Goal: Task Accomplishment & Management: Complete application form

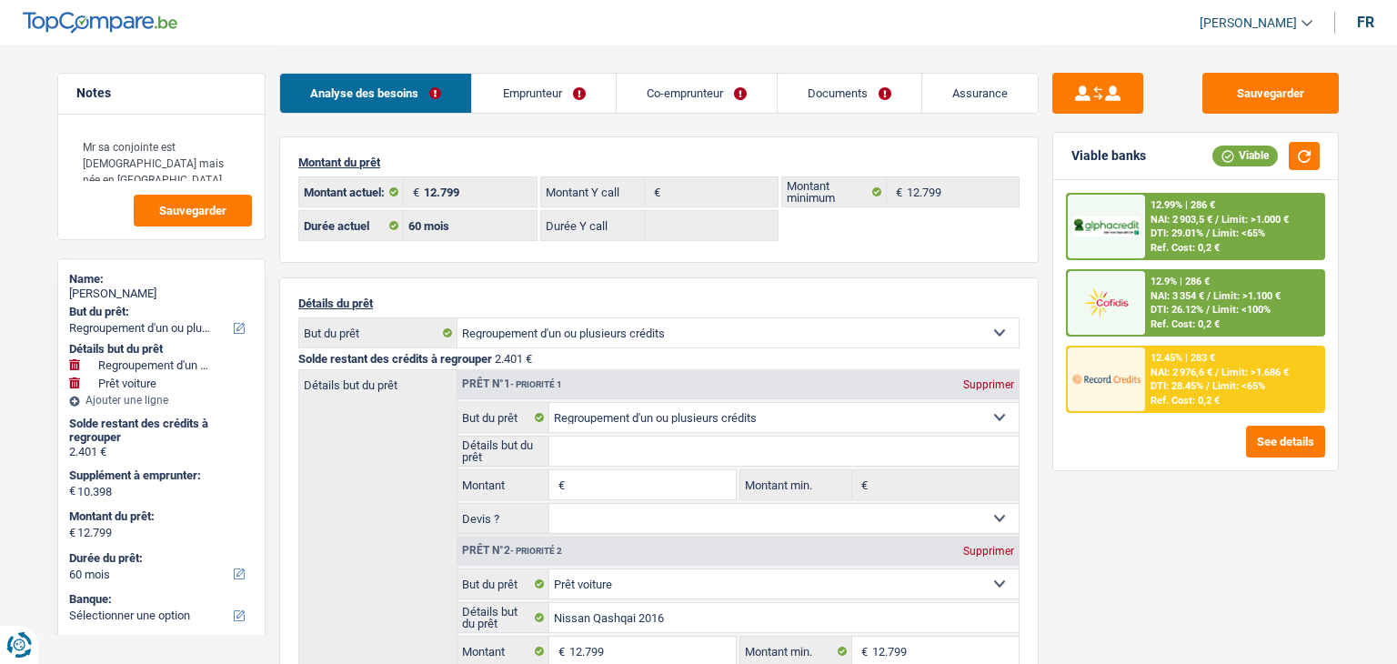
select select "refinancing"
select select "car"
select select "60"
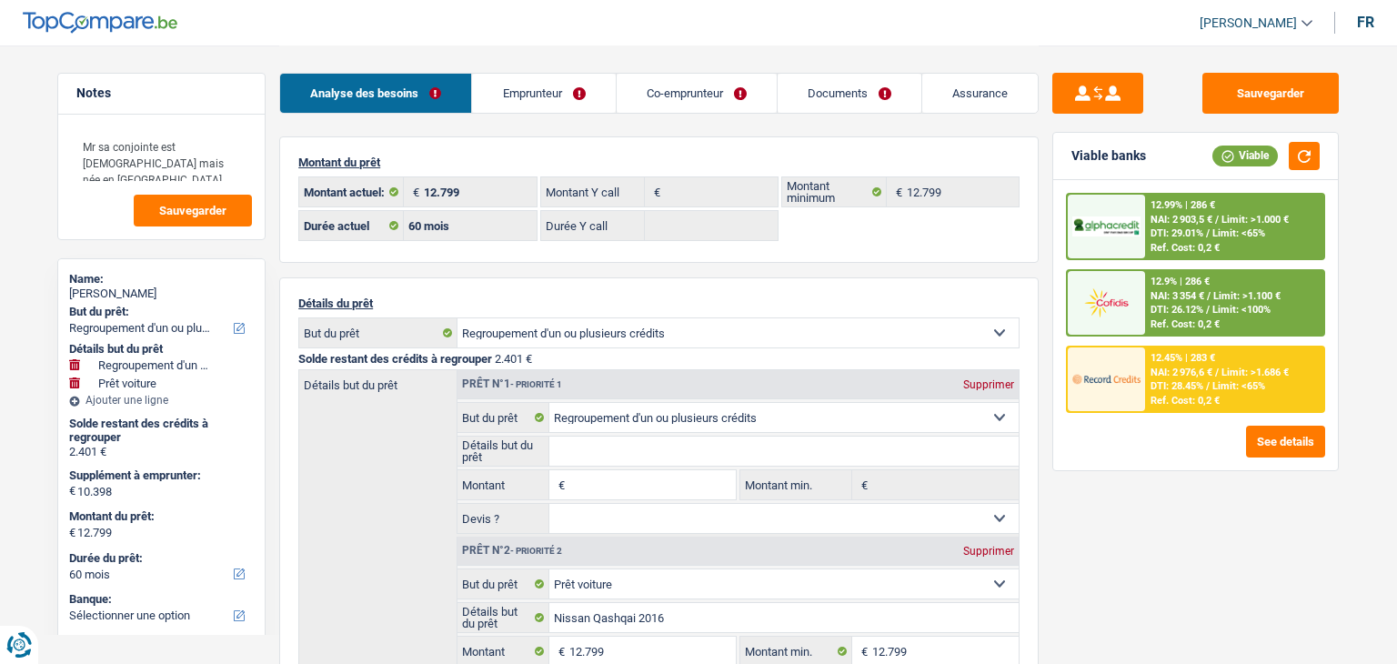
select select "refinancing"
select select "car"
select select "yes"
select select "60"
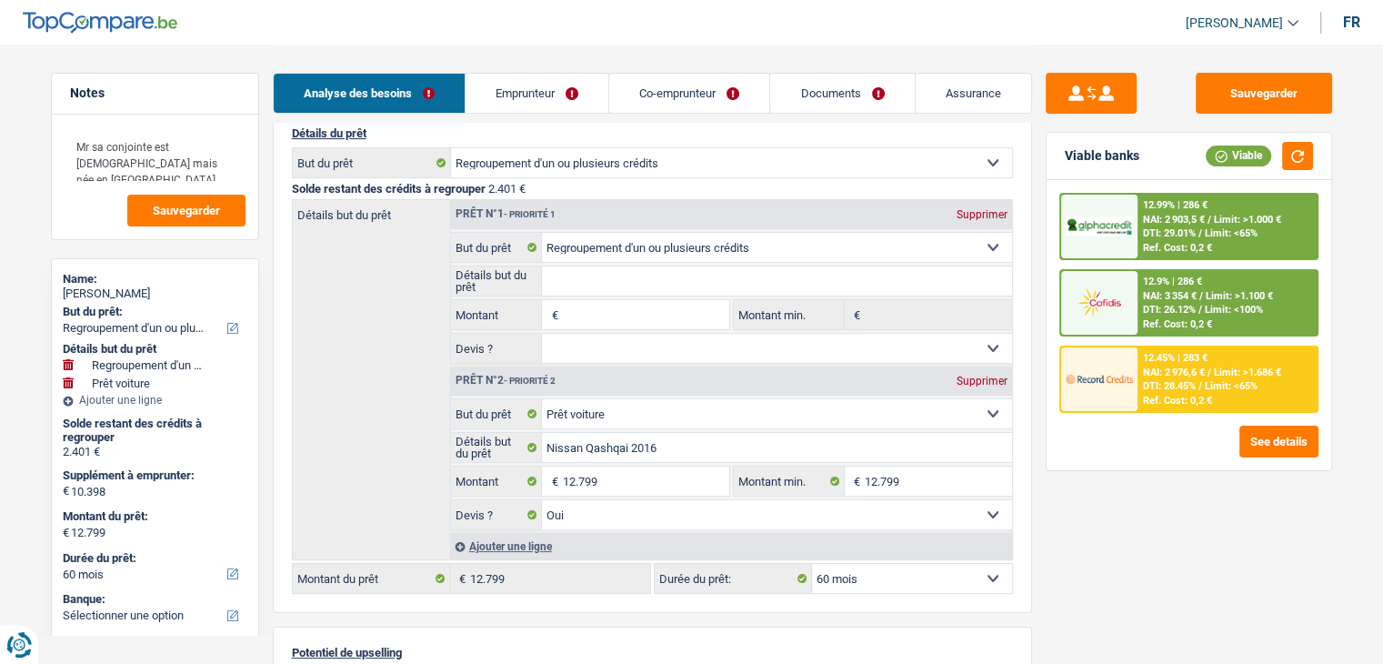
scroll to position [182, 0]
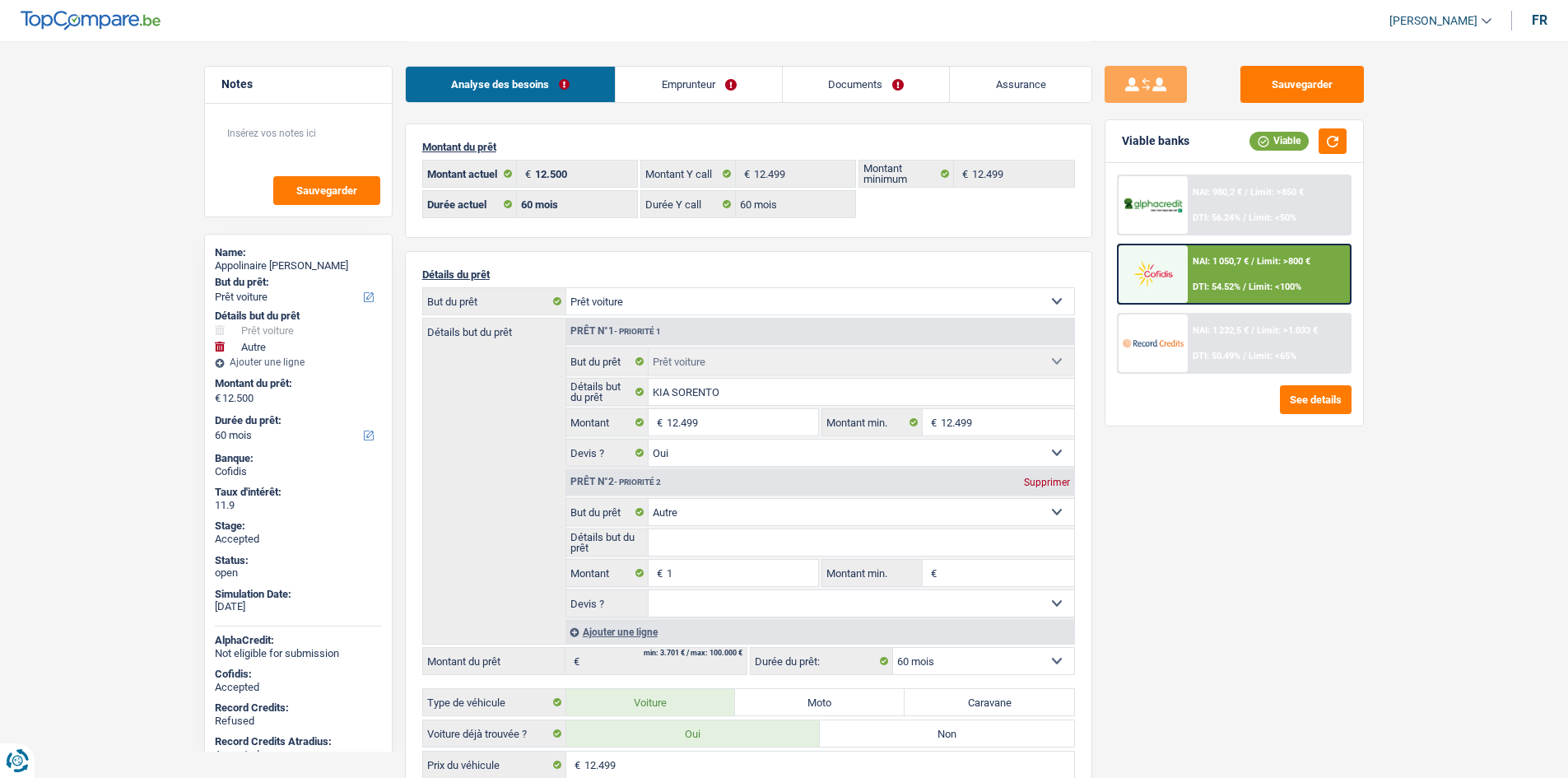
select select "car"
select select "other"
select select "60"
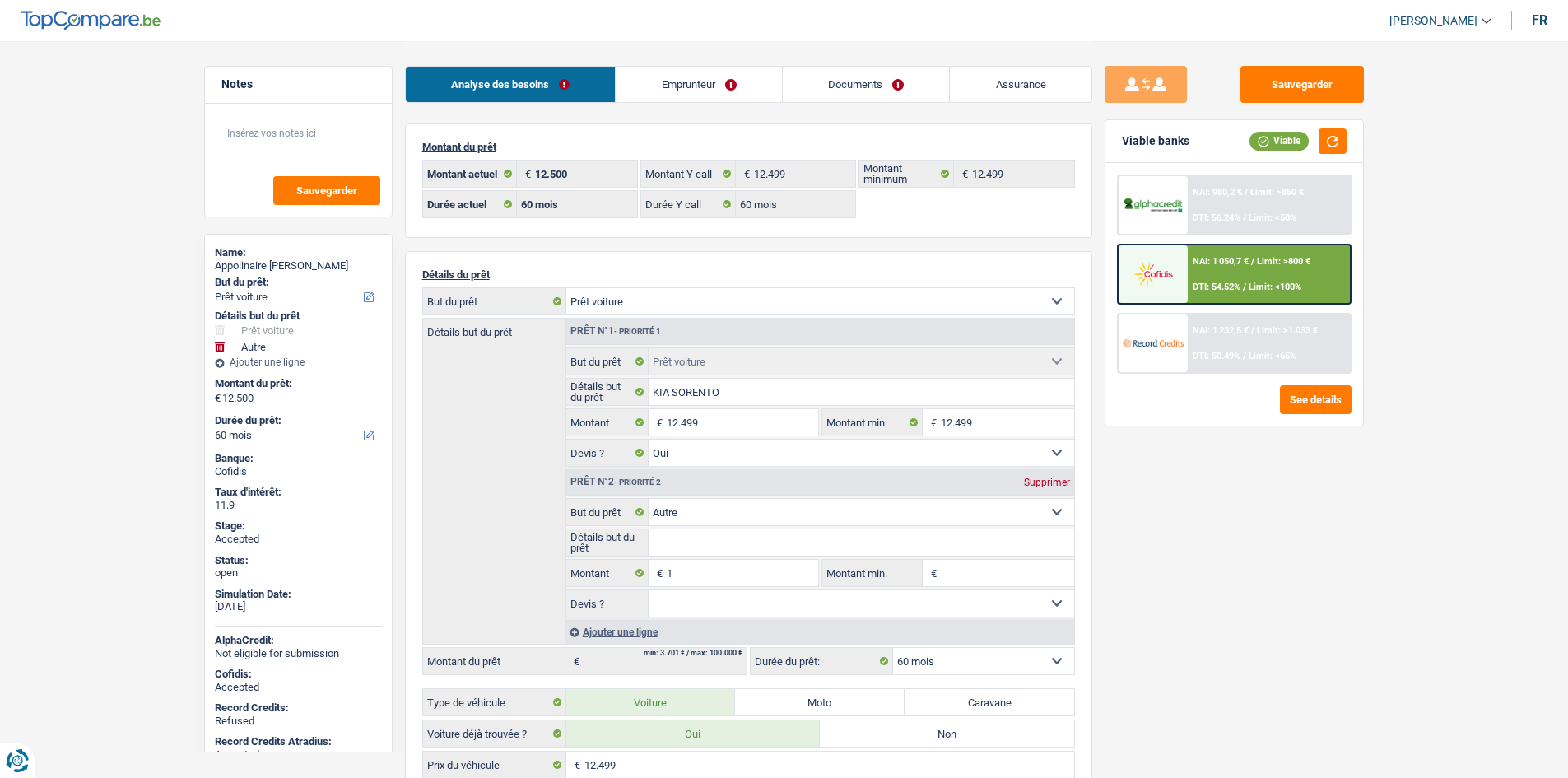
select select "60"
select select "car"
select select "yes"
select select "other"
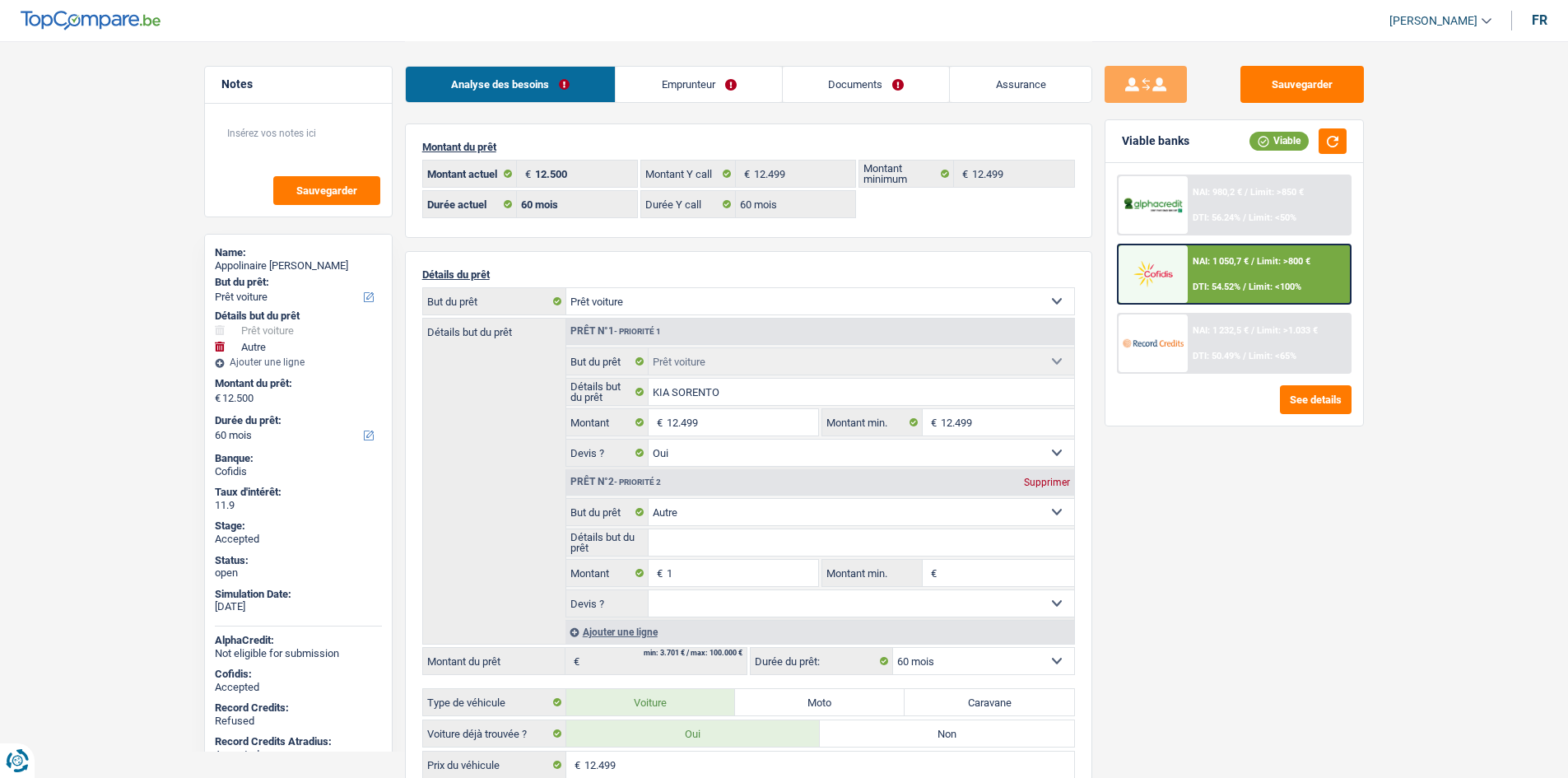
select select "60"
select select "rents"
select select "BE"
click at [702, 83] on link "Emprunteur" at bounding box center [698, 84] width 166 height 35
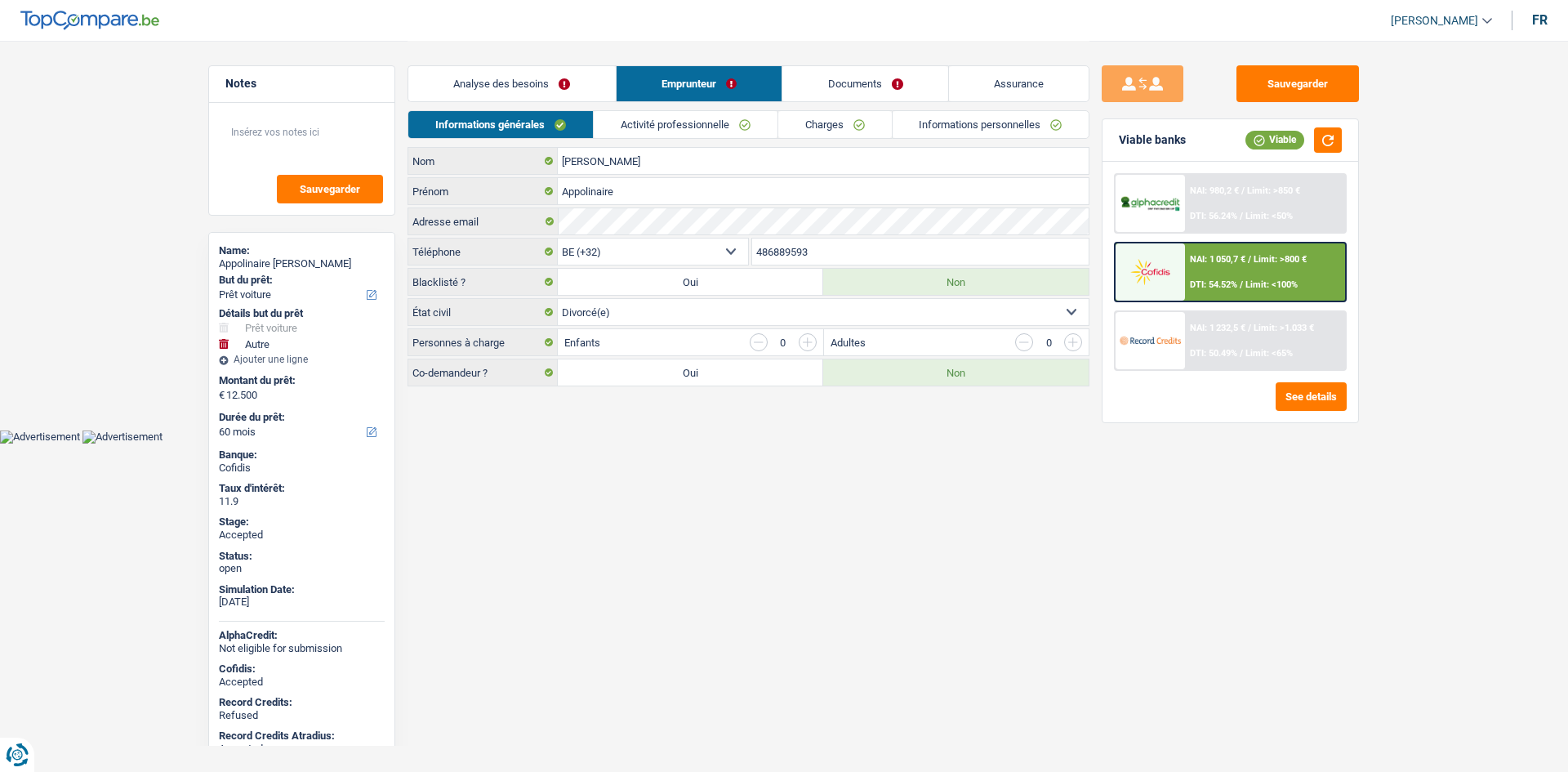
click at [845, 118] on link "Charges" at bounding box center [835, 125] width 113 height 27
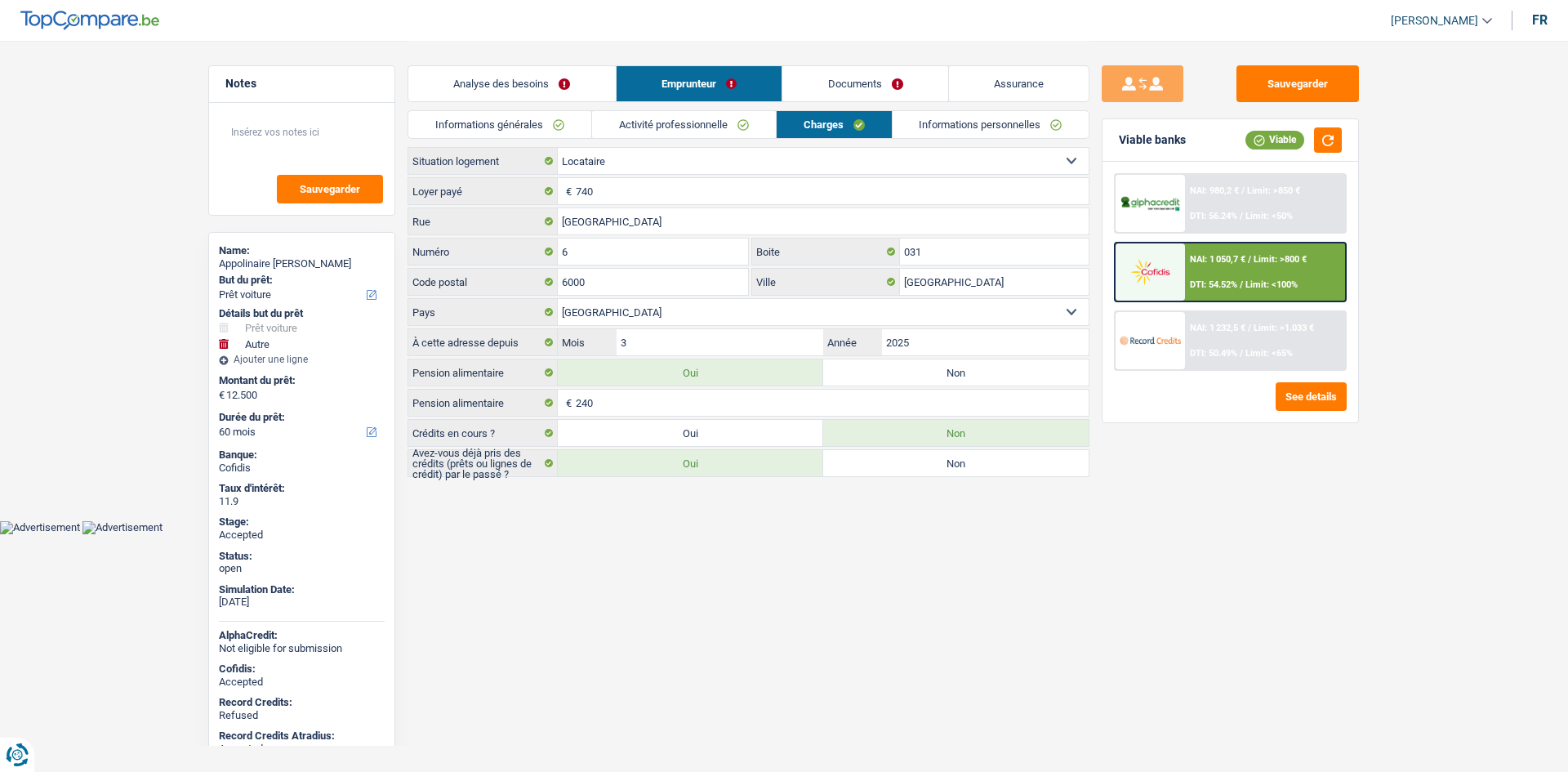
click at [273, 262] on div "Appolinaire Munguku Kasongo" at bounding box center [302, 264] width 166 height 13
copy div "Appolinaire Munguku Kasongo"
drag, startPoint x: 522, startPoint y: 133, endPoint x: 551, endPoint y: 140, distance: 29.8
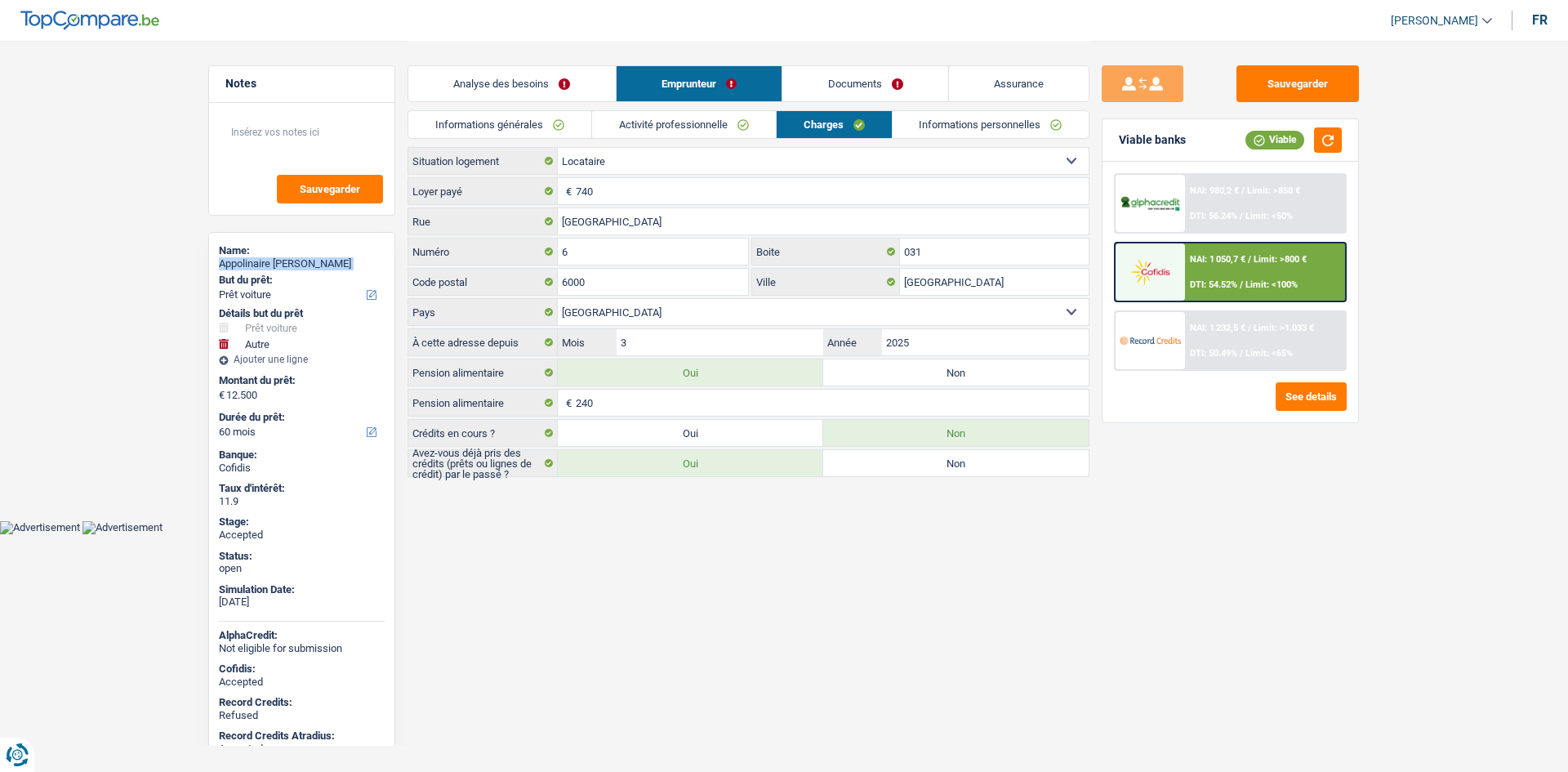
click at [522, 133] on link "Informations générales" at bounding box center [500, 125] width 183 height 27
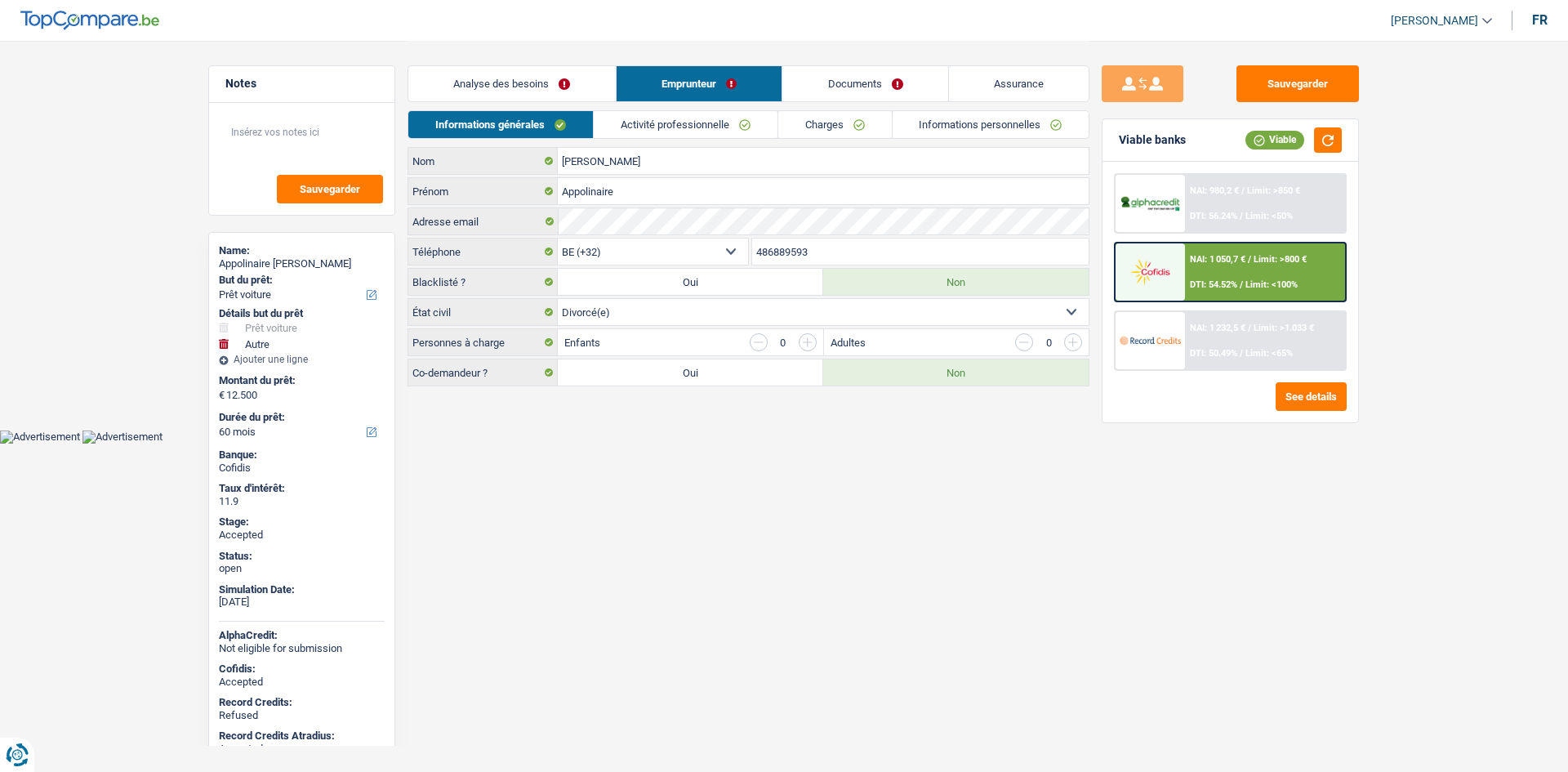
click at [850, 253] on input "486889593" at bounding box center [921, 251] width 338 height 26
click at [659, 120] on link "Activité professionnelle" at bounding box center [685, 125] width 184 height 27
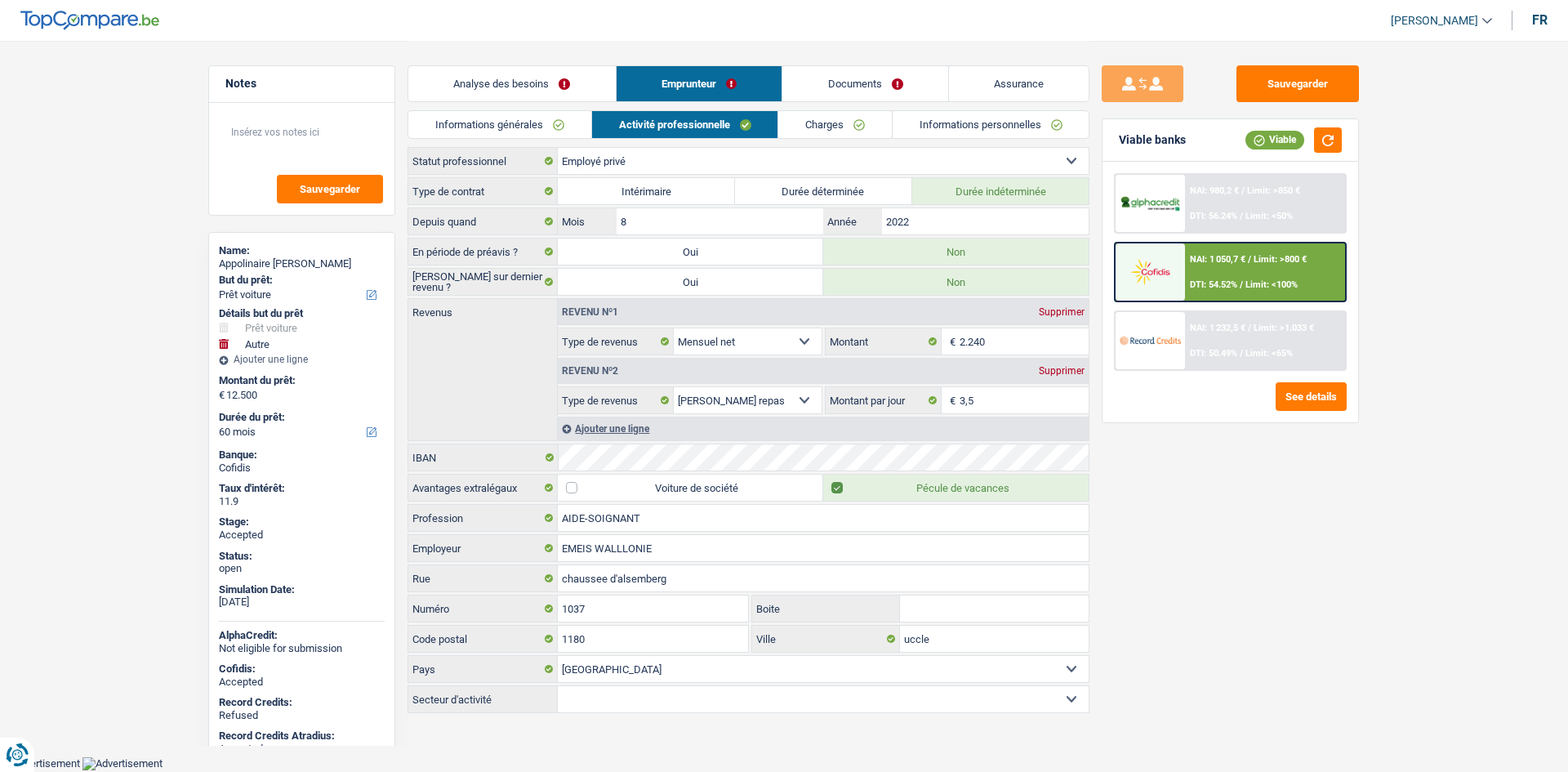
click at [815, 131] on link "Charges" at bounding box center [835, 125] width 113 height 27
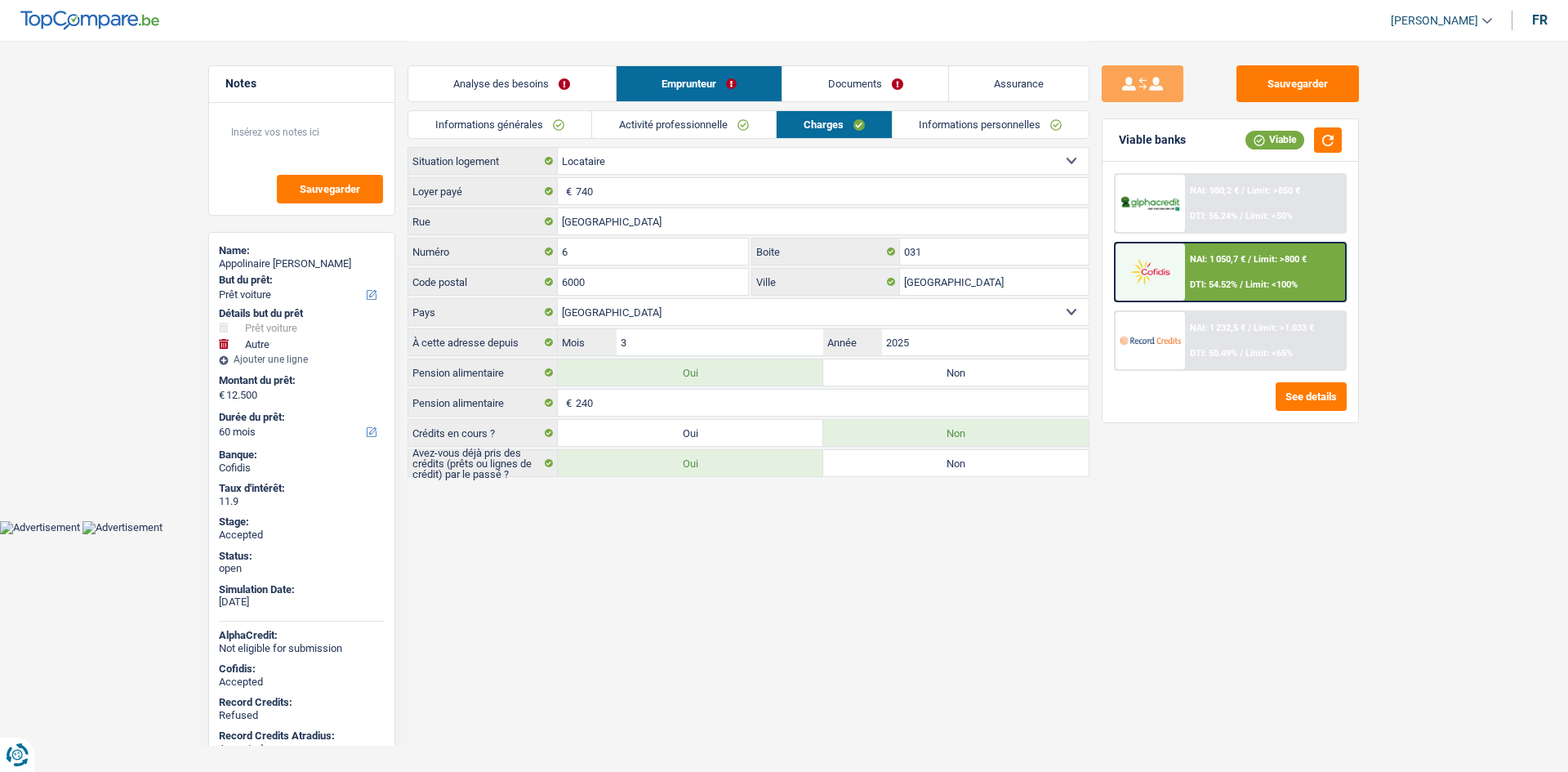
click at [845, 77] on link "Documents" at bounding box center [865, 83] width 166 height 35
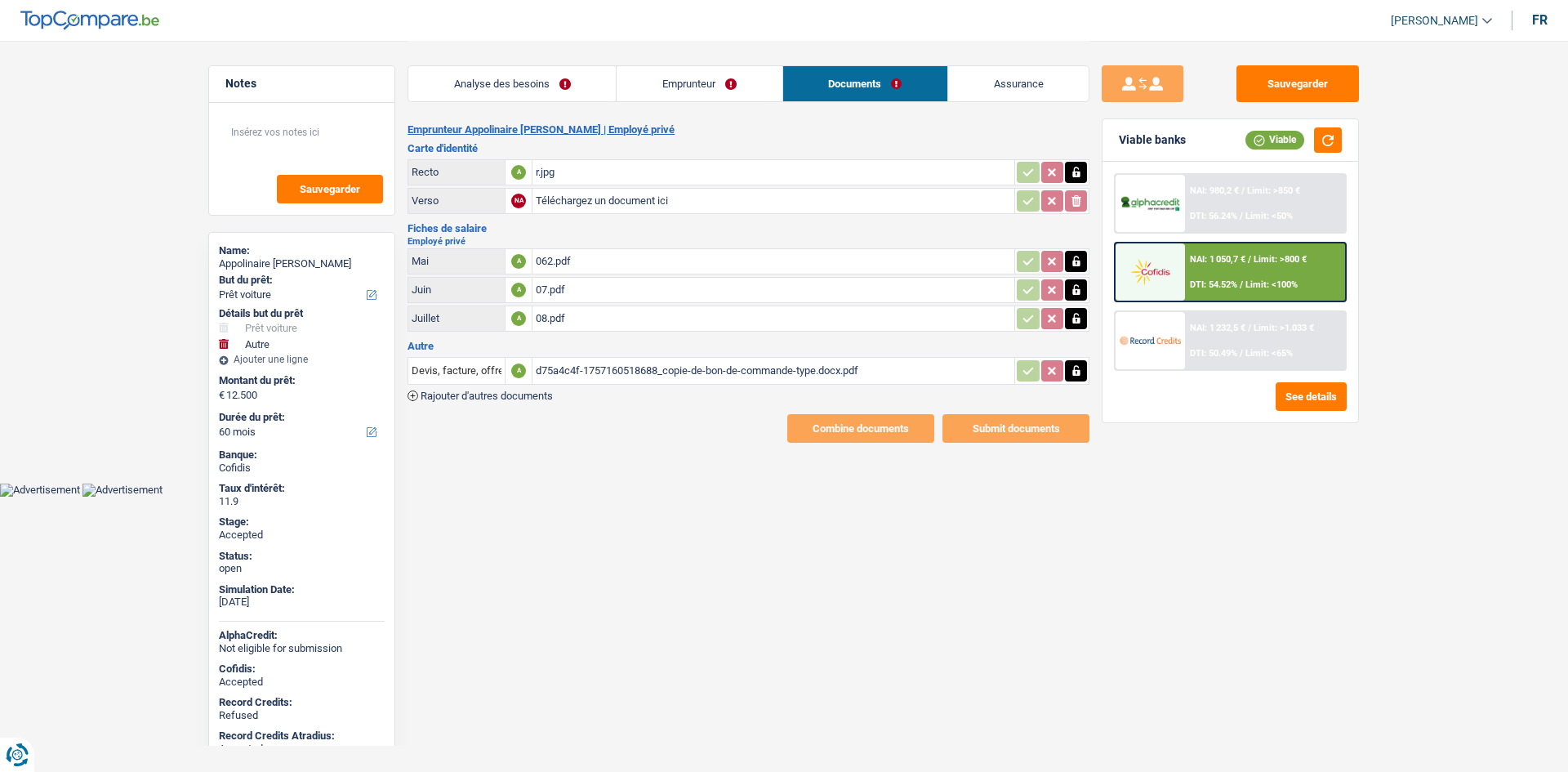
click at [688, 334] on div "Emprunteur Appolinaire Munguku Kasongo | Employé privé Carte d'identité Recto A…" at bounding box center [749, 283] width 683 height 320
click at [691, 314] on div "08.pdf" at bounding box center [773, 318] width 475 height 24
click at [694, 79] on link "Emprunteur" at bounding box center [700, 83] width 165 height 35
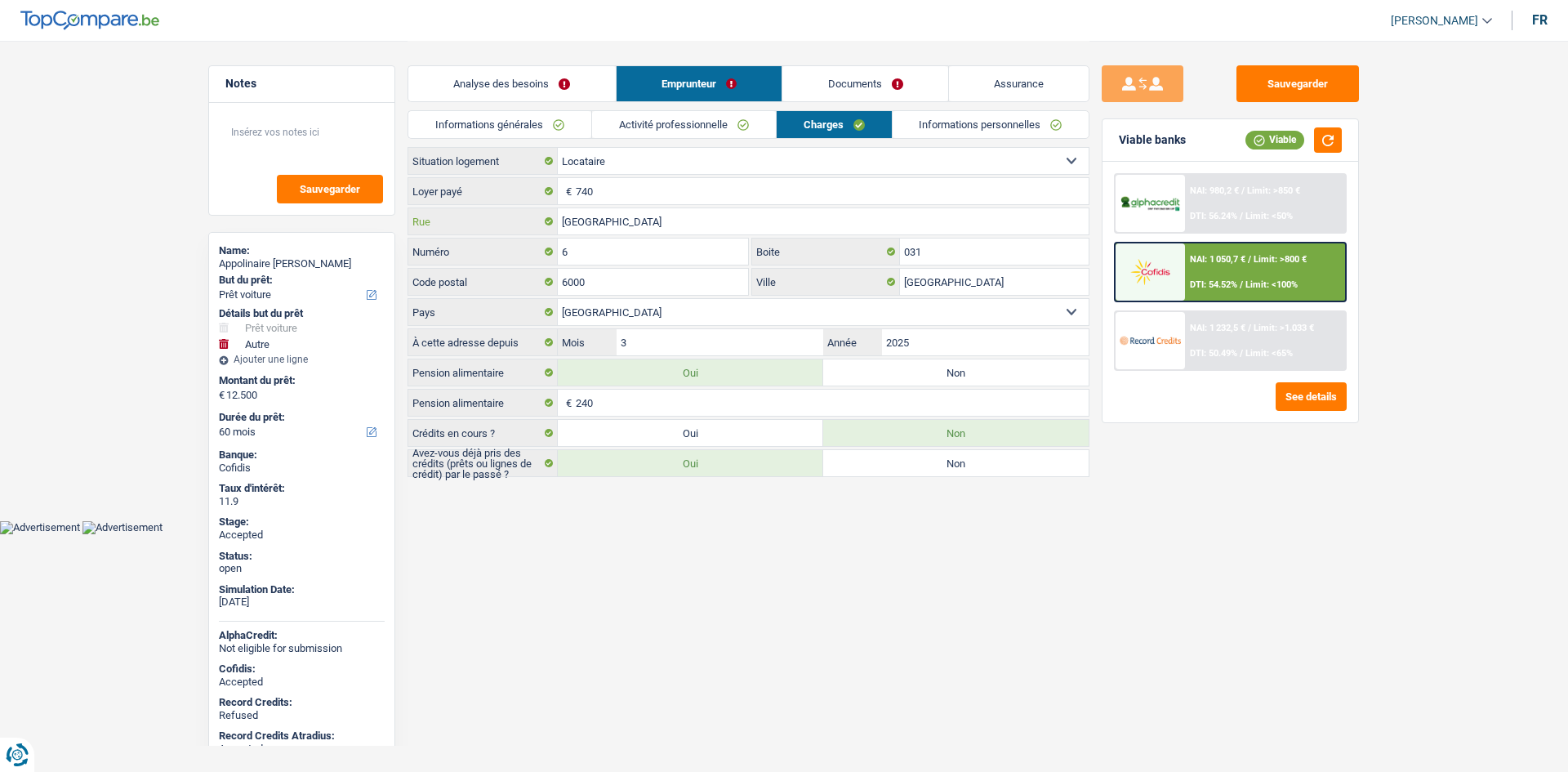
click at [716, 222] on input "rue de france" at bounding box center [823, 221] width 531 height 26
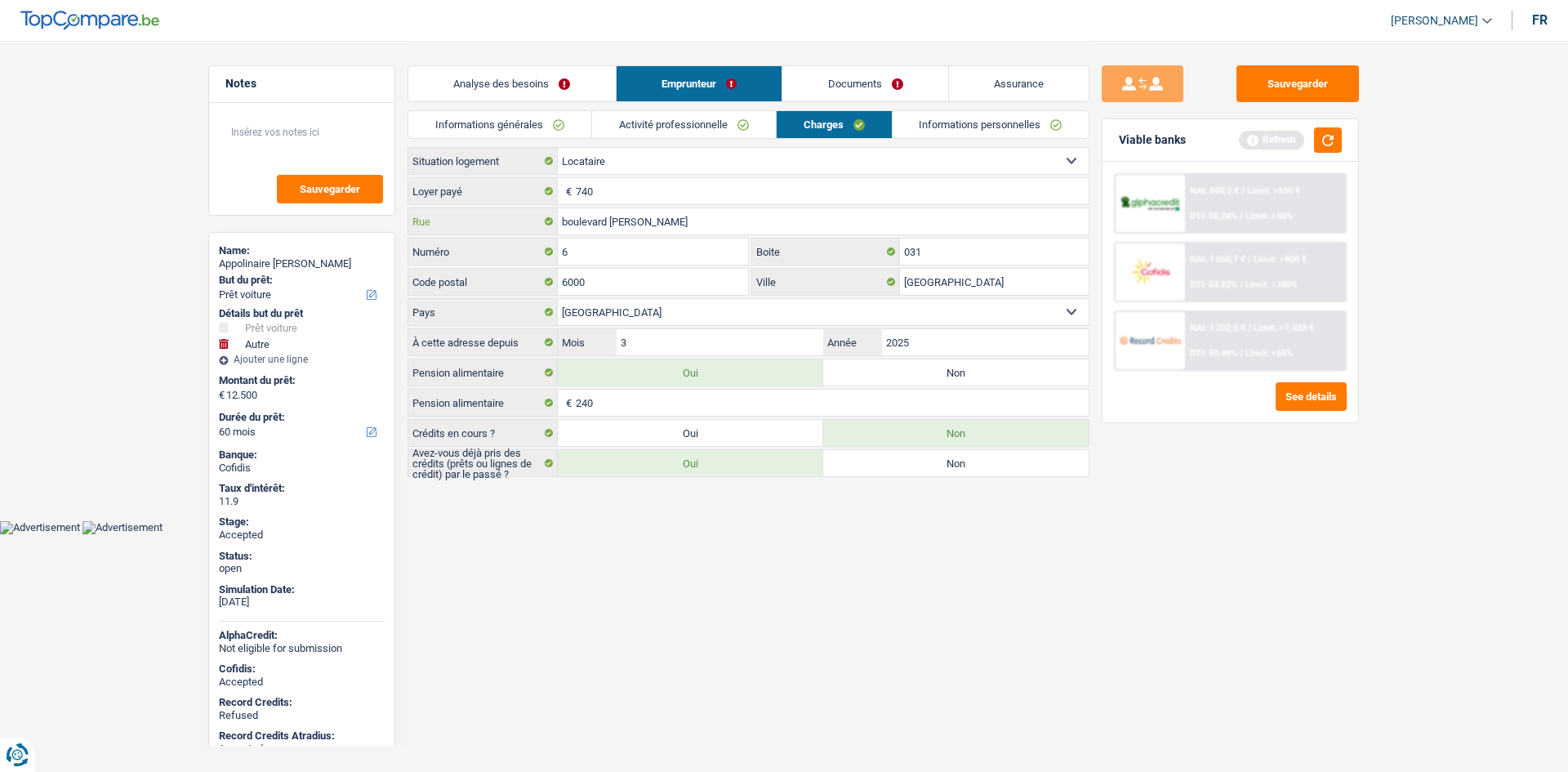
type input "boulevard jacques bertrand"
click at [692, 240] on input "6" at bounding box center [653, 251] width 190 height 26
type input "51"
click at [965, 255] on input "031" at bounding box center [994, 251] width 189 height 26
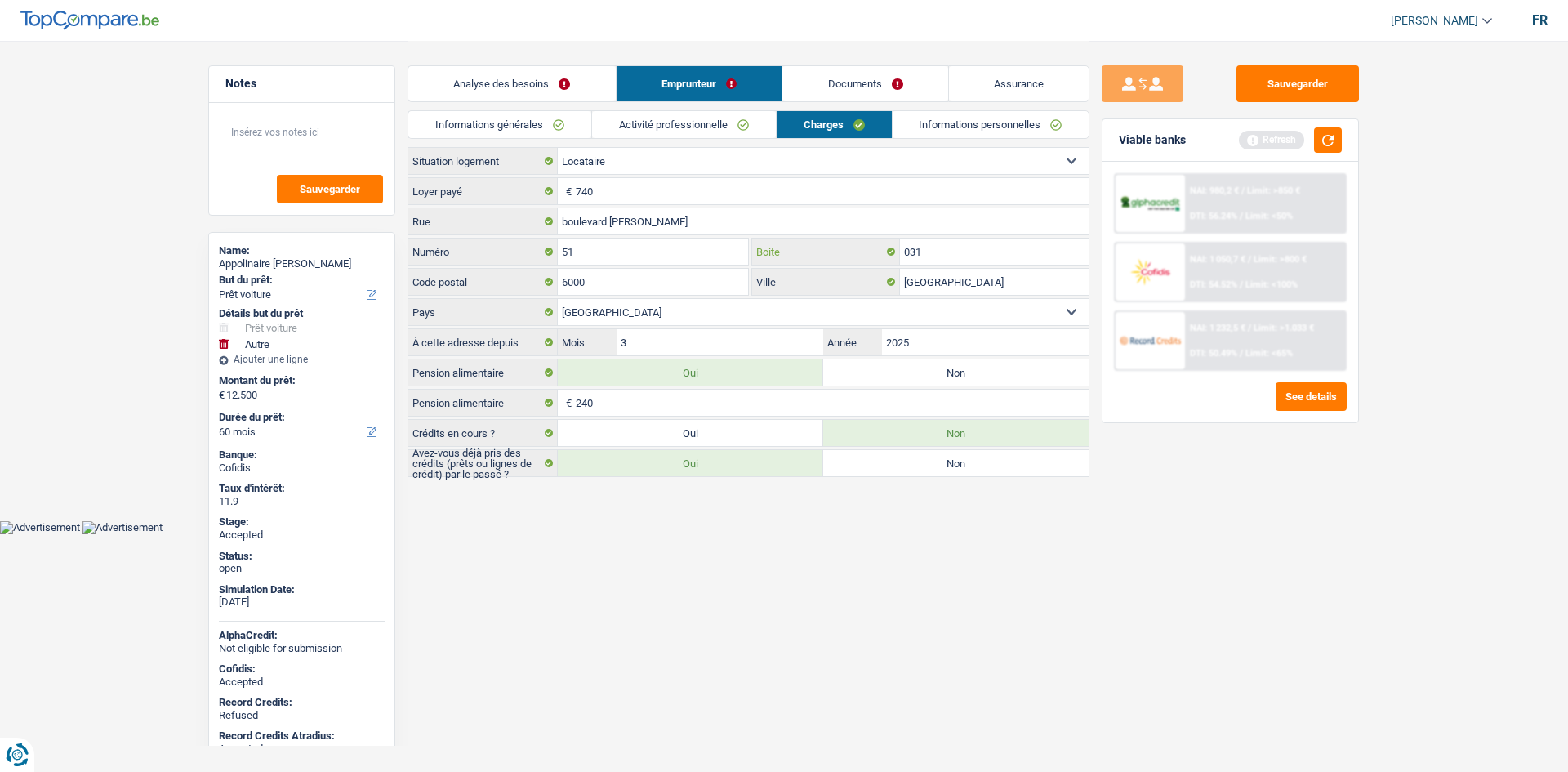
click at [965, 255] on input "031" at bounding box center [994, 251] width 189 height 26
type input "21"
click at [971, 280] on input "Charleroi" at bounding box center [994, 281] width 189 height 26
click at [841, 219] on input "boulevard jacques bertrand" at bounding box center [823, 221] width 531 height 26
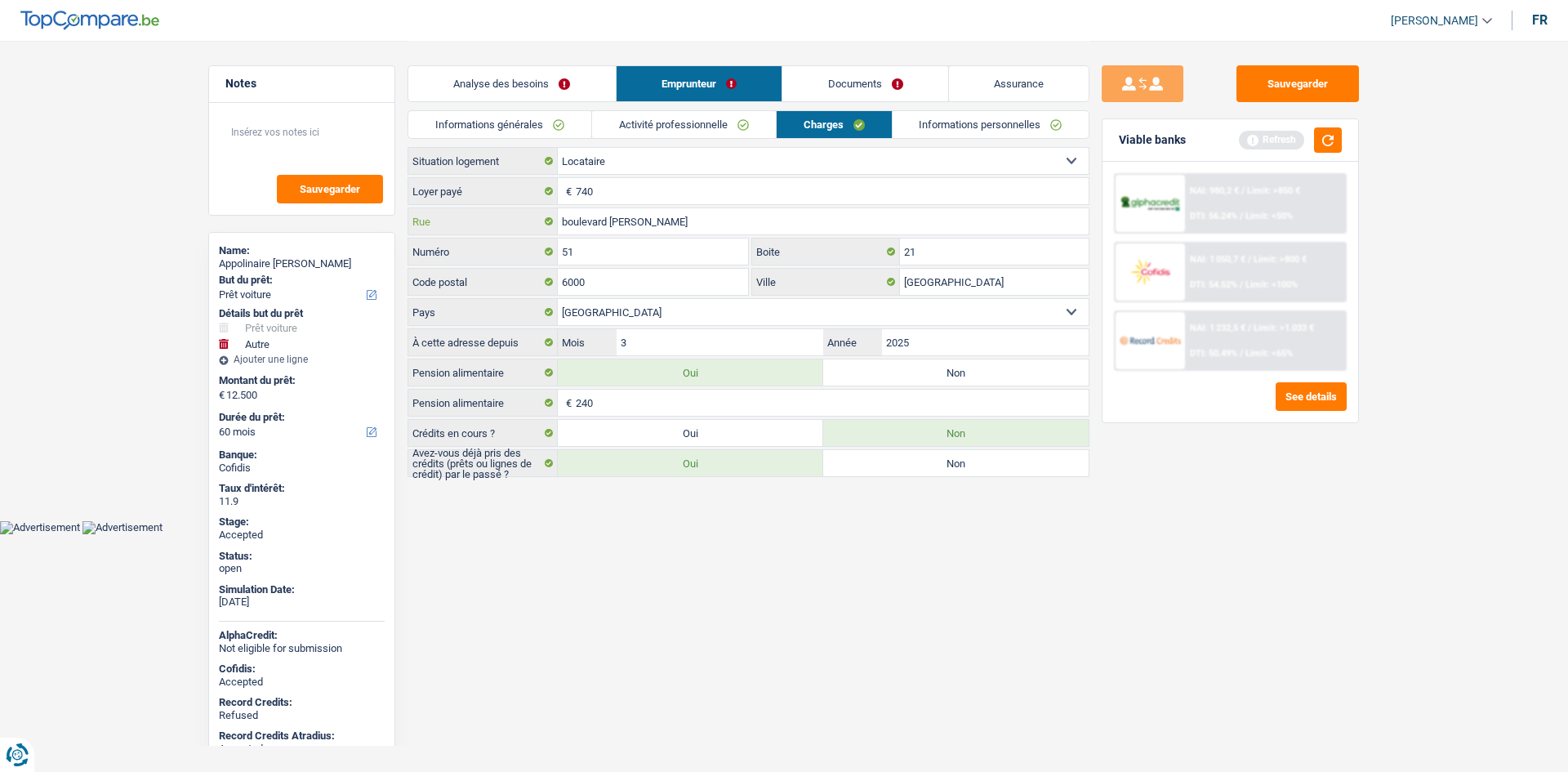
click at [841, 219] on input "boulevard jacques bertrand" at bounding box center [823, 221] width 531 height 26
click at [950, 130] on link "Informations personnelles" at bounding box center [991, 125] width 197 height 27
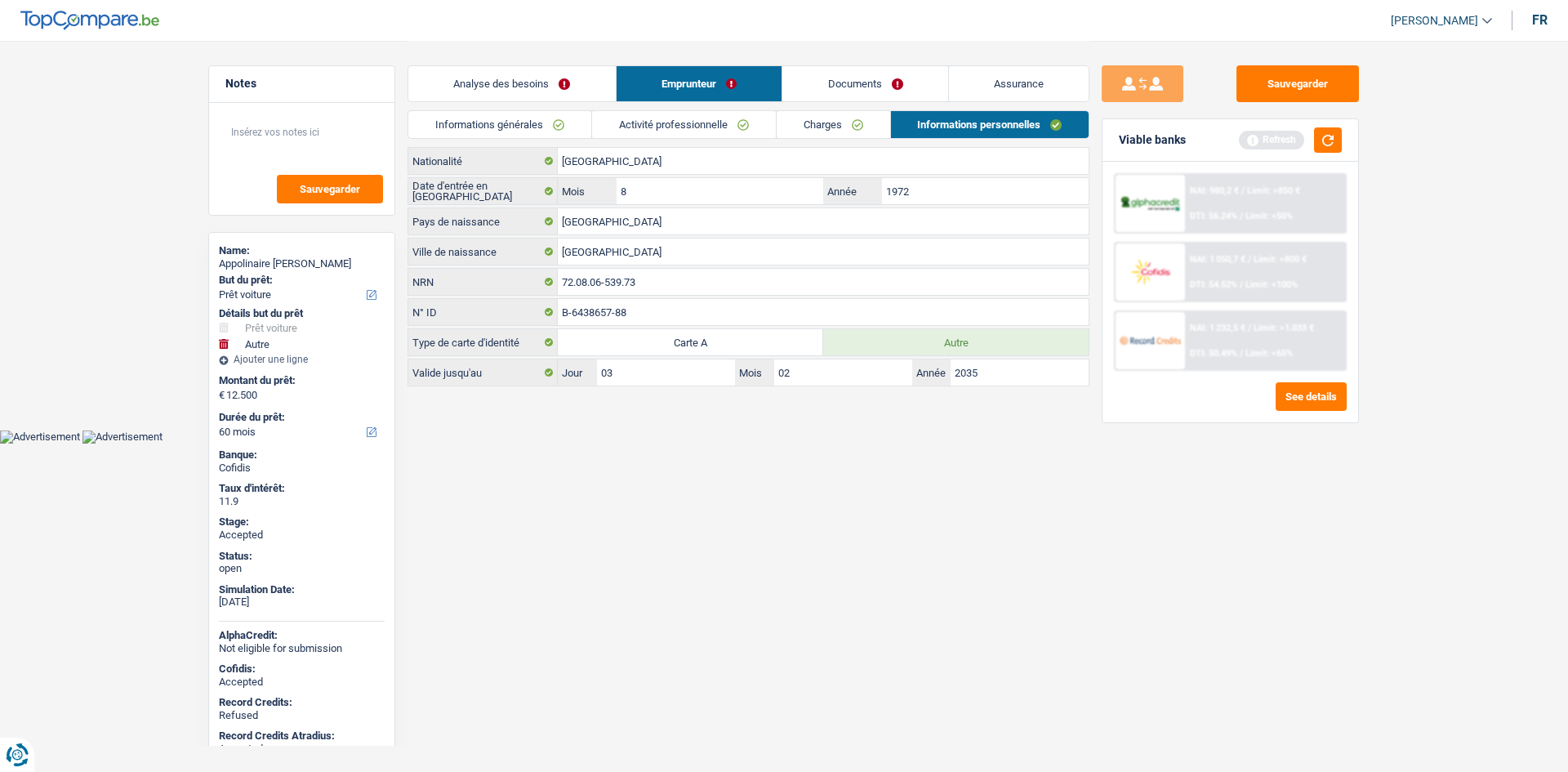
click at [908, 443] on html "Vous avez le contrôle de vos données Nous utilisons des cookies, tout comme nos…" at bounding box center [784, 222] width 1568 height 443
click at [947, 189] on input "1972" at bounding box center [985, 190] width 207 height 26
type input "2014"
click at [776, 443] on html "Vous avez le contrôle de vos données Nous utilisons des cookies, tout comme nos…" at bounding box center [784, 222] width 1568 height 443
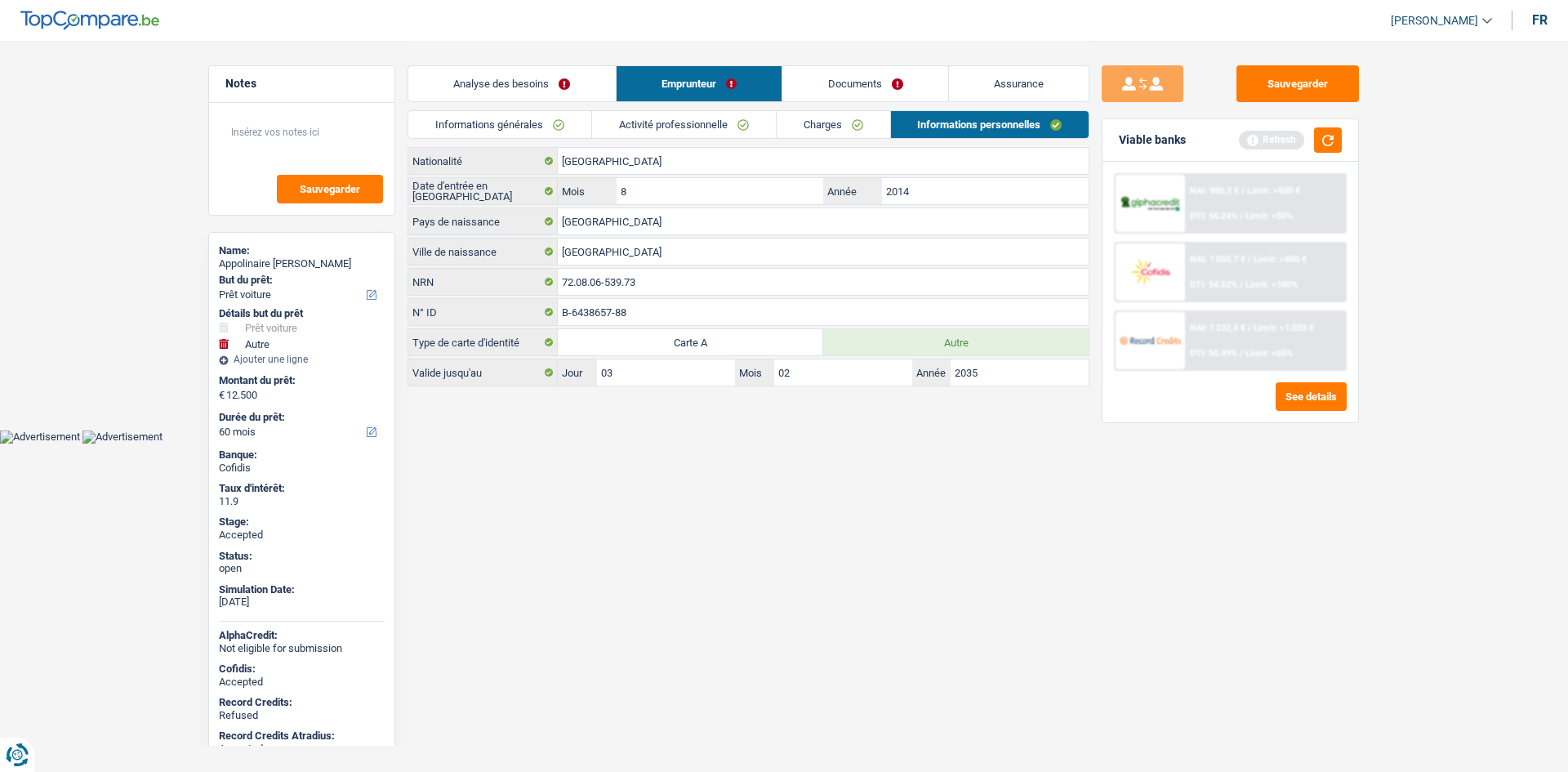
drag, startPoint x: 1017, startPoint y: 77, endPoint x: 917, endPoint y: 91, distance: 101.0
click at [1017, 77] on link "Assurance" at bounding box center [1019, 83] width 140 height 35
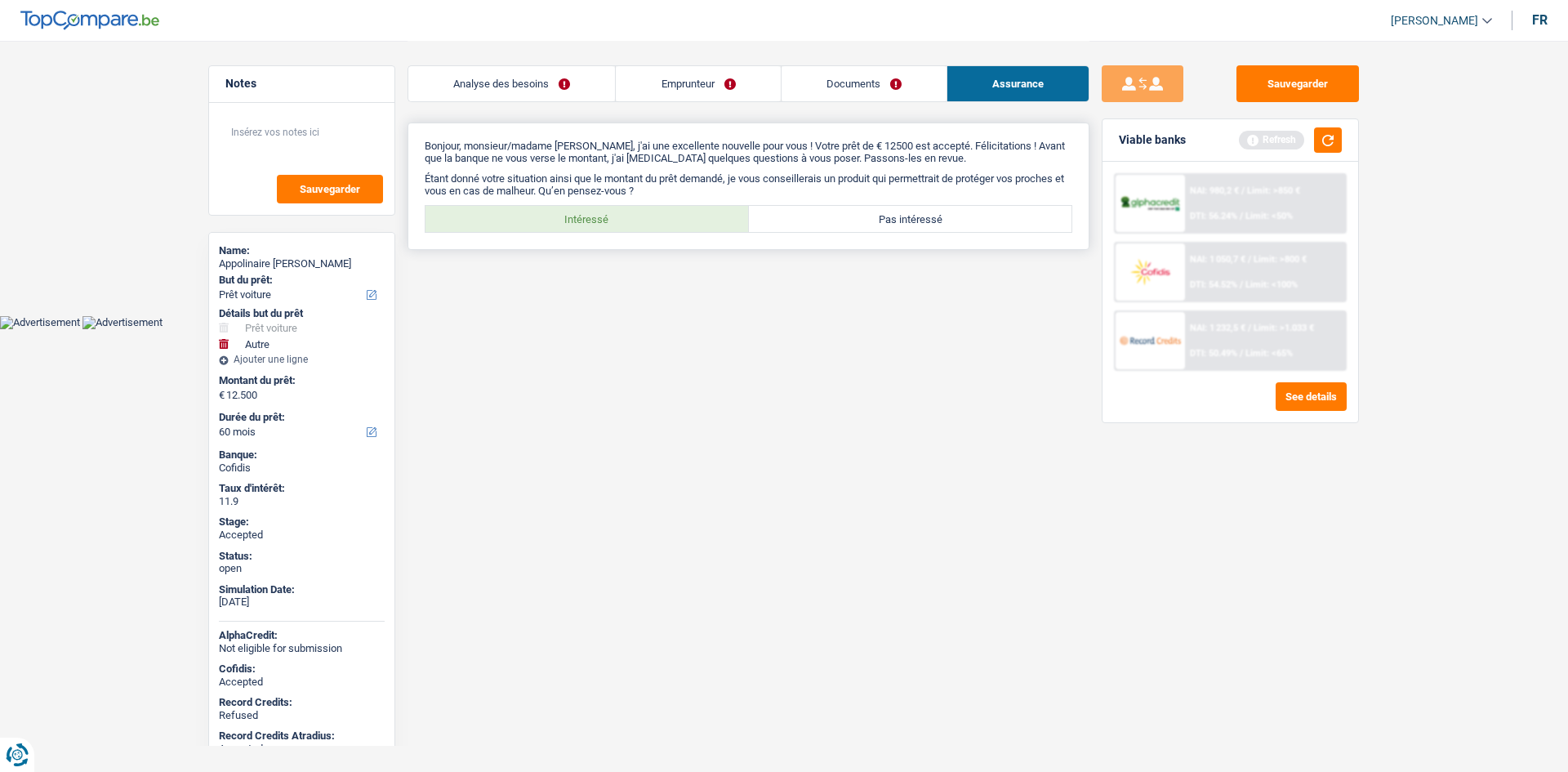
click at [605, 213] on label "Intéressé" at bounding box center [587, 218] width 323 height 26
click at [605, 213] on input "Intéressé" at bounding box center [587, 218] width 323 height 26
radio input "true"
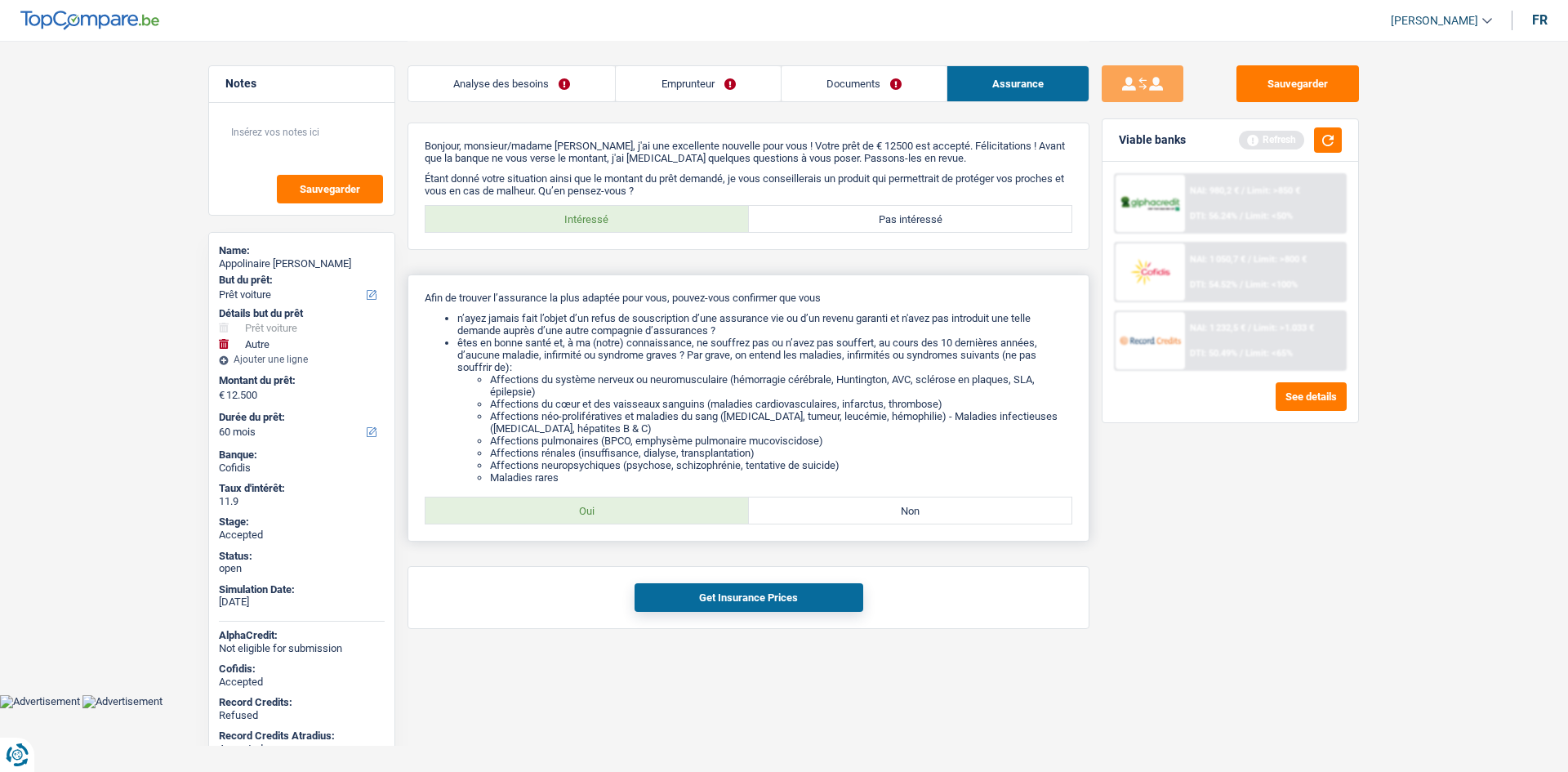
click at [687, 509] on label "Oui" at bounding box center [587, 510] width 323 height 26
click at [687, 509] on input "Oui" at bounding box center [587, 510] width 323 height 26
radio input "true"
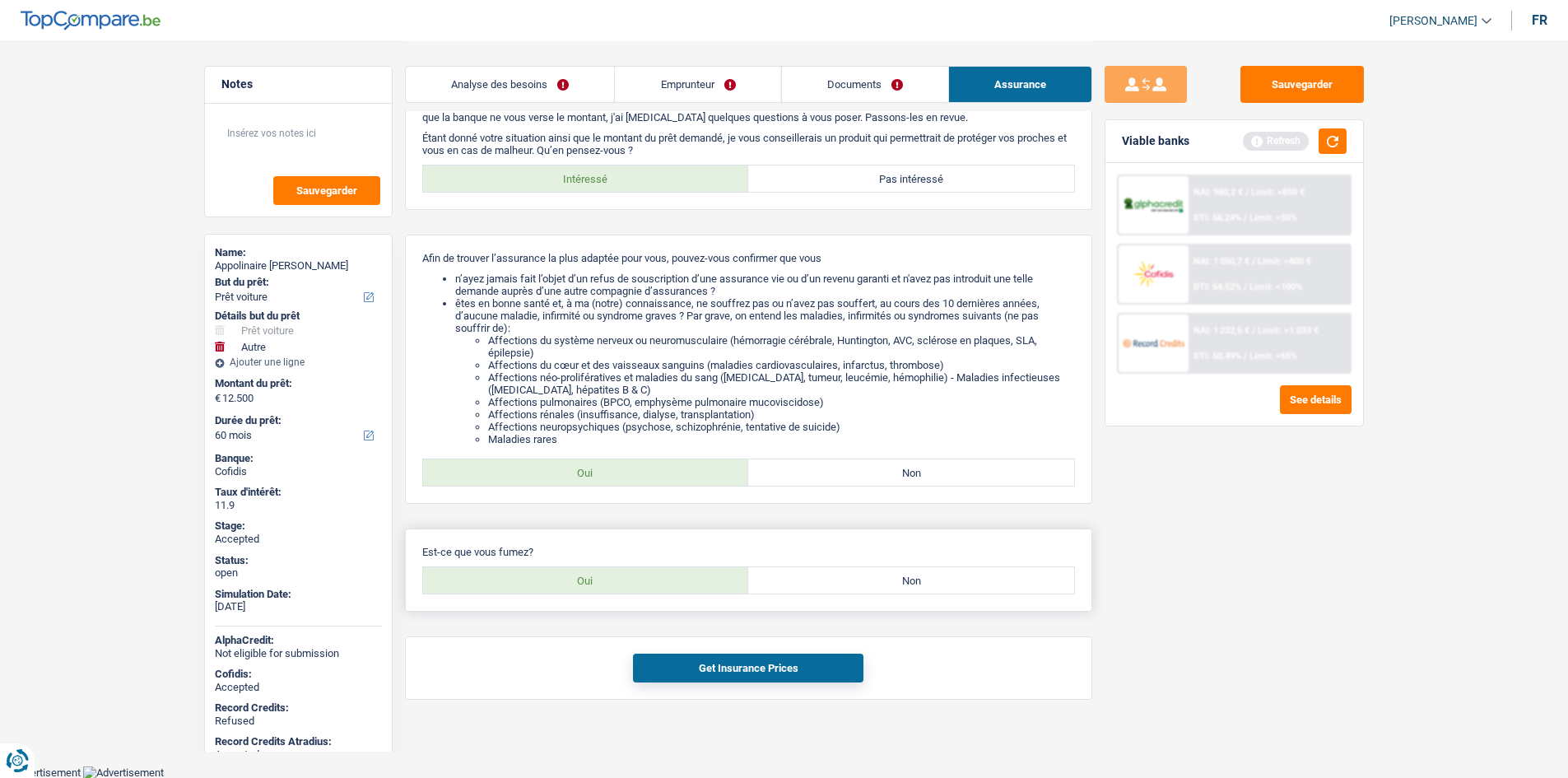
click at [860, 570] on label "Non" at bounding box center [911, 580] width 326 height 26
click at [860, 570] on input "Non" at bounding box center [911, 580] width 326 height 26
radio input "true"
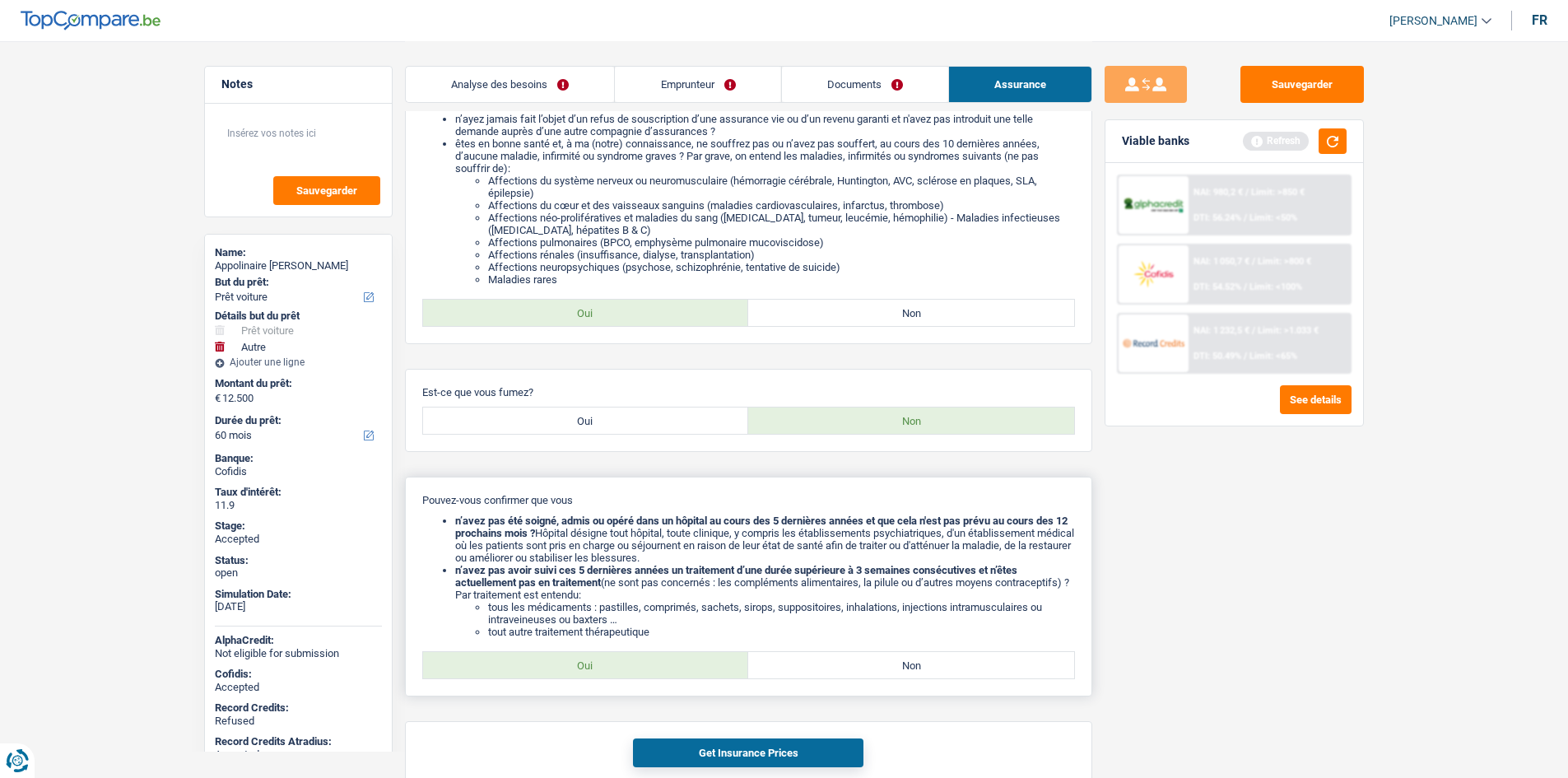
scroll to position [287, 0]
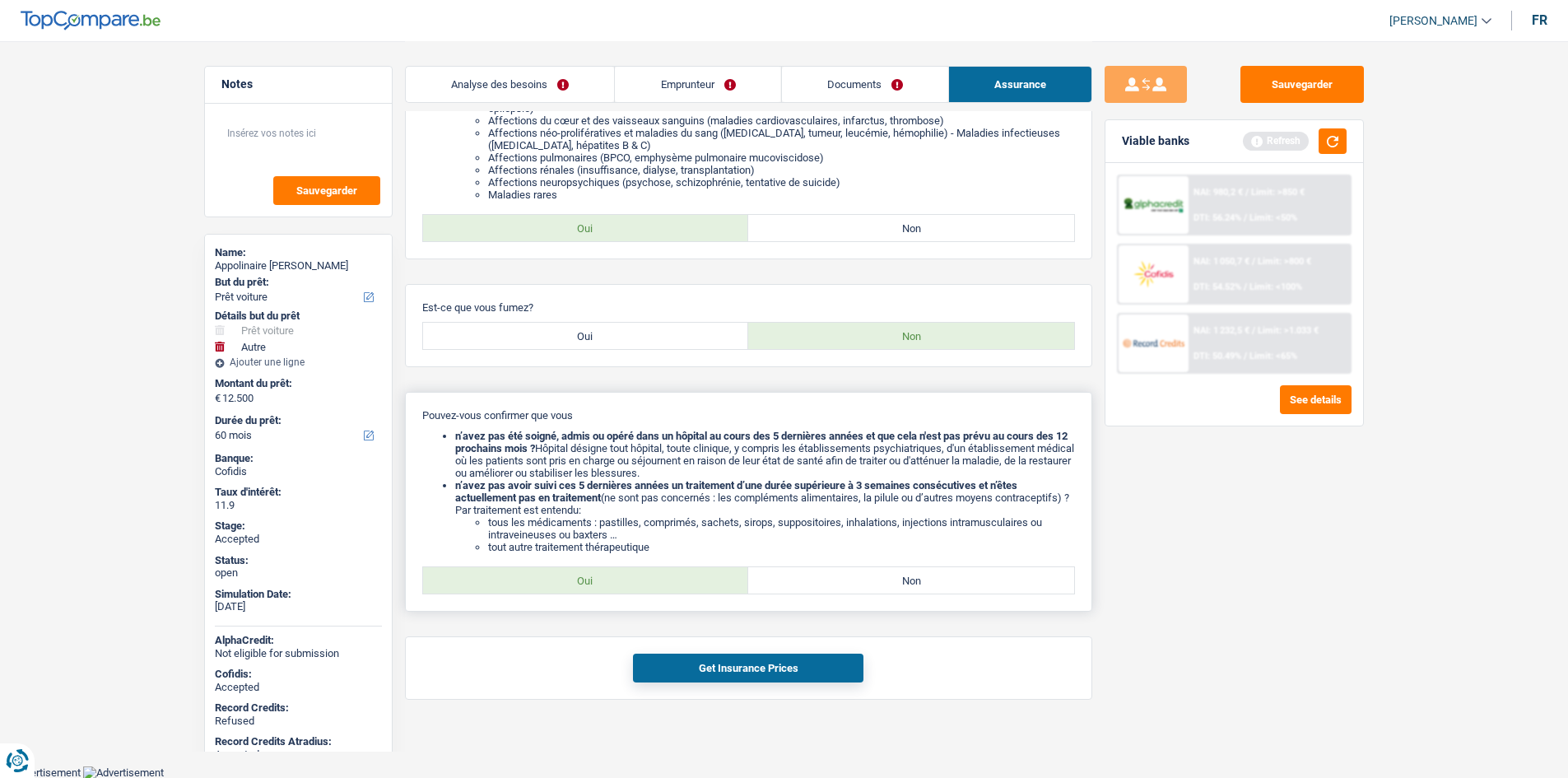
click at [559, 568] on div "Pouvez-vous confirmer que vous n’avez pas été soigné, admis ou opéré dans un hô…" at bounding box center [749, 501] width 688 height 220
click at [574, 594] on div "Pouvez-vous confirmer que vous n’avez pas été soigné, admis ou opéré dans un hô…" at bounding box center [749, 501] width 688 height 220
click at [584, 584] on label "Oui" at bounding box center [586, 580] width 326 height 26
click at [584, 584] on input "Oui" at bounding box center [586, 580] width 326 height 26
radio input "true"
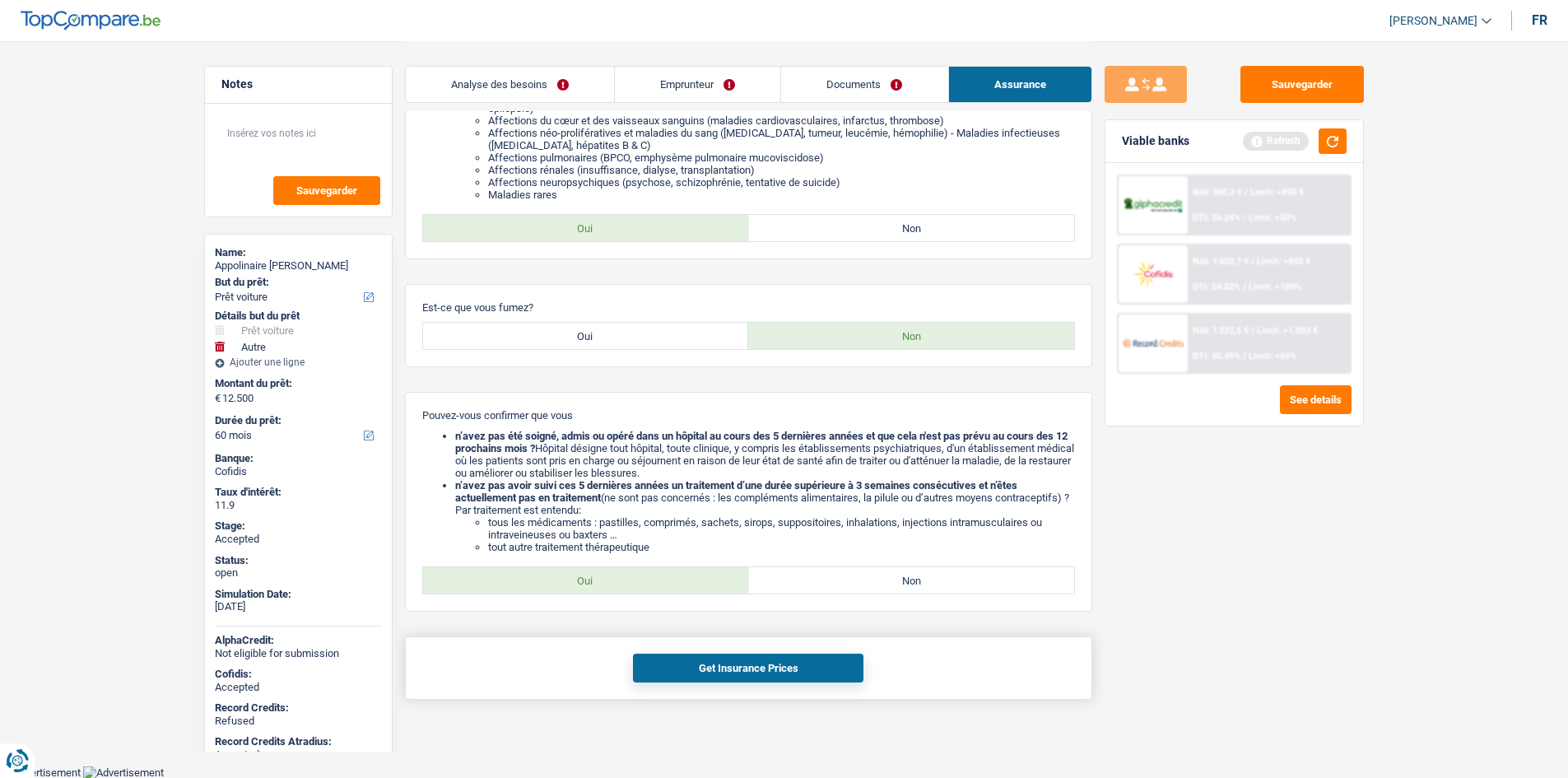
click at [765, 678] on button "Get Insurance Prices" at bounding box center [747, 668] width 231 height 29
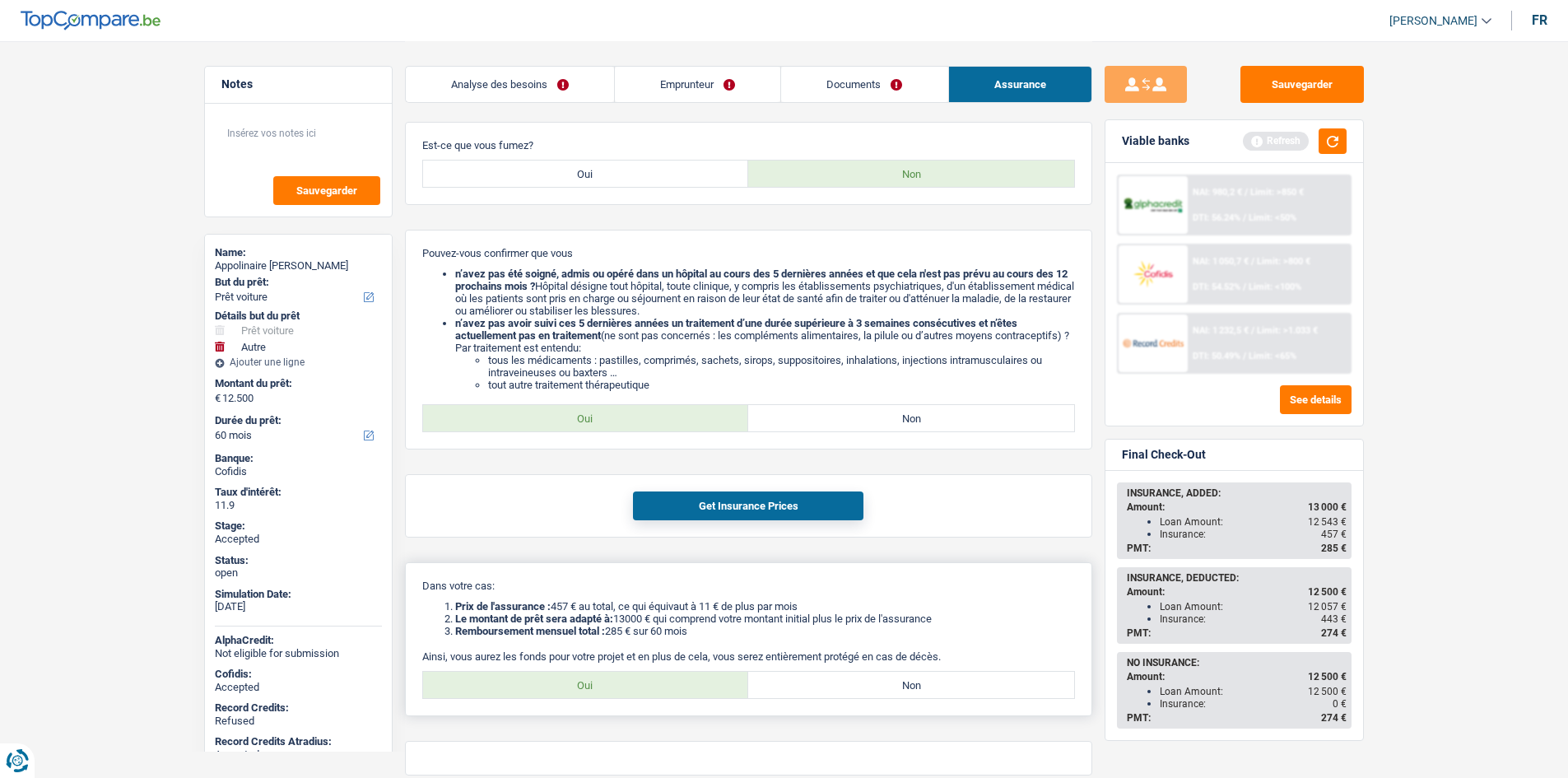
scroll to position [524, 0]
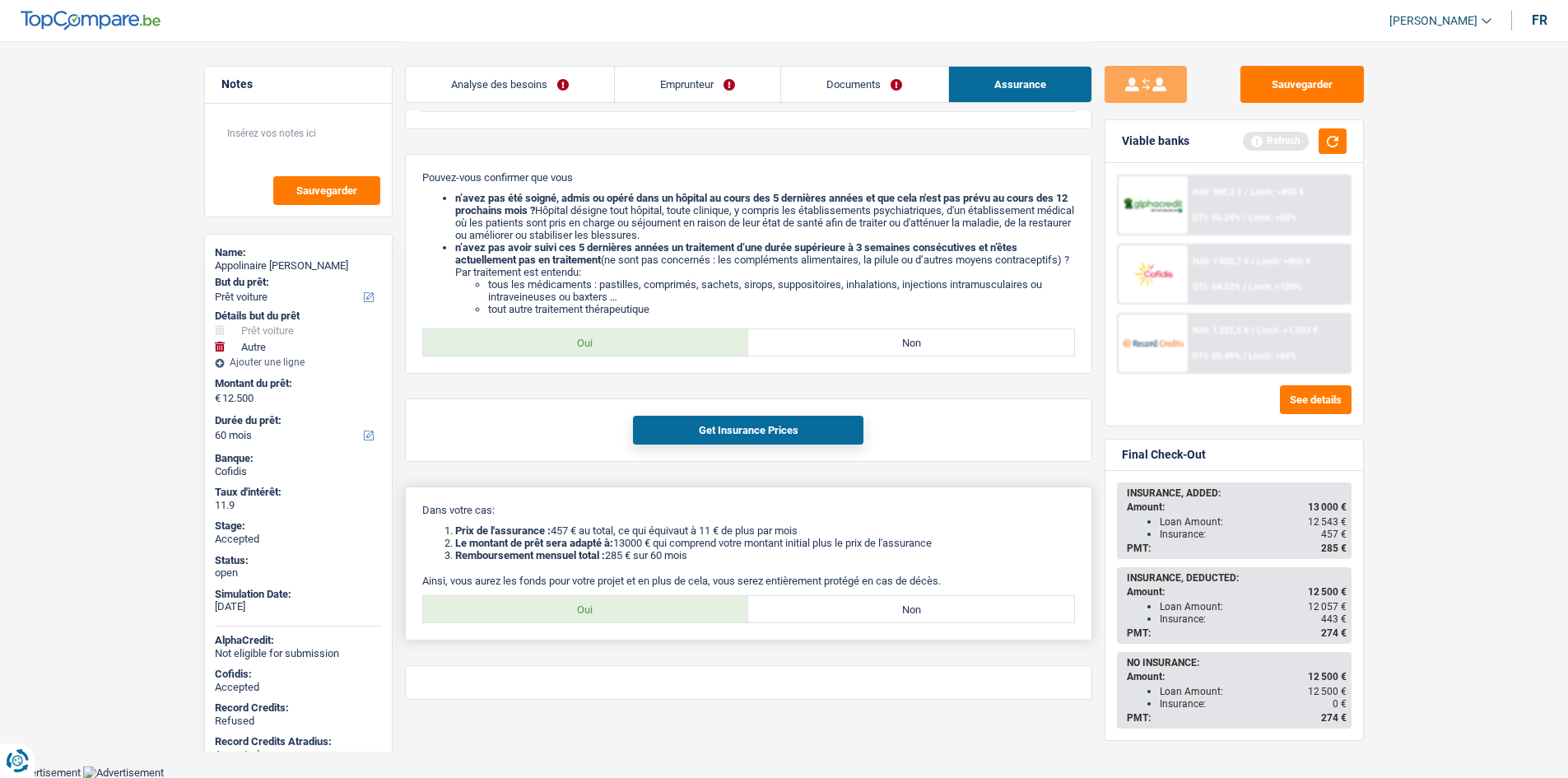
click at [613, 597] on label "Oui" at bounding box center [586, 609] width 326 height 26
click at [613, 597] on input "Oui" at bounding box center [586, 609] width 326 height 26
radio input "true"
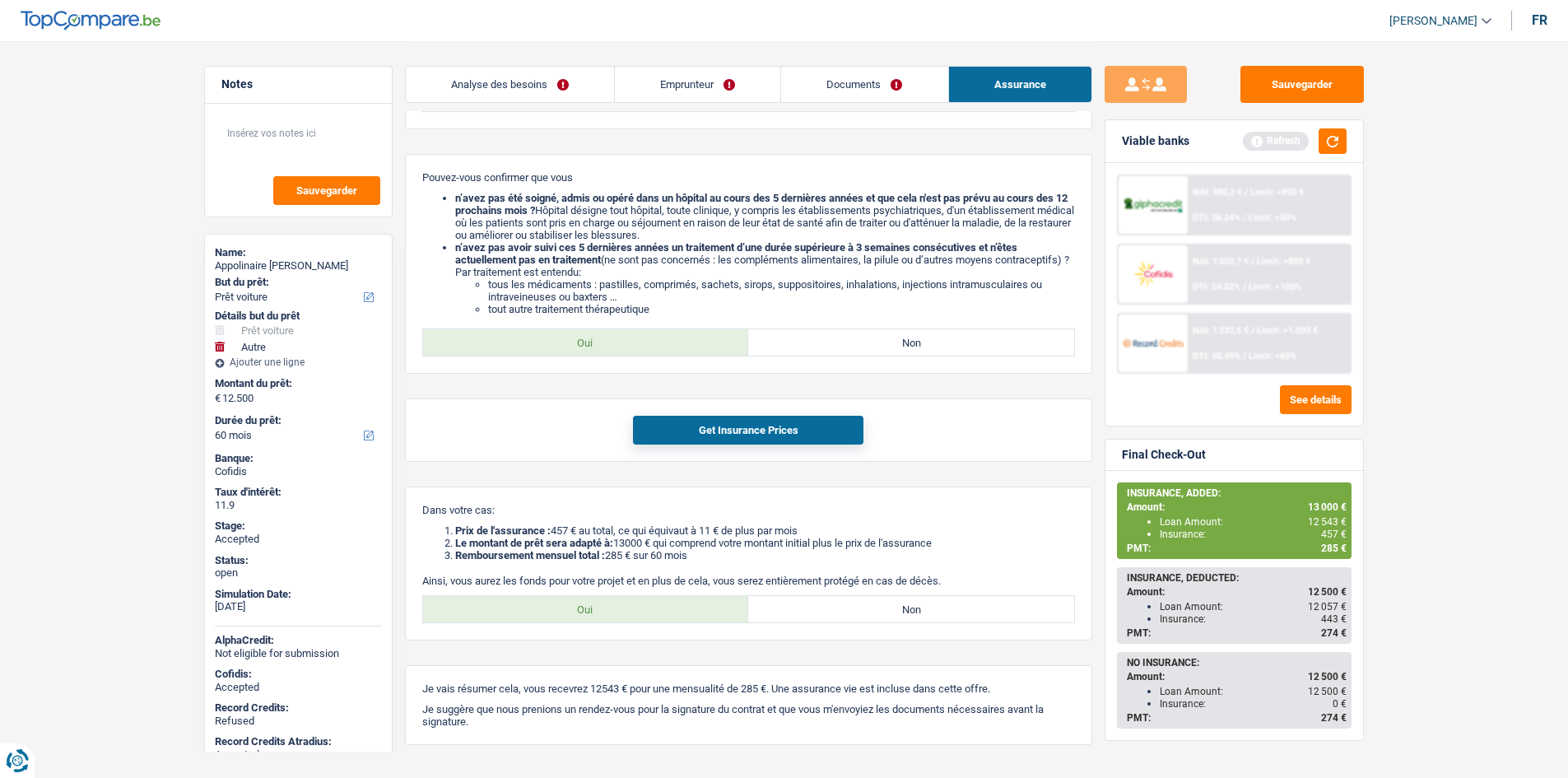
click at [1261, 337] on div "NAI: 1 232,5 € / Limit: >1.033 € DTI: 50.49% / Limit: <65%" at bounding box center [1269, 343] width 162 height 58
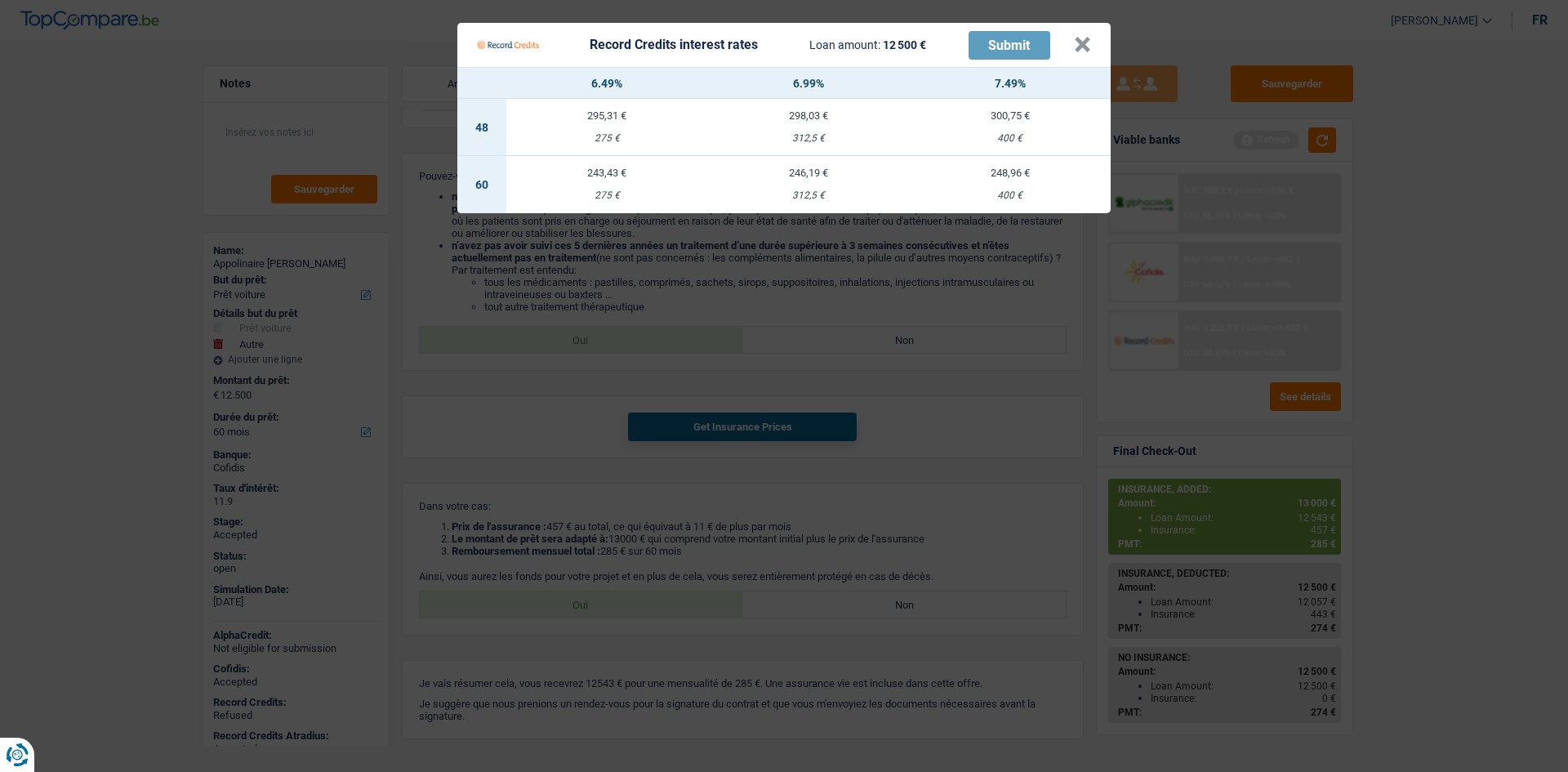
click at [1016, 383] on Credits "Record Credits interest rates Loan amount: 12 500 € Submit × 6.49% 6.99% 7.49% …" at bounding box center [784, 386] width 1568 height 772
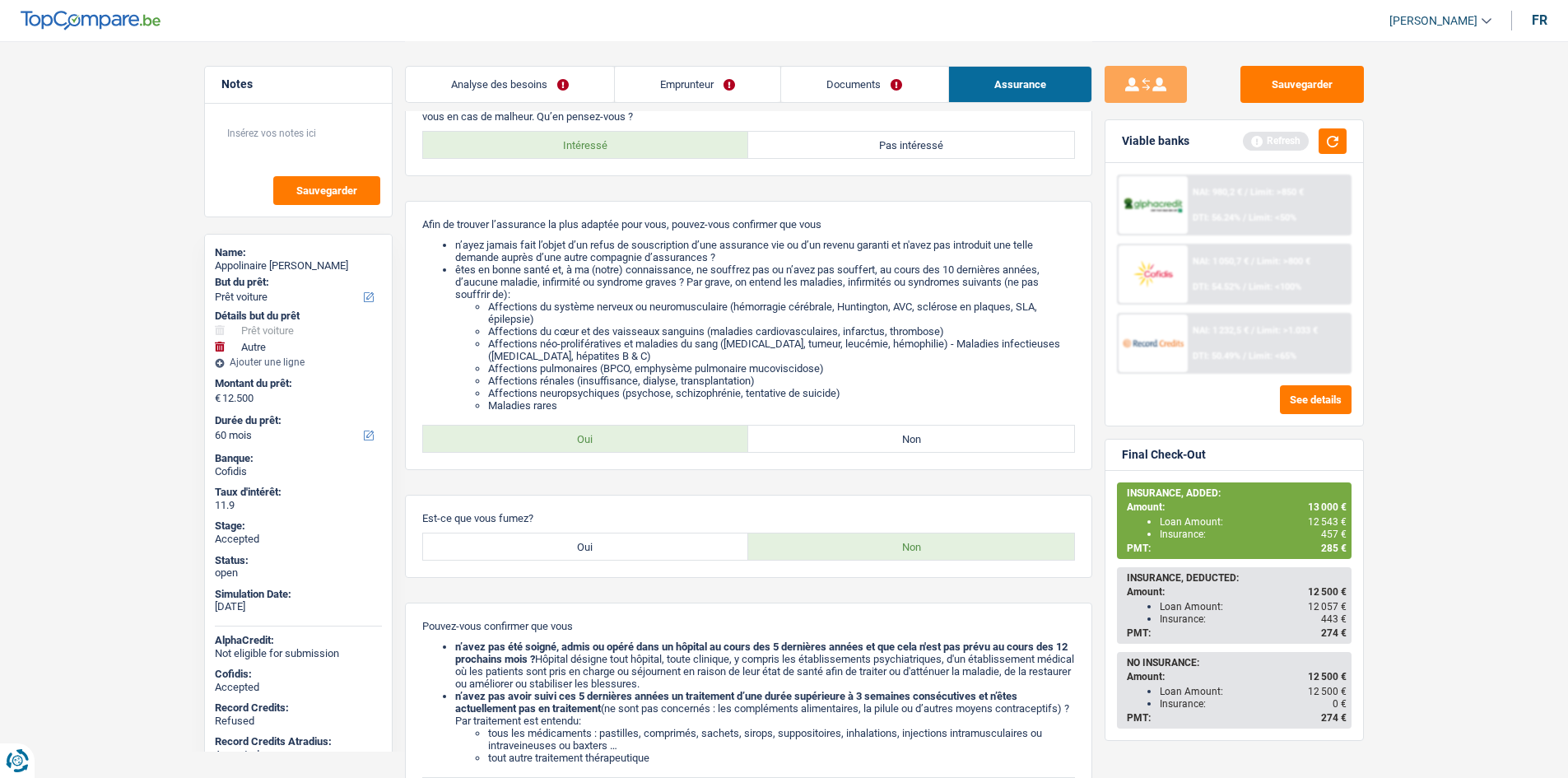
scroll to position [0, 0]
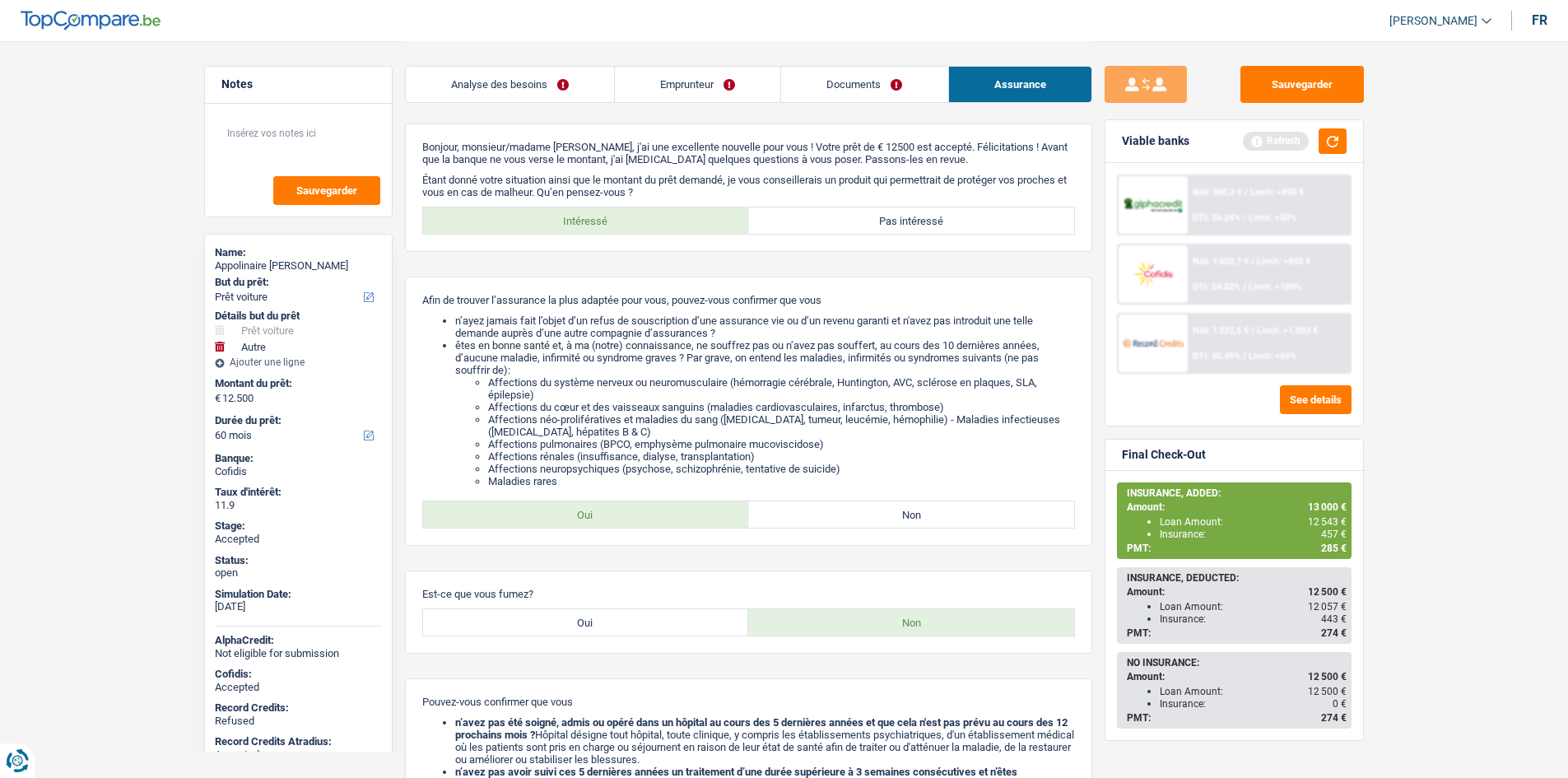
click at [1468, 420] on main "Notes Sauvegarder Name: Appolinaire Munguku Kasongo But du prêt: Confort maison…" at bounding box center [784, 667] width 1568 height 1334
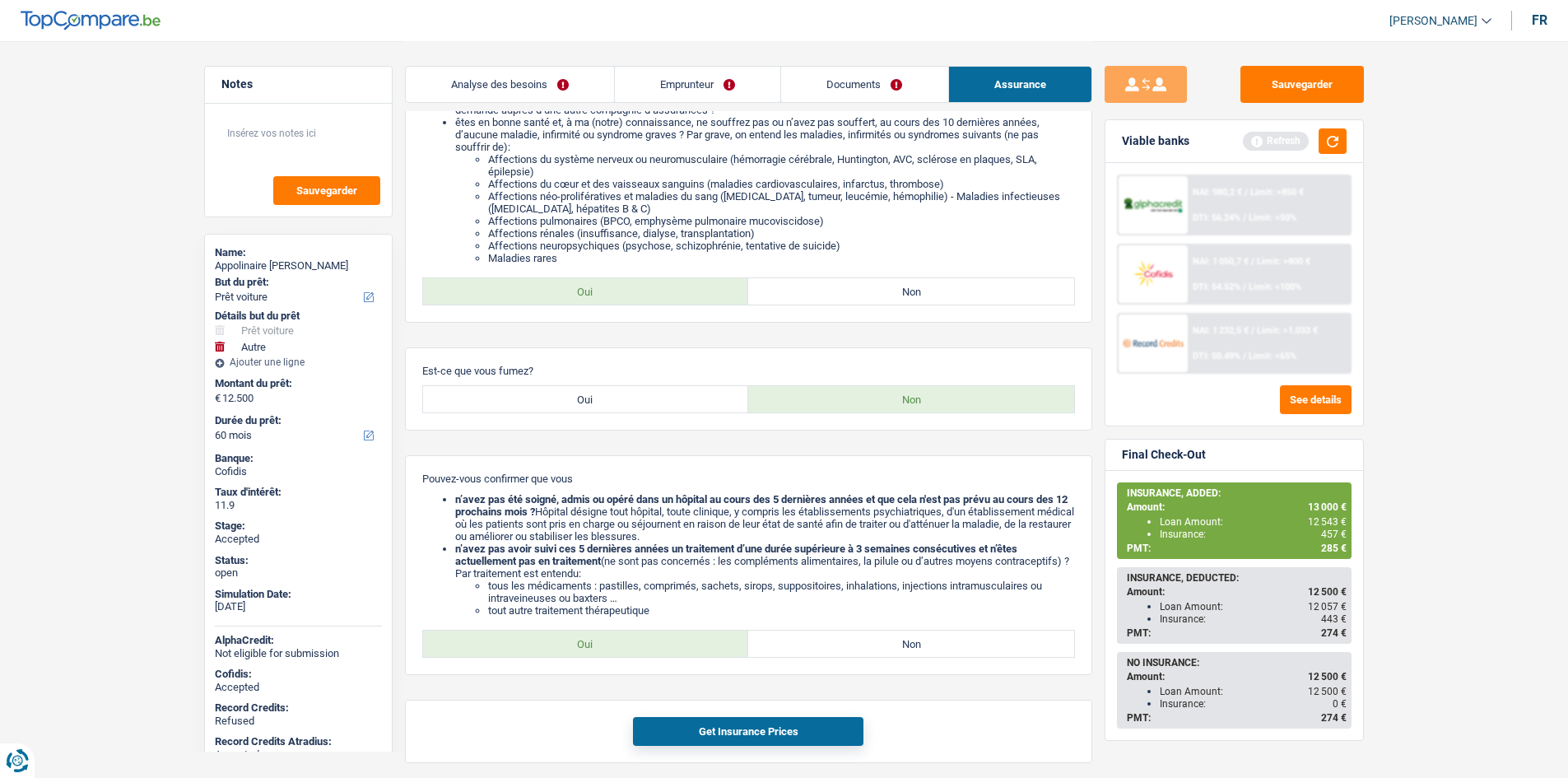
scroll to position [569, 0]
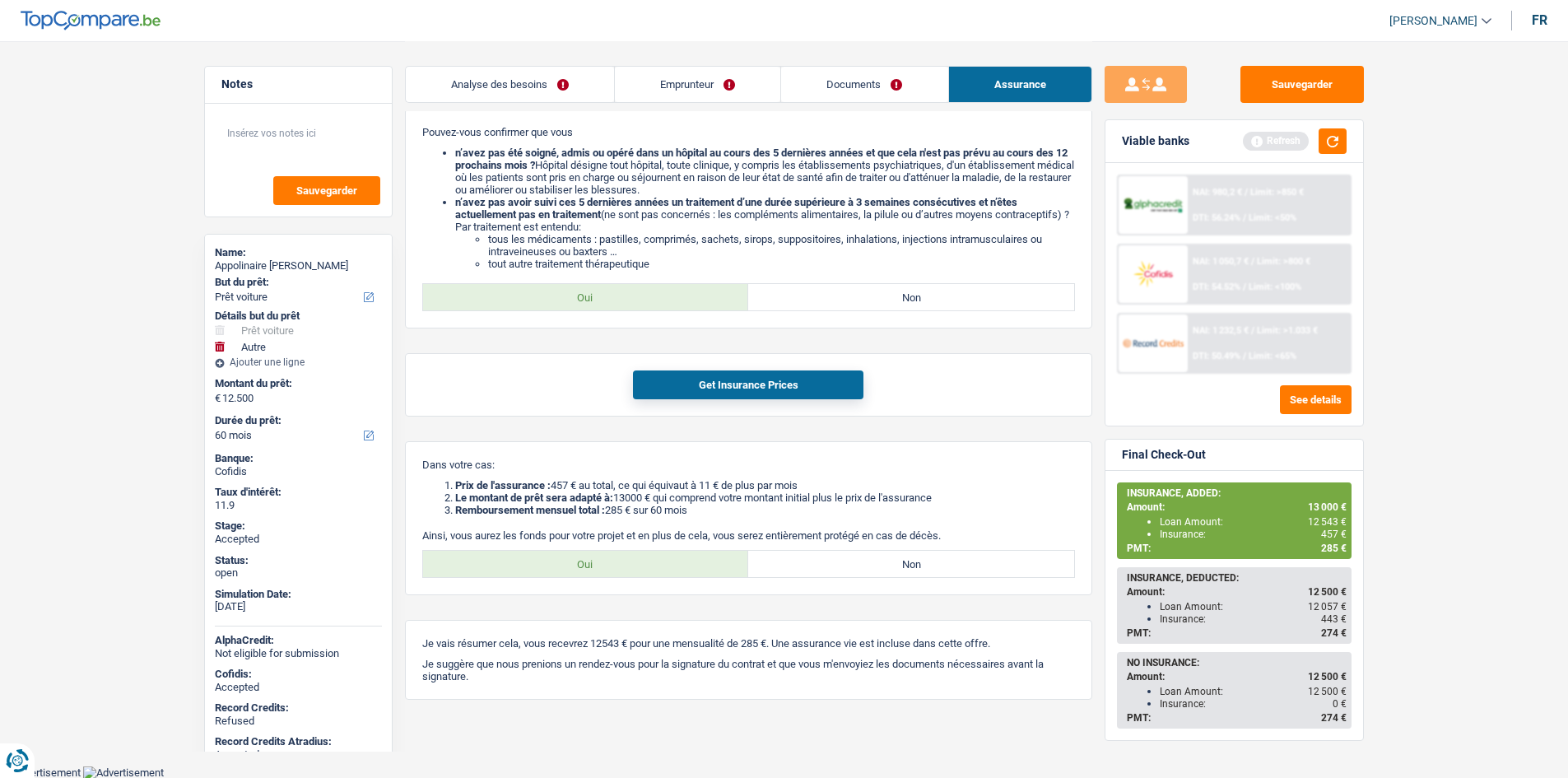
click at [734, 88] on link "Emprunteur" at bounding box center [697, 84] width 166 height 35
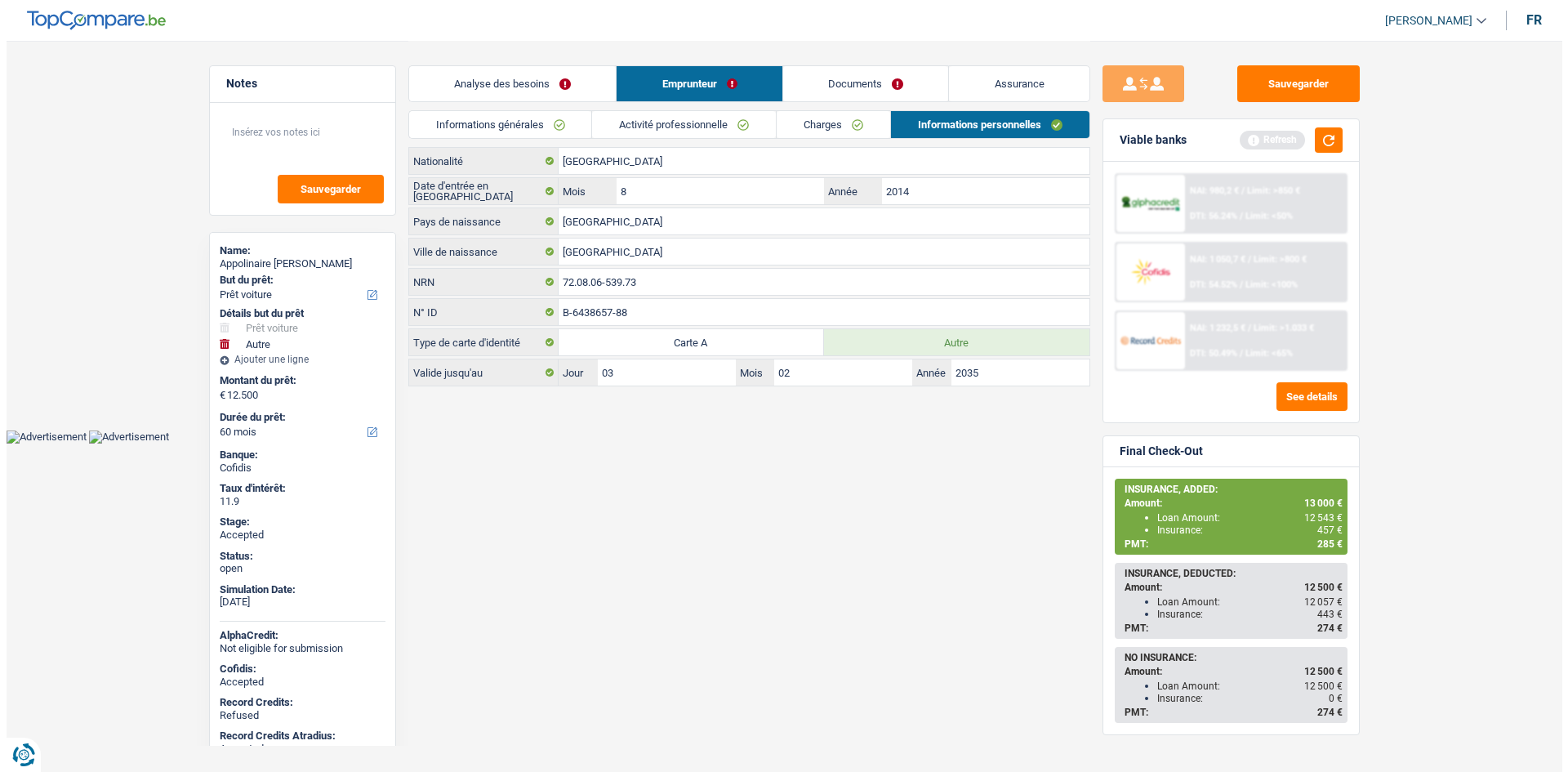
scroll to position [0, 0]
click at [556, 122] on link "Informations générales" at bounding box center [500, 125] width 183 height 27
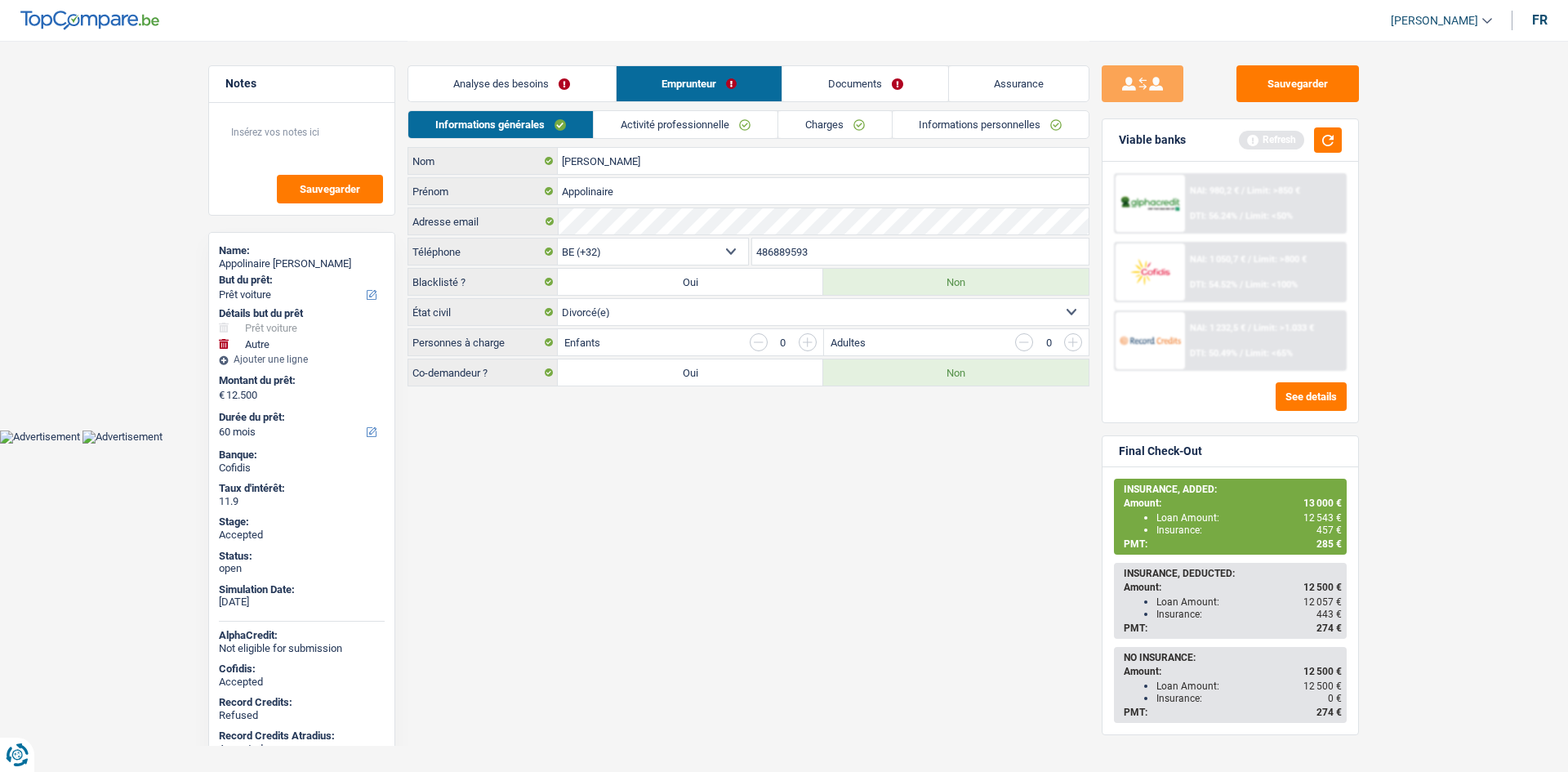
click at [919, 130] on link "Informations personnelles" at bounding box center [991, 125] width 197 height 27
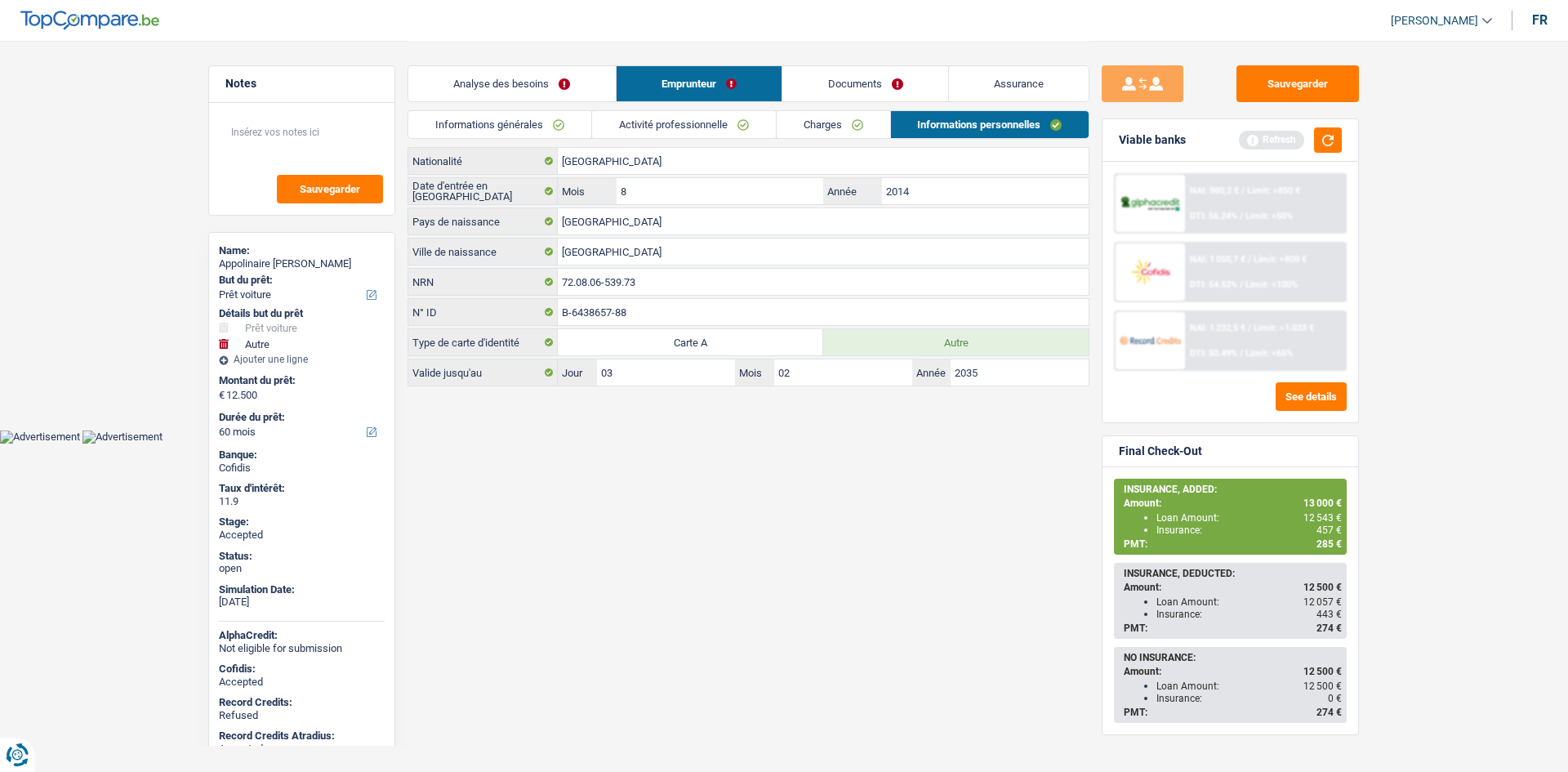
click at [876, 72] on link "Documents" at bounding box center [865, 83] width 166 height 35
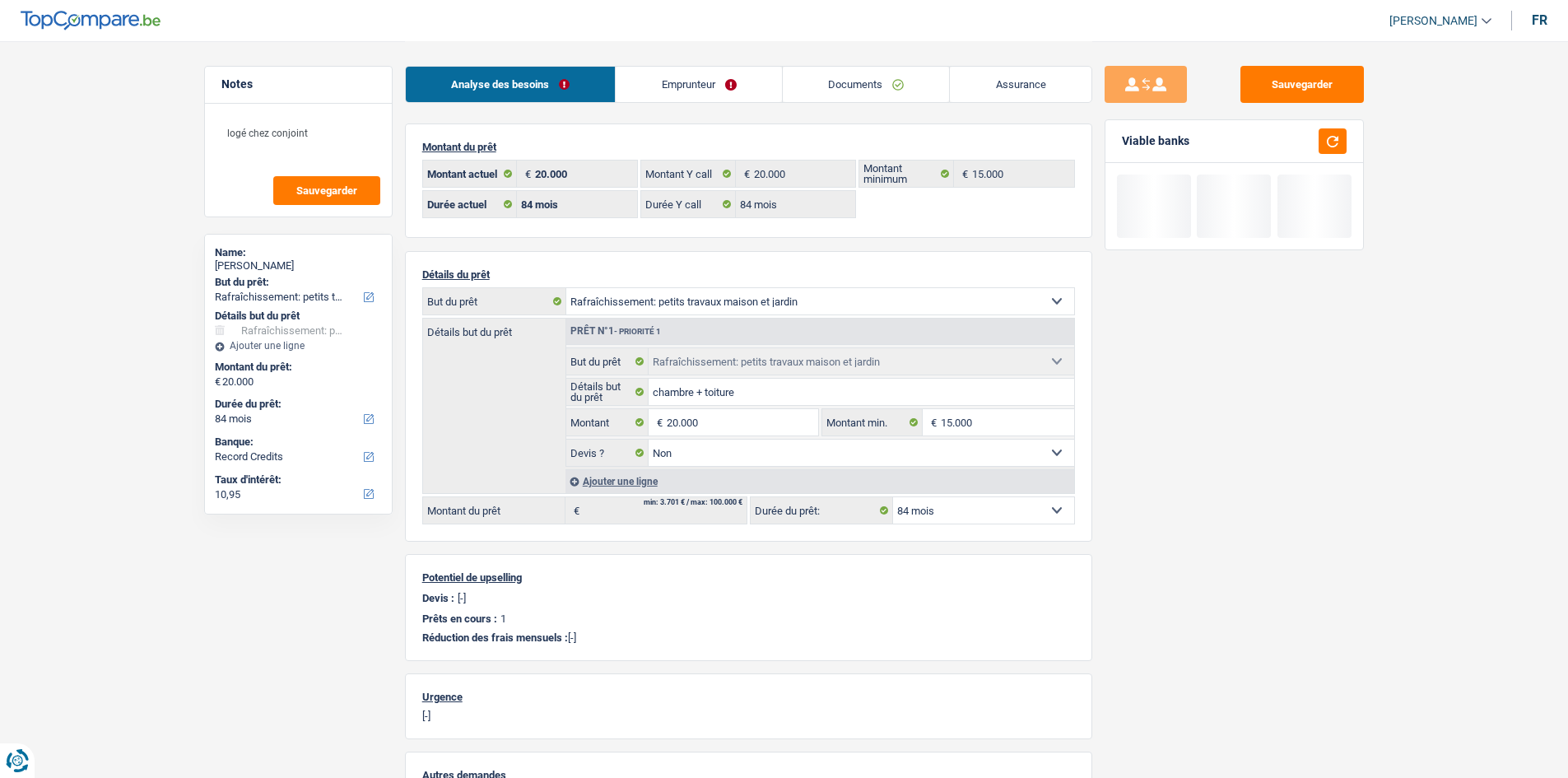
select select "houseOrGarden"
select select "84"
select select "32"
select select "cohabitation"
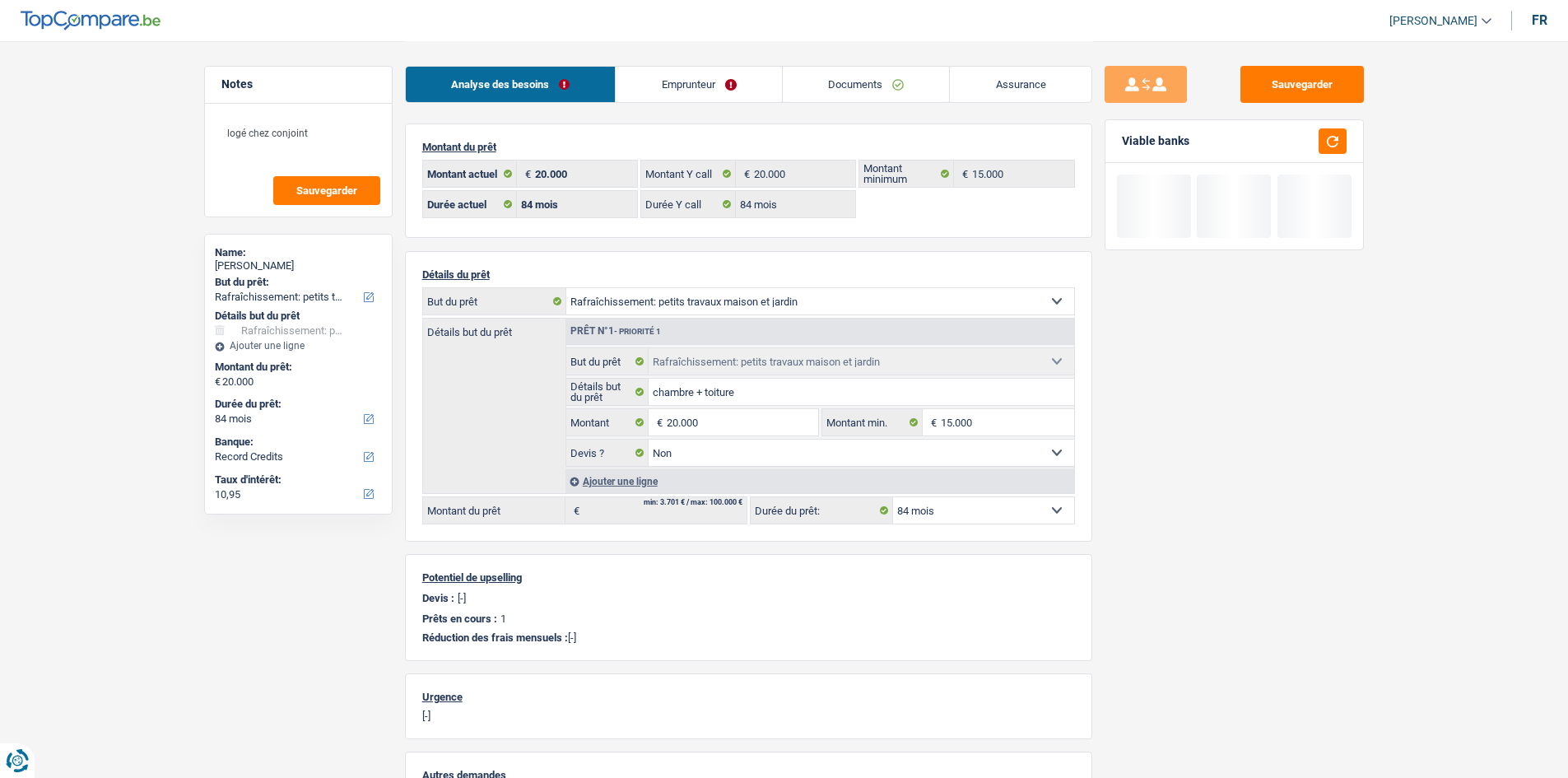
select select "liveWithParents"
select select "BE"
select select "creditConsolidation"
select select "36"
click at [651, 76] on link "Emprunteur" at bounding box center [698, 84] width 166 height 35
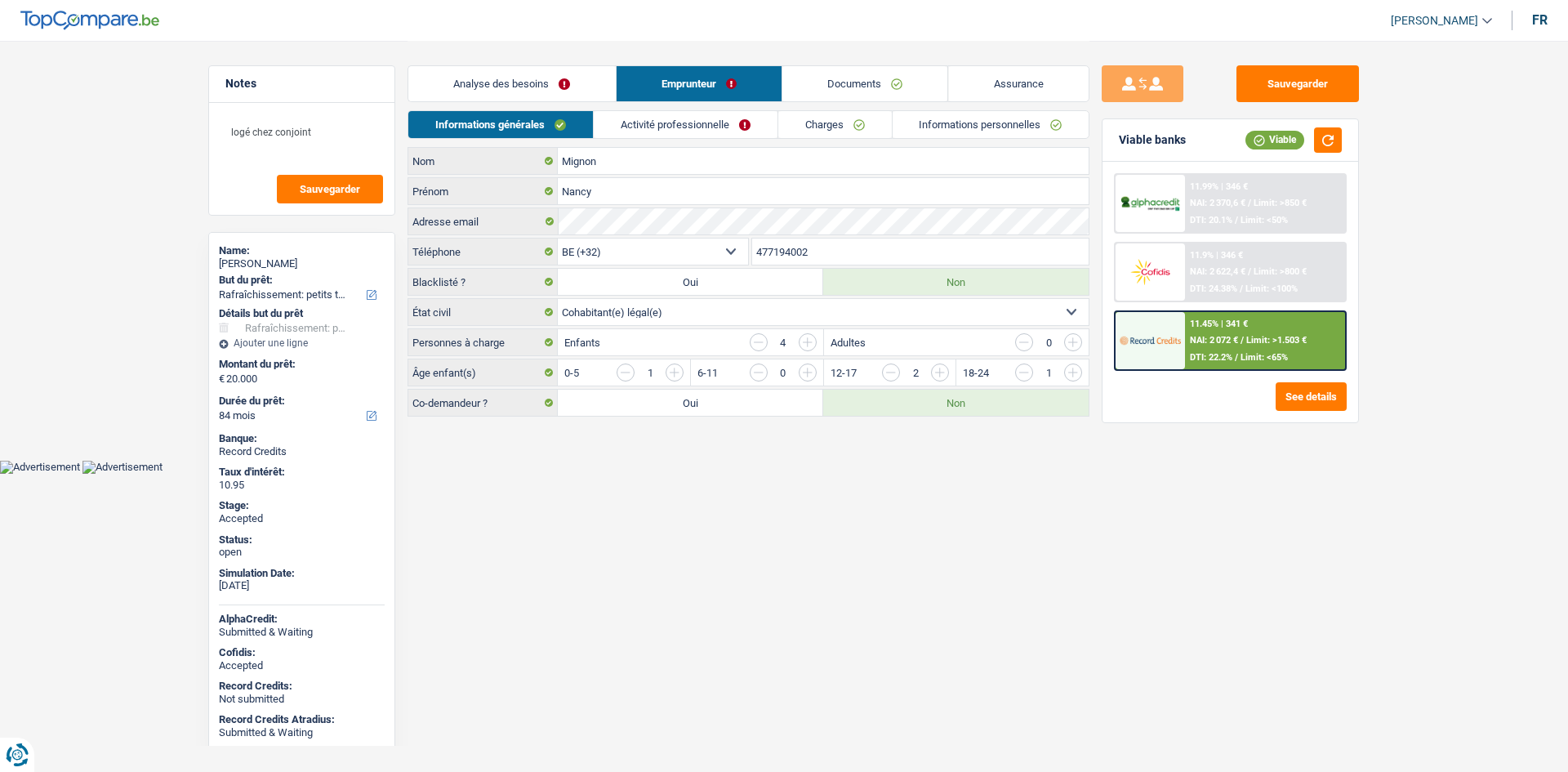
click at [804, 127] on link "Charges" at bounding box center [835, 125] width 113 height 27
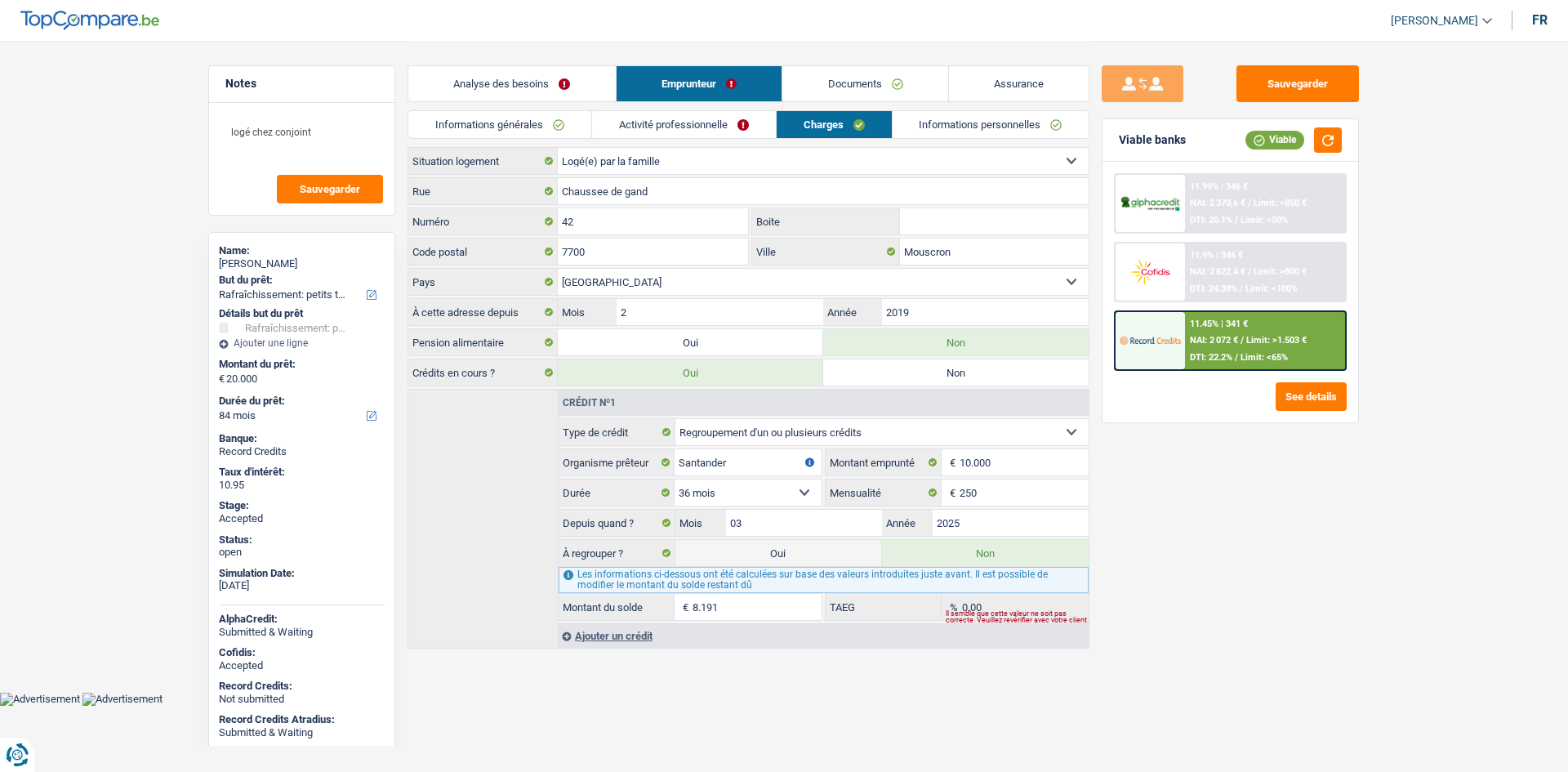
click at [258, 252] on div "Name:" at bounding box center [302, 250] width 166 height 13
click at [264, 266] on div "Nancy Mignon" at bounding box center [302, 264] width 166 height 13
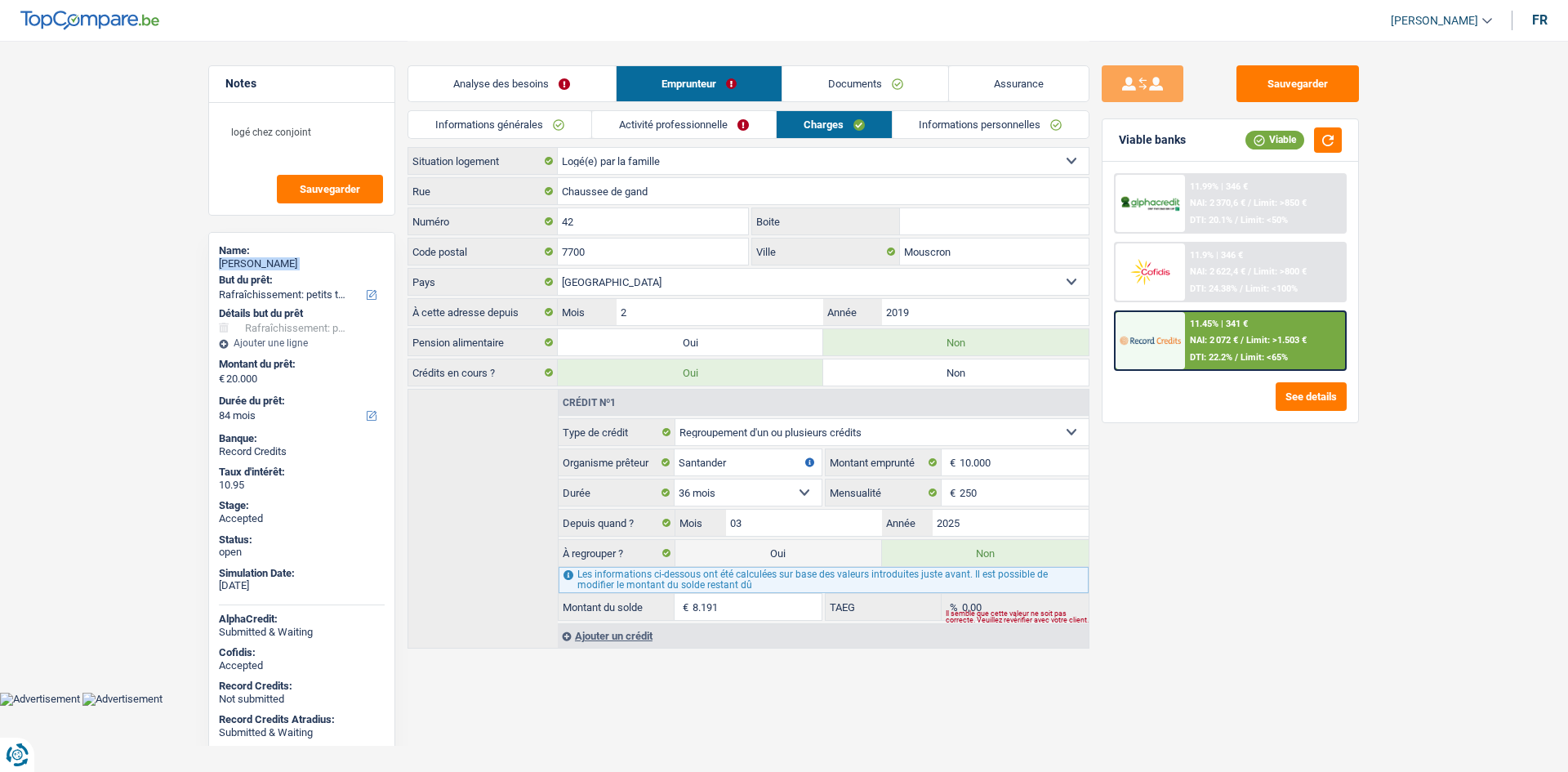
copy div "Nancy Mignon"
click at [545, 129] on link "Informations générales" at bounding box center [500, 125] width 183 height 27
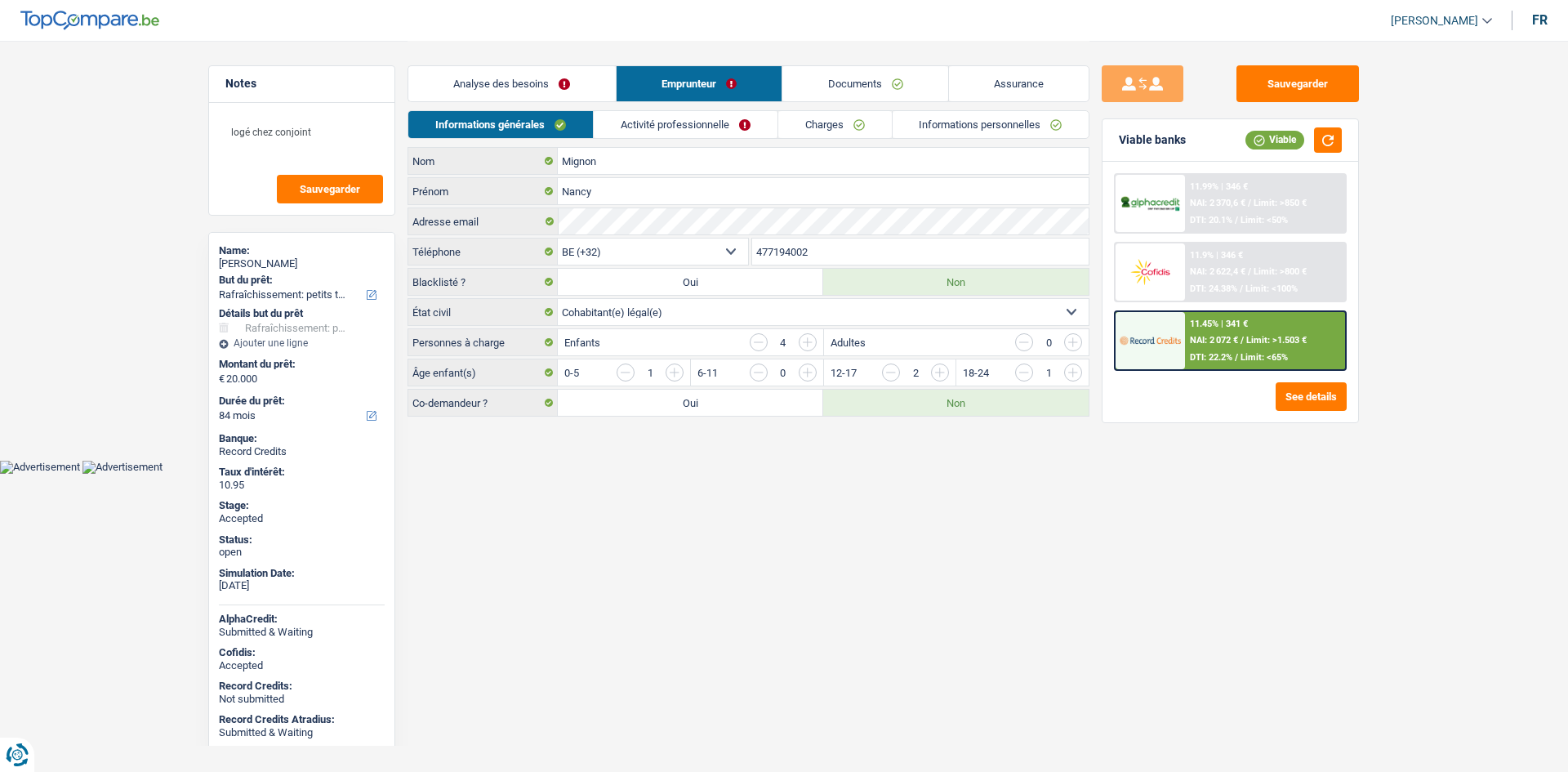
click at [668, 127] on link "Activité professionnelle" at bounding box center [685, 125] width 184 height 27
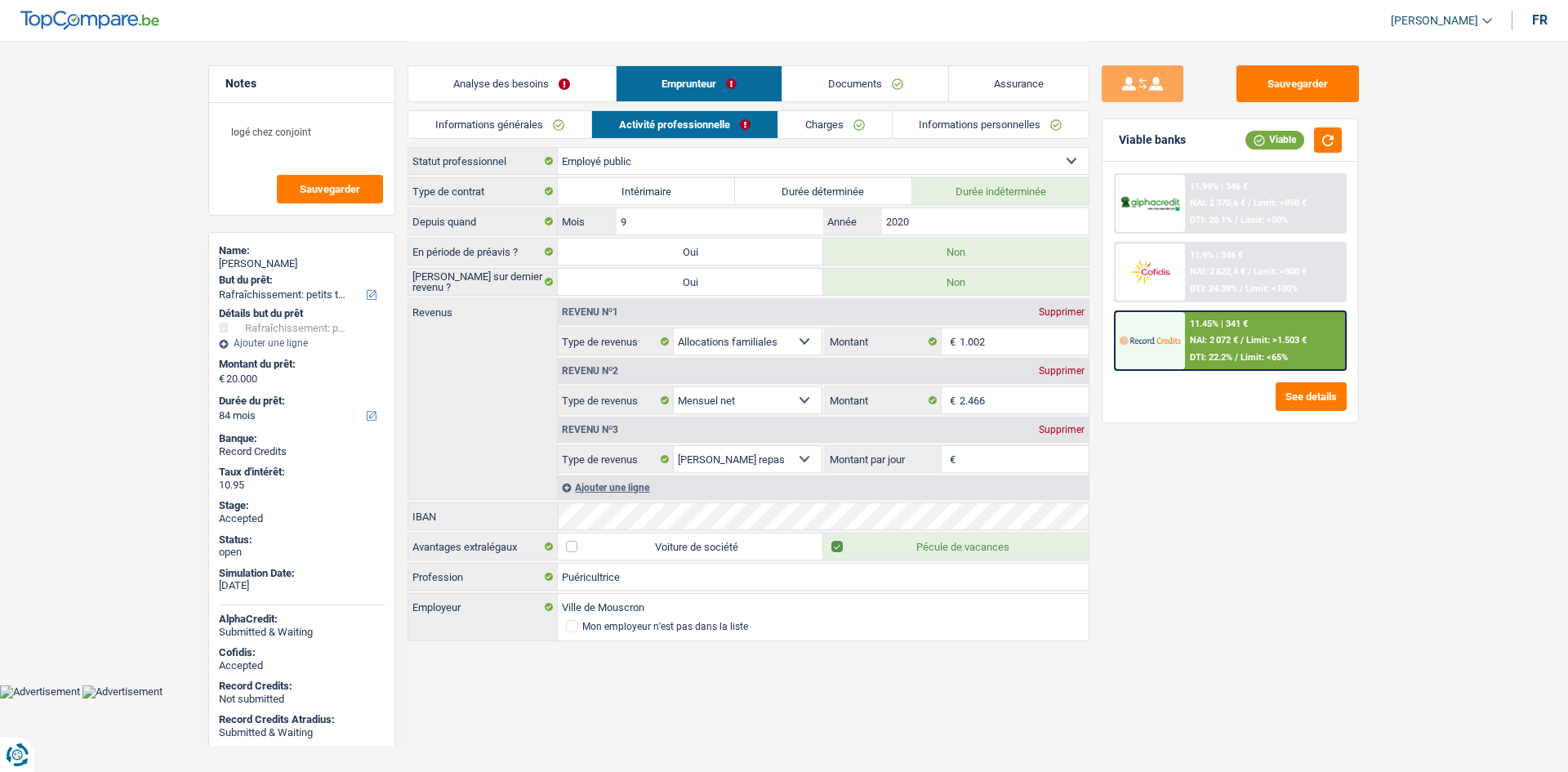
click at [570, 125] on link "Informations générales" at bounding box center [500, 125] width 183 height 27
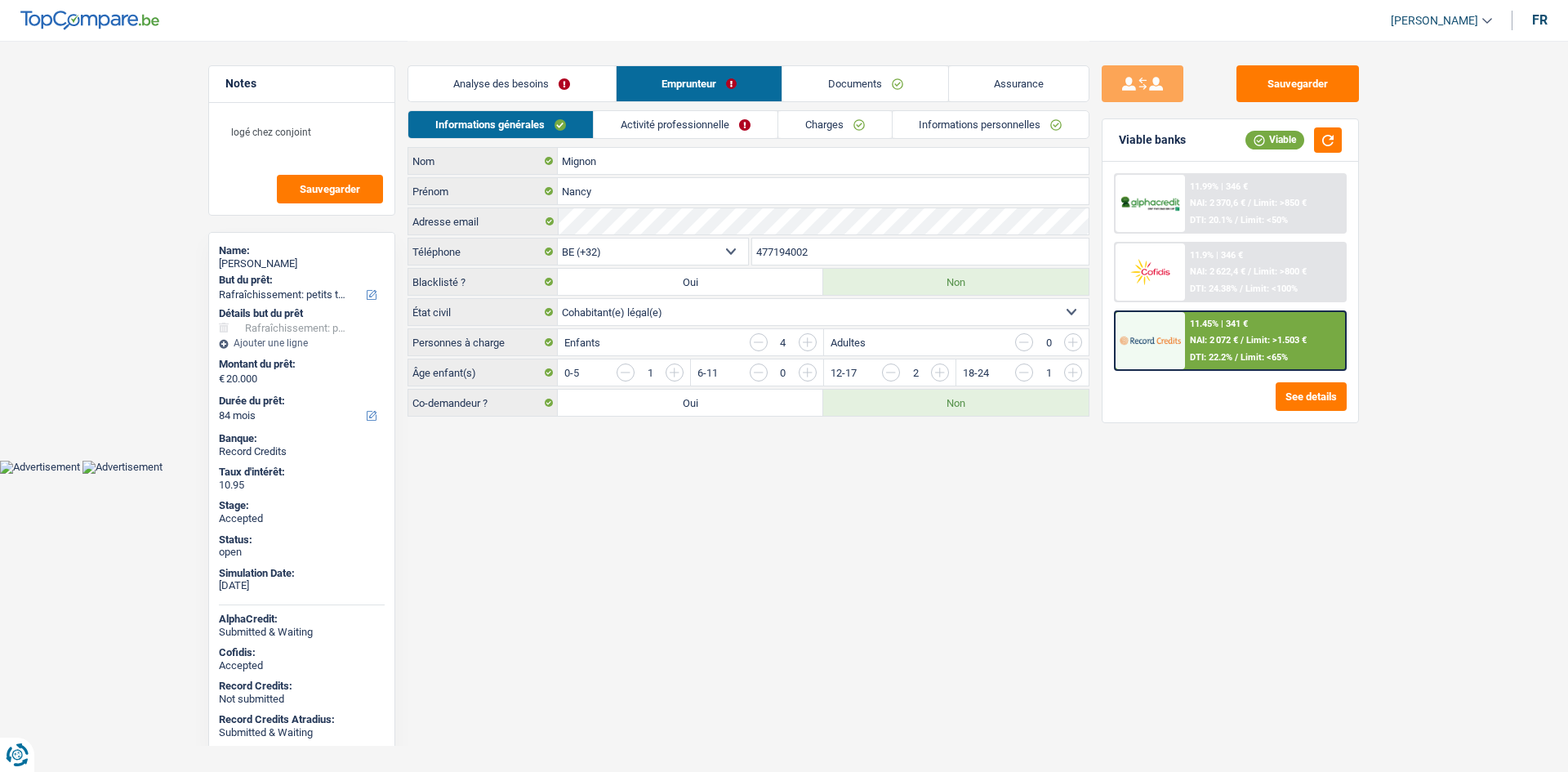
click at [797, 250] on input "477194002" at bounding box center [921, 251] width 338 height 26
click at [340, 144] on textarea "logé chez conjoint" at bounding box center [302, 138] width 163 height 49
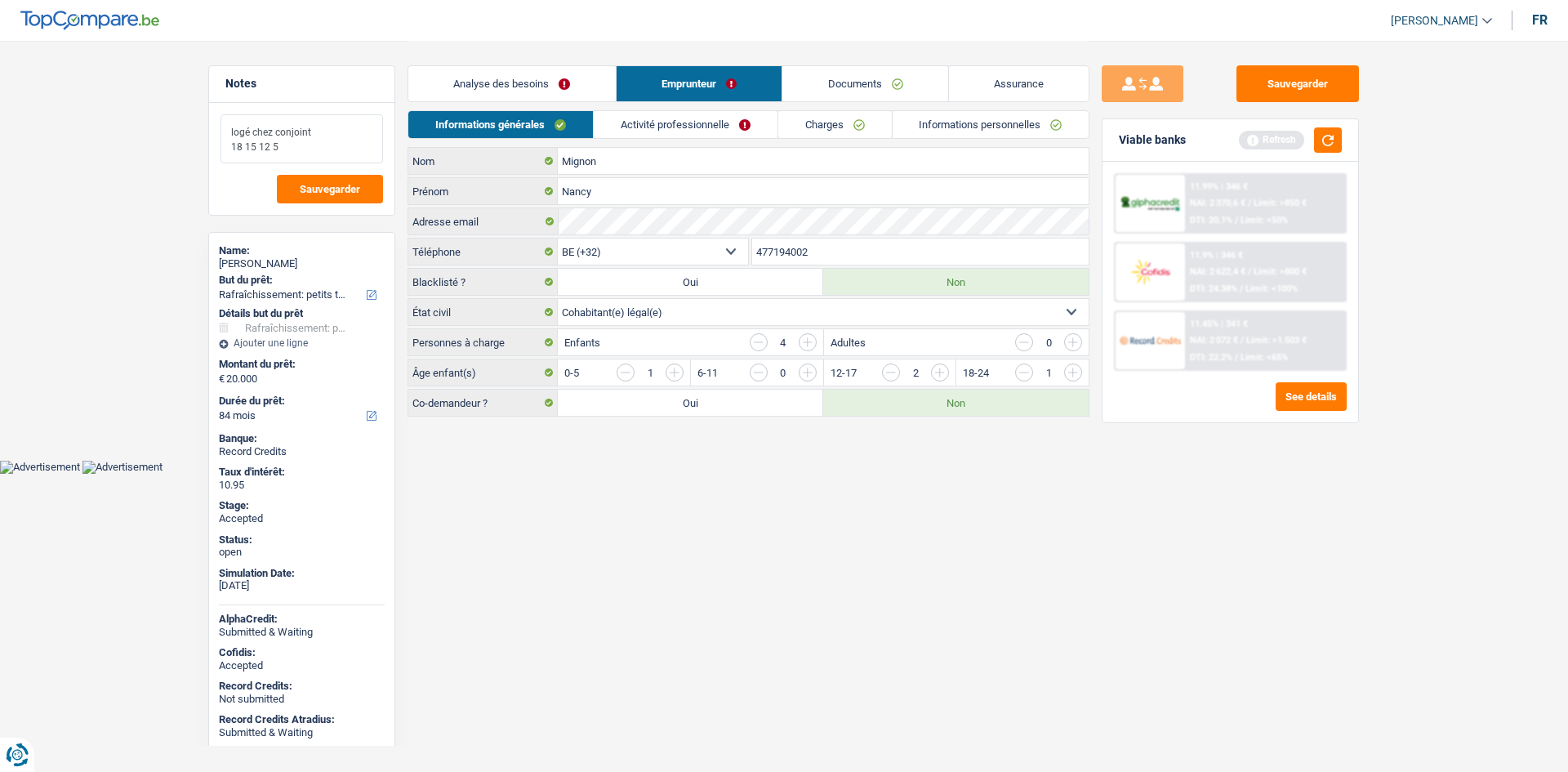
type textarea "logé chez conjoint 18 15 12 5"
click at [550, 474] on html "Vous avez le contrôle de vos données Nous utilisons des cookies, tout comme nos…" at bounding box center [784, 237] width 1568 height 474
click at [709, 127] on link "Activité professionnelle" at bounding box center [685, 125] width 184 height 27
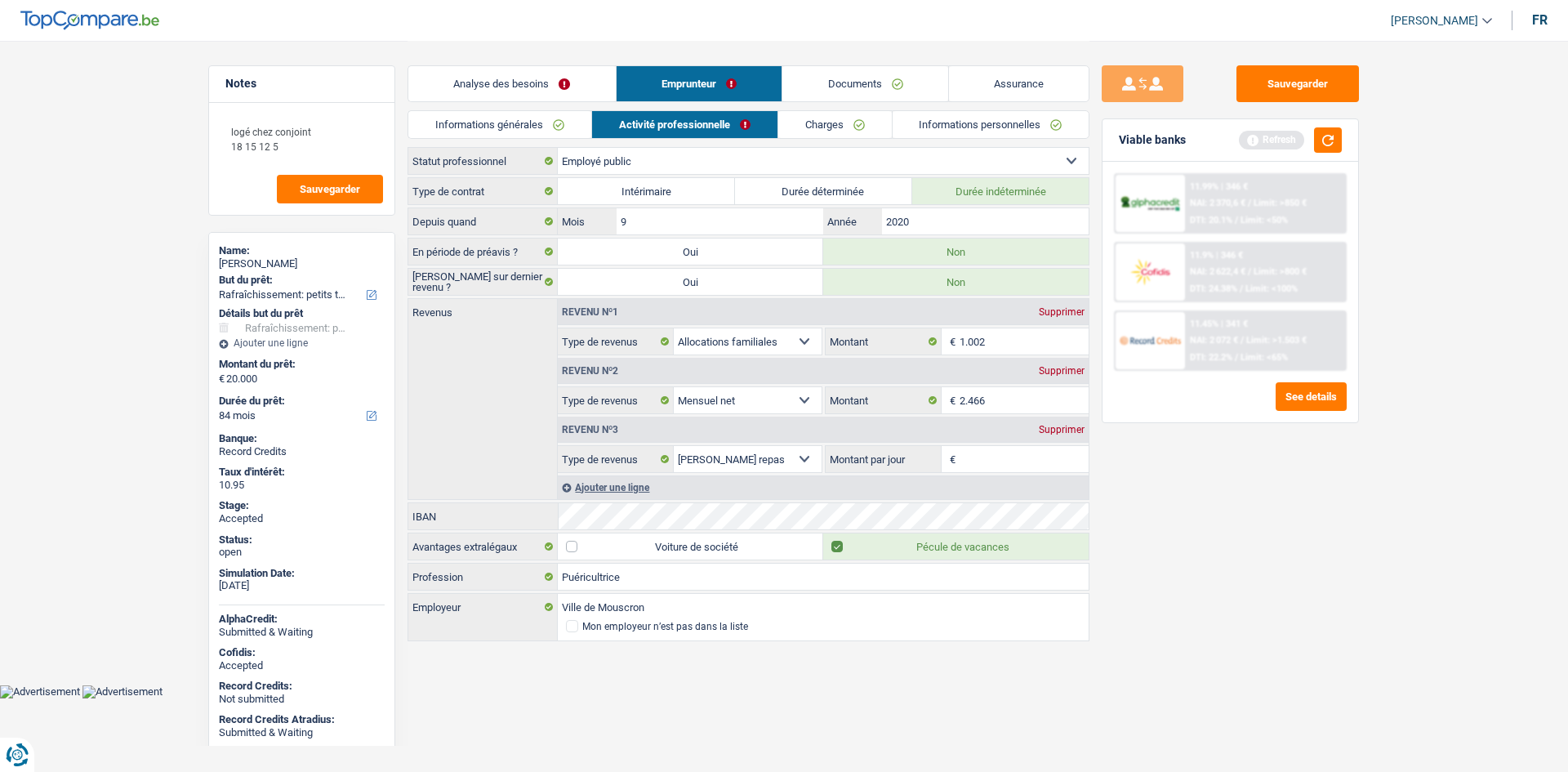
click at [805, 127] on link "Charges" at bounding box center [835, 125] width 113 height 27
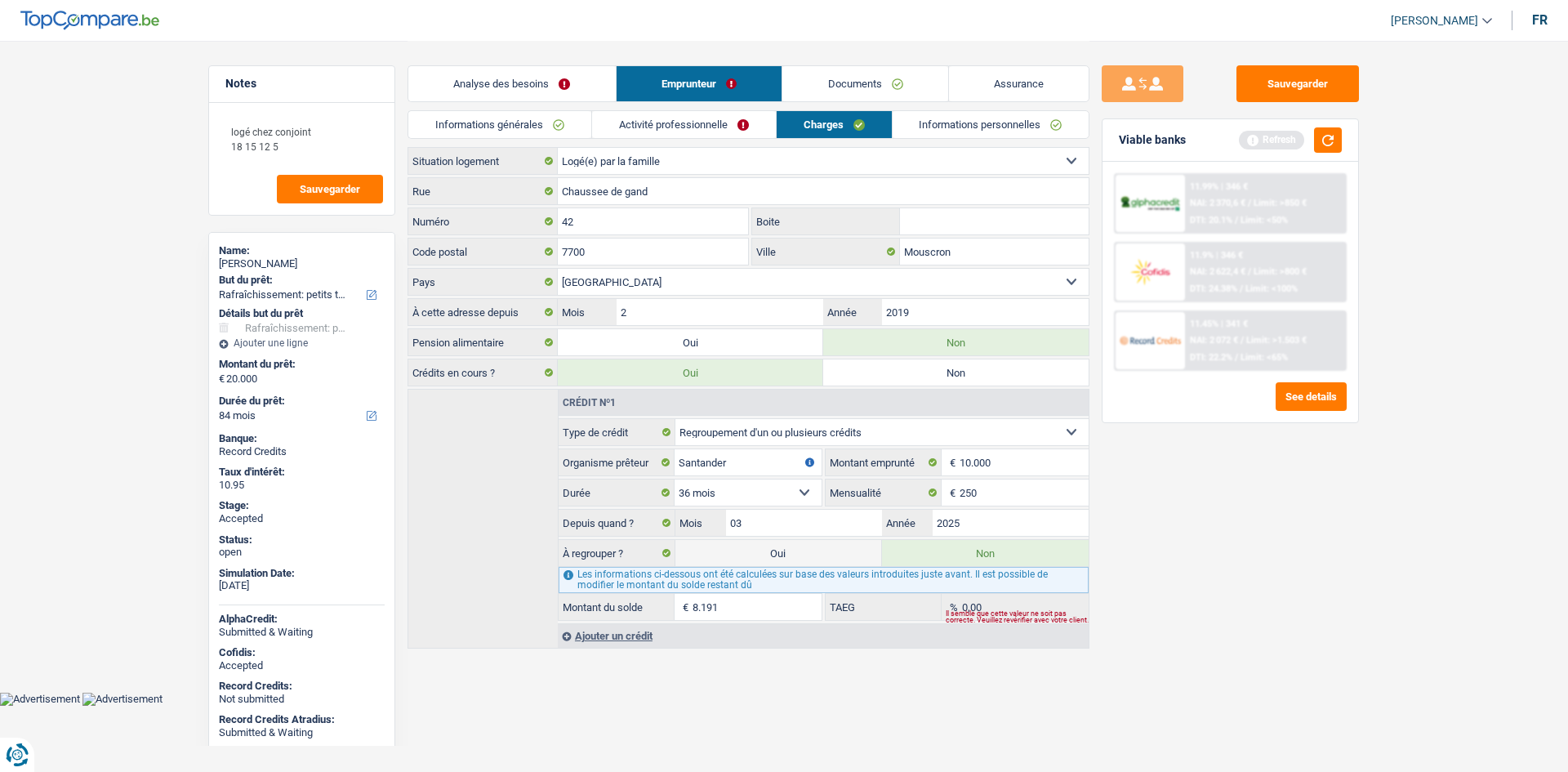
click at [966, 120] on link "Informations personnelles" at bounding box center [991, 125] width 197 height 27
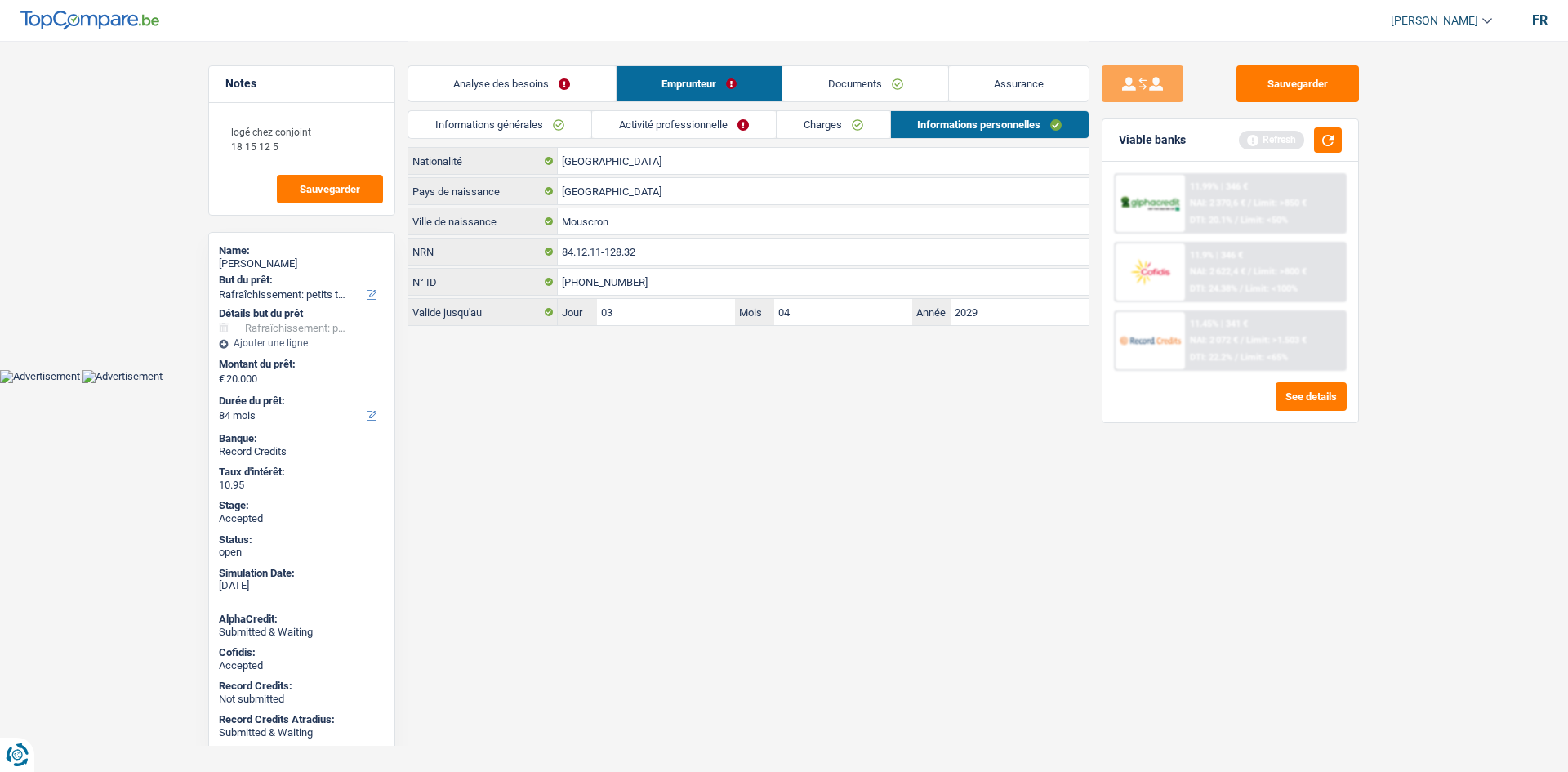
click at [819, 383] on html "Vous avez le contrôle de vos données Nous utilisons des cookies, tout comme nos…" at bounding box center [784, 191] width 1568 height 383
click at [876, 74] on link "Documents" at bounding box center [865, 83] width 166 height 35
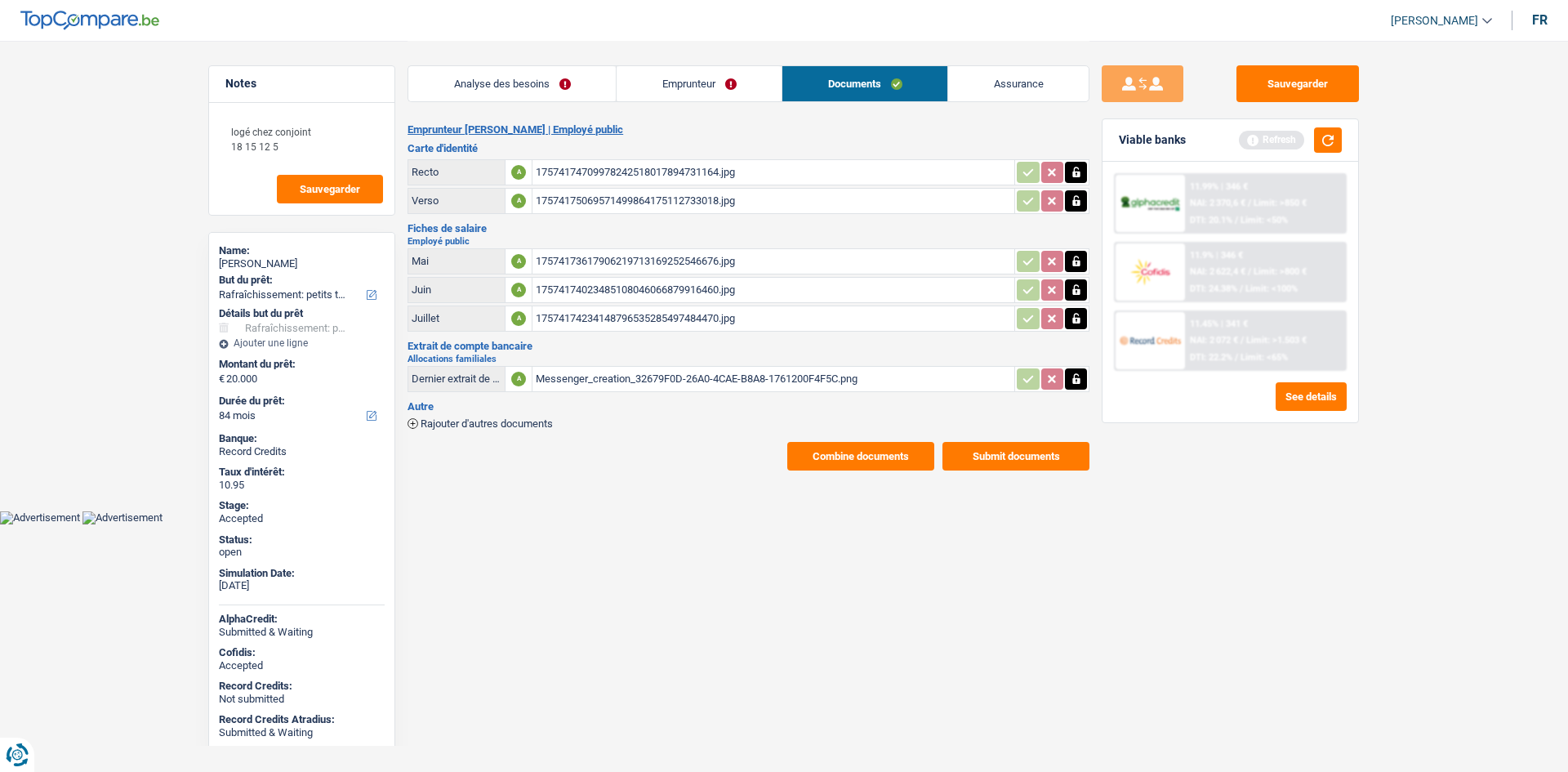
click at [612, 176] on div "17574174709978242518017894731164.jpg" at bounding box center [773, 171] width 475 height 24
click at [776, 74] on link "Emprunteur" at bounding box center [700, 83] width 165 height 35
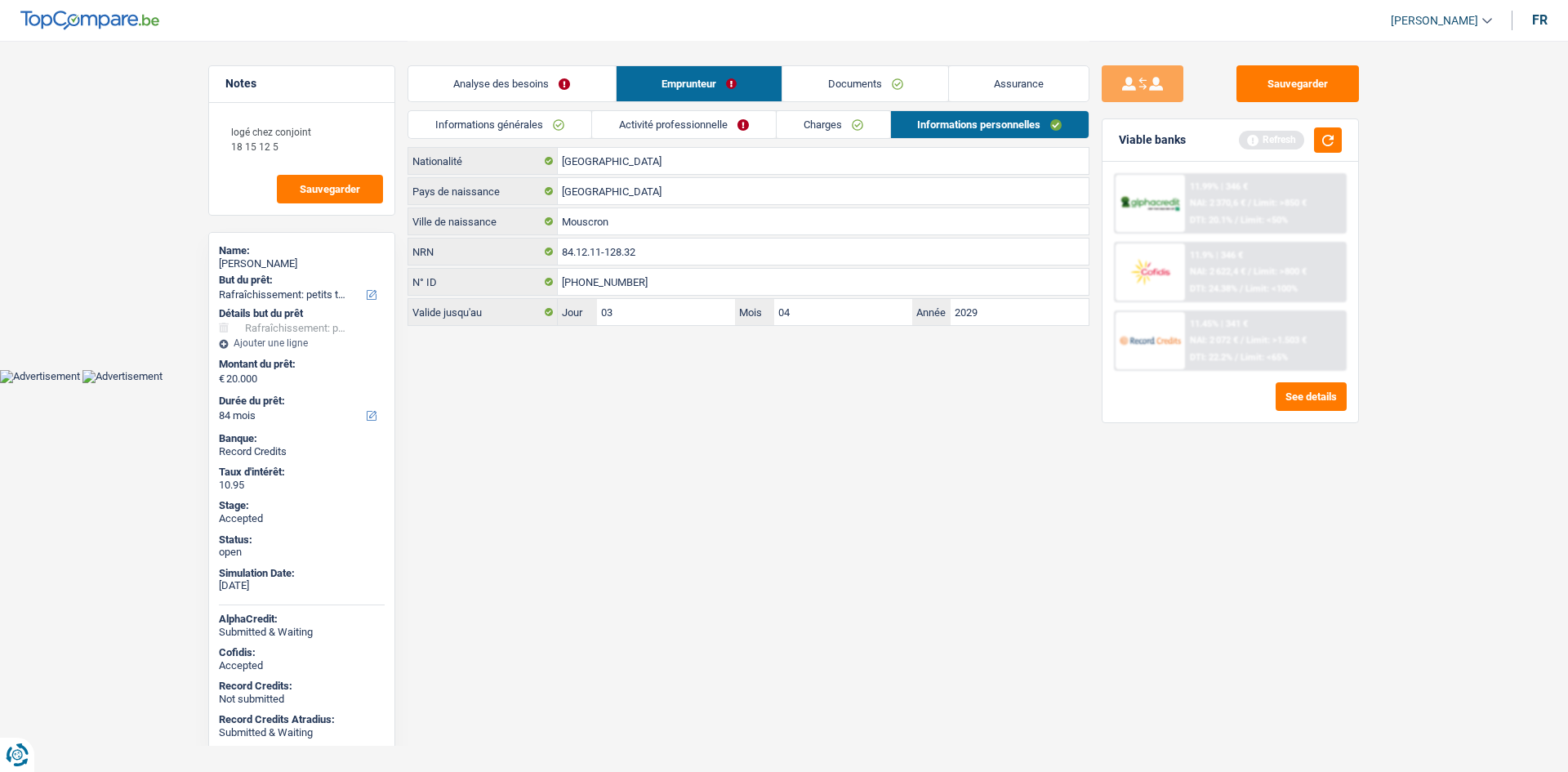
click at [1008, 92] on link "Assurance" at bounding box center [1019, 83] width 140 height 35
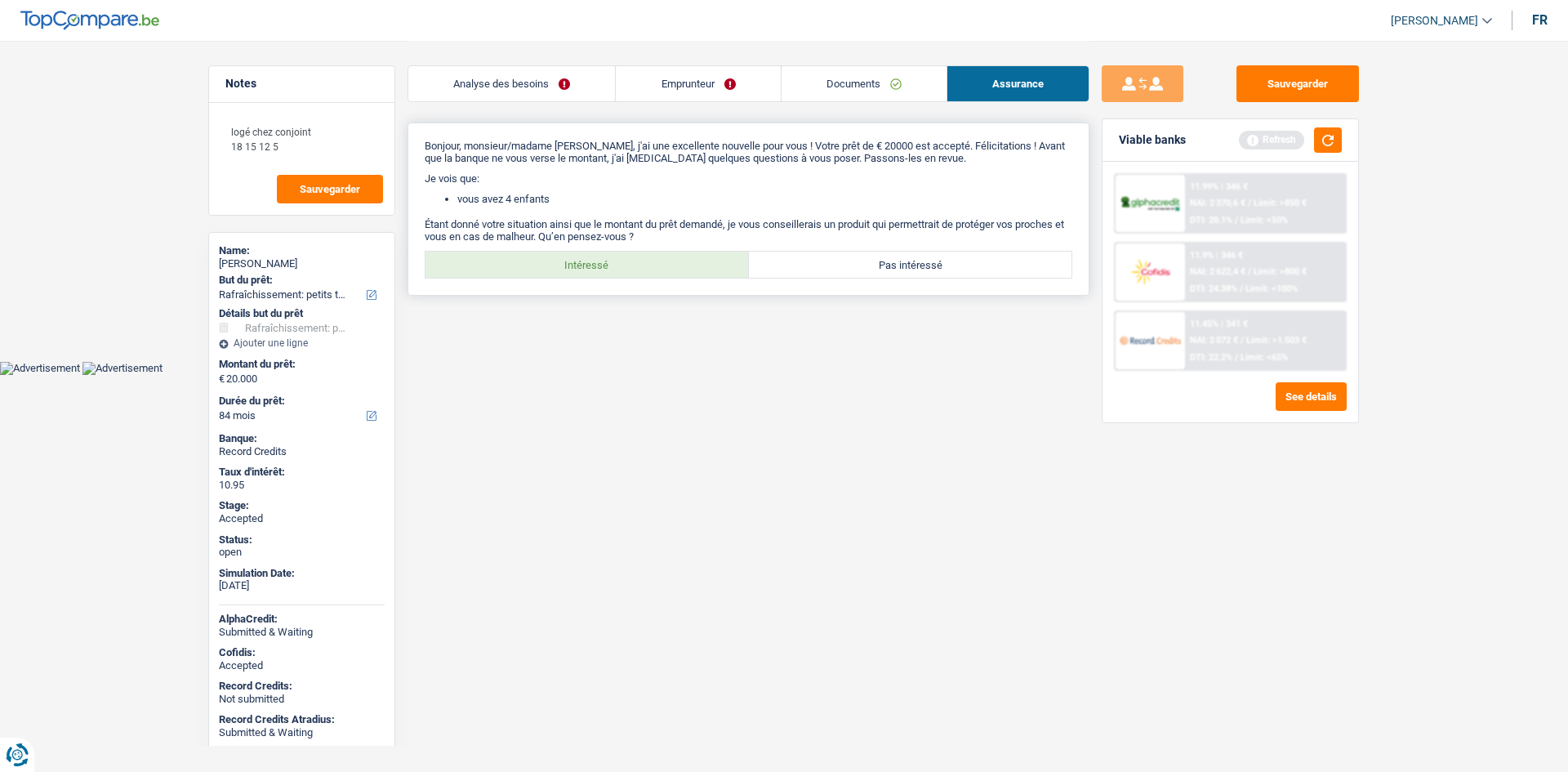
click at [640, 264] on label "Intéressé" at bounding box center [587, 264] width 323 height 26
click at [640, 264] on input "Intéressé" at bounding box center [587, 264] width 323 height 26
radio input "true"
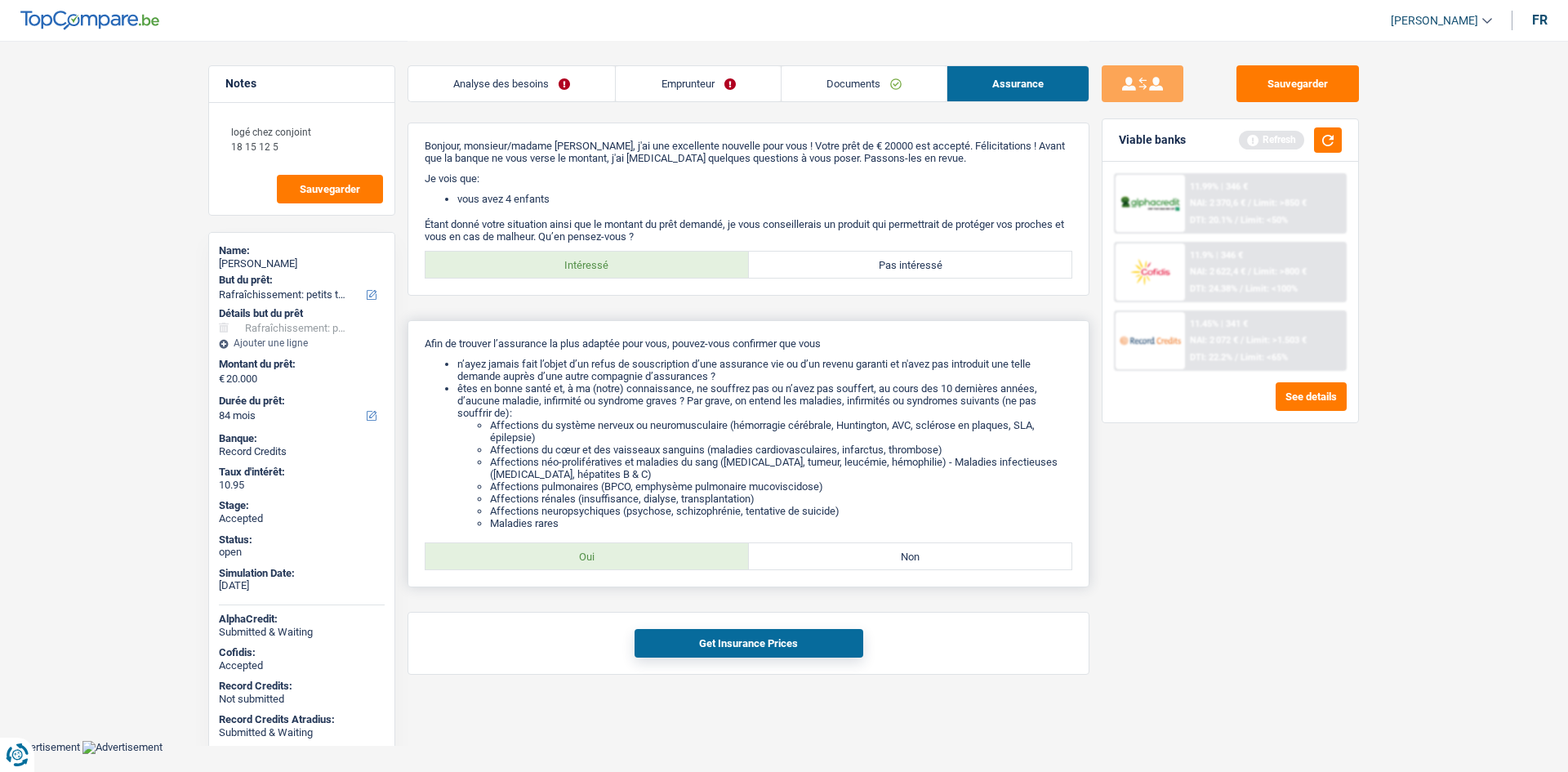
click at [674, 567] on label "Oui" at bounding box center [587, 556] width 323 height 26
click at [674, 567] on input "Oui" at bounding box center [587, 556] width 323 height 26
radio input "true"
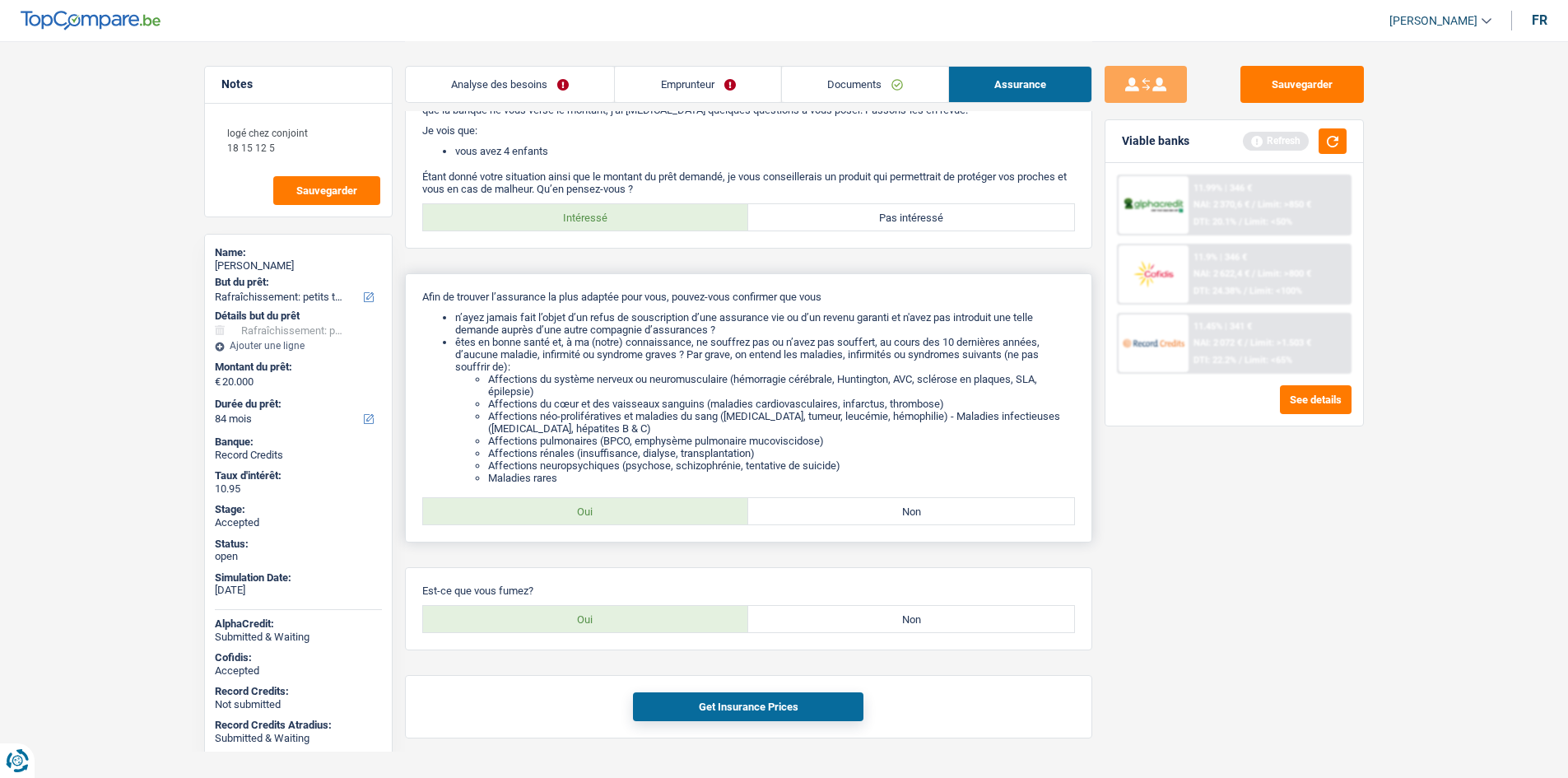
scroll to position [88, 0]
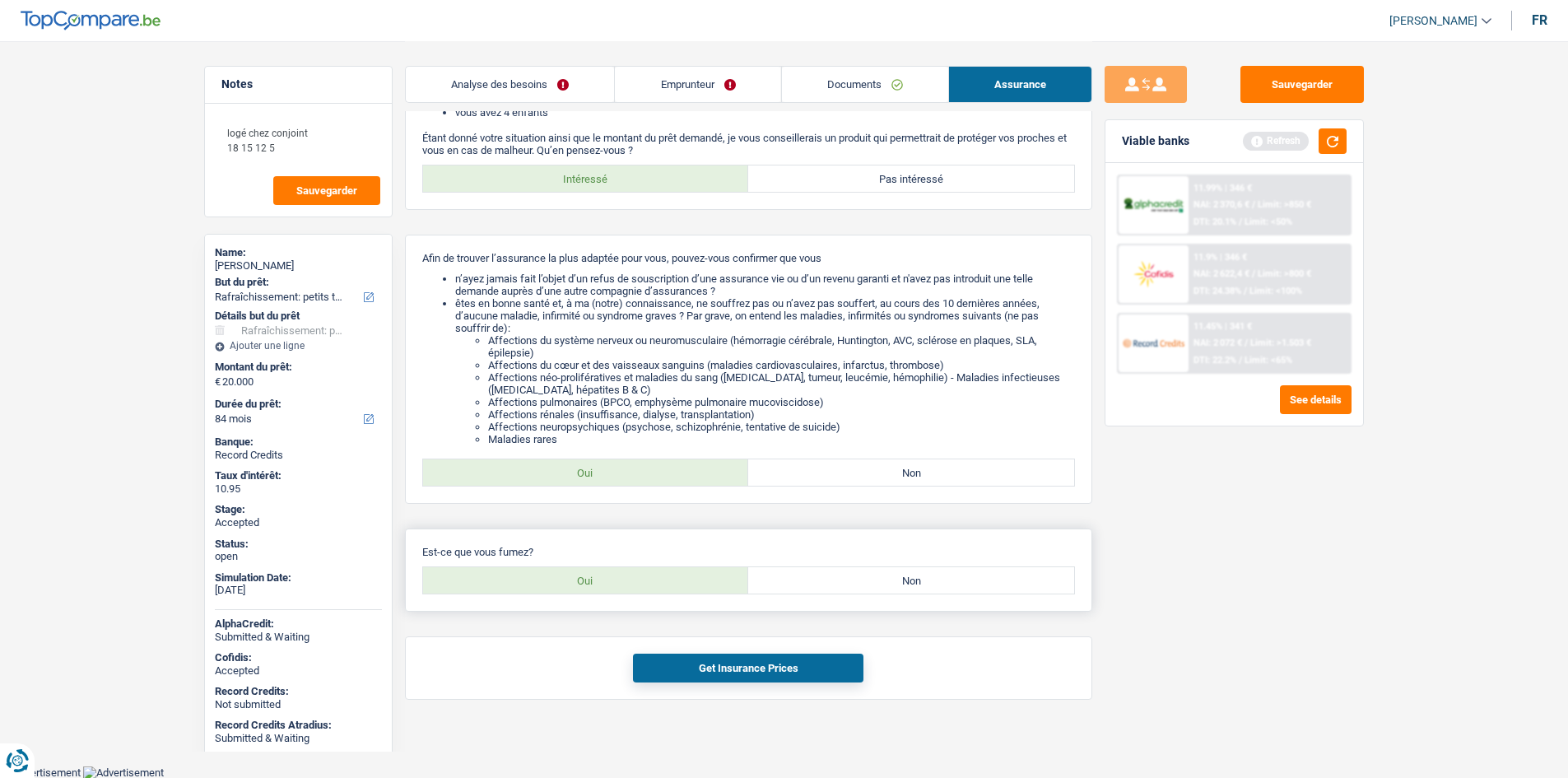
click at [700, 584] on label "Oui" at bounding box center [586, 580] width 326 height 26
click at [700, 584] on input "Oui" at bounding box center [586, 580] width 326 height 26
radio input "true"
click at [739, 661] on button "Get Insurance Prices" at bounding box center [747, 668] width 231 height 29
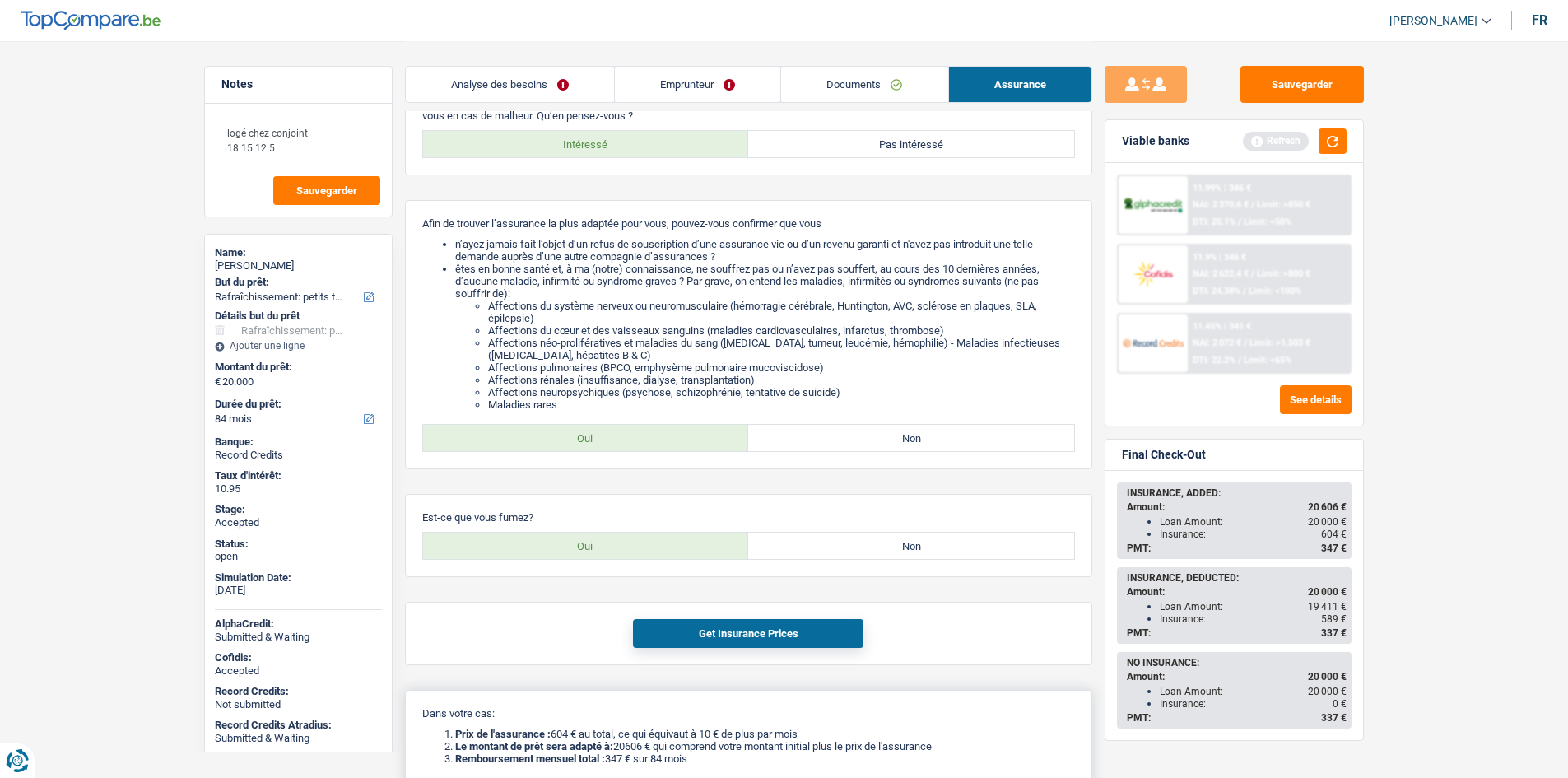
scroll to position [326, 0]
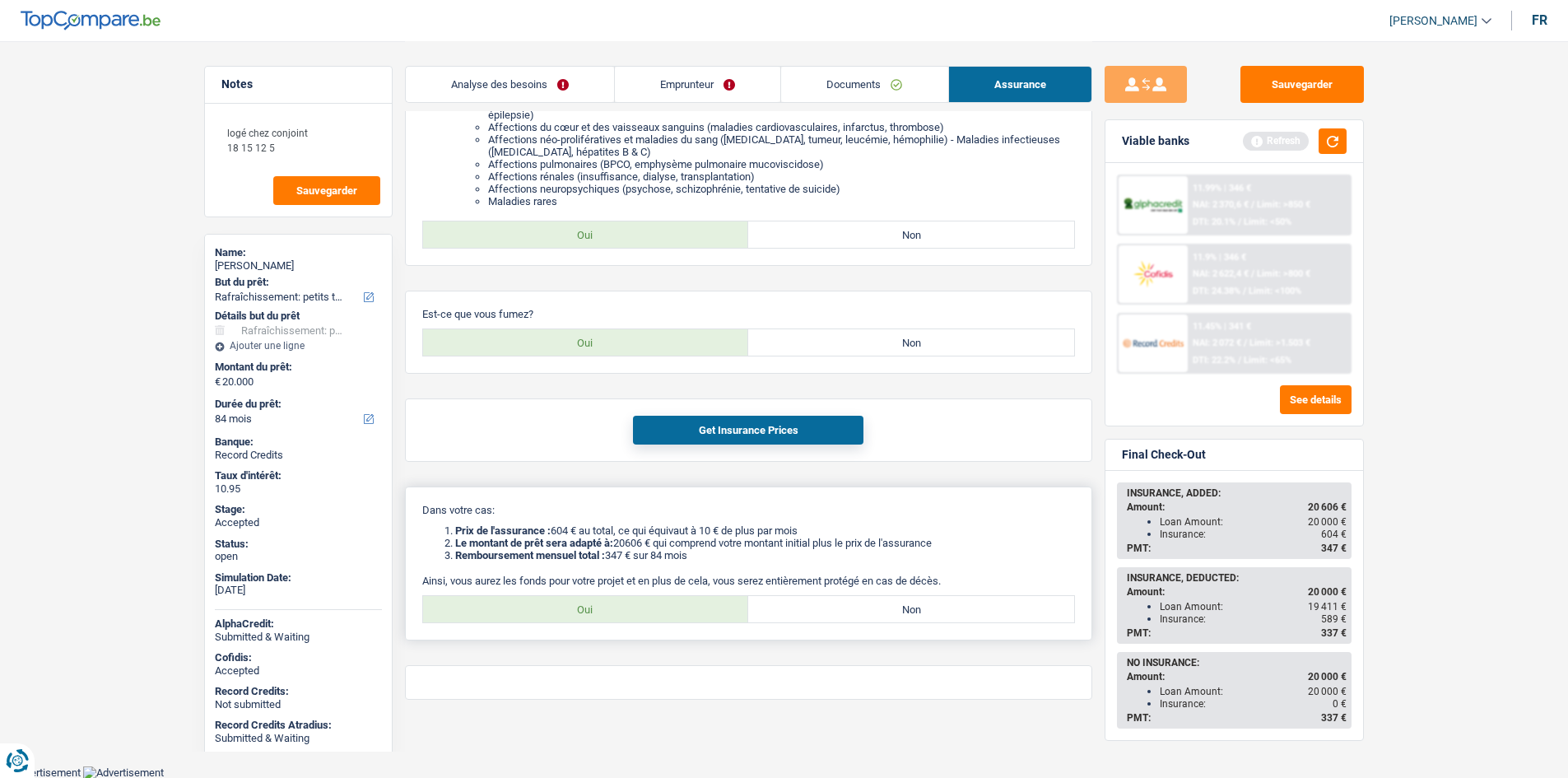
click at [653, 606] on label "Oui" at bounding box center [586, 609] width 326 height 26
click at [653, 606] on input "Oui" at bounding box center [586, 609] width 326 height 26
radio input "true"
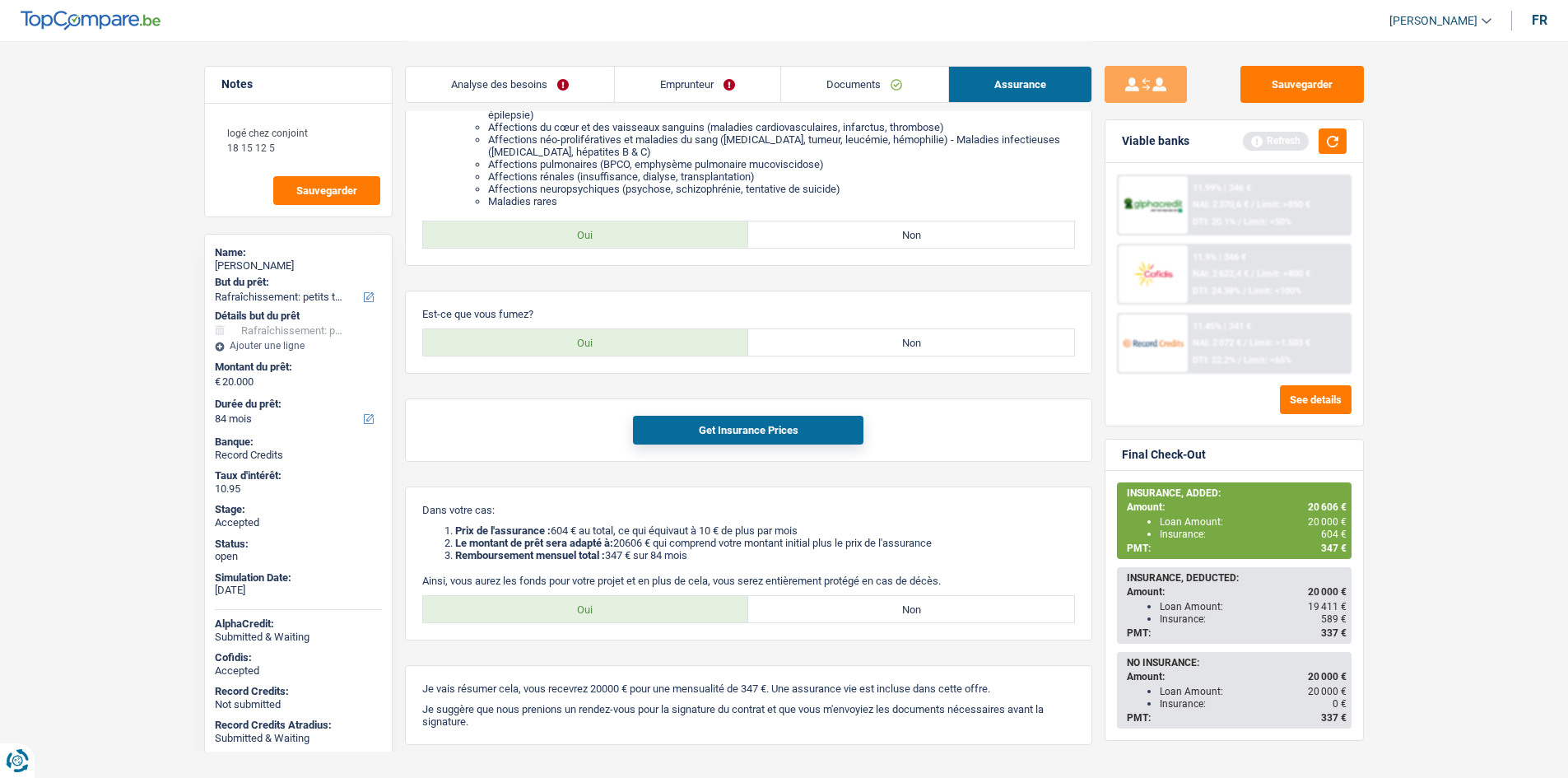
click at [512, 71] on link "Analyse des besoins" at bounding box center [509, 84] width 208 height 35
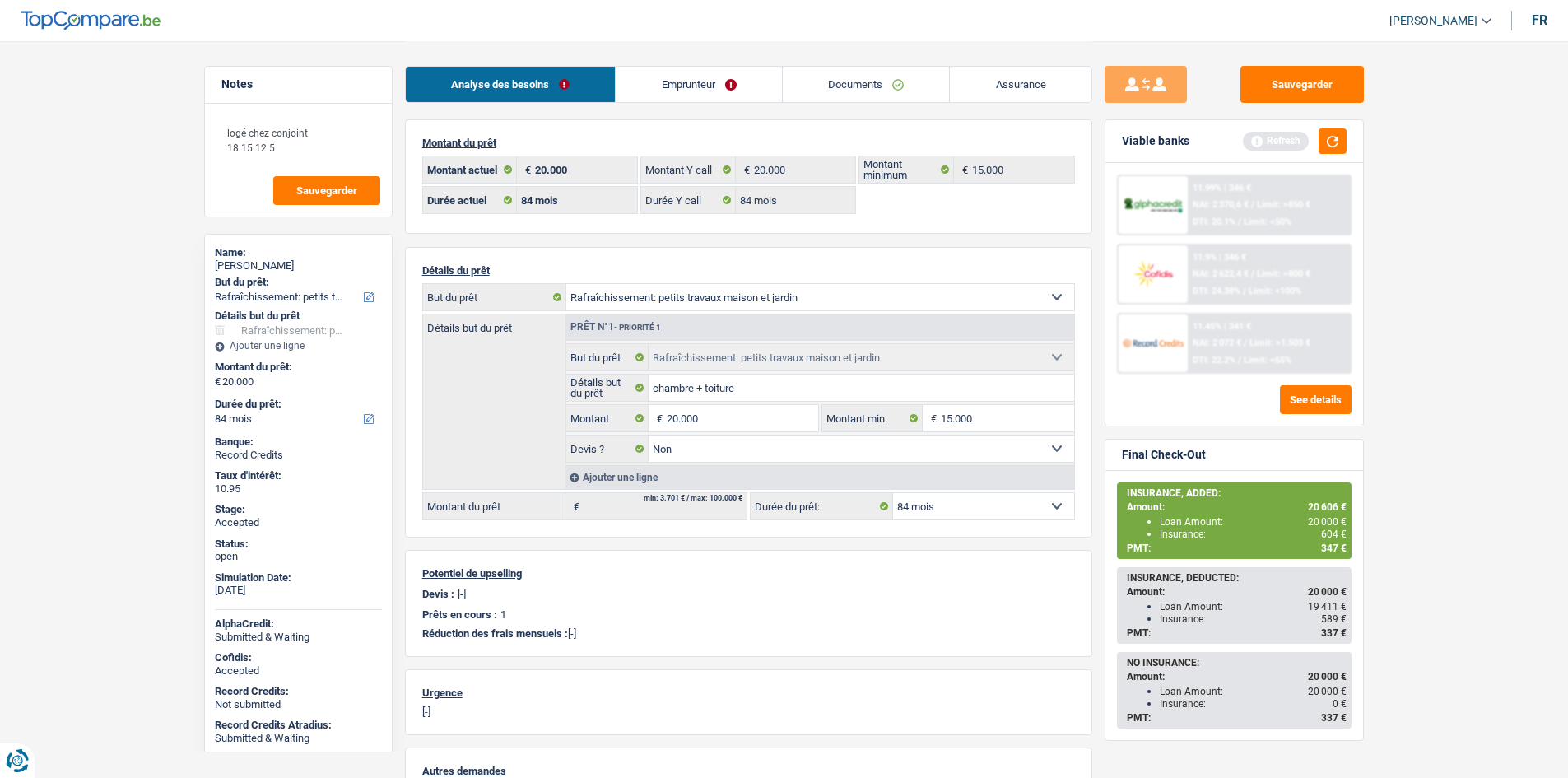
scroll to position [0, 0]
click at [1409, 400] on main "Notes logé chez conjoint 18 15 12 5 Sauvegarder Name: Nancy Mignon But du prêt:…" at bounding box center [784, 515] width 1568 height 1029
click at [1428, 386] on main "Notes logé chez conjoint 18 15 12 5 Sauvegarder Name: Nancy Mignon But du prêt:…" at bounding box center [784, 515] width 1568 height 1029
click at [853, 75] on link "Documents" at bounding box center [866, 84] width 167 height 35
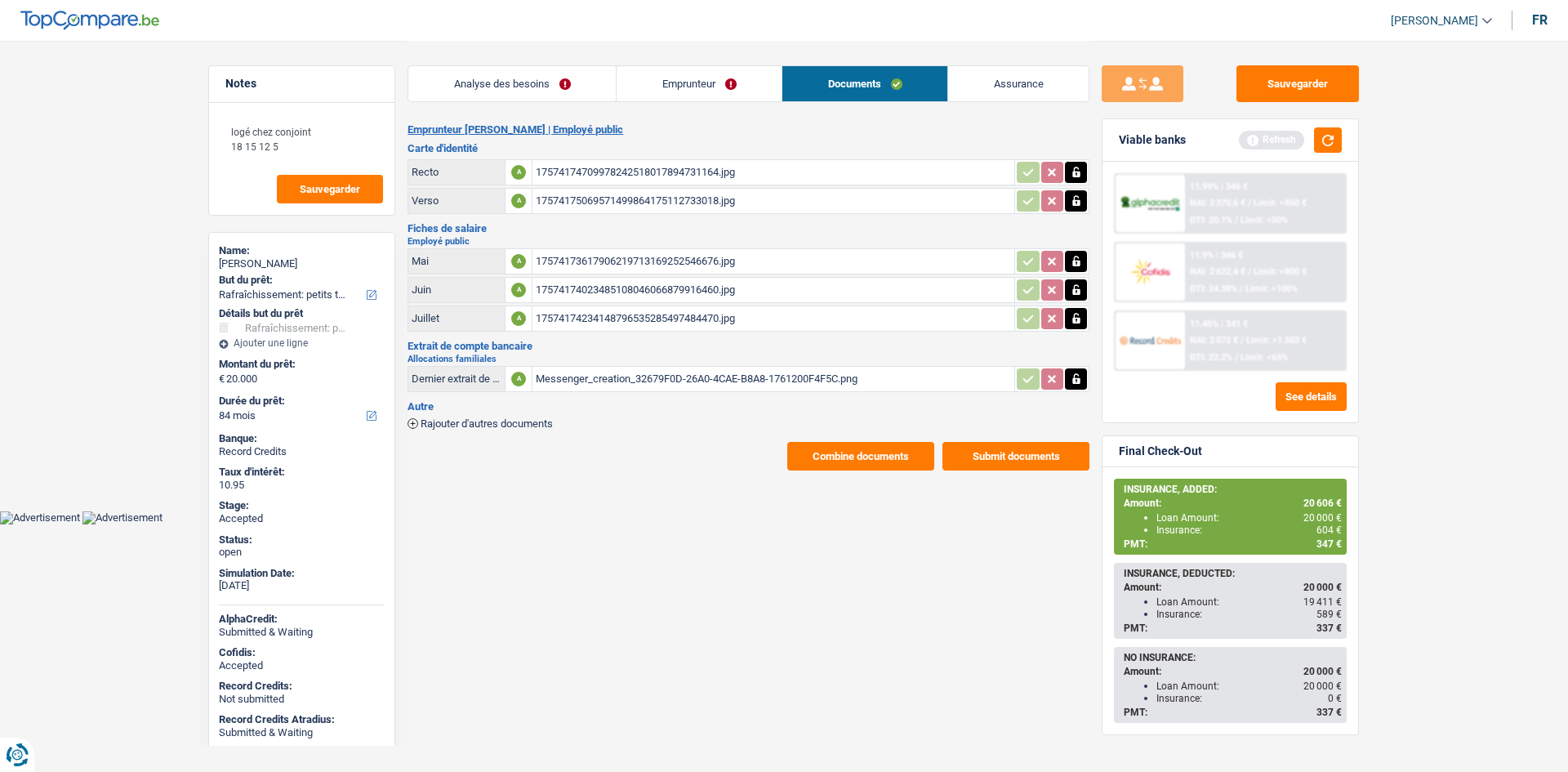
click at [683, 323] on div "17574174234148796535285497484470.jpg" at bounding box center [773, 318] width 475 height 24
click at [160, 285] on main "Notes logé chez conjoint 18 15 12 5 Sauvegarder Name: Nancy Mignon But du prêt:…" at bounding box center [784, 255] width 1568 height 511
click at [673, 76] on link "Emprunteur" at bounding box center [700, 83] width 165 height 35
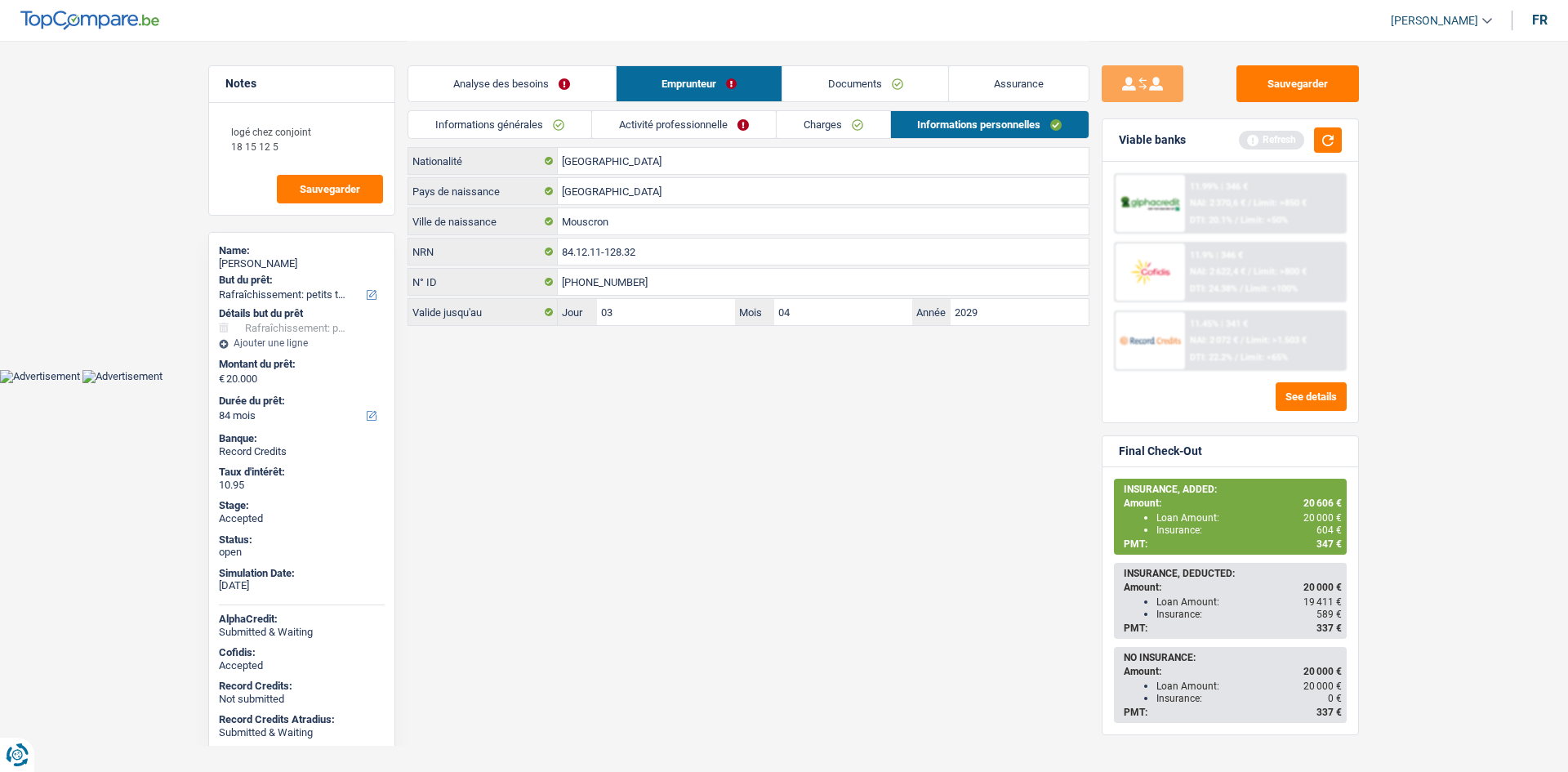
click at [819, 123] on link "Charges" at bounding box center [833, 125] width 113 height 27
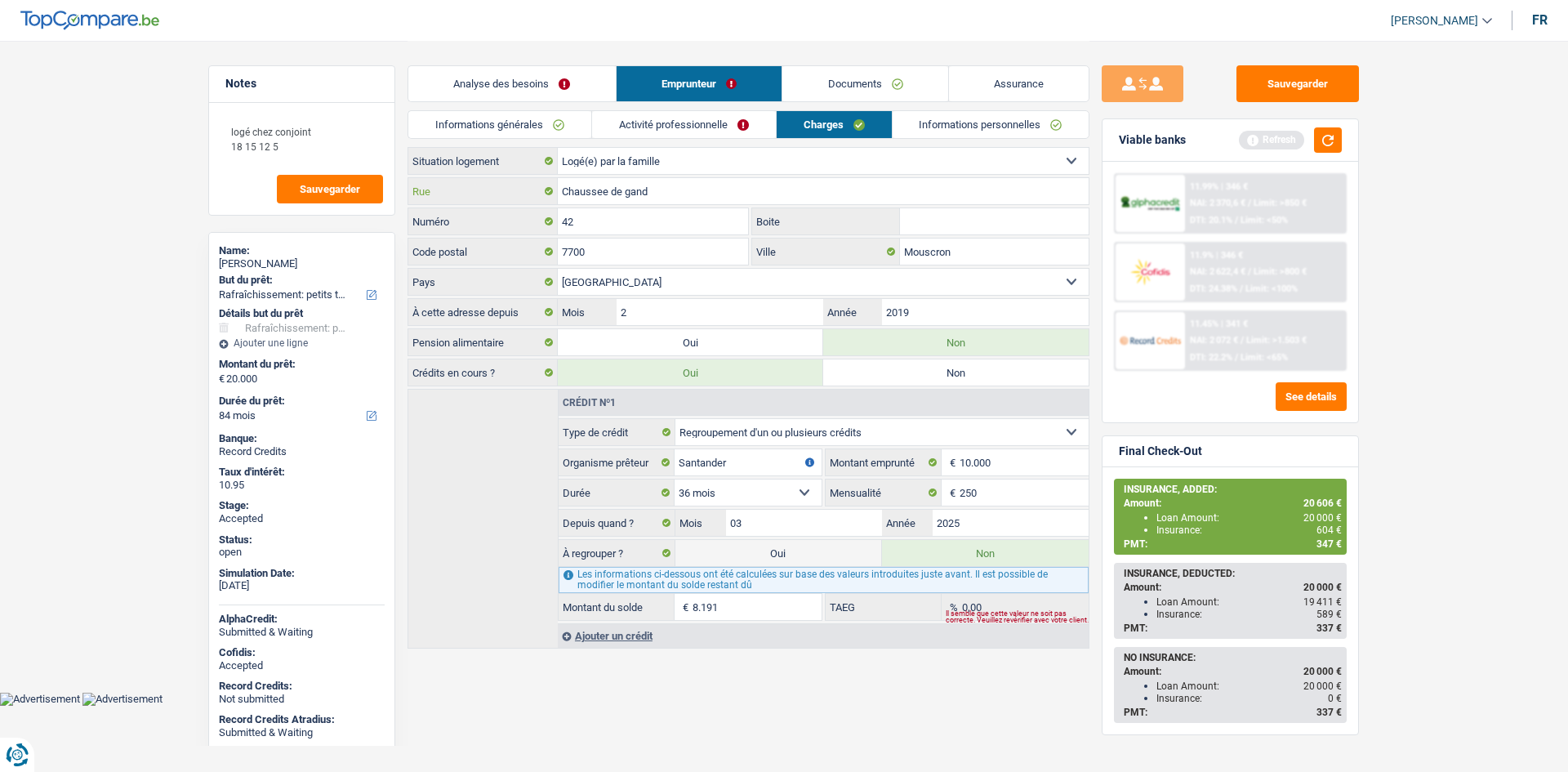
click at [656, 189] on input "Chaussee de gand" at bounding box center [823, 190] width 531 height 26
click at [671, 224] on input "42" at bounding box center [653, 221] width 190 height 26
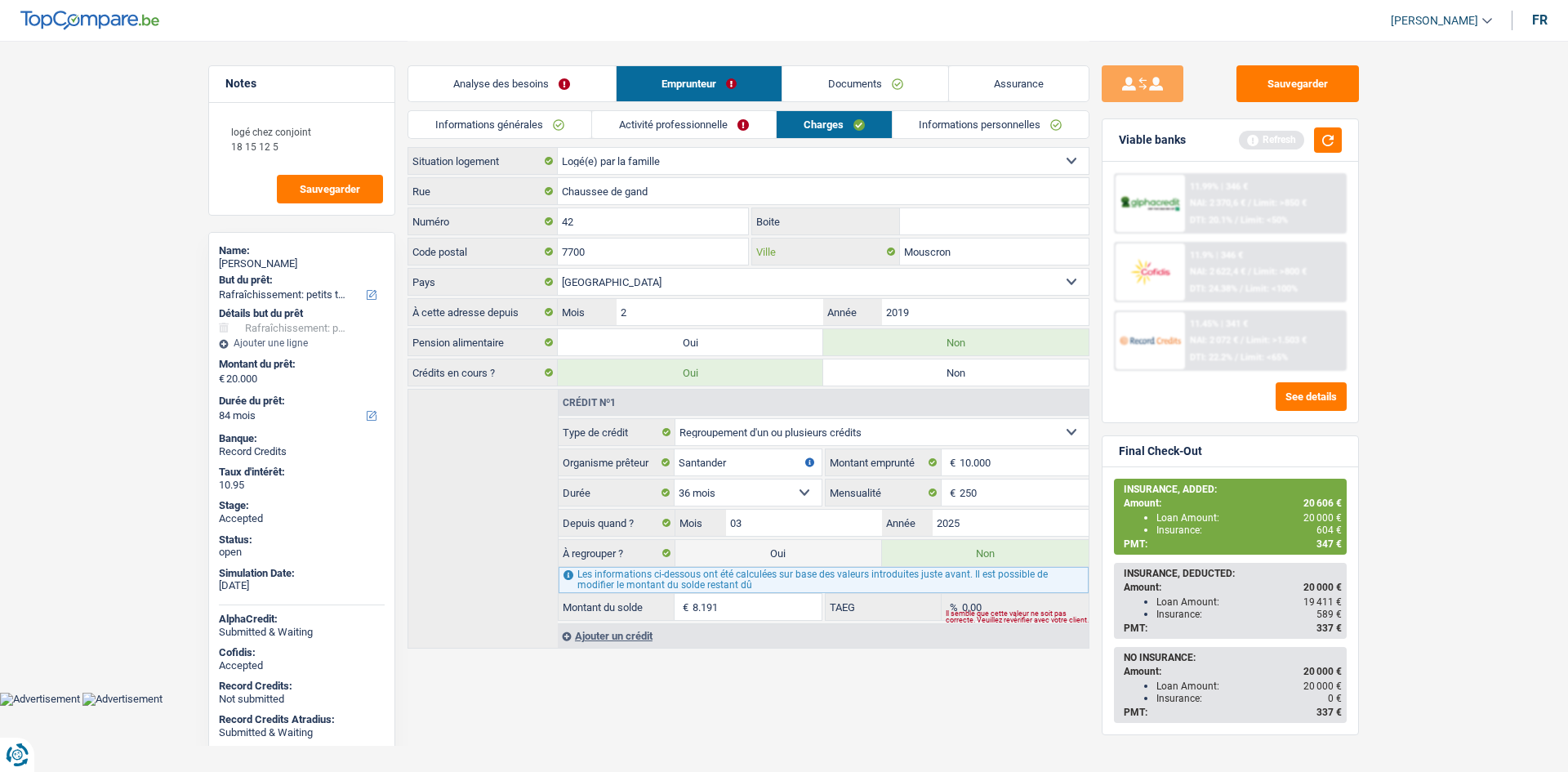
click at [973, 246] on input "Mouscron" at bounding box center [994, 251] width 189 height 26
click at [921, 122] on link "Informations personnelles" at bounding box center [991, 125] width 197 height 27
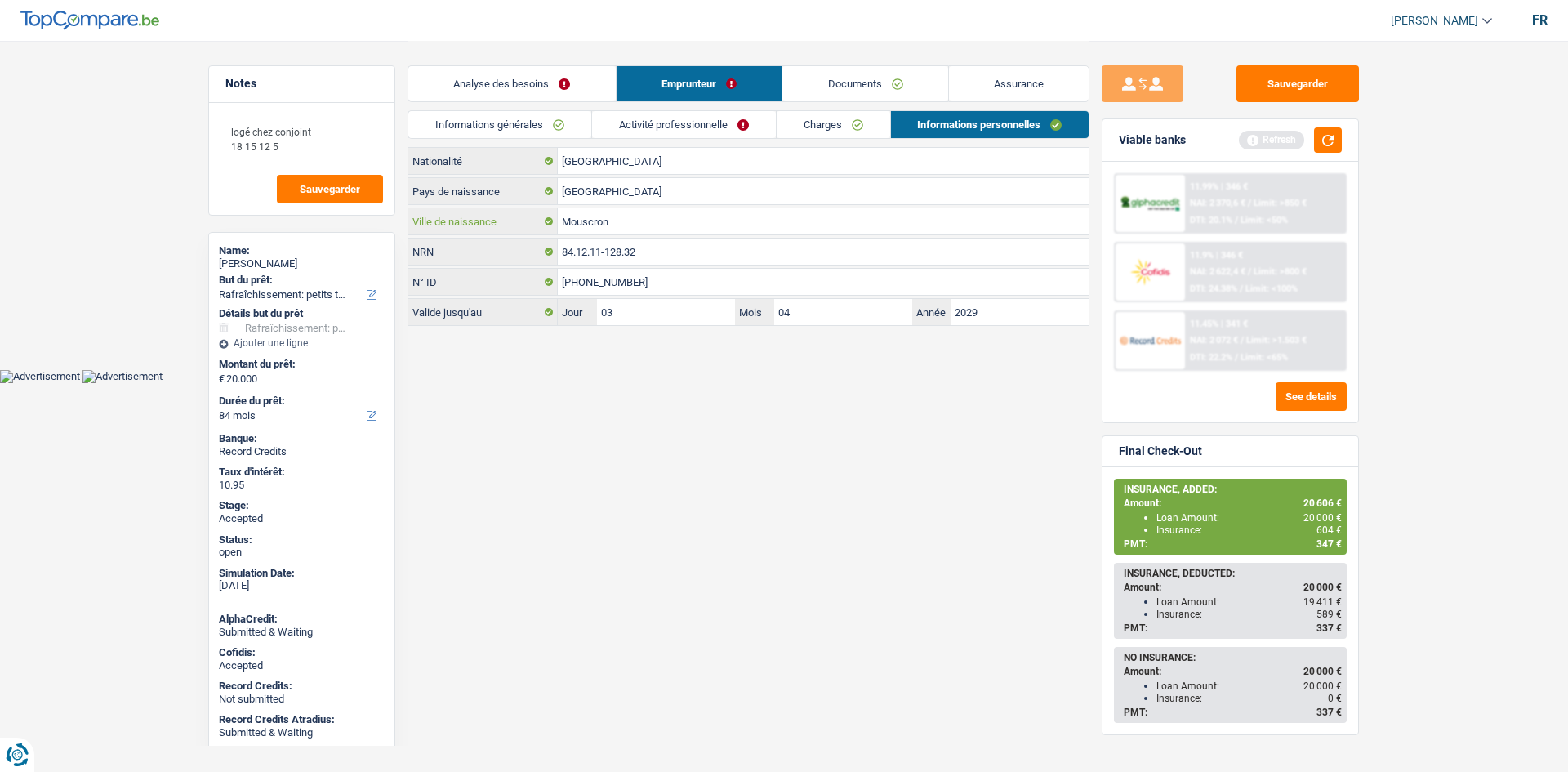
click at [672, 215] on input "Mouscron" at bounding box center [823, 221] width 531 height 26
click at [1326, 526] on span "604 €" at bounding box center [1329, 530] width 25 height 12
copy span "604"
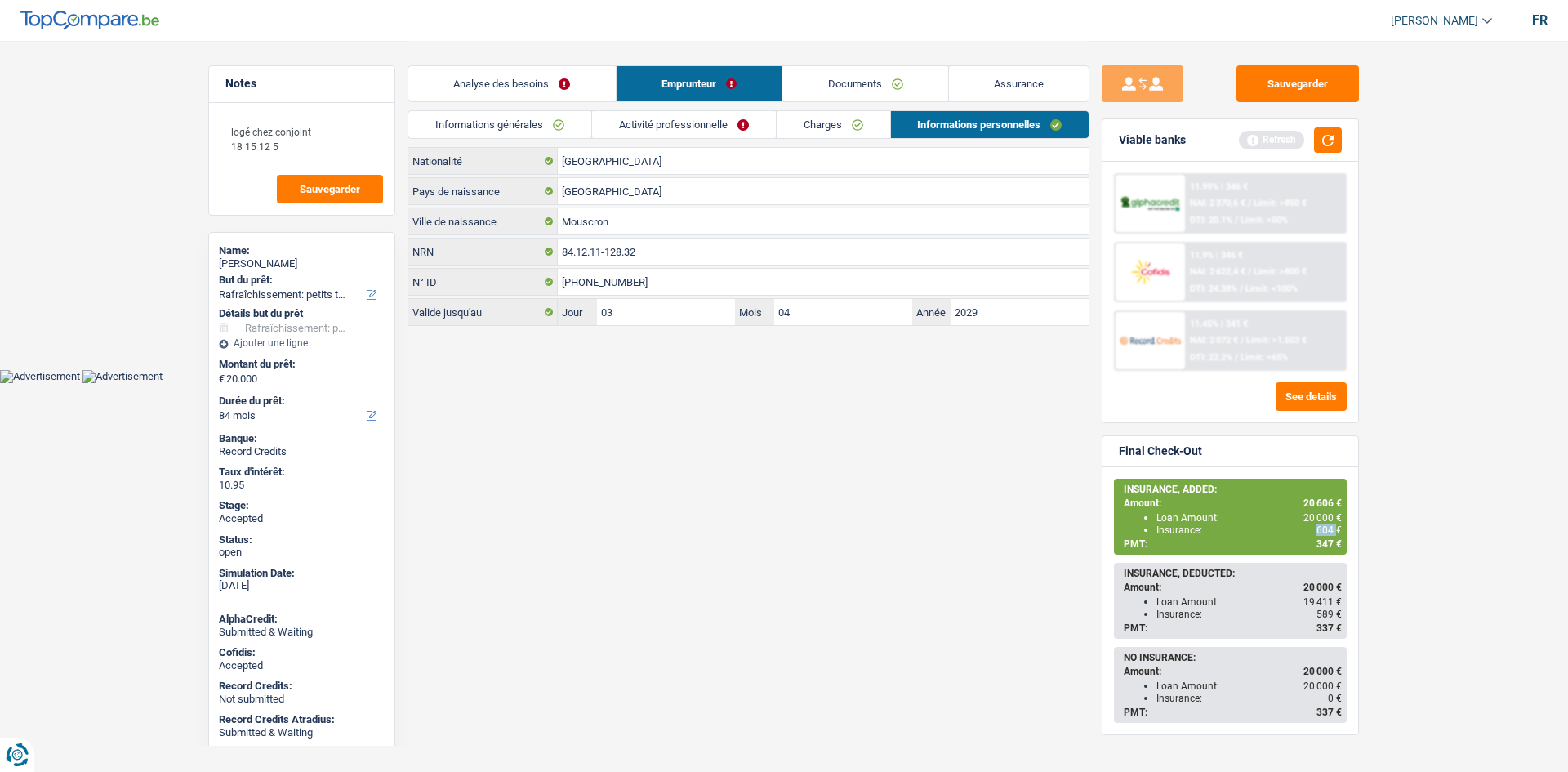
click at [1054, 90] on link "Assurance" at bounding box center [1019, 83] width 140 height 35
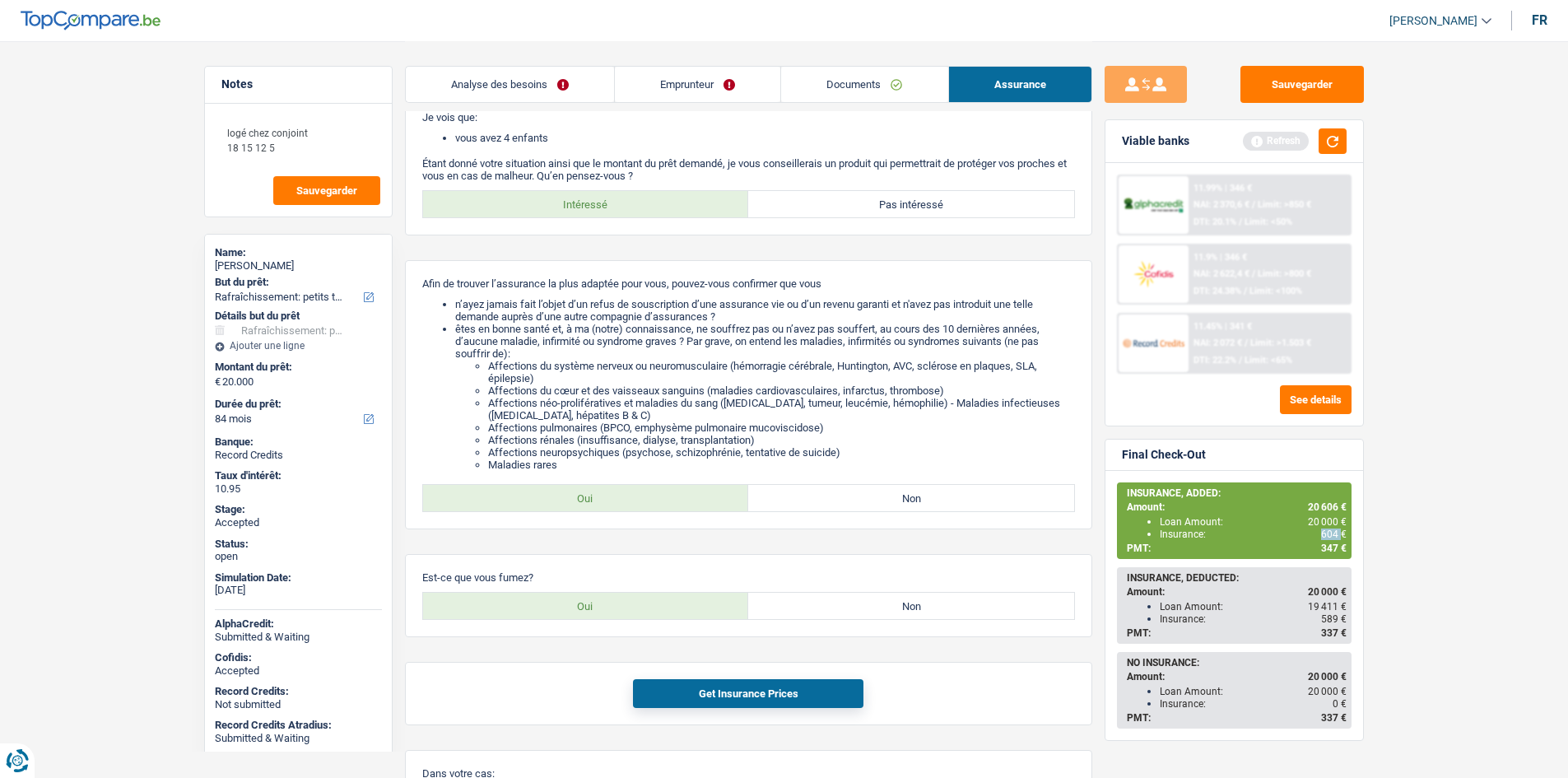
scroll to position [371, 0]
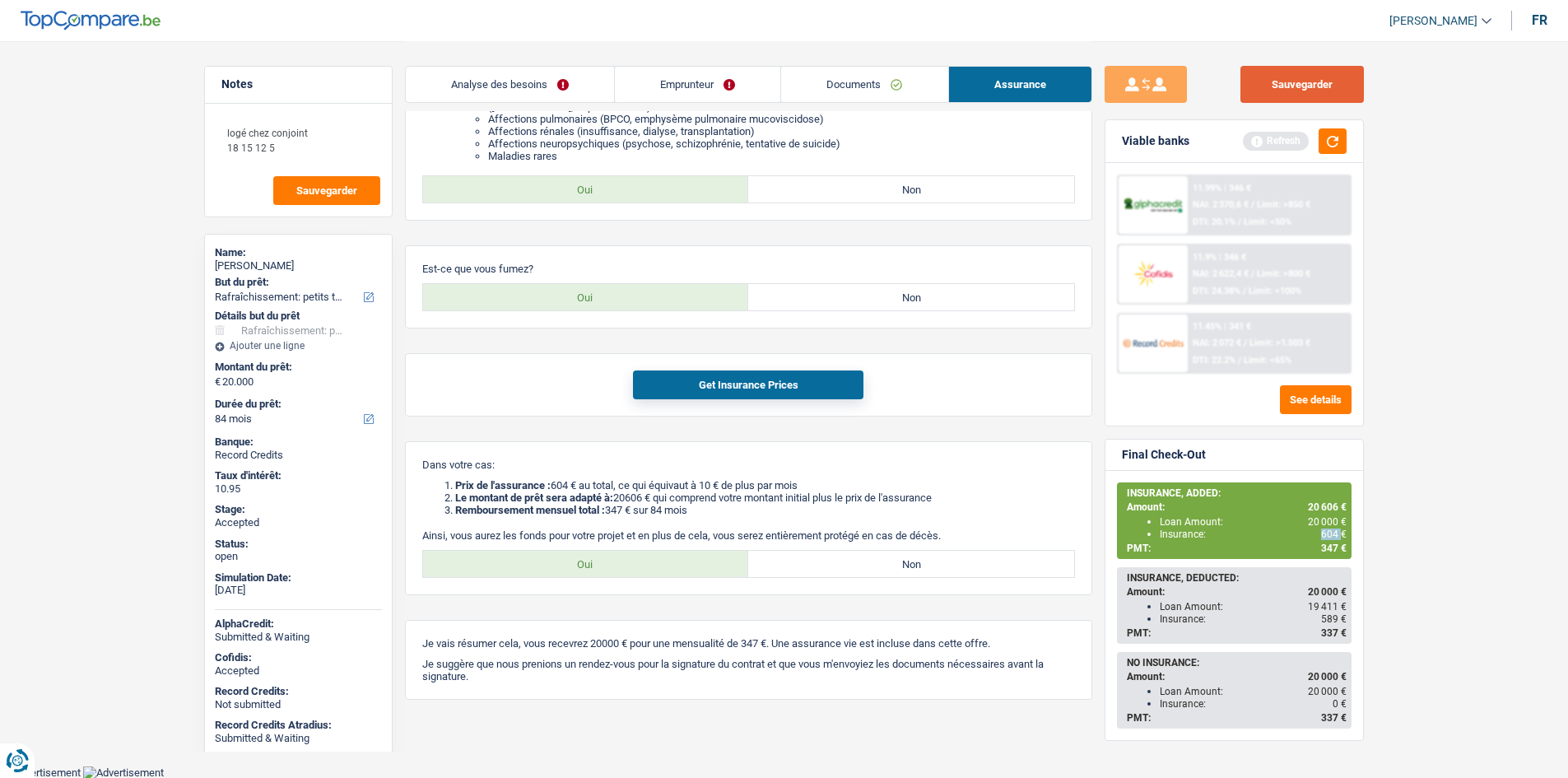
click at [1310, 95] on button "Sauvegarder" at bounding box center [1302, 84] width 123 height 37
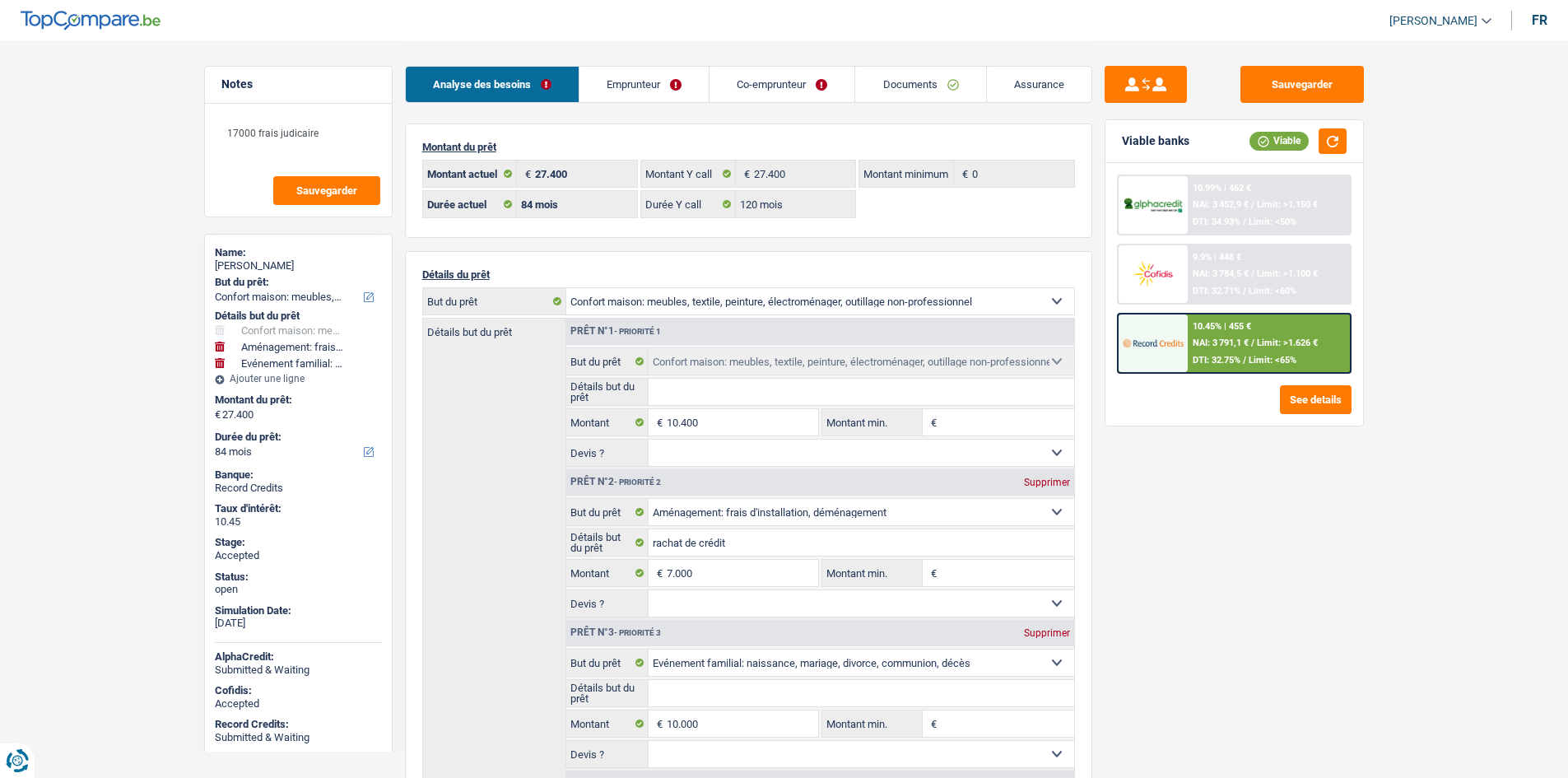
select select "household"
select select "movingOrInstallation"
select select "familyEvent"
select select "84"
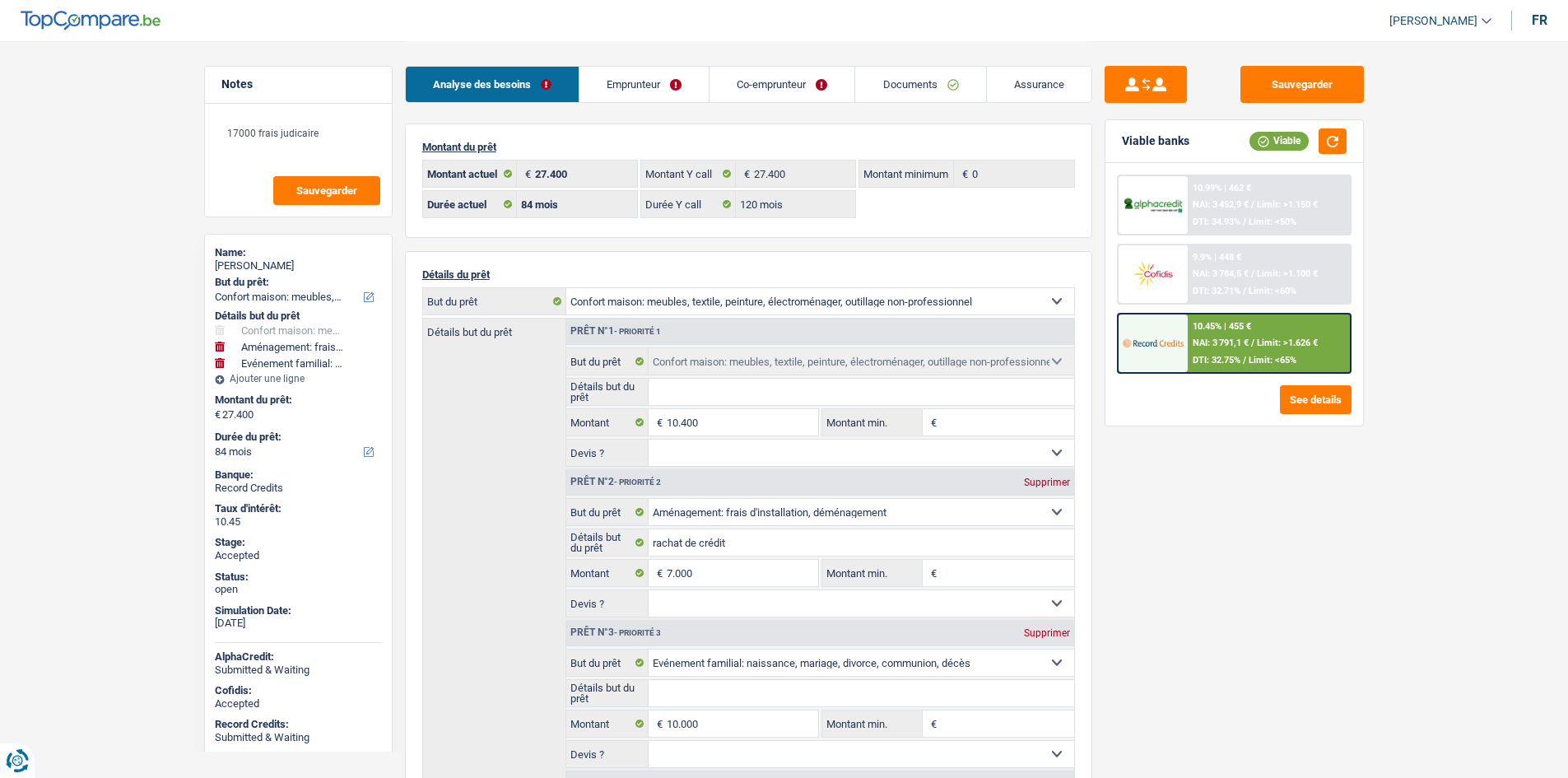
select select "84"
select select "120"
select select "household"
select select "movingOrInstallation"
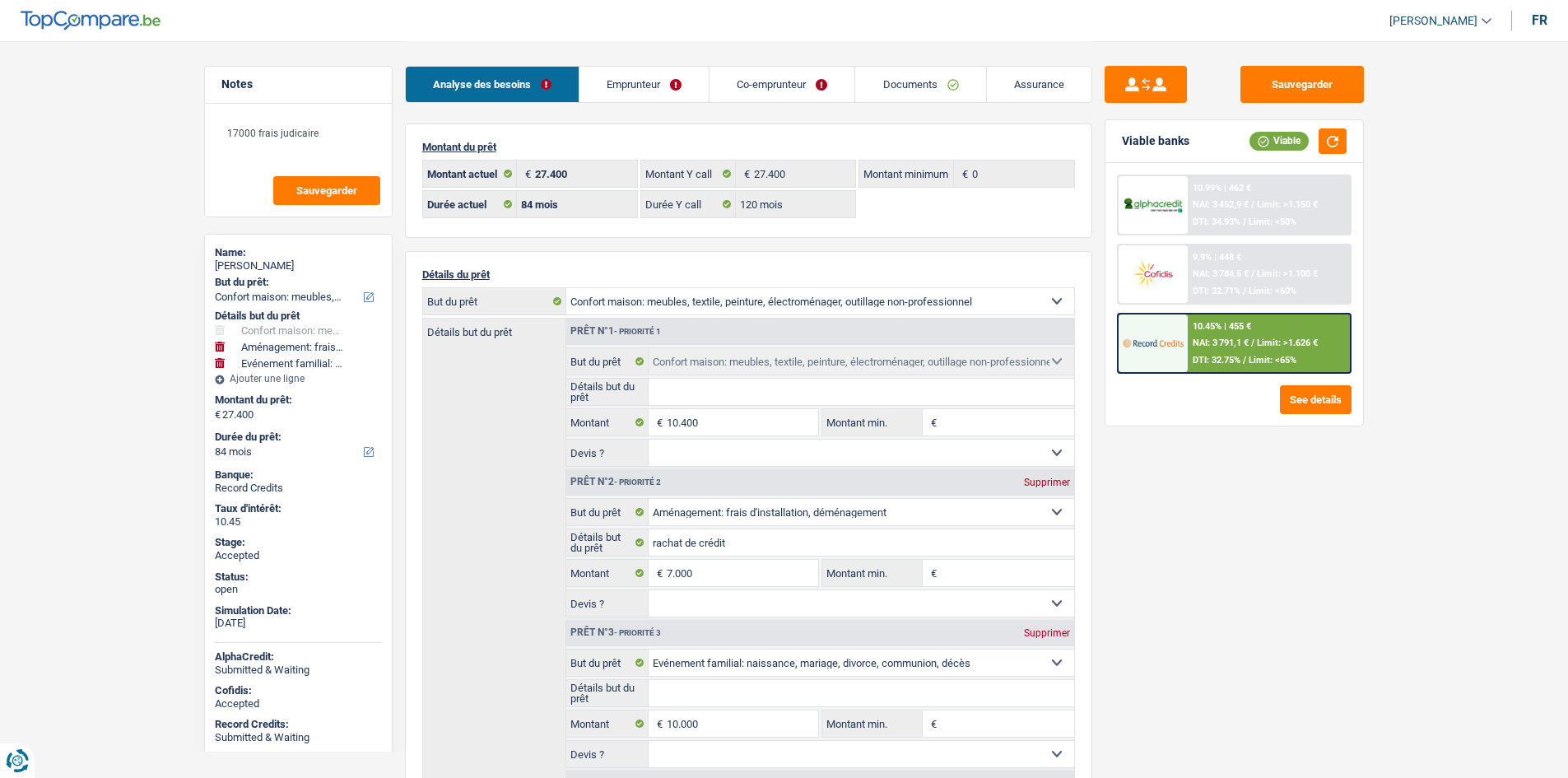
select select "familyEvent"
select select "84"
click at [688, 81] on link "Emprunteur" at bounding box center [643, 84] width 129 height 35
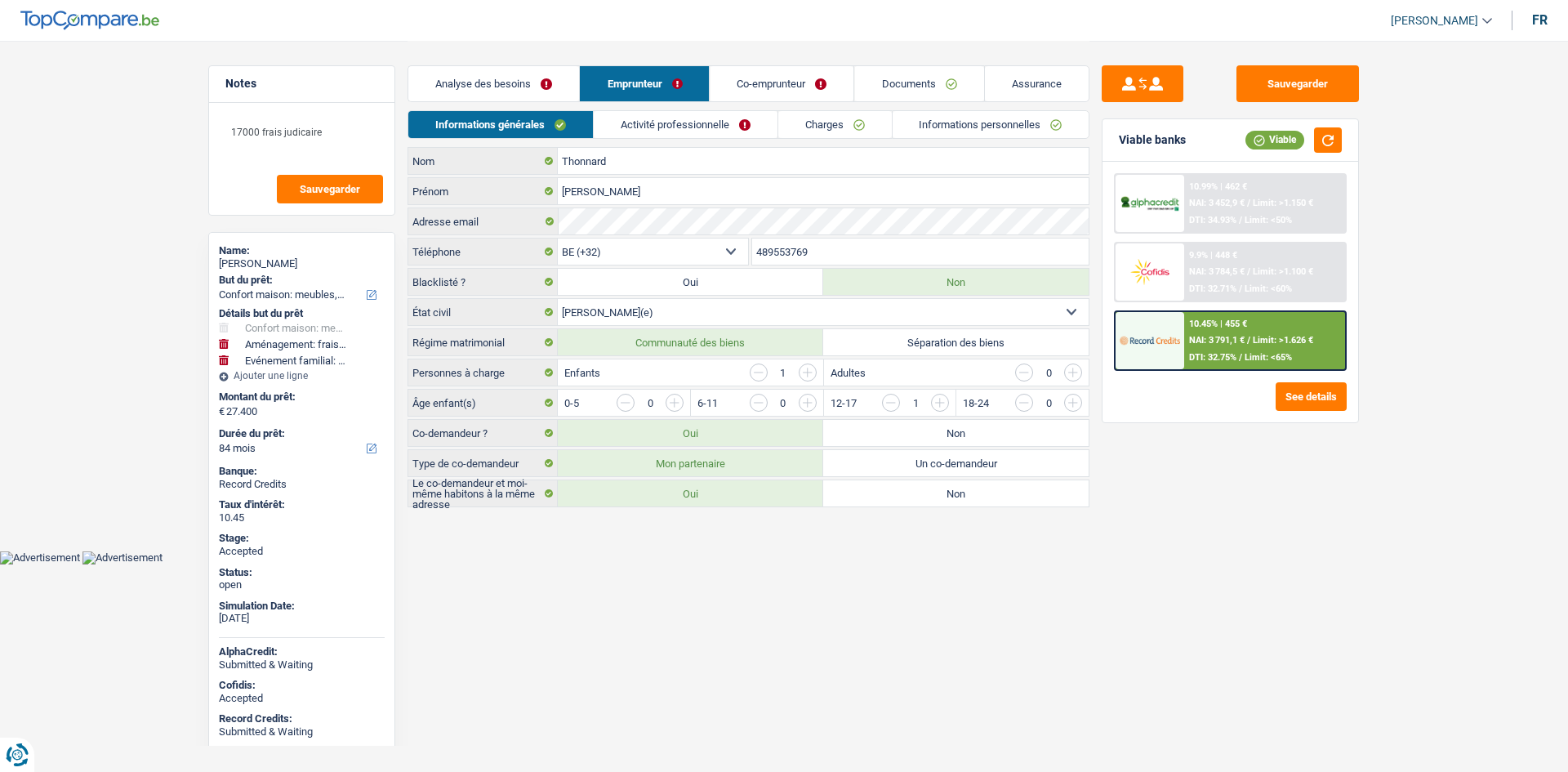
click at [848, 131] on link "Charges" at bounding box center [835, 125] width 113 height 27
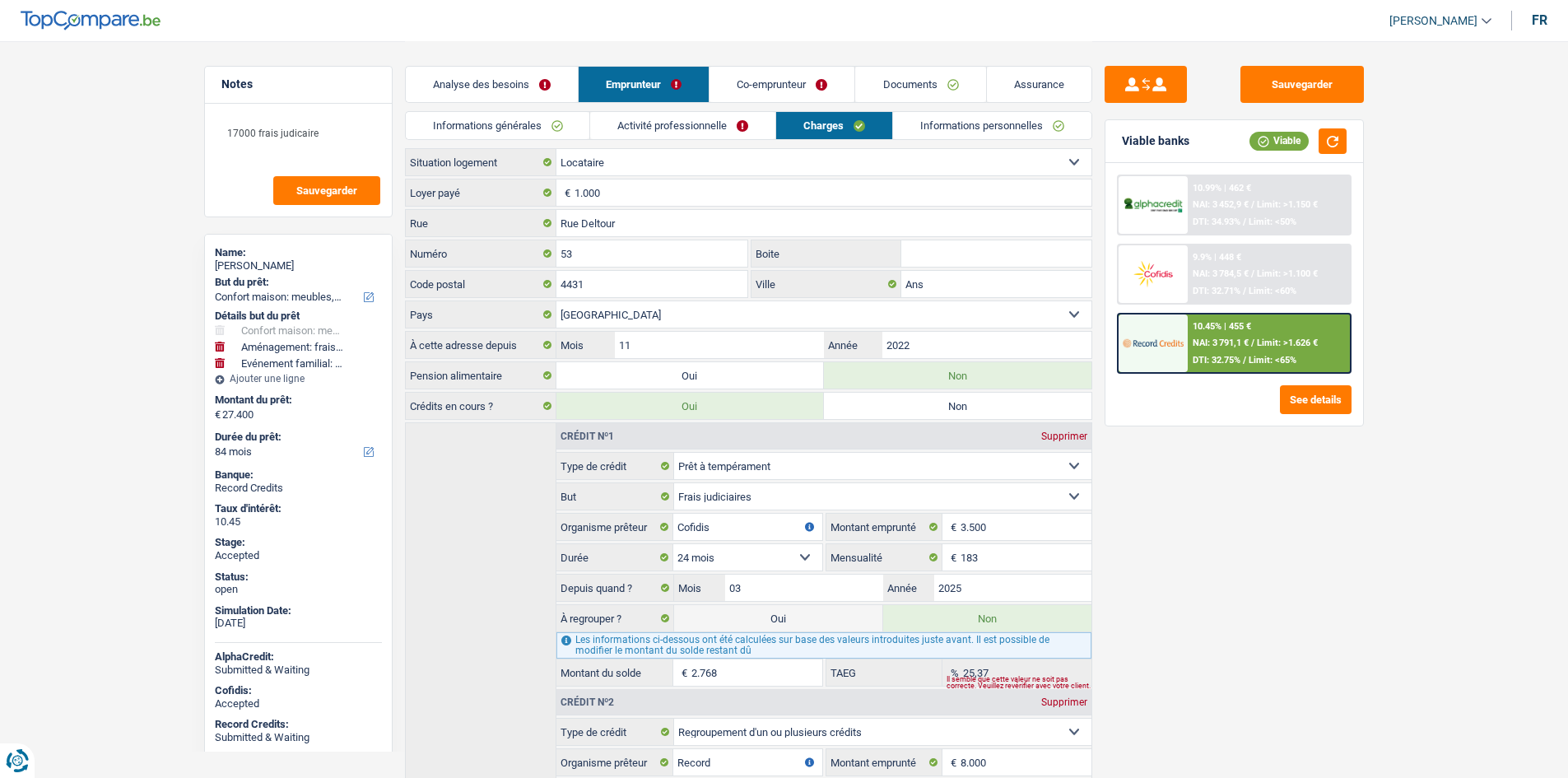
click at [1251, 573] on div "Sauvegarder Viable banks Viable 10.99% | 462 € NAI: 3 452,9 € / Limit: >1.150 €…" at bounding box center [1234, 409] width 284 height 686
click at [141, 265] on main "Notes 17000 frais judicaire Sauvegarder Name: Séverine Thonnard But du prêt: Co…" at bounding box center [784, 497] width 1568 height 994
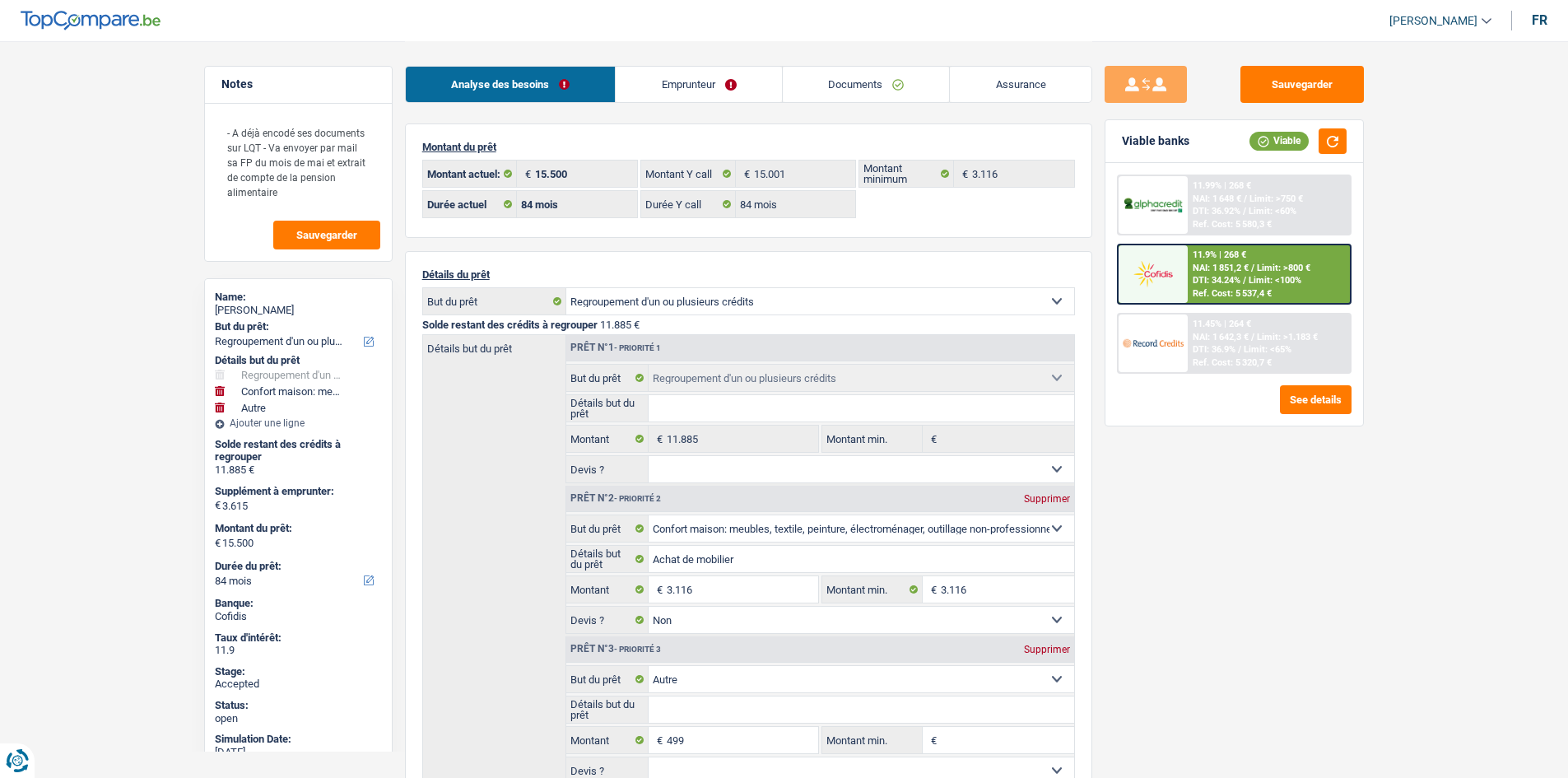
select select "refinancing"
select select "household"
select select "other"
select select "84"
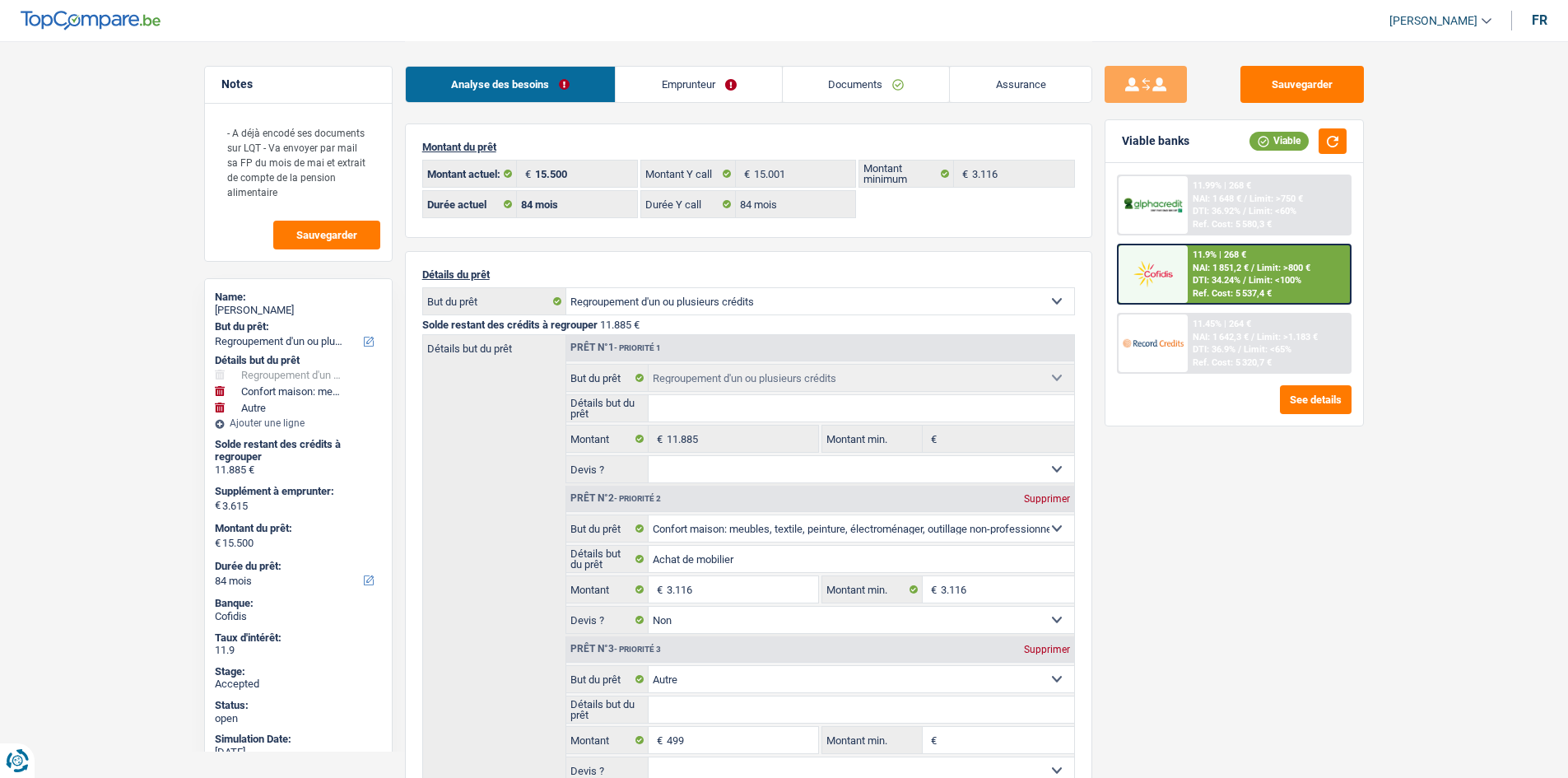
select select "84"
select select "refinancing"
select select "household"
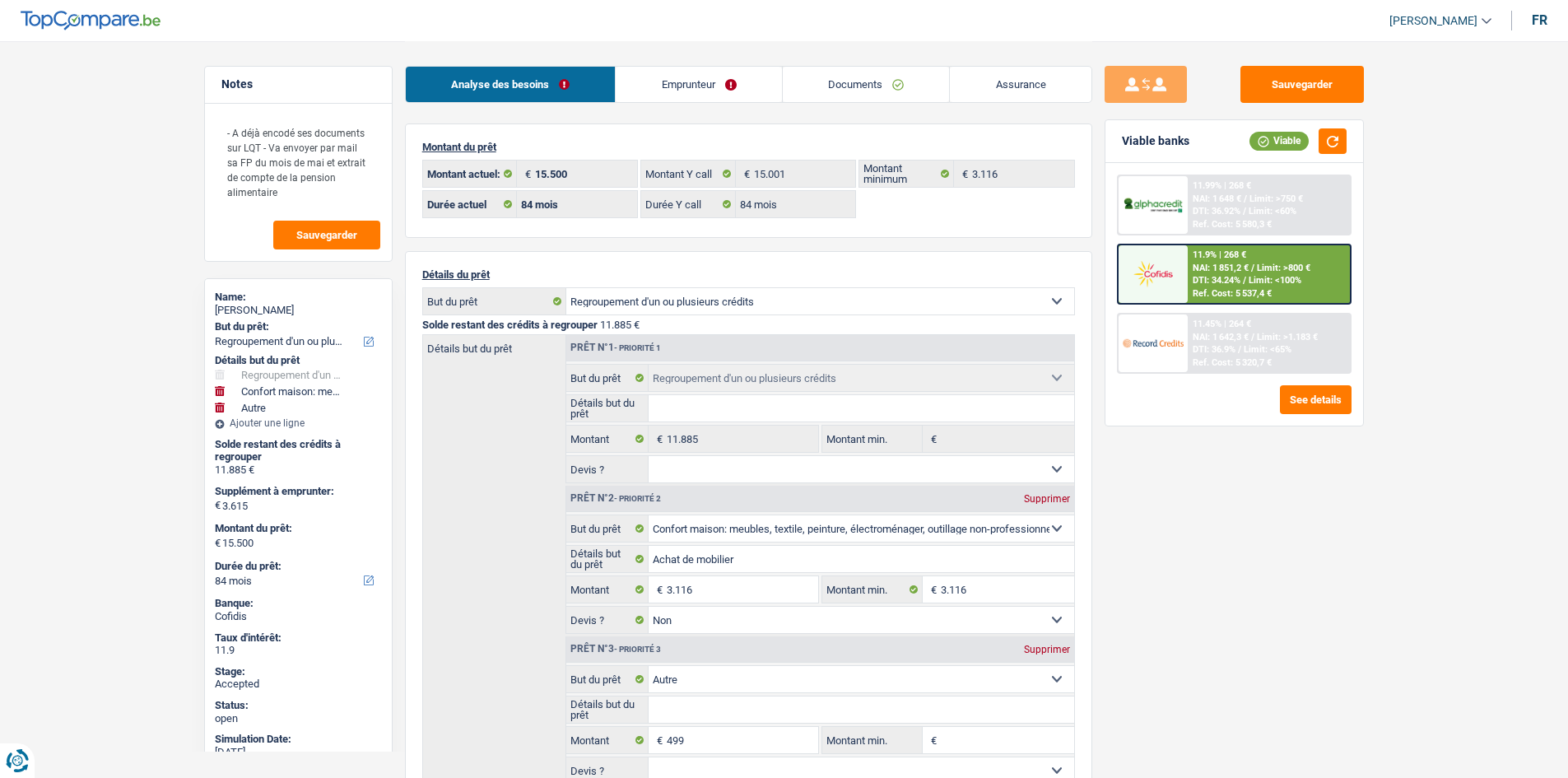
select select "false"
select select "other"
select select "84"
click at [736, 89] on link "Emprunteur" at bounding box center [698, 84] width 166 height 35
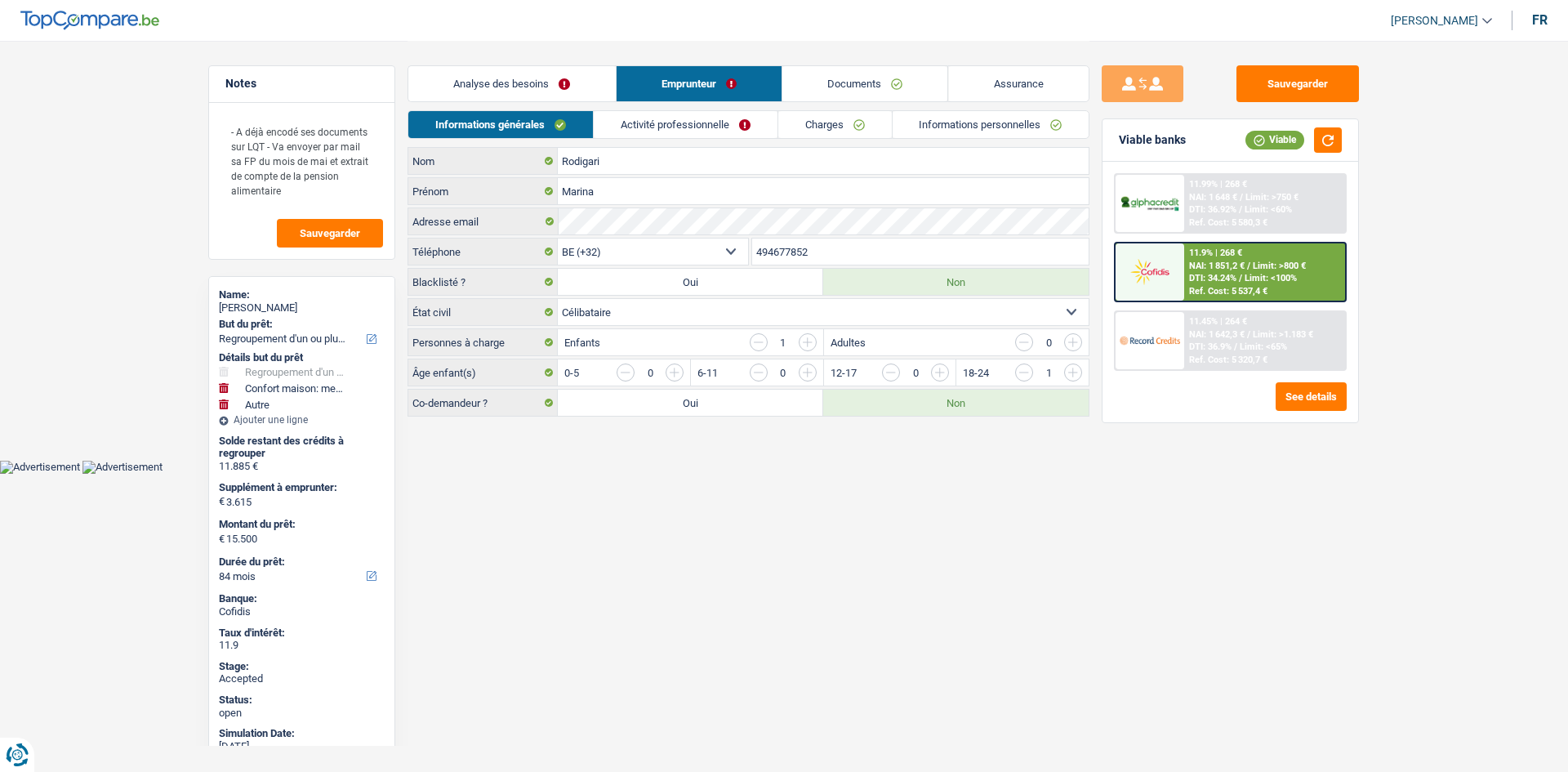
click at [858, 120] on link "Charges" at bounding box center [835, 125] width 113 height 27
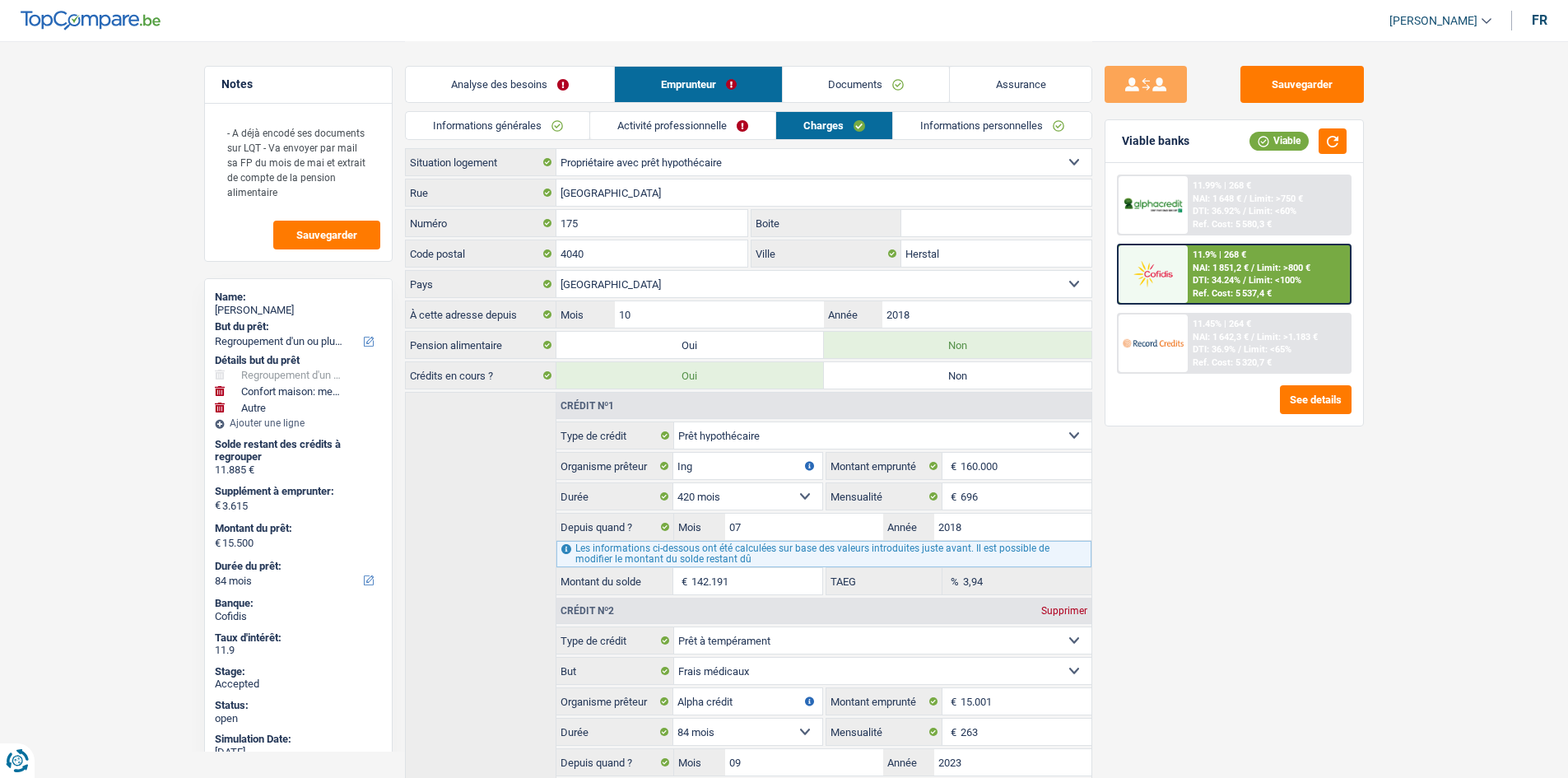
click at [78, 328] on main "Notes - A déjà encodé ses documents sur LQT - Va envoyer par mail sa FP du mois…" at bounding box center [784, 466] width 1568 height 933
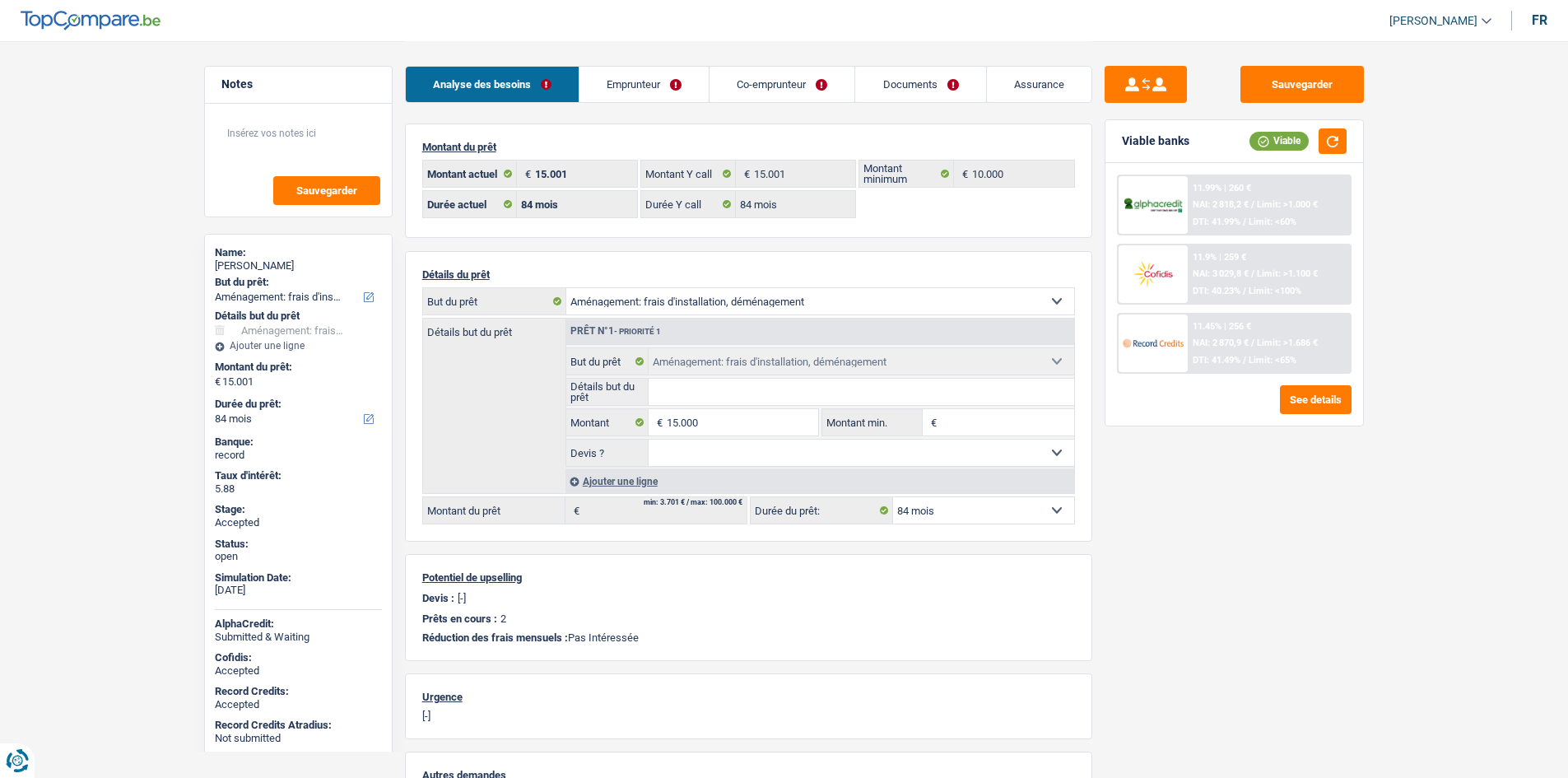
select select "movingOrInstallation"
select select "84"
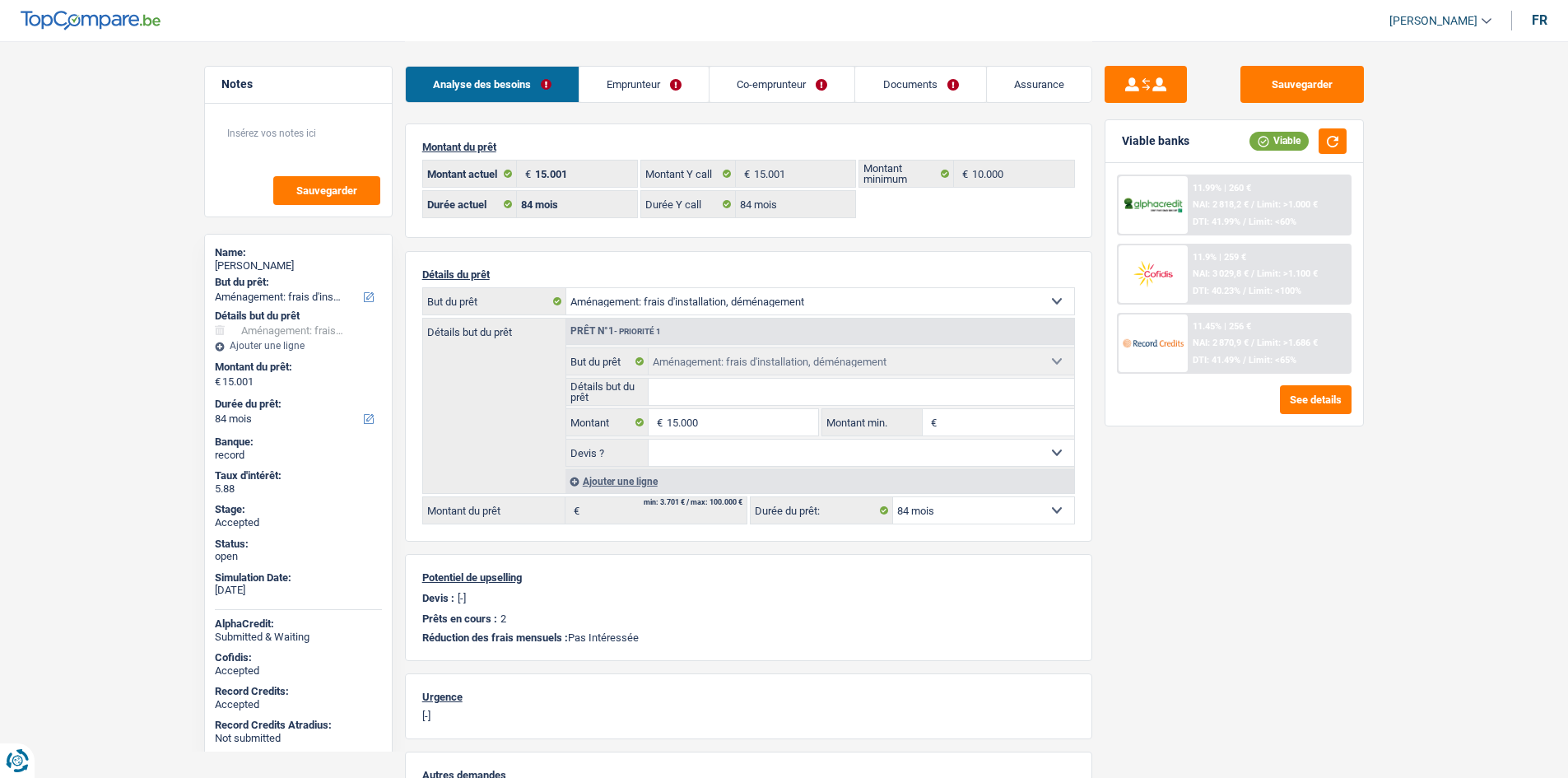
select select "movingOrInstallation"
select select "84"
select select "ownerWithMortgage"
select select "BE"
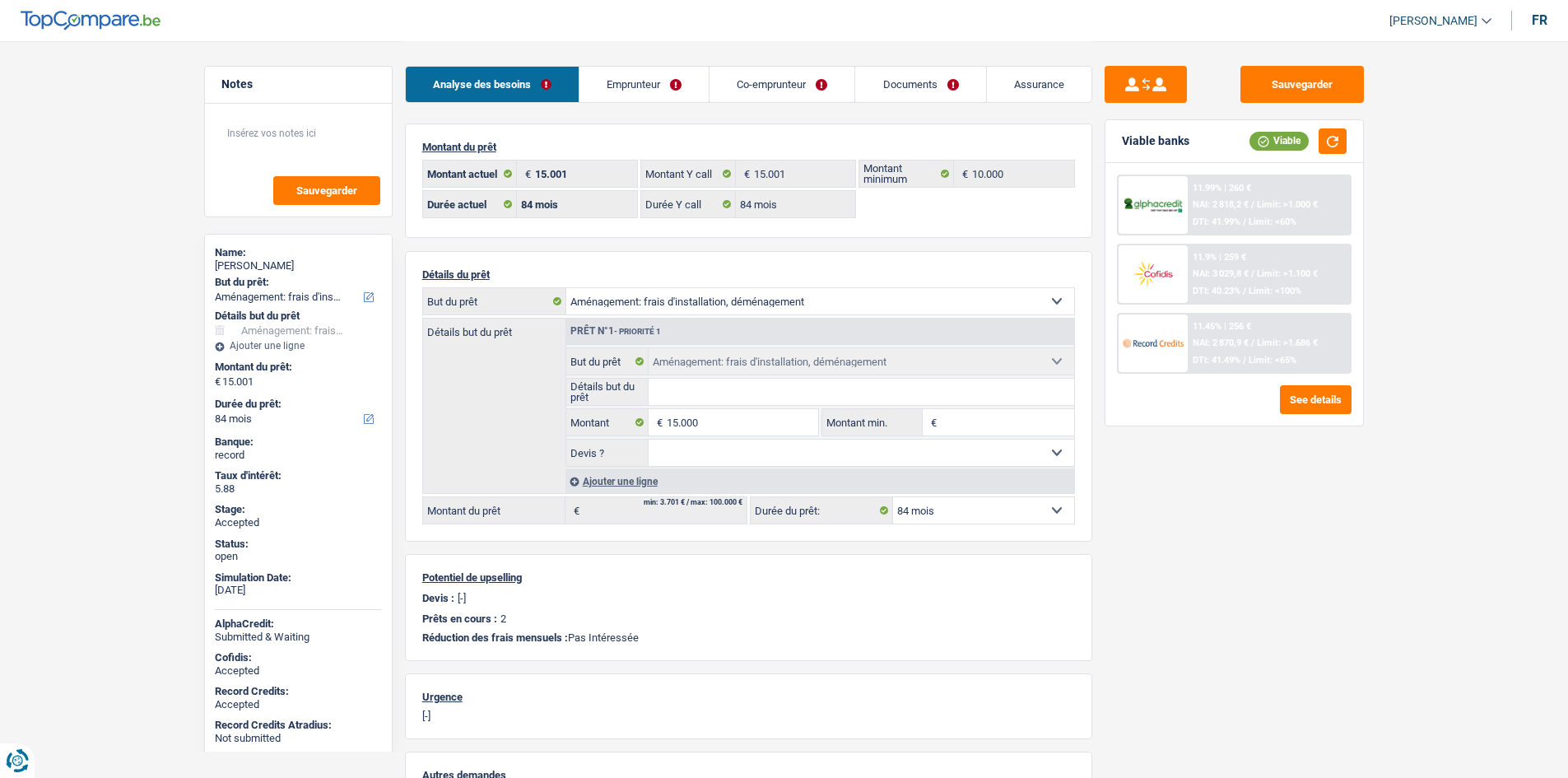
select select "mortgage"
select select "300"
select select "renovationLoan"
select select "60"
click at [685, 95] on link "Emprunteur" at bounding box center [643, 84] width 129 height 35
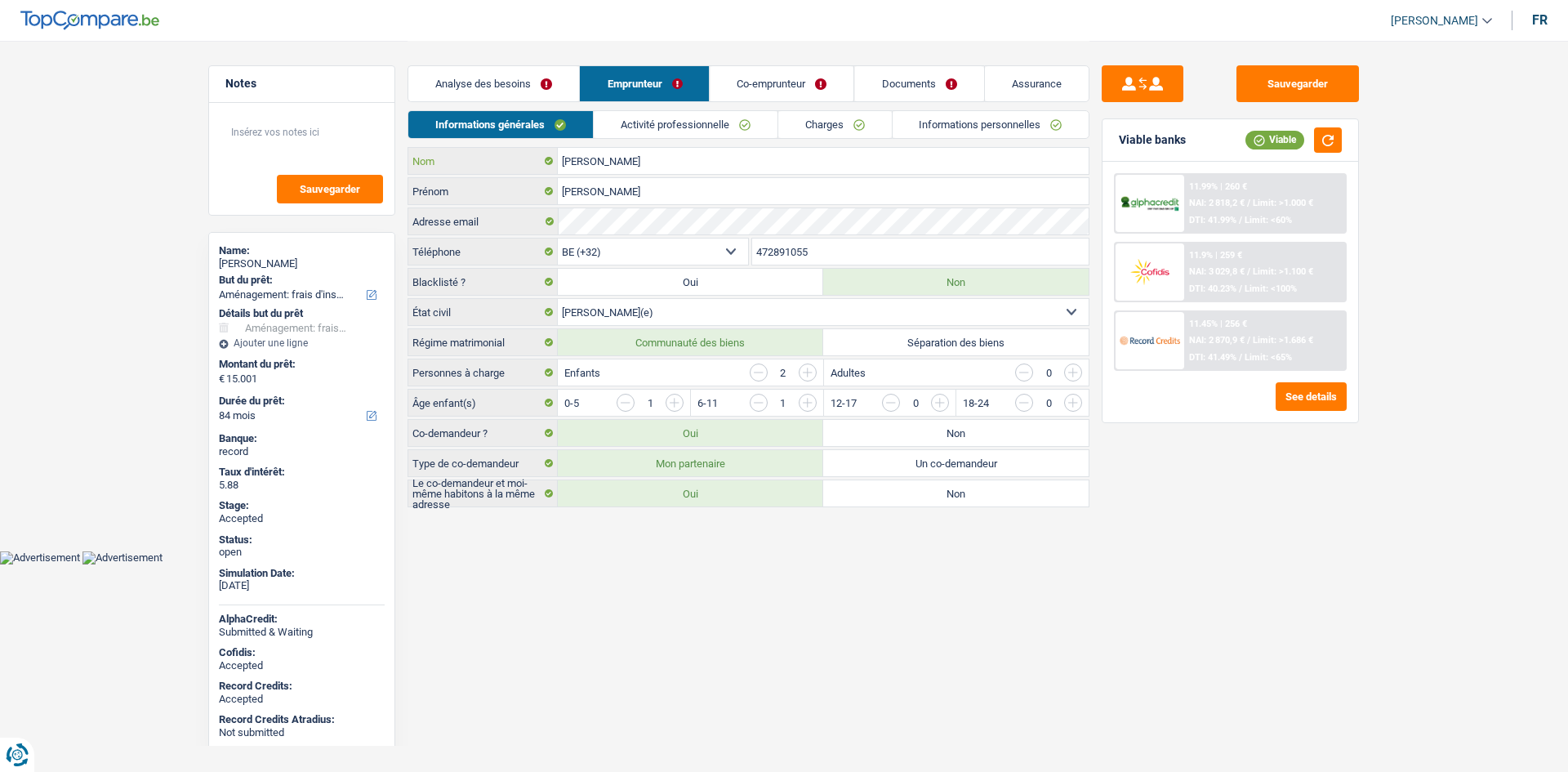
click at [810, 162] on input "[PERSON_NAME]" at bounding box center [823, 161] width 531 height 26
click at [833, 128] on link "Charges" at bounding box center [835, 125] width 113 height 27
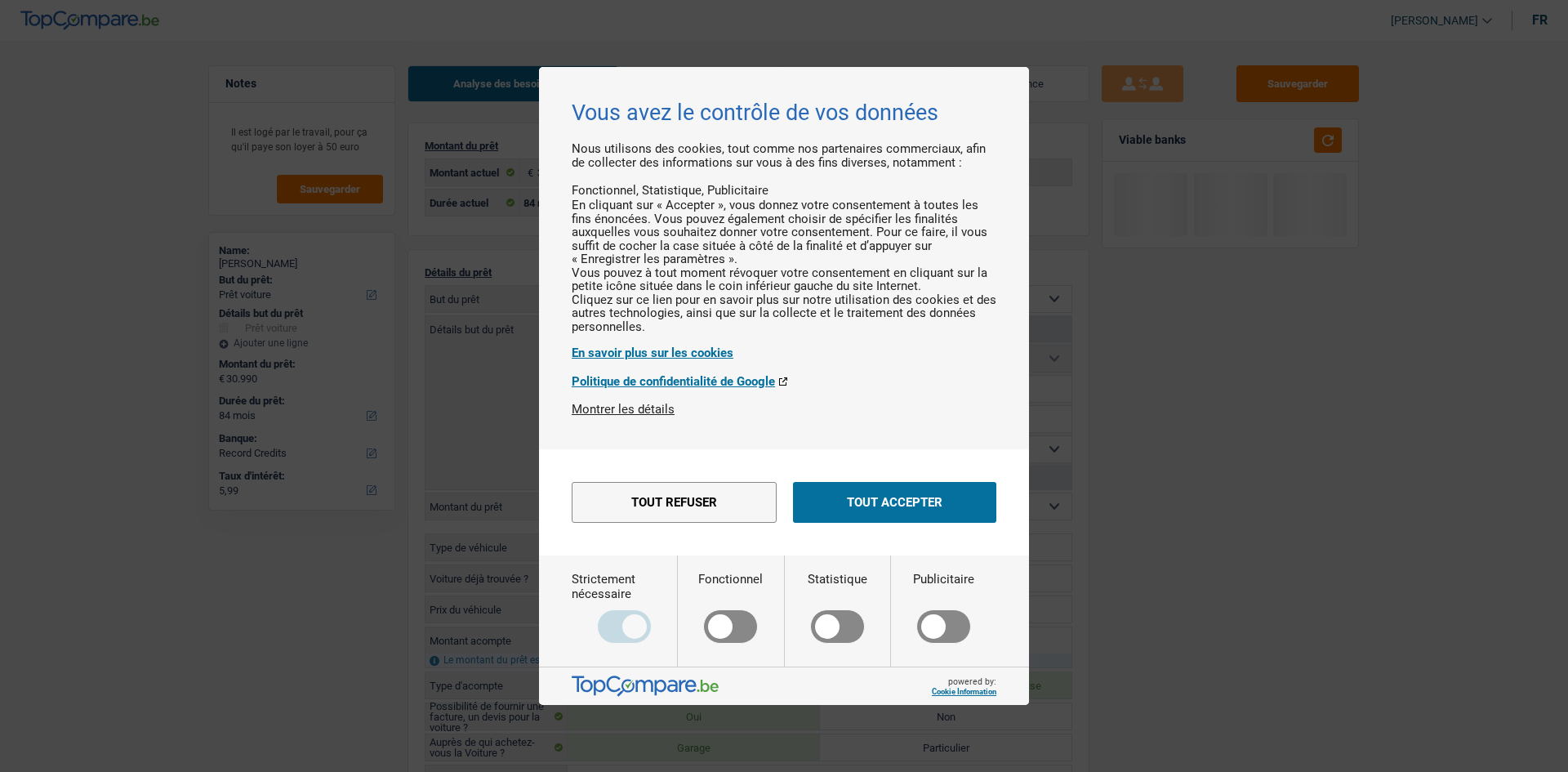
select select "car"
select select "84"
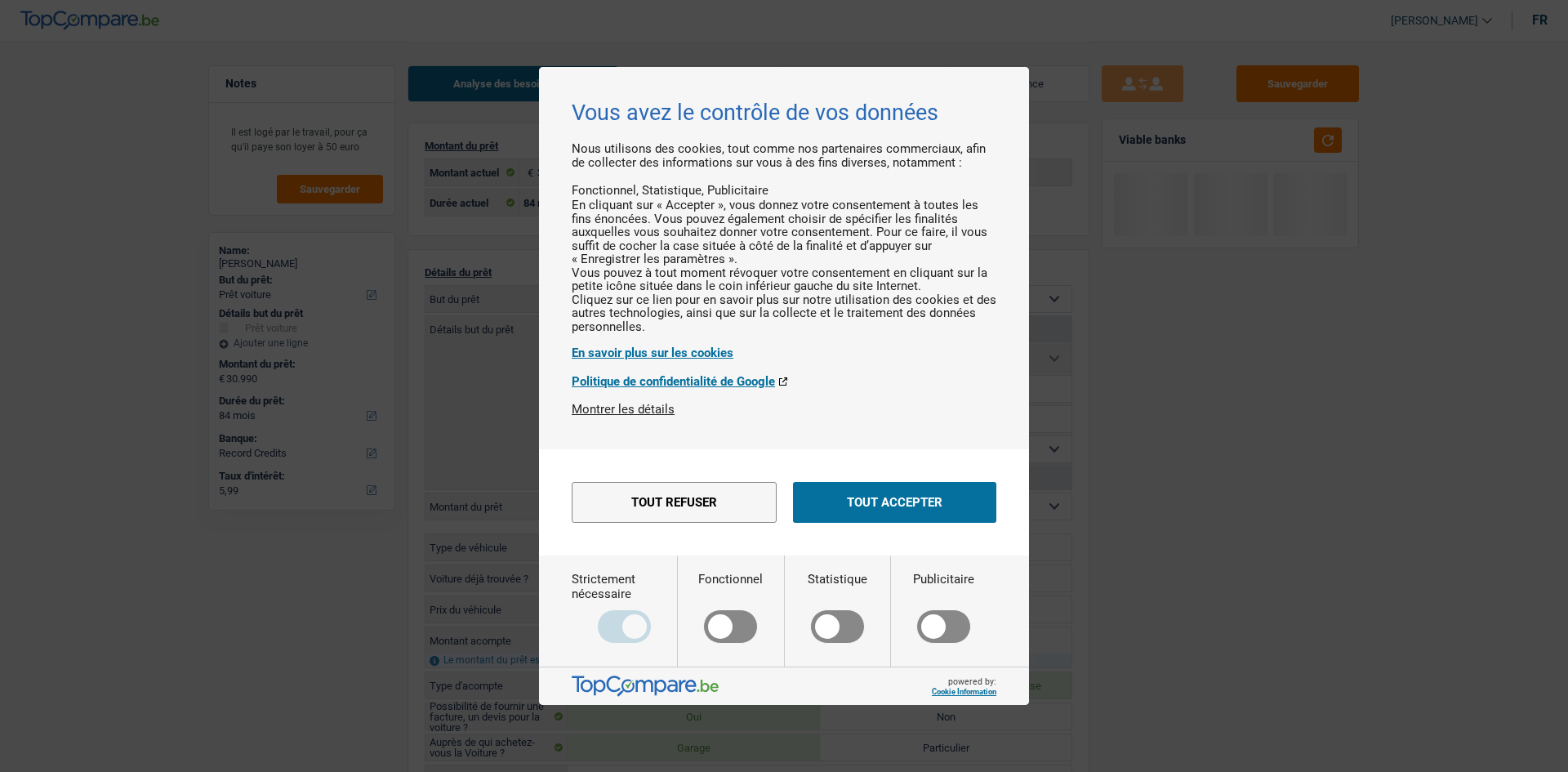
select select "car"
select select "false"
select select "84"
select select "rents"
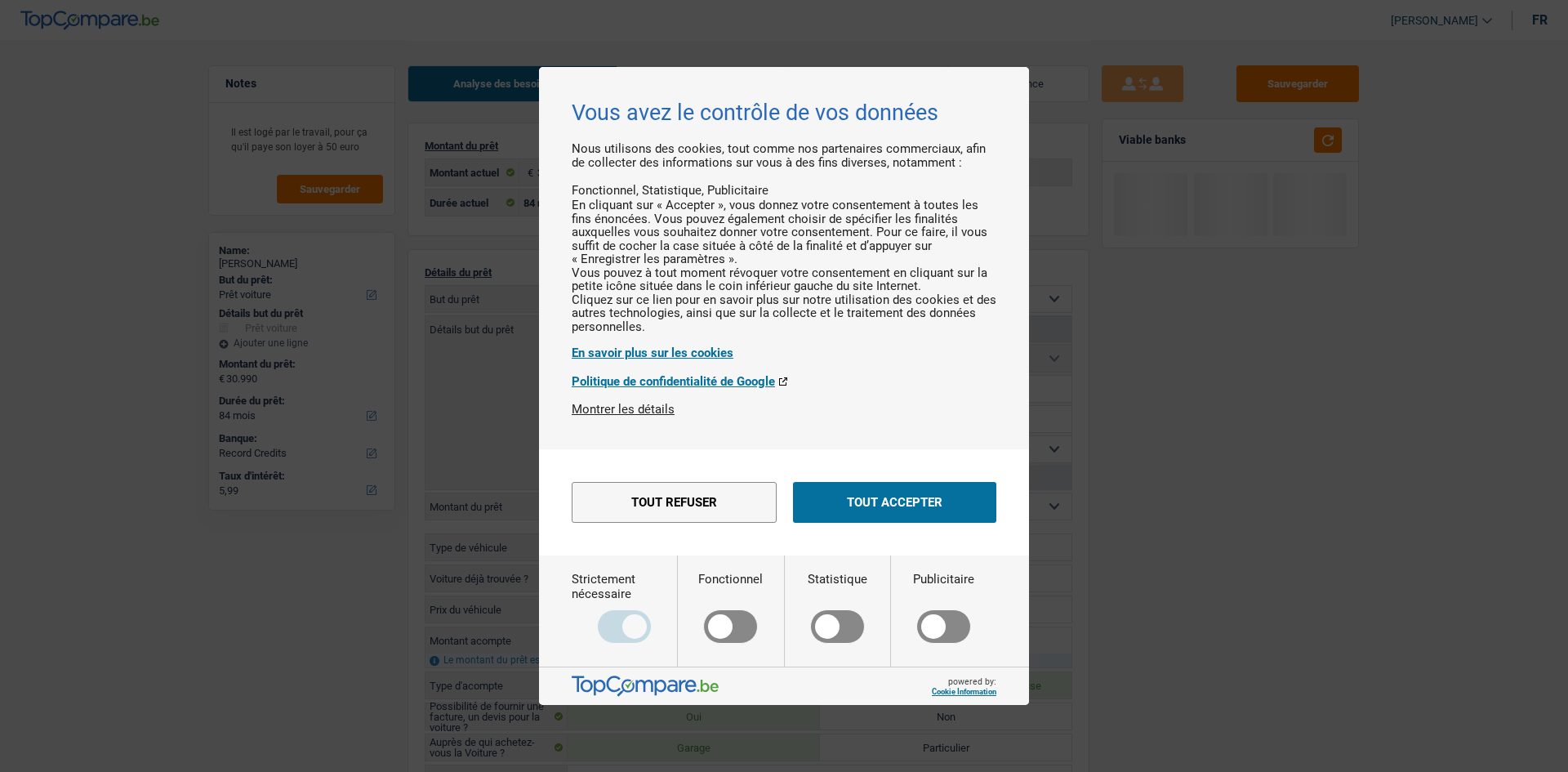
select select "LU"
select select "cardOrCredit"
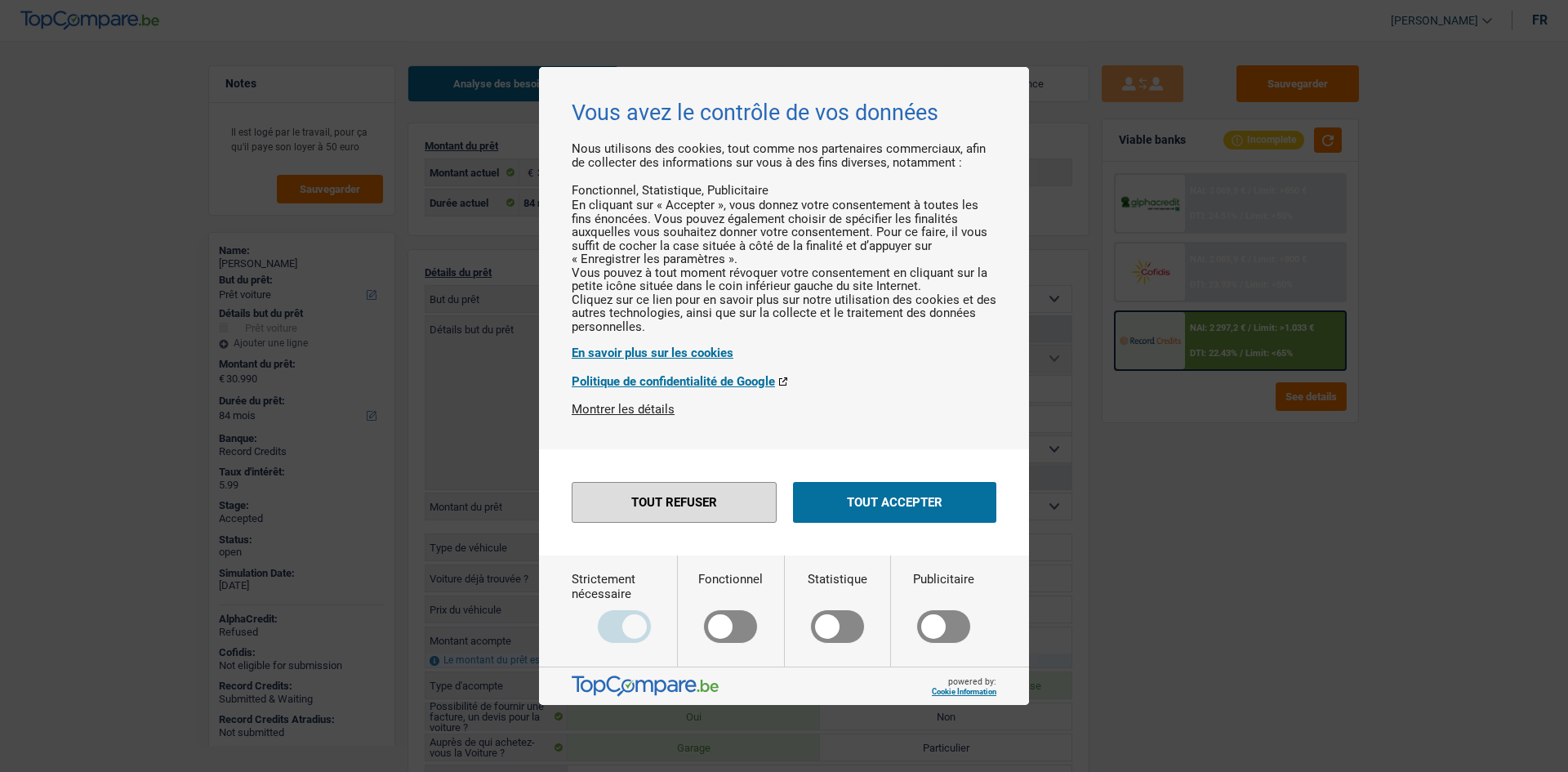
click at [732, 520] on button "Tout refuser" at bounding box center [674, 502] width 205 height 40
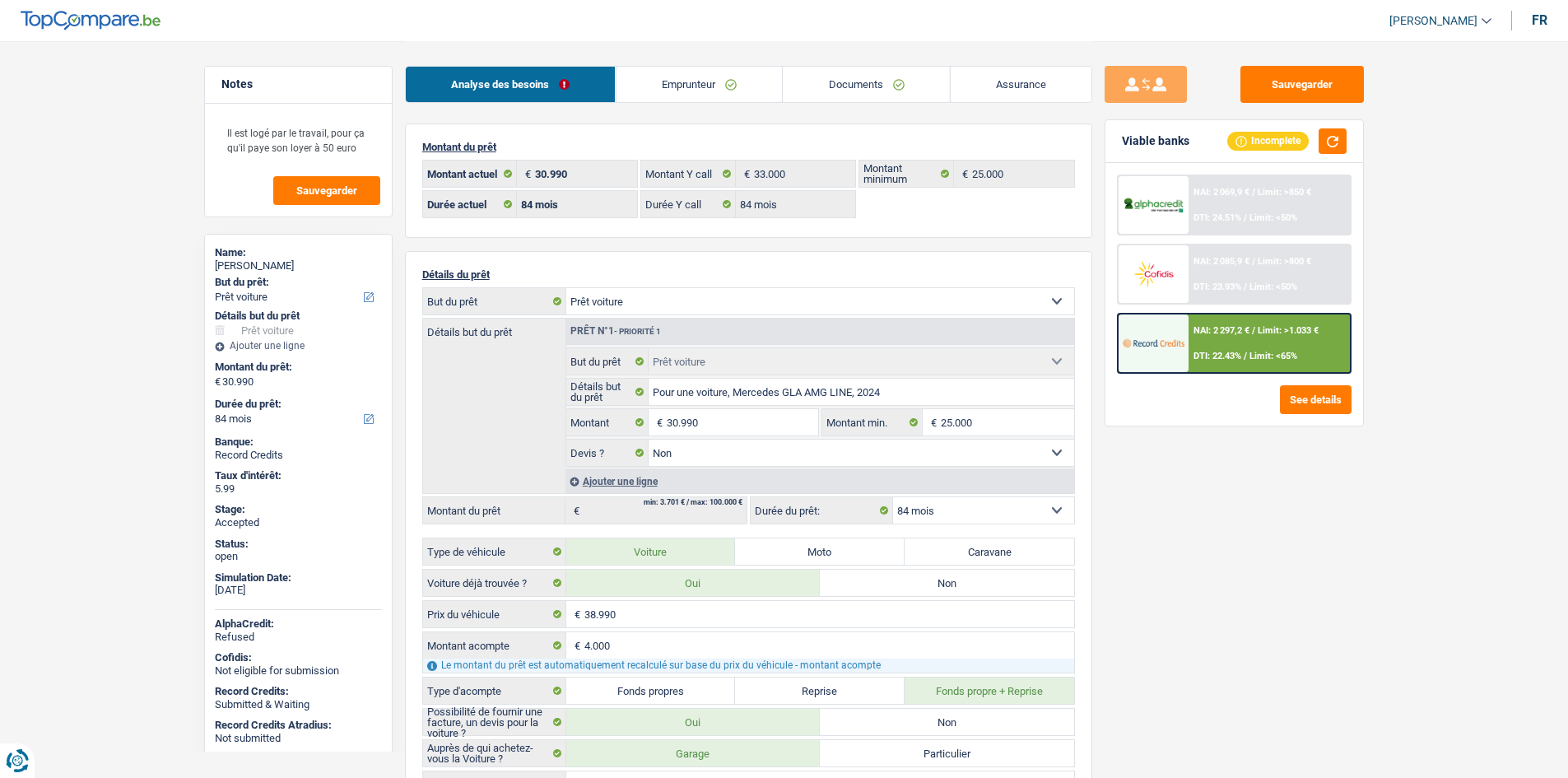
click at [692, 66] on div "Analyse des besoins Emprunteur Documents Assurance" at bounding box center [749, 75] width 688 height 70
click at [724, 91] on link "Emprunteur" at bounding box center [698, 84] width 166 height 35
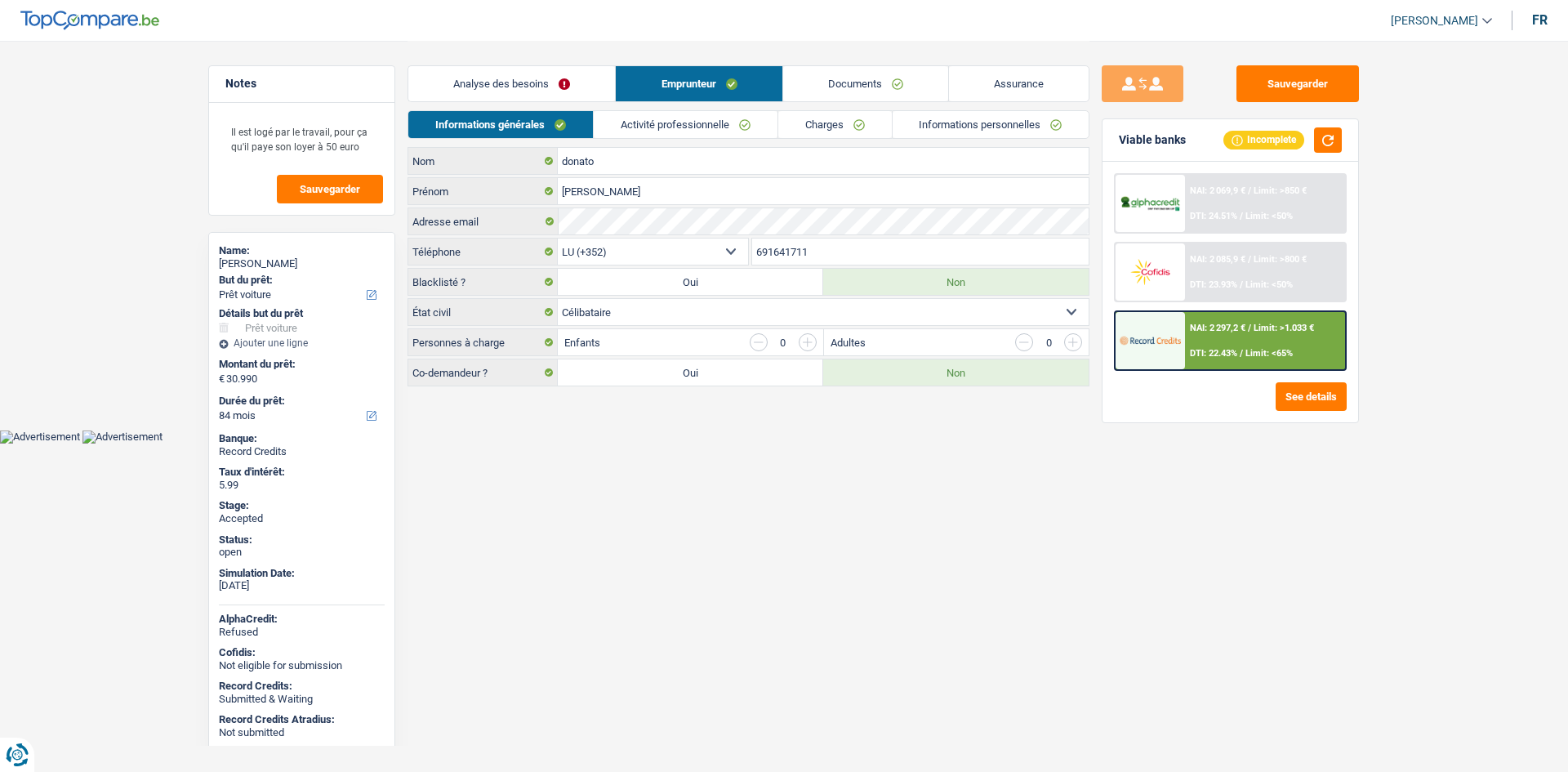
click at [795, 119] on link "Charges" at bounding box center [835, 125] width 113 height 27
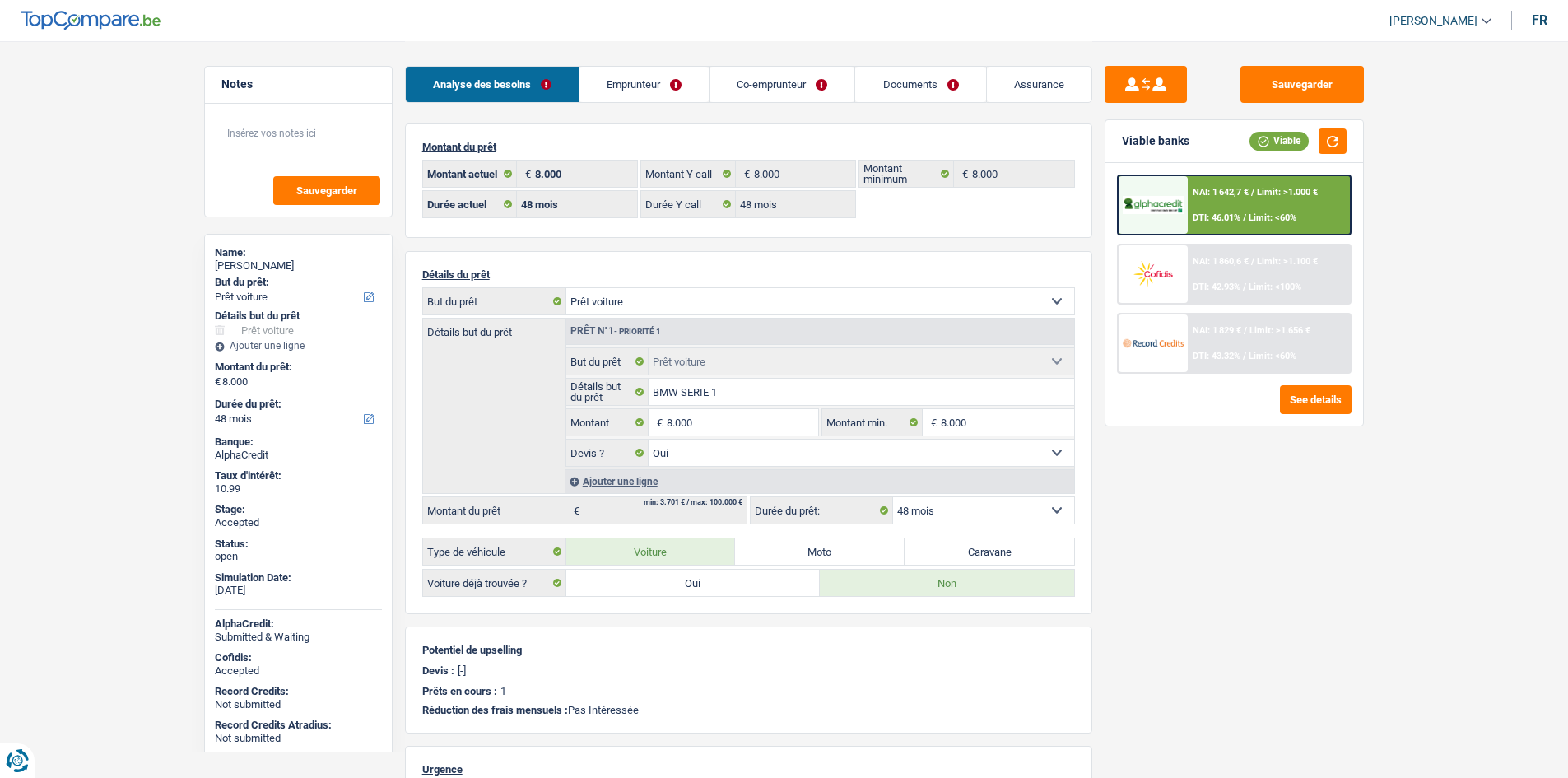
select select "car"
select select "48"
select select "32"
select select "married"
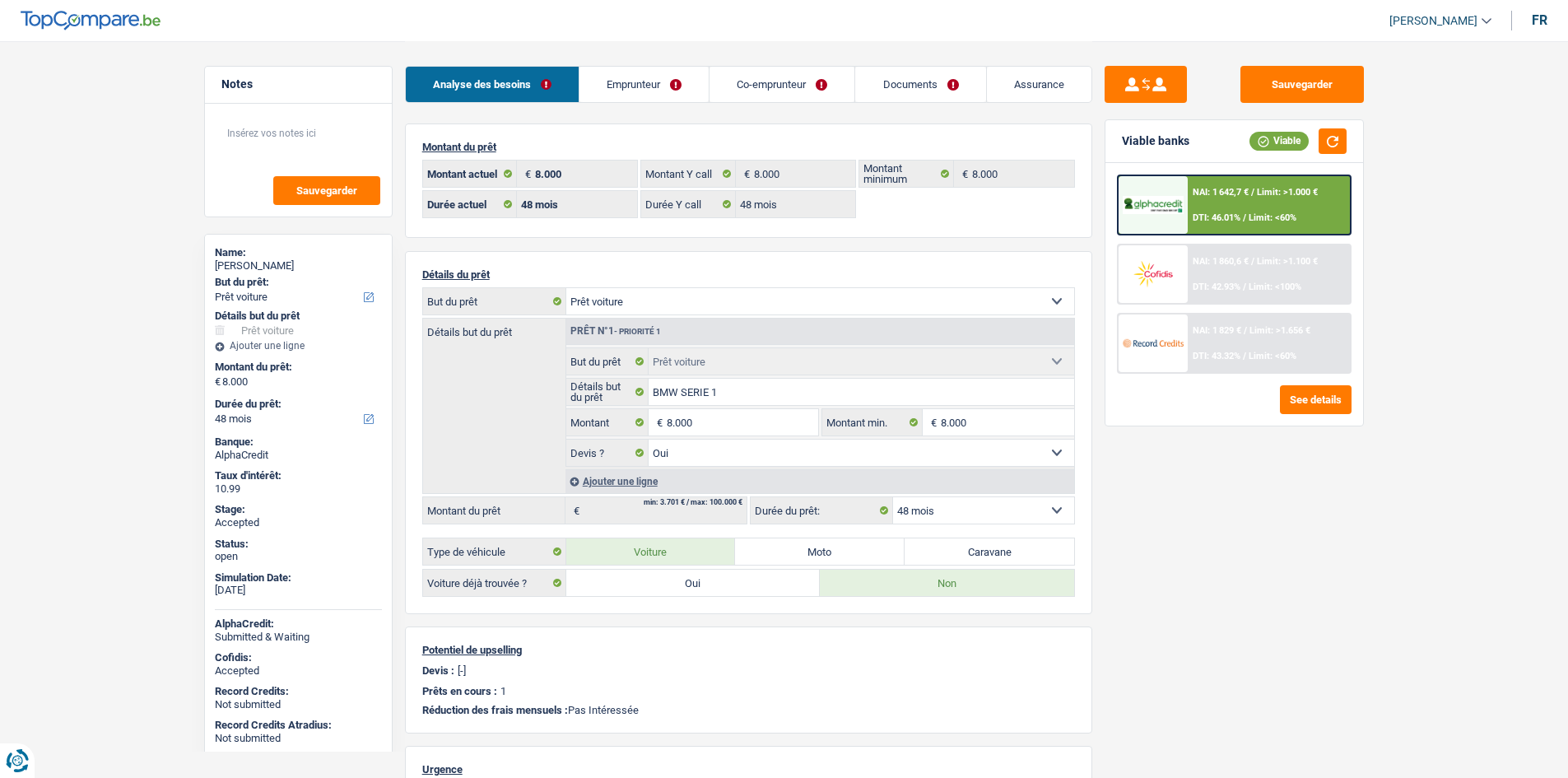
select select "rents"
select select "BE"
select select "carLoan"
select select "60"
click at [677, 87] on link "Emprunteur" at bounding box center [643, 84] width 129 height 35
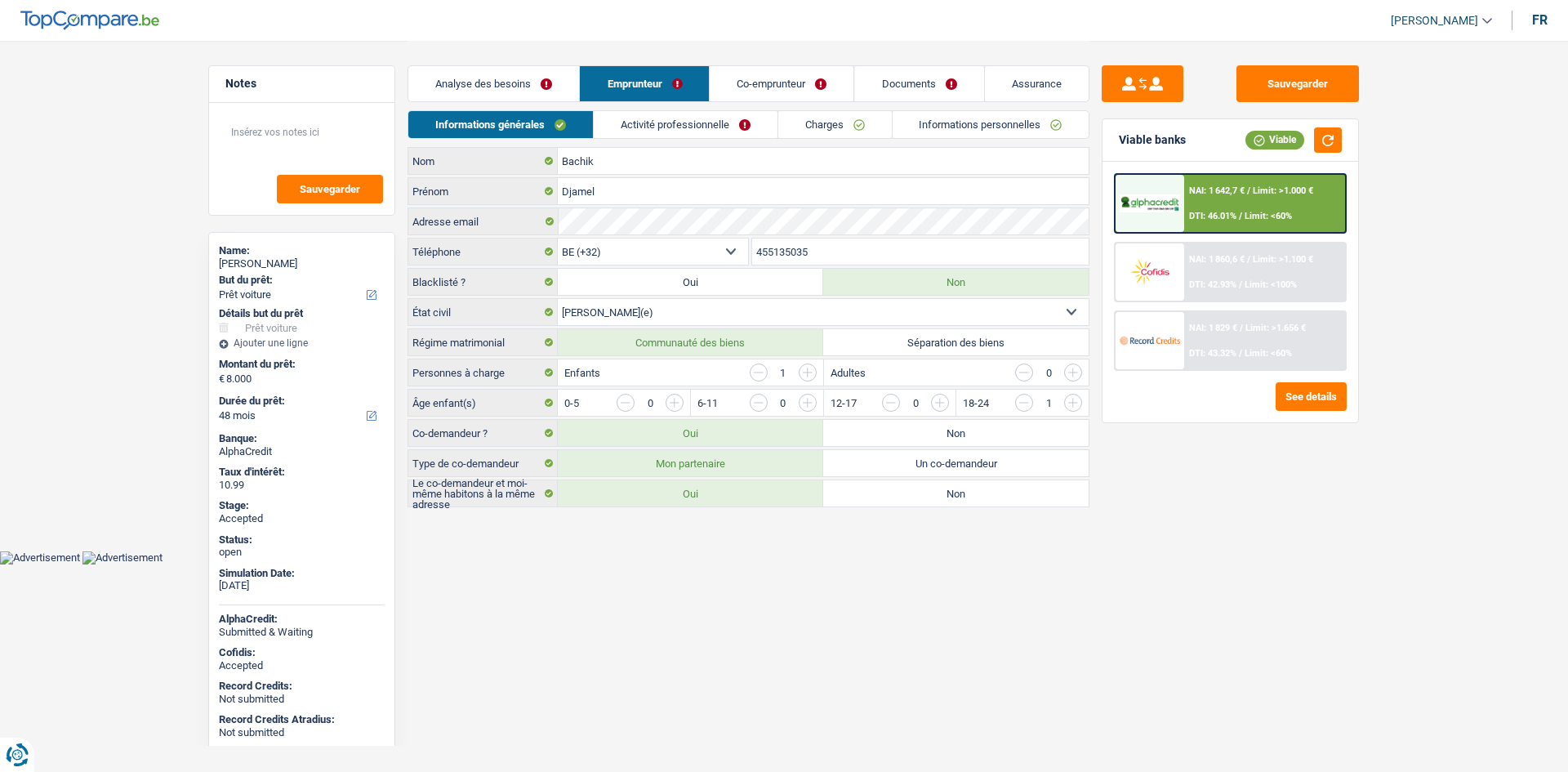
click at [821, 113] on link "Charges" at bounding box center [835, 125] width 113 height 27
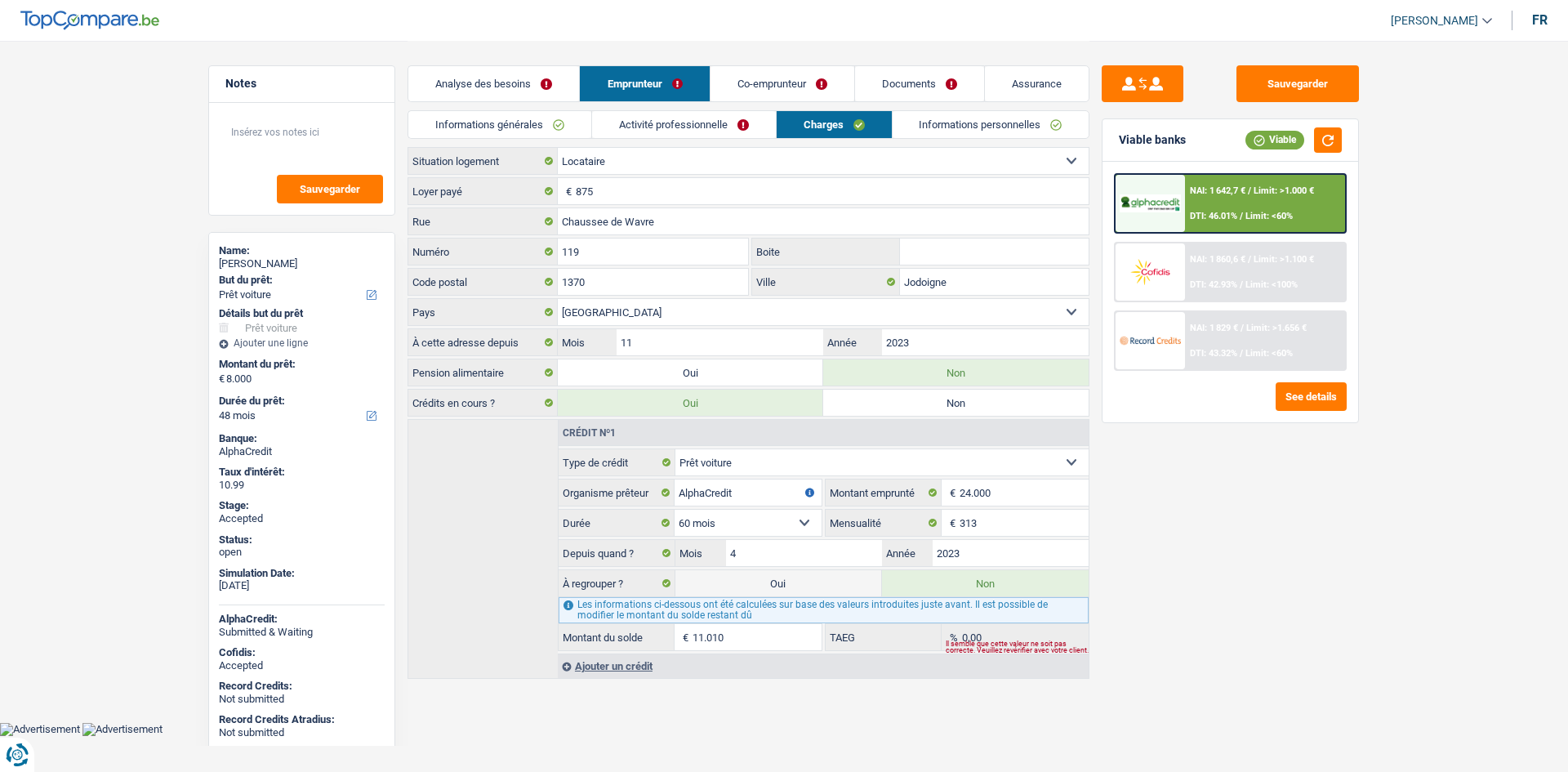
click at [283, 260] on div "[PERSON_NAME]" at bounding box center [302, 264] width 166 height 13
copy div "[PERSON_NAME]"
click at [559, 111] on link "Informations générales" at bounding box center [500, 125] width 183 height 27
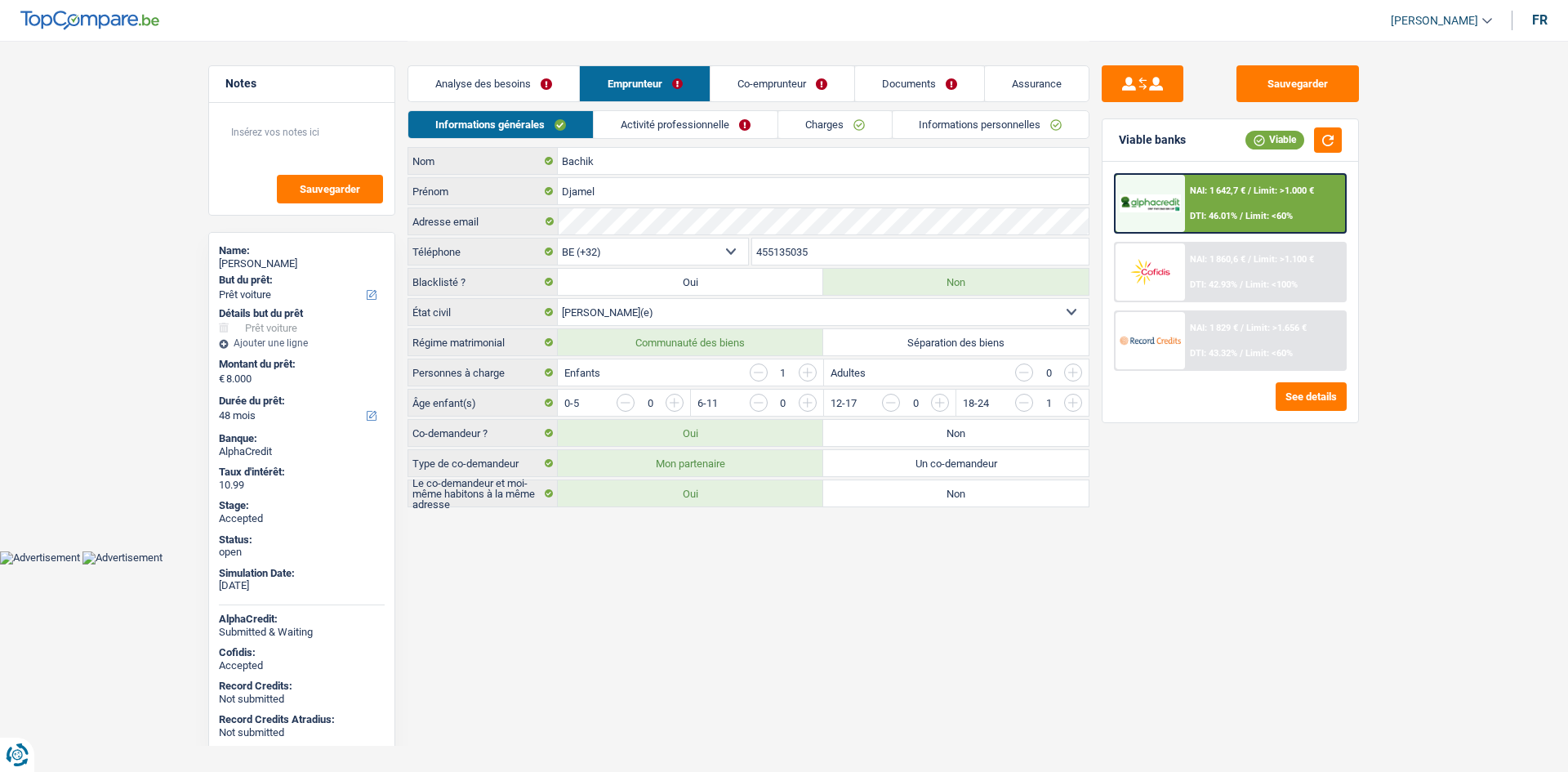
click at [798, 250] on input "455135035" at bounding box center [921, 251] width 338 height 26
click at [753, 79] on link "Co-emprunteur" at bounding box center [782, 83] width 144 height 35
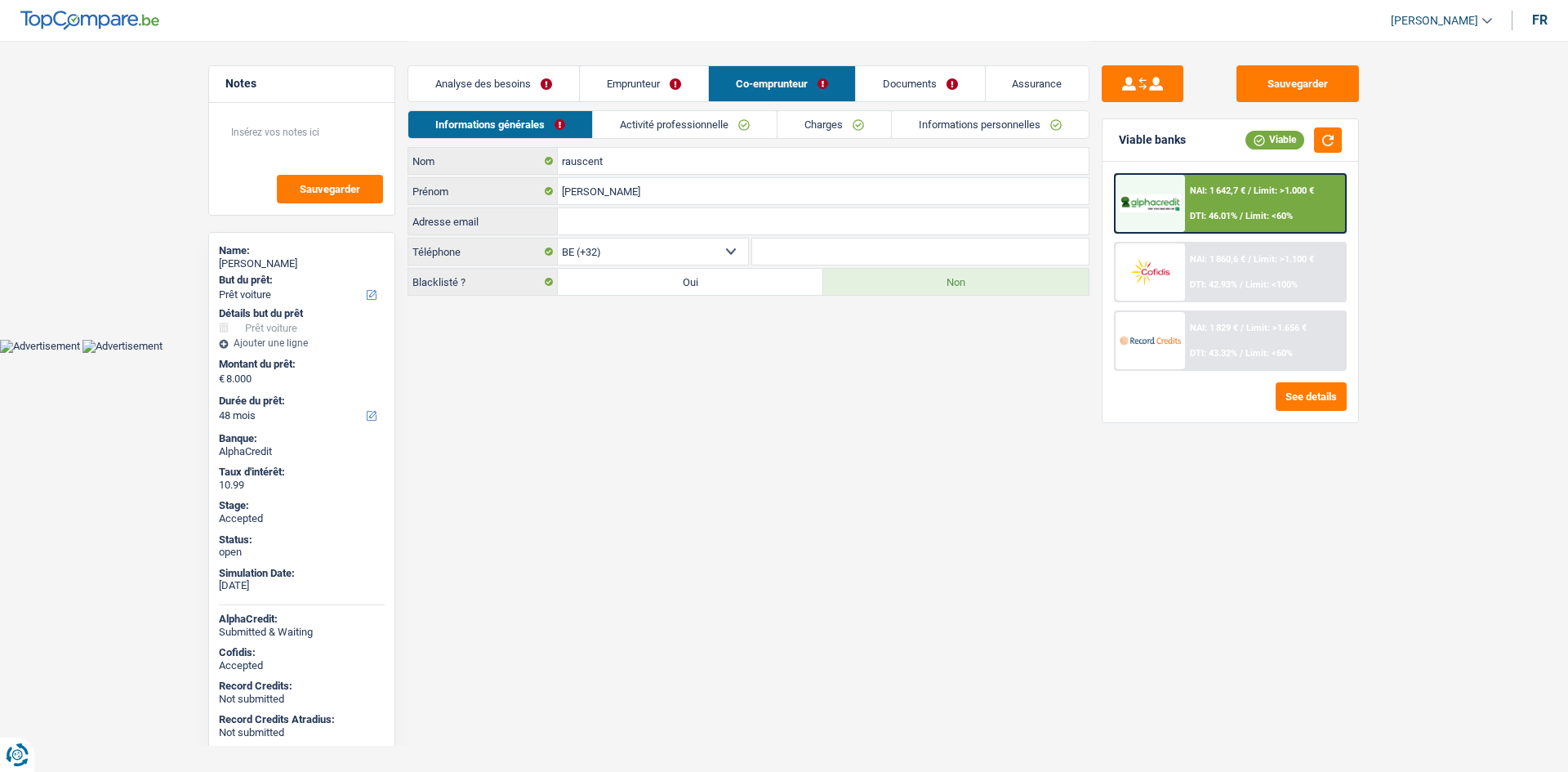
click at [692, 86] on link "Emprunteur" at bounding box center [644, 83] width 128 height 35
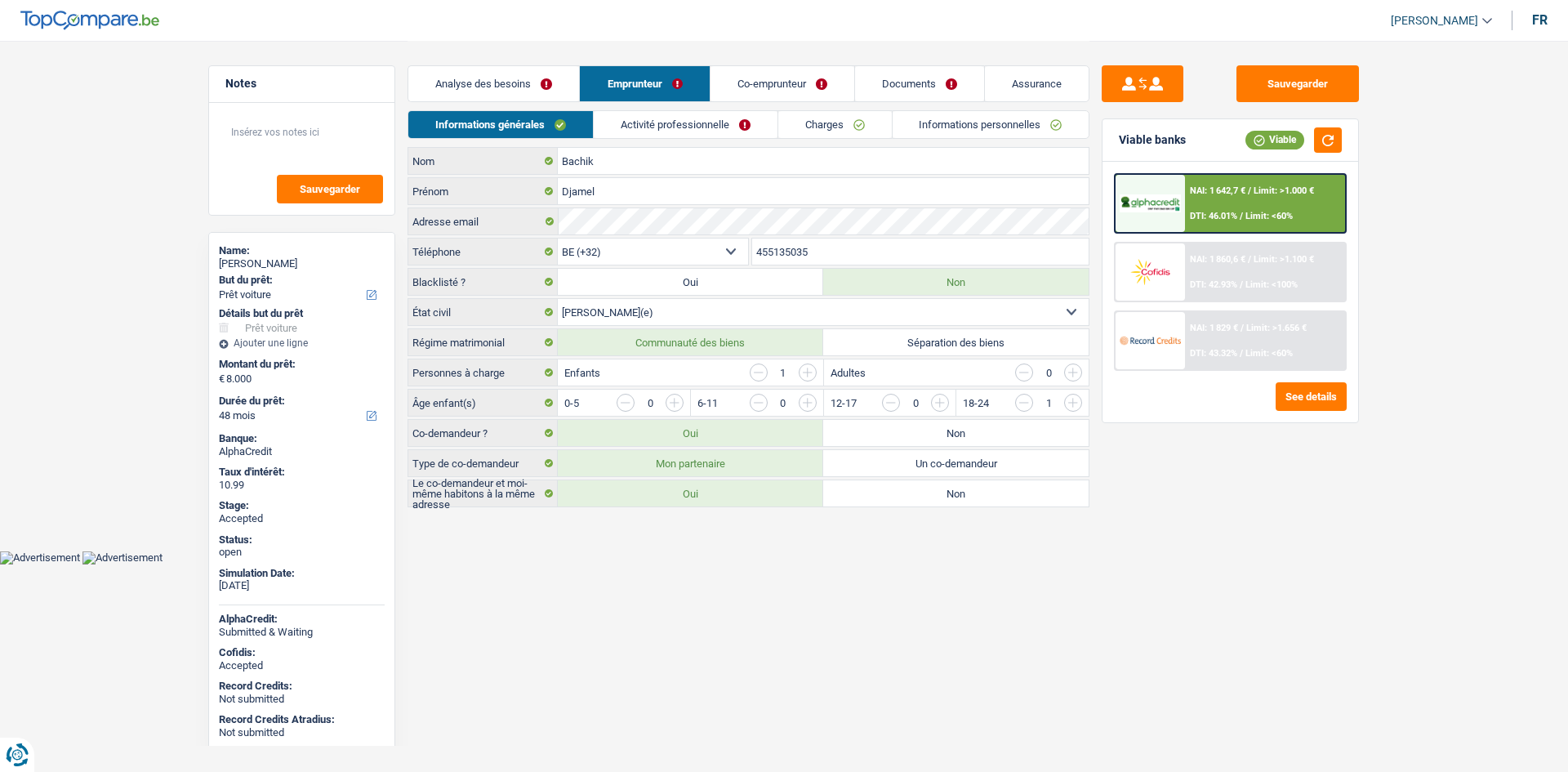
click at [698, 119] on link "Activité professionnelle" at bounding box center [685, 125] width 184 height 27
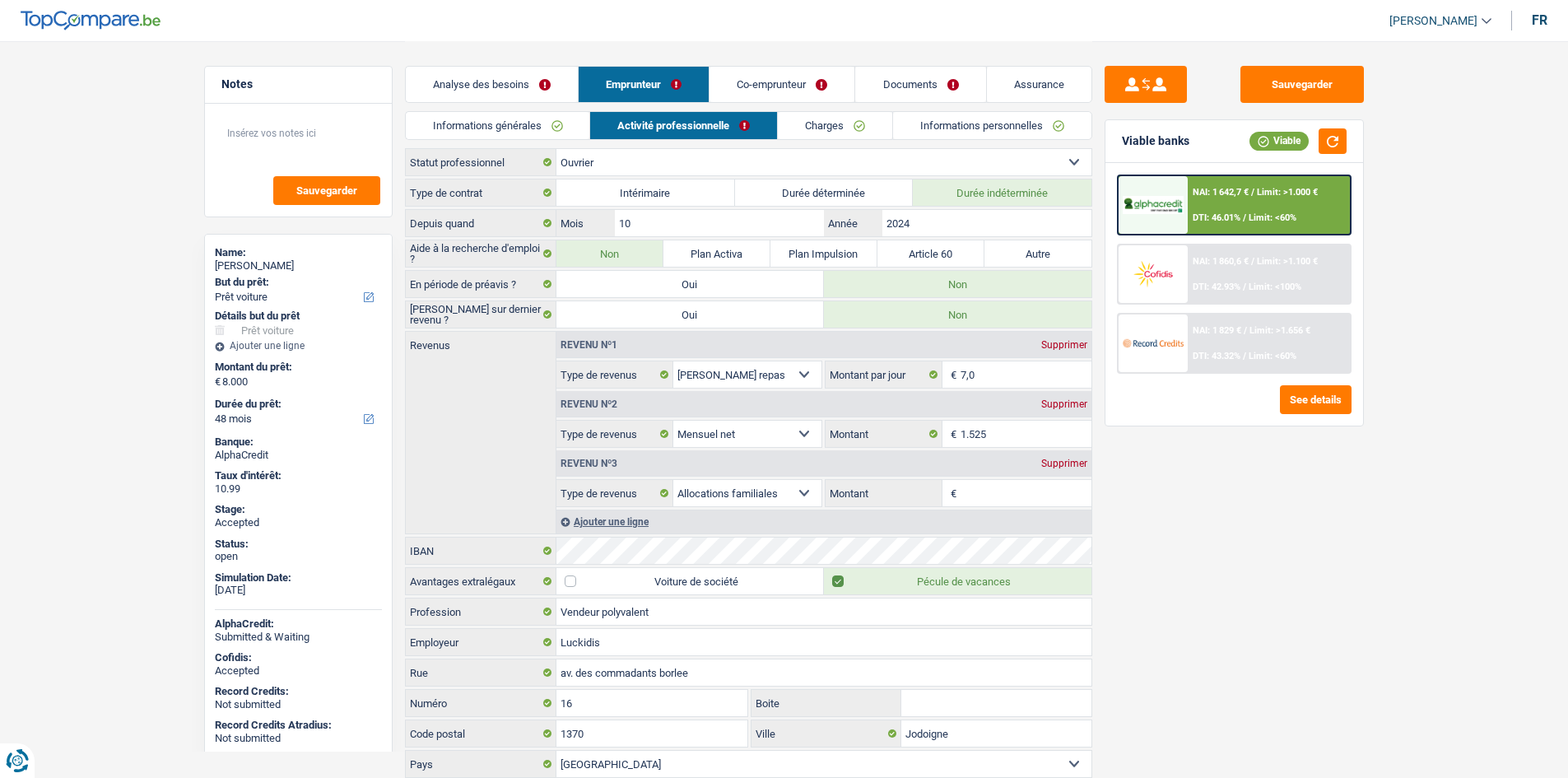
click at [854, 131] on link "Charges" at bounding box center [835, 126] width 114 height 27
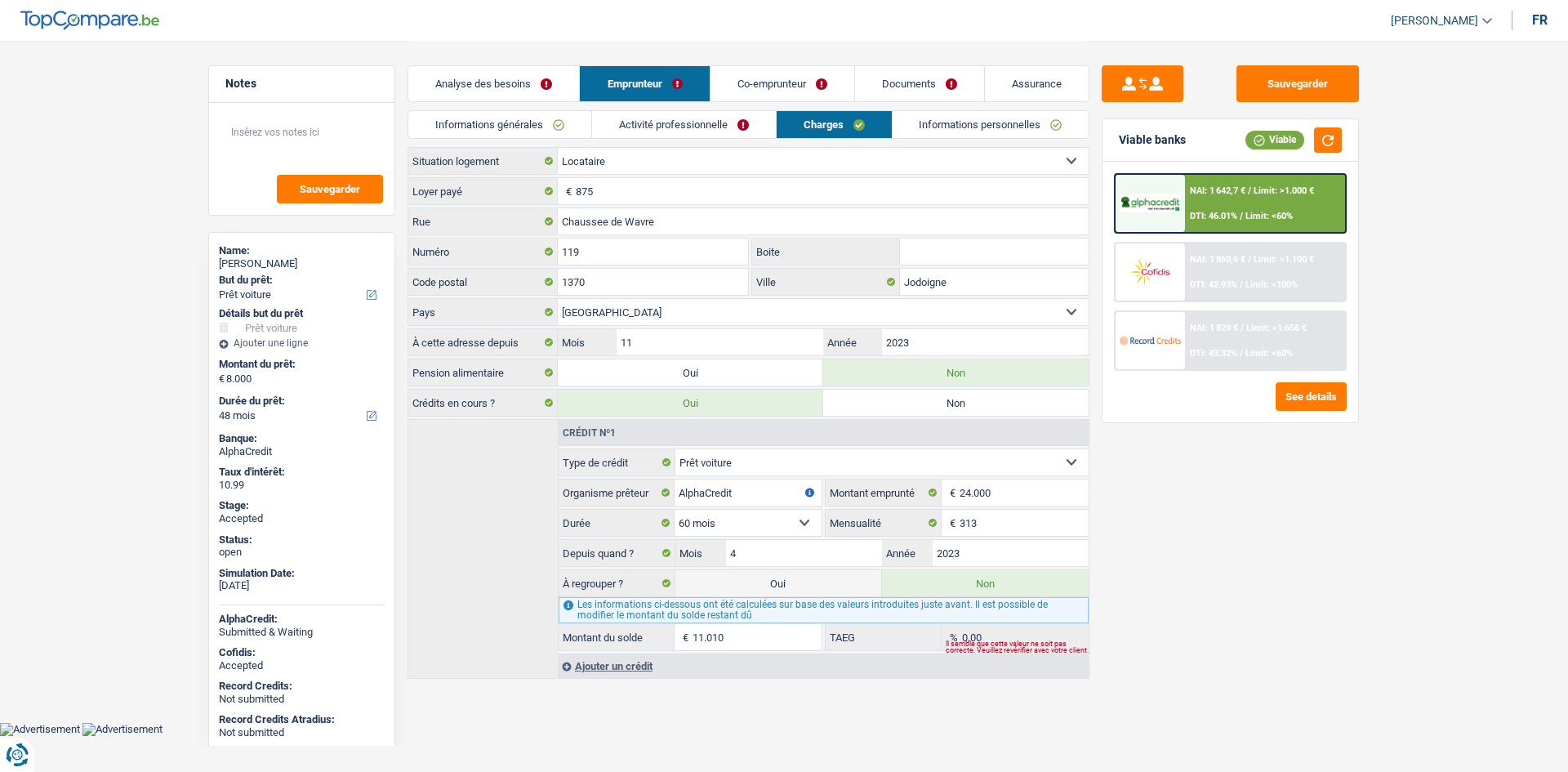
click at [943, 132] on link "Informations personnelles" at bounding box center [991, 125] width 197 height 27
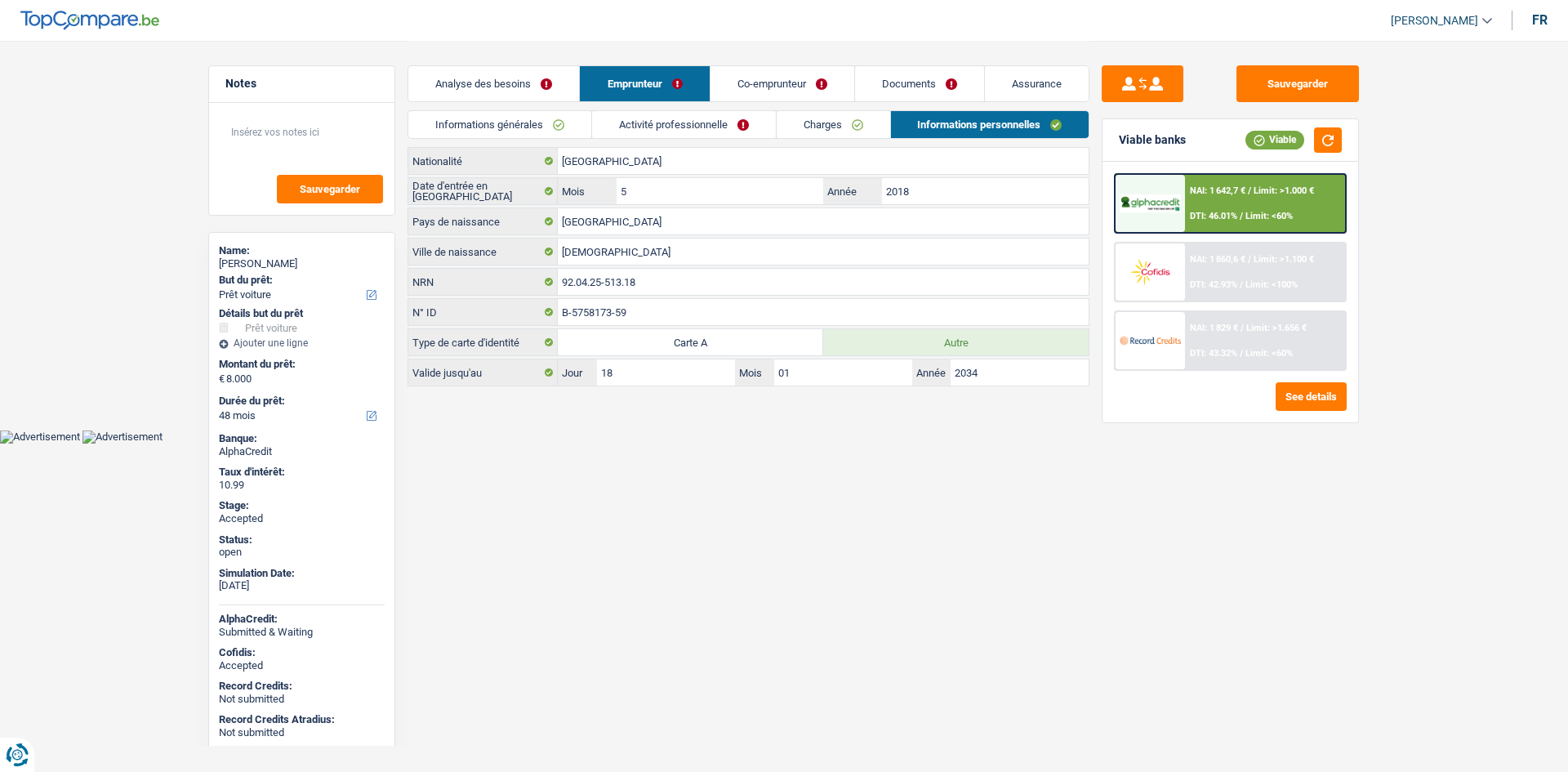
click at [805, 96] on link "Co-emprunteur" at bounding box center [782, 83] width 144 height 35
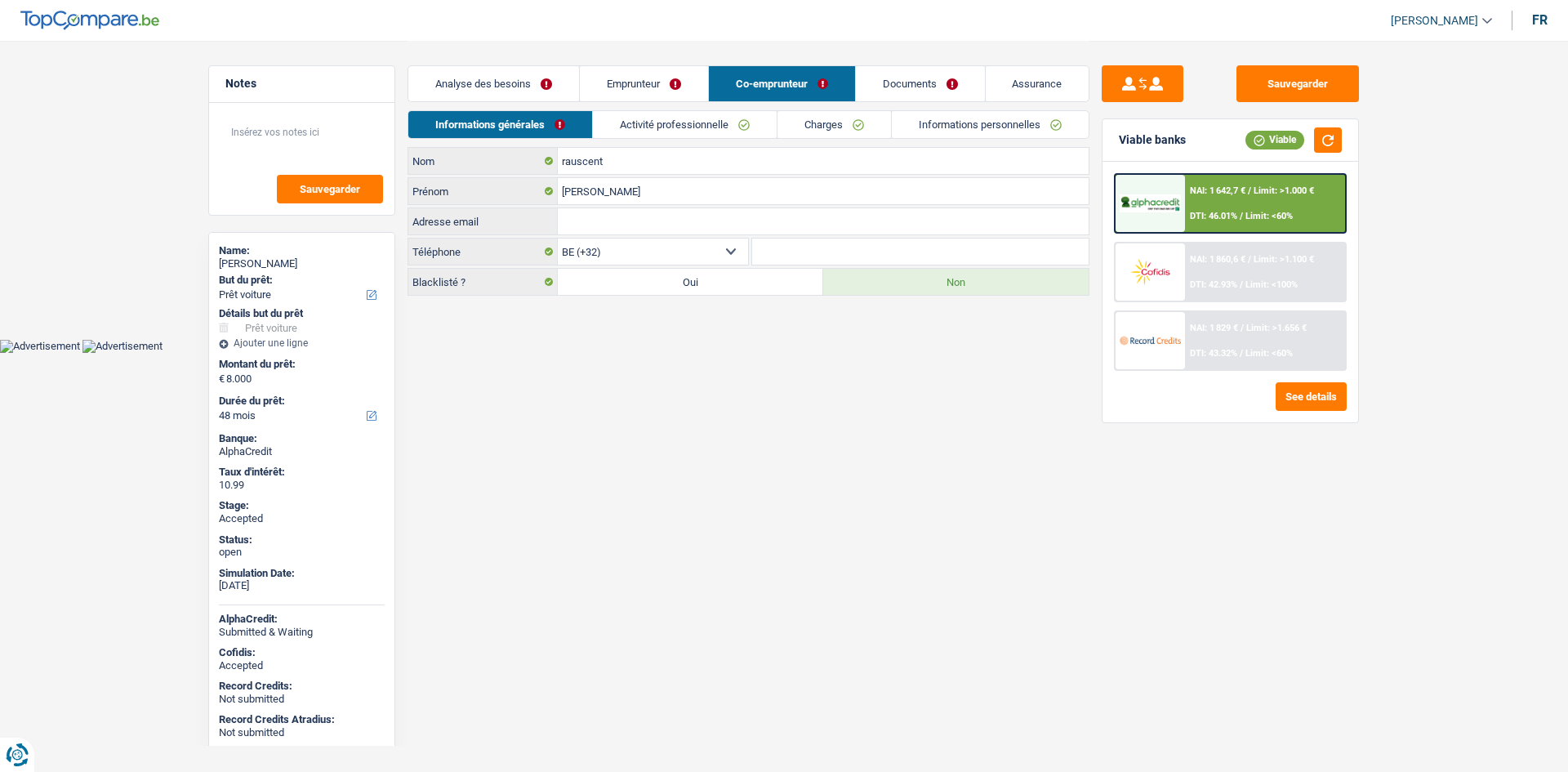
click at [928, 124] on link "Informations personnelles" at bounding box center [990, 125] width 197 height 27
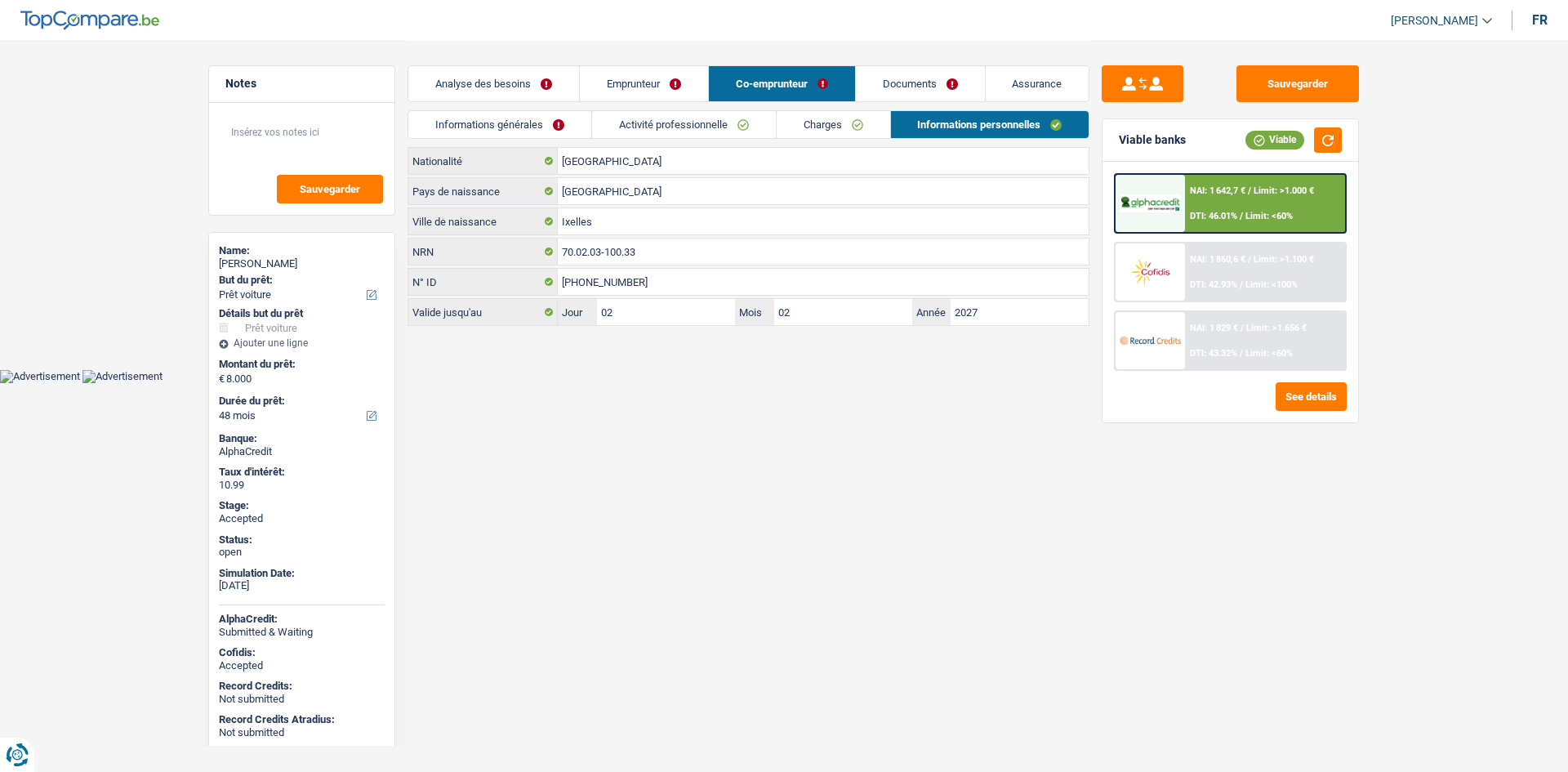
click at [931, 90] on link "Documents" at bounding box center [921, 83] width 129 height 35
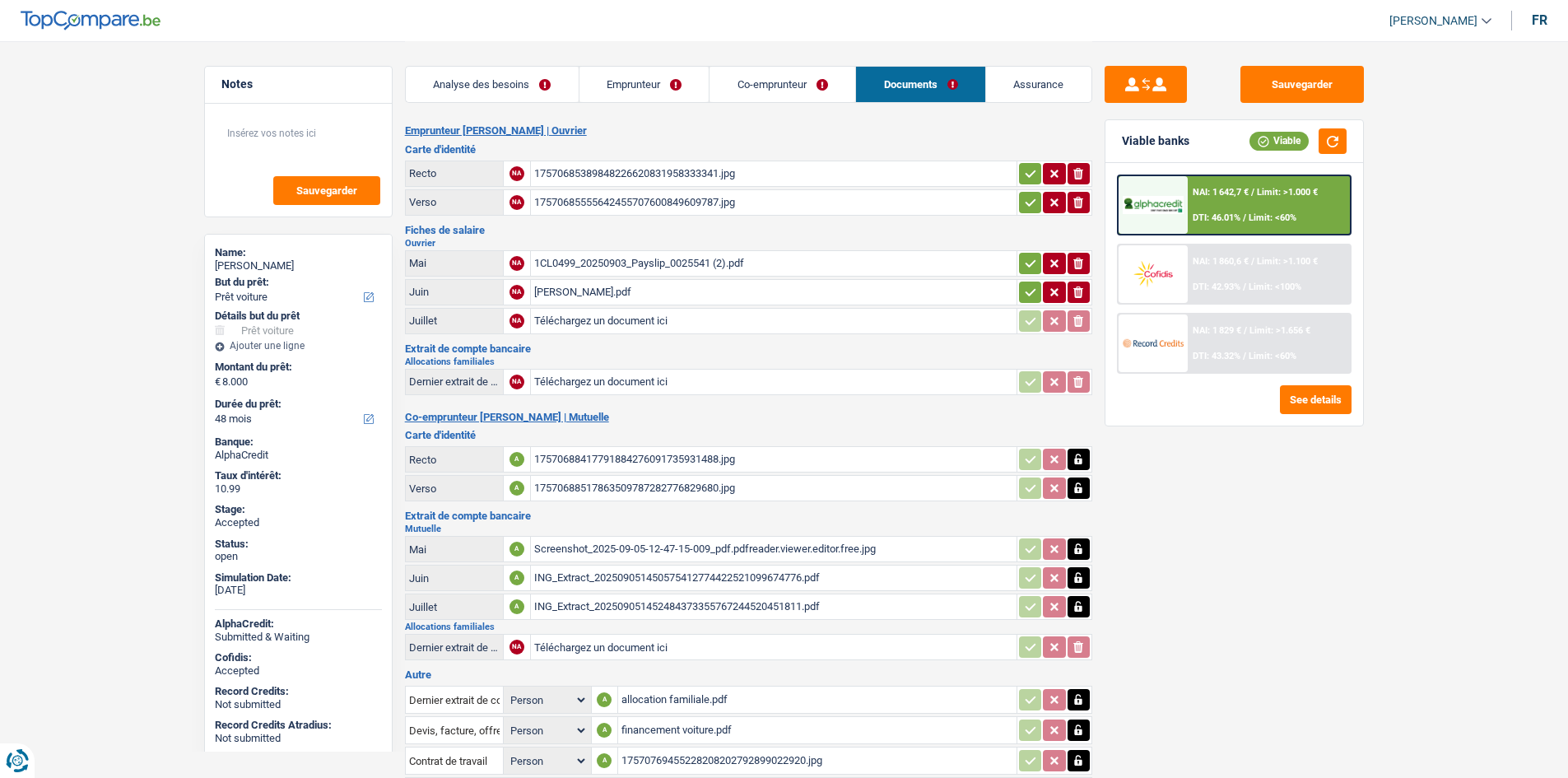
click at [1013, 90] on link "Assurance" at bounding box center [1039, 84] width 105 height 35
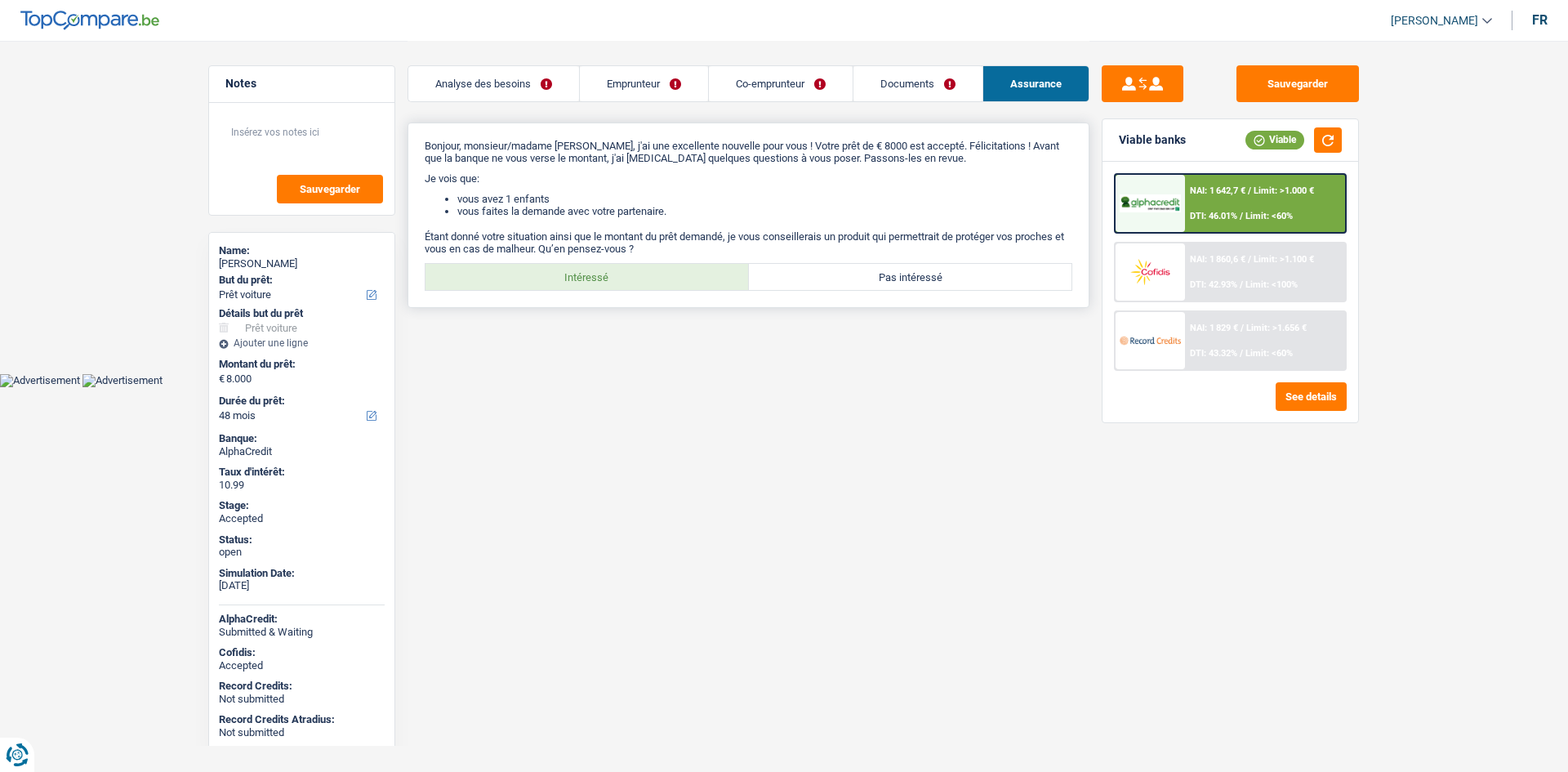
click at [616, 268] on label "Intéressé" at bounding box center [587, 276] width 323 height 26
click at [616, 268] on input "Intéressé" at bounding box center [587, 276] width 323 height 26
radio input "true"
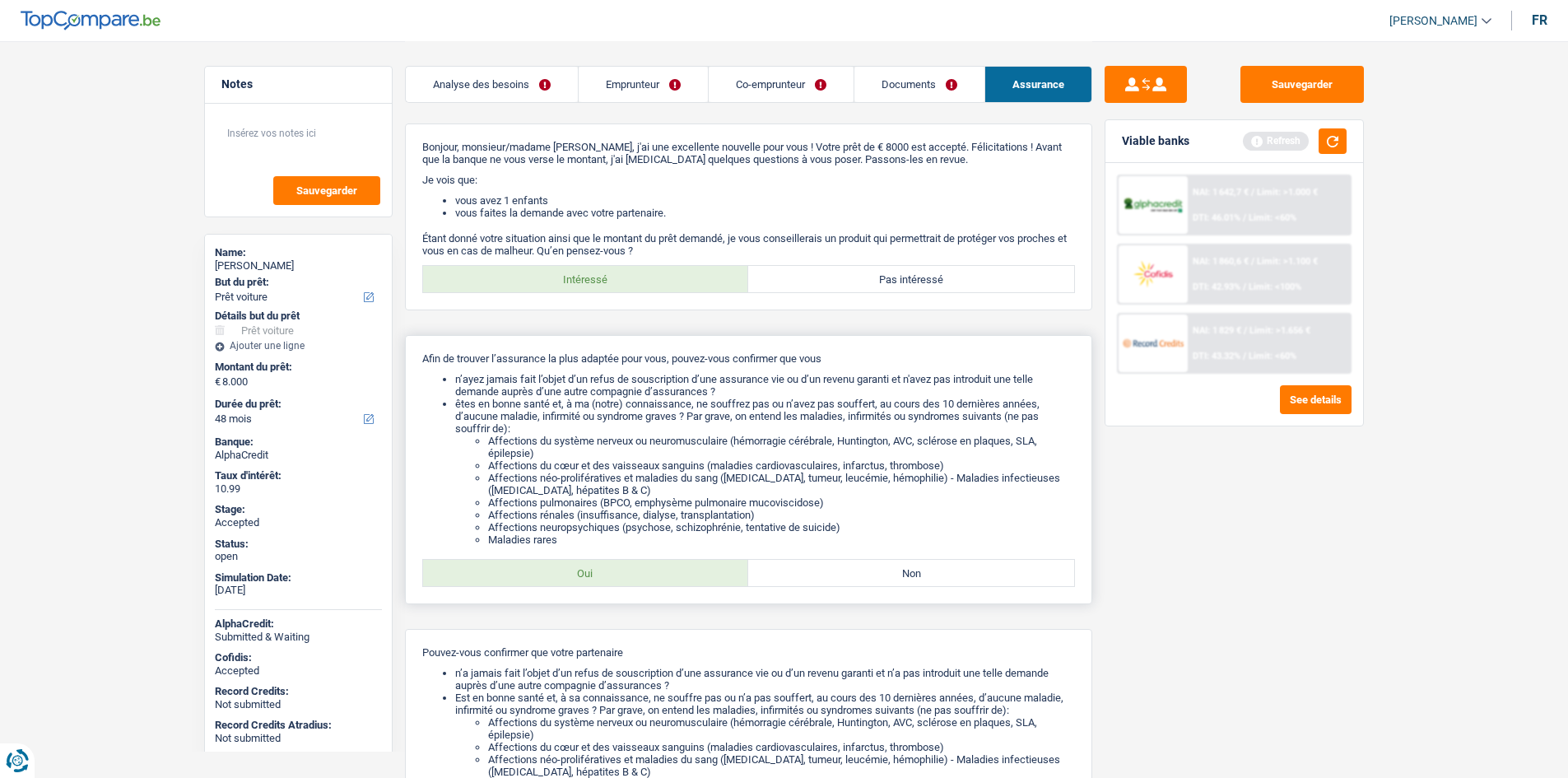
click at [655, 578] on label "Oui" at bounding box center [586, 573] width 326 height 26
click at [655, 578] on input "Oui" at bounding box center [586, 573] width 326 height 26
radio input "true"
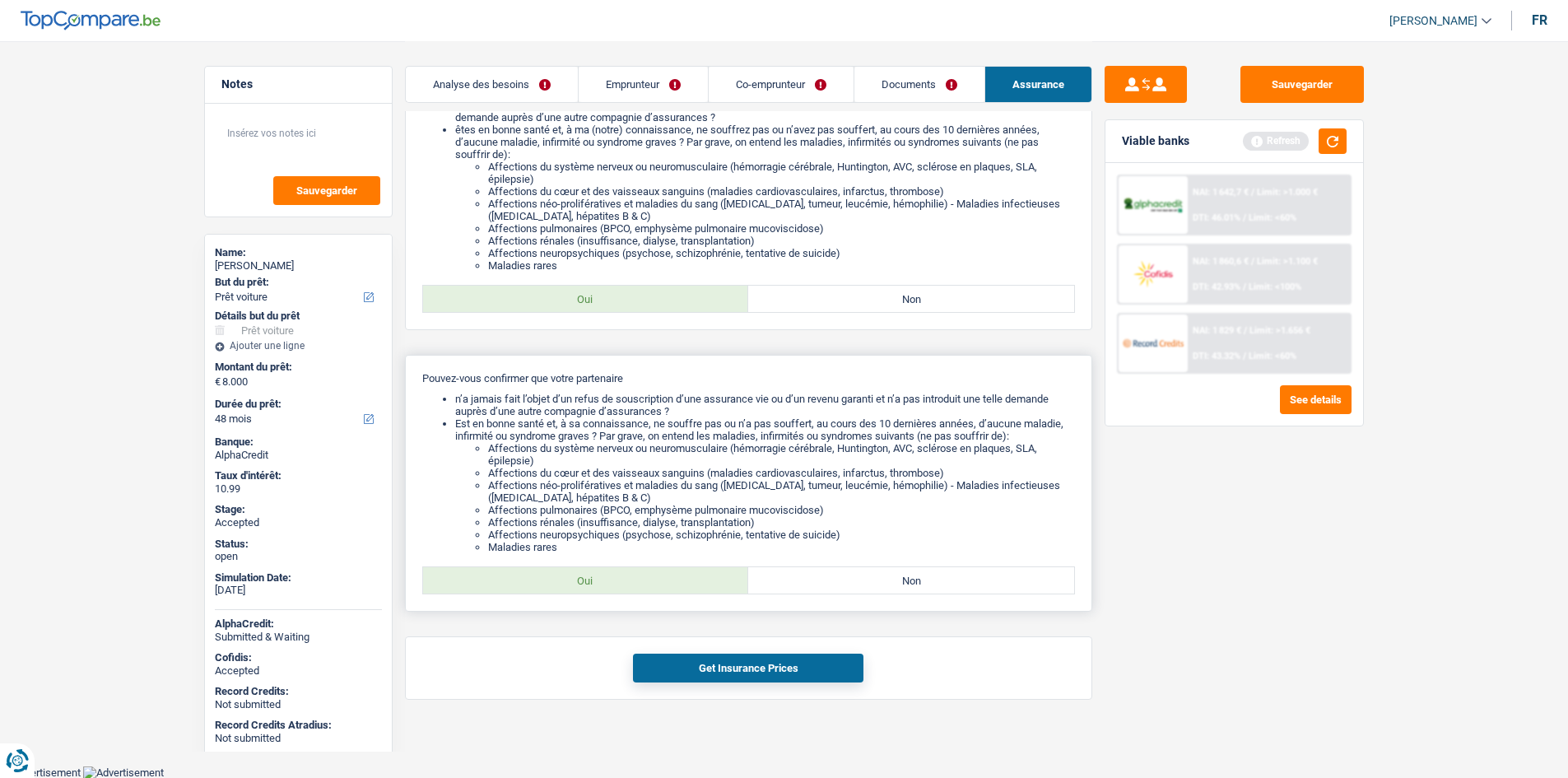
click at [696, 578] on label "Oui" at bounding box center [586, 580] width 326 height 26
click at [696, 578] on input "Oui" at bounding box center [586, 580] width 326 height 26
radio input "true"
click at [779, 669] on button "Get Insurance Prices" at bounding box center [747, 668] width 231 height 29
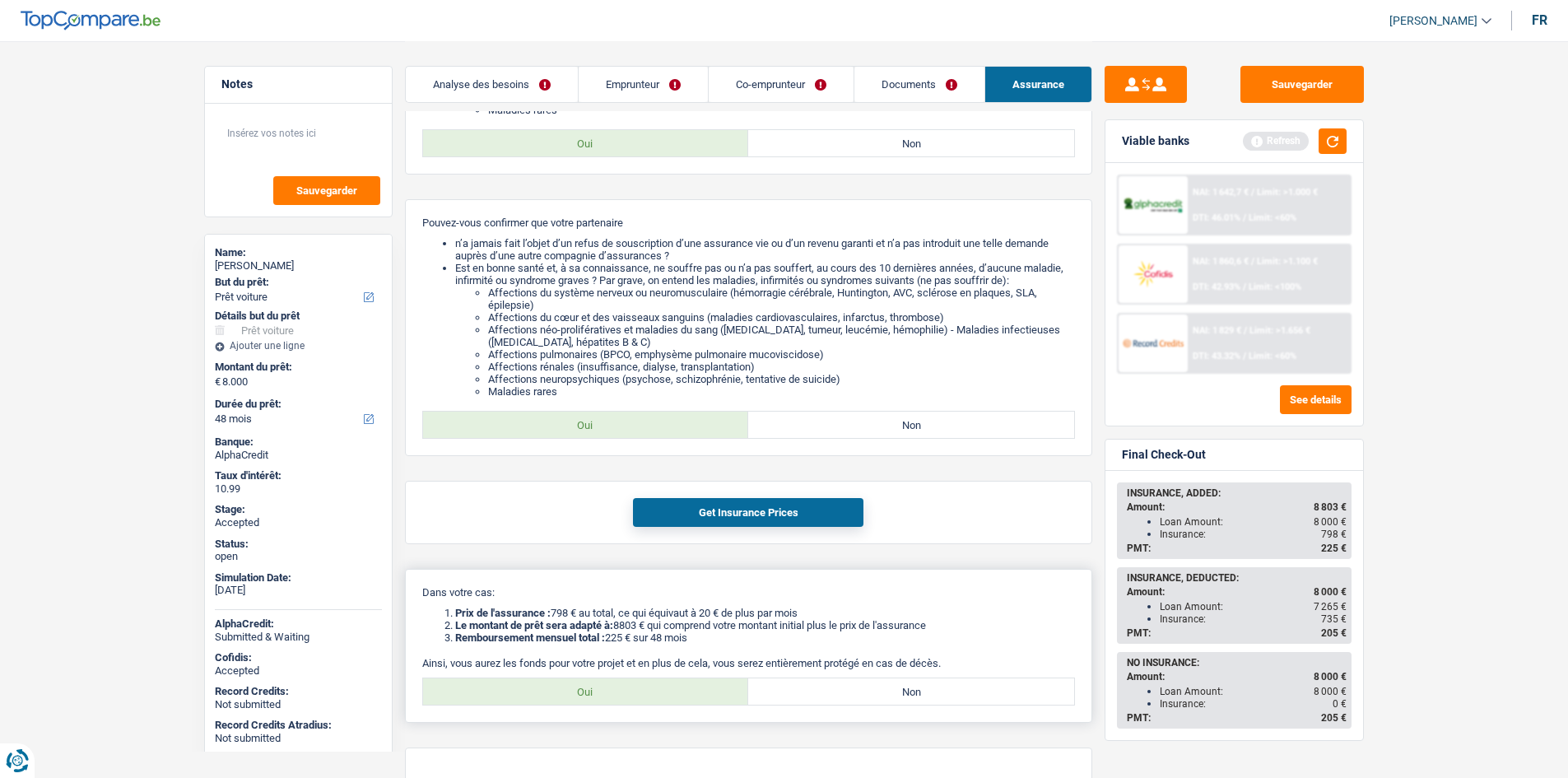
scroll to position [512, 0]
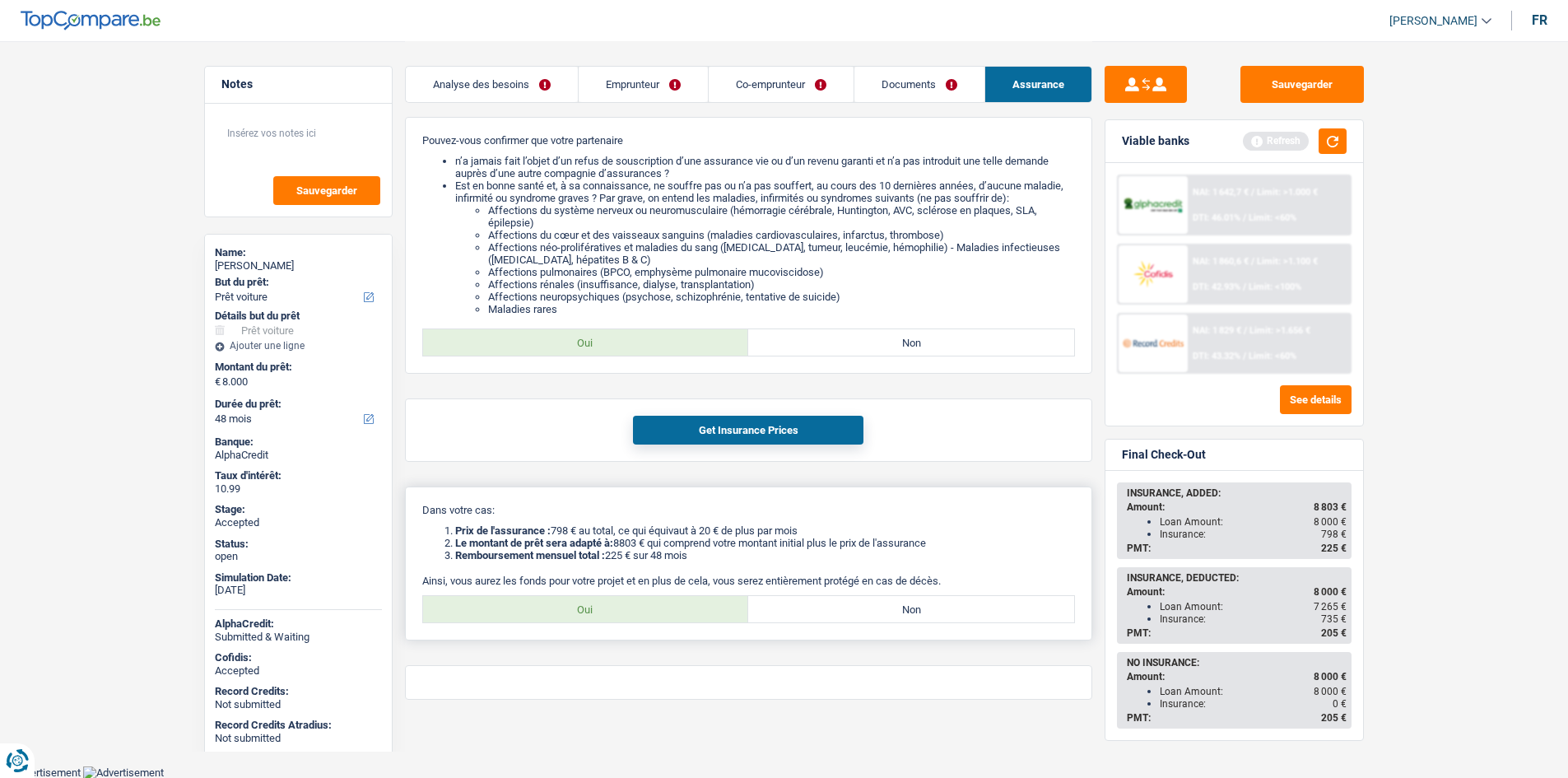
click at [642, 614] on label "Oui" at bounding box center [586, 609] width 326 height 26
click at [642, 614] on input "Oui" at bounding box center [586, 609] width 326 height 26
radio input "true"
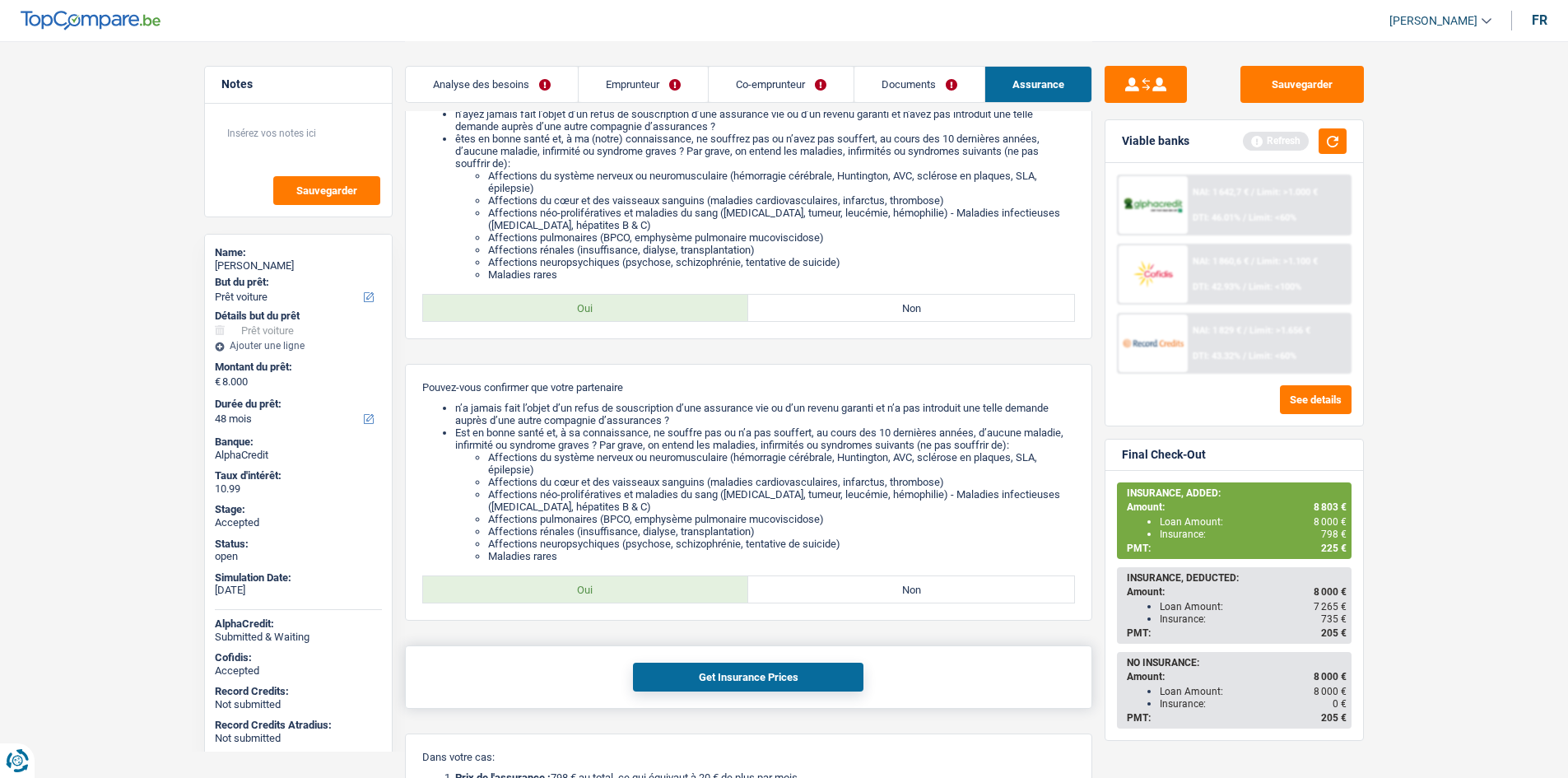
scroll to position [557, 0]
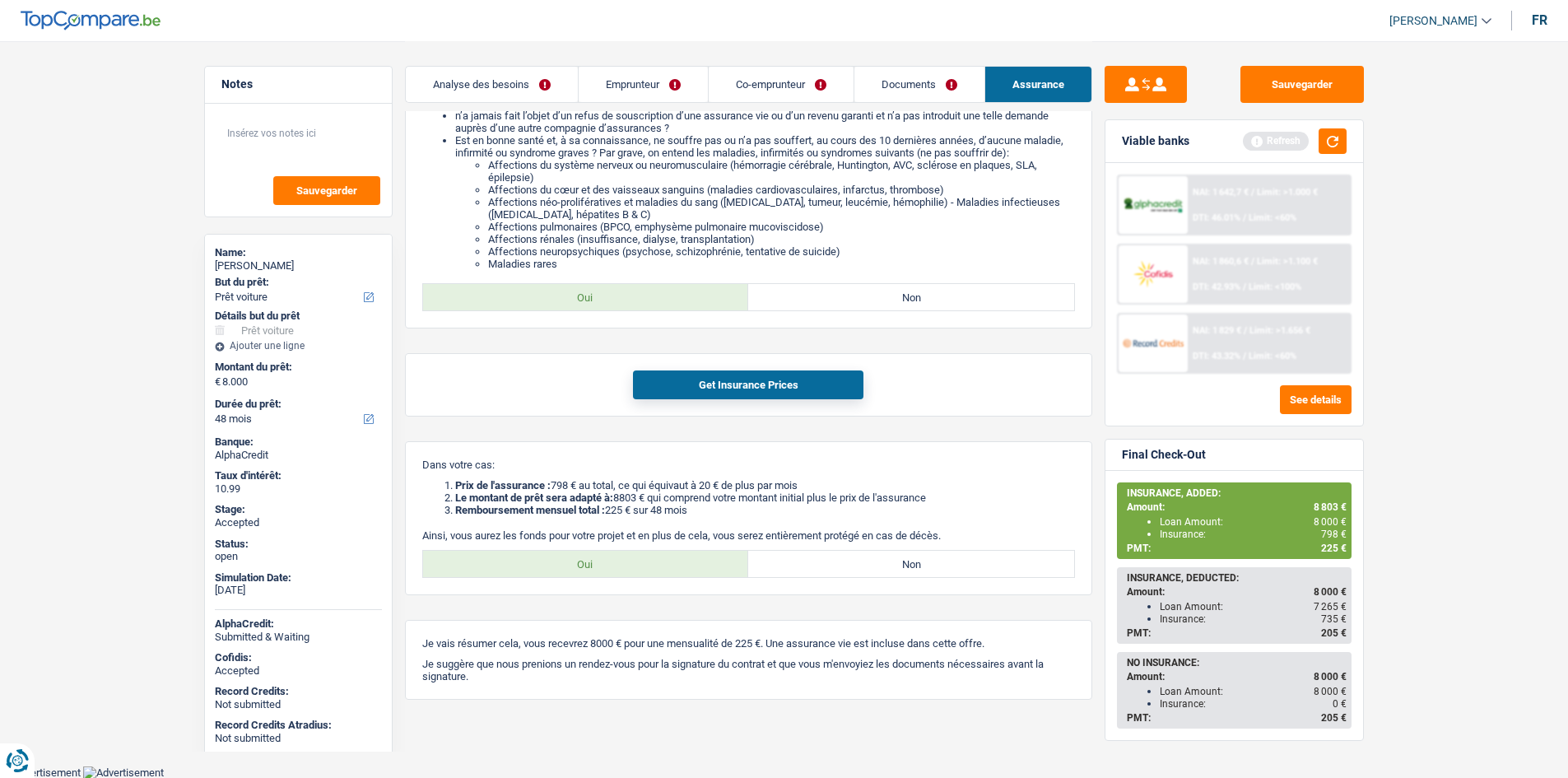
click at [1250, 255] on div "NAI: 1 860,6 € / Limit: >1.100 € DTI: 42.93% / Limit: <100%" at bounding box center [1269, 274] width 162 height 58
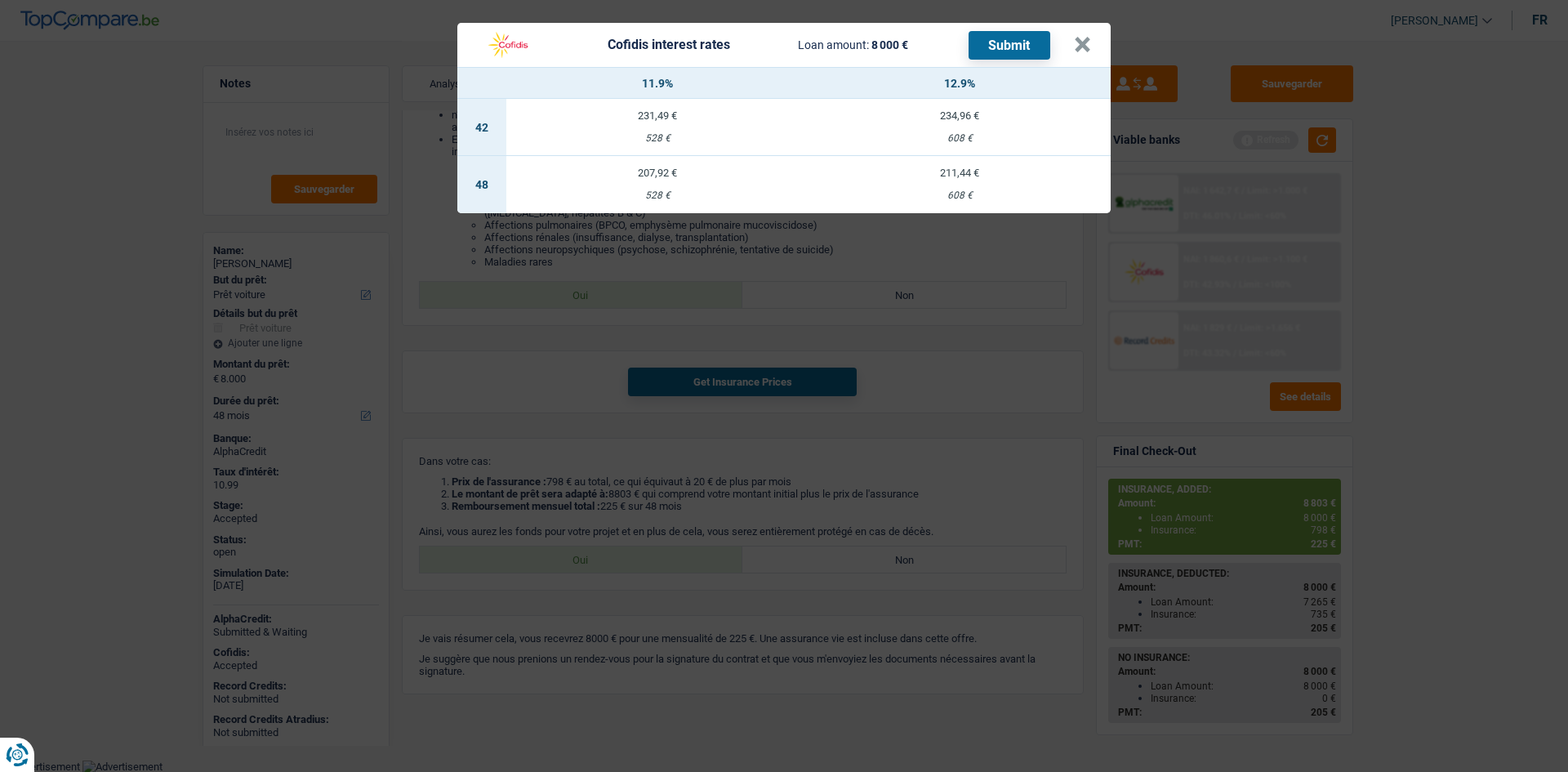
click at [683, 190] on div "528 €" at bounding box center [657, 196] width 303 height 11
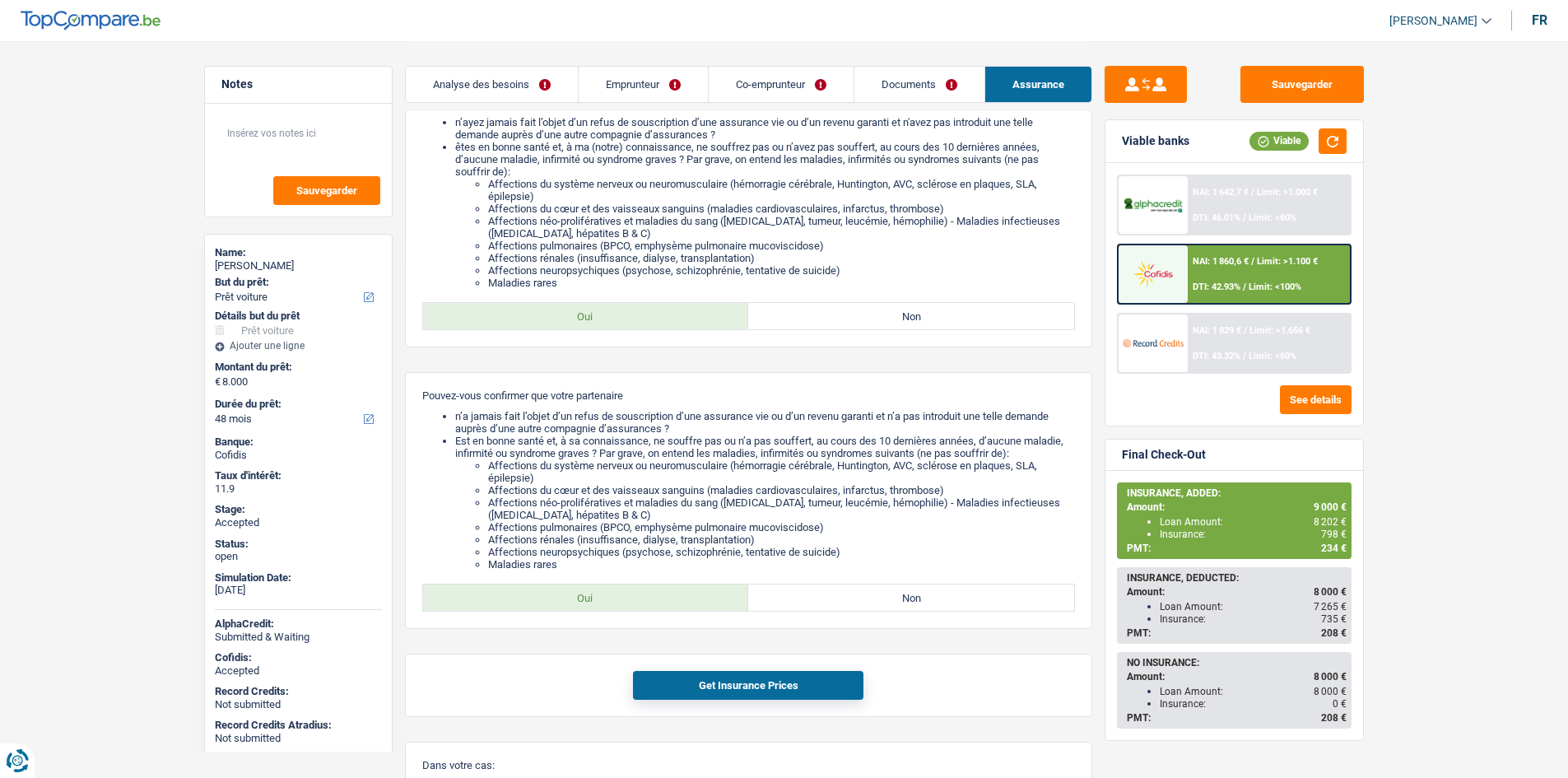
scroll to position [0, 0]
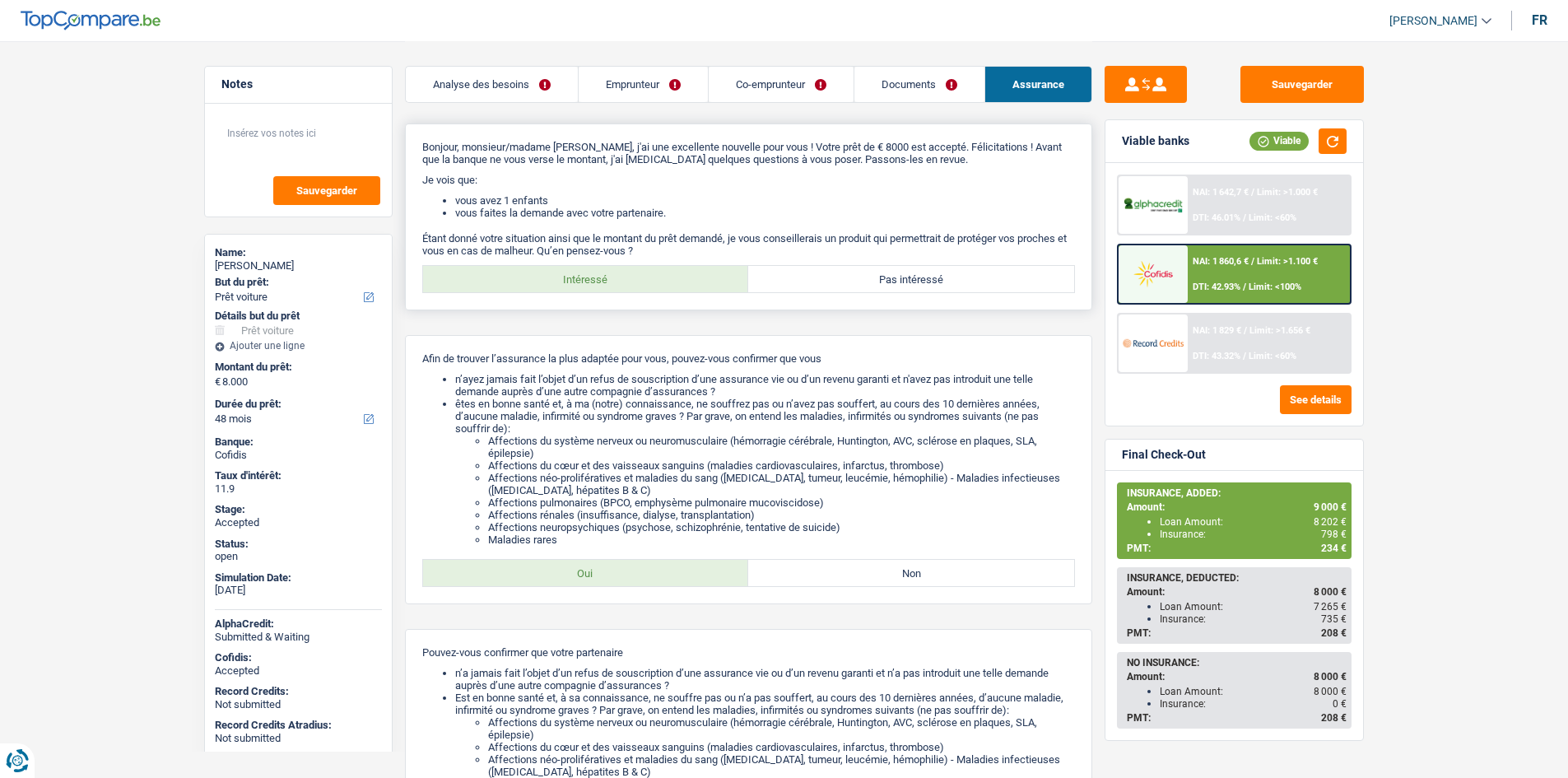
click at [1006, 276] on label "Pas intéressé" at bounding box center [911, 279] width 326 height 26
click at [1006, 276] on input "Pas intéressé" at bounding box center [911, 279] width 326 height 26
radio input "true"
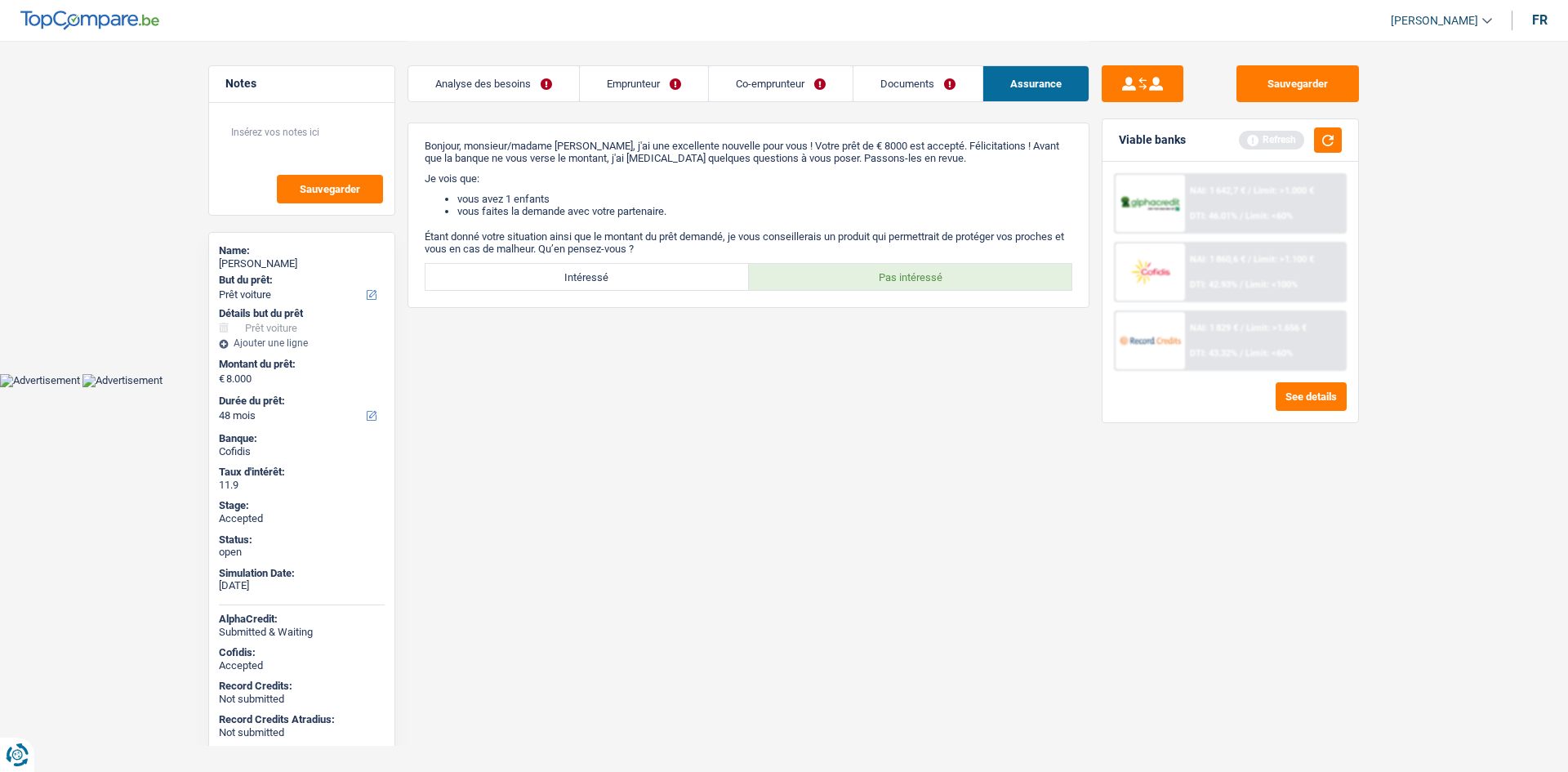
click at [116, 366] on main "Notes Sauvegarder Name: Djamel Bachik But du prêt: Confort maison: meubles, tex…" at bounding box center [784, 187] width 1568 height 373
click at [556, 84] on link "Analyse des besoins" at bounding box center [494, 83] width 171 height 35
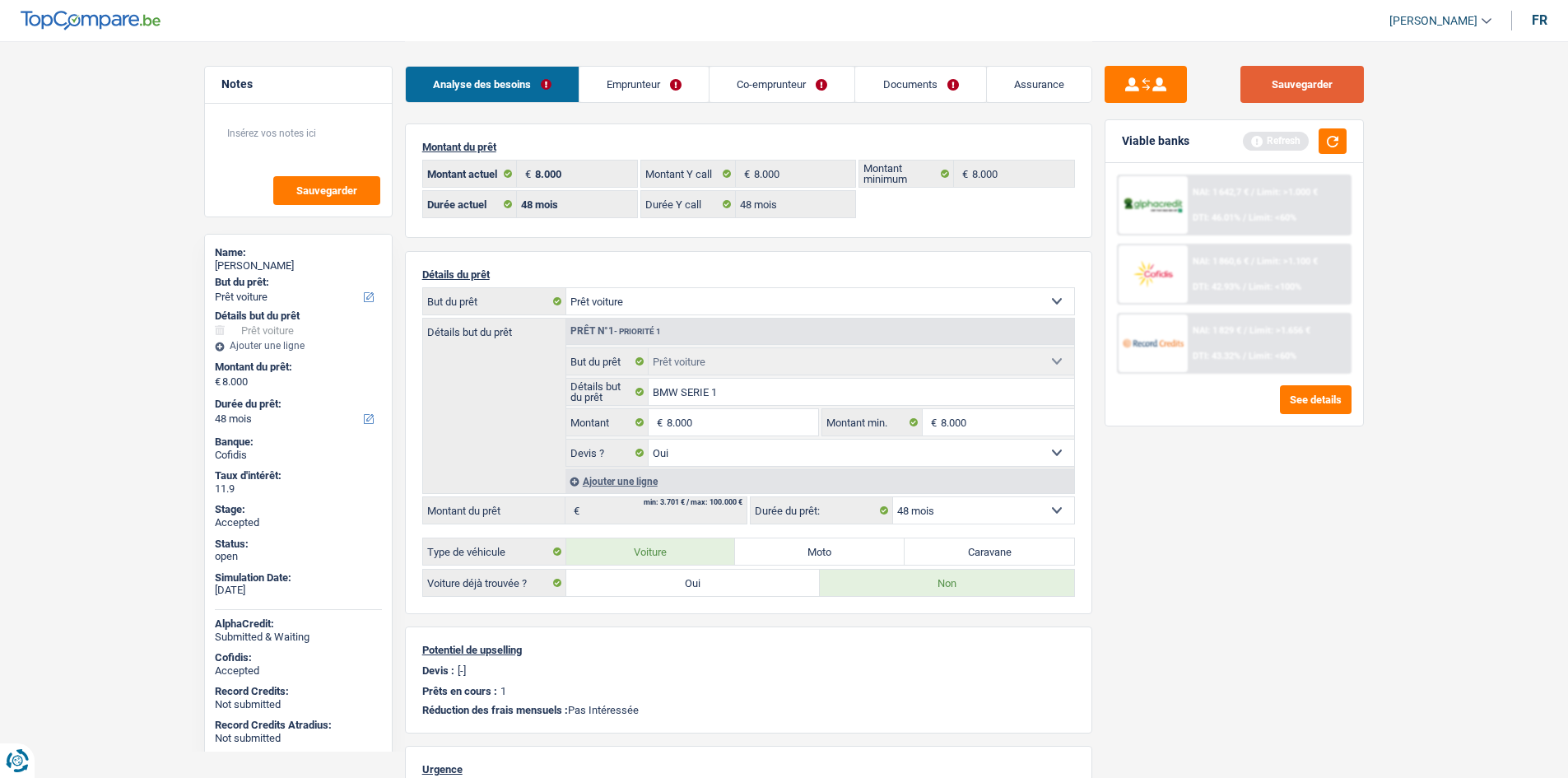
click at [1294, 74] on button "Sauvegarder" at bounding box center [1302, 84] width 123 height 37
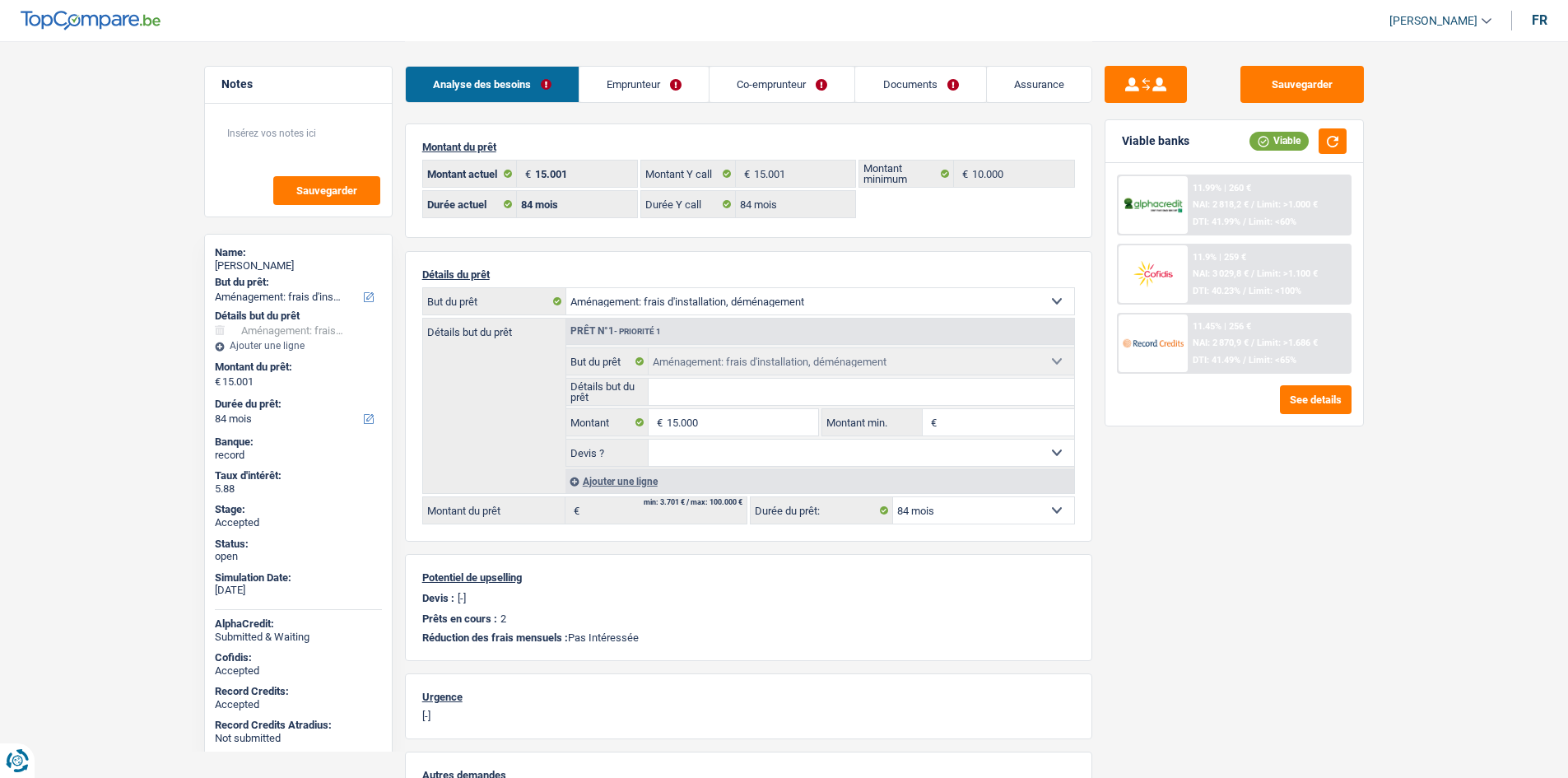
select select "movingOrInstallation"
select select "84"
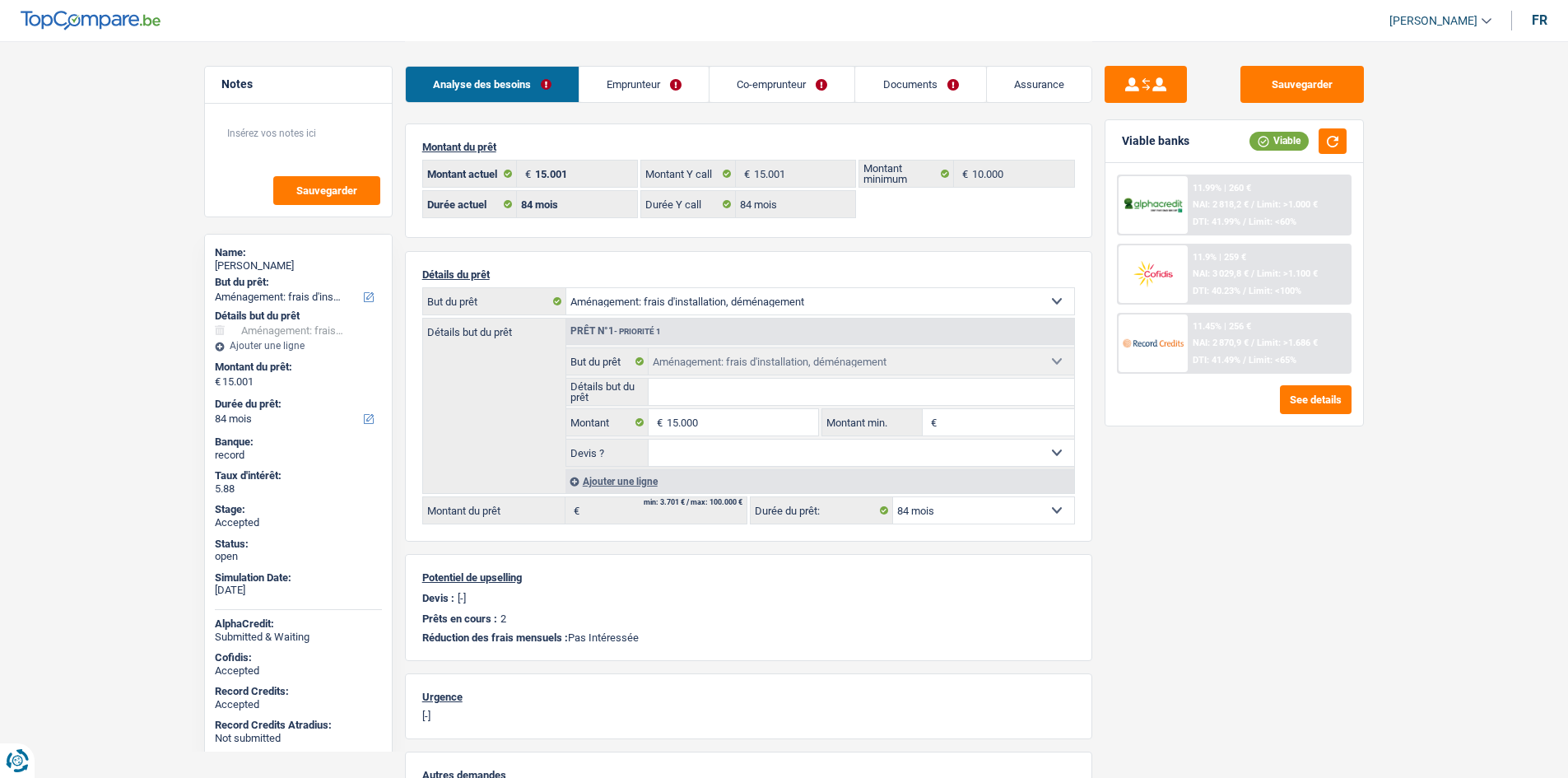
select select "movingOrInstallation"
select select "84"
select select "ownerWithMortgage"
select select "BE"
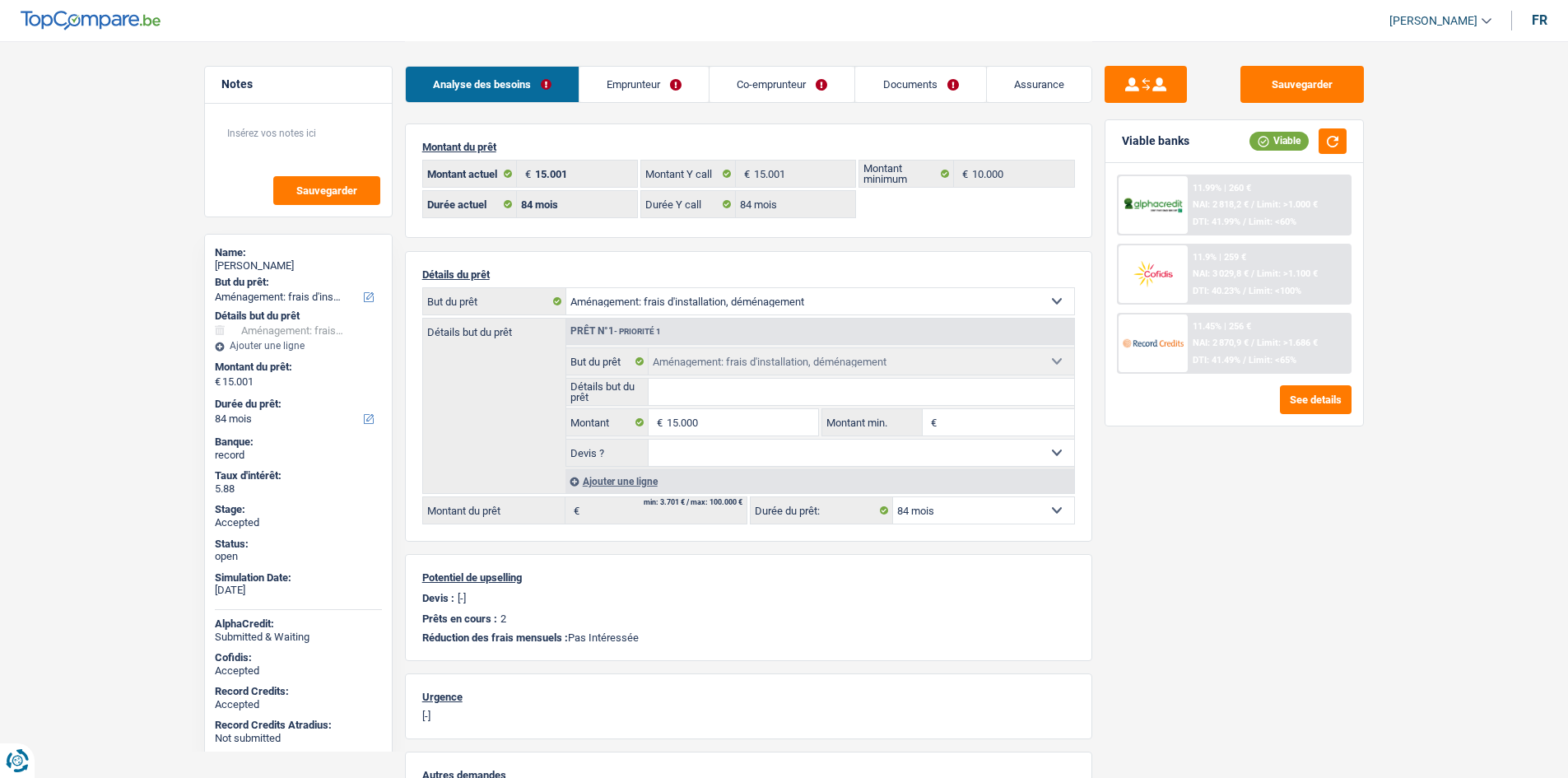
select select "mortgage"
select select "300"
select select "renovationLoan"
select select "60"
click at [678, 89] on link "Emprunteur" at bounding box center [643, 84] width 129 height 35
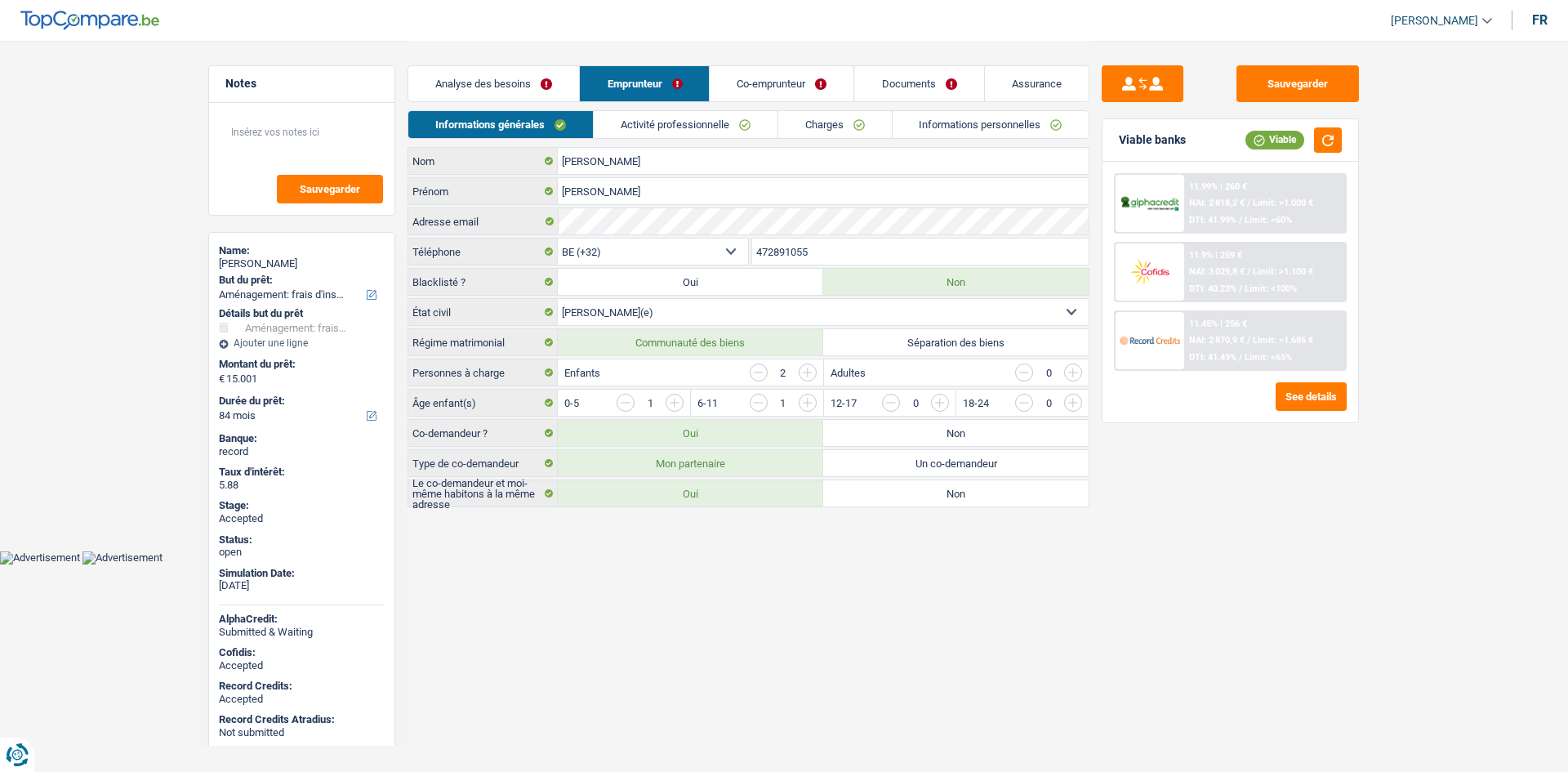
click at [807, 116] on link "Charges" at bounding box center [835, 125] width 113 height 27
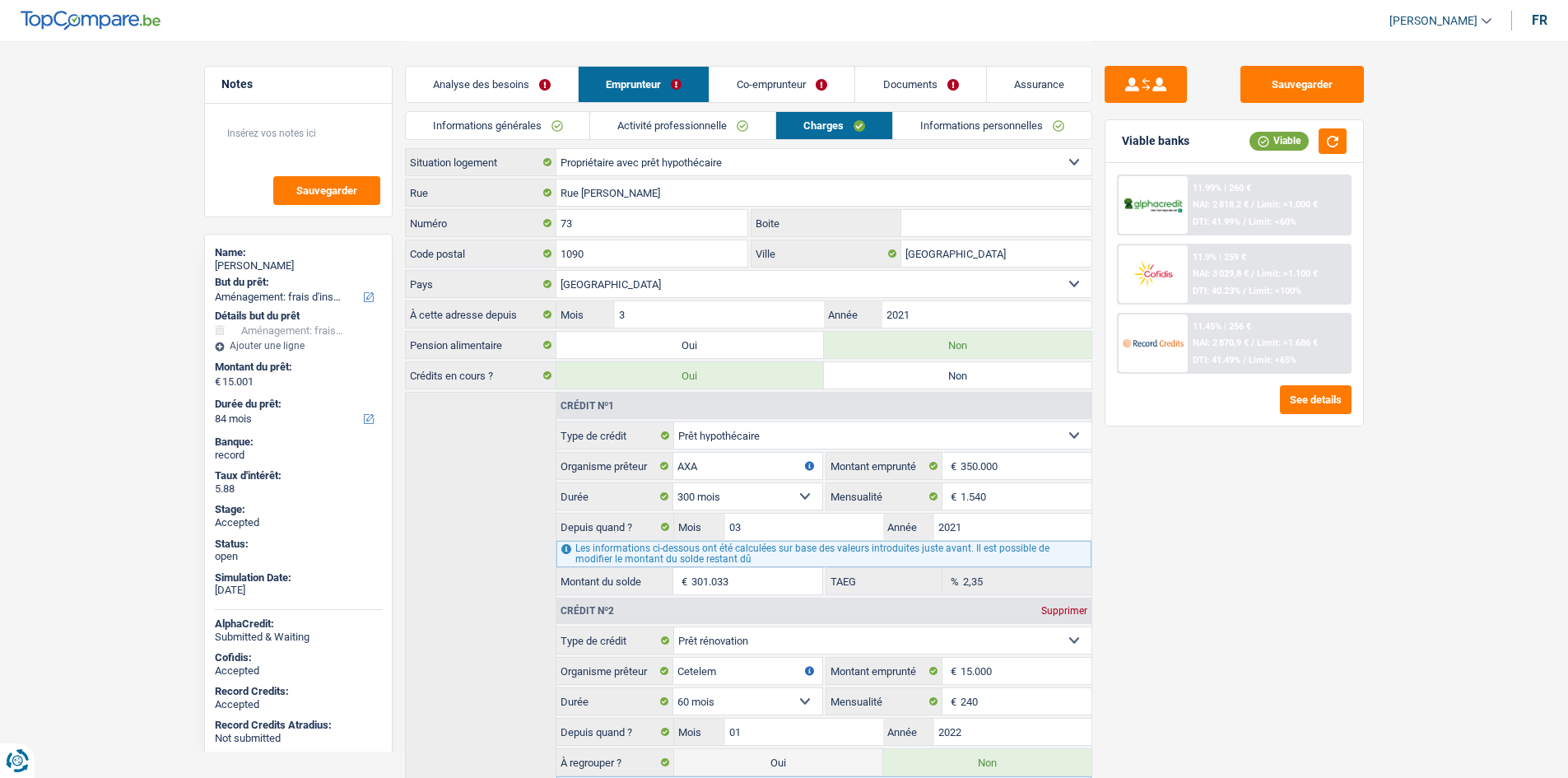
click at [149, 161] on main "Notes Sauvegarder Name: [PERSON_NAME] But du prêt: Confort maison: meubles, tex…" at bounding box center [784, 451] width 1568 height 903
click at [502, 123] on link "Informations générales" at bounding box center [498, 126] width 185 height 27
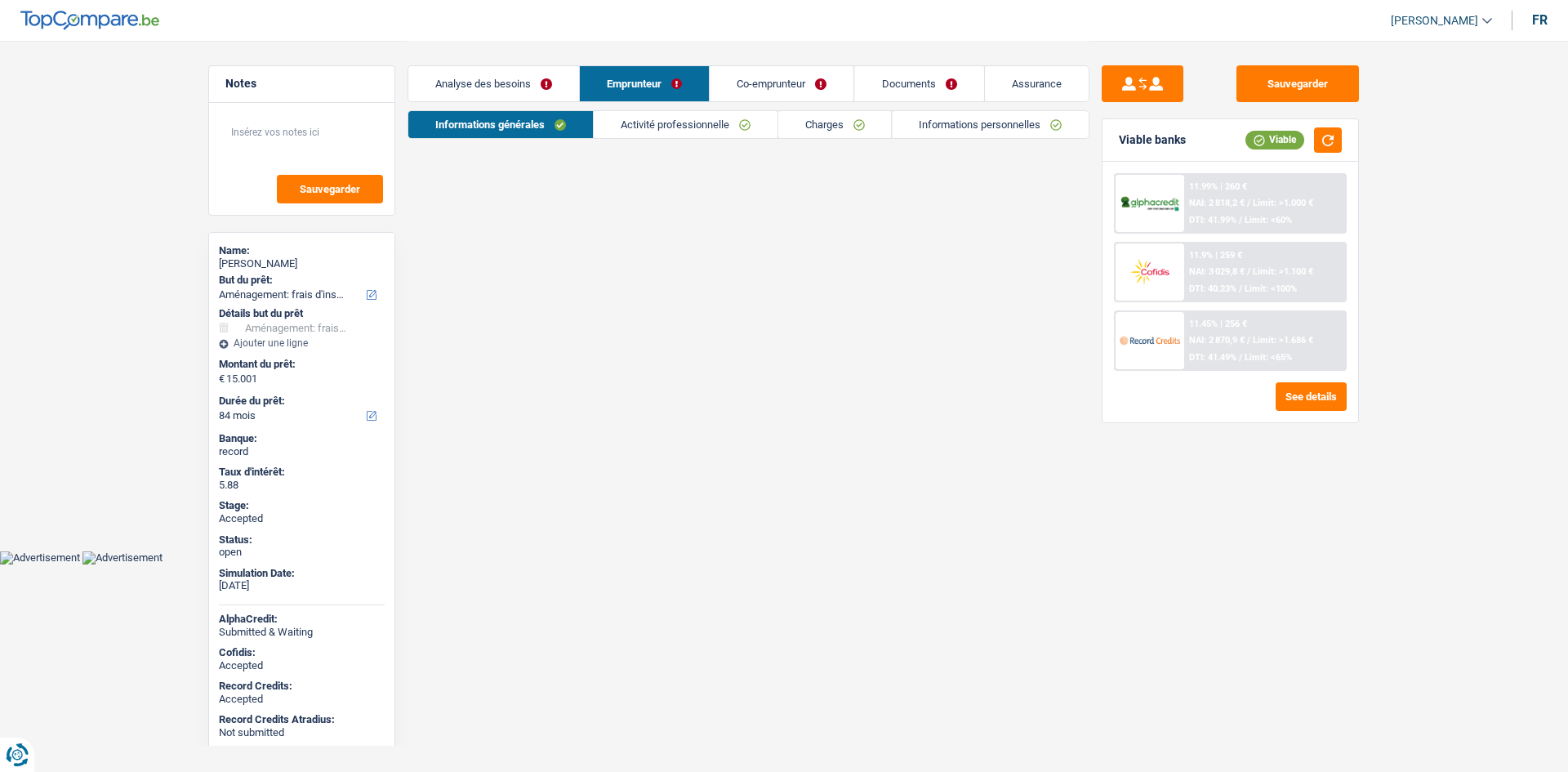
click at [507, 86] on link "Analyse des besoins" at bounding box center [494, 83] width 171 height 35
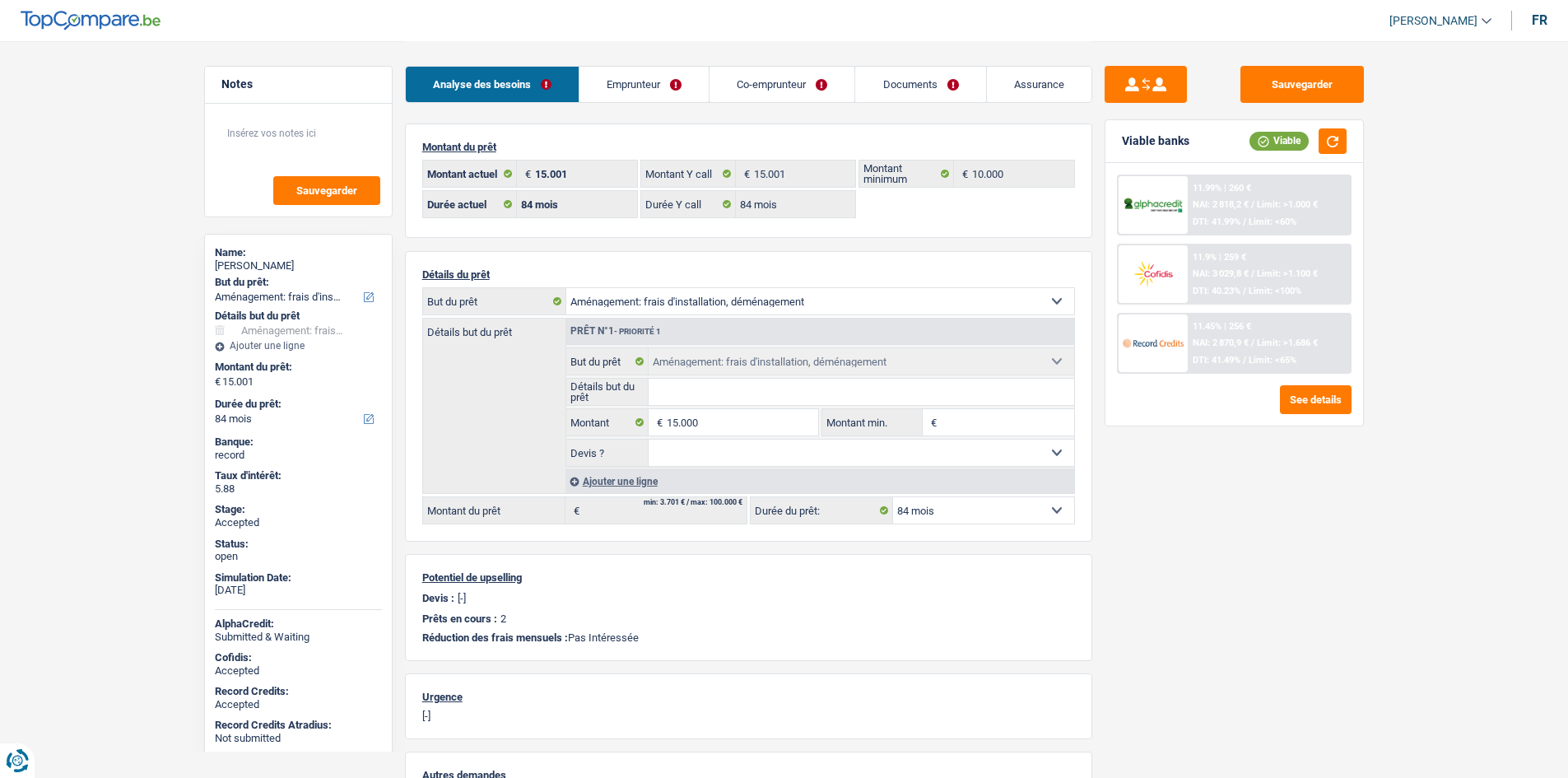
click at [1332, 527] on div "Sauvegarder Viable banks Viable 11.99% | 260 € NAI: 2 818,2 € / Limit: >1.000 €…" at bounding box center [1234, 409] width 284 height 686
click at [762, 291] on select "Confort maison: meubles, textile, peinture, électroménager, outillage non-profe…" at bounding box center [820, 300] width 508 height 26
select select "renovation"
click at [566, 288] on select "Confort maison: meubles, textile, peinture, électroménager, outillage non-profe…" at bounding box center [820, 300] width 508 height 26
select select "renovation"
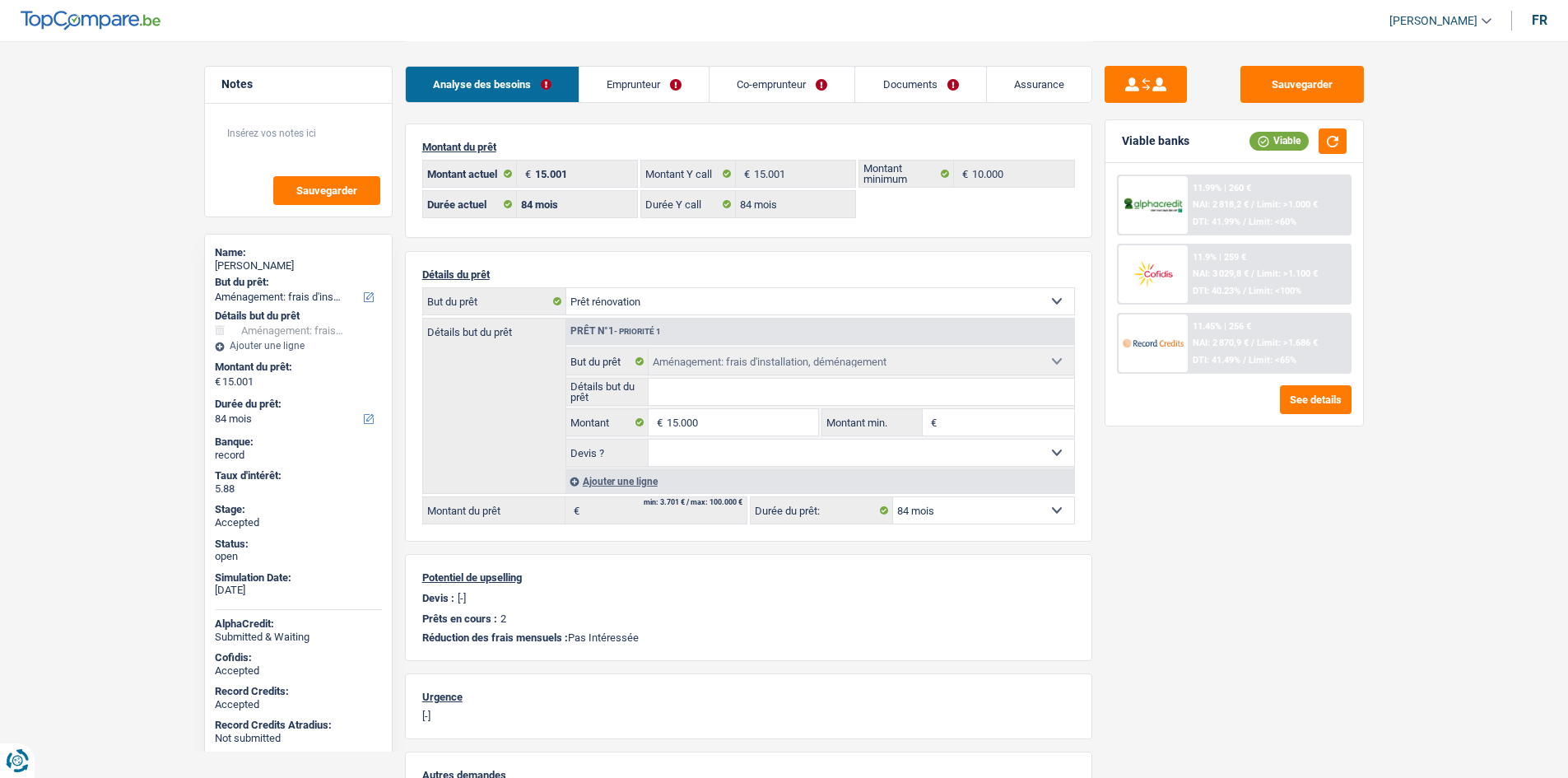
select select "renovation"
select select "movingOrInstallation"
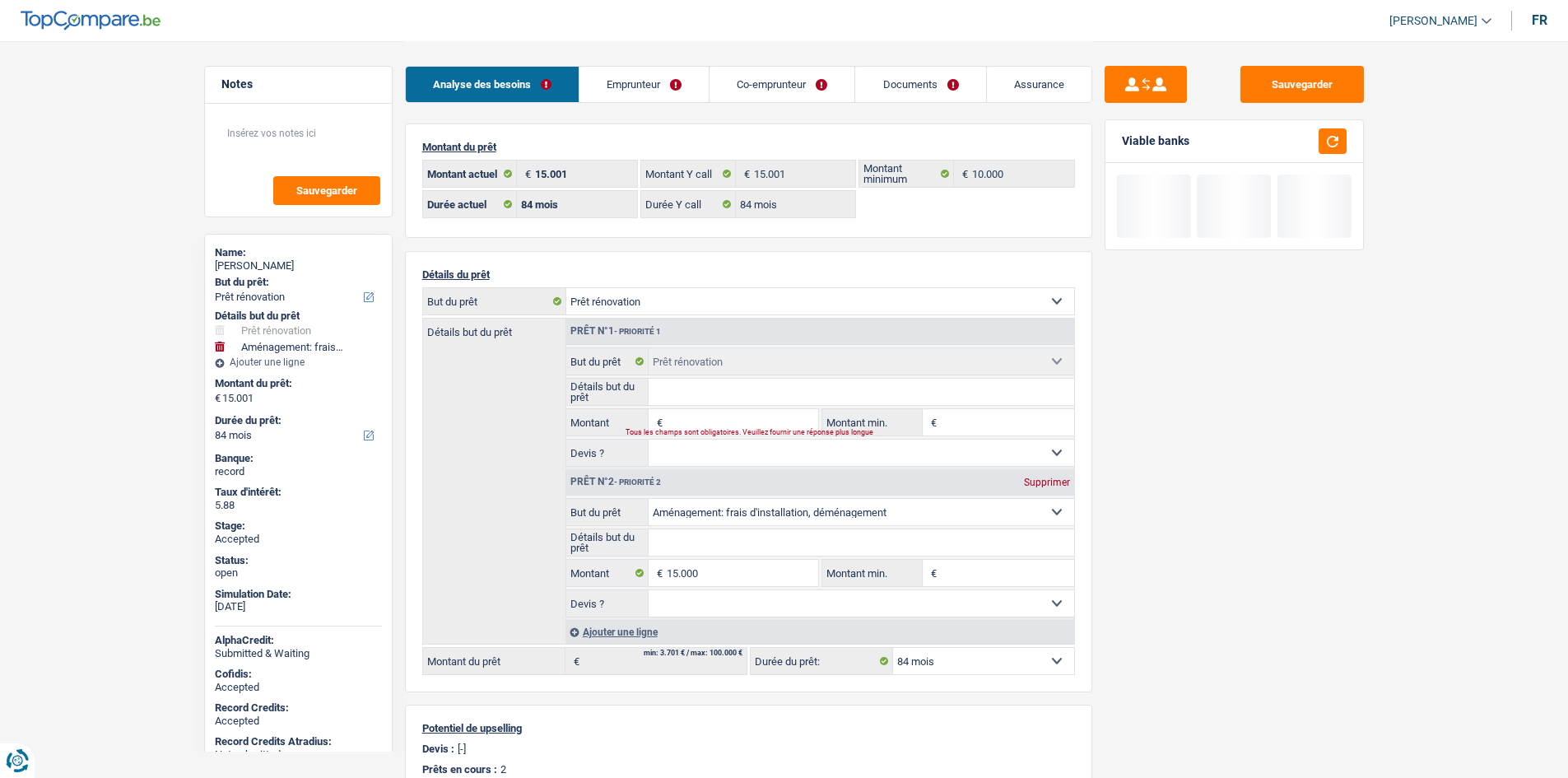
click at [1247, 549] on div "Sauvegarder Viable banks" at bounding box center [1234, 409] width 284 height 686
click at [1355, 540] on div "Sauvegarder Viable banks" at bounding box center [1234, 409] width 284 height 686
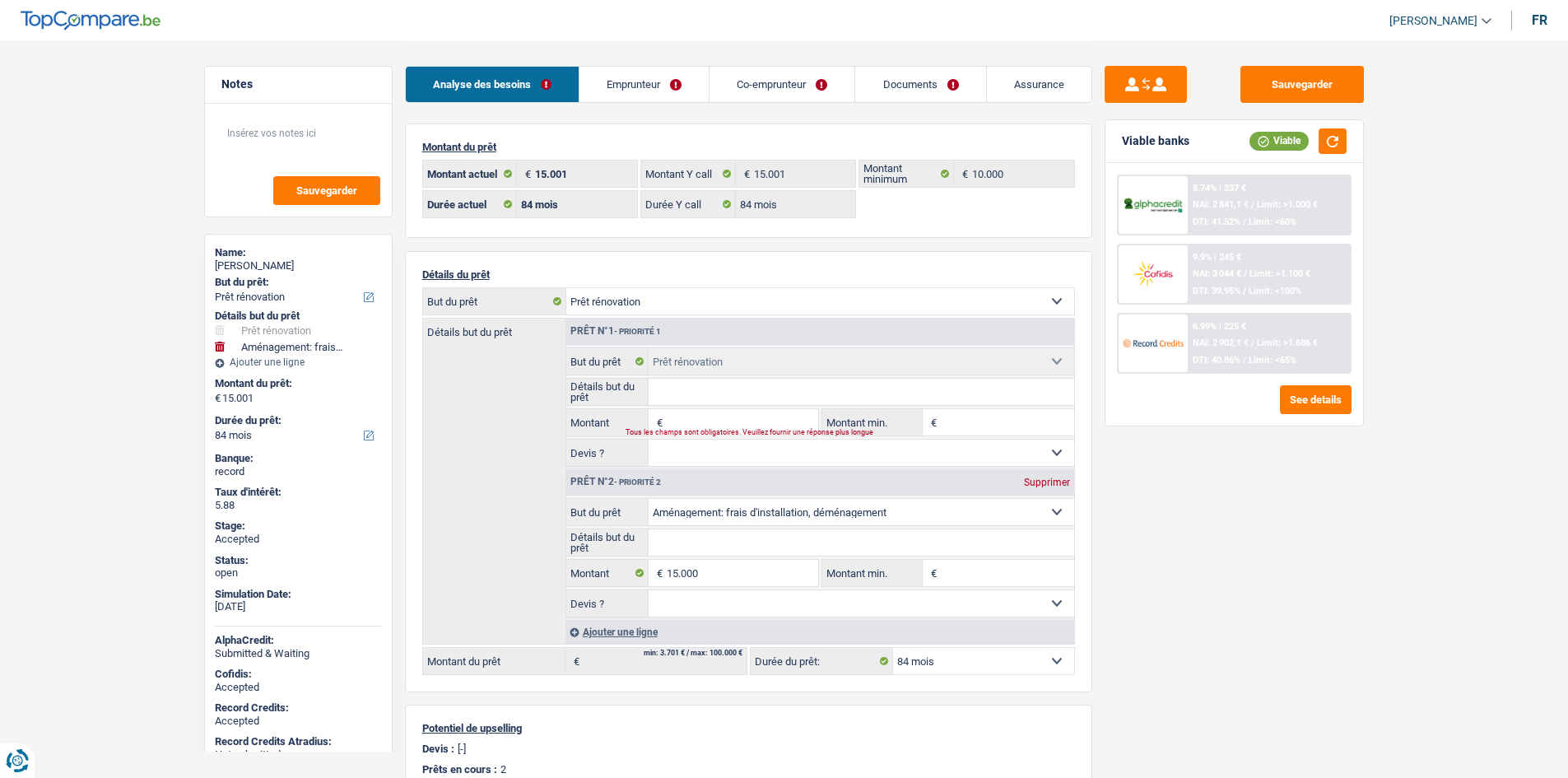
click at [1354, 537] on div "Sauvegarder Viable banks Viable 8.74% | 237 € NAI: 2 841,1 € / Limit: >1.000 € …" at bounding box center [1234, 409] width 284 height 686
click at [1331, 134] on button "button" at bounding box center [1332, 141] width 28 height 25
click at [142, 259] on main "Notes Sauvegarder Name: Mohamed Ben meriem But du prêt: Confort maison: meubles…" at bounding box center [784, 590] width 1568 height 1180
click at [908, 511] on select "Confort maison: meubles, textile, peinture, électroménager, outillage non-profe…" at bounding box center [861, 511] width 425 height 26
select select "renovation"
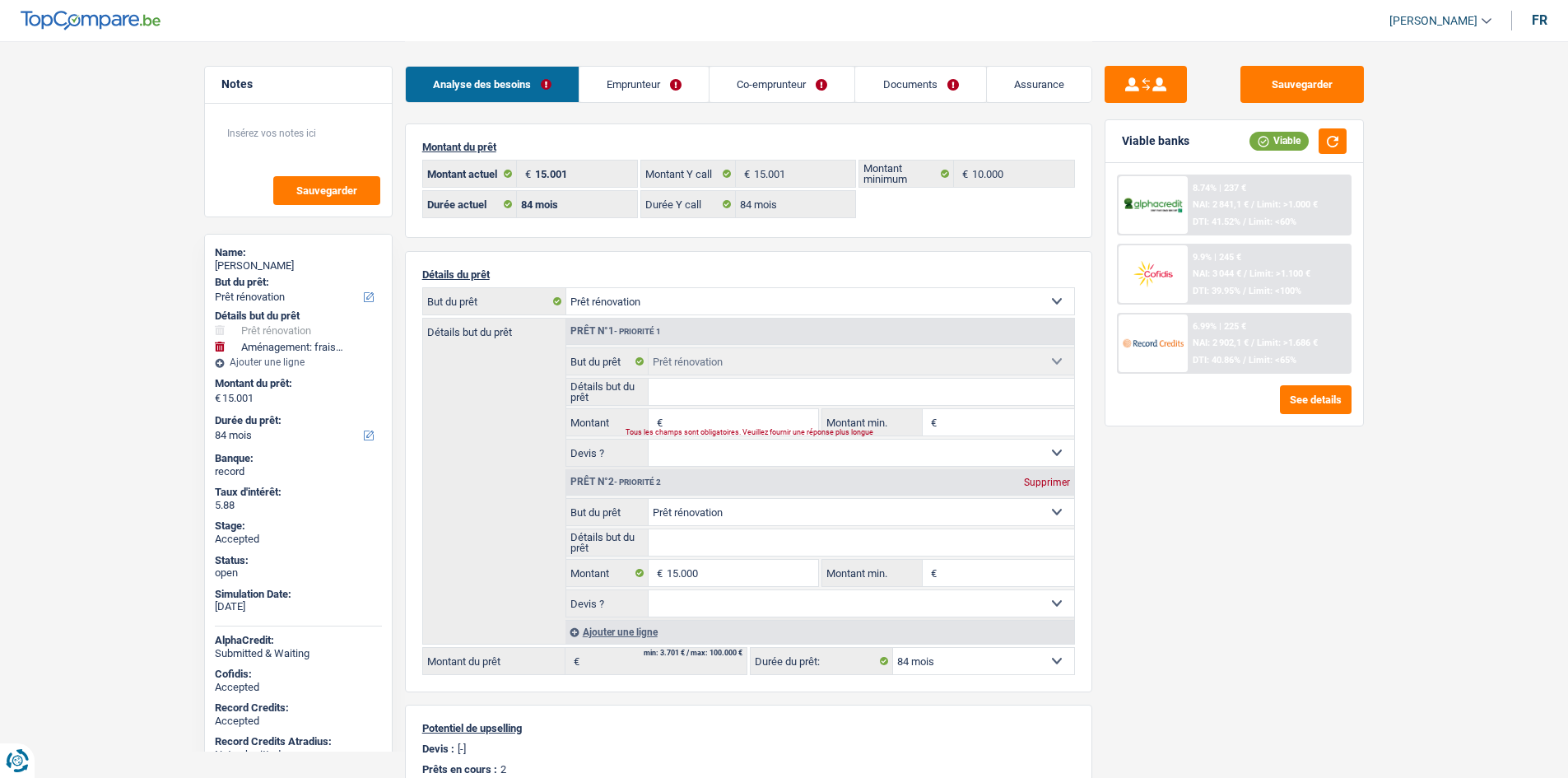
click at [649, 498] on select "Confort maison: meubles, textile, peinture, électroménager, outillage non-profe…" at bounding box center [861, 511] width 425 height 26
type input "15.000"
select select "60"
type input "15.000"
type input "0"
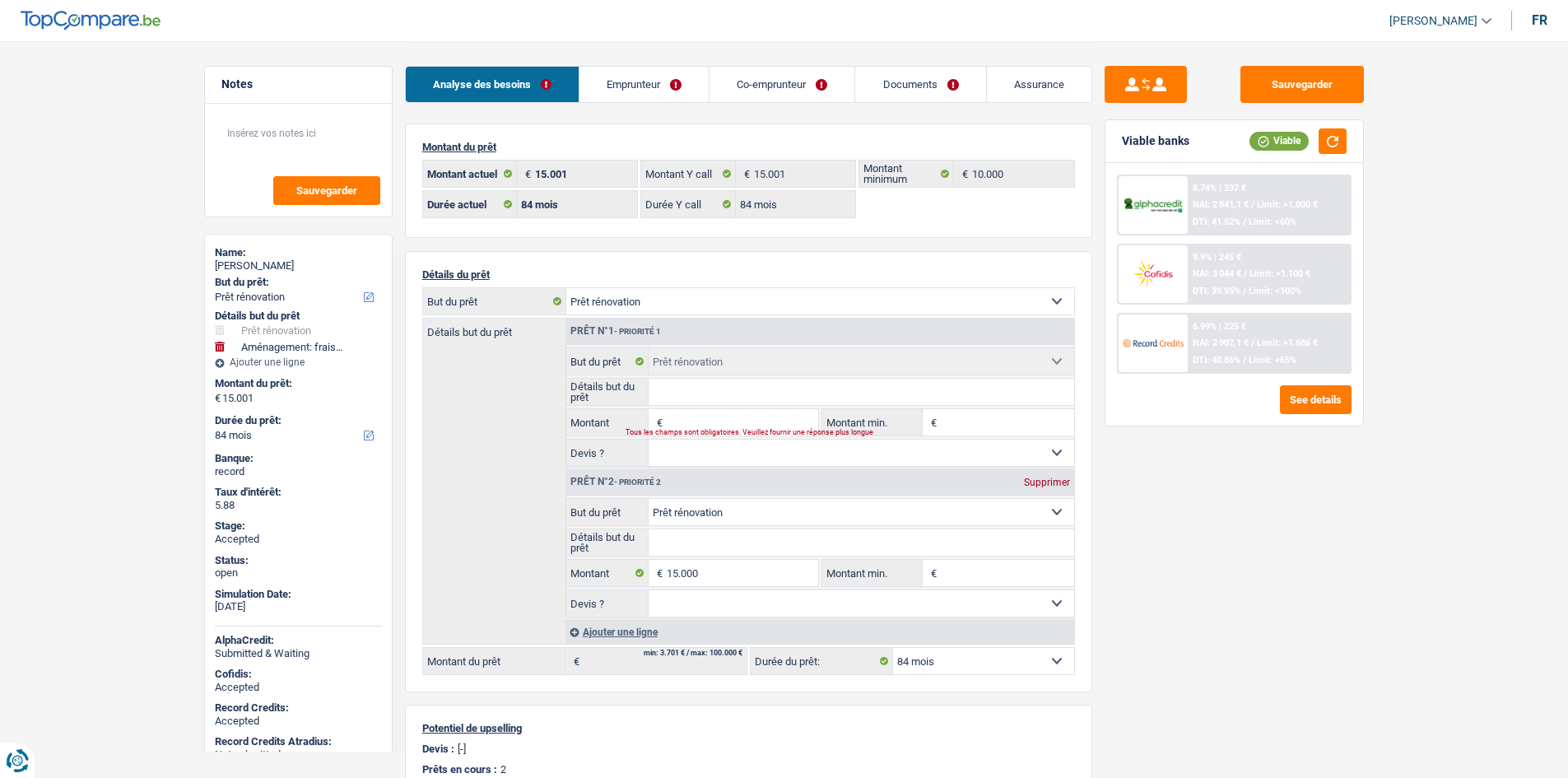
select select "60"
type input "15.000"
select select "60"
select select "renovation"
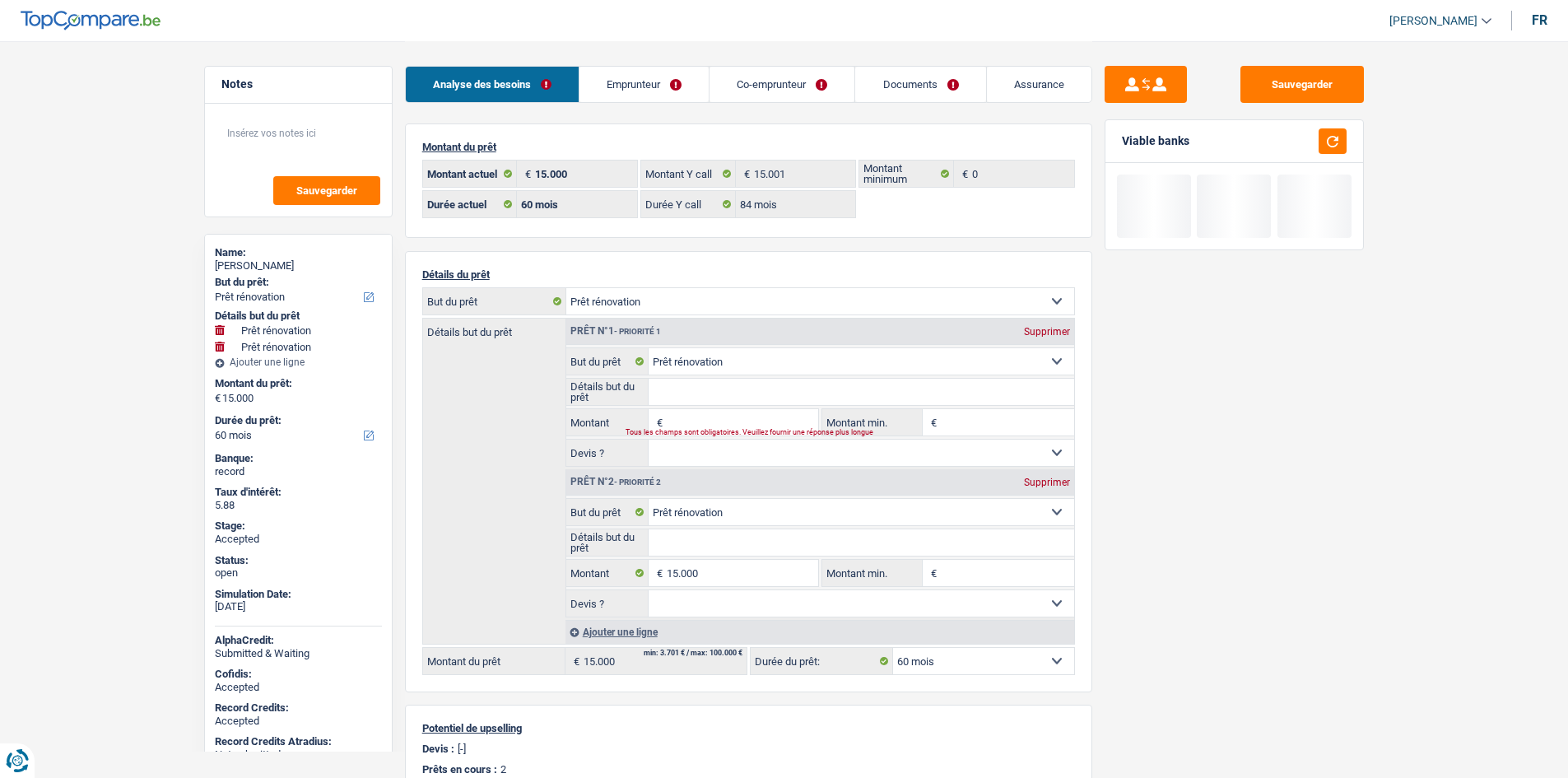
click at [1056, 332] on div "Supprimer" at bounding box center [1047, 331] width 54 height 10
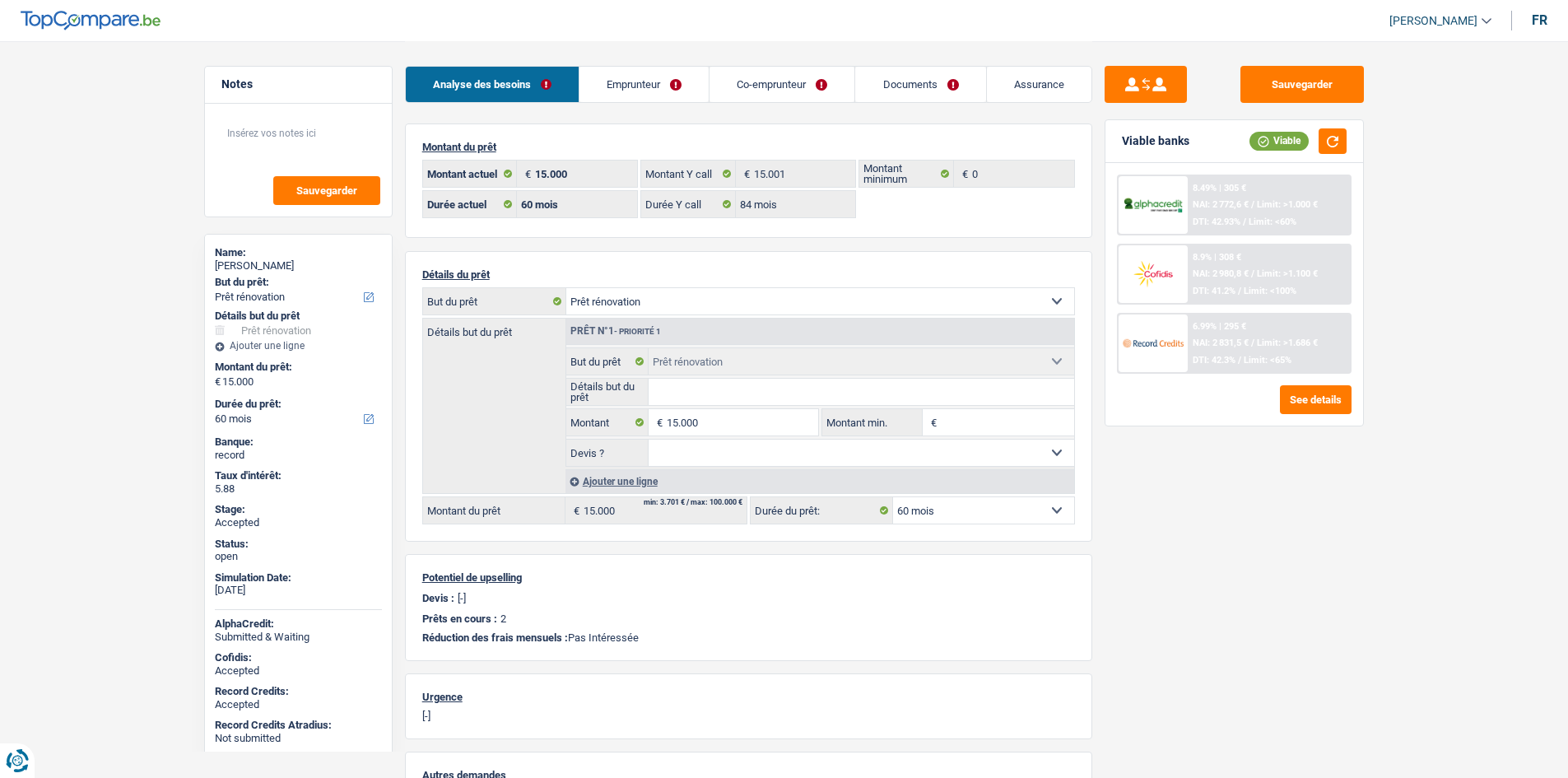
click at [1244, 483] on div "Sauvegarder Viable banks Viable 8.49% | 305 € NAI: 2 772,6 € / Limit: >1.000 € …" at bounding box center [1234, 409] width 284 height 686
click at [1335, 136] on button "button" at bounding box center [1332, 141] width 28 height 25
click at [773, 418] on input "15.000" at bounding box center [742, 422] width 150 height 26
type input "15.001"
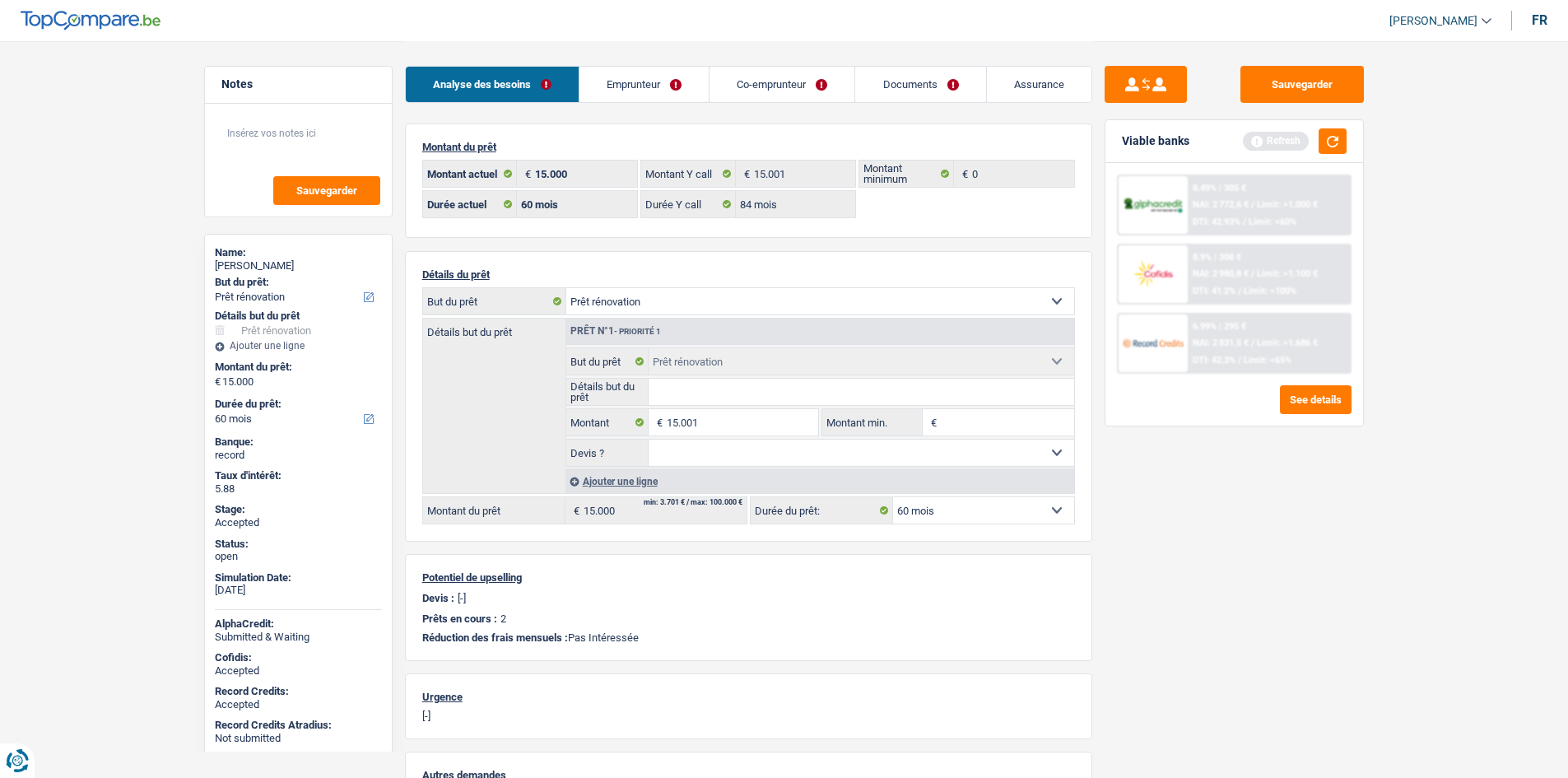
type input "15.001"
select select "84"
type input "15.001"
select select "84"
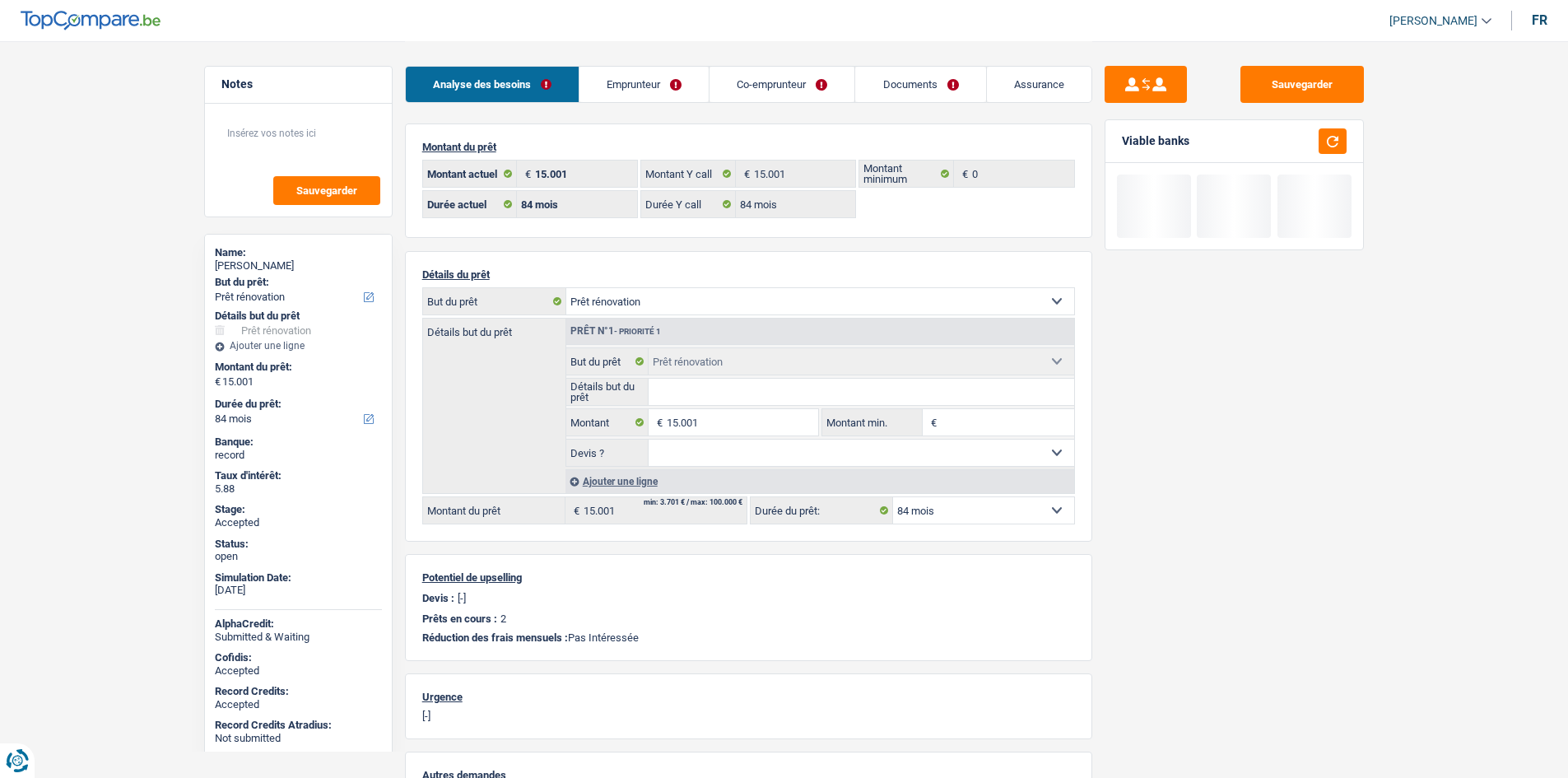
drag, startPoint x: 1375, startPoint y: 533, endPoint x: 1354, endPoint y: 436, distance: 99.2
click at [1376, 533] on div "Sauvegarder Viable banks" at bounding box center [1234, 514] width 285 height 947
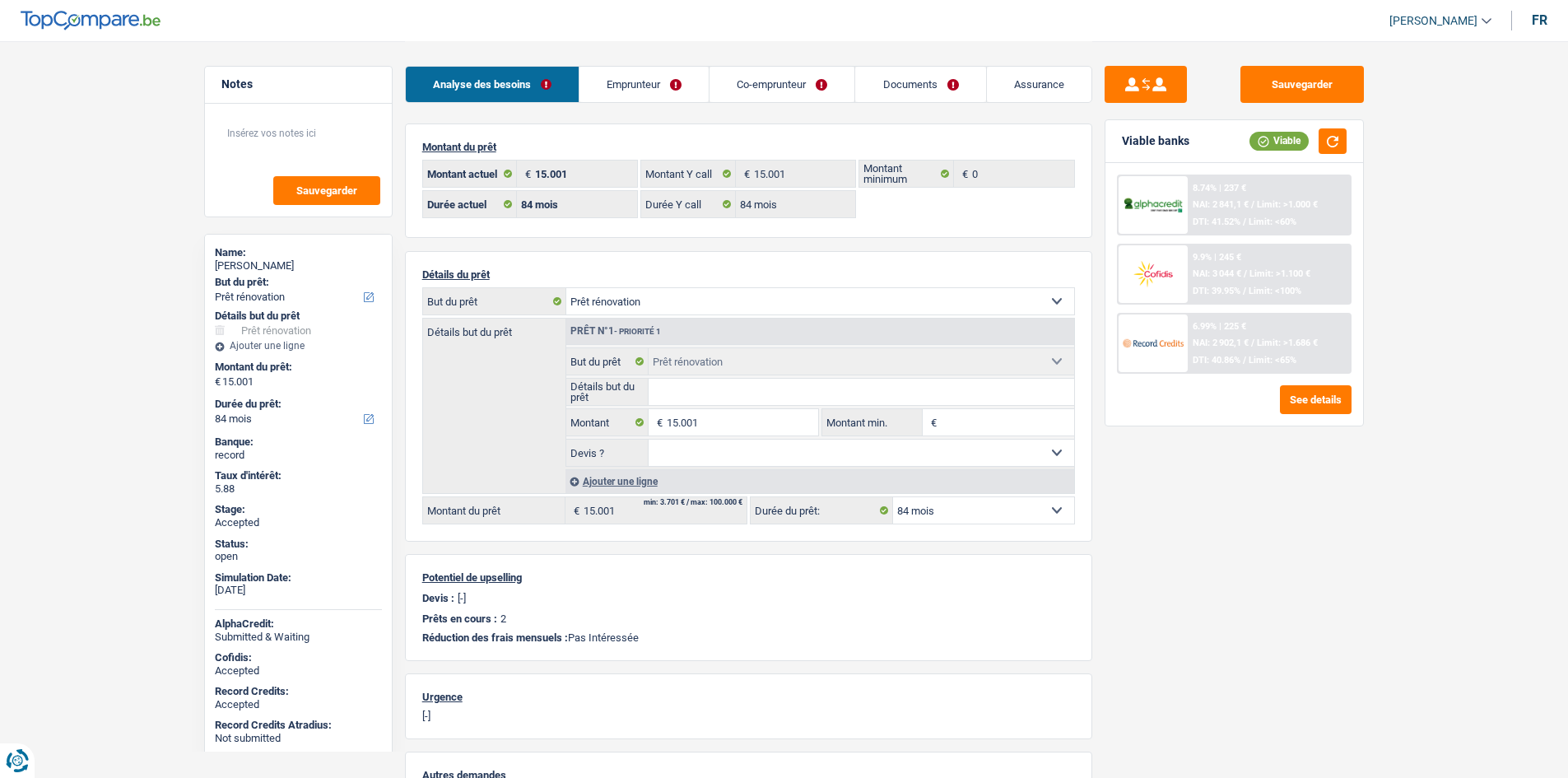
click at [1296, 331] on div "6.99% | 225 € NAI: 2 902,1 € / Limit: >1.686 € DTI: 40.86% / Limit: <65%" at bounding box center [1269, 343] width 162 height 58
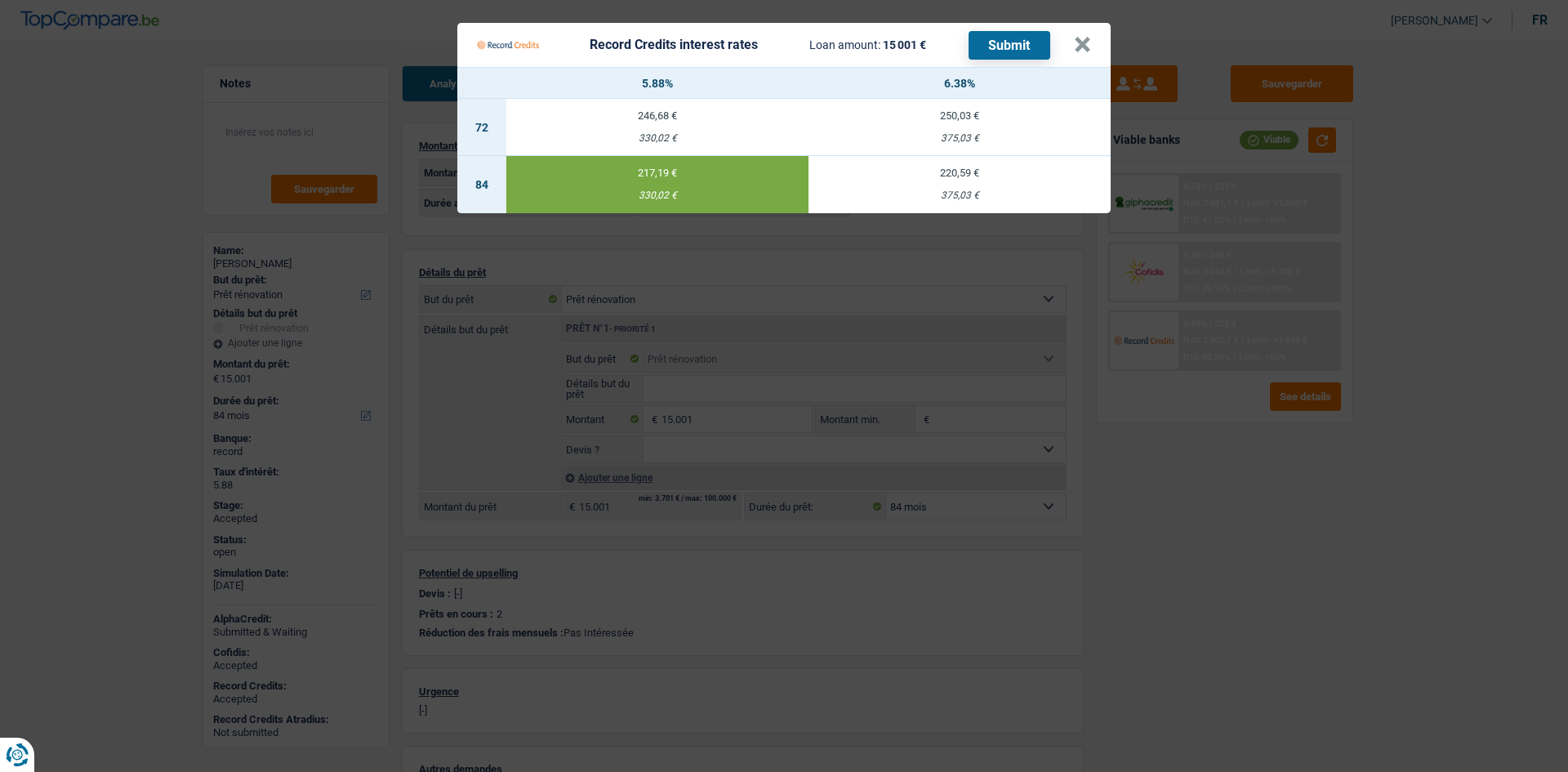
click at [1257, 520] on Credits "Record Credits interest rates Loan amount: 15 001 € Submit × 5.88% 6.38% 72 246…" at bounding box center [784, 386] width 1568 height 772
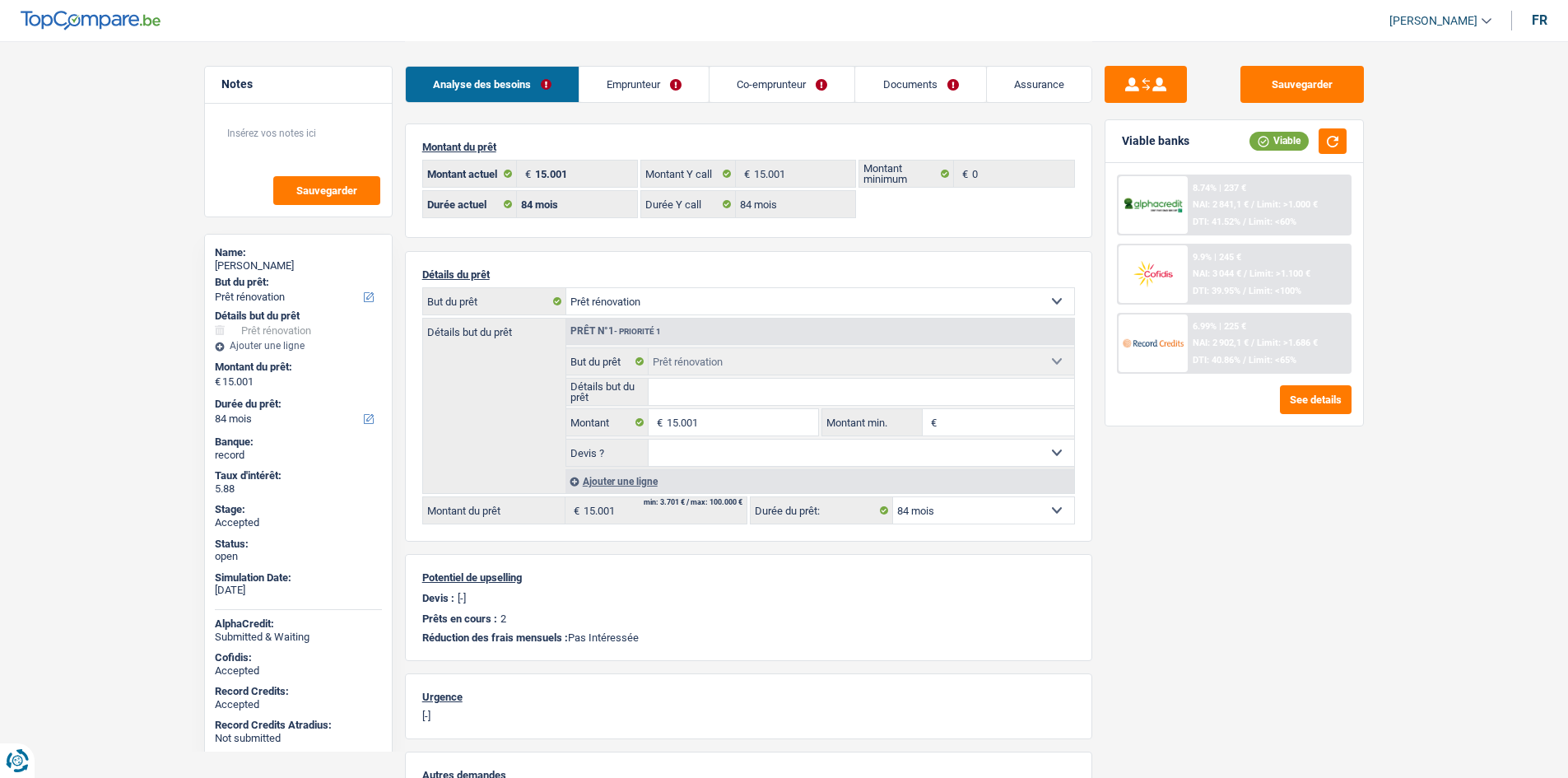
click at [1267, 524] on div "Sauvegarder Viable banks Viable 8.74% | 237 € NAI: 2 841,1 € / Limit: >1.000 € …" at bounding box center [1234, 409] width 284 height 686
click at [122, 323] on main "Notes Sauvegarder Name: Mohamed Ben meriem But du prêt: Confort maison: meubles…" at bounding box center [784, 515] width 1568 height 1029
click at [1376, 547] on div "Sauvegarder Viable banks Viable 8.74% | 237 € NAI: 2 841,1 € / Limit: >1.000 € …" at bounding box center [1234, 514] width 285 height 947
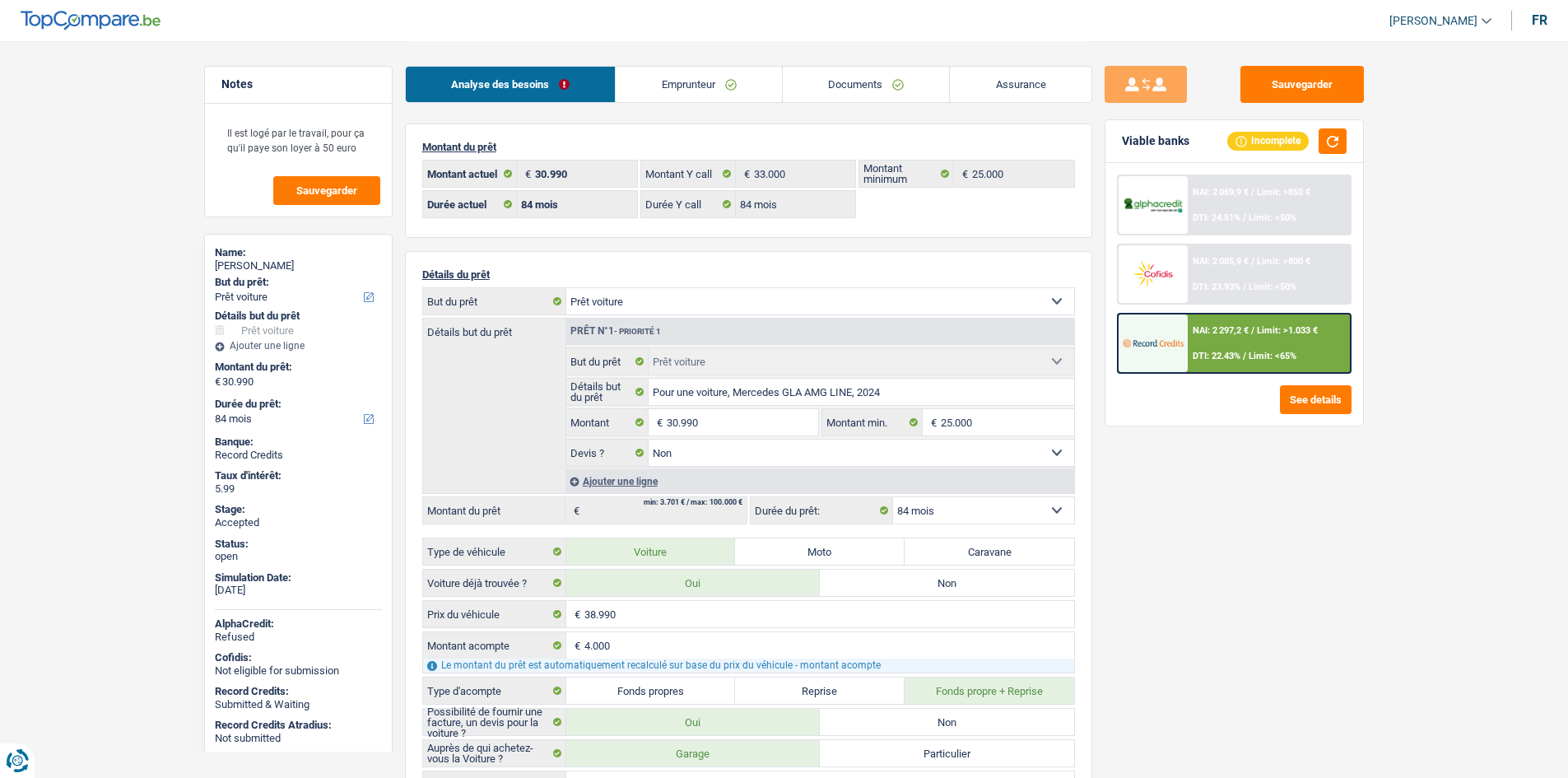
select select "car"
select select "84"
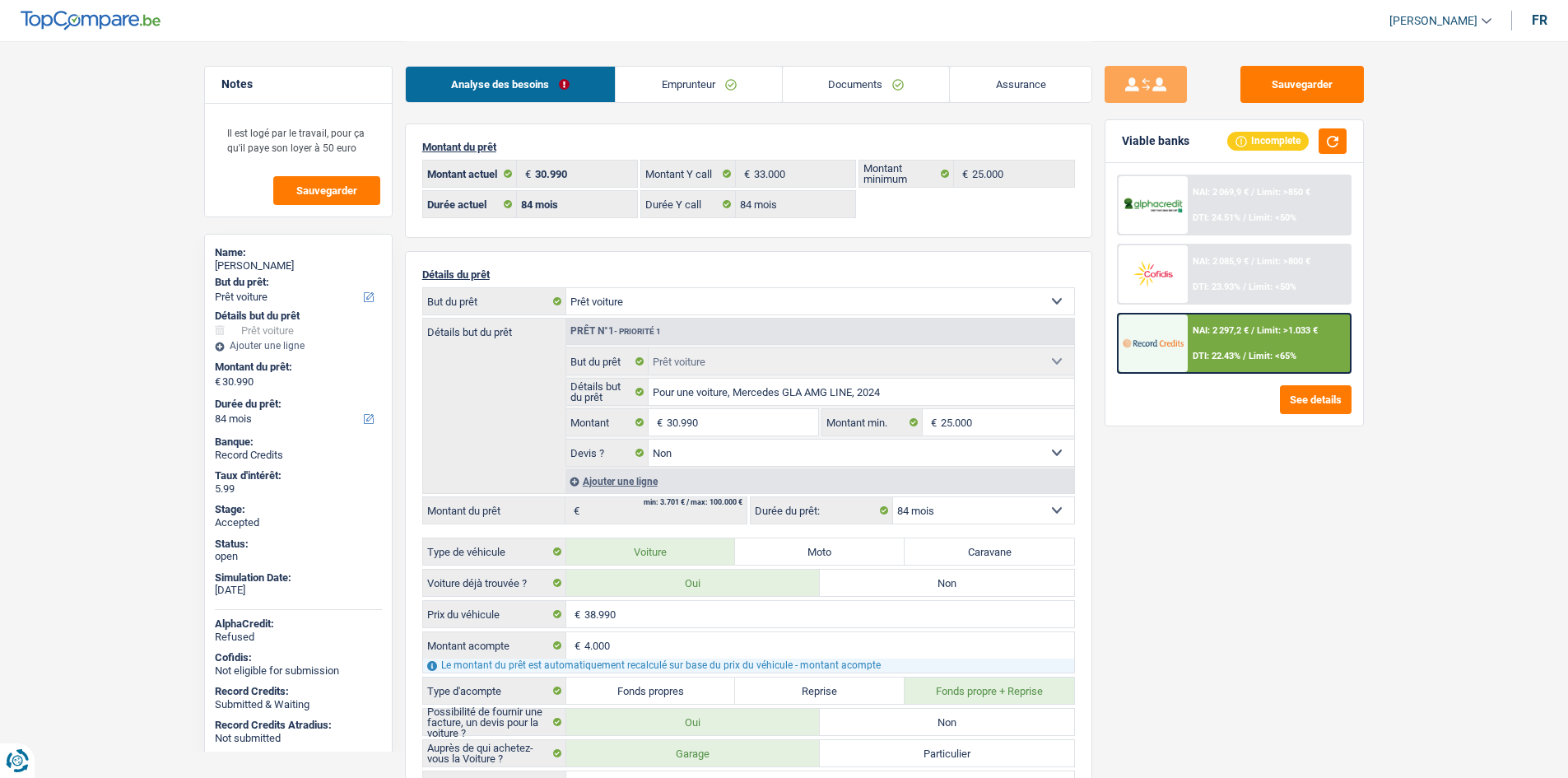
select select "car"
select select "false"
select select "84"
click at [711, 89] on link "Emprunteur" at bounding box center [698, 84] width 166 height 35
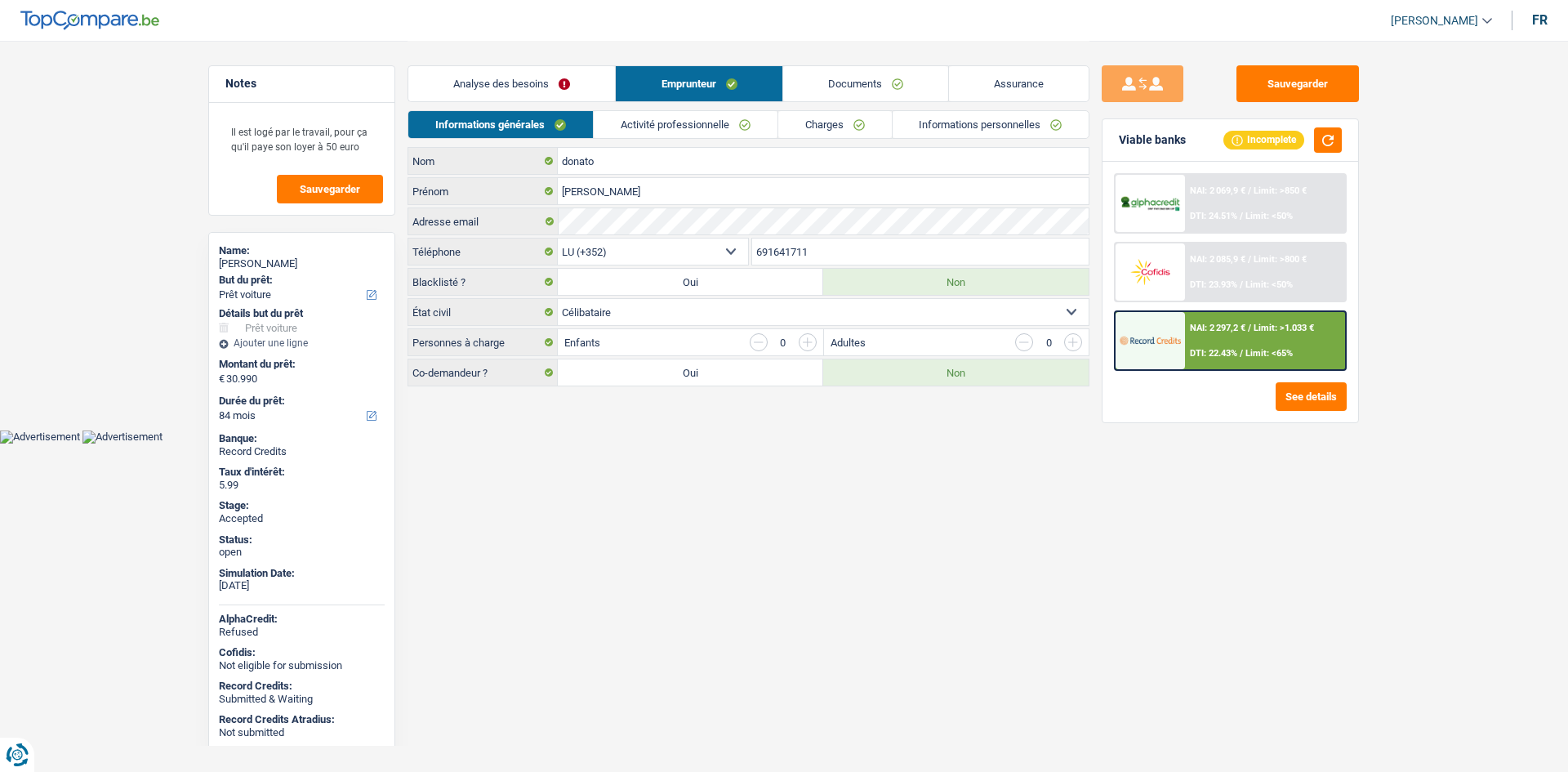
click at [812, 122] on link "Charges" at bounding box center [835, 125] width 113 height 27
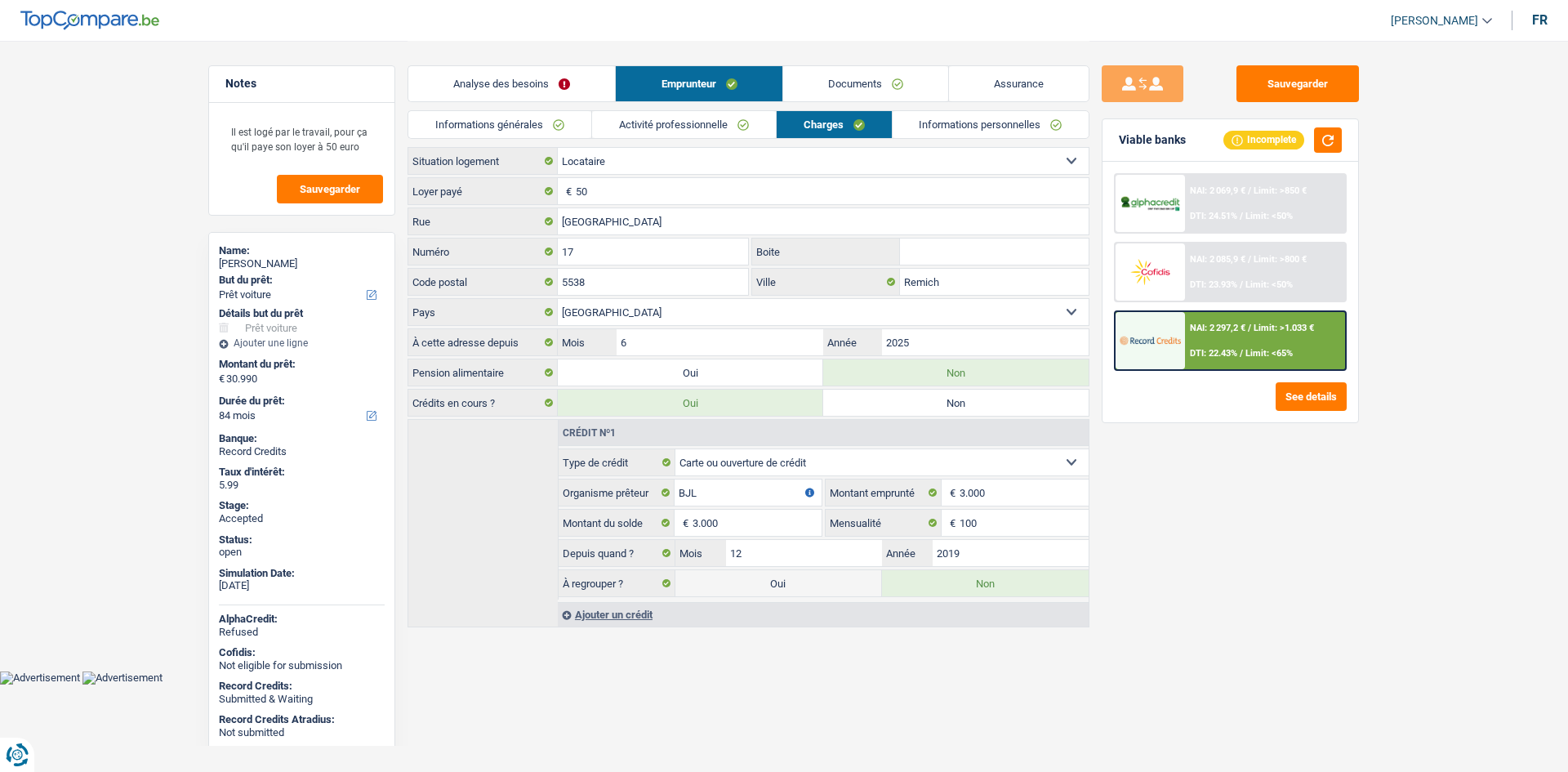
click at [1269, 474] on div "Sauvegarder Viable banks Incomplete NAI: 2 069,9 € / Limit: >850 € DTI: 24.51% …" at bounding box center [1230, 406] width 282 height 680
click at [267, 261] on div "[PERSON_NAME]" at bounding box center [302, 264] width 166 height 13
copy div "[PERSON_NAME]"
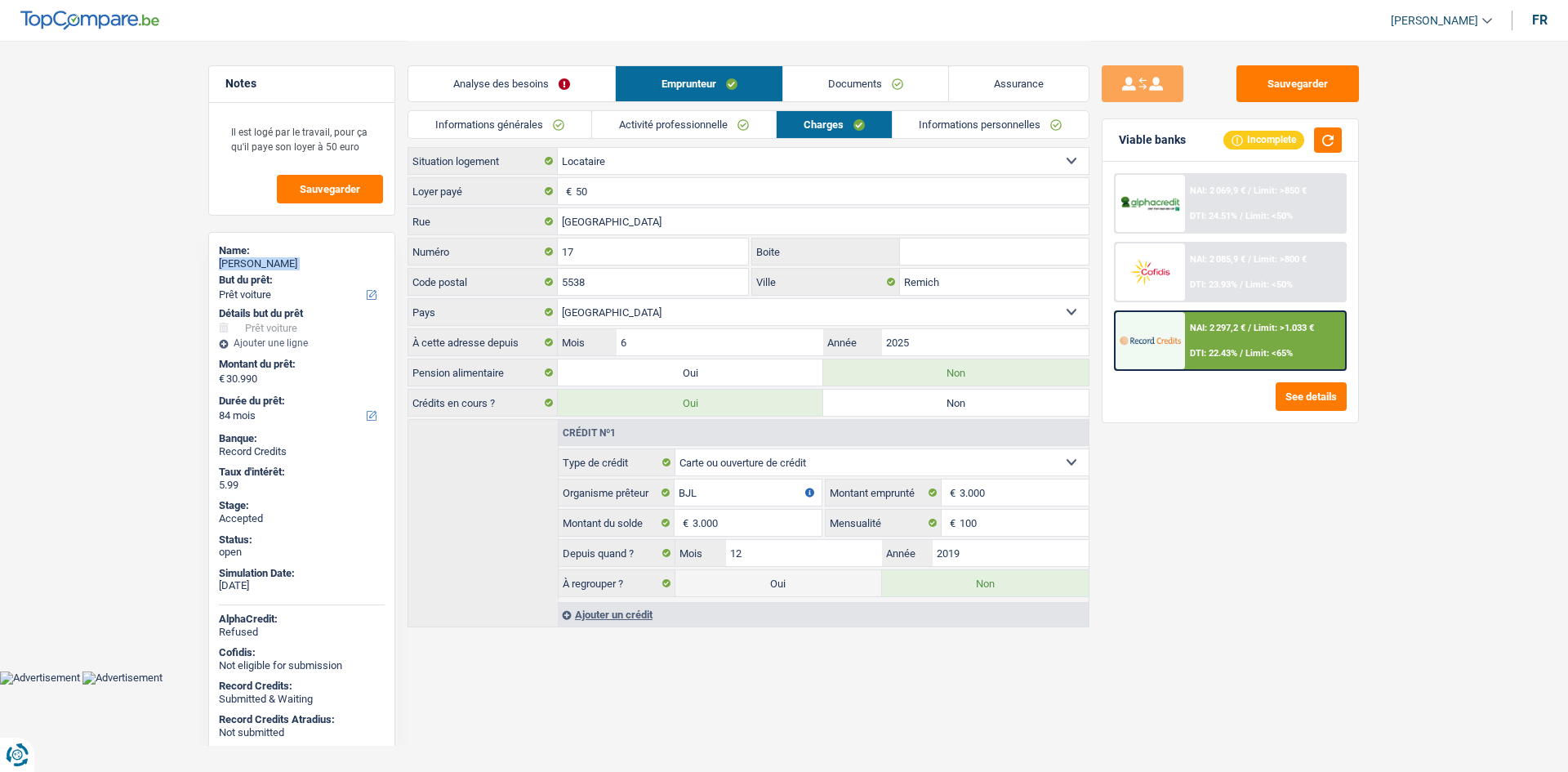
click at [542, 114] on link "Informations générales" at bounding box center [500, 125] width 183 height 27
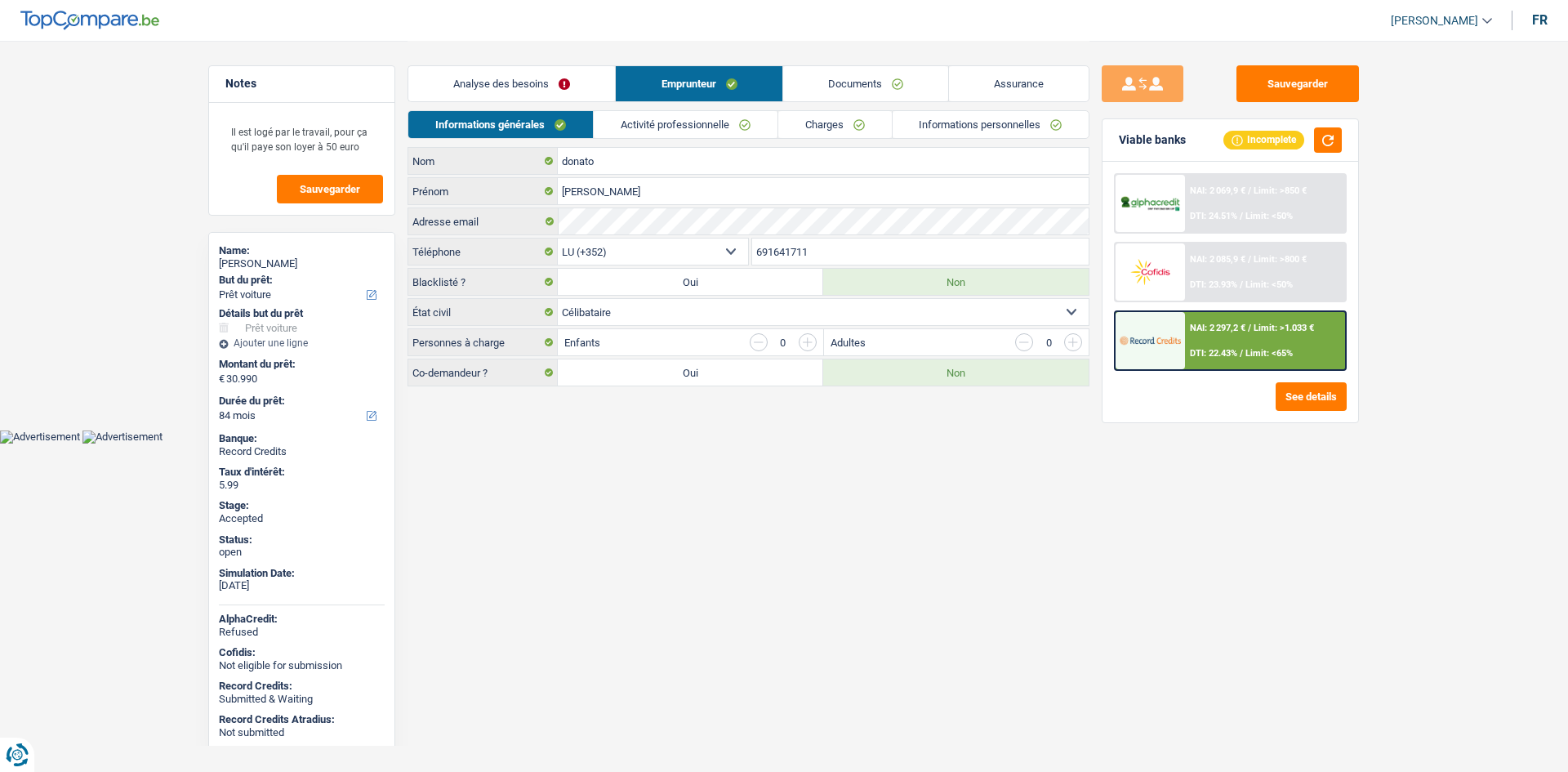
click at [826, 258] on input "691641711" at bounding box center [921, 251] width 338 height 26
click at [657, 128] on link "Activité professionnelle" at bounding box center [685, 125] width 184 height 27
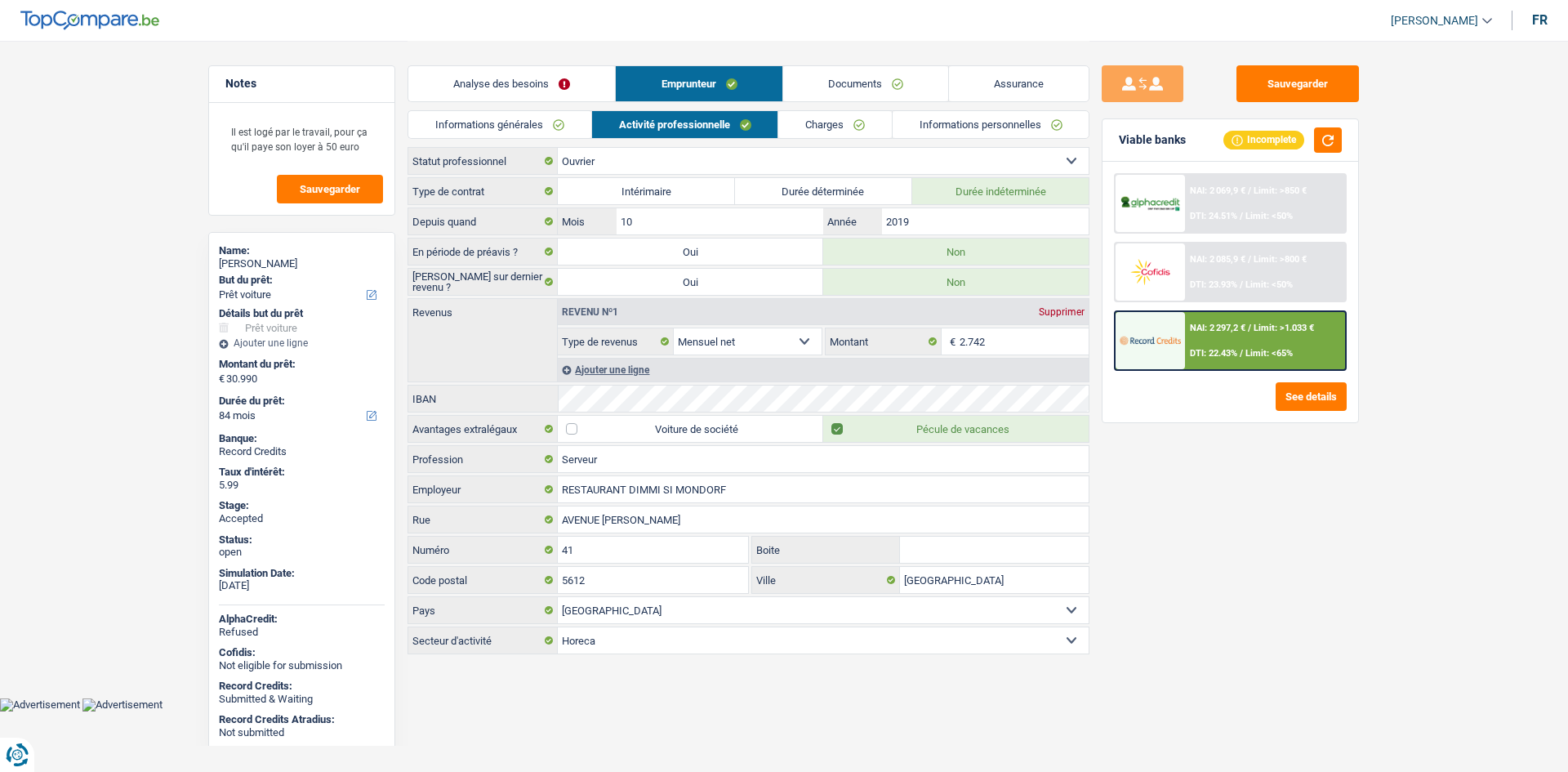
click at [808, 118] on link "Charges" at bounding box center [835, 125] width 113 height 27
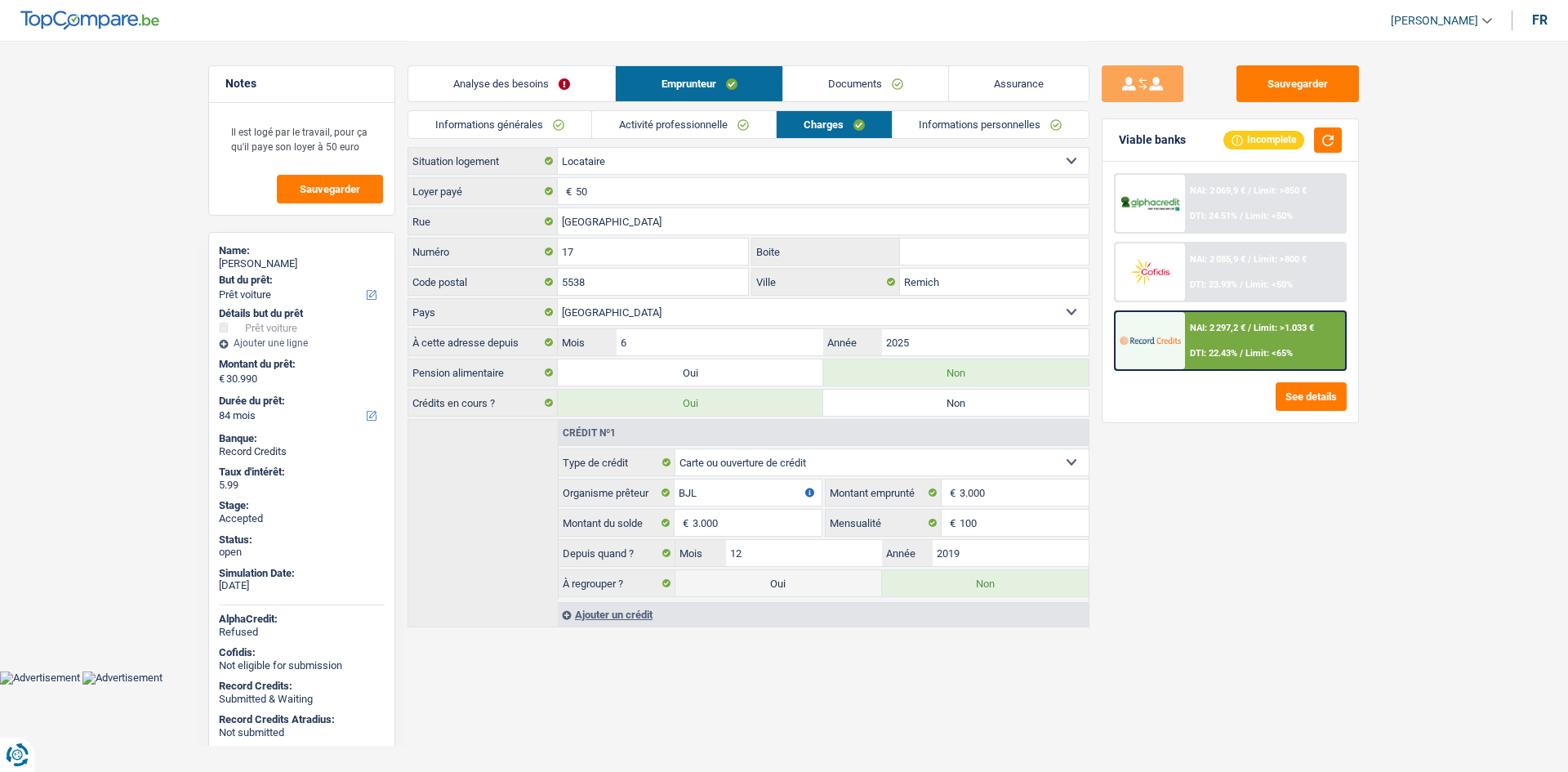
click at [1251, 529] on div "Sauvegarder Viable banks Incomplete NAI: 2 069,9 € / Limit: >850 € DTI: 24.51% …" at bounding box center [1230, 406] width 282 height 680
click at [112, 241] on main "Notes Il est logé par le travail, pour ça qu'il paye son loyer à 50 euro Sauveg…" at bounding box center [784, 335] width 1568 height 671
drag, startPoint x: 883, startPoint y: 72, endPoint x: 916, endPoint y: 129, distance: 65.9
click at [883, 72] on link "Documents" at bounding box center [866, 83] width 165 height 35
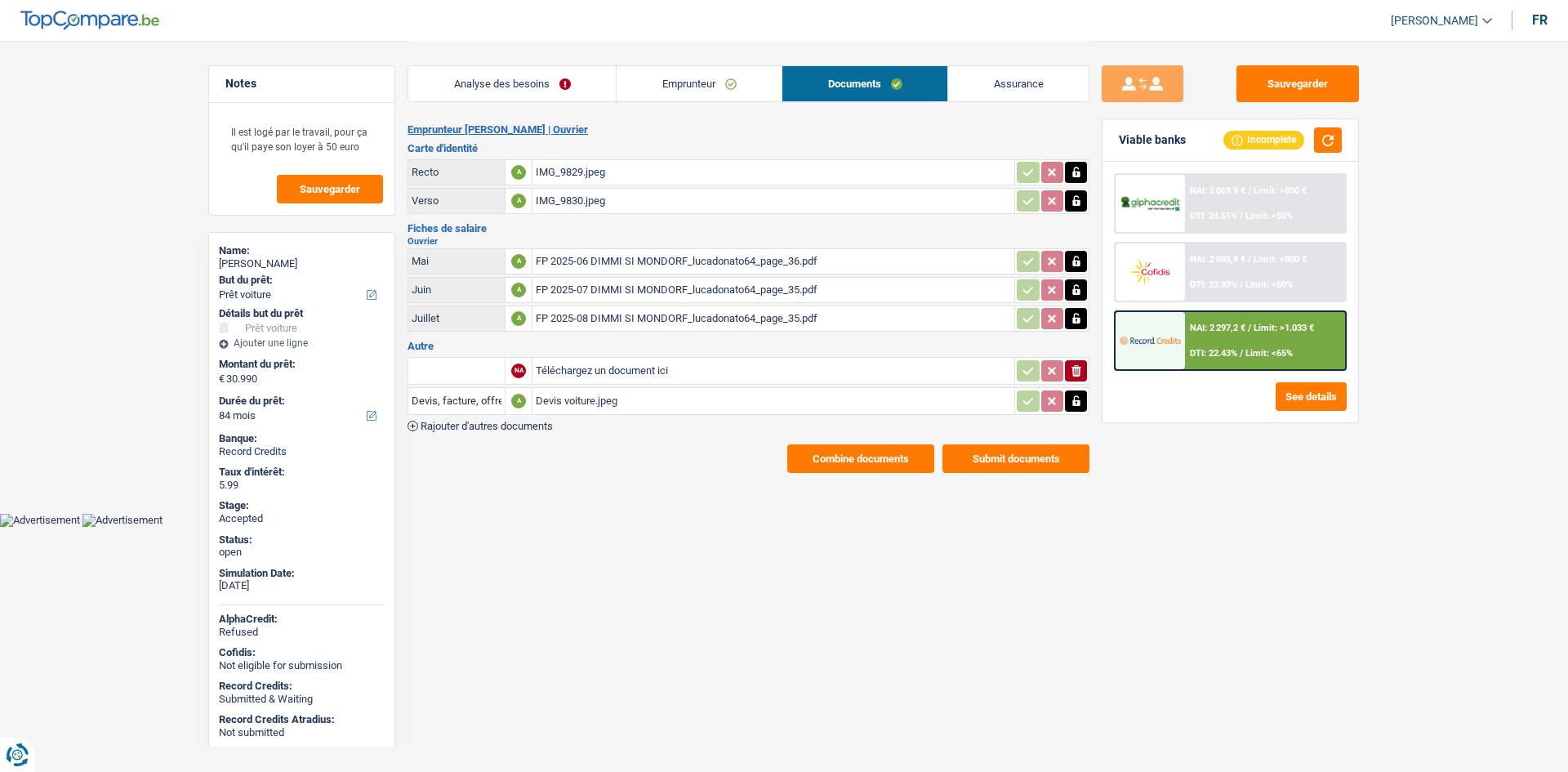
click at [819, 250] on div "FP 2025-06 DIMMI SI MONDORF_lucadonato64_page_36.pdf" at bounding box center [773, 260] width 475 height 24
click at [688, 88] on link "Emprunteur" at bounding box center [700, 83] width 165 height 35
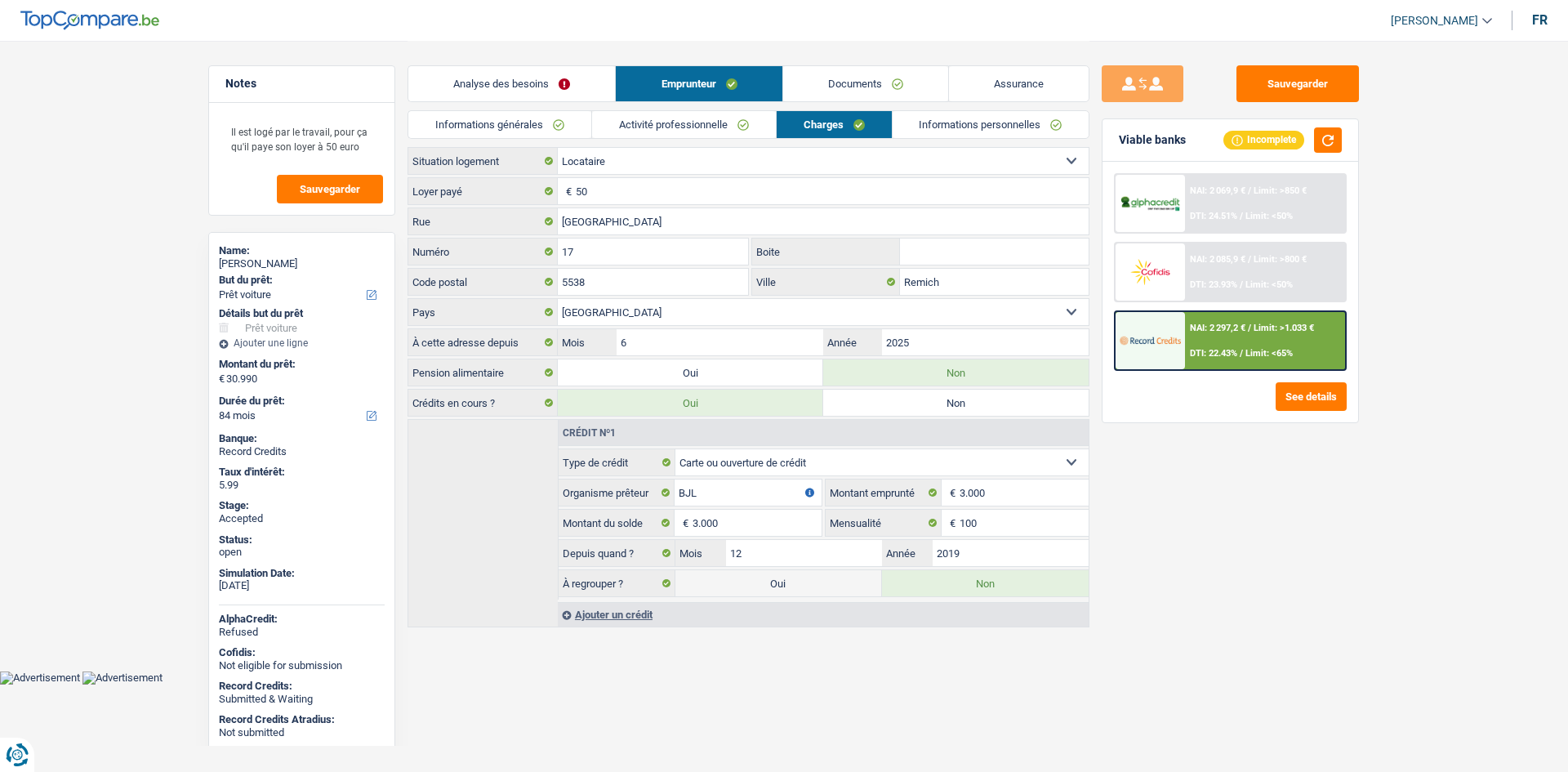
click at [584, 117] on link "Informations générales" at bounding box center [500, 125] width 183 height 27
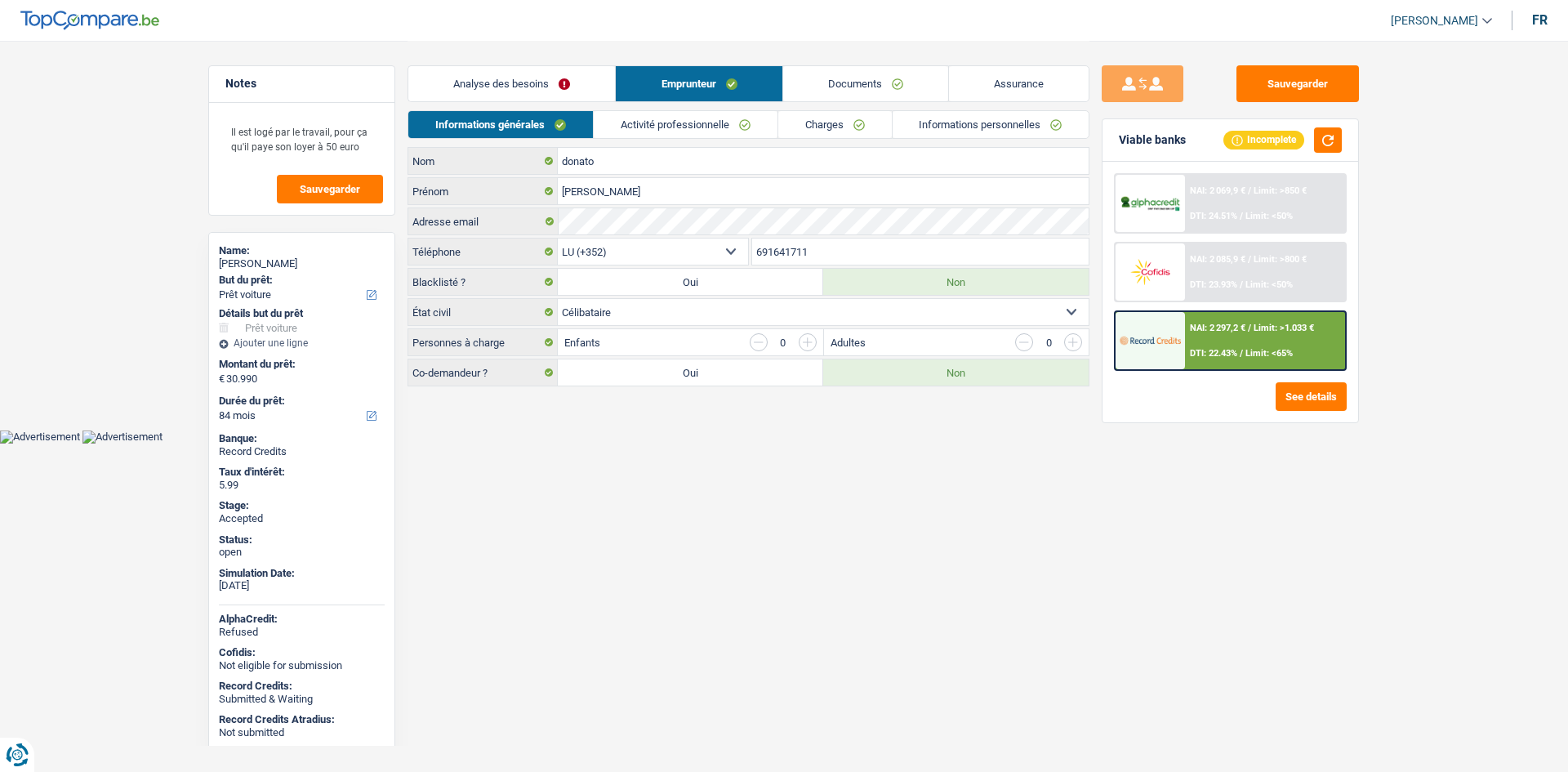
click at [610, 123] on link "Activité professionnelle" at bounding box center [685, 125] width 184 height 27
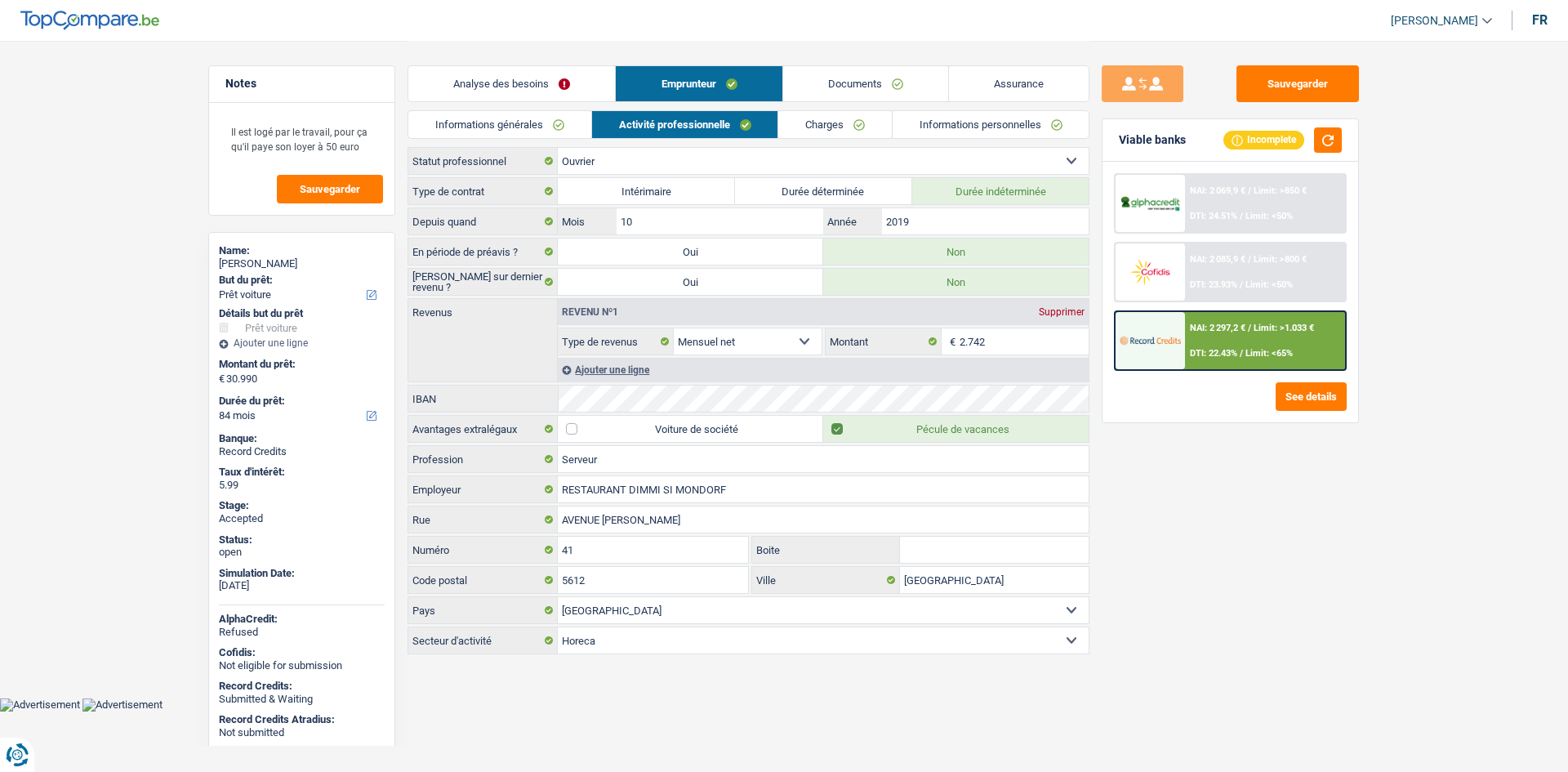
click at [799, 120] on link "Charges" at bounding box center [835, 125] width 113 height 27
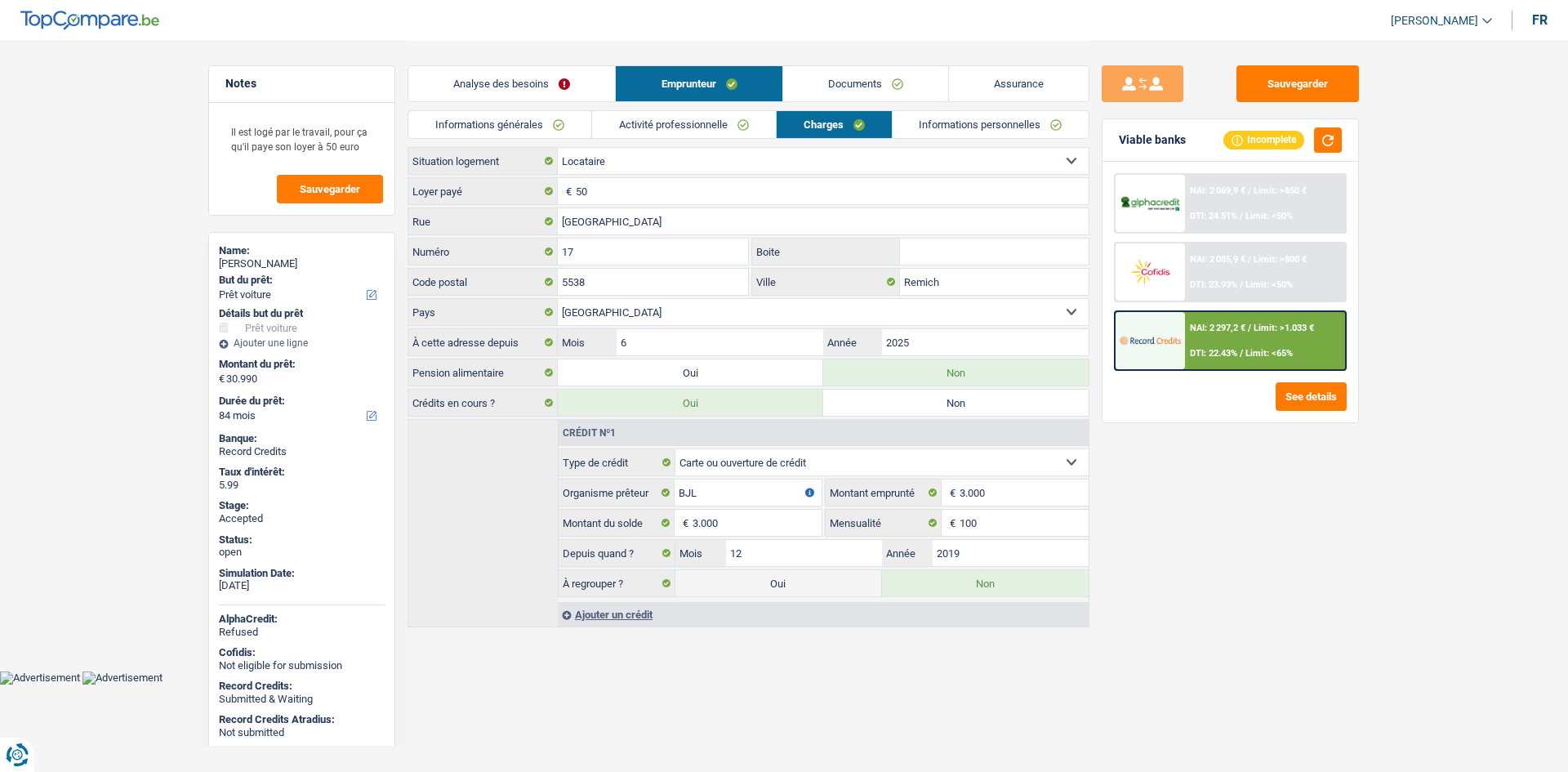
click at [915, 123] on link "Informations personnelles" at bounding box center [991, 125] width 197 height 27
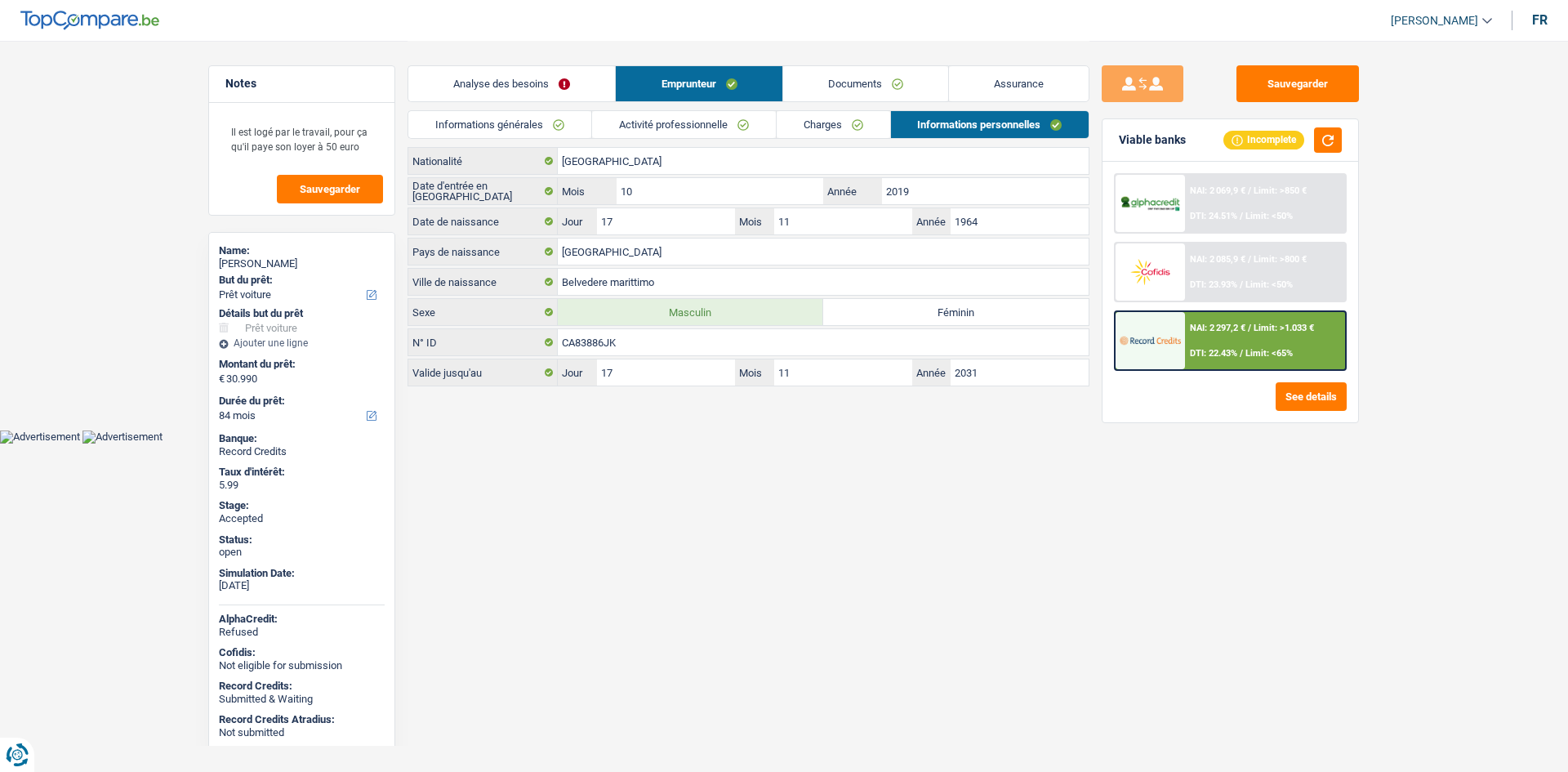
click at [822, 443] on html "Vous avez le contrôle de vos données Nous utilisons des cookies, tout comme nos…" at bounding box center [784, 222] width 1568 height 443
click at [837, 443] on html "Vous avez le contrôle de vos données Nous utilisons des cookies, tout comme nos…" at bounding box center [784, 222] width 1568 height 443
drag, startPoint x: 899, startPoint y: 73, endPoint x: 920, endPoint y: 80, distance: 22.1
click at [899, 73] on link "Documents" at bounding box center [866, 83] width 165 height 35
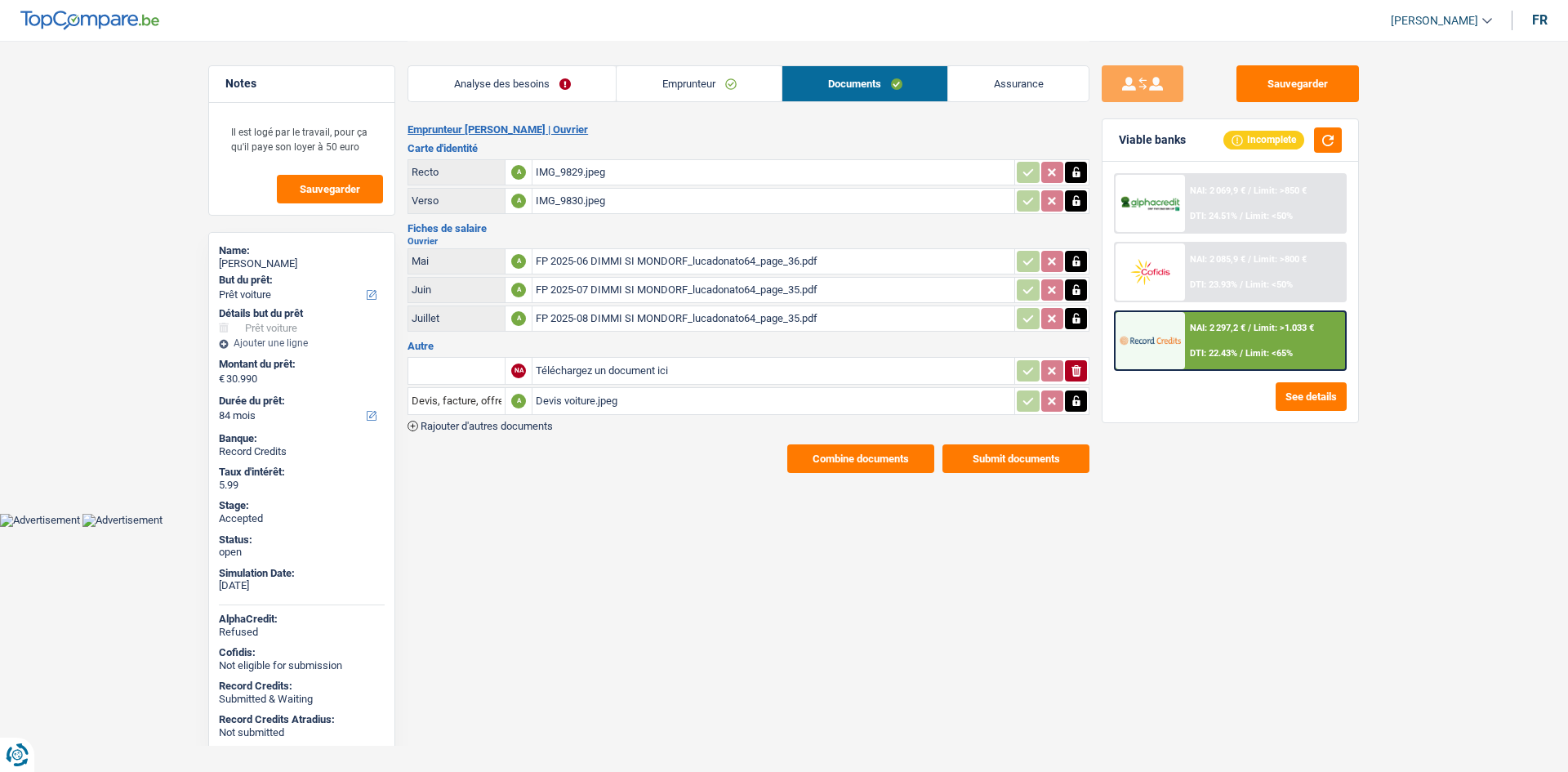
click at [1004, 86] on link "Assurance" at bounding box center [1018, 83] width 140 height 35
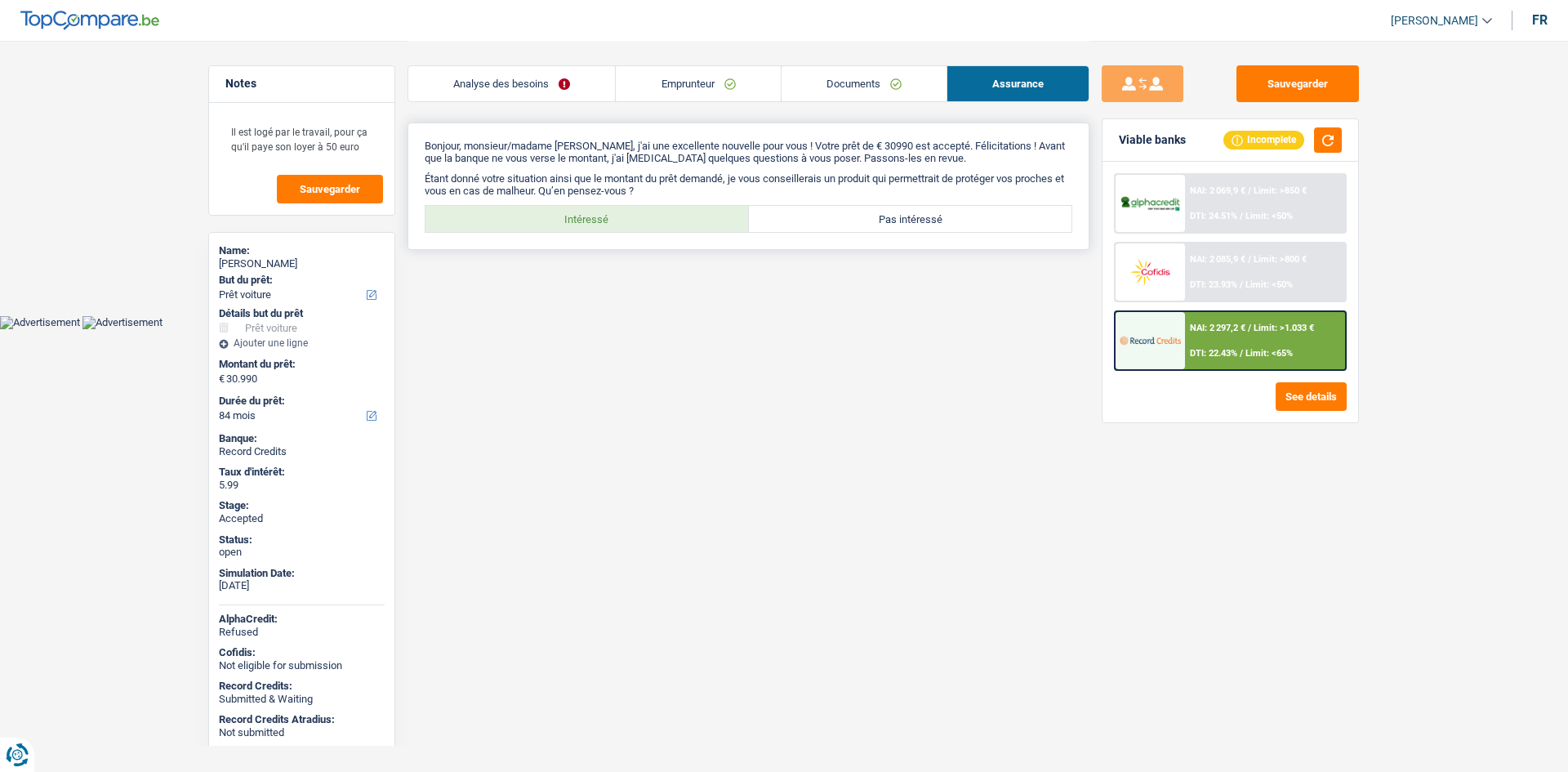
click at [629, 212] on label "Intéressé" at bounding box center [587, 218] width 323 height 26
click at [629, 212] on input "Intéressé" at bounding box center [587, 218] width 323 height 26
radio input "true"
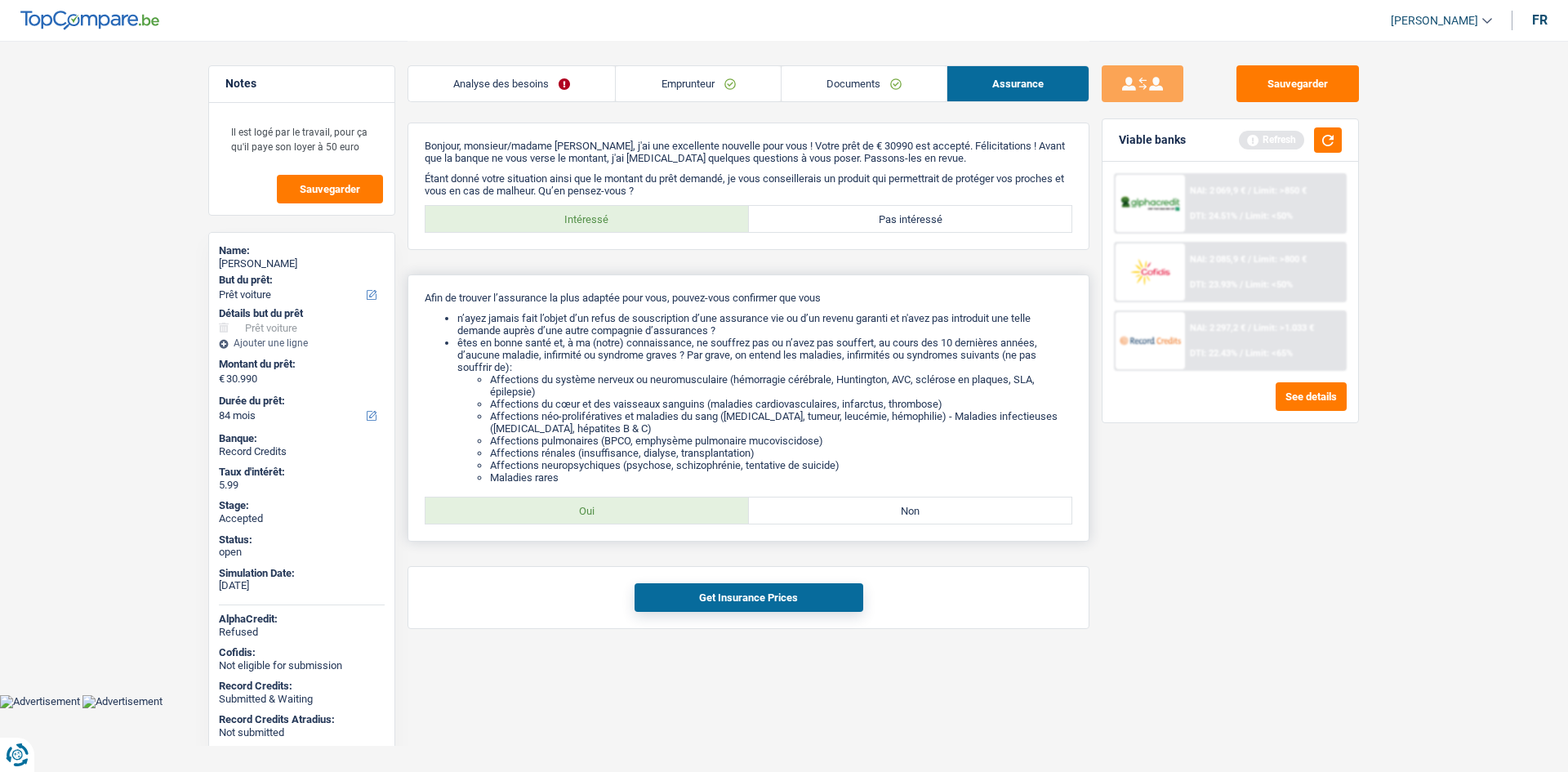
click at [701, 508] on label "Oui" at bounding box center [587, 510] width 323 height 26
click at [701, 508] on input "Oui" at bounding box center [587, 510] width 323 height 26
radio input "true"
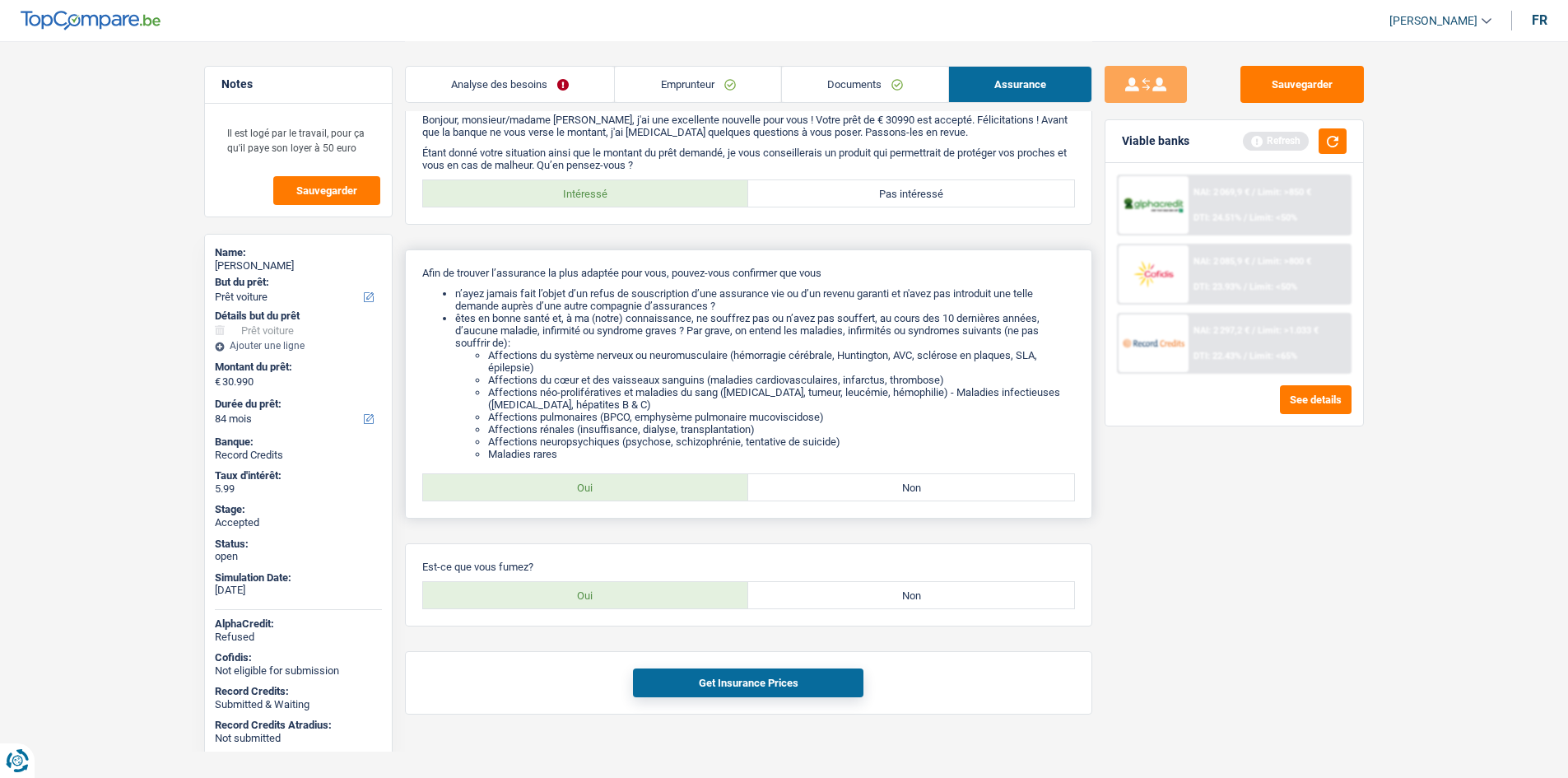
scroll to position [42, 0]
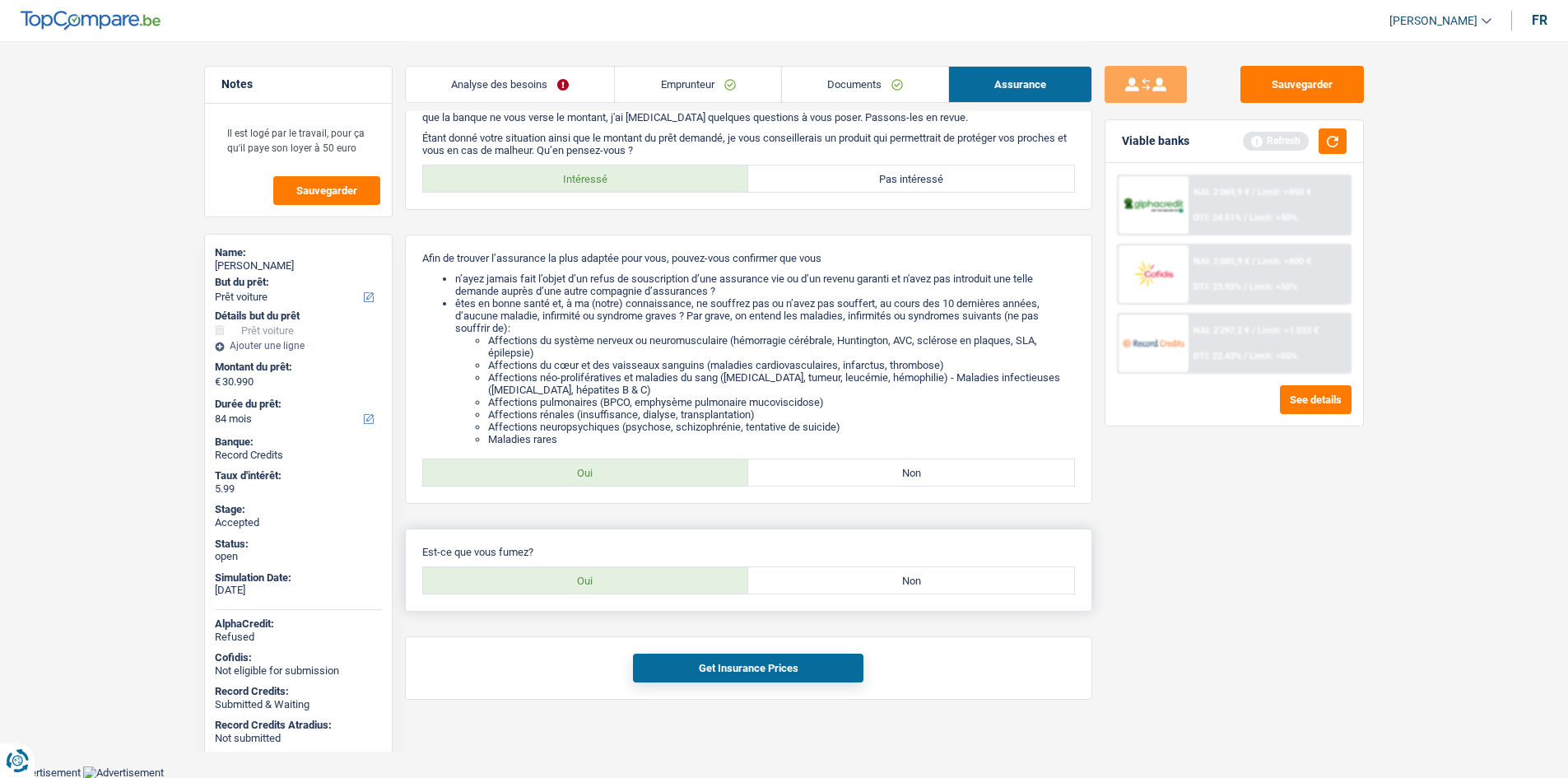
click at [698, 575] on label "Oui" at bounding box center [586, 580] width 326 height 26
click at [698, 575] on input "Oui" at bounding box center [586, 580] width 326 height 26
radio input "true"
click at [784, 665] on button "Get Insurance Prices" at bounding box center [747, 668] width 231 height 29
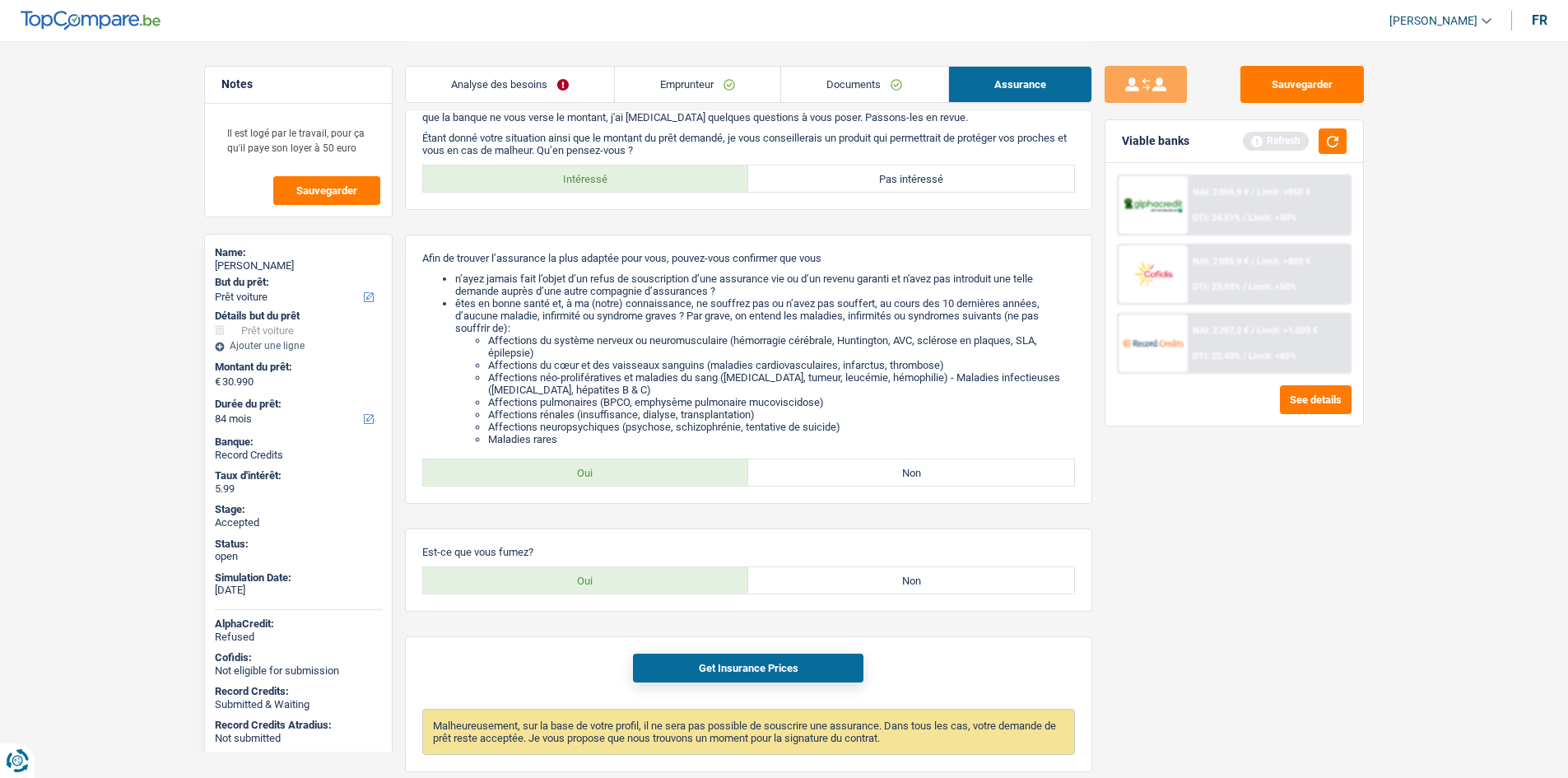
click at [490, 100] on link "Analyse des besoins" at bounding box center [509, 84] width 208 height 35
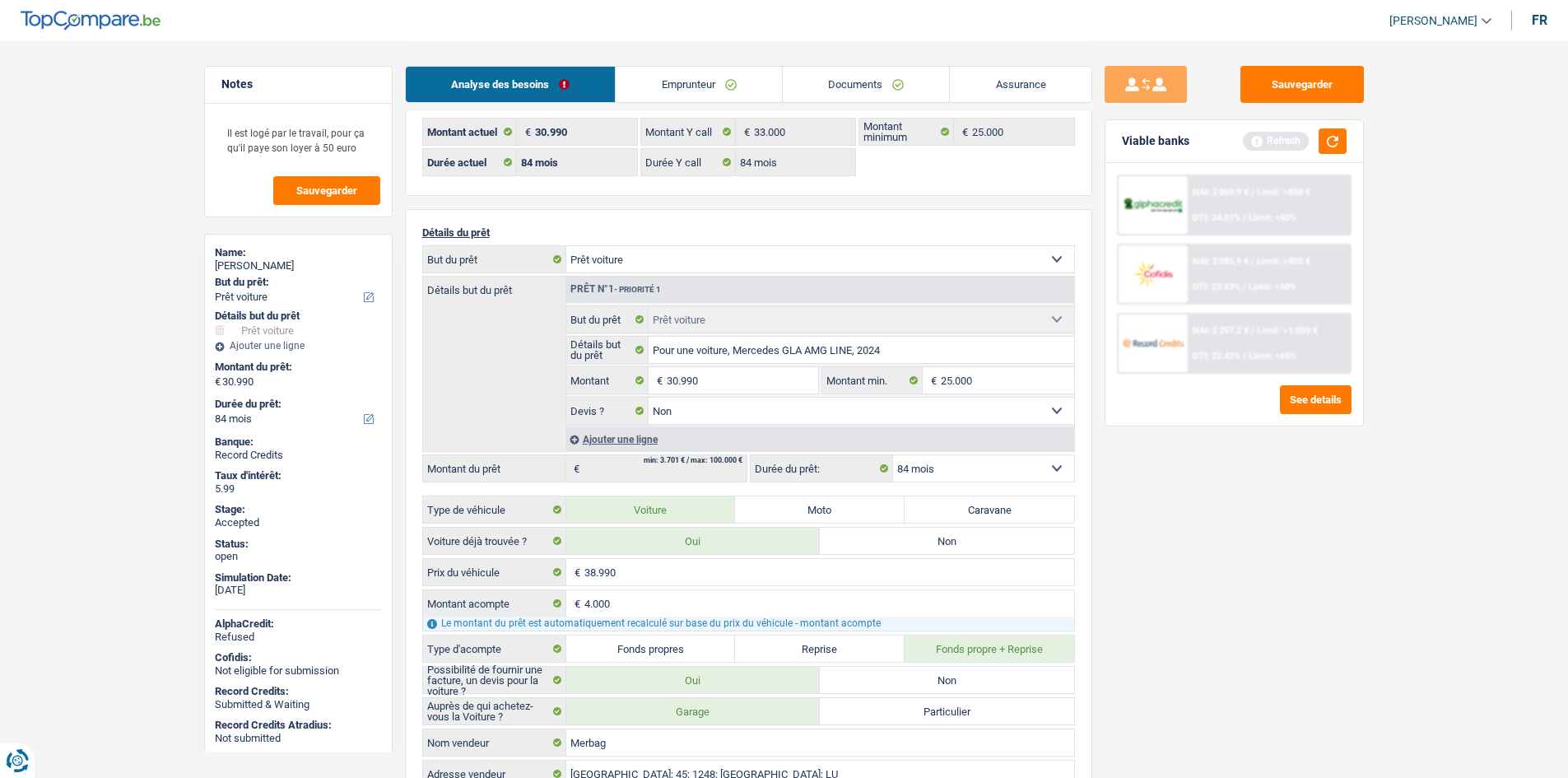
click at [900, 88] on link "Documents" at bounding box center [866, 84] width 167 height 35
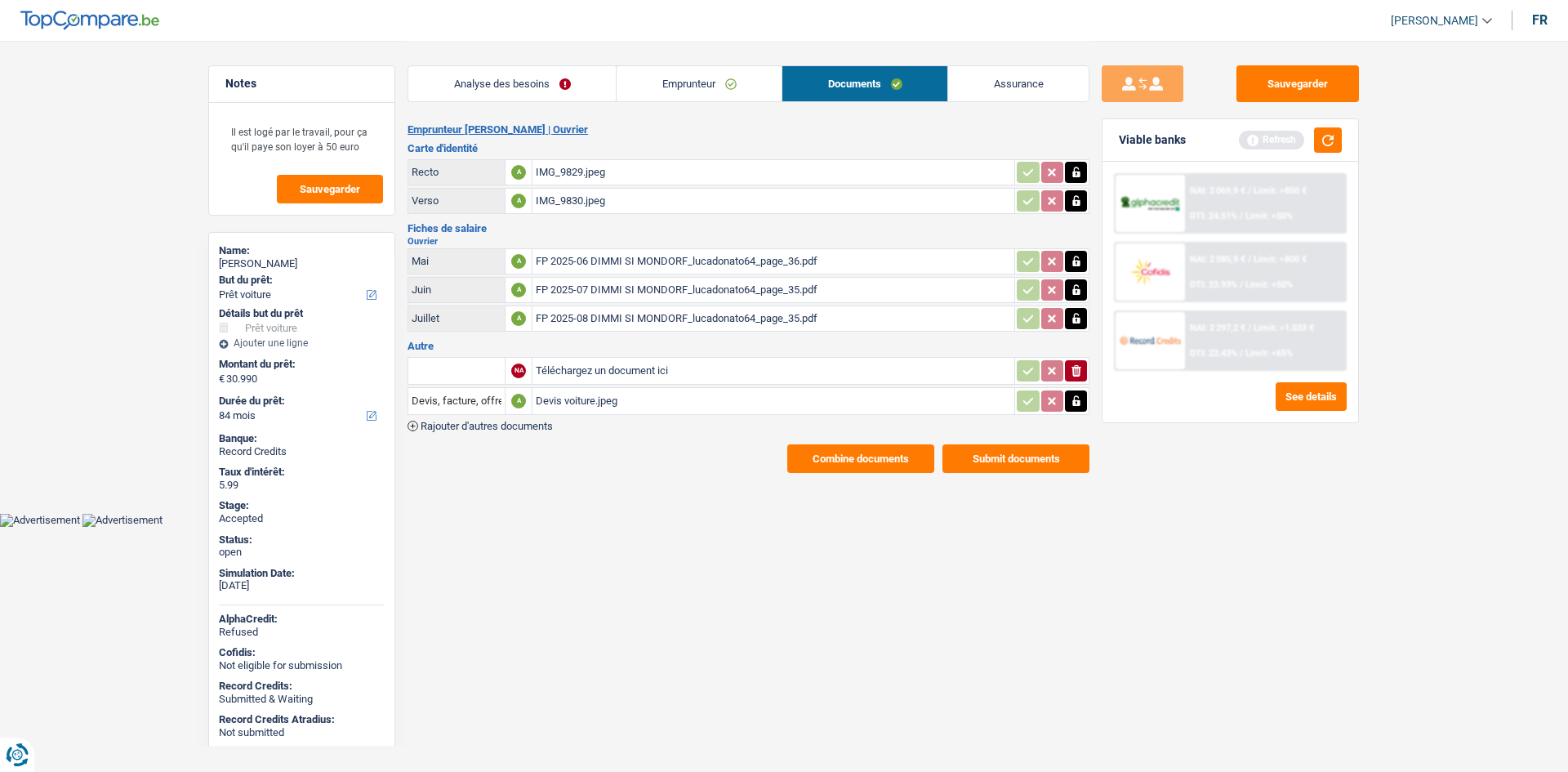
click at [695, 398] on div "Devis voiture.jpeg" at bounding box center [773, 400] width 475 height 24
click at [668, 80] on link "Emprunteur" at bounding box center [700, 83] width 165 height 35
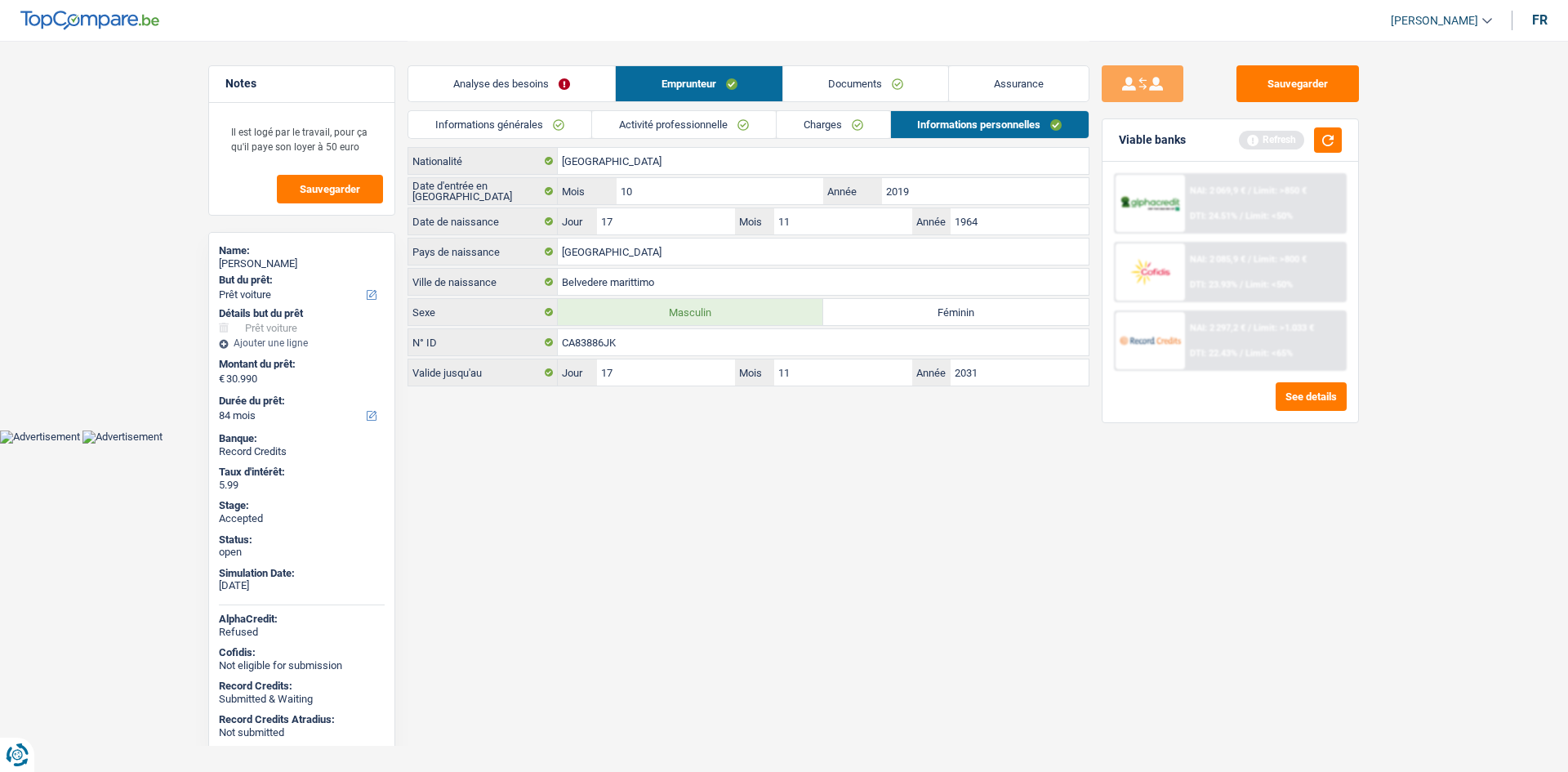
click at [568, 121] on link "Informations générales" at bounding box center [500, 125] width 183 height 27
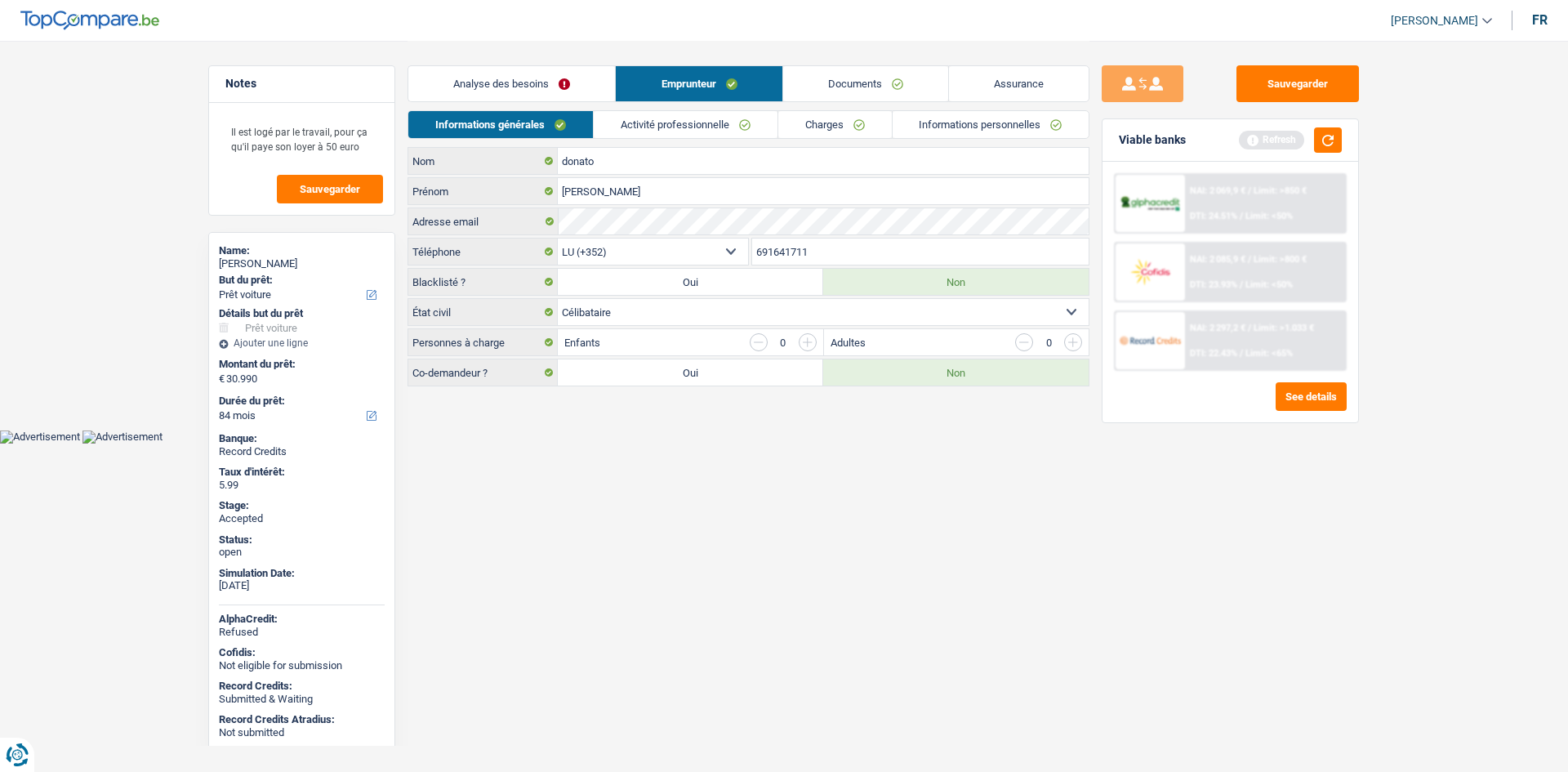
click at [573, 78] on link "Analyse des besoins" at bounding box center [512, 83] width 207 height 35
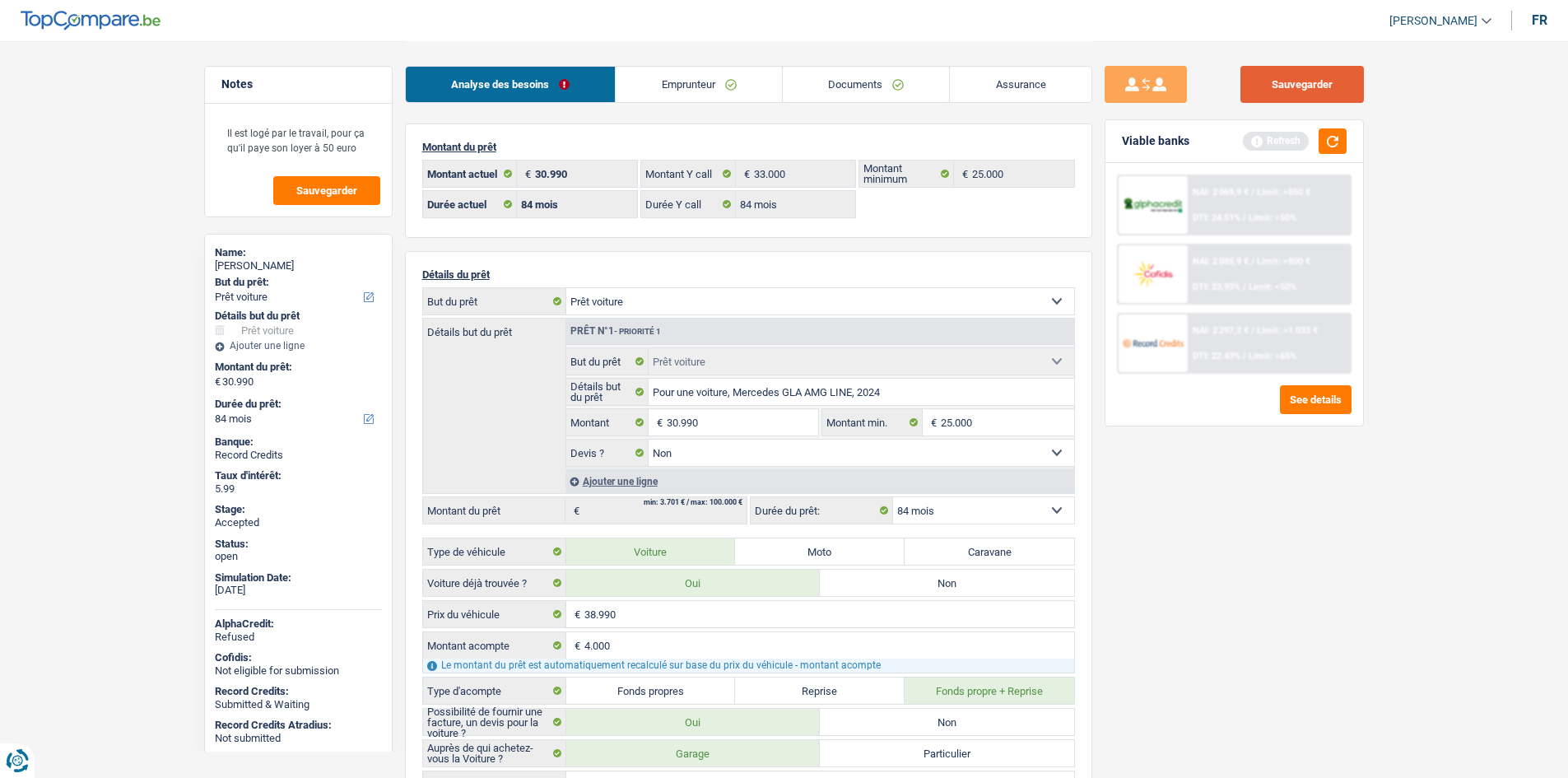
click at [1322, 83] on button "Sauvegarder" at bounding box center [1302, 84] width 123 height 37
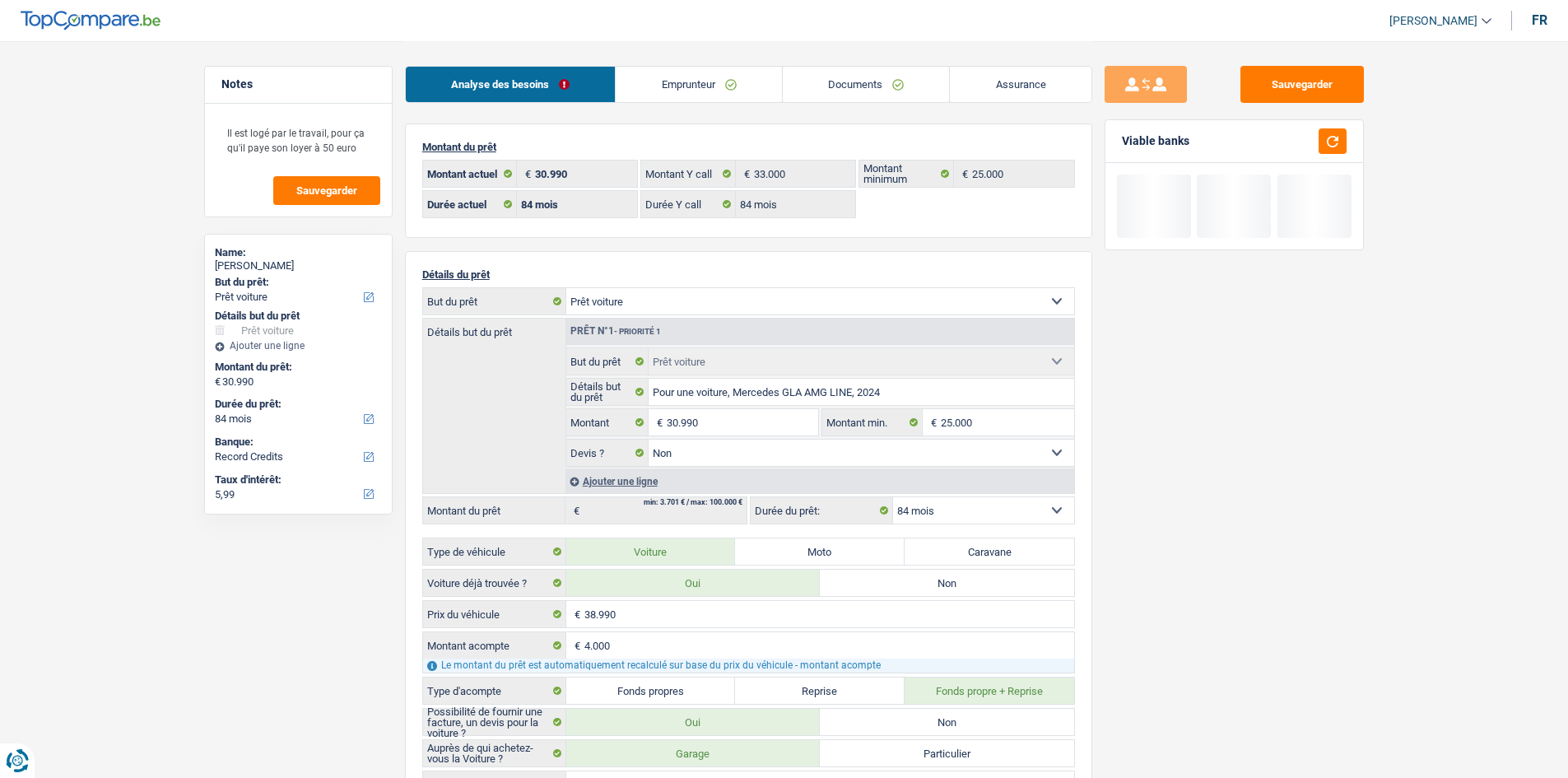
select select "car"
select select "84"
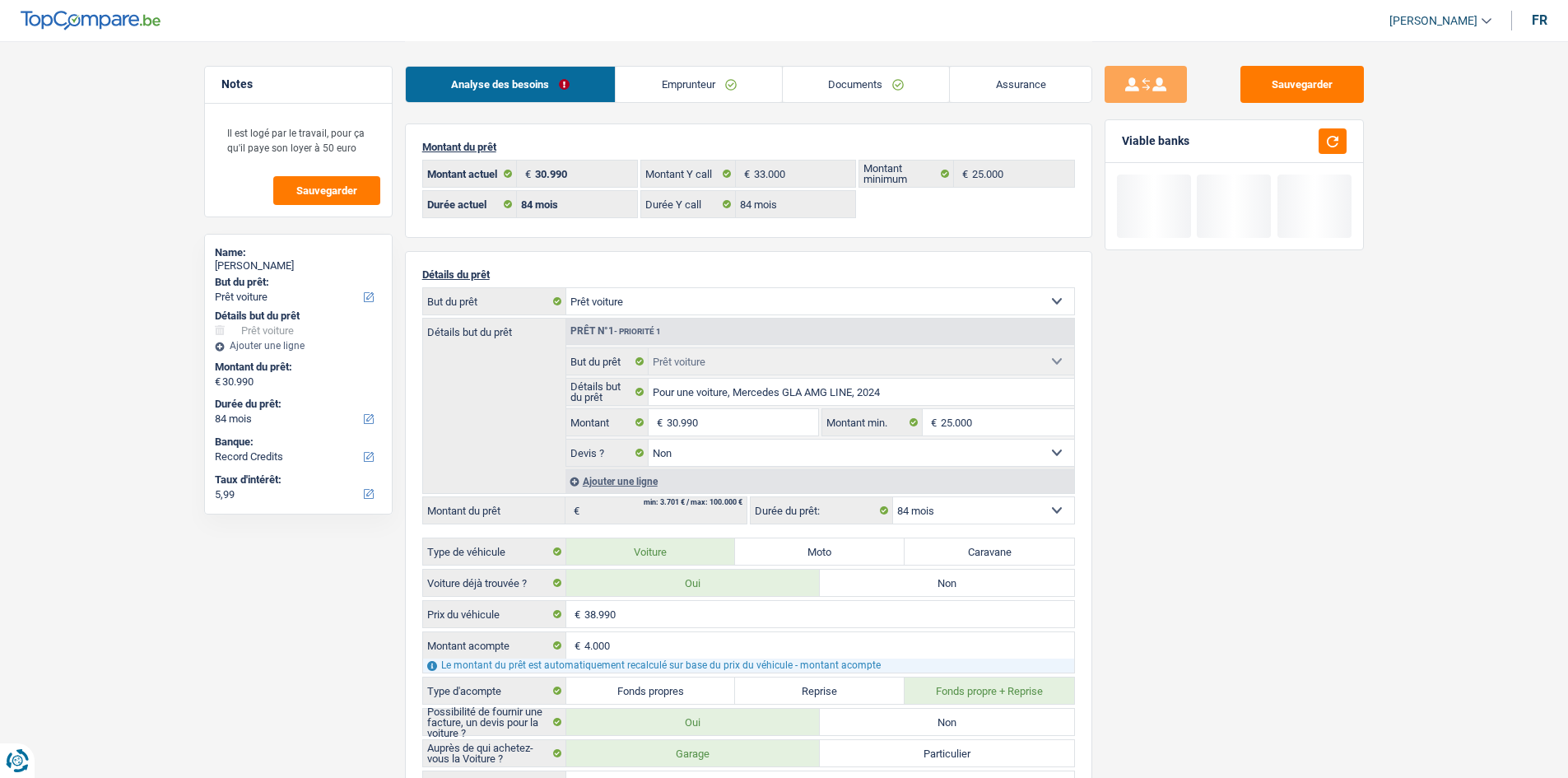
select select "car"
select select "false"
select select "84"
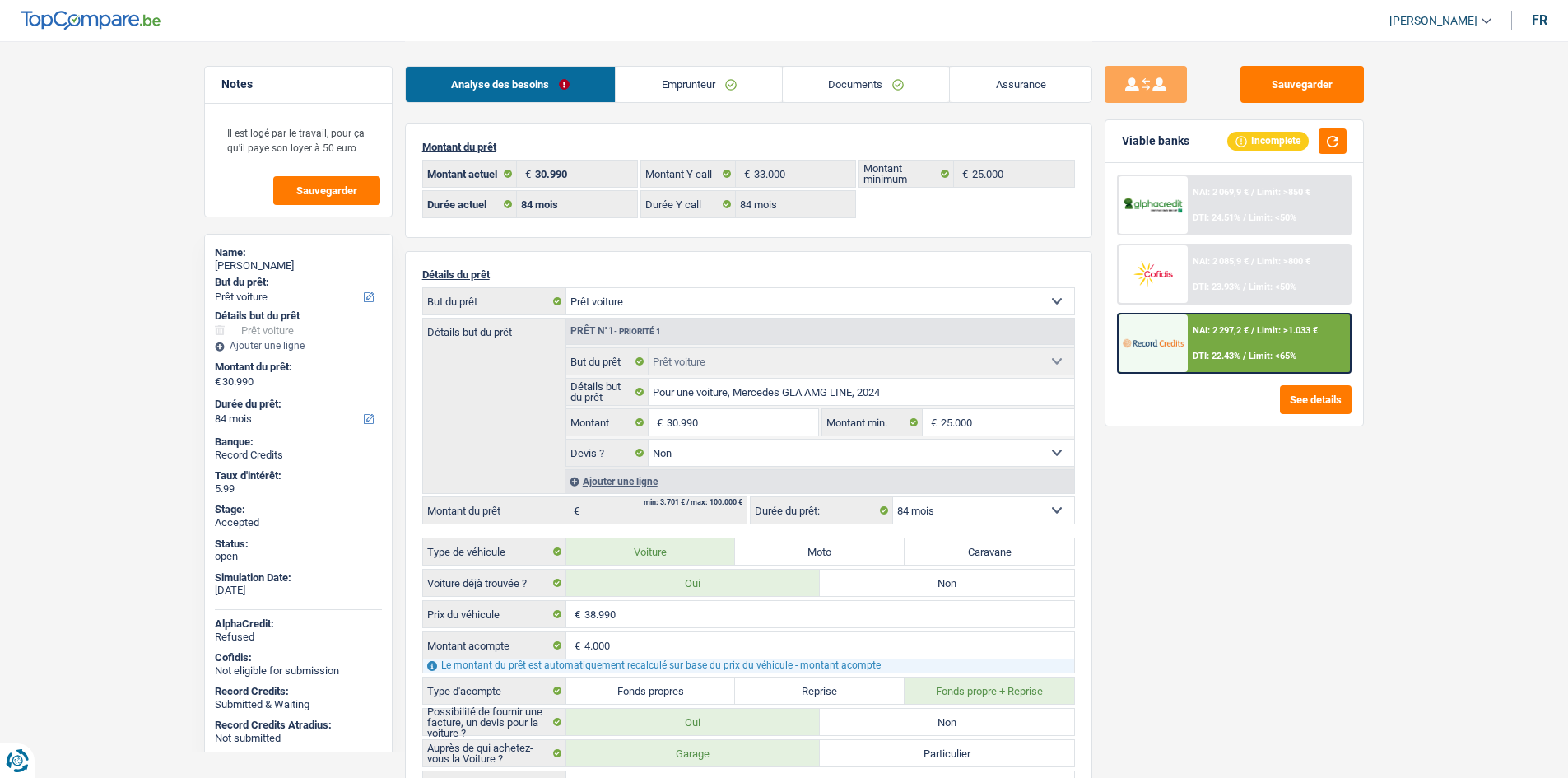
click at [746, 81] on link "Emprunteur" at bounding box center [698, 84] width 166 height 35
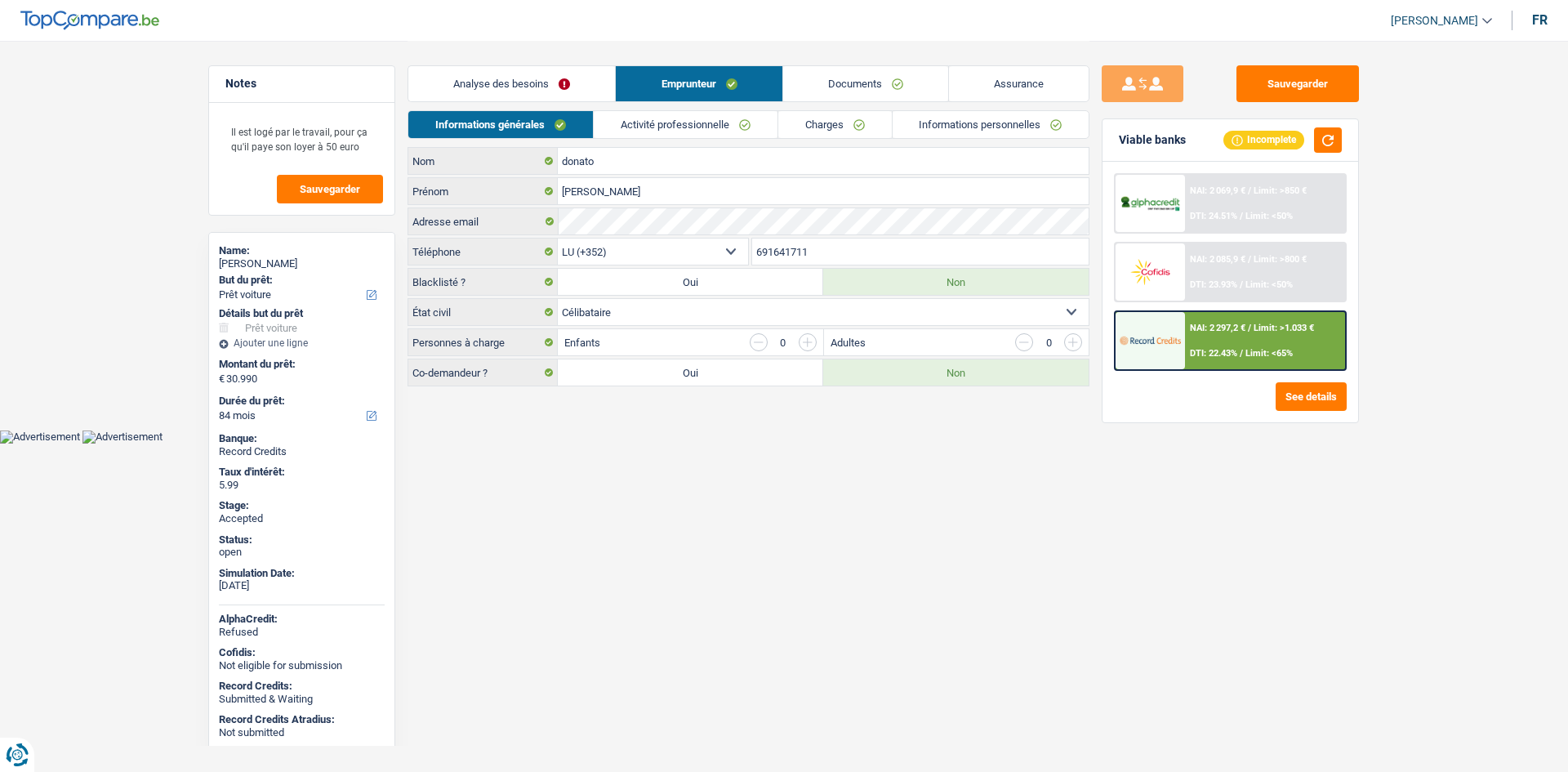
click at [846, 122] on link "Charges" at bounding box center [835, 125] width 113 height 27
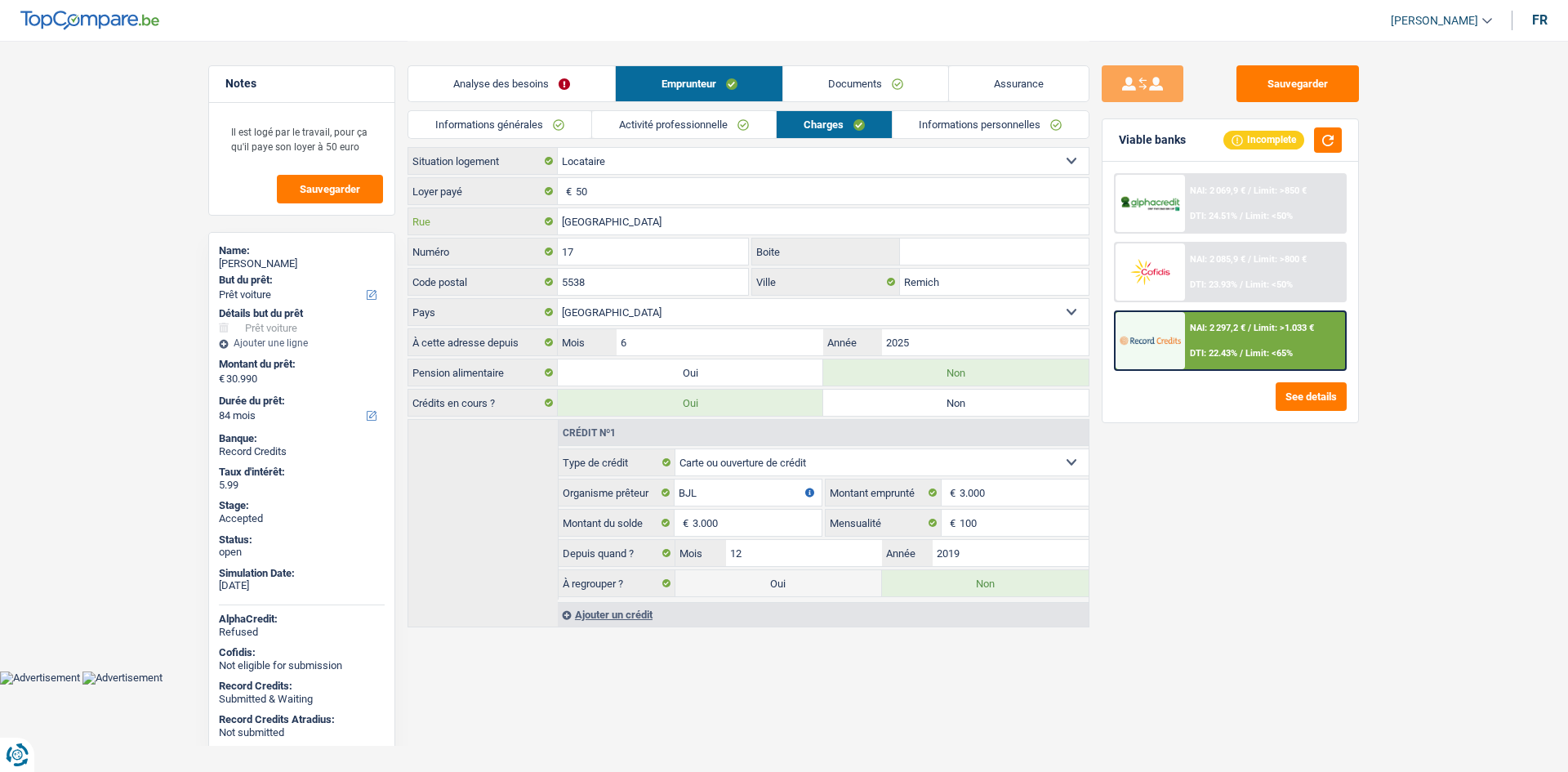
click at [661, 223] on input "RUE DES JARDINS" at bounding box center [823, 221] width 531 height 26
click at [702, 244] on input "17" at bounding box center [653, 251] width 190 height 26
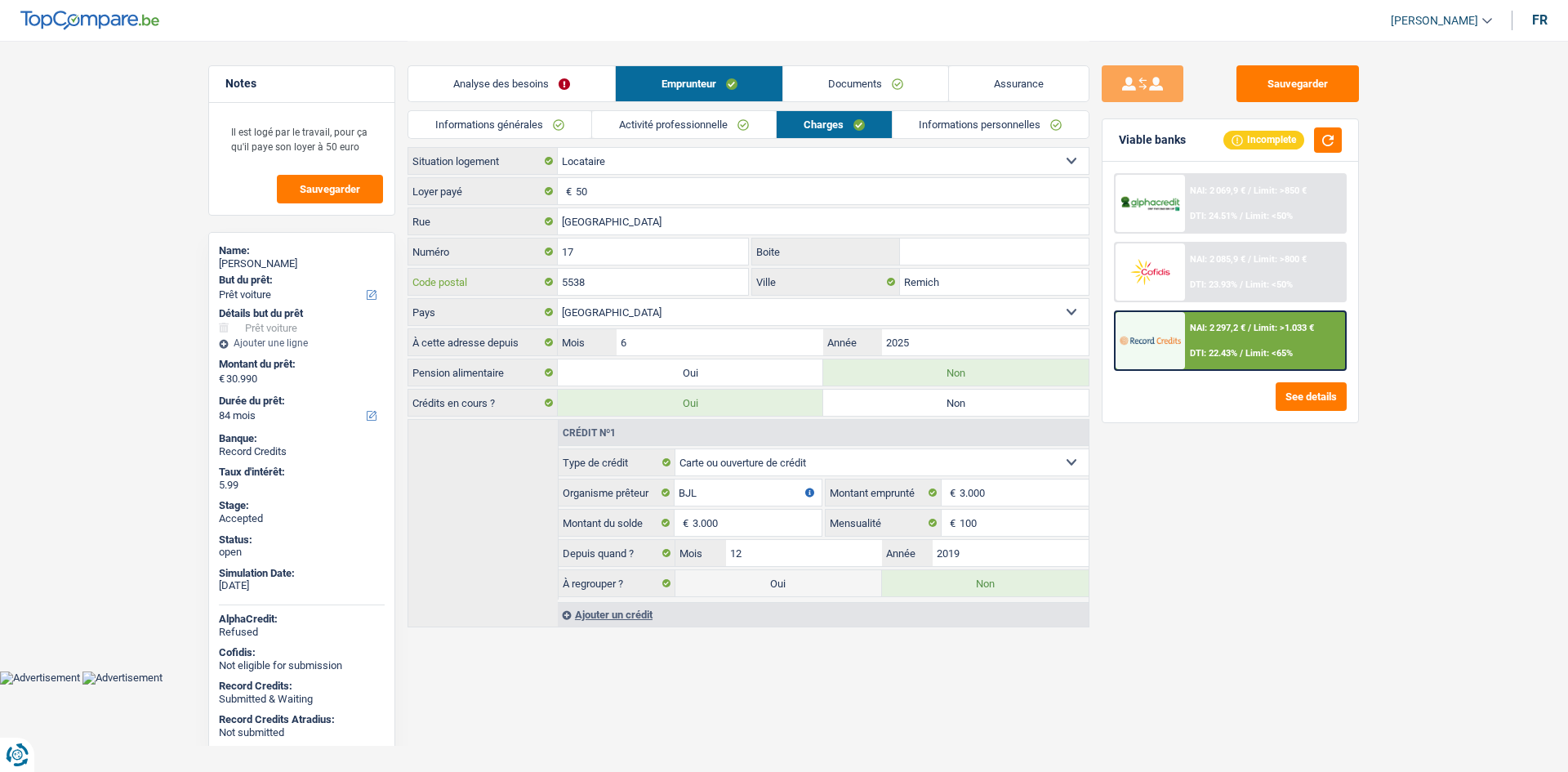
click at [687, 288] on input "5538" at bounding box center [653, 281] width 190 height 26
click at [1010, 290] on input "Remich" at bounding box center [994, 281] width 189 height 26
click at [947, 126] on link "Informations personnelles" at bounding box center [991, 125] width 197 height 27
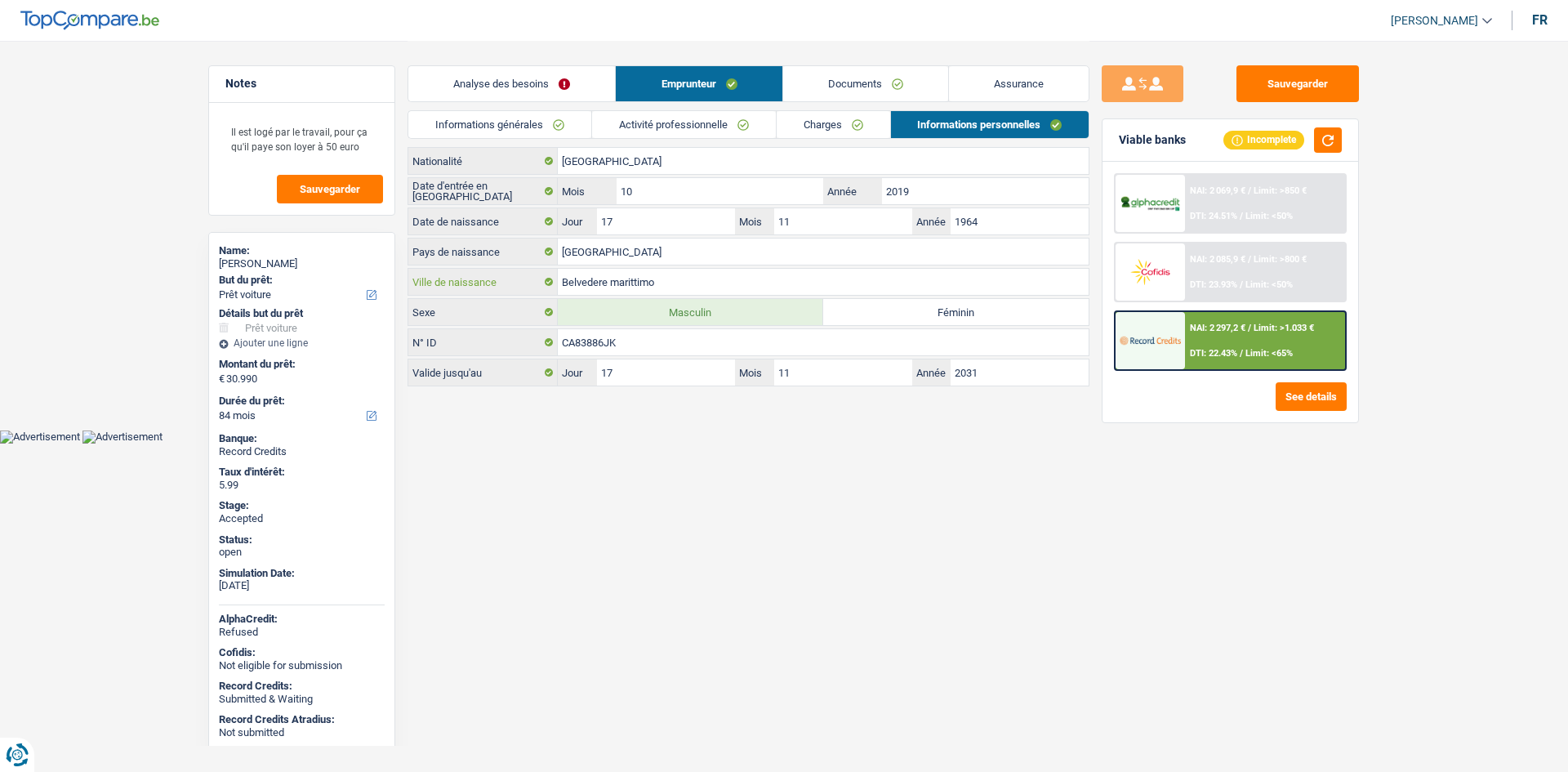
click at [637, 276] on input "Belvedere marittimo" at bounding box center [823, 281] width 531 height 26
click at [525, 122] on link "Informations générales" at bounding box center [500, 125] width 183 height 27
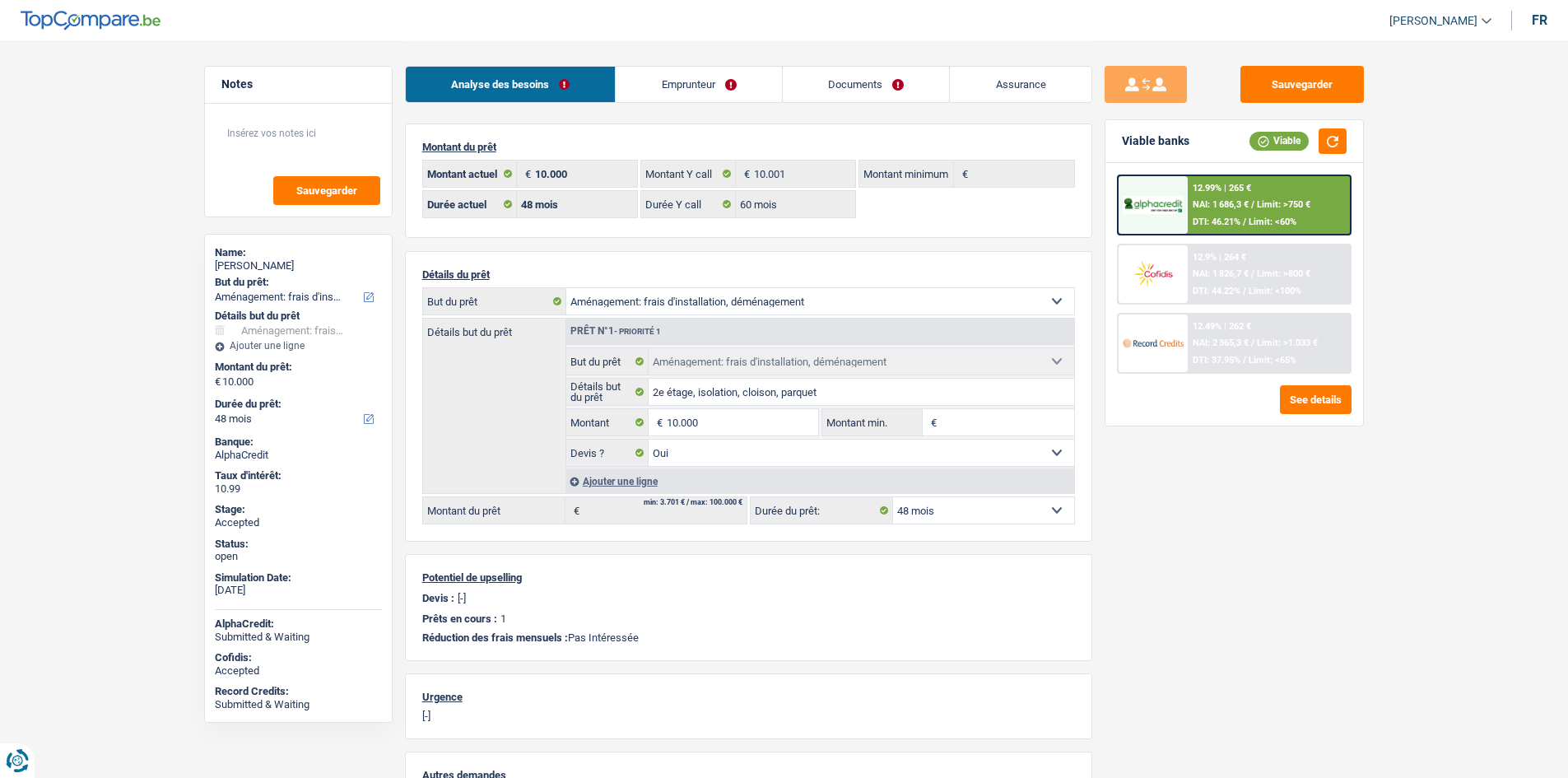
select select "movingOrInstallation"
select select "48"
select select "60"
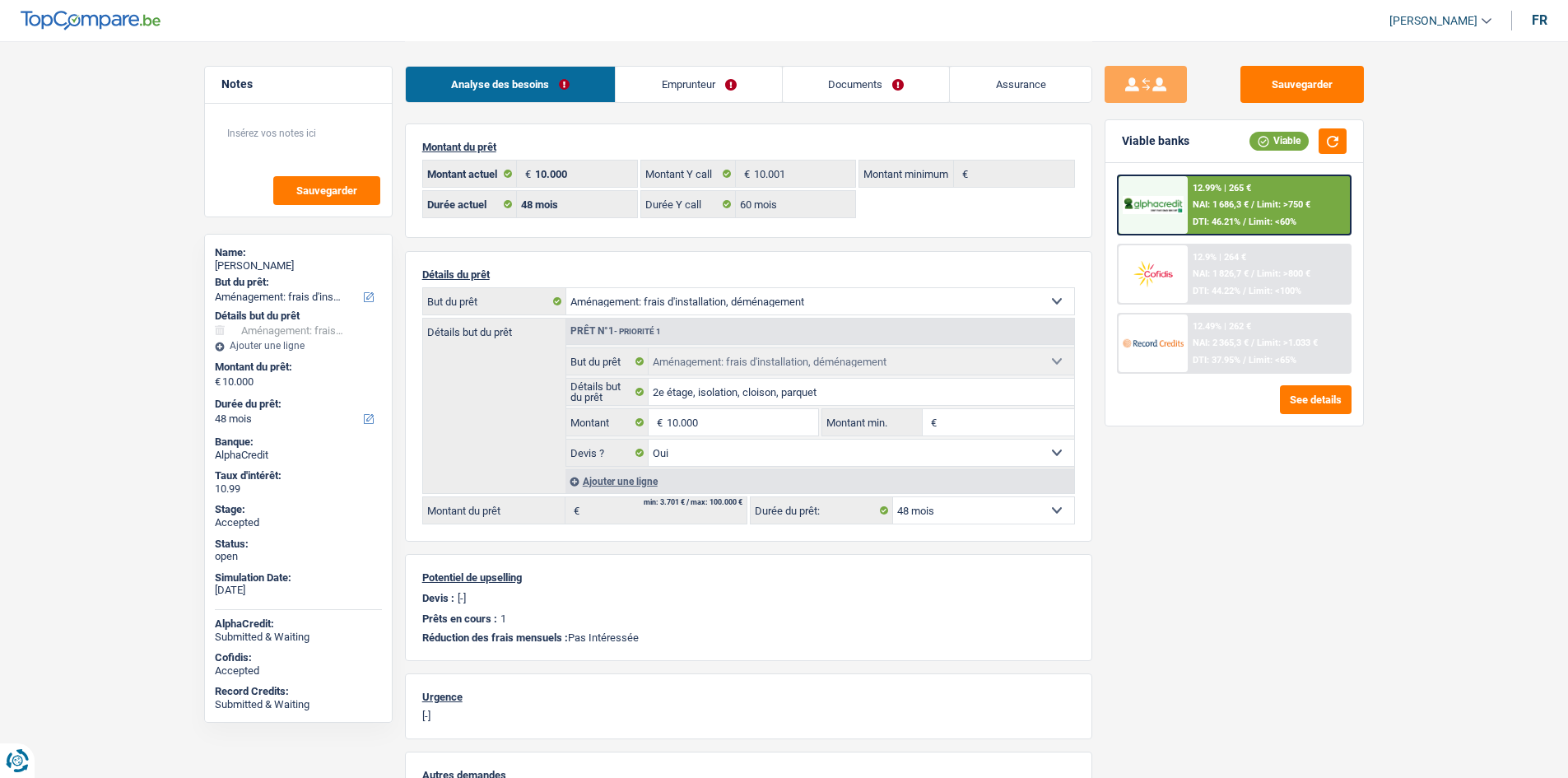
select select "movingOrInstallation"
select select "yes"
select select "48"
click at [693, 68] on link "Emprunteur" at bounding box center [698, 84] width 166 height 35
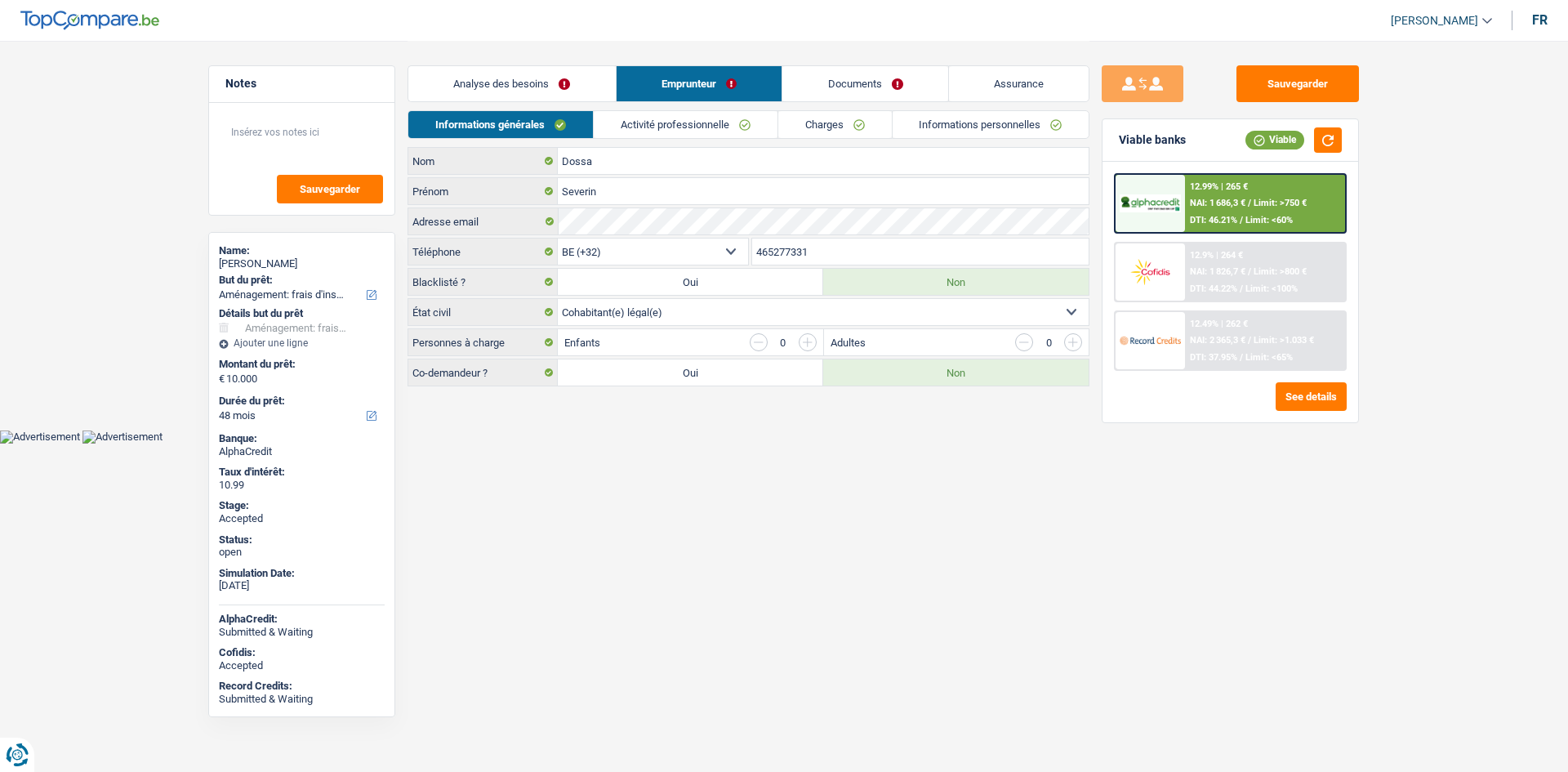
click at [869, 113] on link "Charges" at bounding box center [835, 125] width 113 height 27
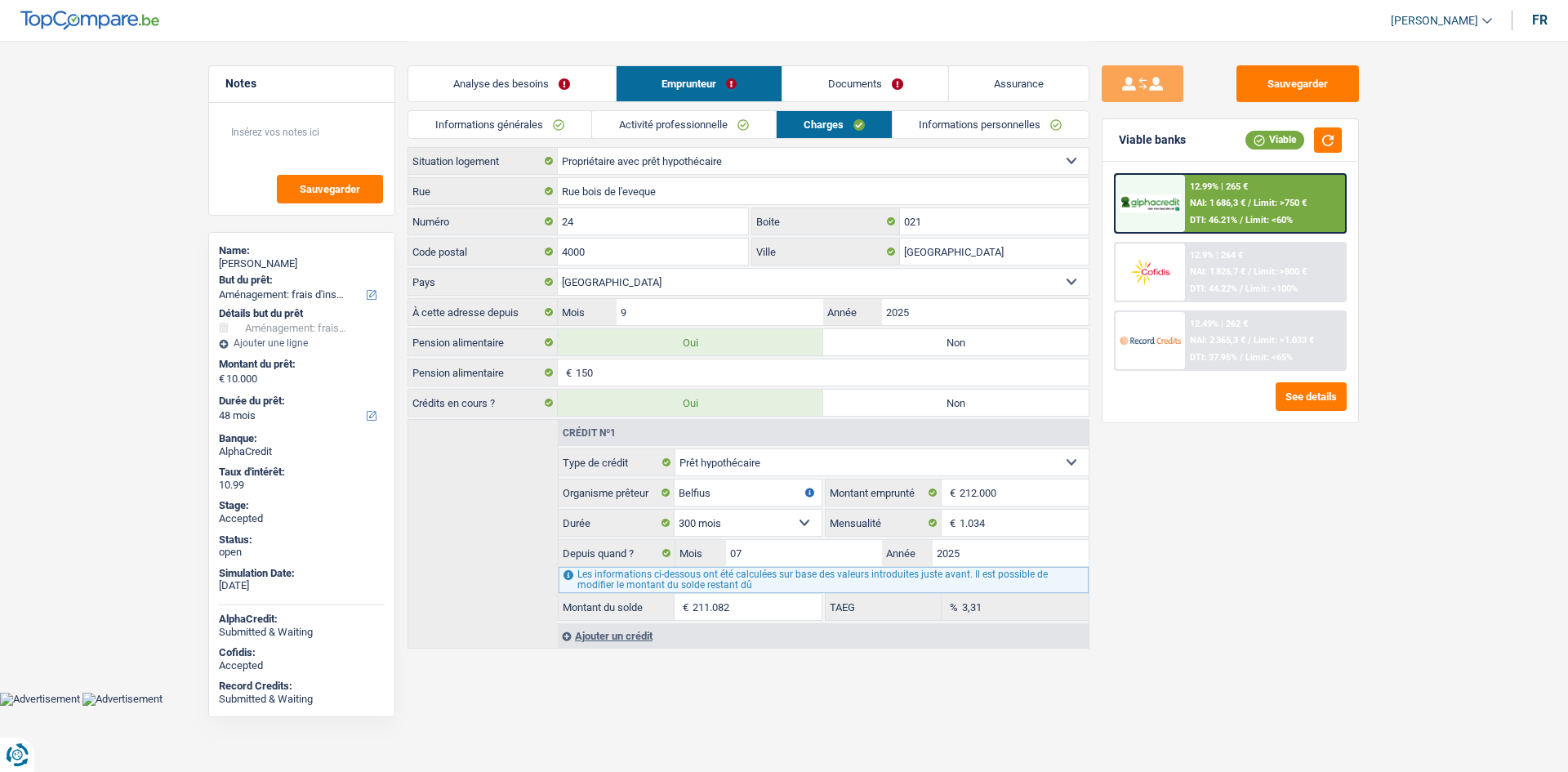
click at [756, 37] on header "[PERSON_NAME] Se déconnecter fr" at bounding box center [784, 21] width 1568 height 41
click at [279, 268] on div "Severin Dossa" at bounding box center [302, 264] width 166 height 13
copy div "Severin Dossa"
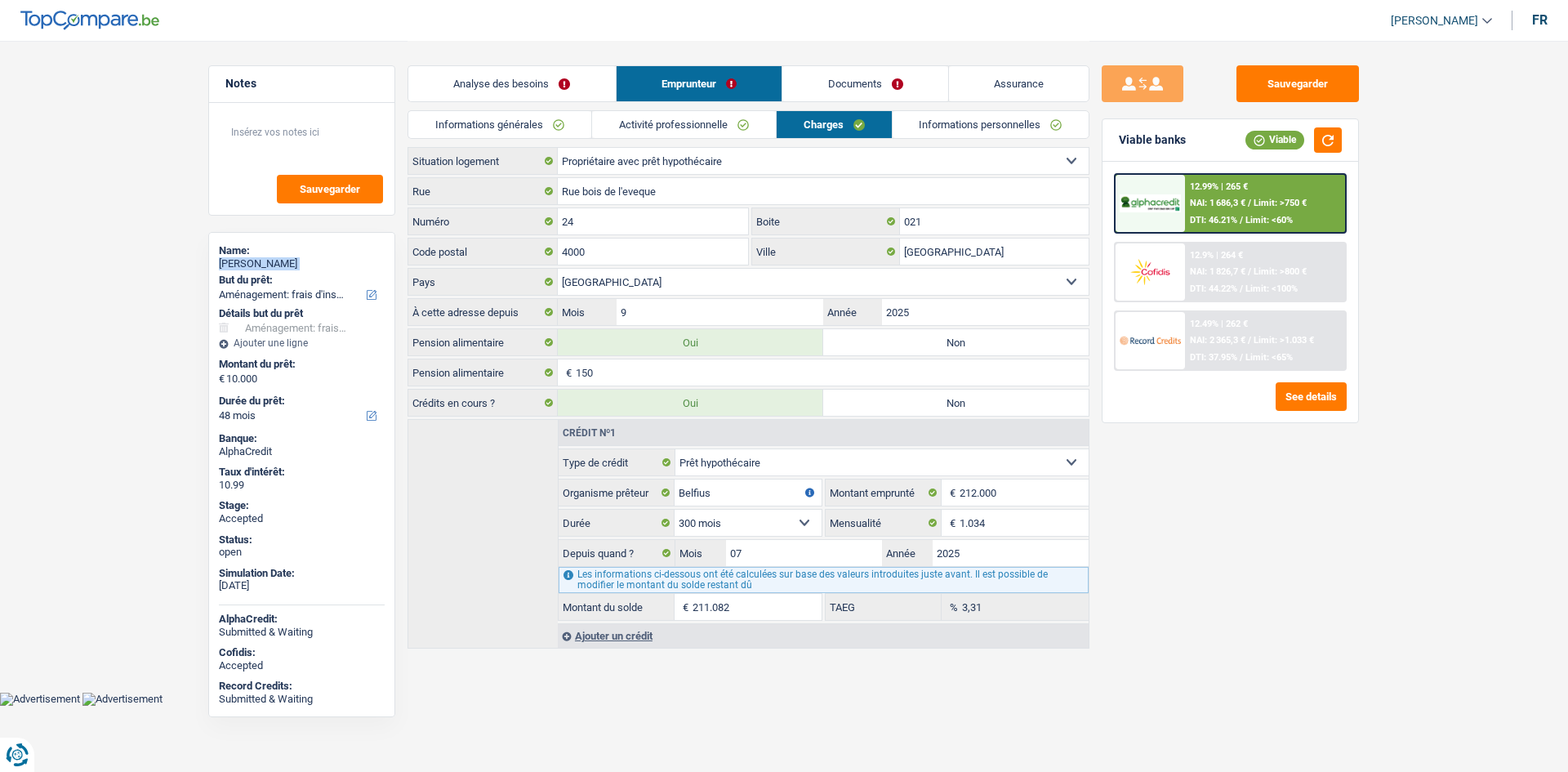
click at [547, 121] on link "Informations générales" at bounding box center [500, 125] width 183 height 27
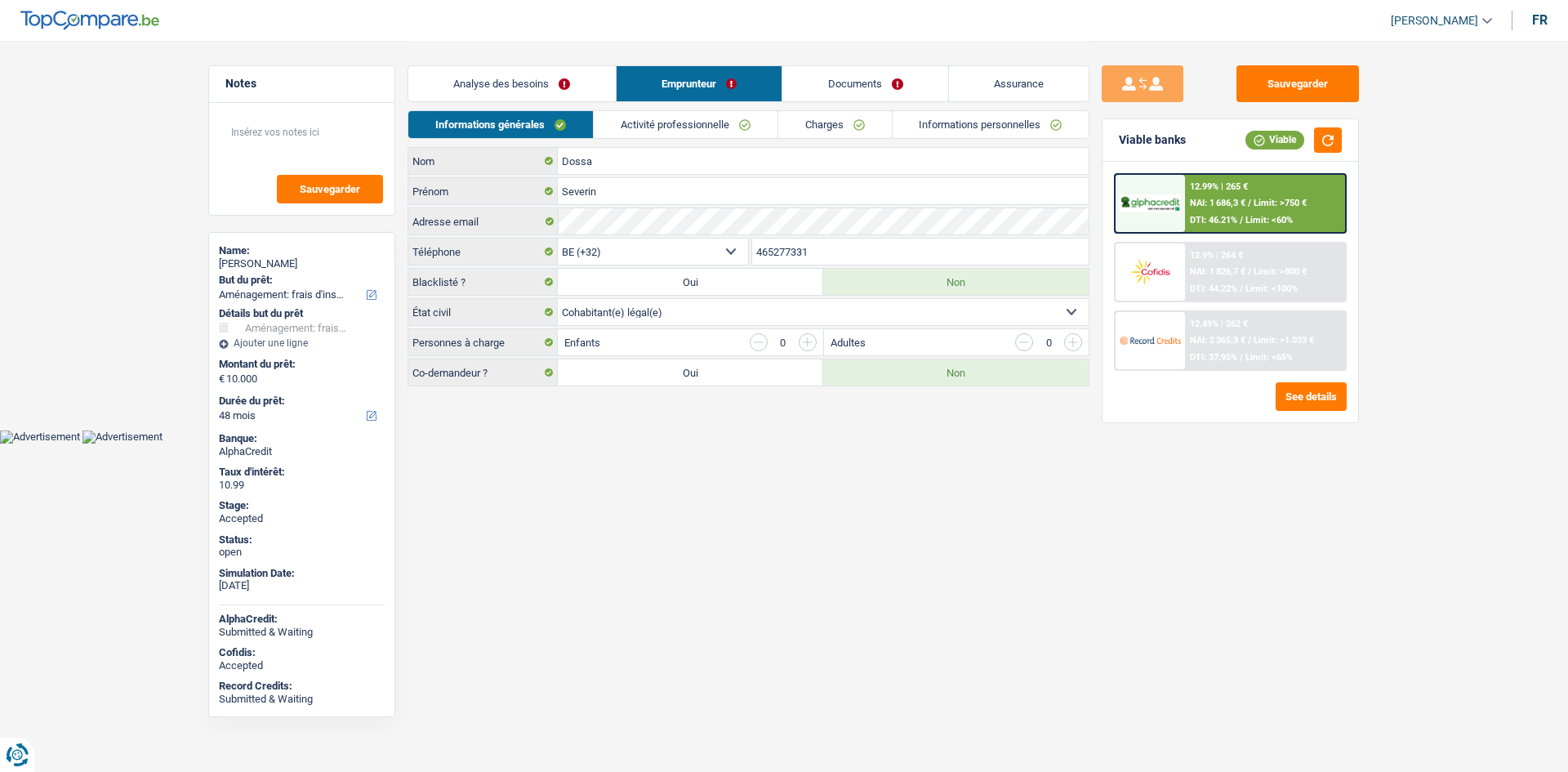
click at [800, 261] on input "465277331" at bounding box center [921, 251] width 338 height 26
click at [649, 118] on link "Activité professionnelle" at bounding box center [685, 125] width 184 height 27
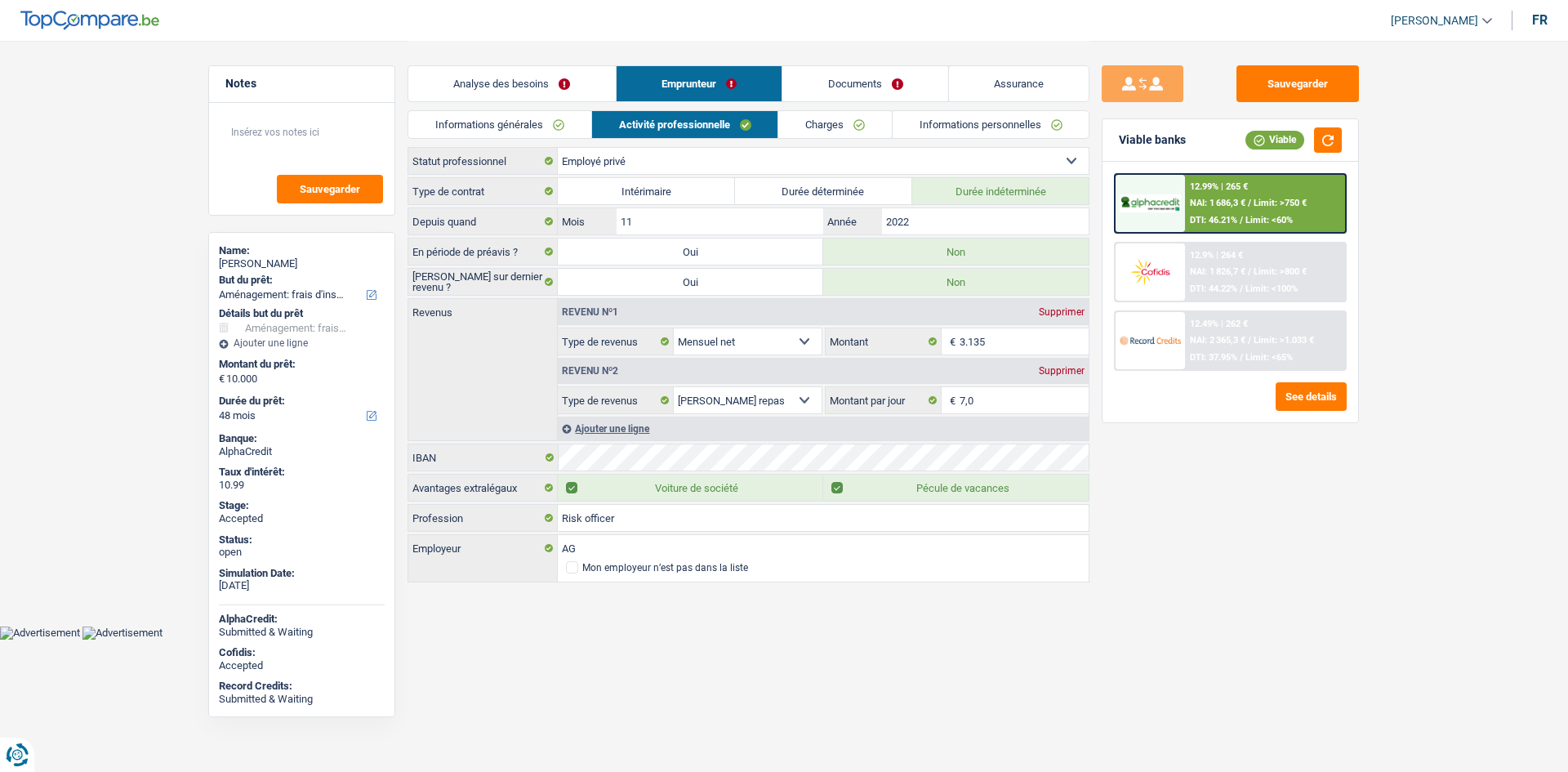
click at [868, 124] on link "Charges" at bounding box center [835, 125] width 113 height 27
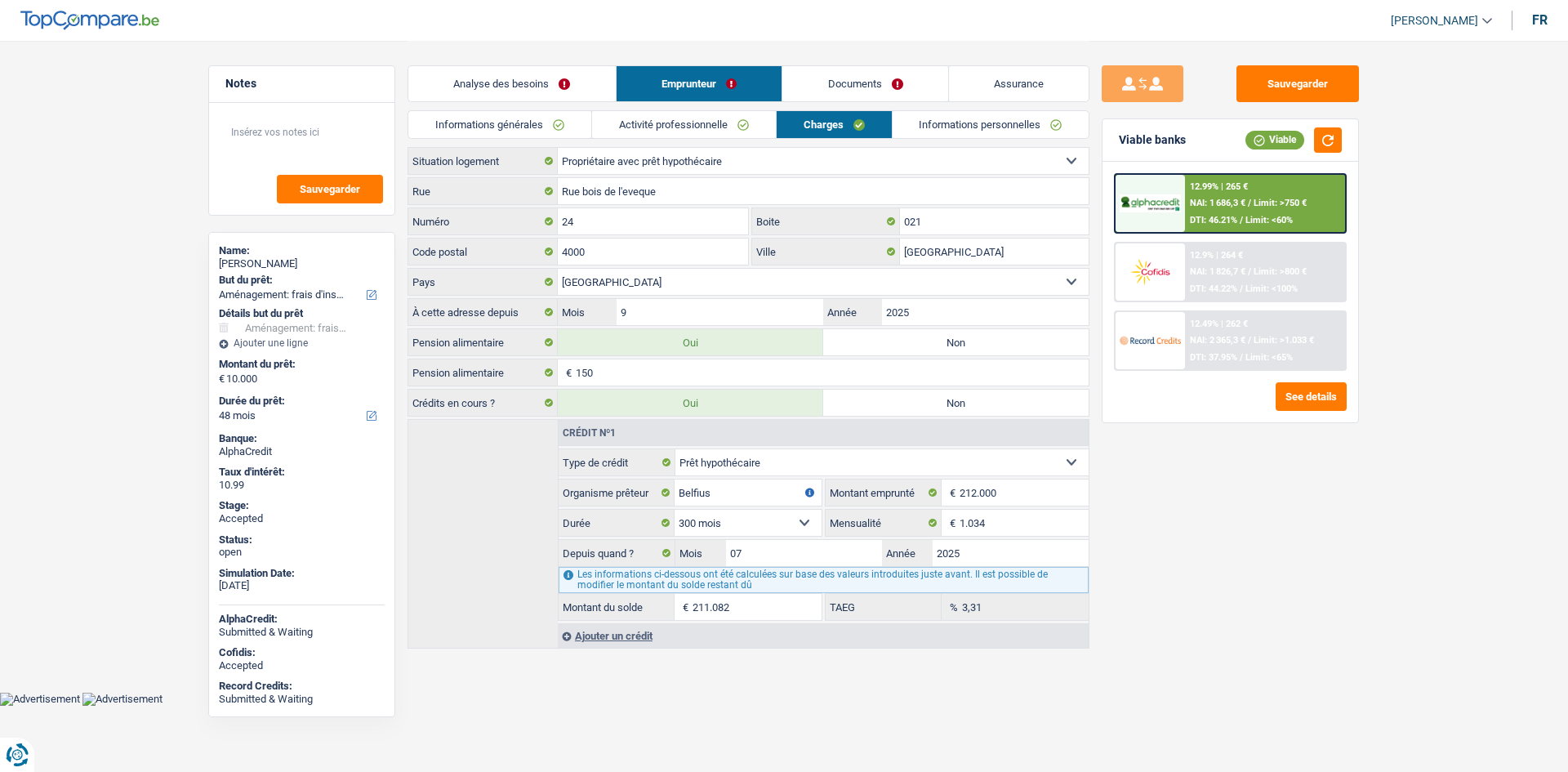
click at [956, 127] on link "Informations personnelles" at bounding box center [991, 125] width 197 height 27
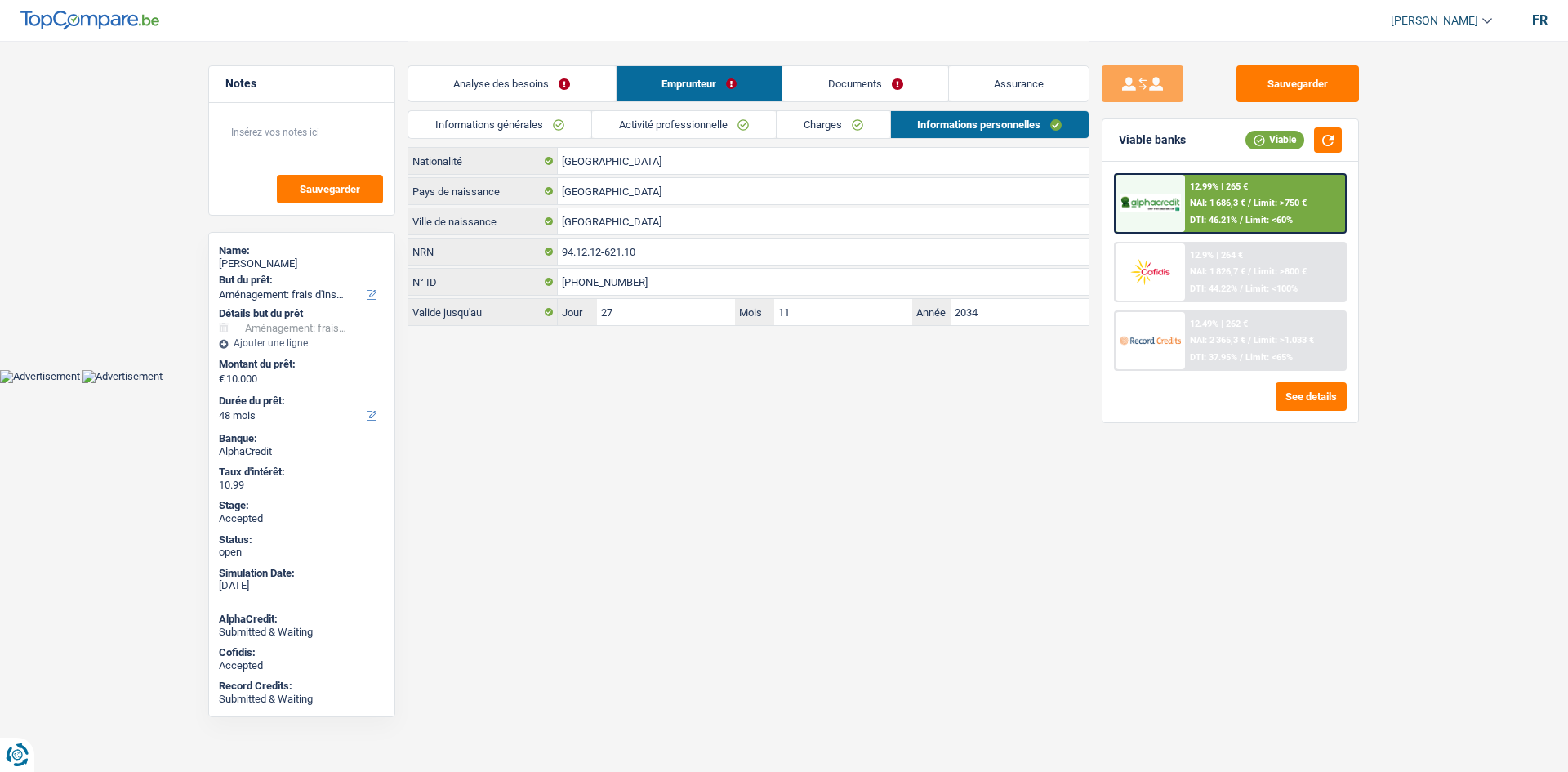
click at [1011, 95] on link "Assurance" at bounding box center [1019, 83] width 140 height 35
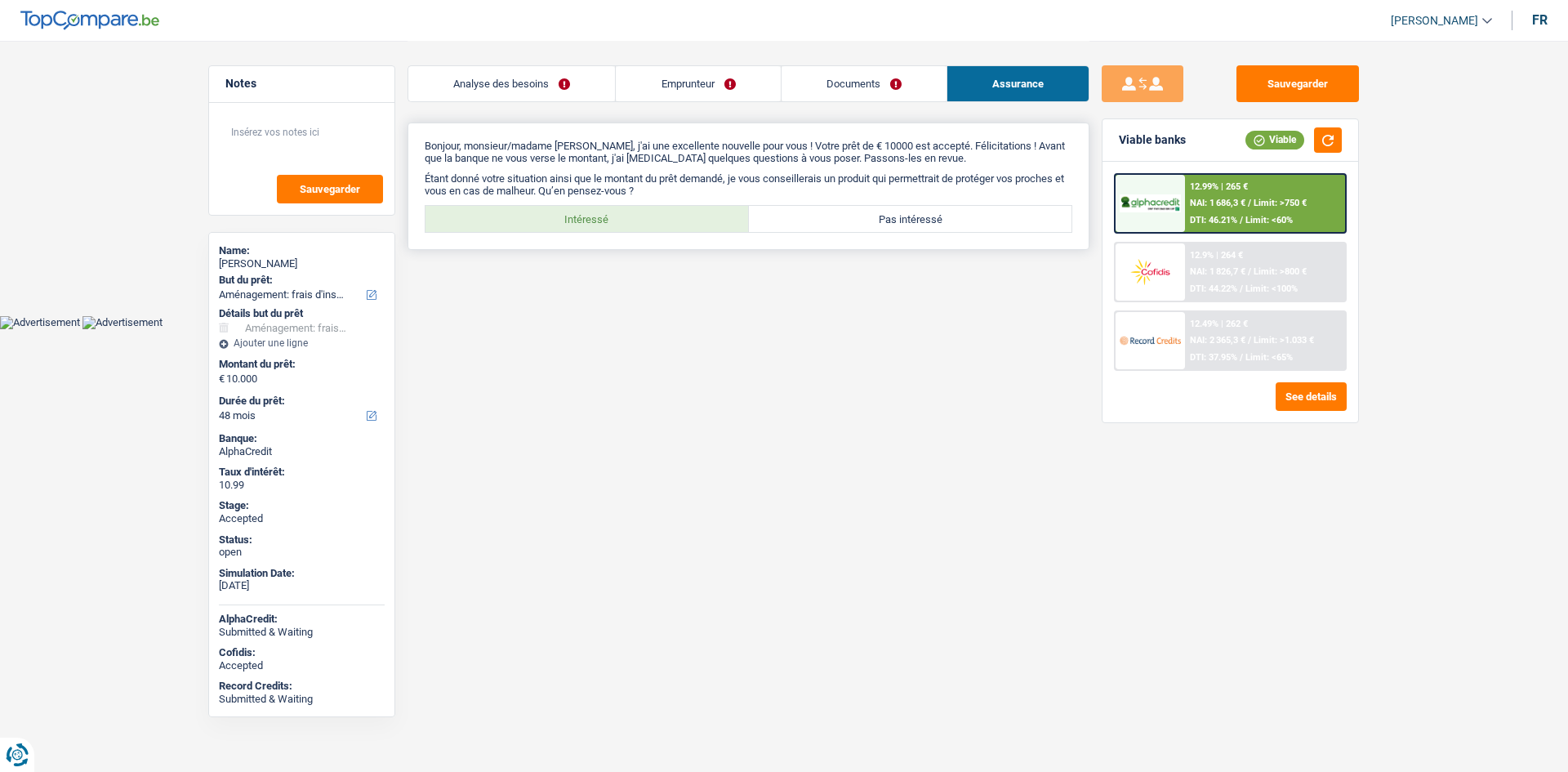
click at [511, 211] on label "Intéressé" at bounding box center [587, 218] width 323 height 26
click at [511, 211] on input "Intéressé" at bounding box center [587, 218] width 323 height 26
radio input "true"
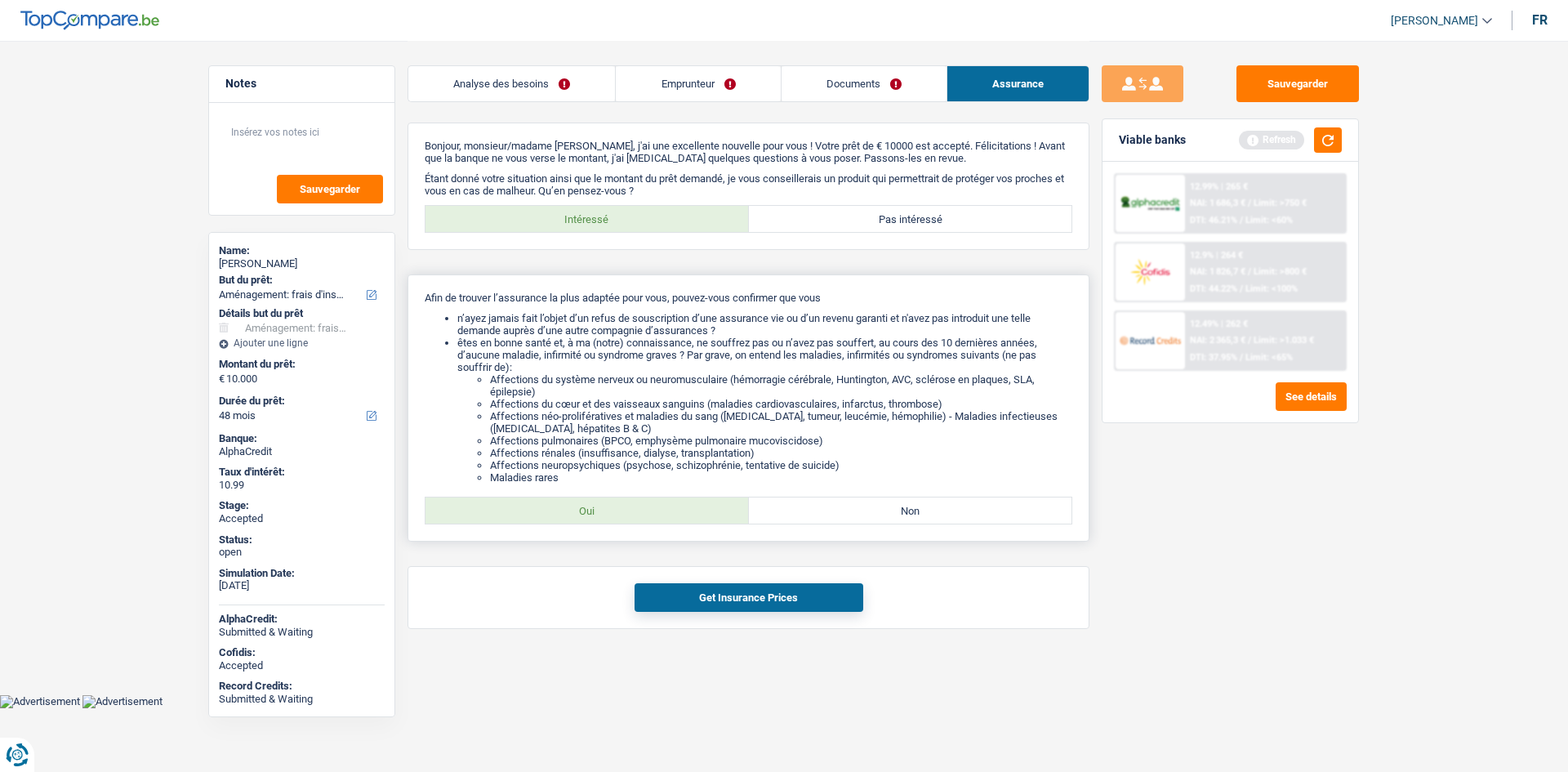
click at [692, 504] on label "Oui" at bounding box center [587, 510] width 323 height 26
click at [692, 504] on input "Oui" at bounding box center [587, 510] width 323 height 26
radio input "true"
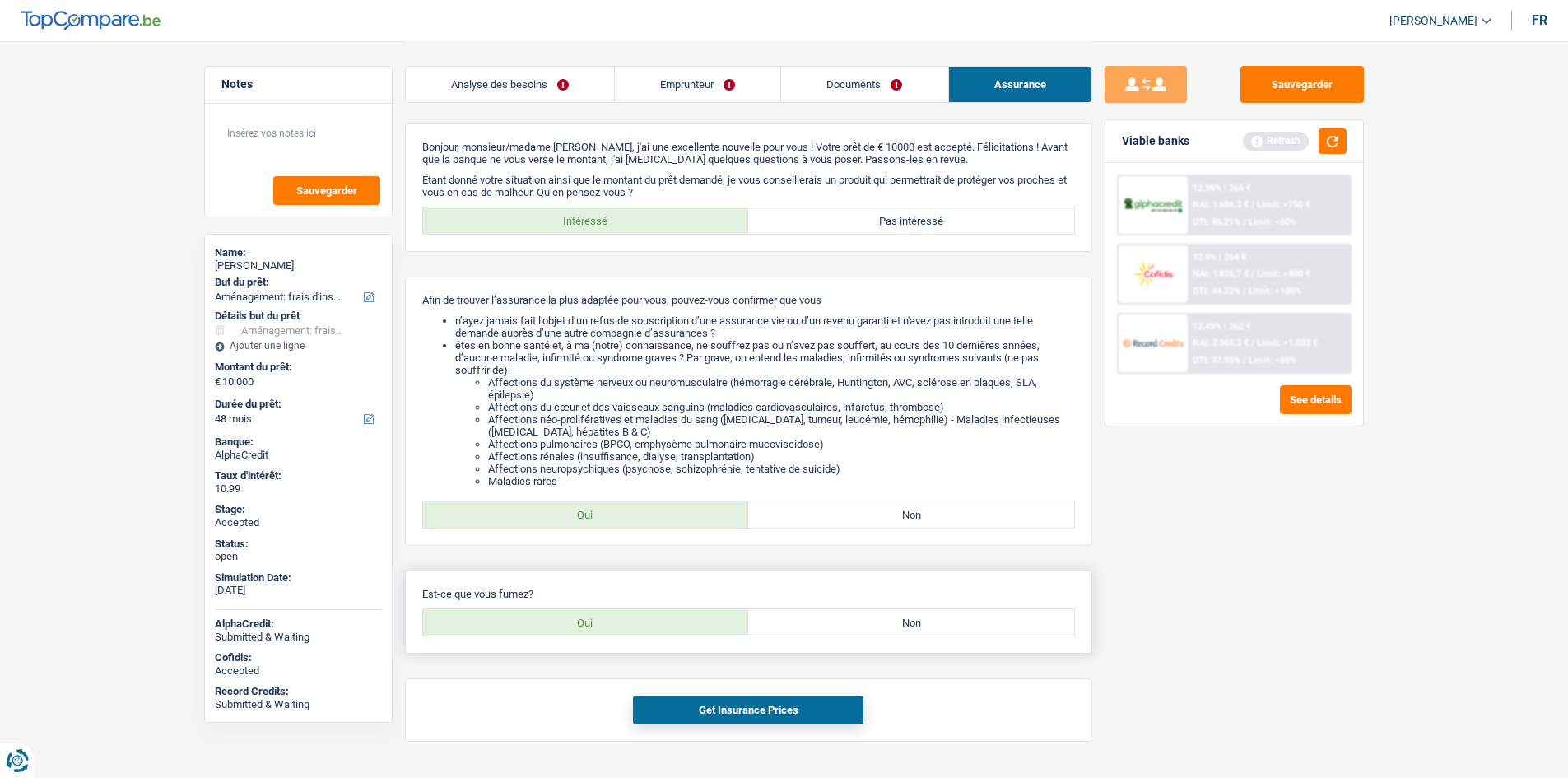
click at [846, 623] on label "Non" at bounding box center [911, 621] width 326 height 26
click at [846, 623] on input "Non" at bounding box center [911, 621] width 326 height 26
radio input "true"
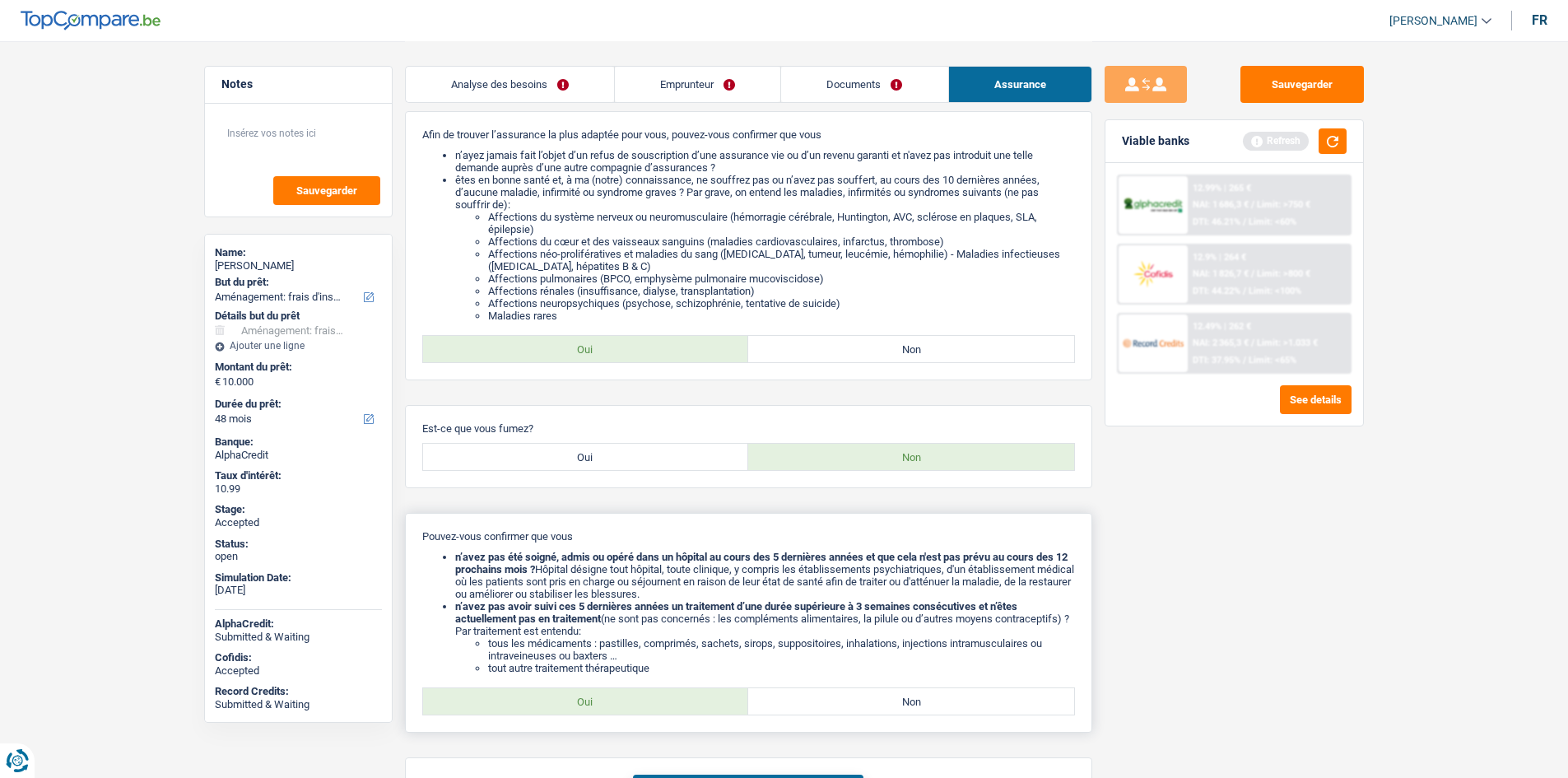
scroll to position [287, 0]
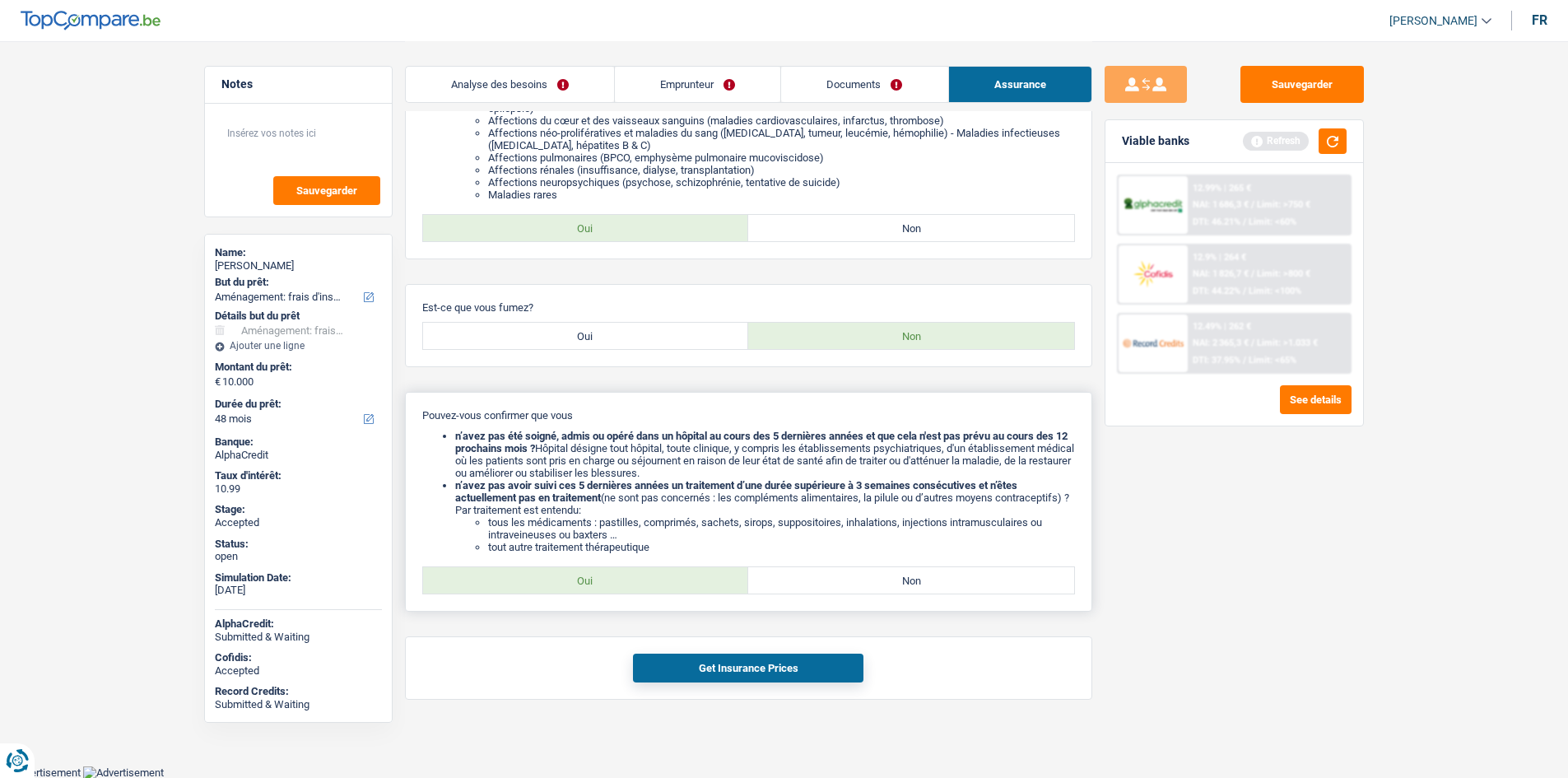
click at [715, 587] on label "Oui" at bounding box center [586, 580] width 326 height 26
click at [715, 587] on input "Oui" at bounding box center [586, 580] width 326 height 26
radio input "true"
click at [753, 659] on button "Get Insurance Prices" at bounding box center [747, 668] width 231 height 29
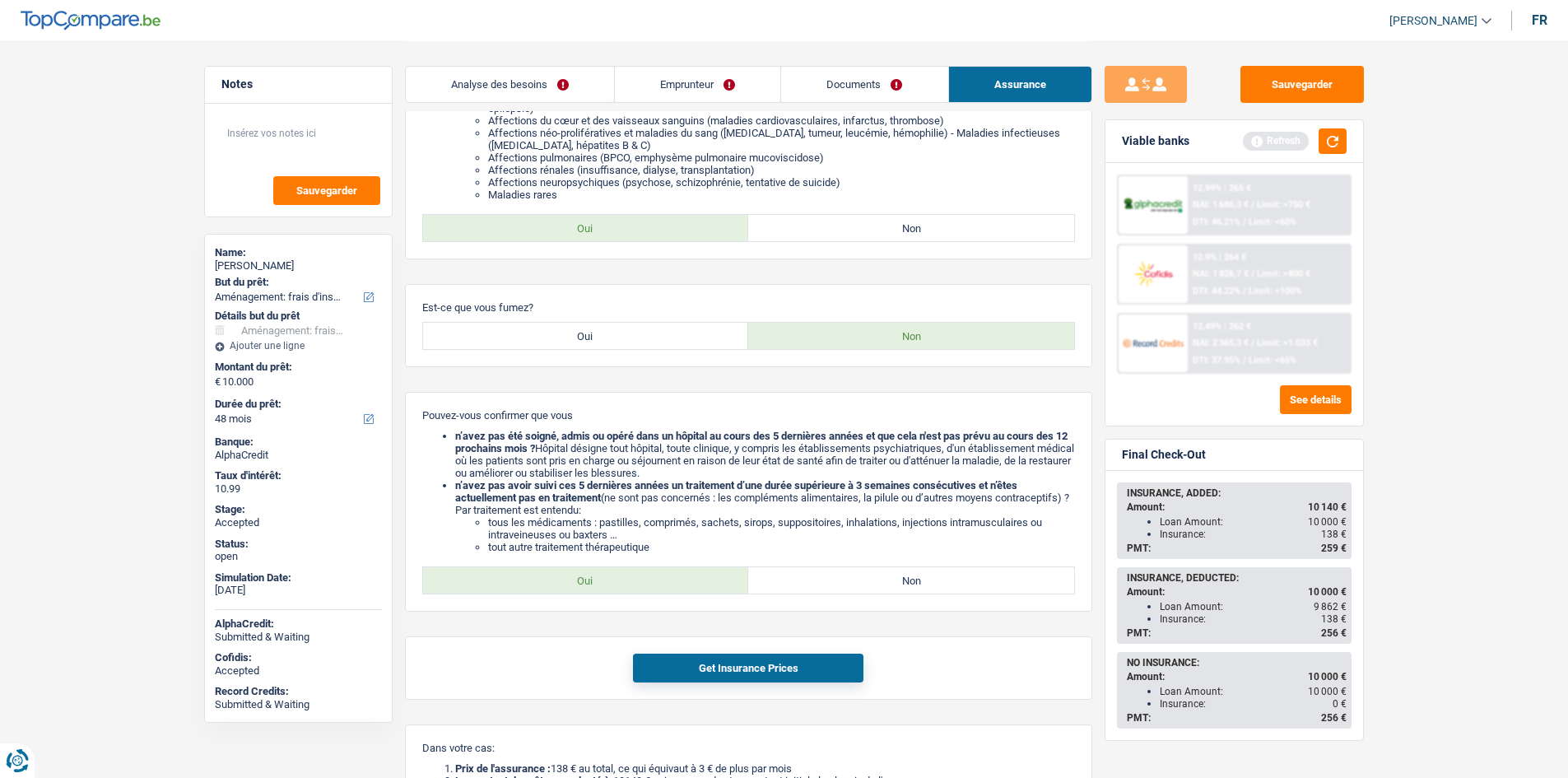
click at [1221, 261] on div "12.9% | 264 €" at bounding box center [1219, 257] width 53 height 11
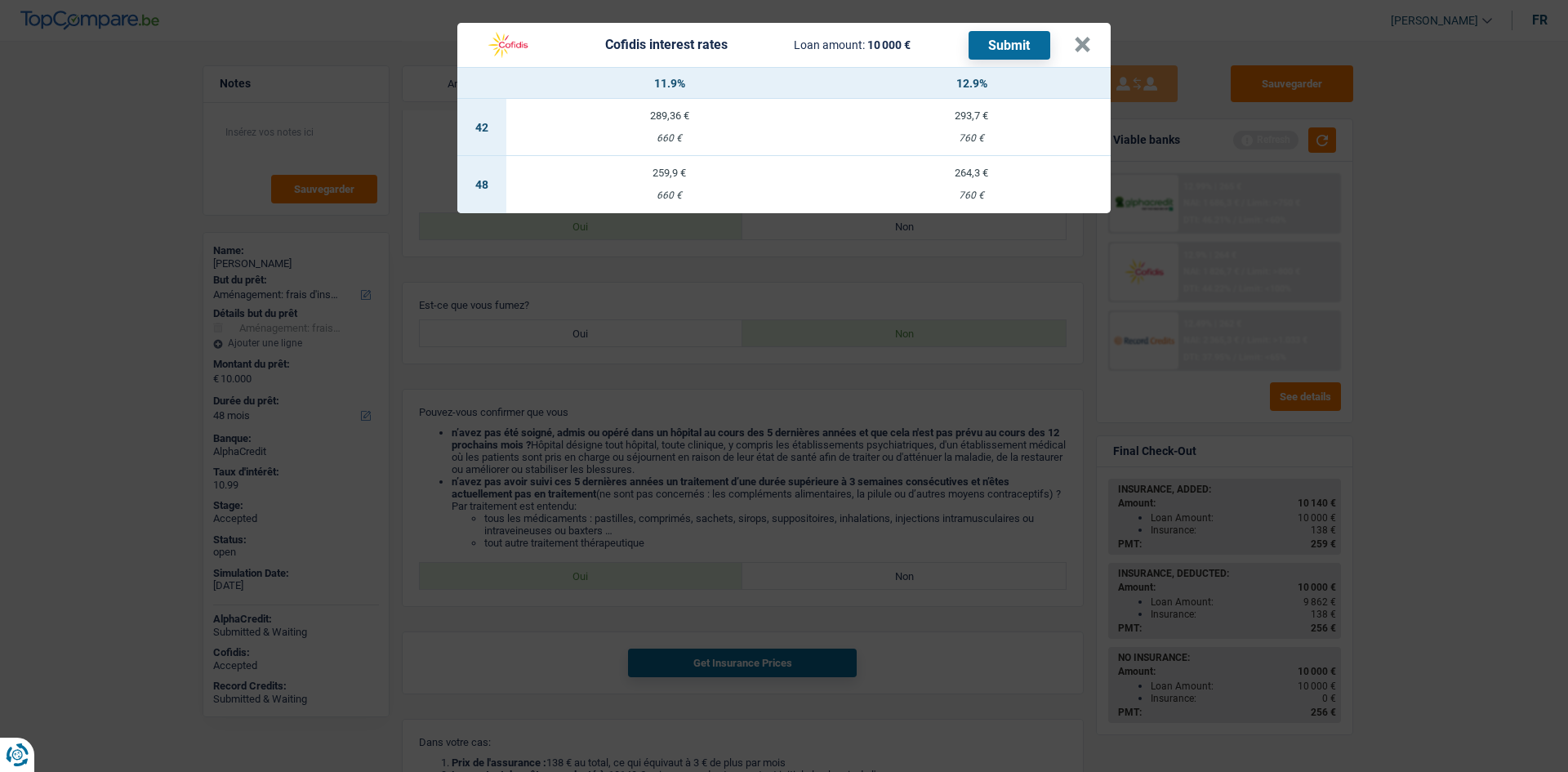
click at [679, 201] on div "660 €" at bounding box center [669, 196] width 326 height 11
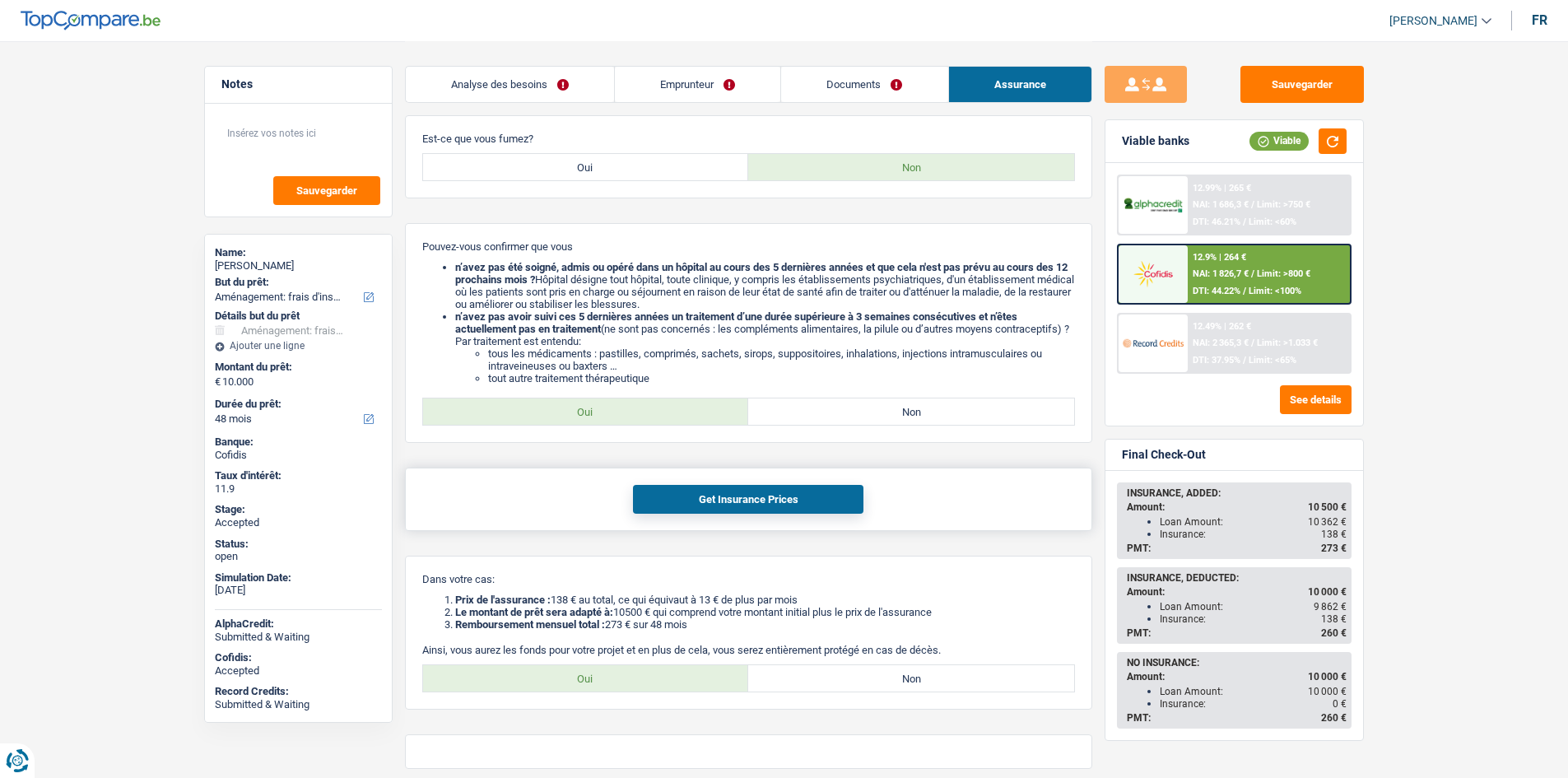
scroll to position [524, 0]
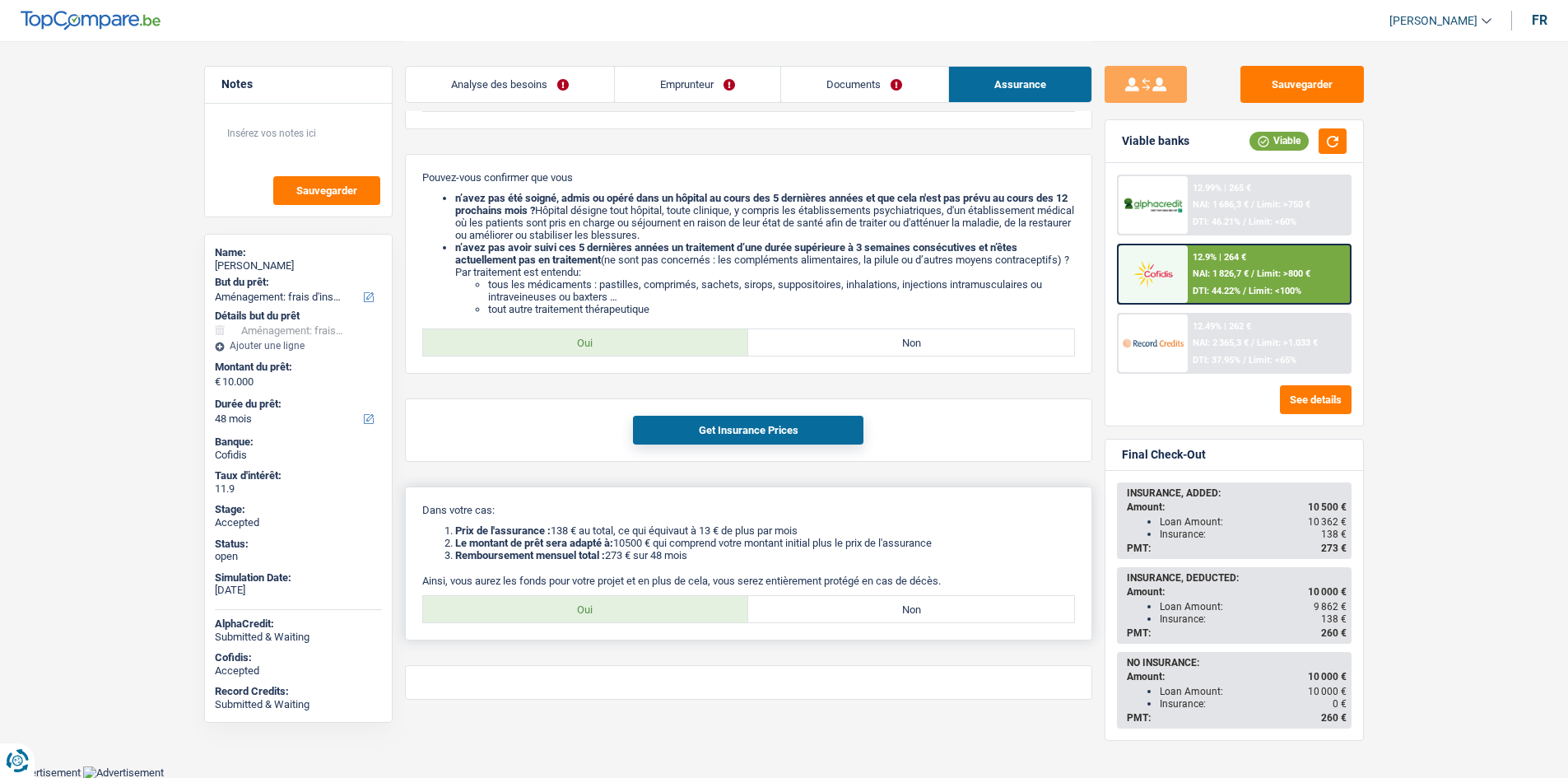
click at [664, 612] on label "Oui" at bounding box center [586, 609] width 326 height 26
click at [664, 612] on input "Oui" at bounding box center [586, 609] width 326 height 26
radio input "true"
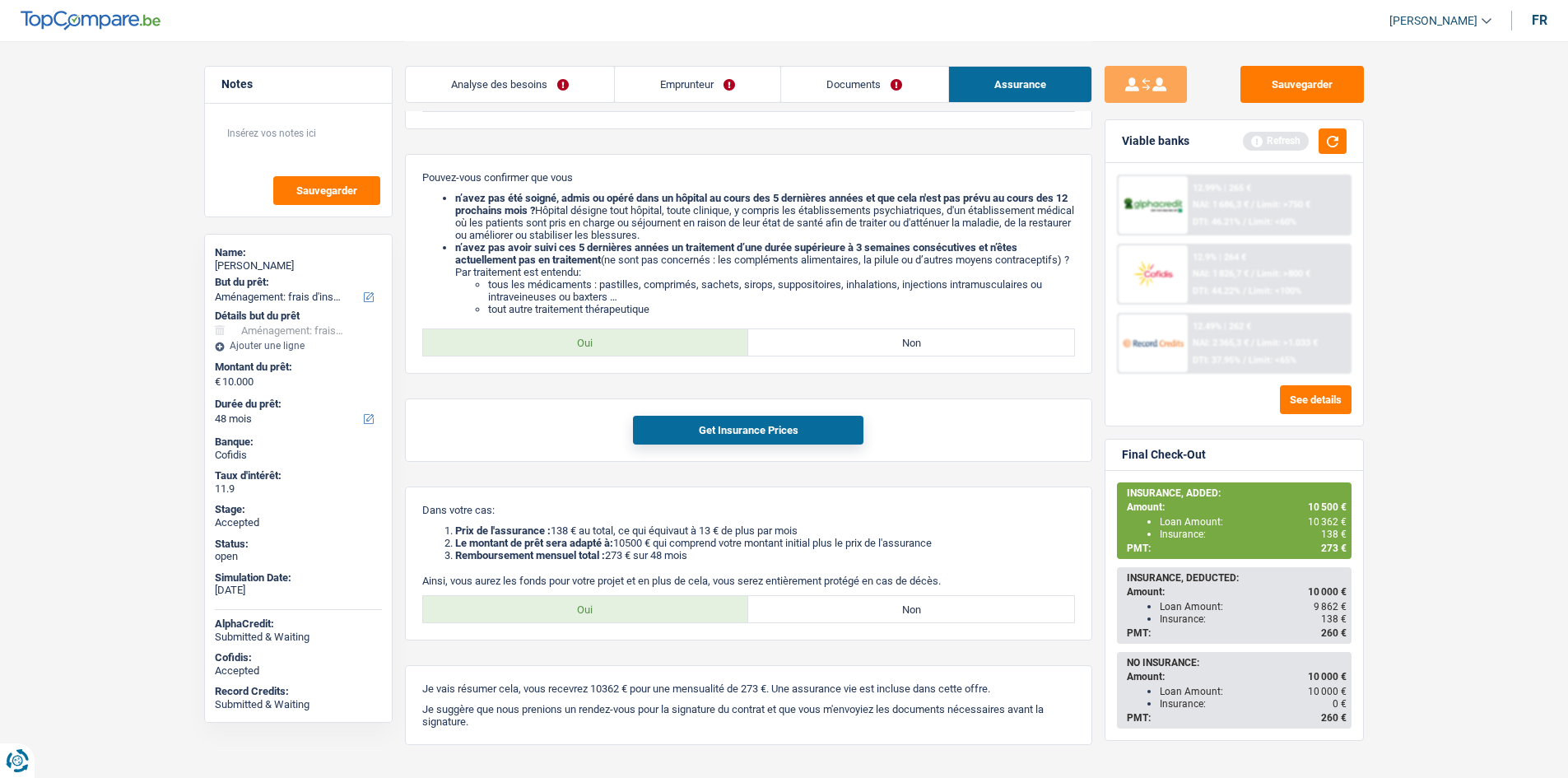
click at [1449, 387] on main "Notes Sauvegarder Name: Severin Dossa But du prêt: Confort maison: meubles, tex…" at bounding box center [784, 143] width 1568 height 1334
click at [1399, 297] on main "Notes Sauvegarder Name: Severin Dossa But du prêt: Confort maison: meubles, tex…" at bounding box center [784, 143] width 1568 height 1334
click at [1339, 143] on button "button" at bounding box center [1332, 141] width 28 height 25
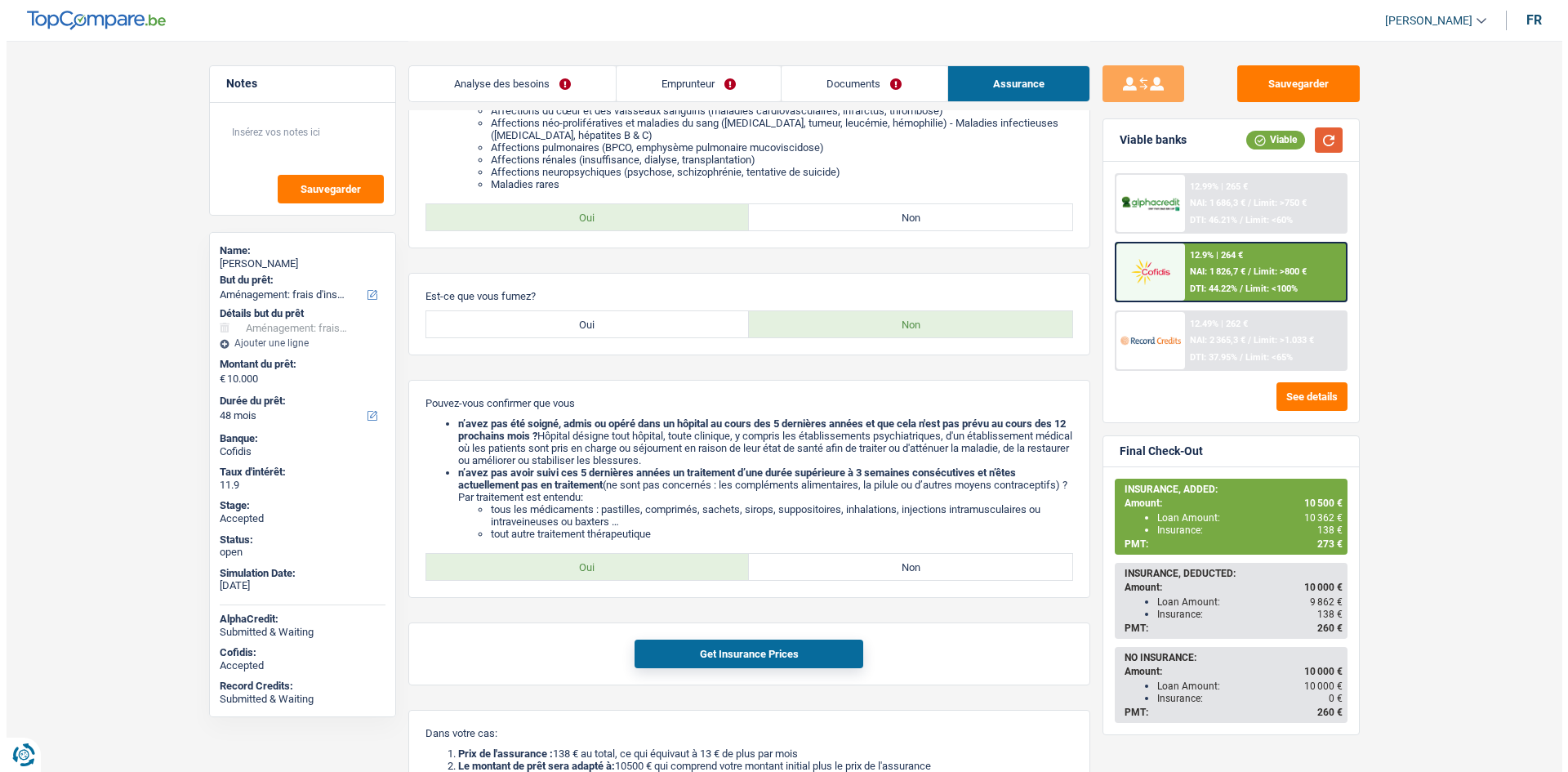
scroll to position [0, 0]
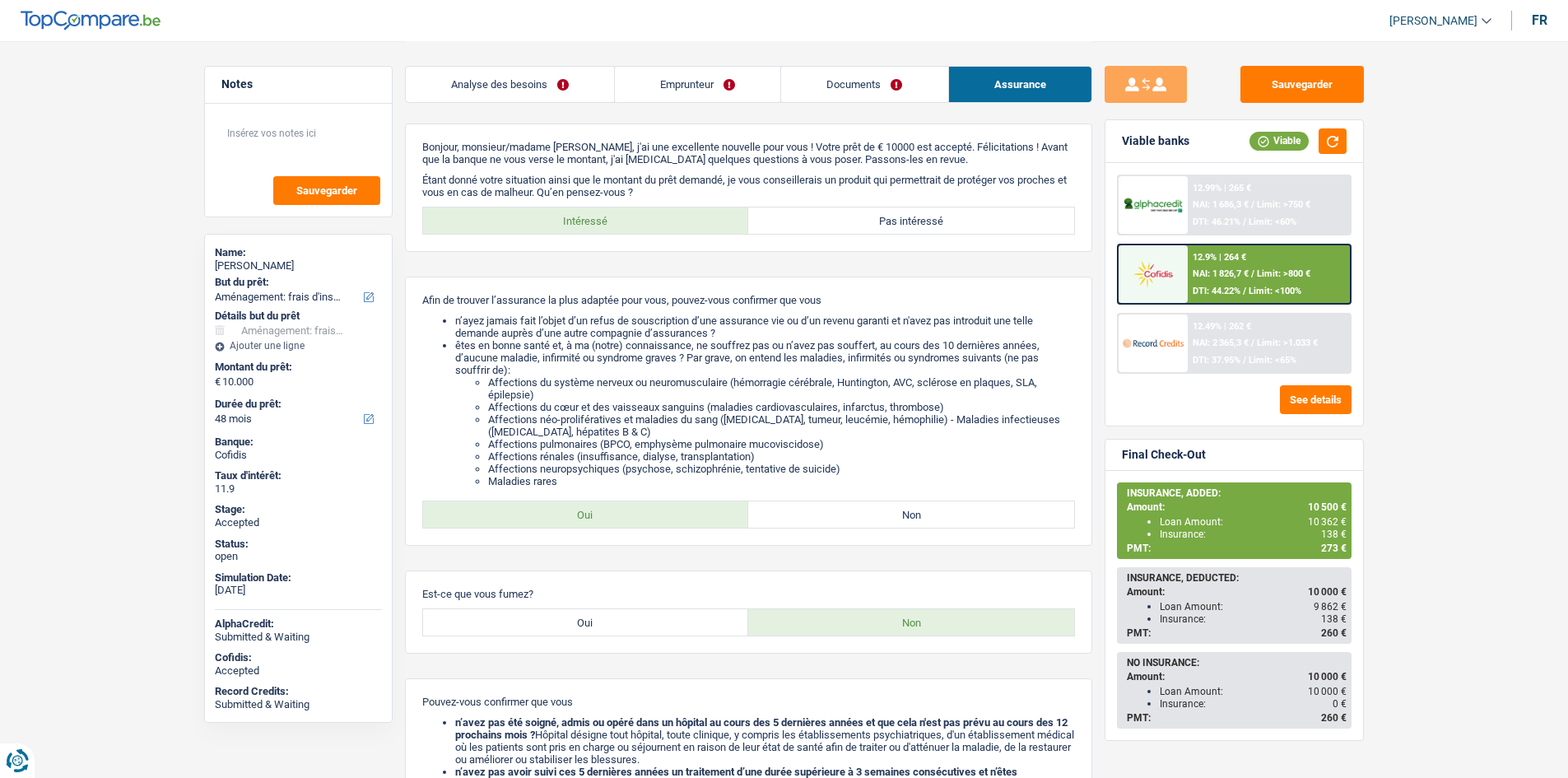
click at [767, 74] on link "Emprunteur" at bounding box center [697, 84] width 166 height 35
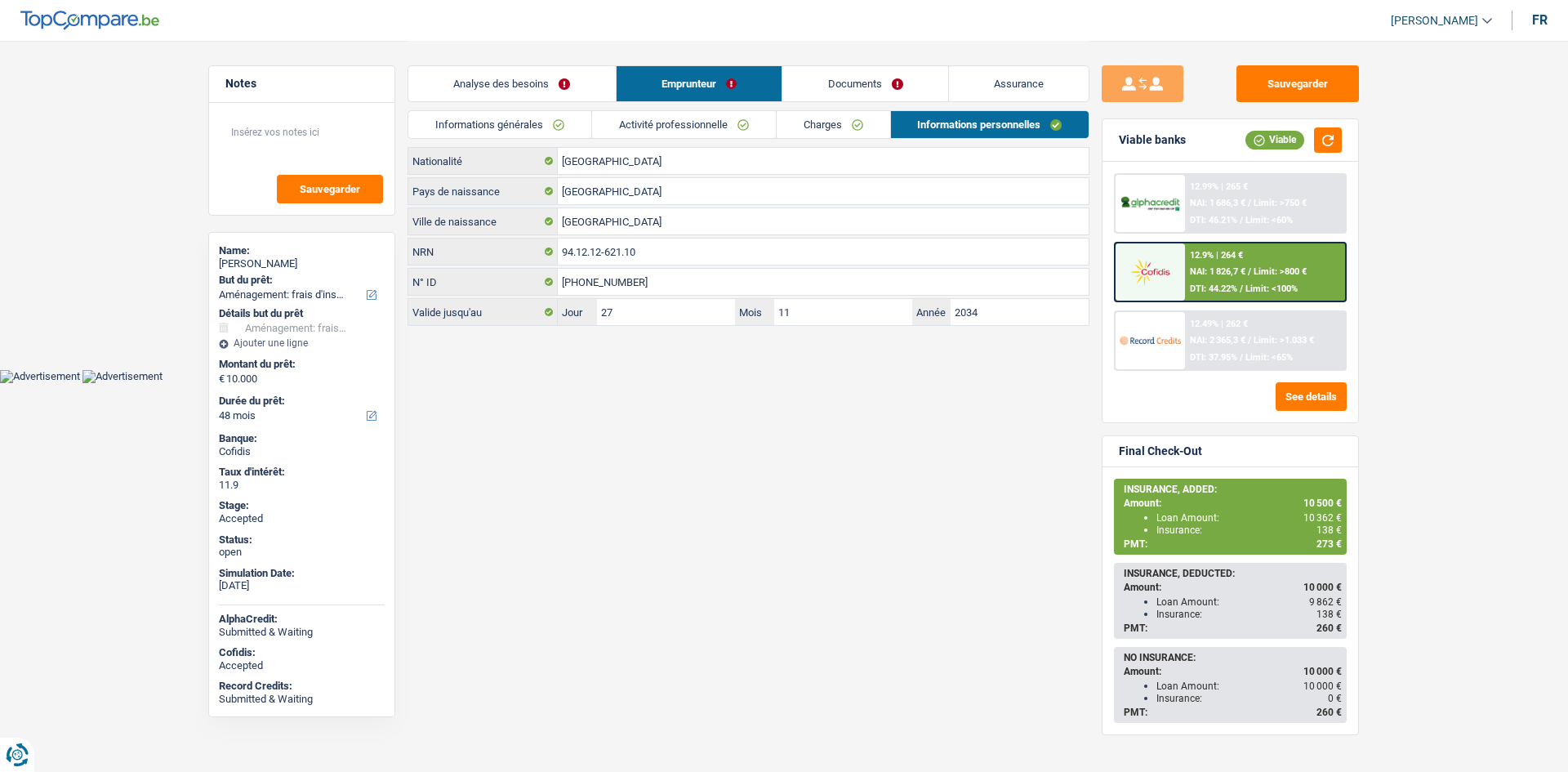
click at [582, 122] on link "Informations générales" at bounding box center [500, 125] width 183 height 27
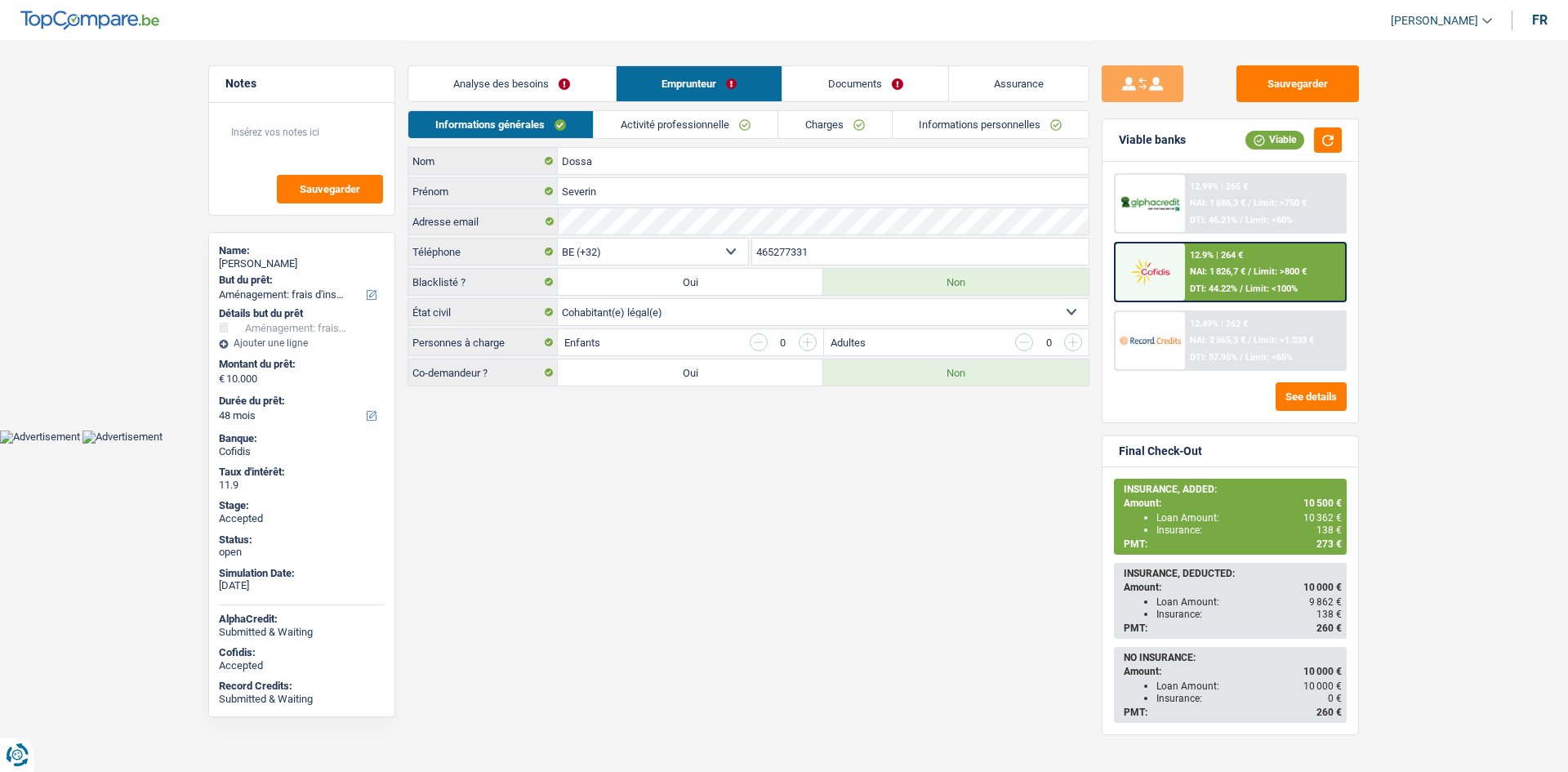
click at [879, 88] on link "Documents" at bounding box center [865, 83] width 166 height 35
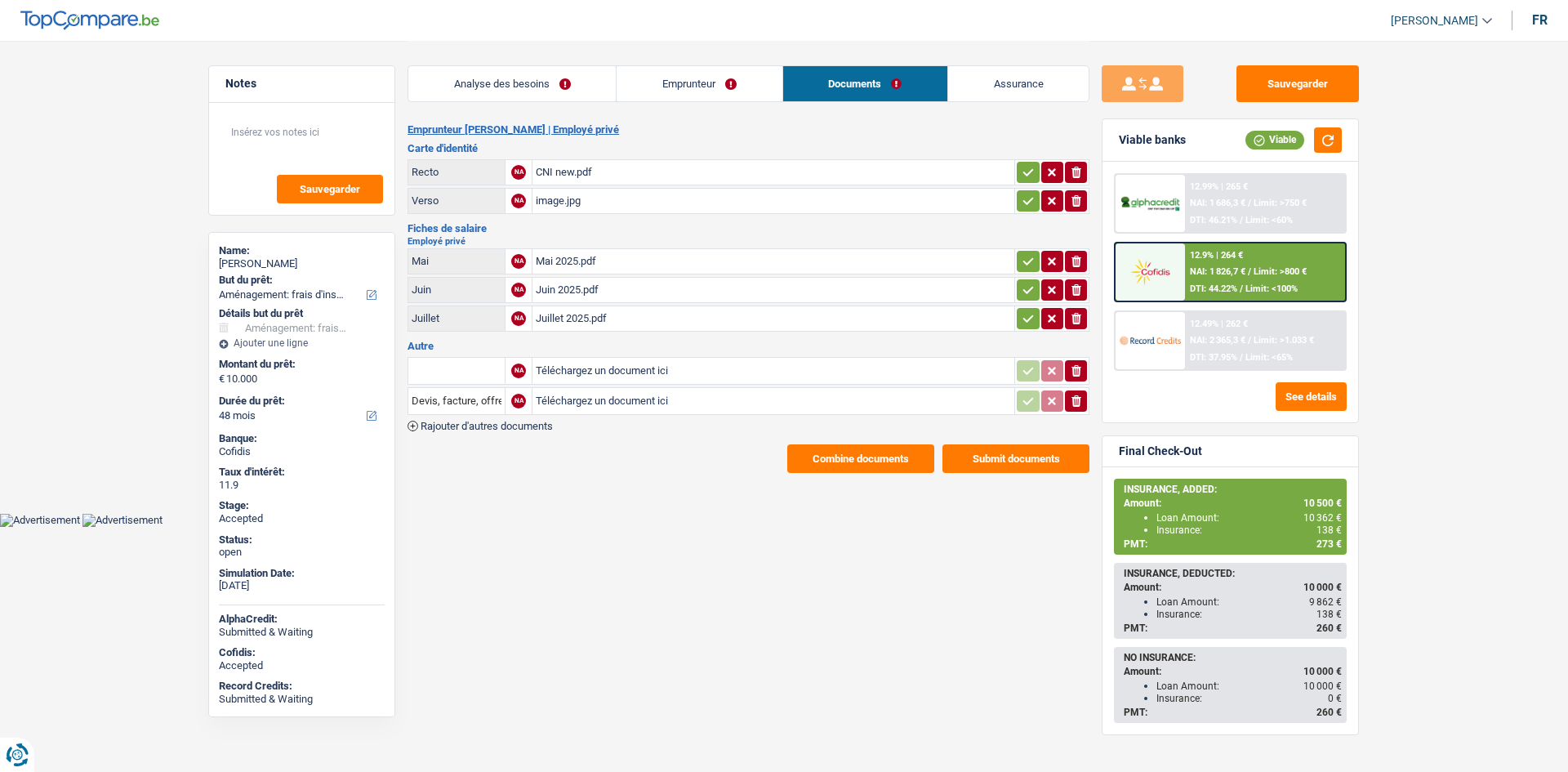
click at [1406, 314] on main "Notes Sauvegarder Name: Severin Dossa But du prêt: Confort maison: meubles, tex…" at bounding box center [784, 257] width 1568 height 513
click at [1307, 87] on button "Sauvegarder" at bounding box center [1298, 83] width 122 height 37
click at [947, 127] on h2 "Emprunteur Severin Dossa | Employé privé" at bounding box center [749, 129] width 683 height 13
drag, startPoint x: 692, startPoint y: 77, endPoint x: 631, endPoint y: 88, distance: 62.0
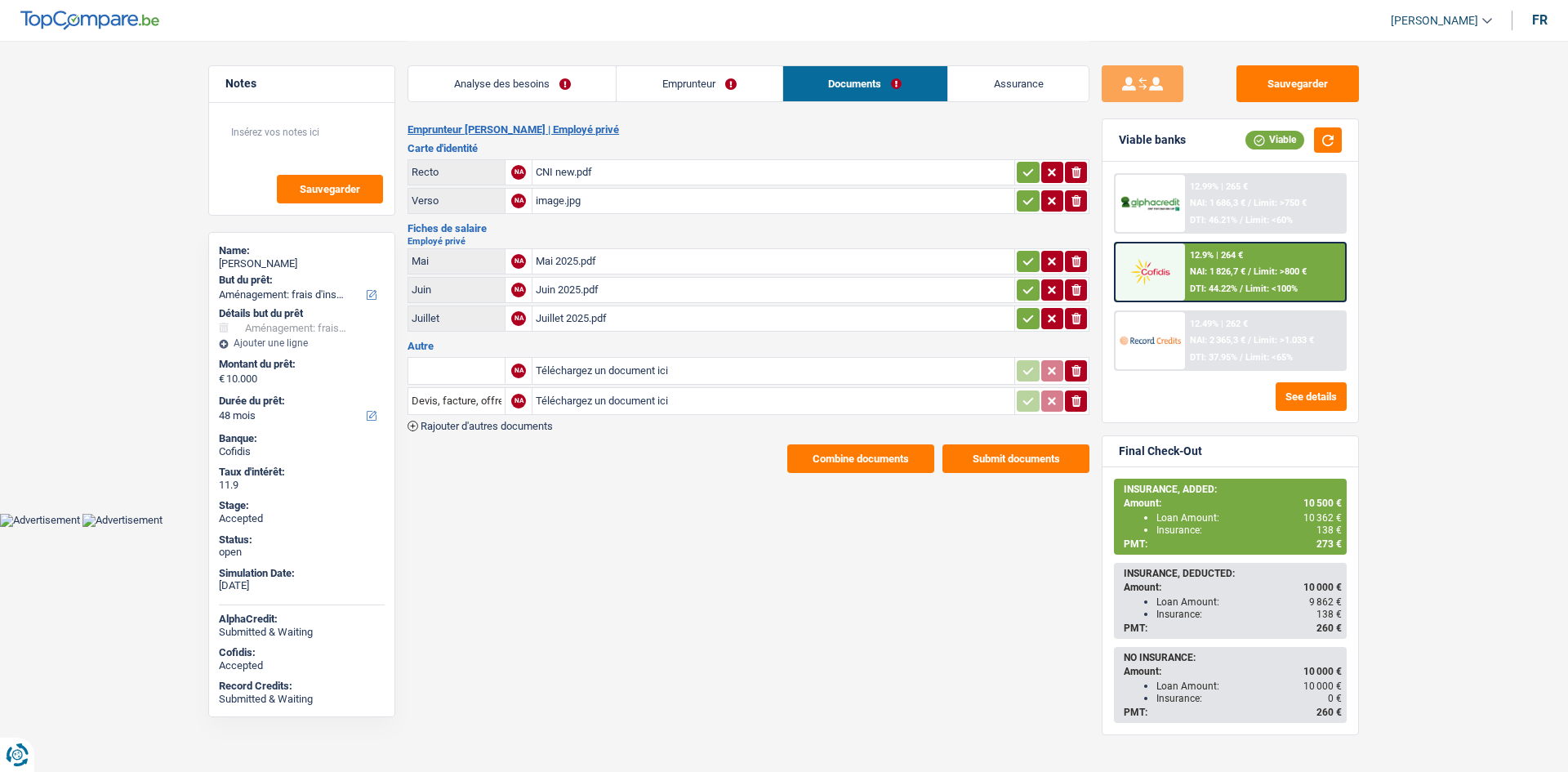
click at [692, 77] on link "Emprunteur" at bounding box center [700, 83] width 165 height 35
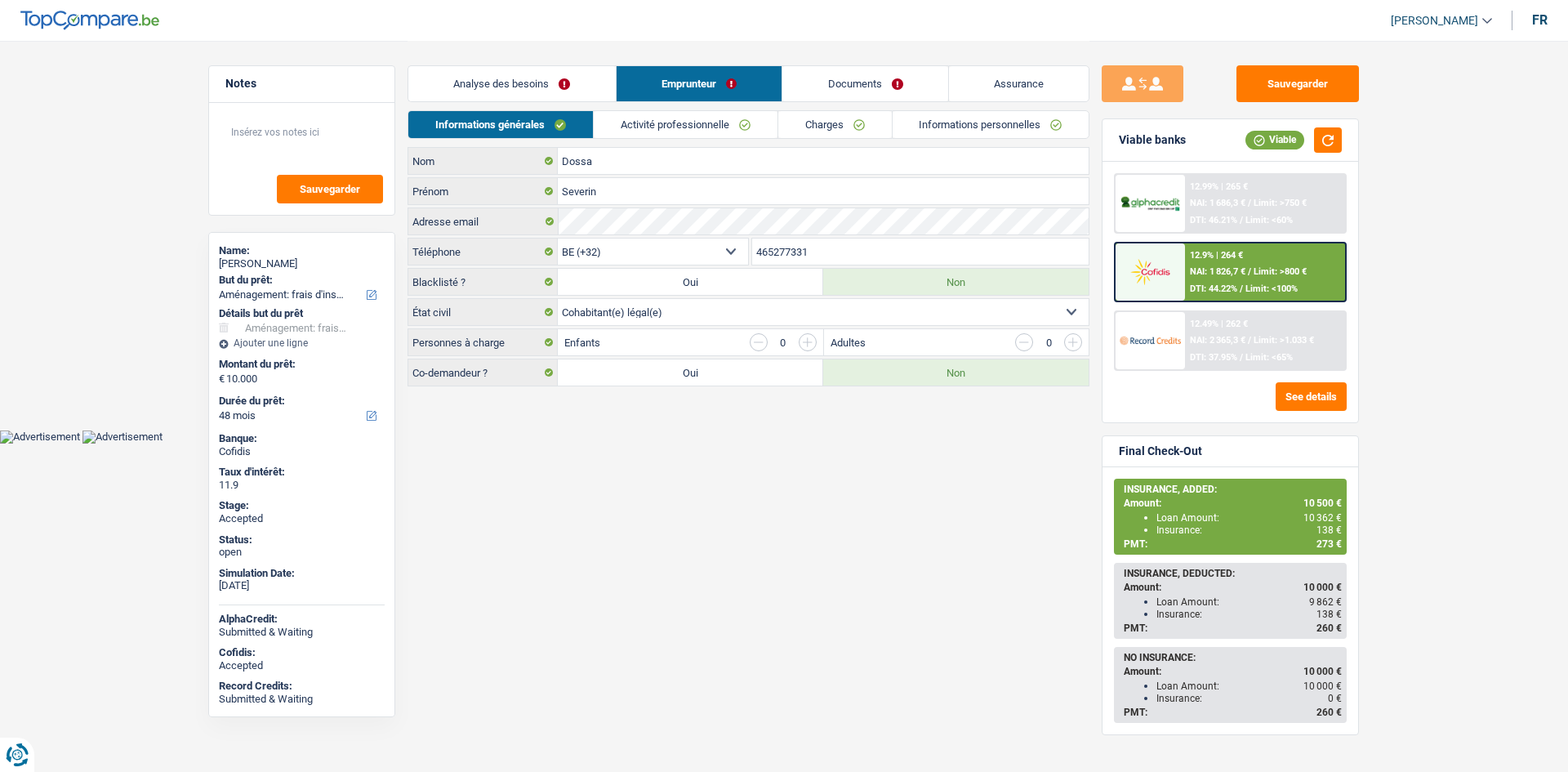
click at [641, 124] on link "Activité professionnelle" at bounding box center [685, 125] width 184 height 27
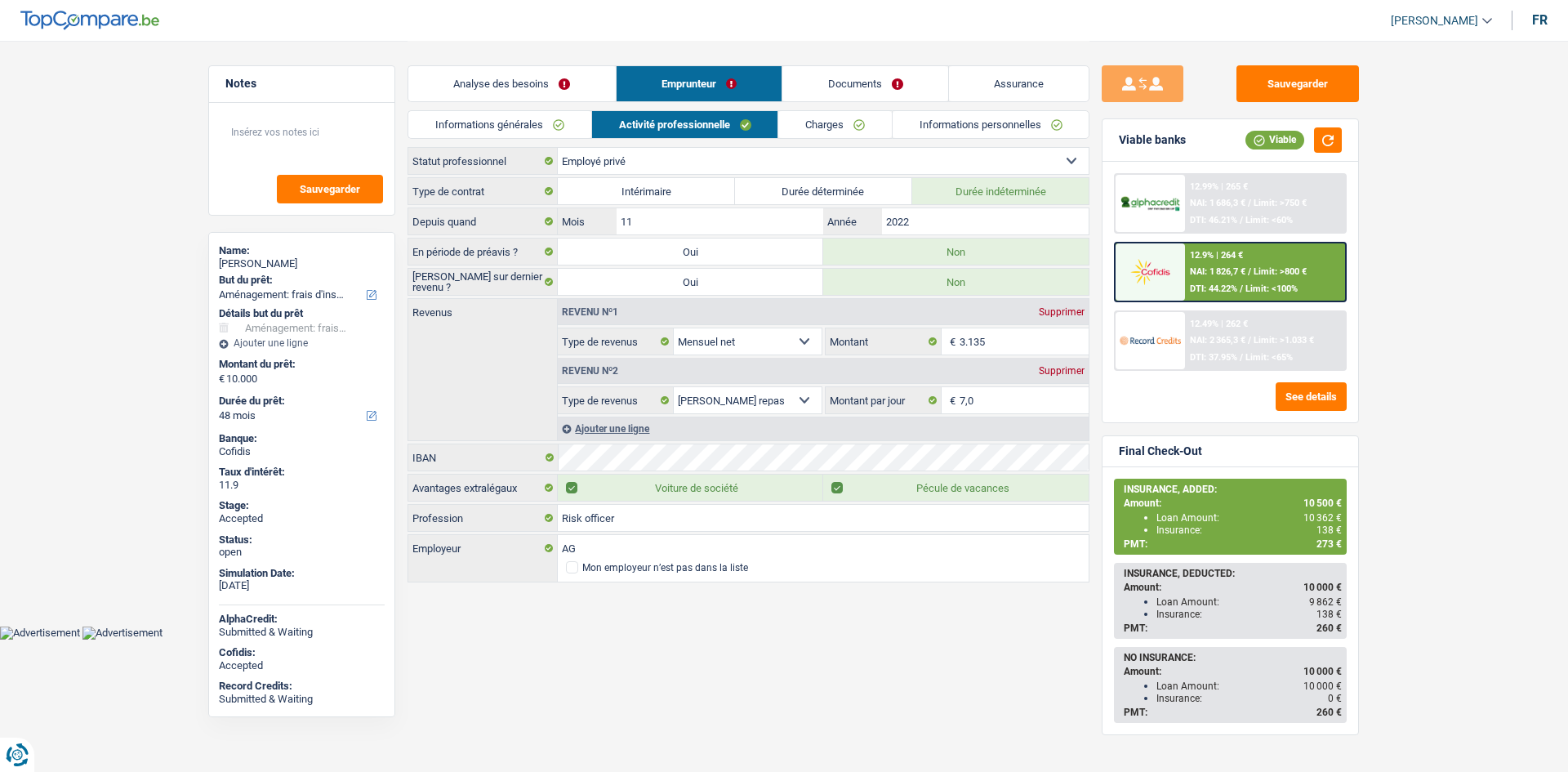
click at [1326, 527] on span "138 €" at bounding box center [1329, 530] width 25 height 12
copy span "138"
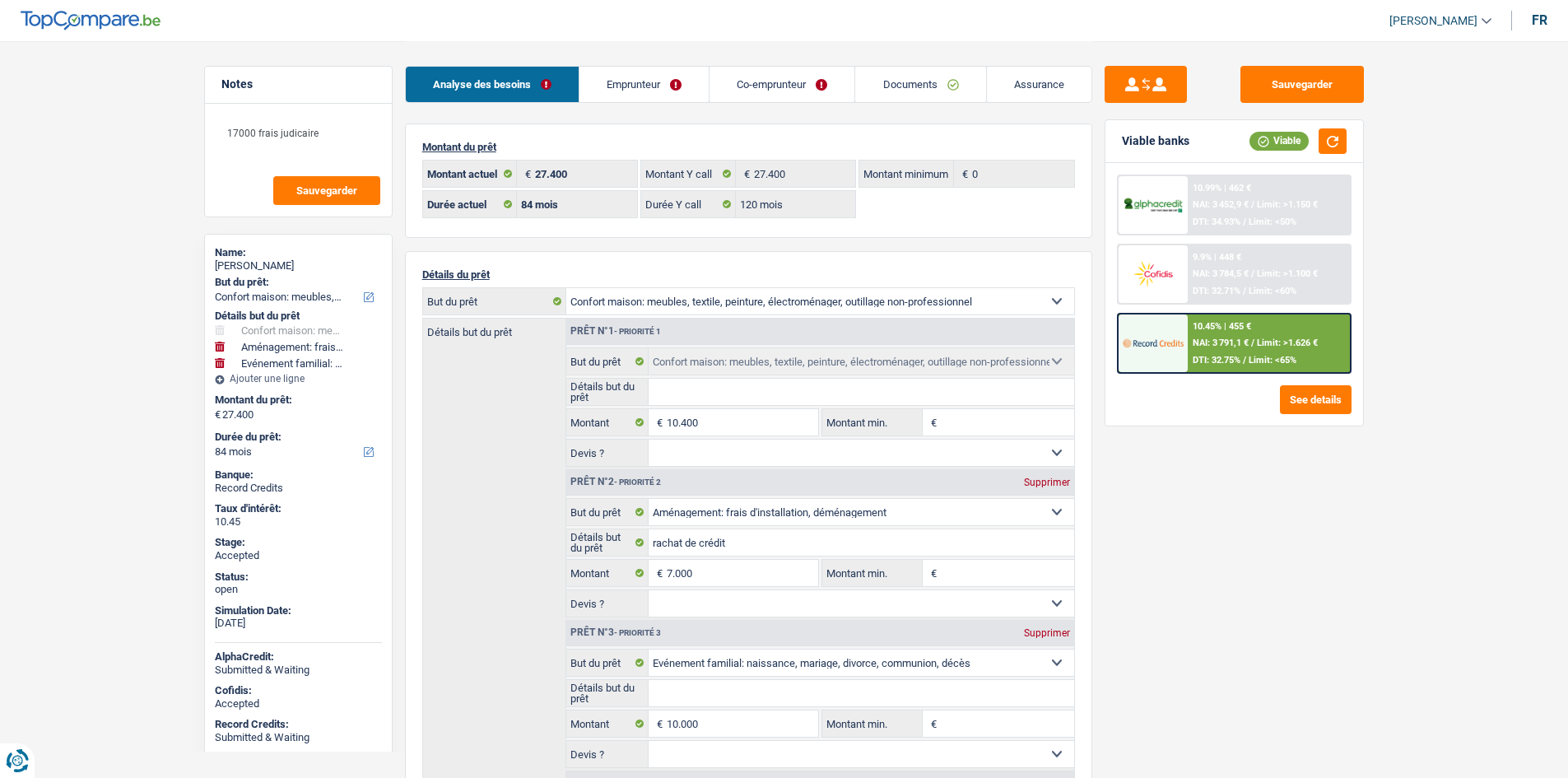
select select "household"
select select "movingOrInstallation"
select select "familyEvent"
select select "84"
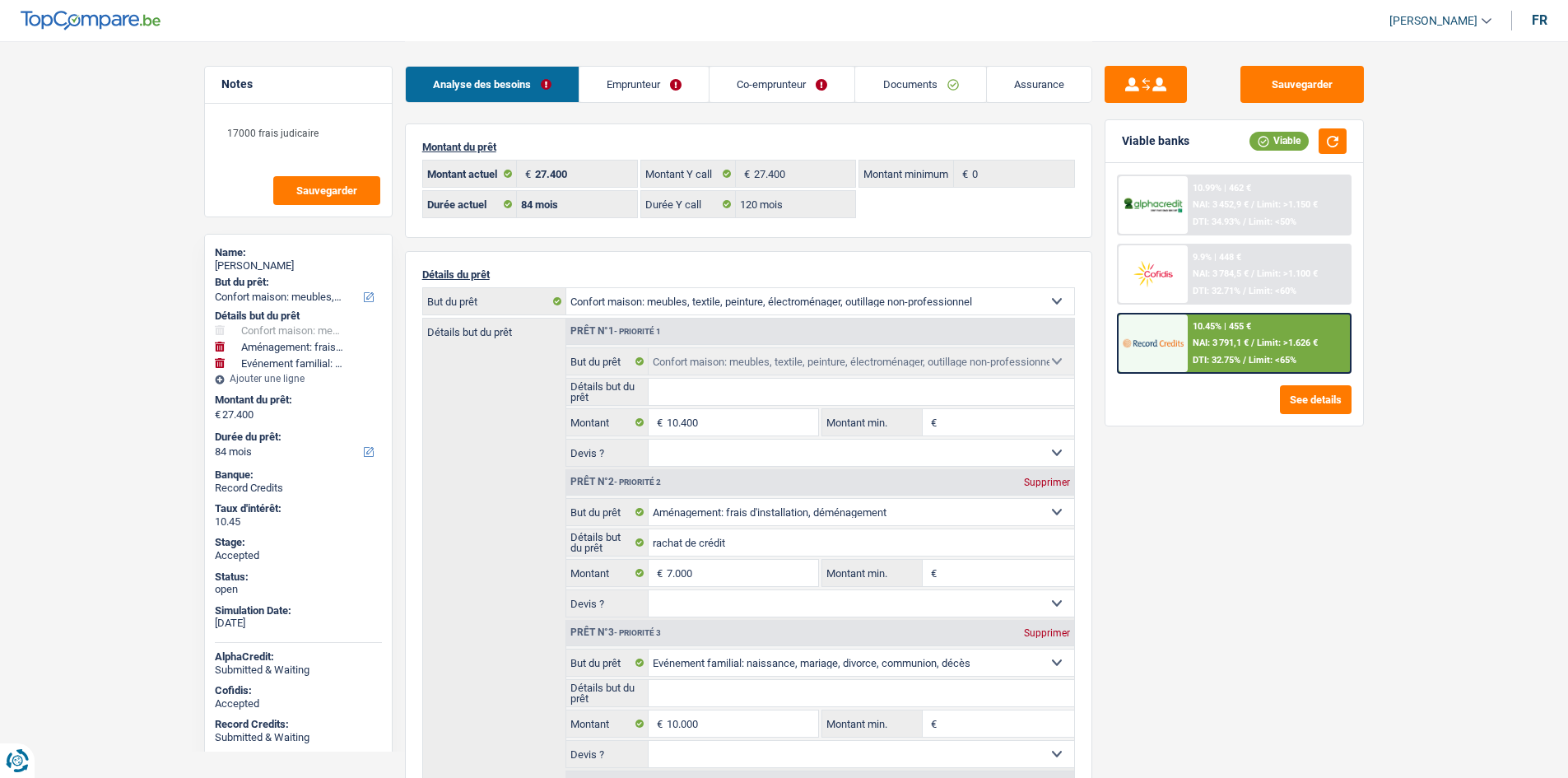
select select "84"
select select "120"
select select "household"
select select "movingOrInstallation"
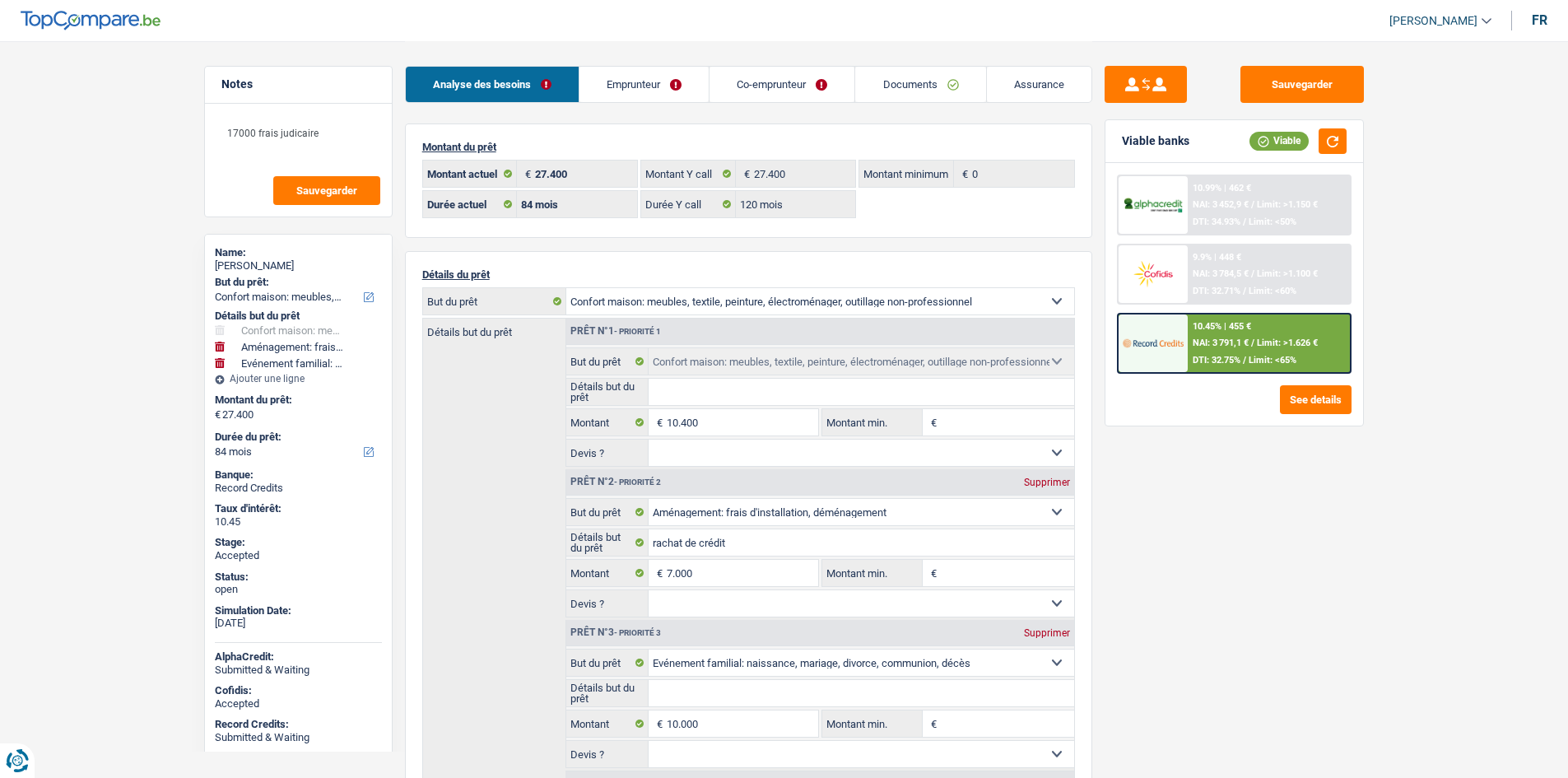
select select "familyEvent"
select select "84"
select select "rents"
select select "BE"
select select "personalLoan"
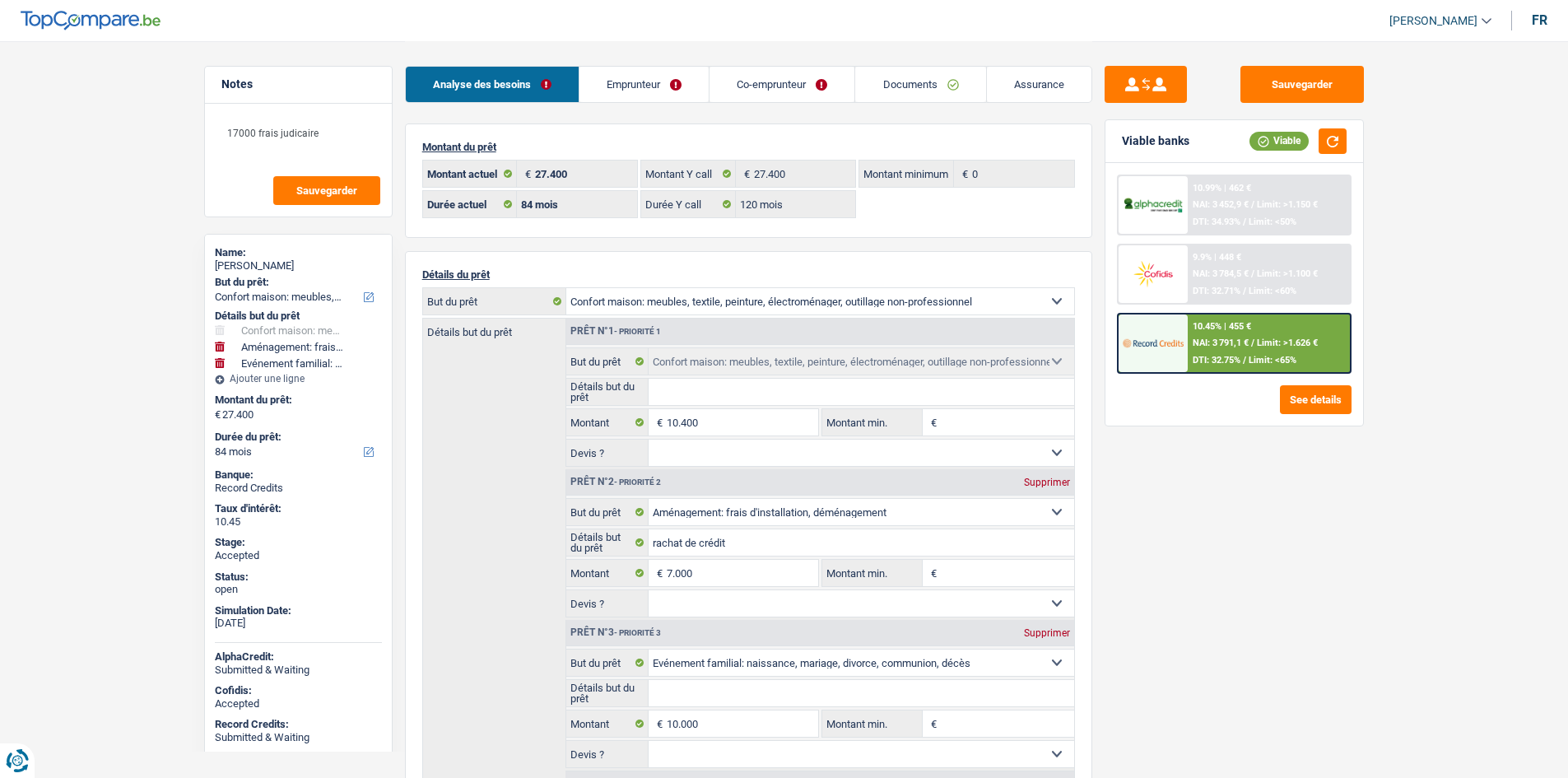
select select "legalFees"
select select "24"
select select "creditConsolidation"
select select "48"
click at [660, 70] on link "Emprunteur" at bounding box center [643, 84] width 129 height 35
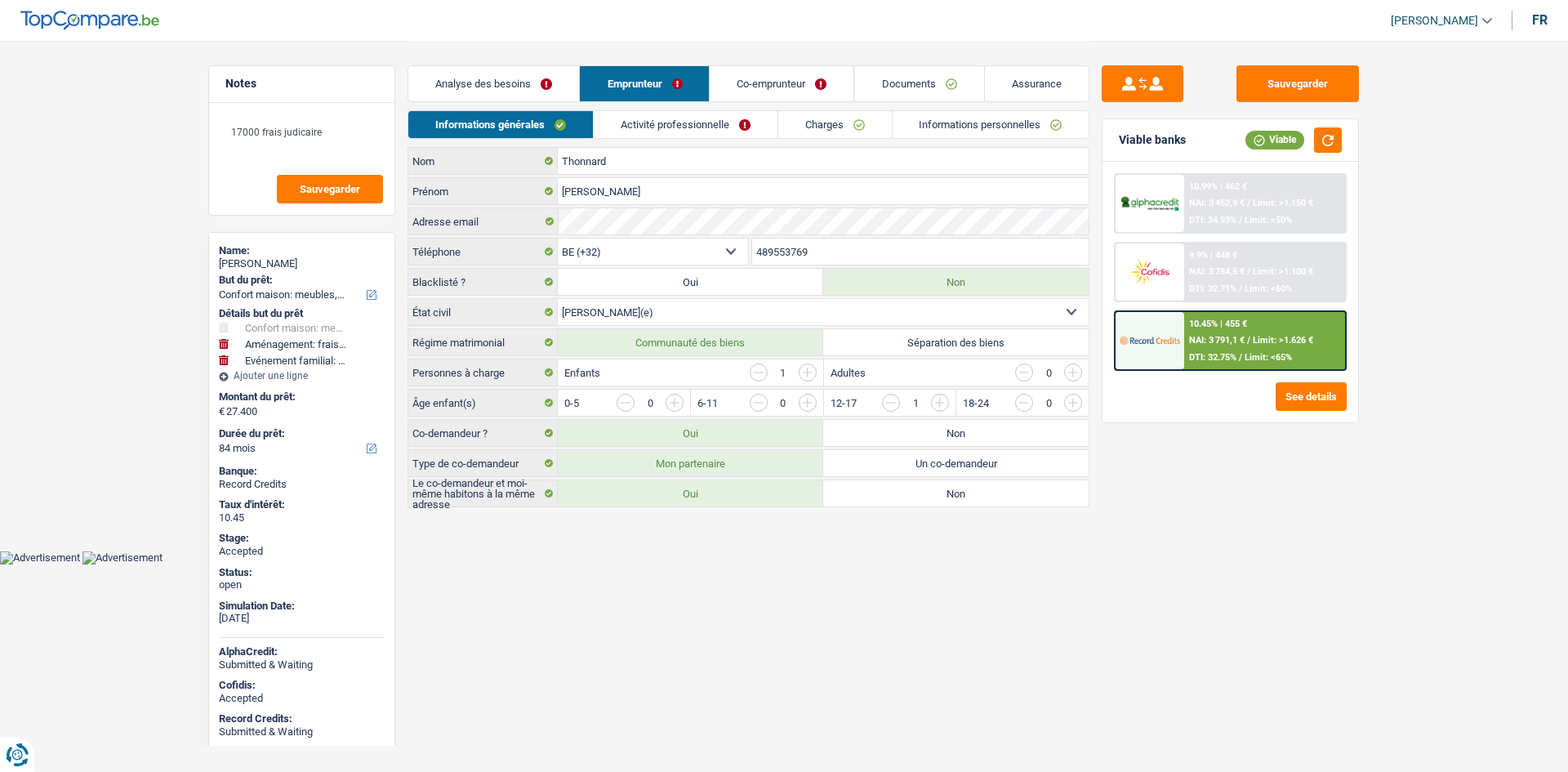
click at [815, 113] on link "Charges" at bounding box center [835, 125] width 113 height 27
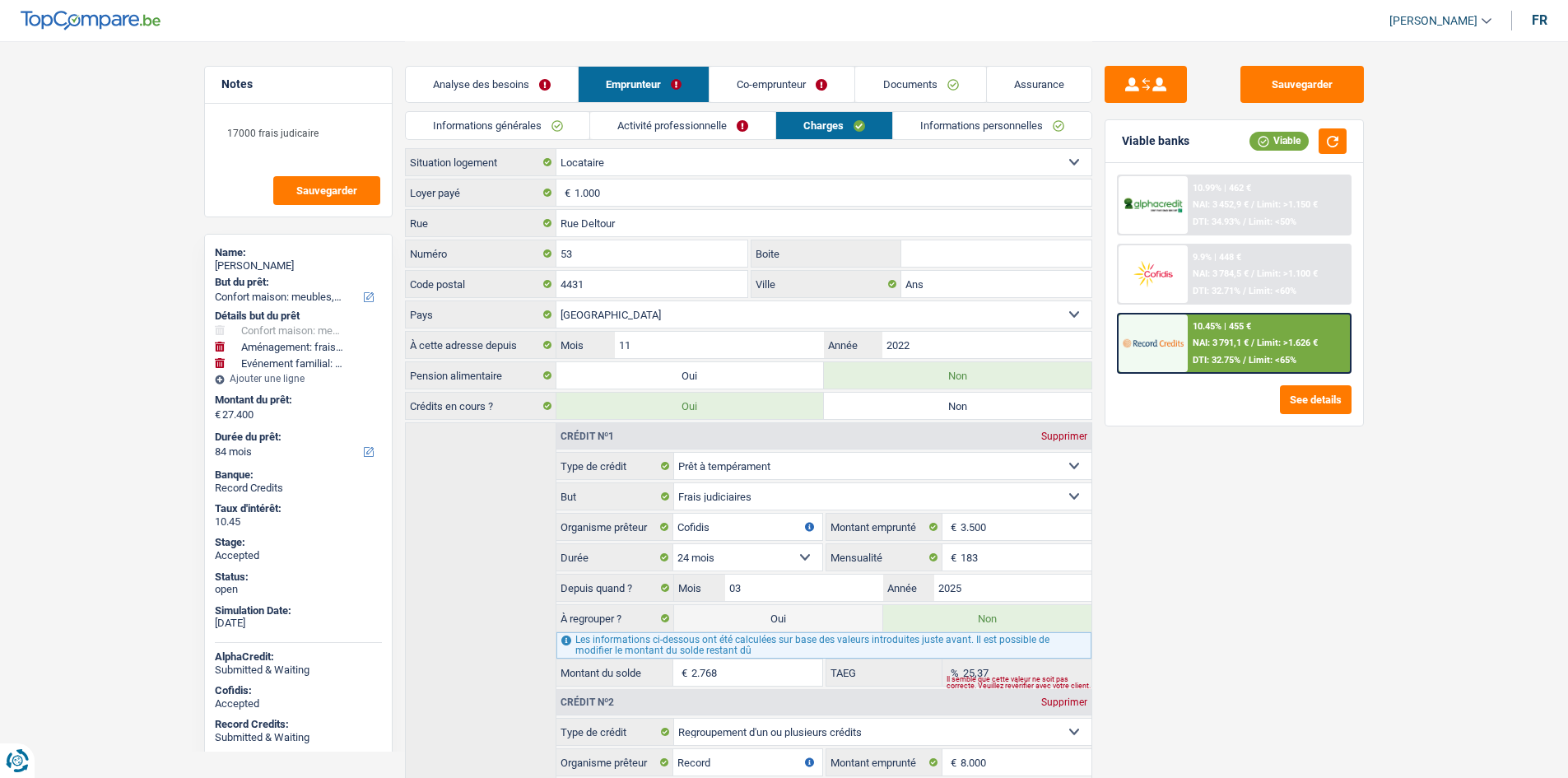
click at [112, 293] on main "Notes 17000 frais judicaire Sauvegarder Name: [PERSON_NAME] But du prêt: Confor…" at bounding box center [784, 497] width 1568 height 994
click at [799, 29] on header "[PERSON_NAME] Se déconnecter fr" at bounding box center [784, 21] width 1568 height 42
click at [246, 261] on div "[PERSON_NAME]" at bounding box center [298, 266] width 167 height 14
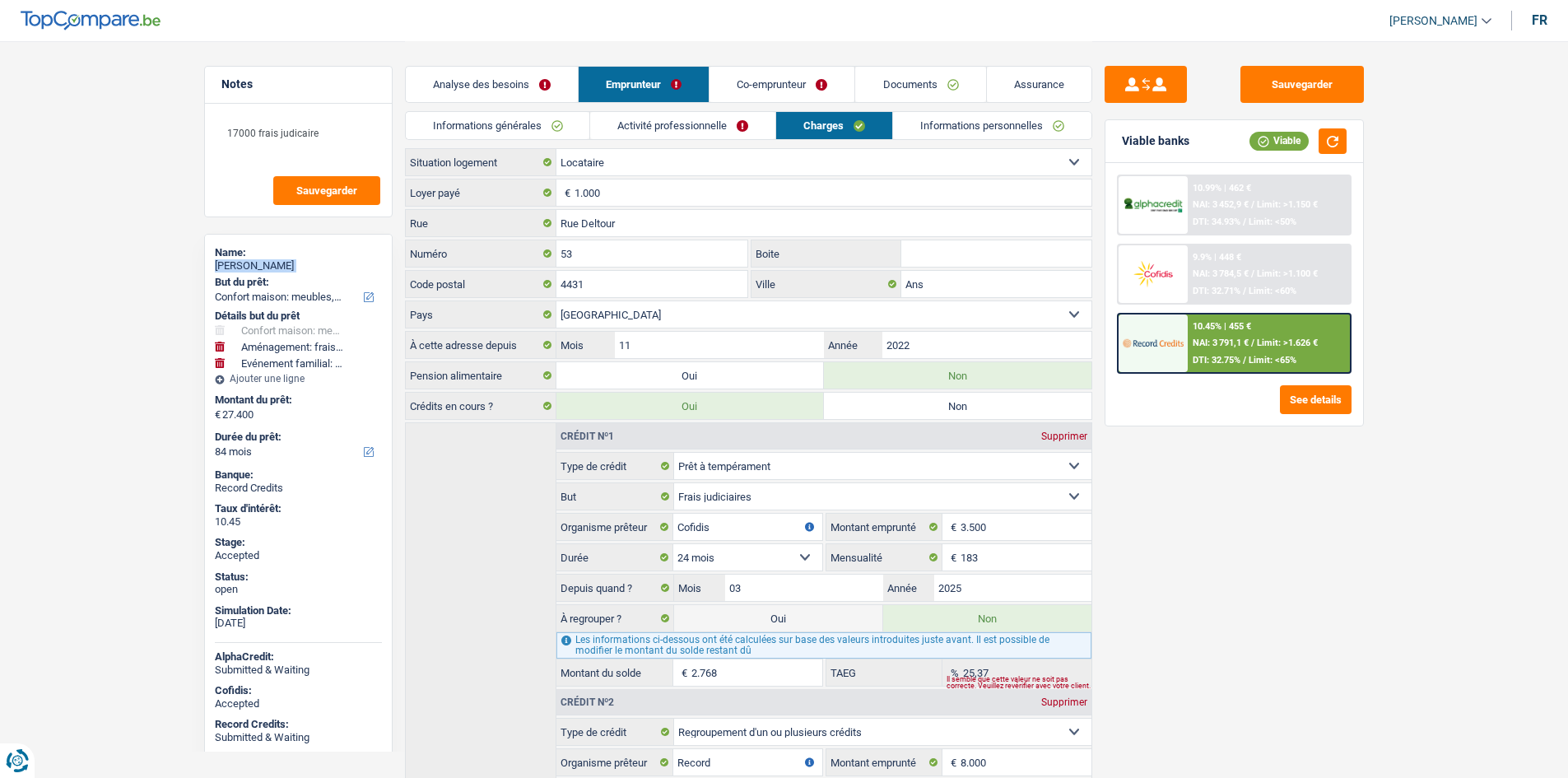
copy div "[PERSON_NAME]"
click at [565, 121] on link "Informations générales" at bounding box center [498, 126] width 185 height 27
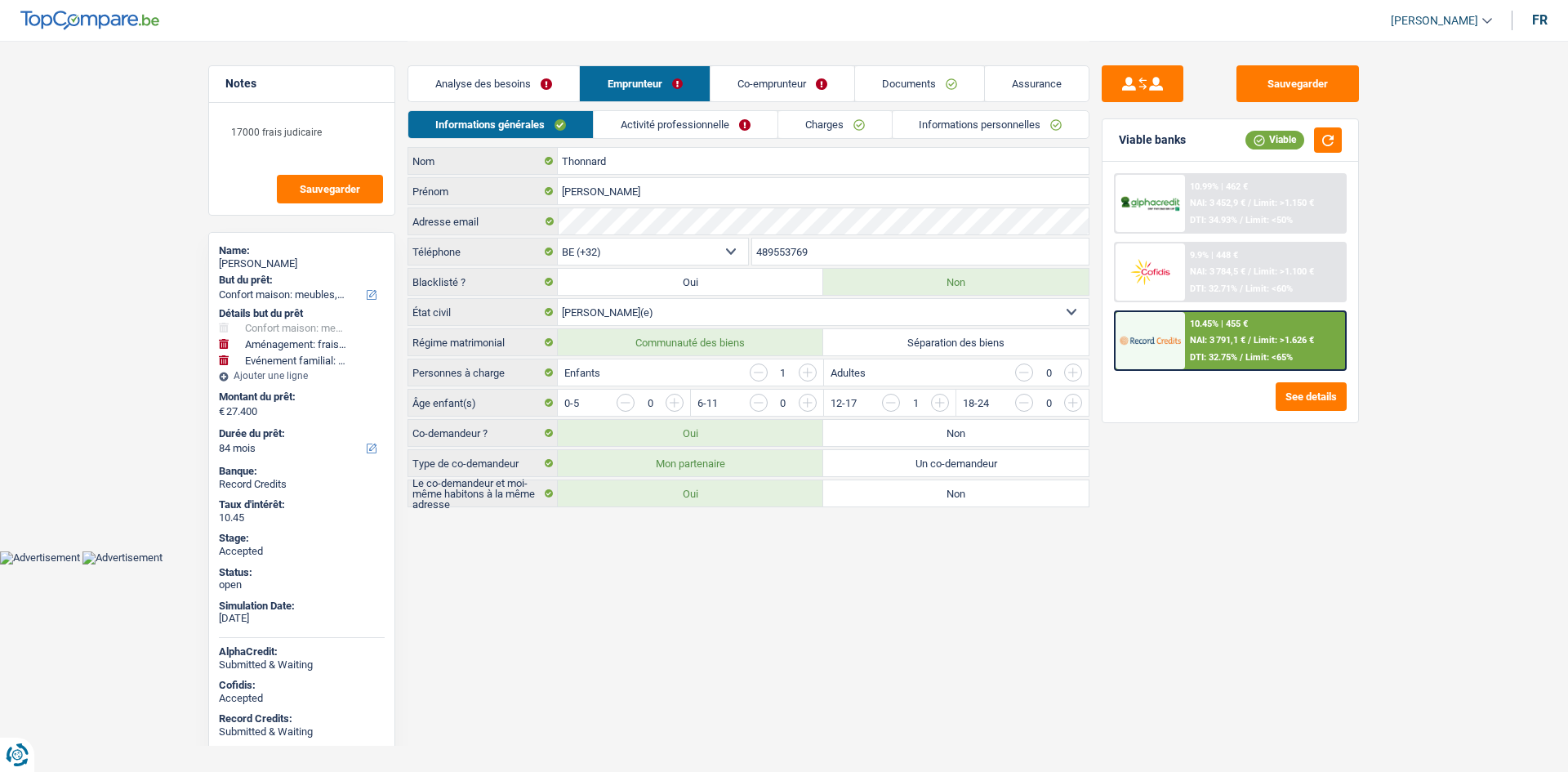
click at [794, 249] on input "489553769" at bounding box center [921, 251] width 338 height 26
click at [352, 132] on textarea "17000 frais judicaire" at bounding box center [302, 138] width 163 height 49
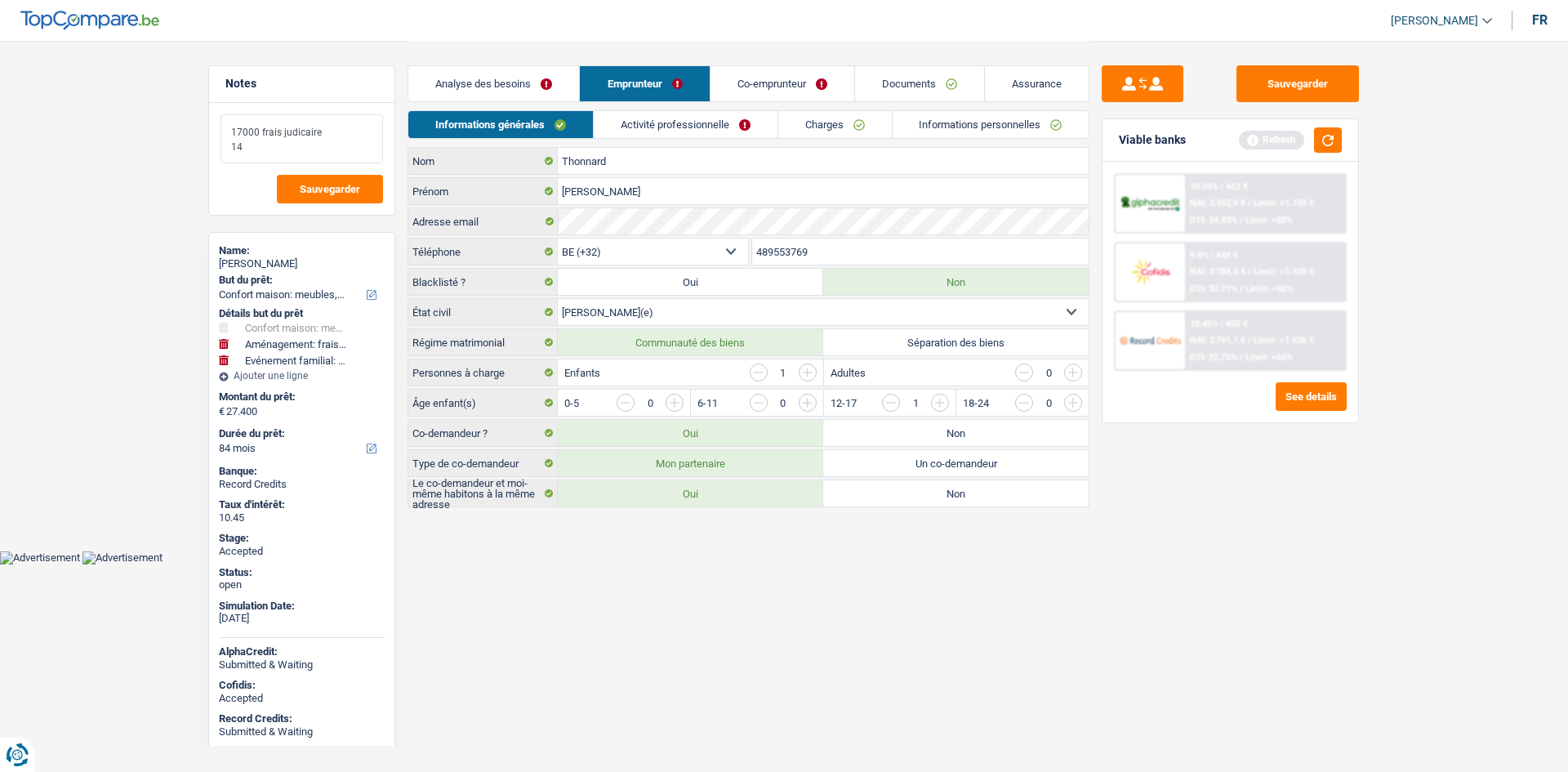
type textarea "17000 frais judicaire 14"
click at [720, 127] on link "Activité professionnelle" at bounding box center [685, 125] width 184 height 27
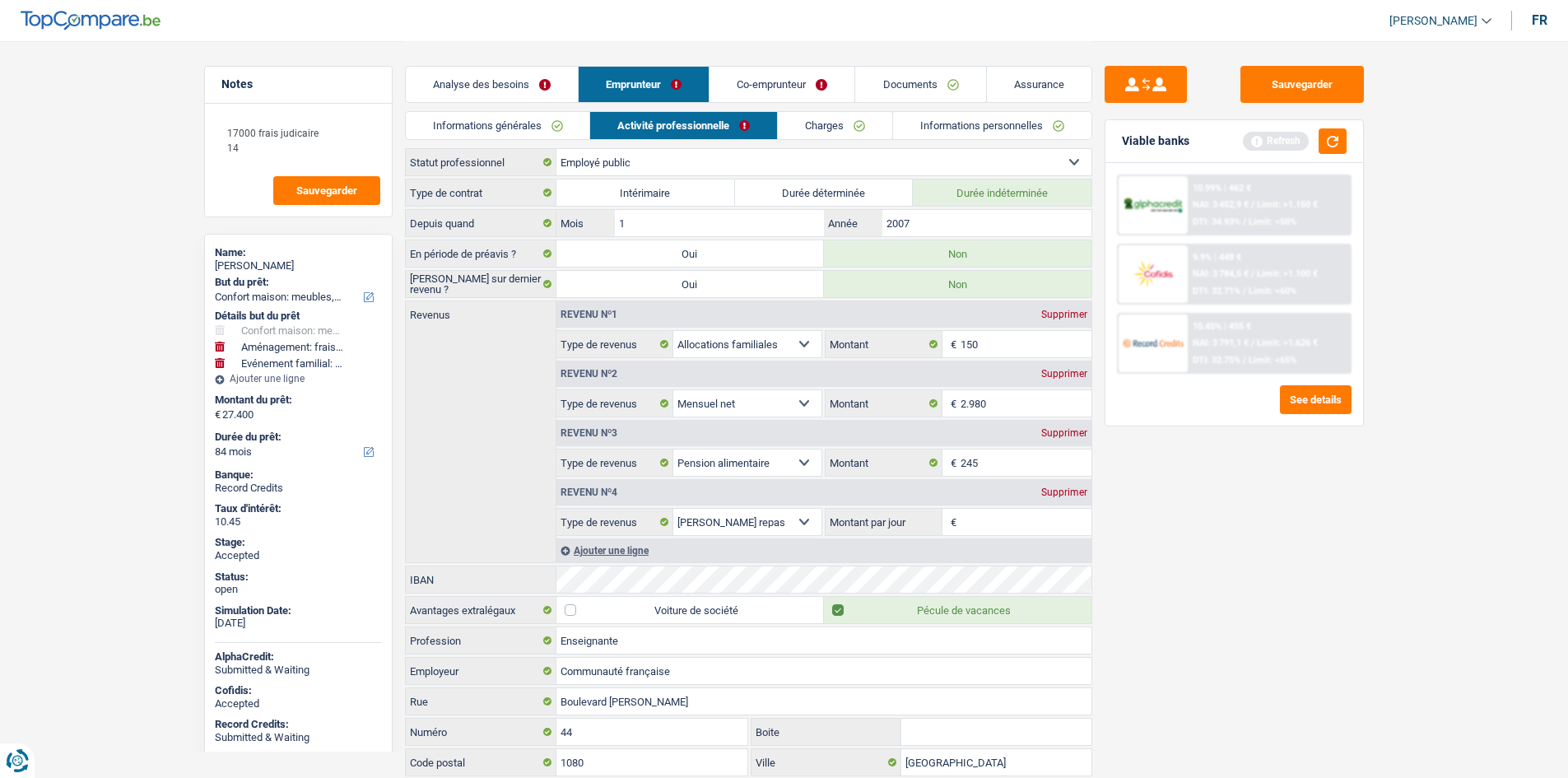
click at [792, 75] on link "Co-emprunteur" at bounding box center [782, 84] width 145 height 35
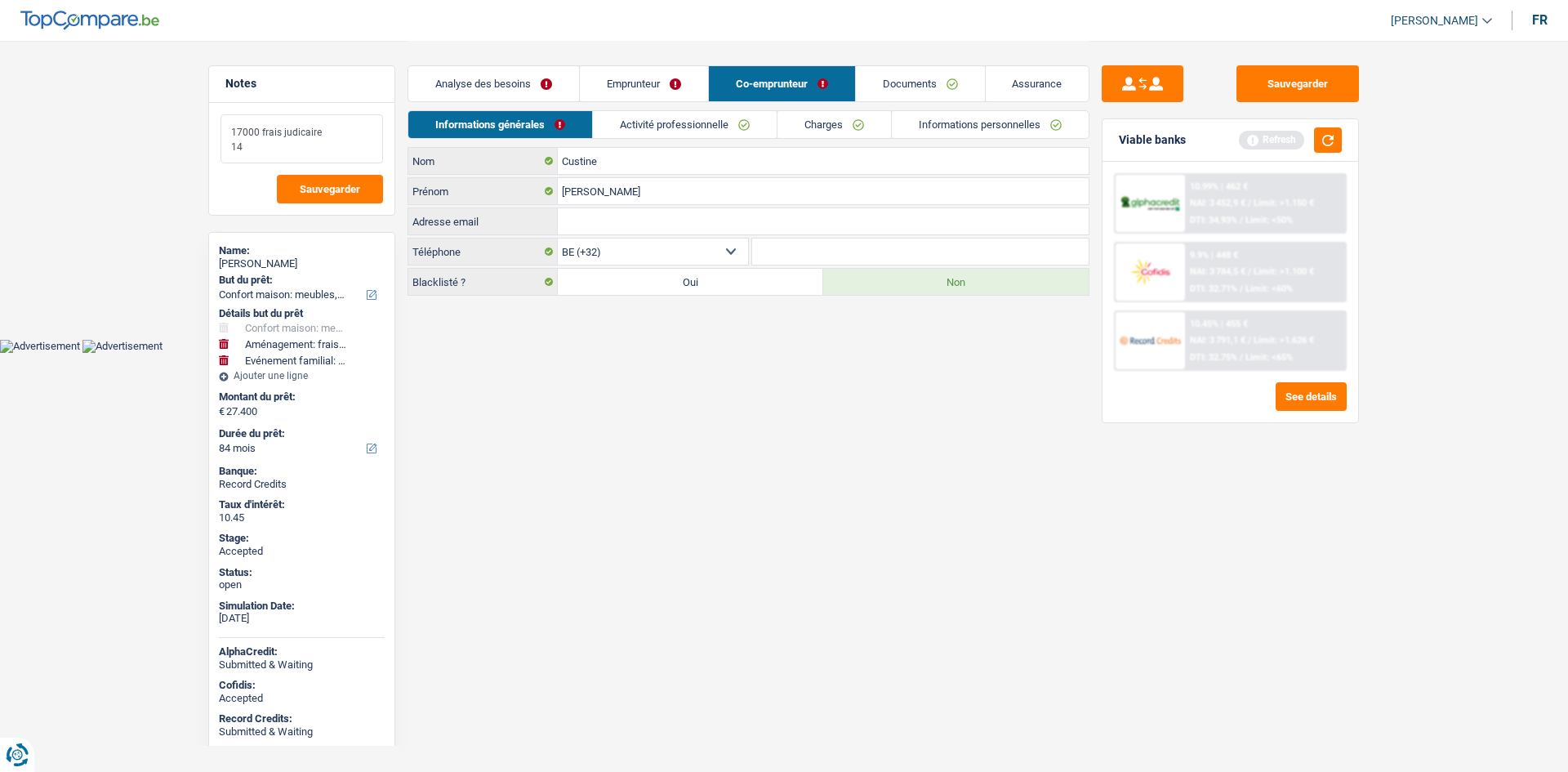
click at [302, 144] on textarea "17000 frais judicaire 14" at bounding box center [302, 138] width 163 height 49
click at [661, 86] on link "Emprunteur" at bounding box center [644, 83] width 128 height 35
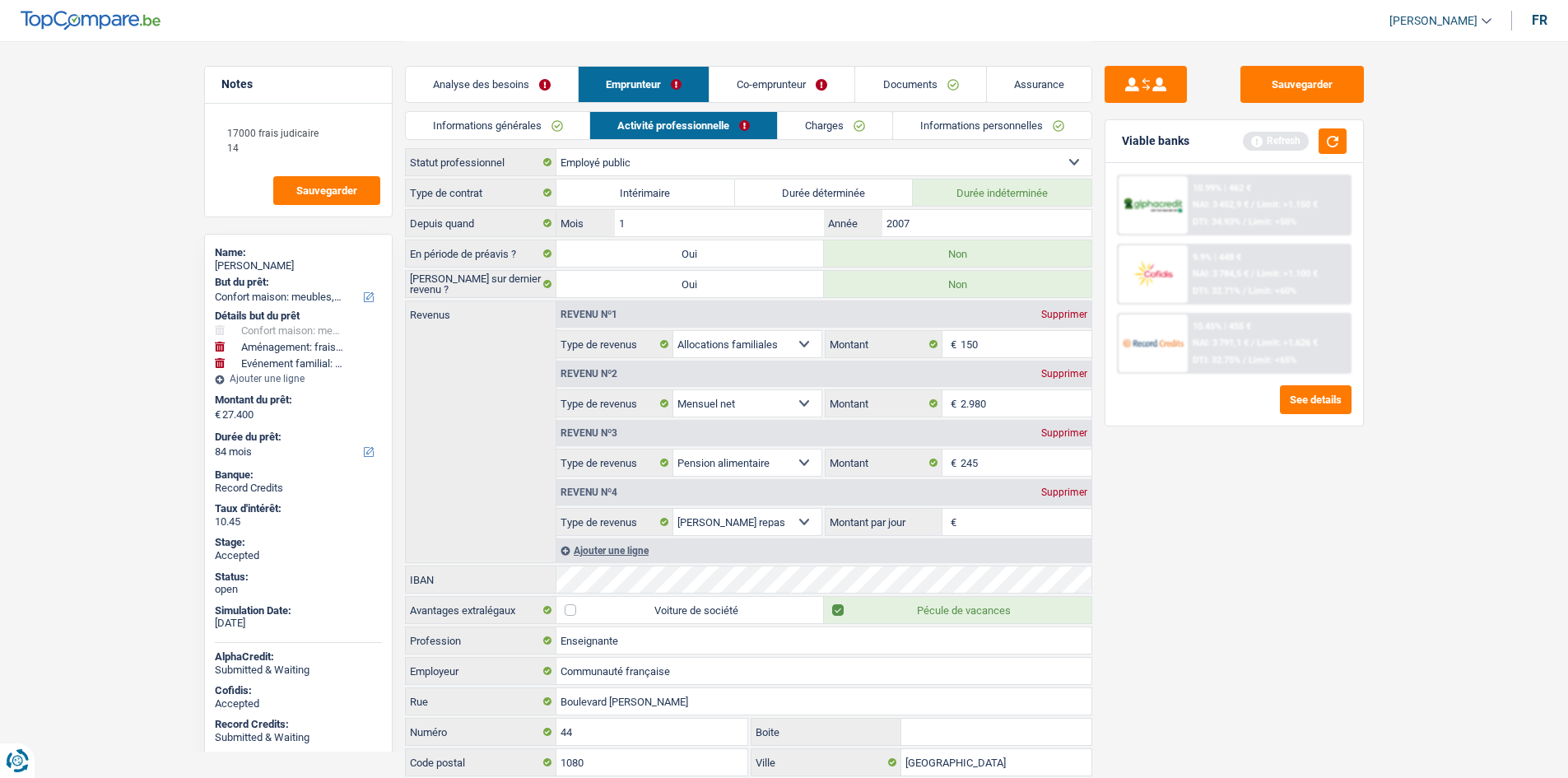
click at [833, 127] on link "Charges" at bounding box center [835, 126] width 114 height 27
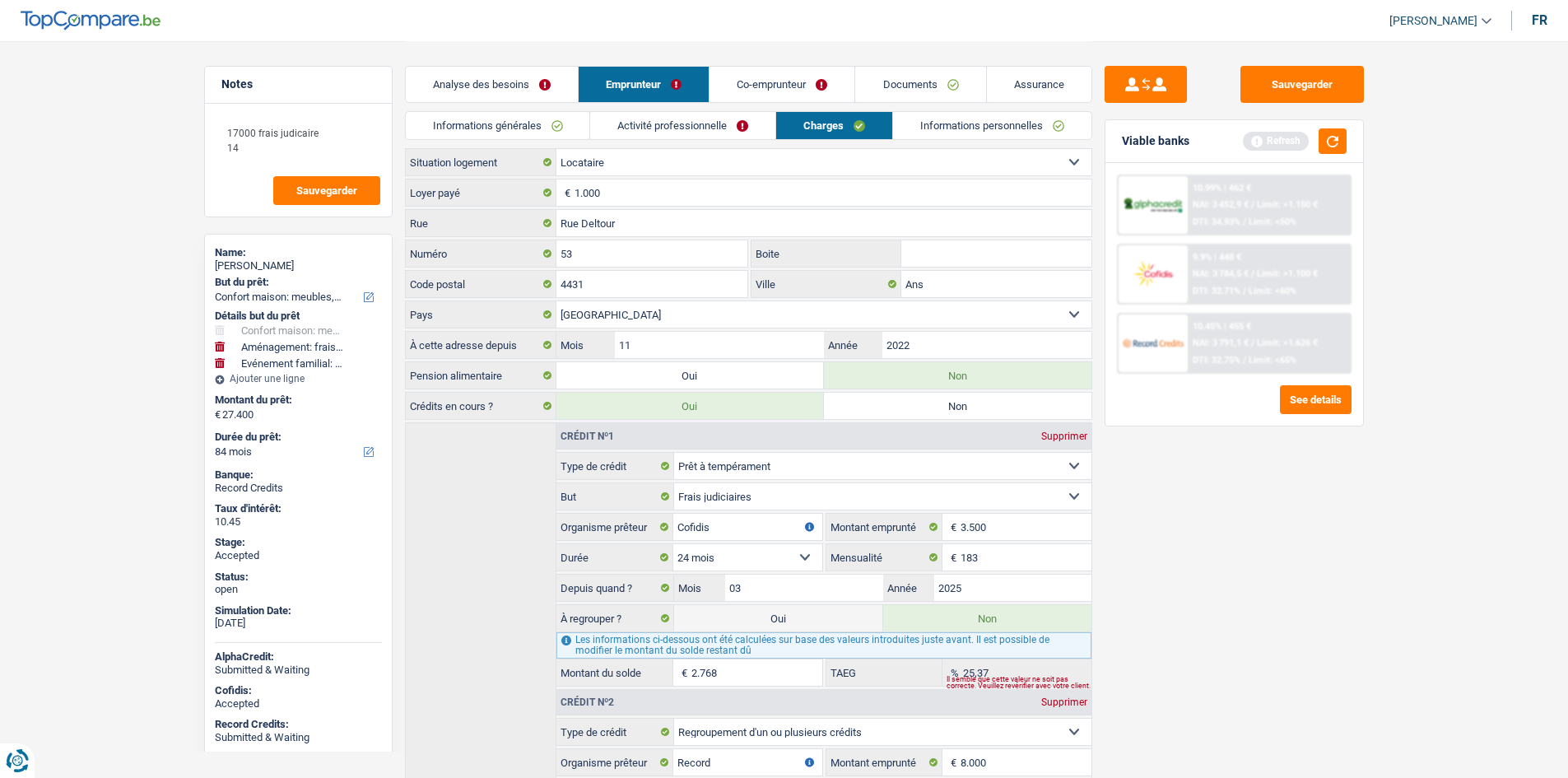
click at [805, 90] on link "Co-emprunteur" at bounding box center [782, 84] width 145 height 35
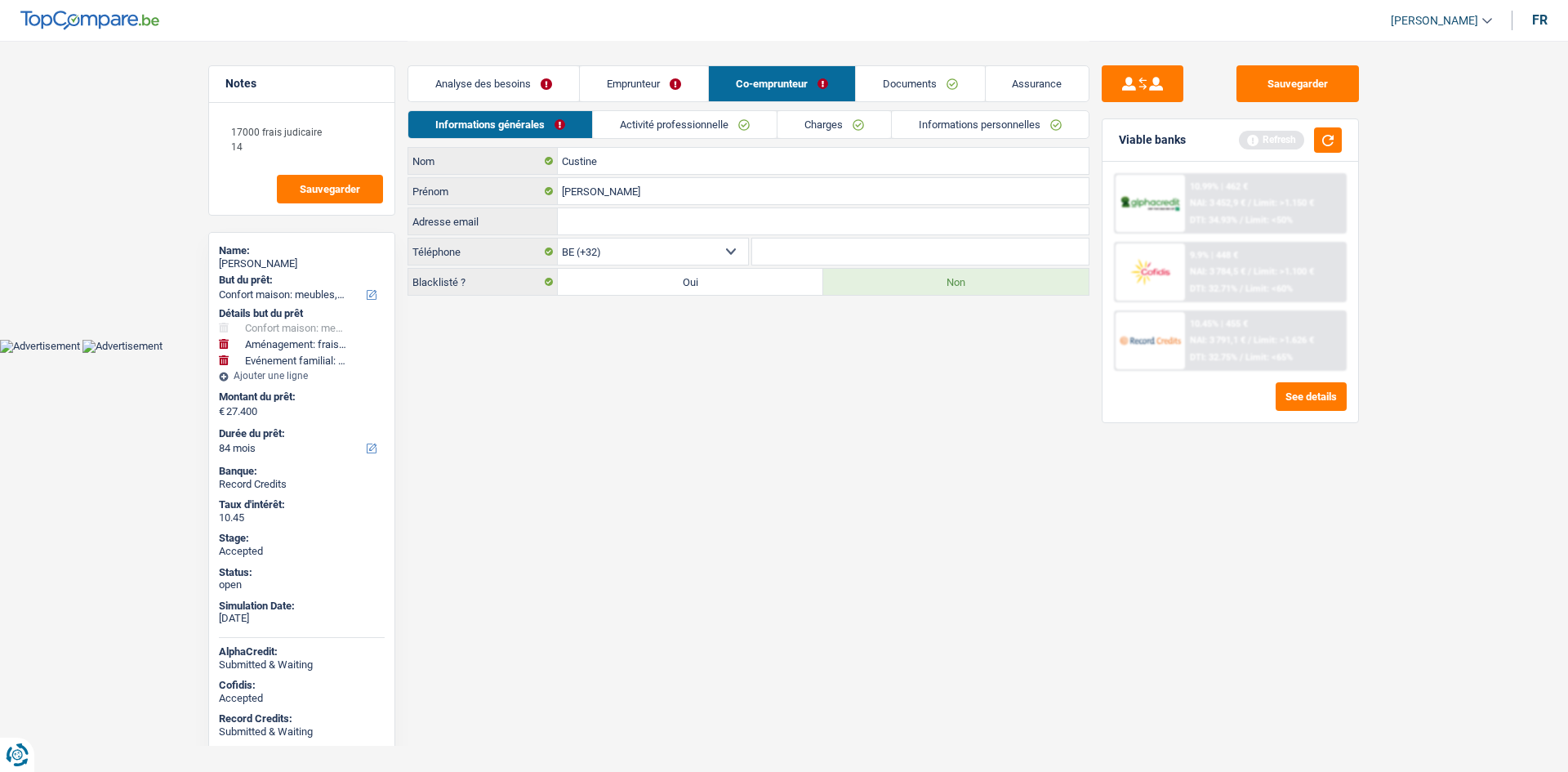
click at [841, 123] on link "Charges" at bounding box center [834, 125] width 113 height 27
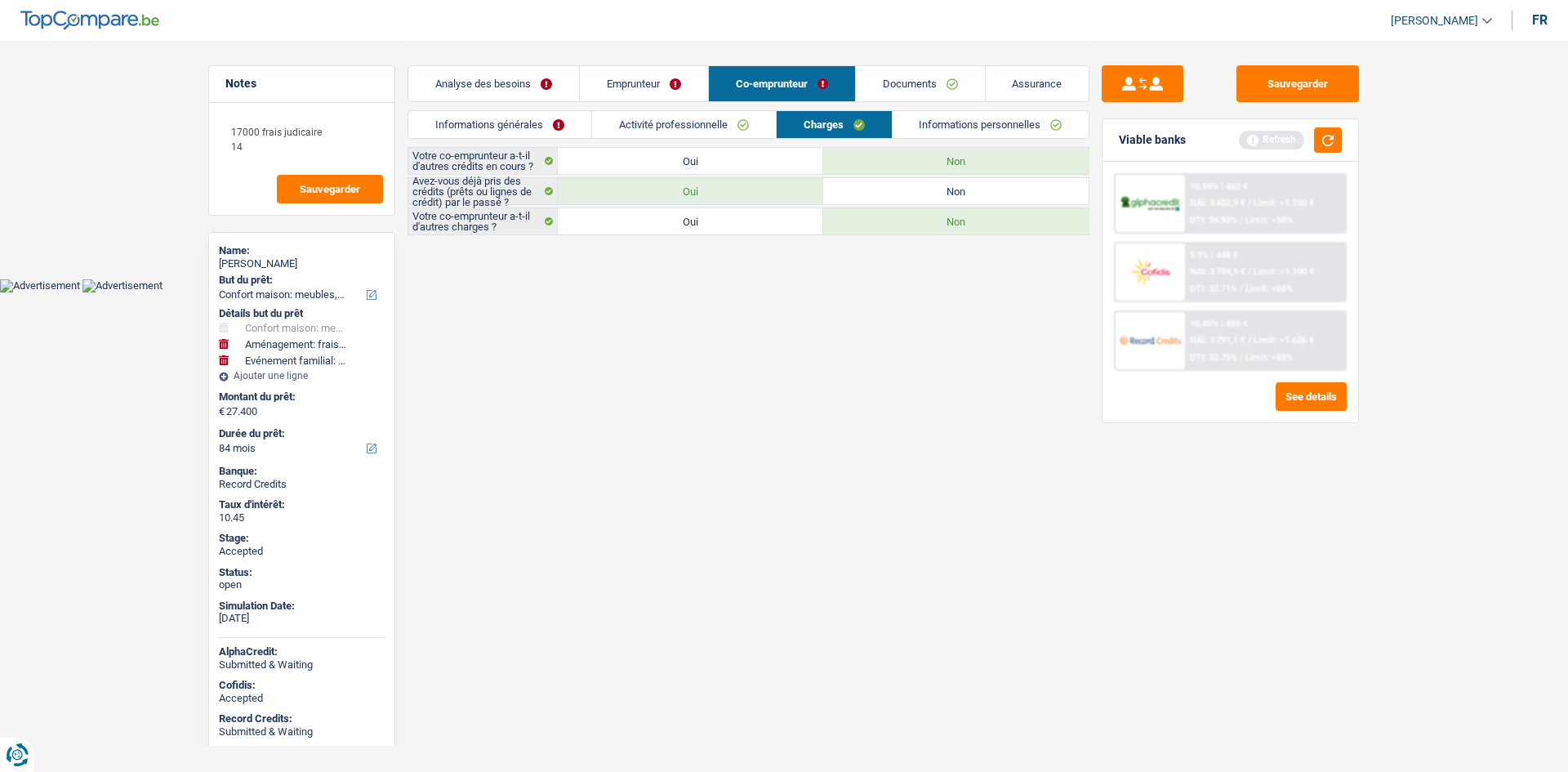
click at [686, 84] on link "Emprunteur" at bounding box center [644, 83] width 128 height 35
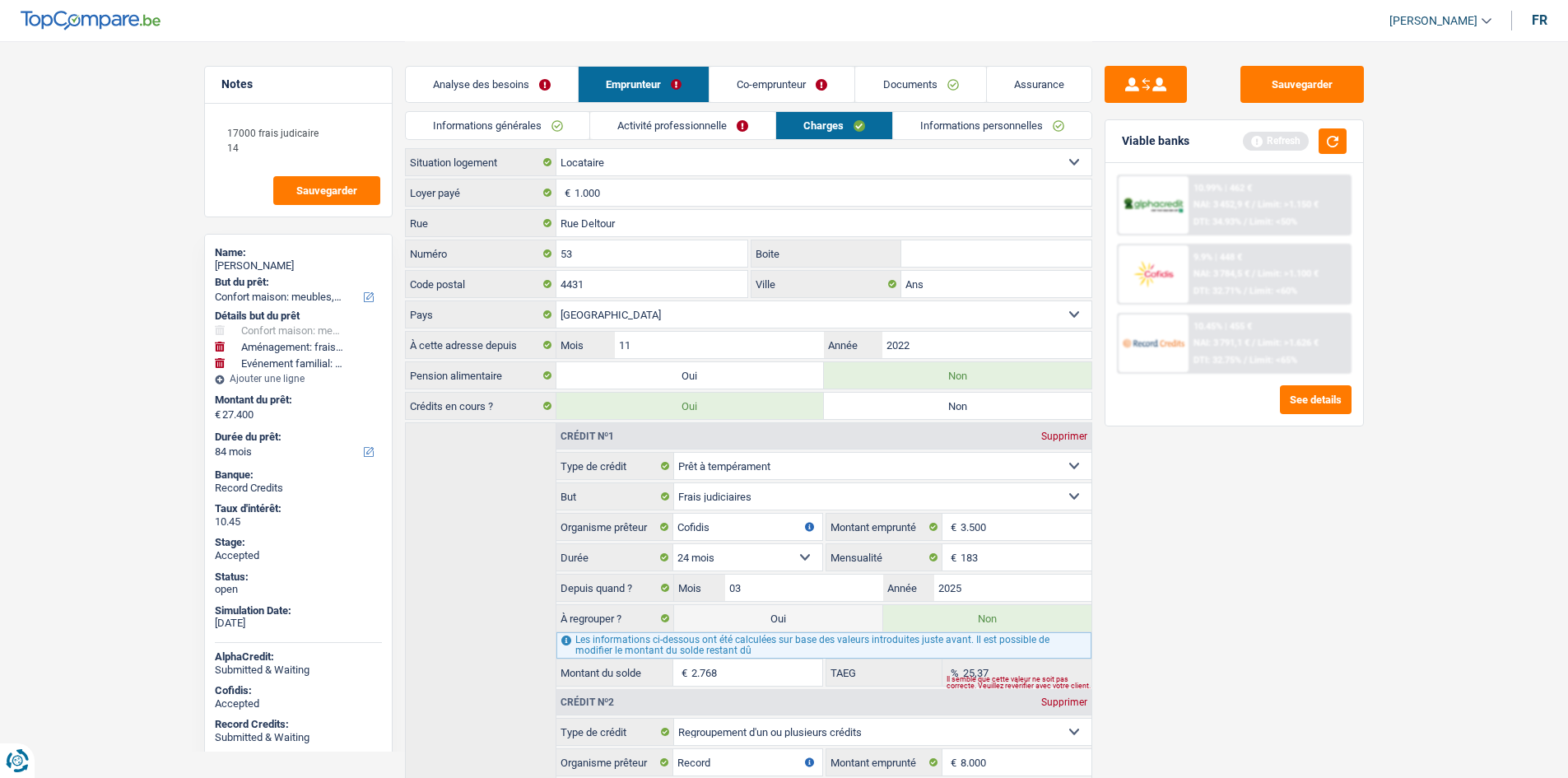
click at [986, 128] on link "Informations personnelles" at bounding box center [992, 126] width 198 height 27
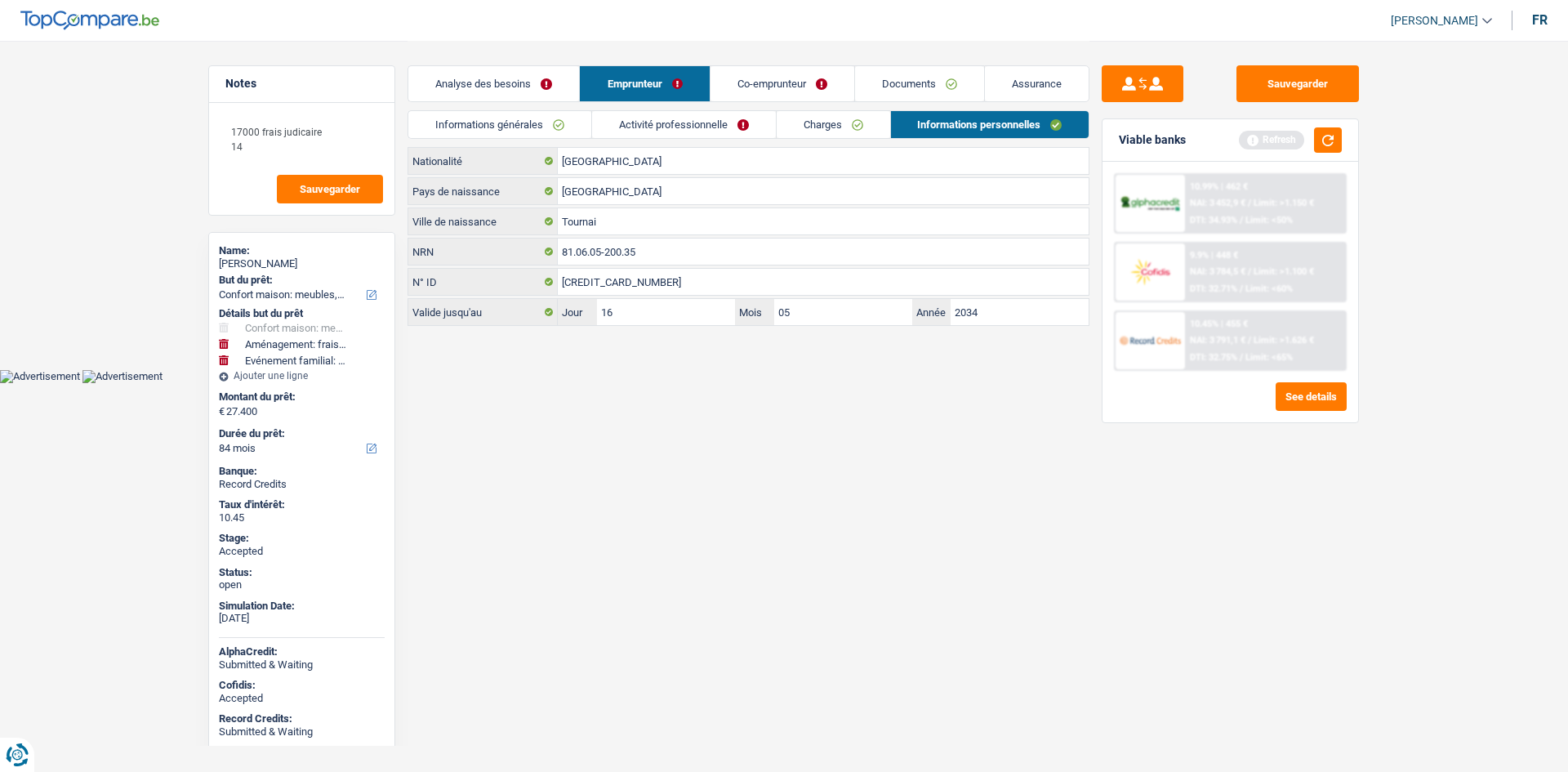
click at [794, 383] on html "Vous avez le contrôle de vos données Nous utilisons des cookies, tout comme nos…" at bounding box center [784, 191] width 1568 height 383
click at [781, 84] on link "Co-emprunteur" at bounding box center [782, 83] width 144 height 35
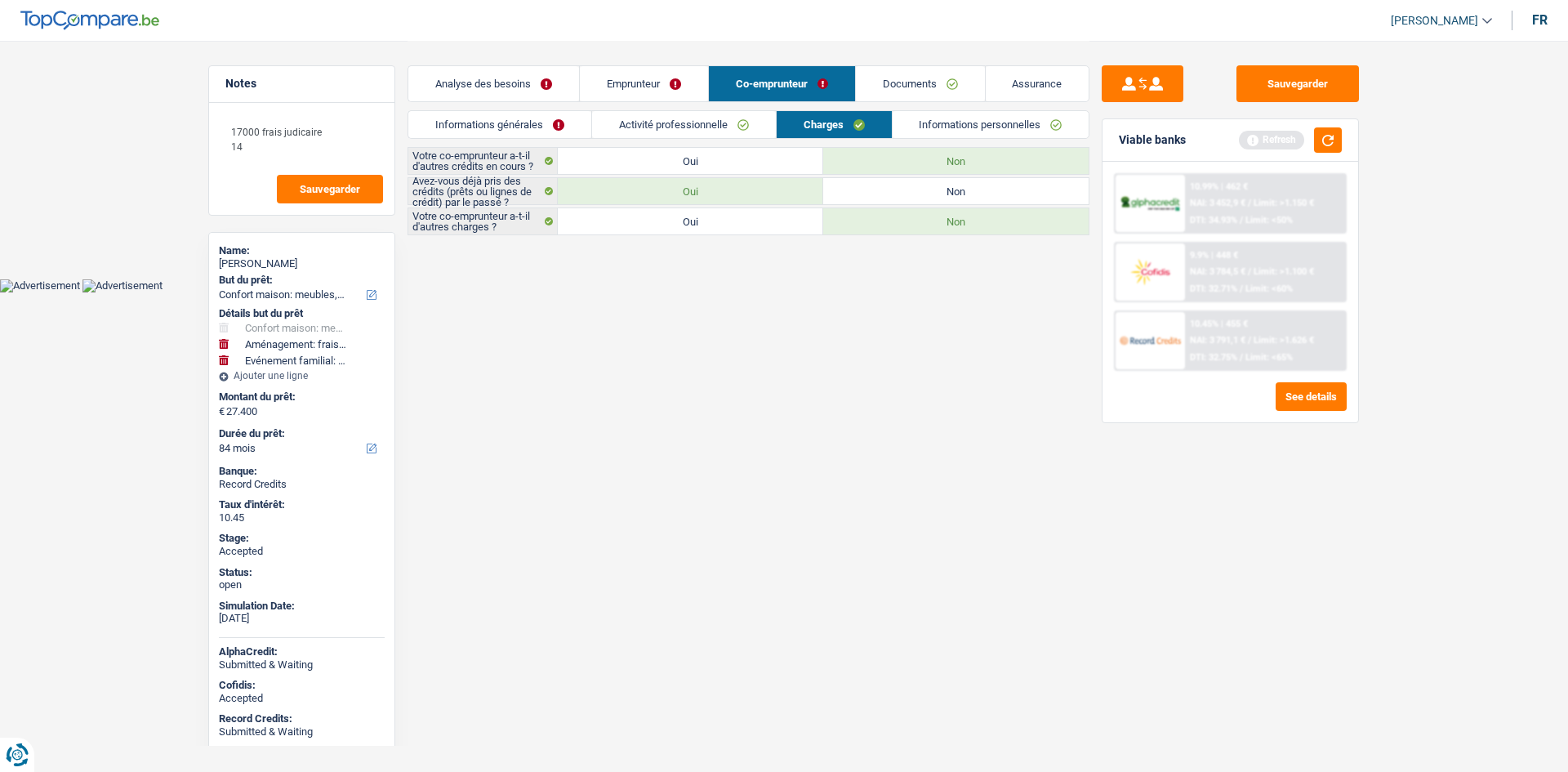
click at [942, 132] on link "Informations personnelles" at bounding box center [991, 125] width 197 height 27
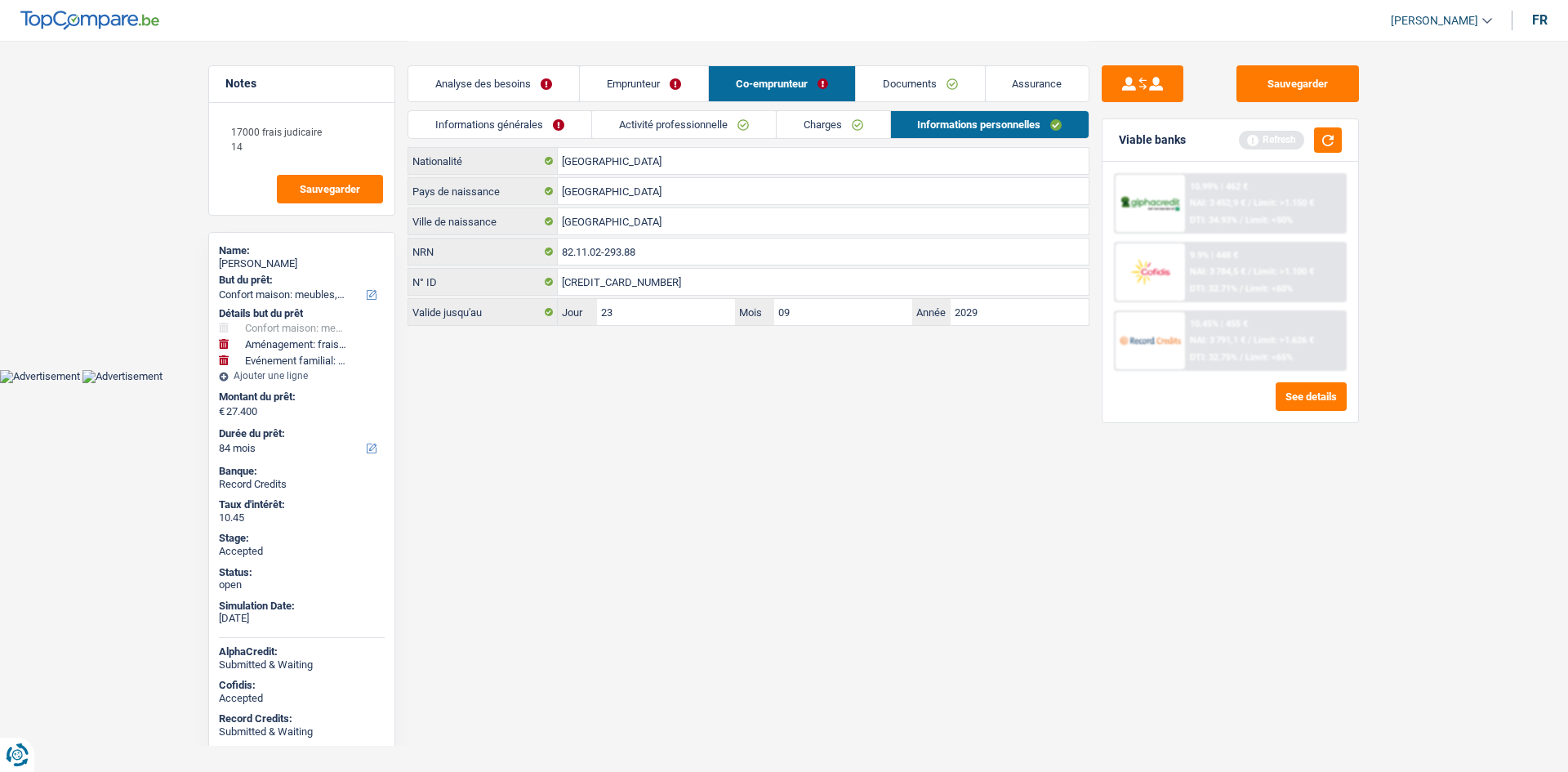
click at [912, 86] on link "Documents" at bounding box center [921, 83] width 129 height 35
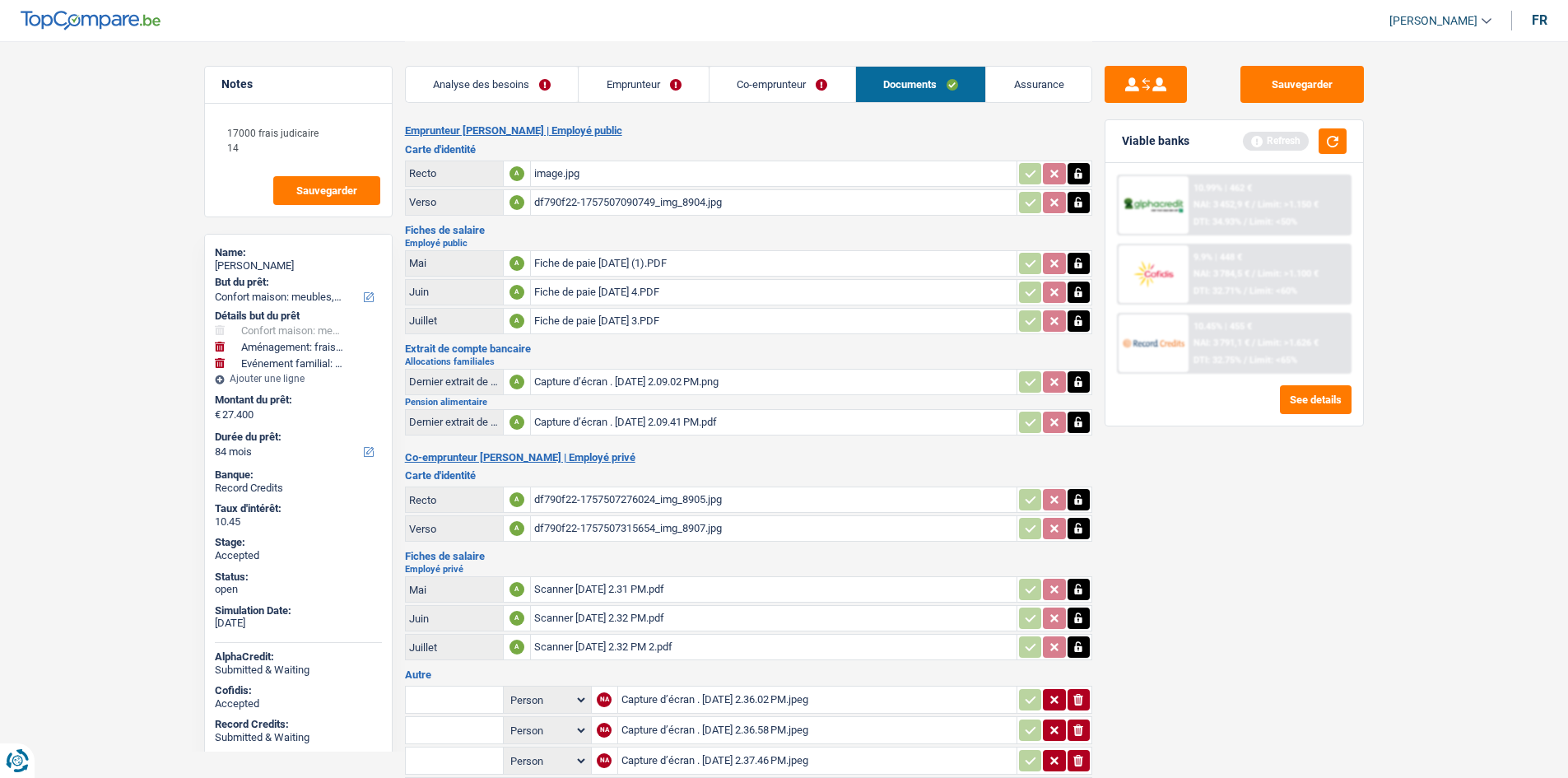
click at [1024, 83] on link "Assurance" at bounding box center [1039, 84] width 105 height 35
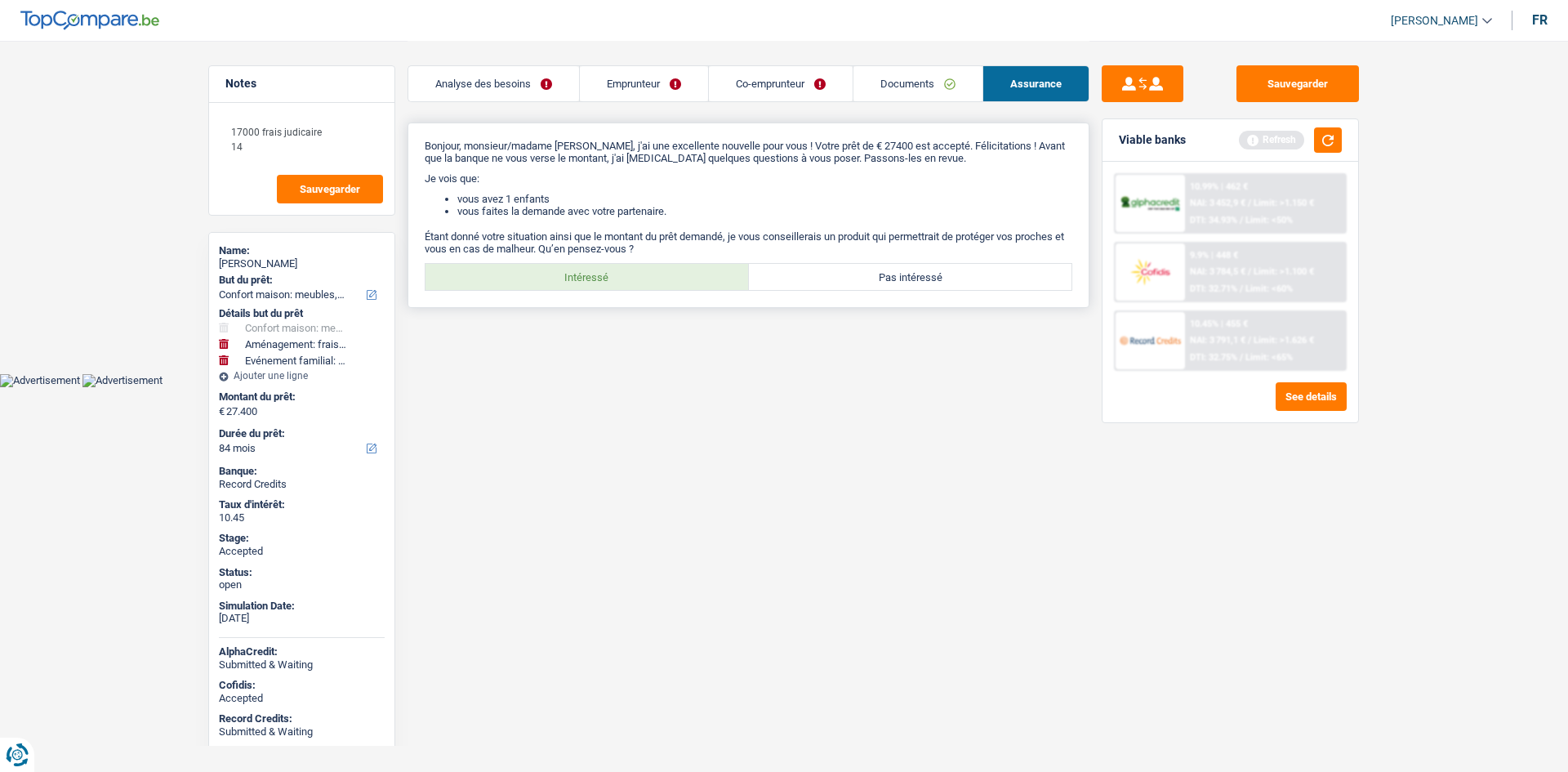
click at [577, 263] on div "Intéressé Pas intéressé Tous les champs sont obligatoires. Veuillez sélectionne…" at bounding box center [748, 276] width 647 height 28
click at [646, 271] on label "Intéressé" at bounding box center [587, 276] width 323 height 26
click at [646, 271] on input "Intéressé" at bounding box center [587, 276] width 323 height 26
radio input "true"
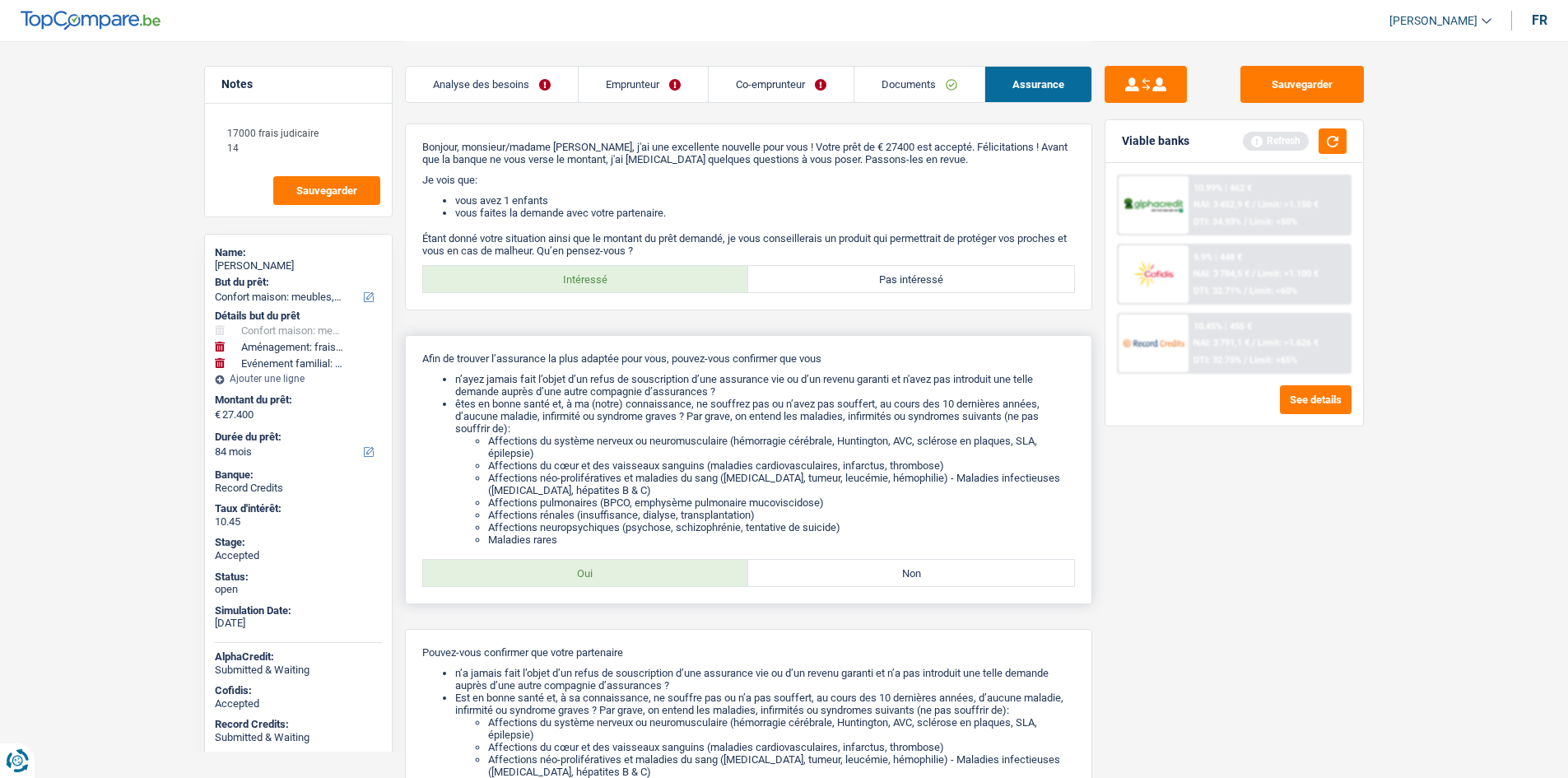
click at [675, 574] on label "Oui" at bounding box center [586, 573] width 326 height 26
click at [675, 574] on input "Oui" at bounding box center [586, 573] width 326 height 26
radio input "true"
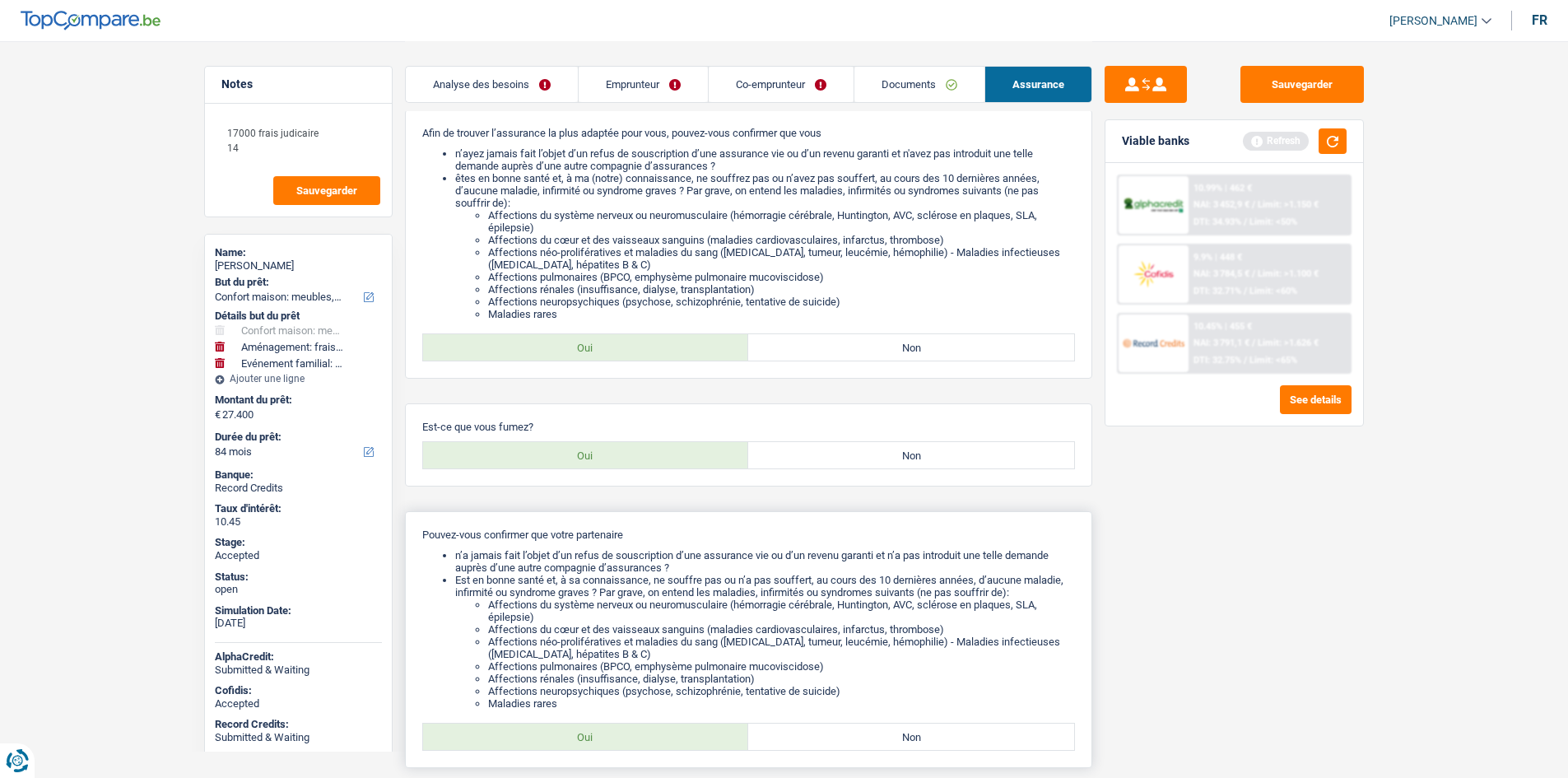
scroll to position [382, 0]
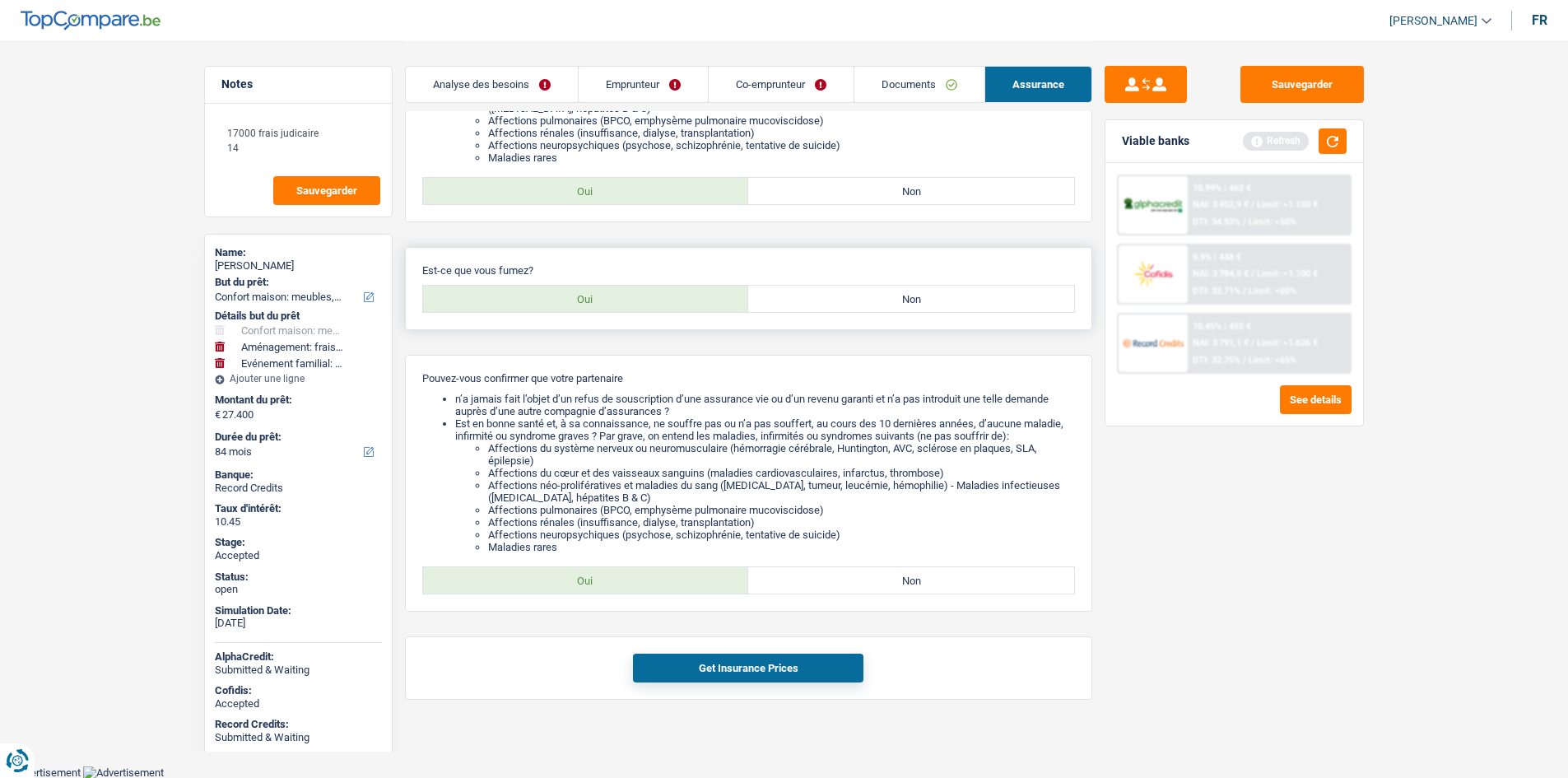
click at [771, 301] on label "Non" at bounding box center [911, 299] width 326 height 26
click at [771, 301] on input "Non" at bounding box center [911, 299] width 326 height 26
radio input "true"
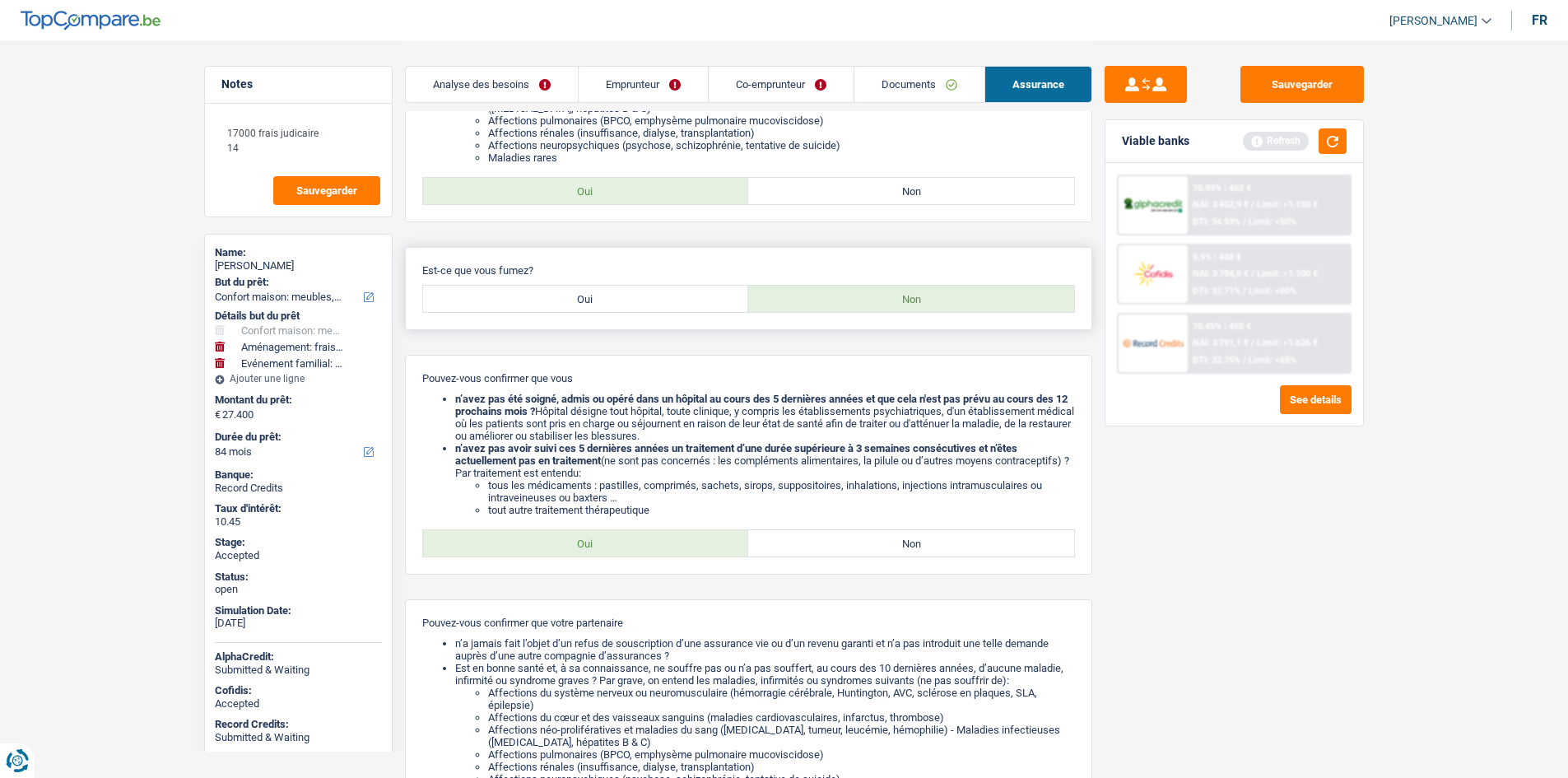
click at [677, 302] on label "Oui" at bounding box center [586, 299] width 326 height 26
click at [677, 302] on input "Oui" at bounding box center [586, 299] width 326 height 26
radio input "true"
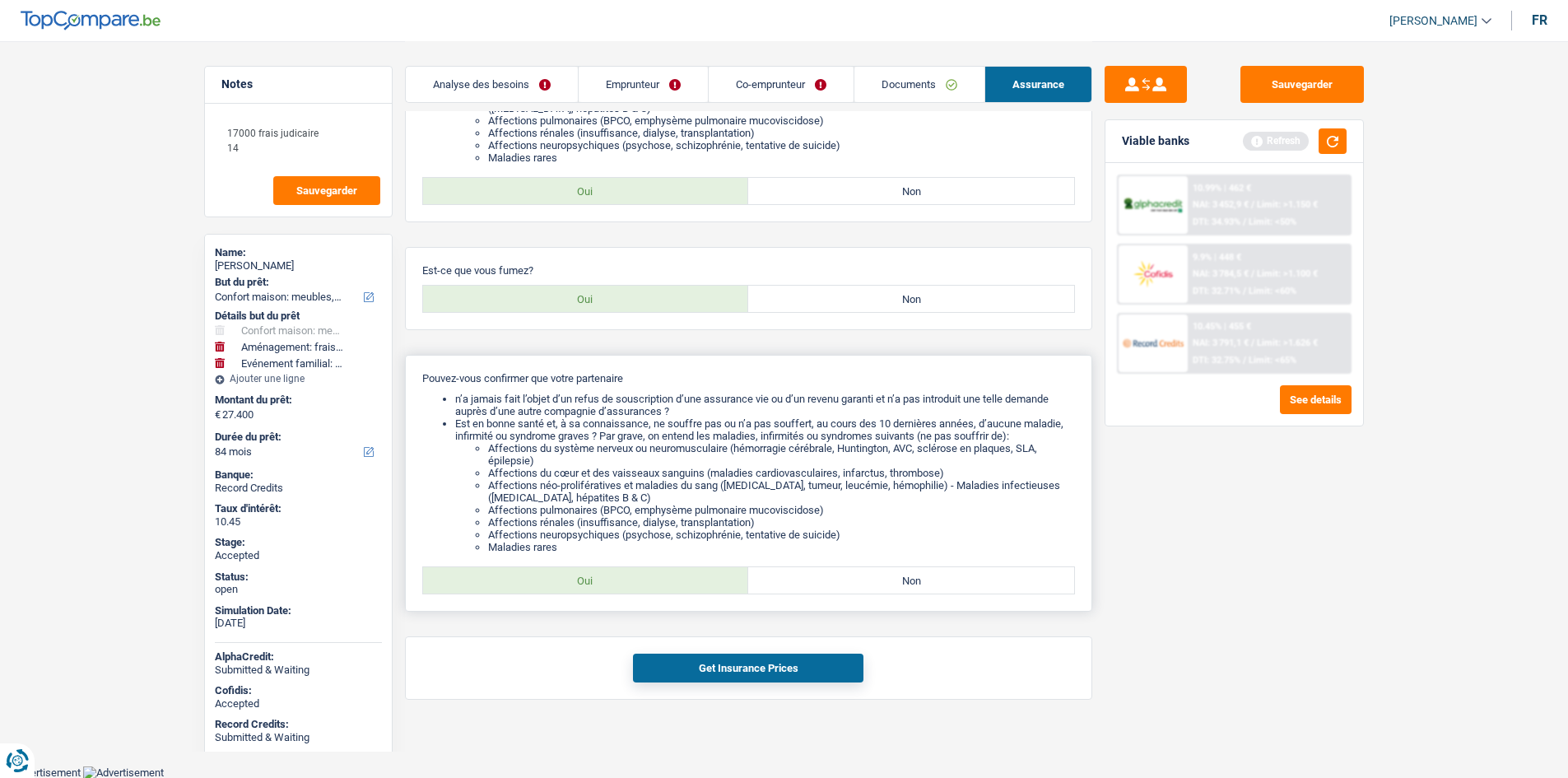
click at [700, 582] on label "Oui" at bounding box center [586, 580] width 326 height 26
click at [700, 582] on input "Oui" at bounding box center [586, 580] width 326 height 26
radio input "true"
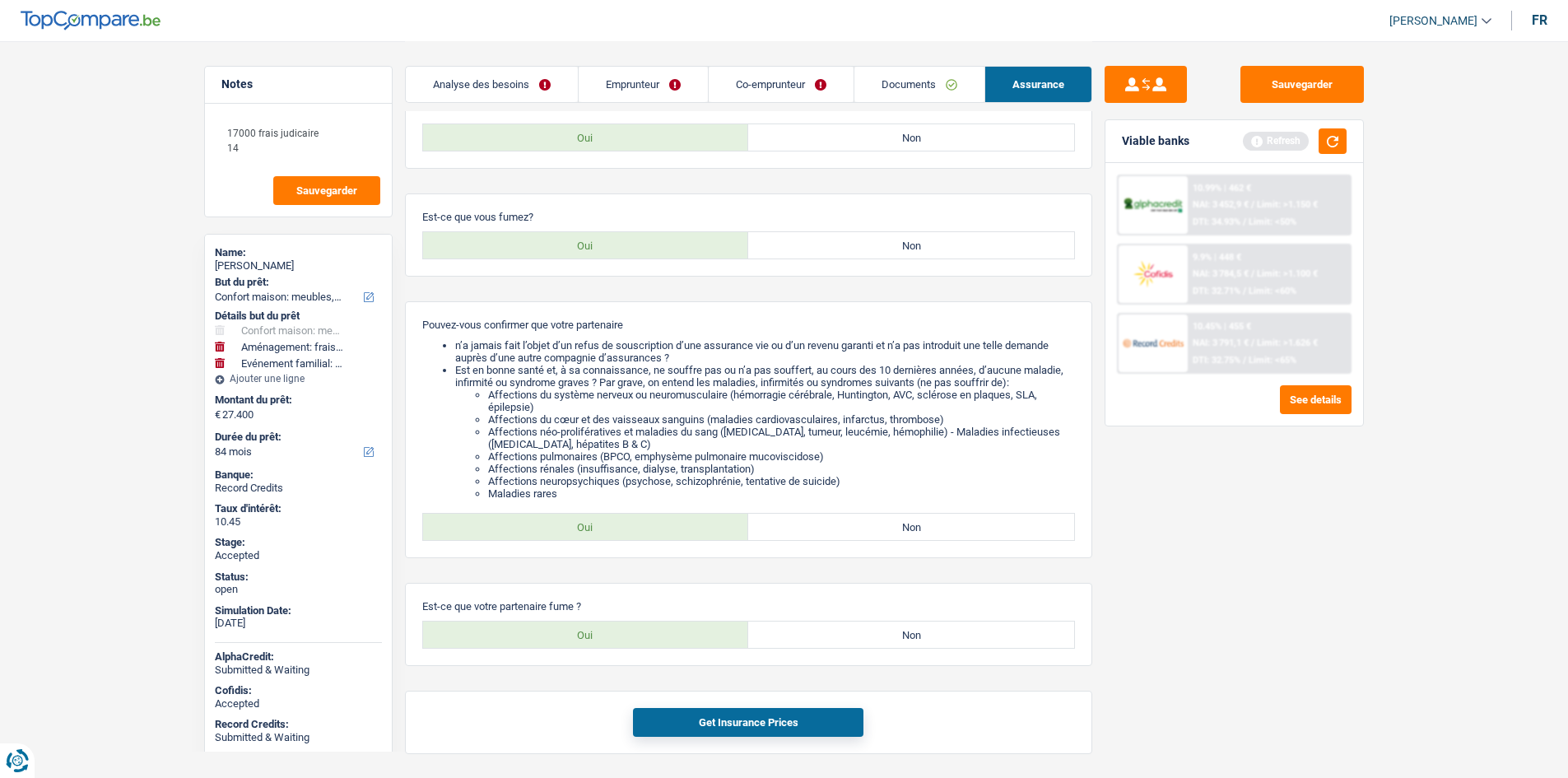
scroll to position [489, 0]
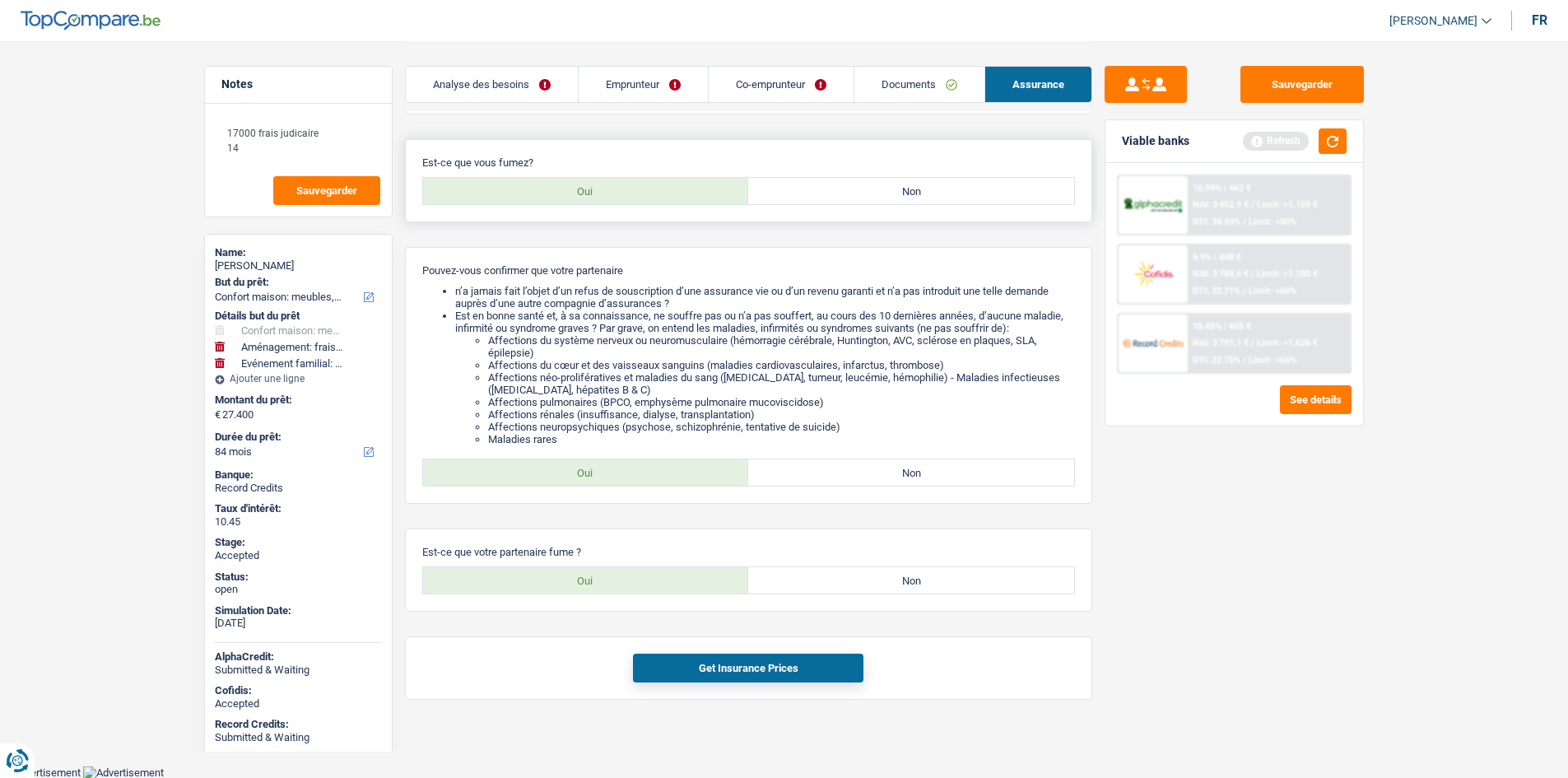
click at [860, 193] on label "Non" at bounding box center [911, 190] width 326 height 26
click at [860, 193] on input "Non" at bounding box center [911, 190] width 326 height 26
radio input "true"
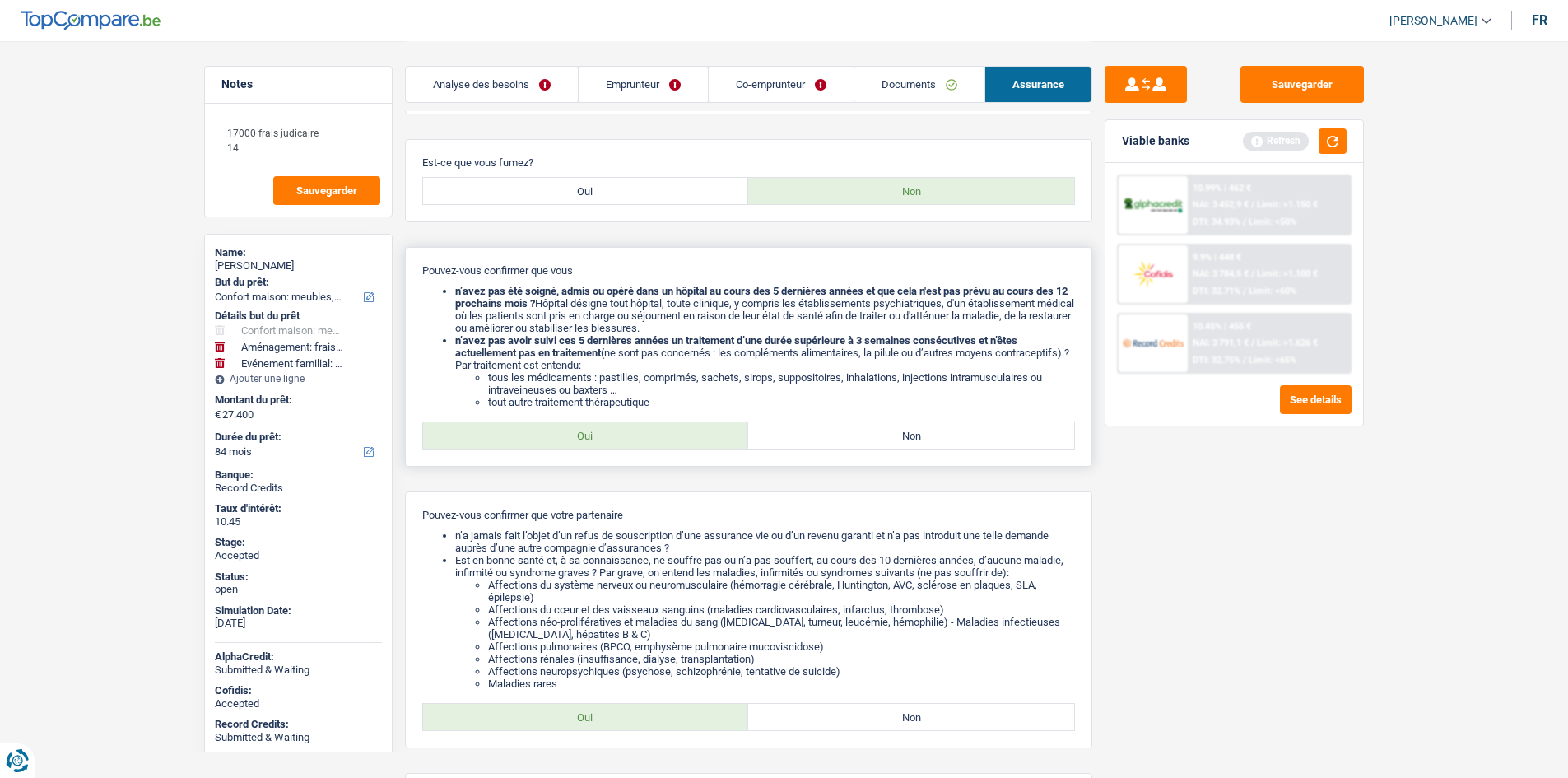
click at [681, 442] on label "Oui" at bounding box center [586, 435] width 326 height 26
click at [681, 442] on input "Oui" at bounding box center [586, 435] width 326 height 26
radio input "true"
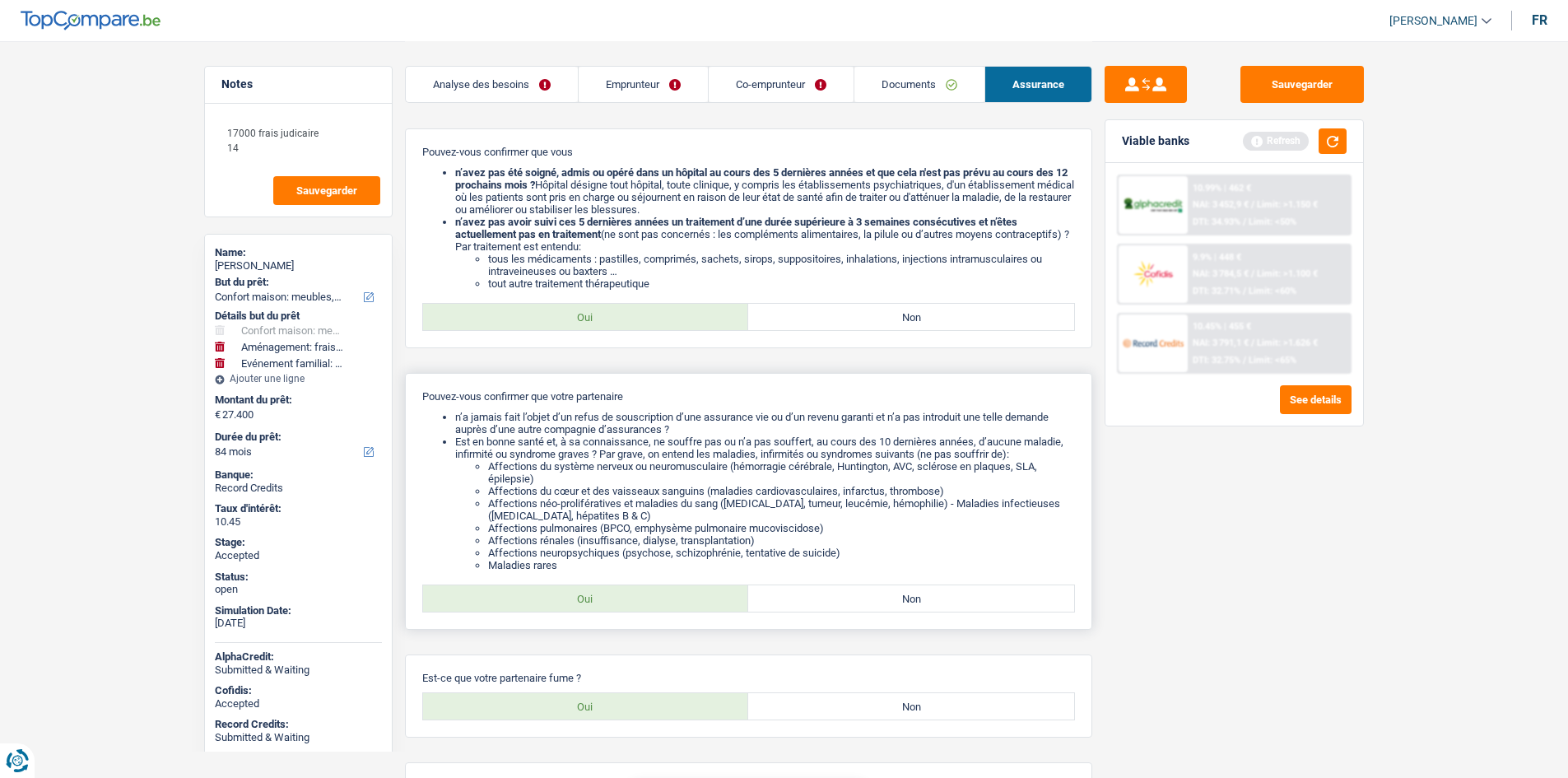
scroll to position [734, 0]
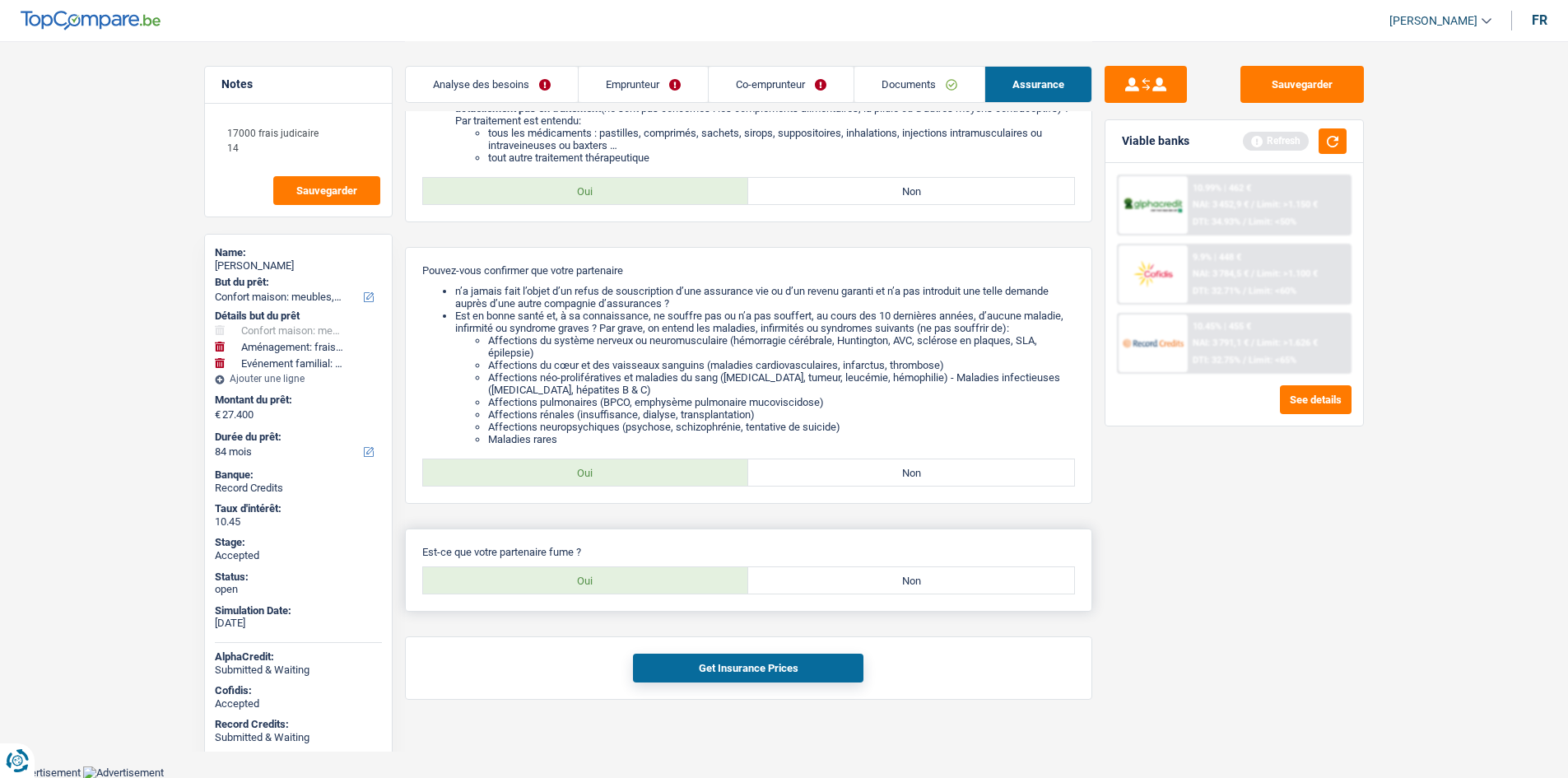
click at [851, 585] on label "Non" at bounding box center [911, 580] width 326 height 26
click at [851, 585] on input "Non" at bounding box center [911, 580] width 326 height 26
radio input "true"
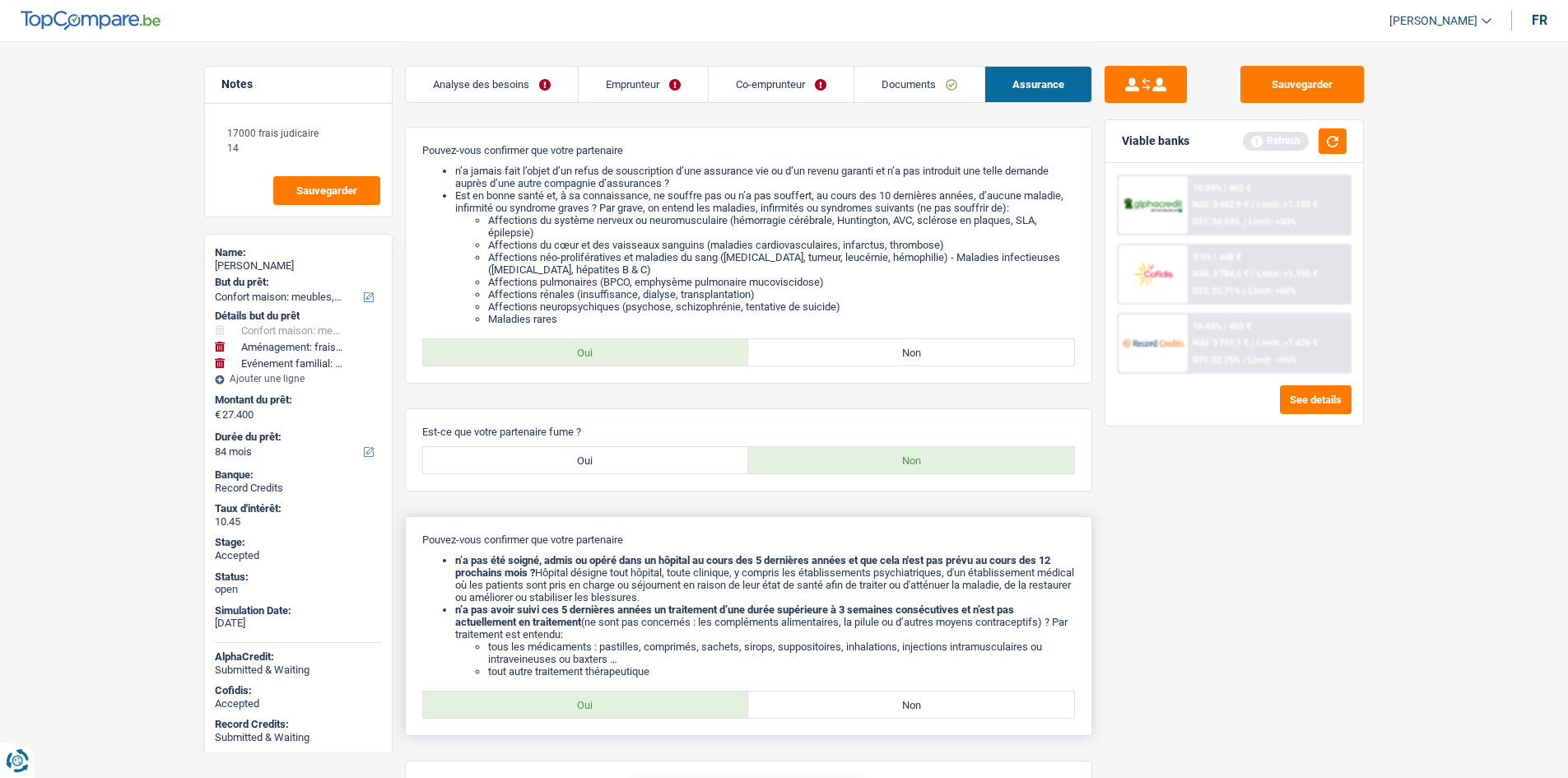
scroll to position [979, 0]
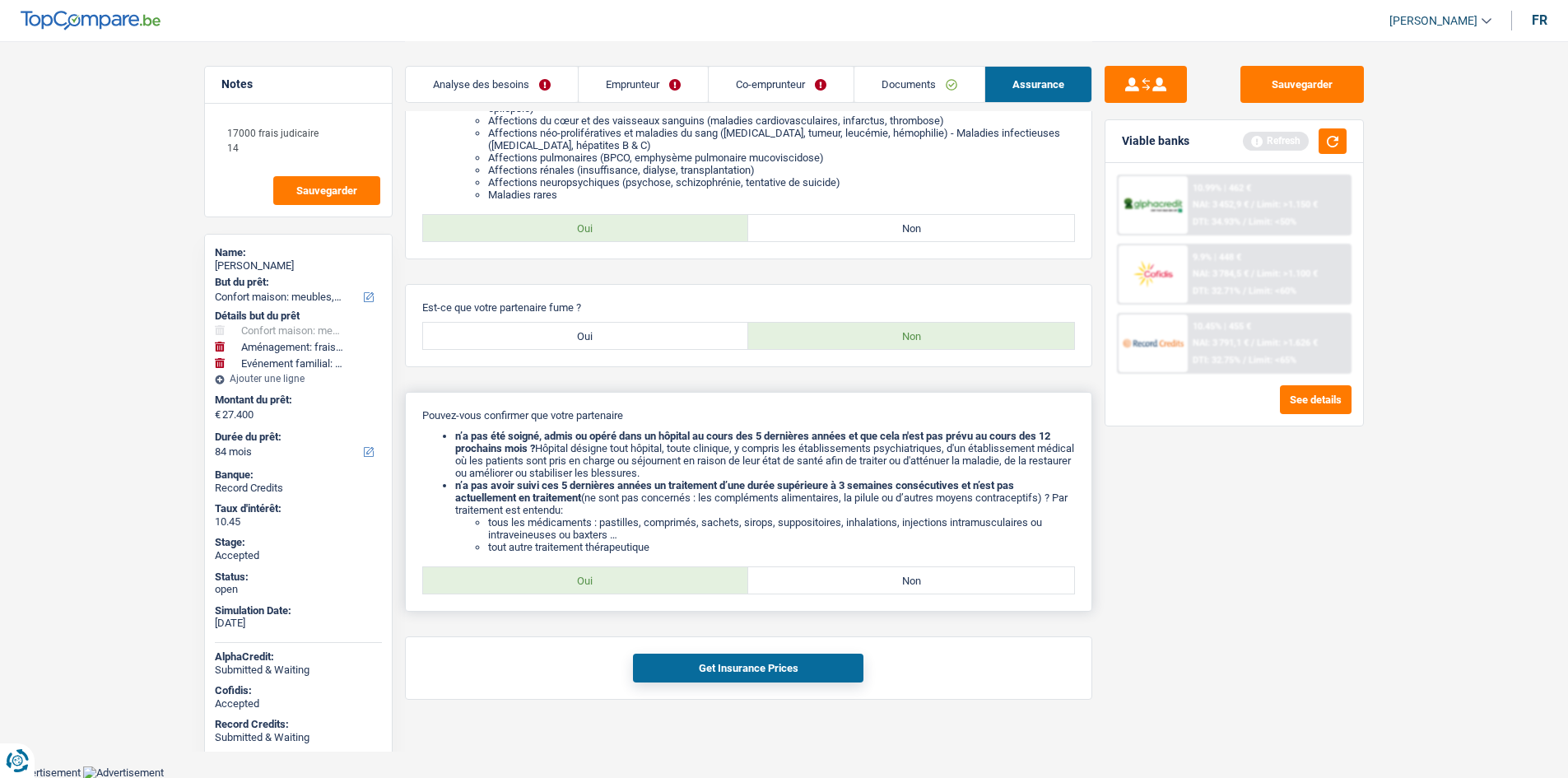
click at [641, 578] on label "Oui" at bounding box center [586, 580] width 326 height 26
click at [641, 578] on input "Oui" at bounding box center [586, 580] width 326 height 26
radio input "true"
click at [794, 675] on button "Get Insurance Prices" at bounding box center [747, 668] width 231 height 29
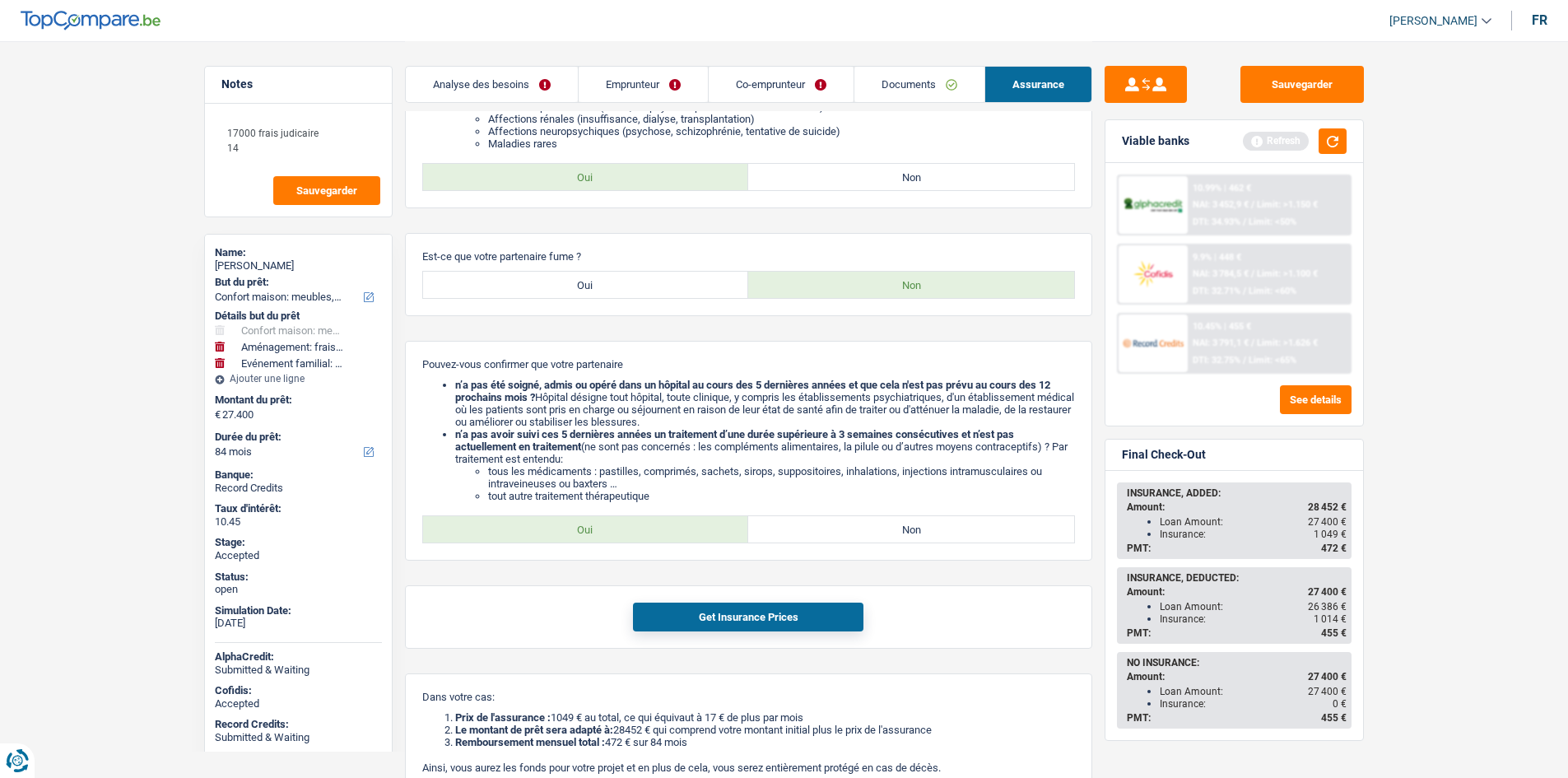
scroll to position [1216, 0]
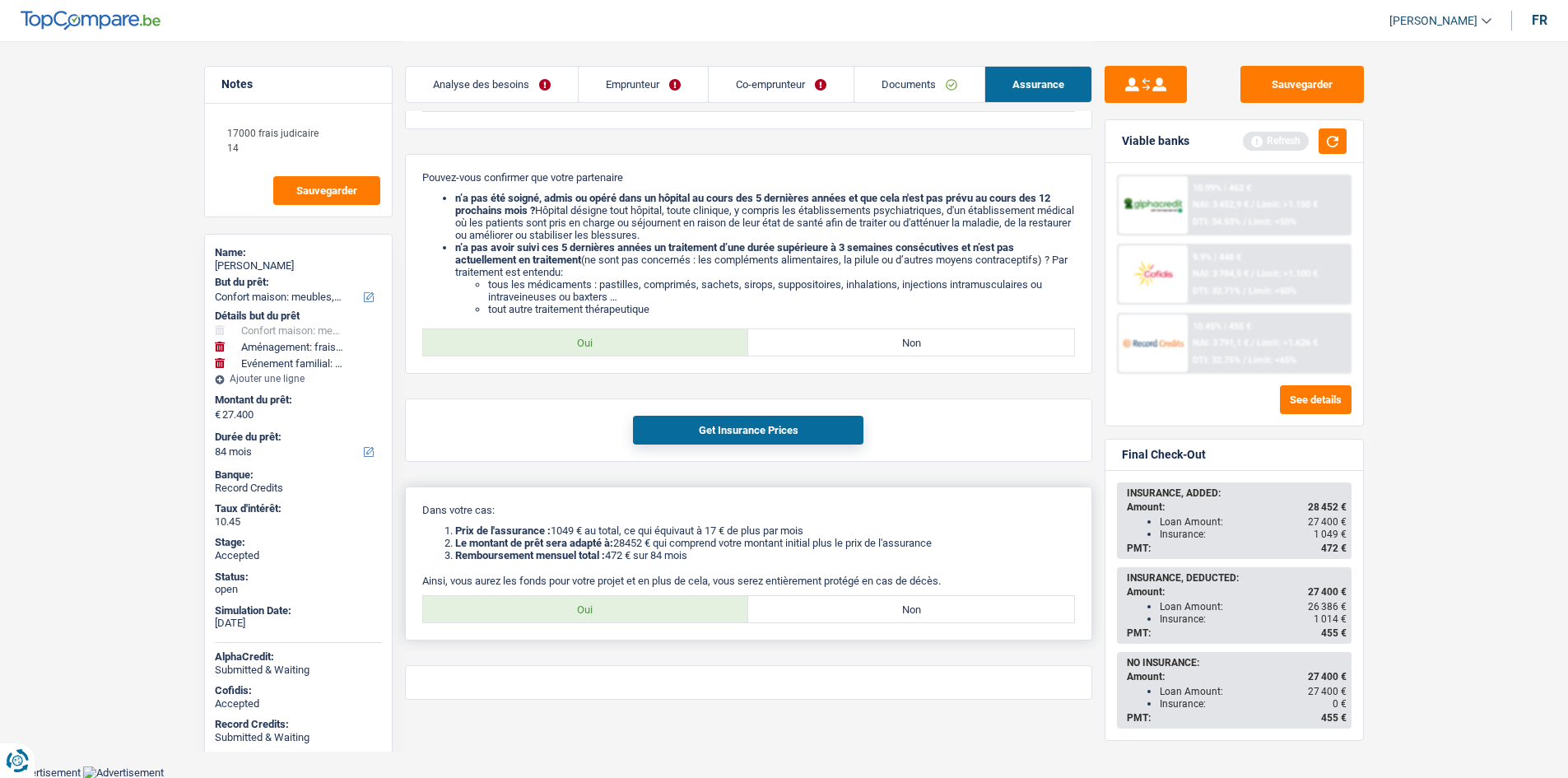
click at [693, 608] on label "Oui" at bounding box center [586, 609] width 326 height 26
click at [693, 608] on input "Oui" at bounding box center [586, 609] width 326 height 26
radio input "true"
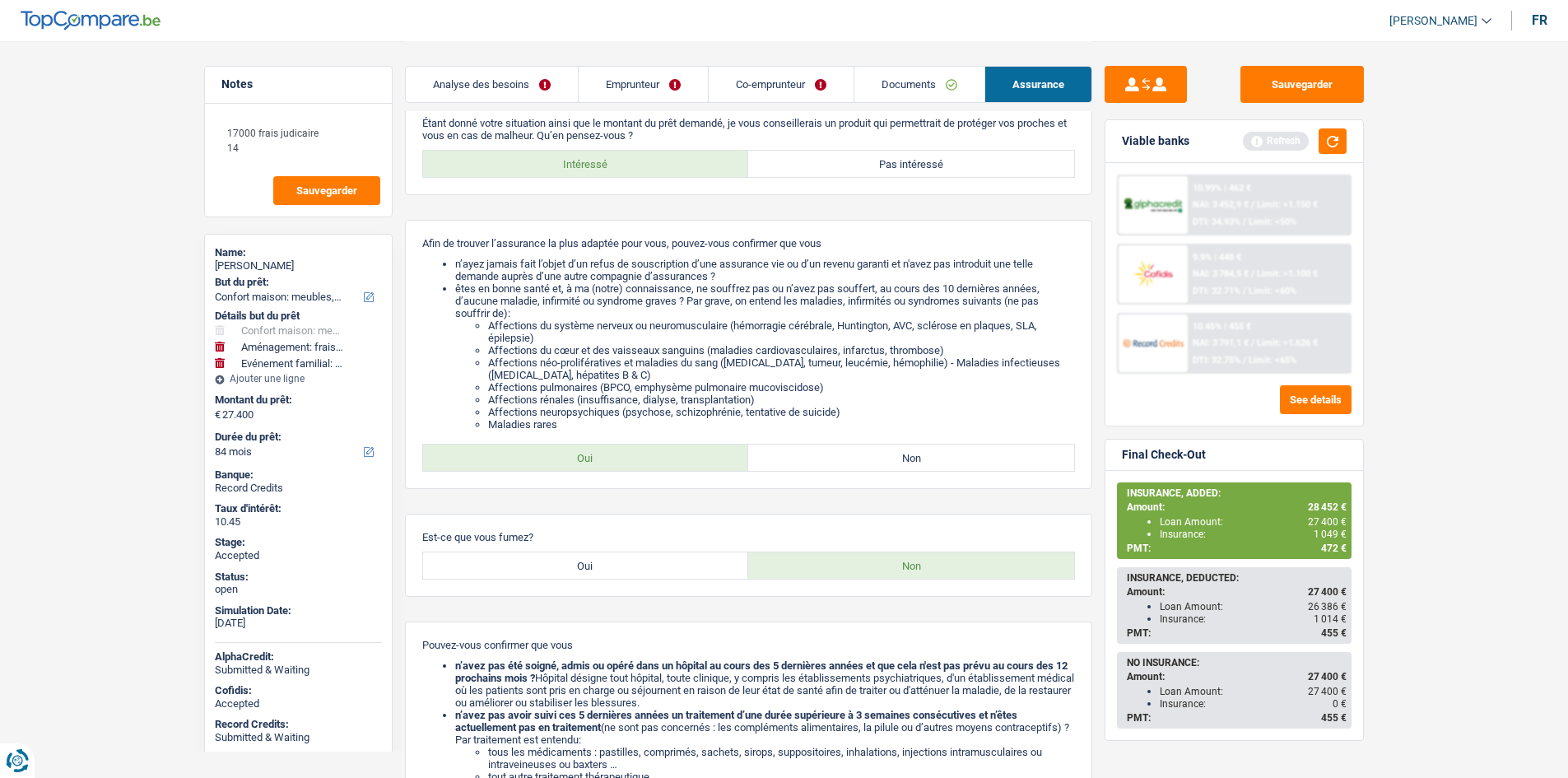
scroll to position [0, 0]
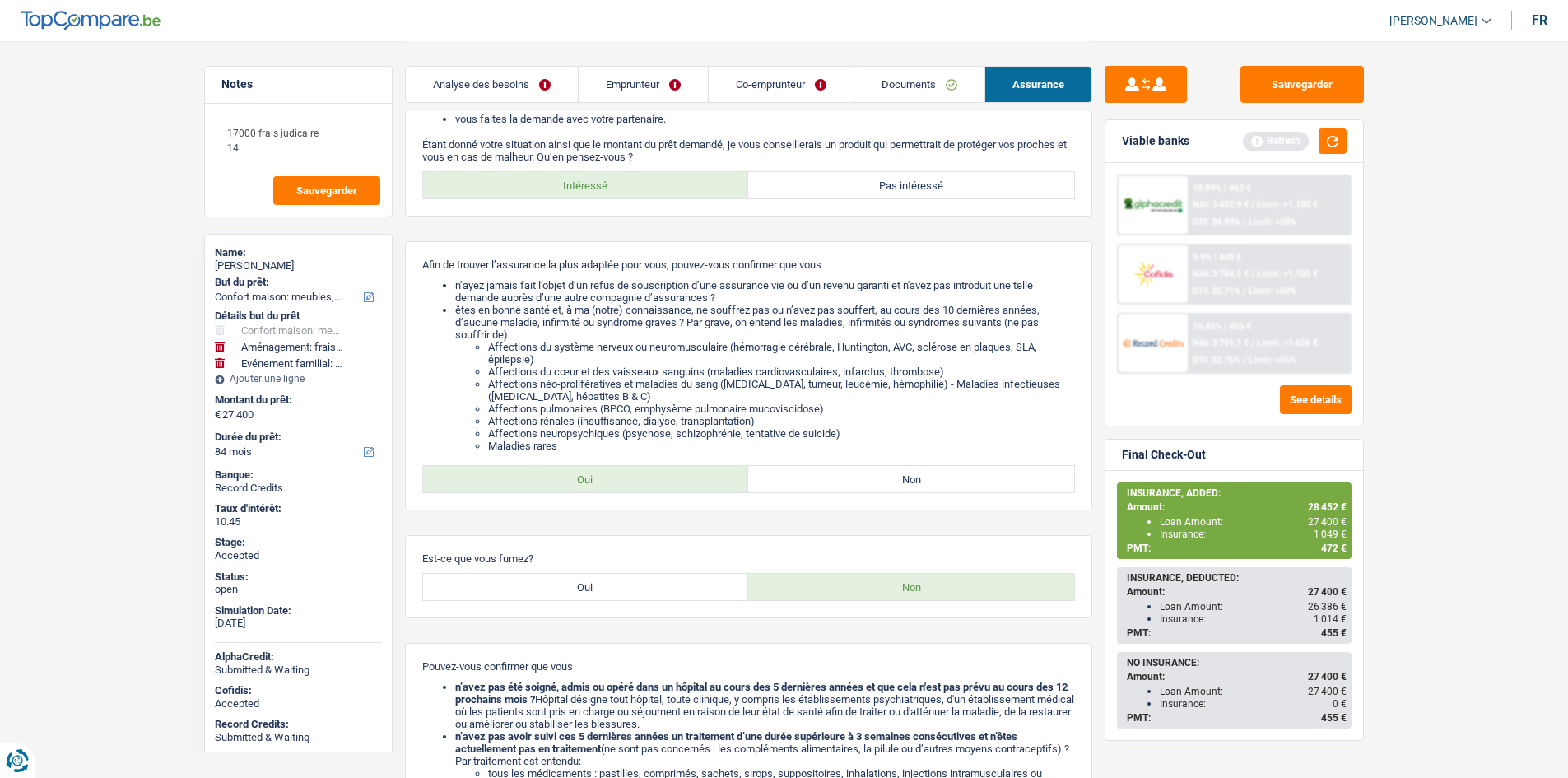
scroll to position [20, 0]
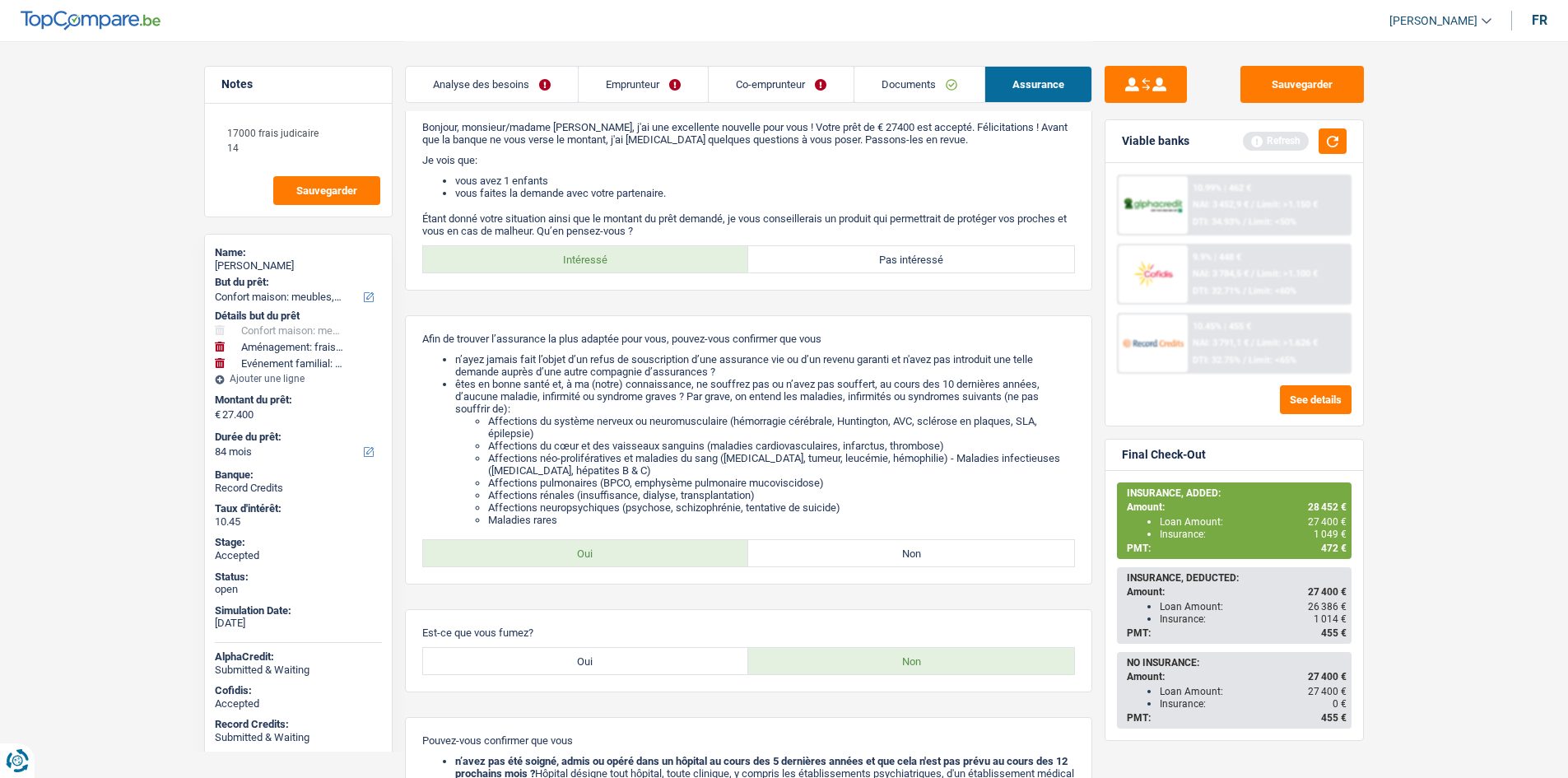
drag, startPoint x: 662, startPoint y: 93, endPoint x: 695, endPoint y: 98, distance: 33.4
click at [662, 93] on link "Emprunteur" at bounding box center [642, 84] width 129 height 35
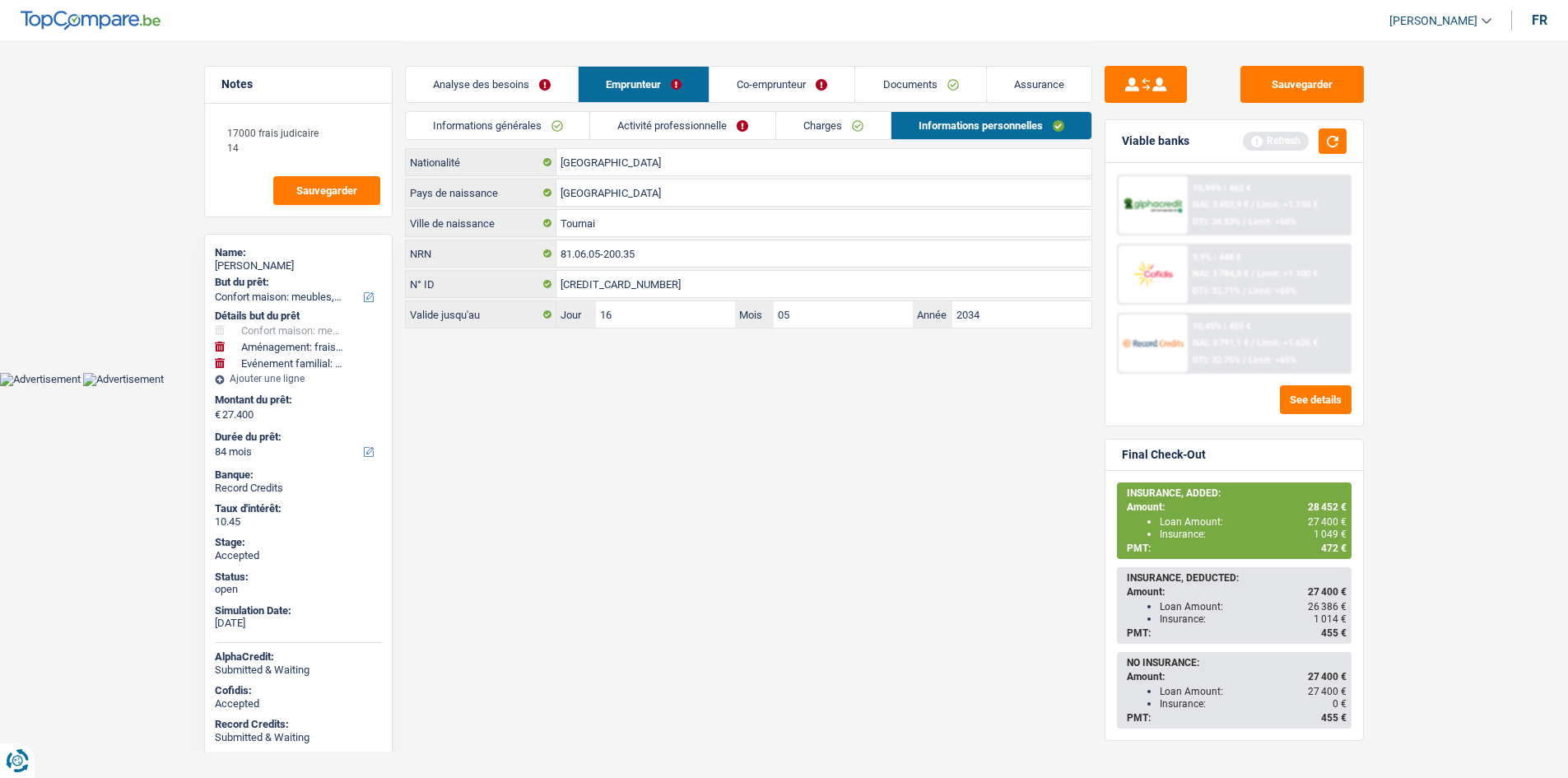
scroll to position [0, 0]
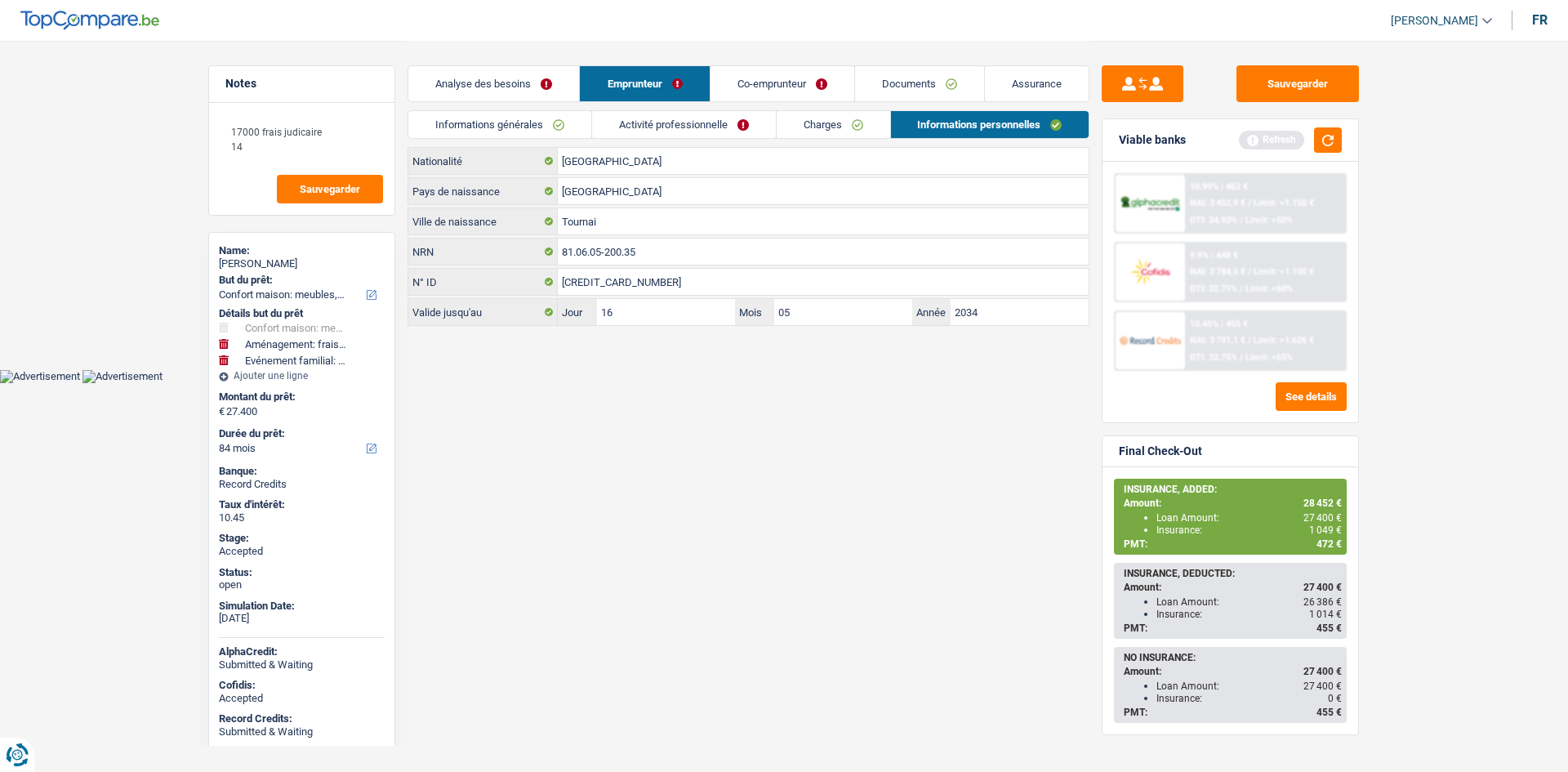
click at [876, 127] on link "Charges" at bounding box center [833, 125] width 113 height 27
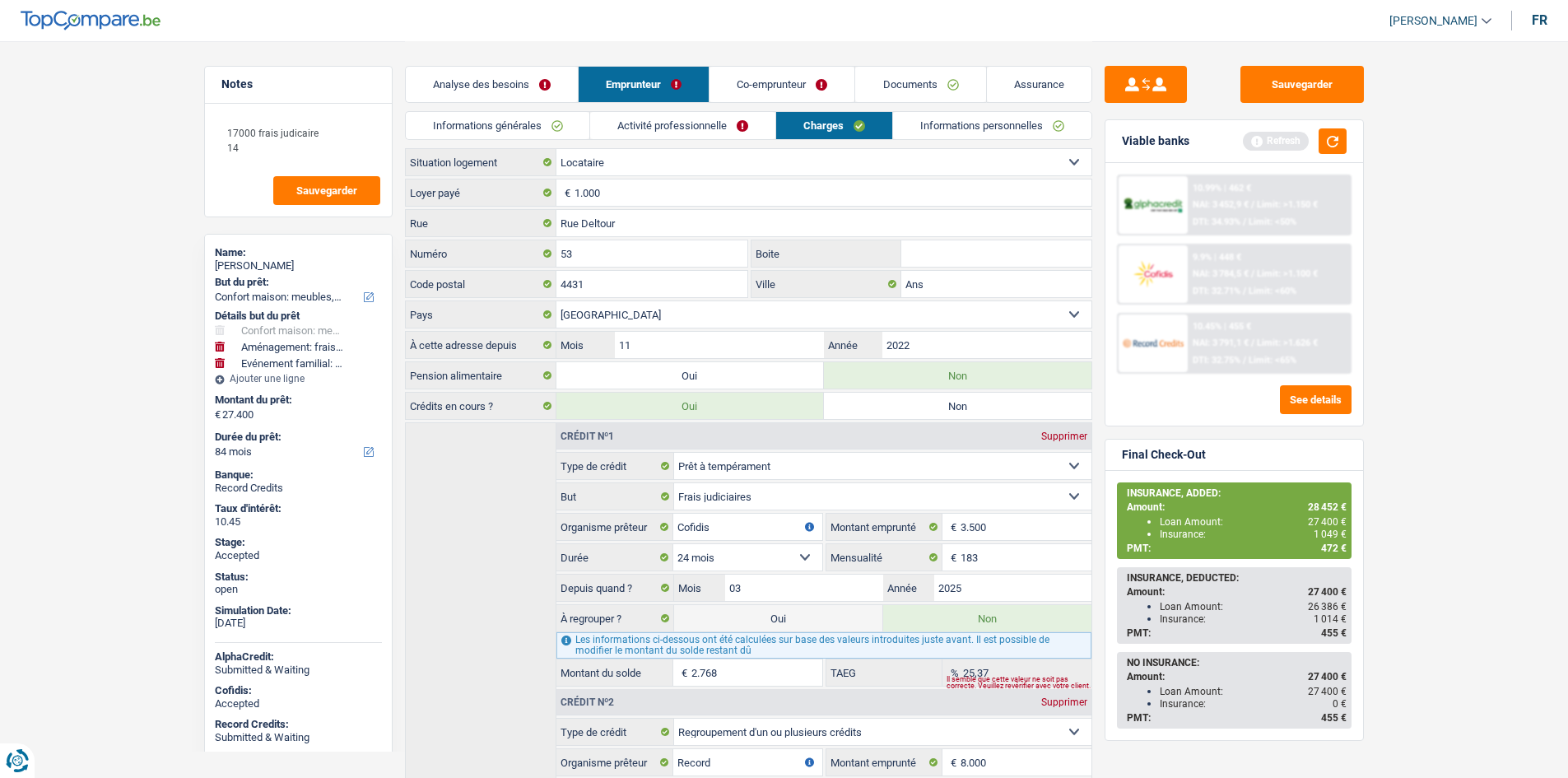
click at [516, 81] on link "Analyse des besoins" at bounding box center [491, 84] width 172 height 35
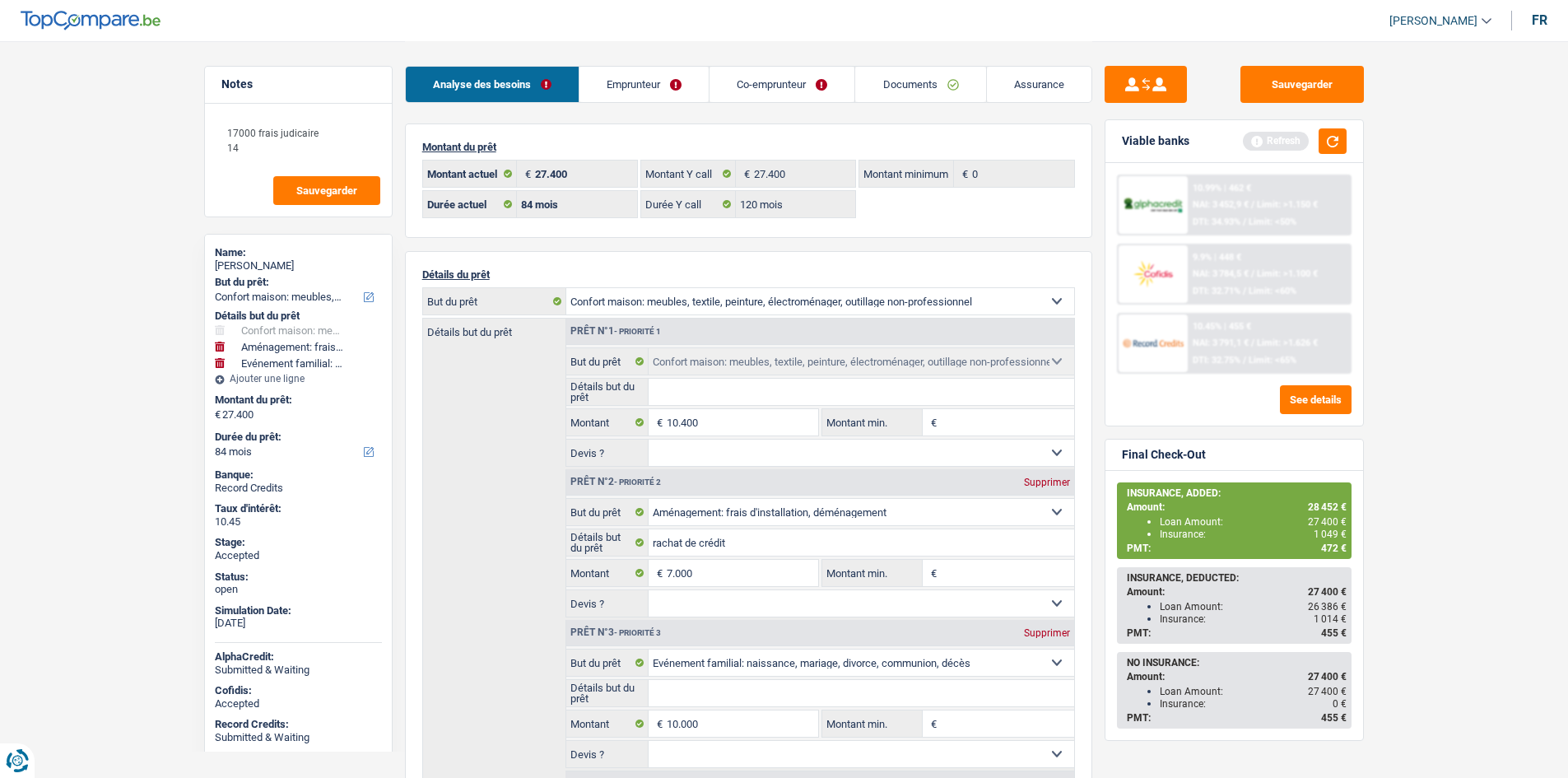
click at [90, 167] on main "Notes 17000 frais judicaire 14 Sauvegarder Name: [PERSON_NAME] But du prêt: Con…" at bounding box center [784, 676] width 1568 height 1352
click at [576, 87] on link "Analyse des besoins" at bounding box center [491, 84] width 173 height 35
click at [613, 70] on link "Emprunteur" at bounding box center [643, 84] width 129 height 35
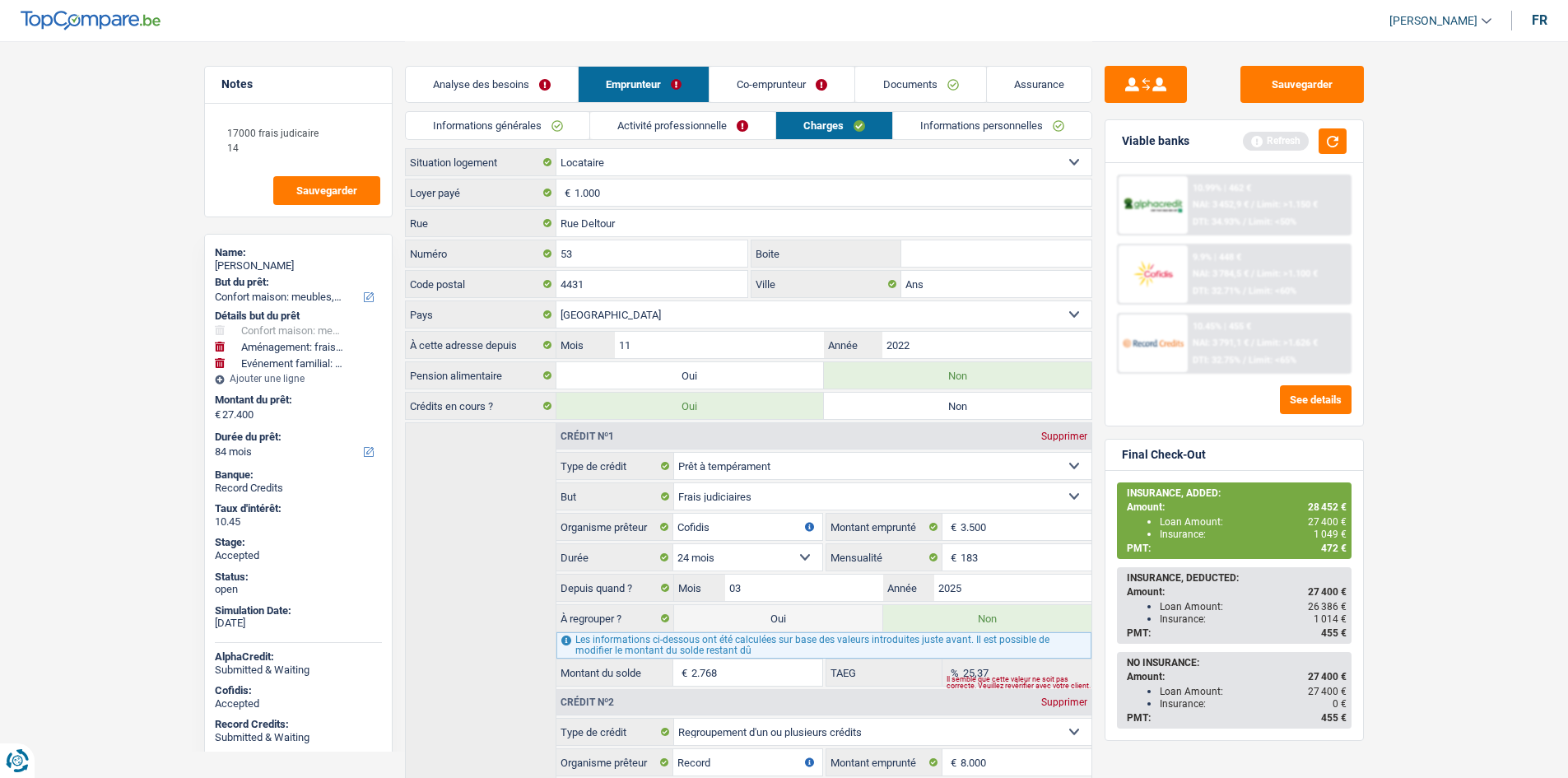
click at [514, 113] on link "Informations générales" at bounding box center [498, 126] width 185 height 27
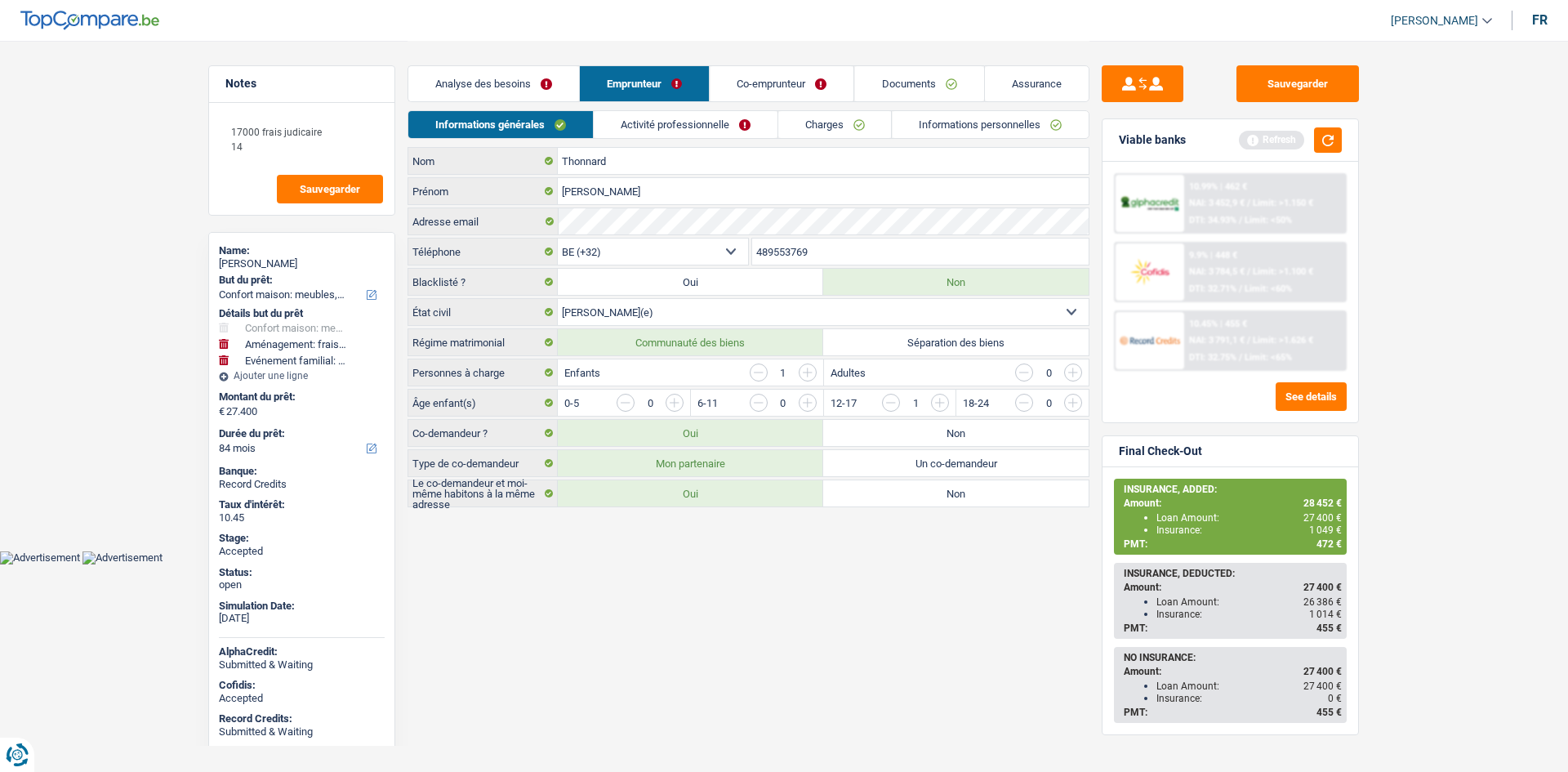
click at [103, 275] on main "Notes 17000 frais judicaire 14 Sauvegarder Name: [PERSON_NAME] But du prêt: Con…" at bounding box center [784, 275] width 1568 height 550
click at [566, 75] on link "Analyse des besoins" at bounding box center [494, 83] width 171 height 35
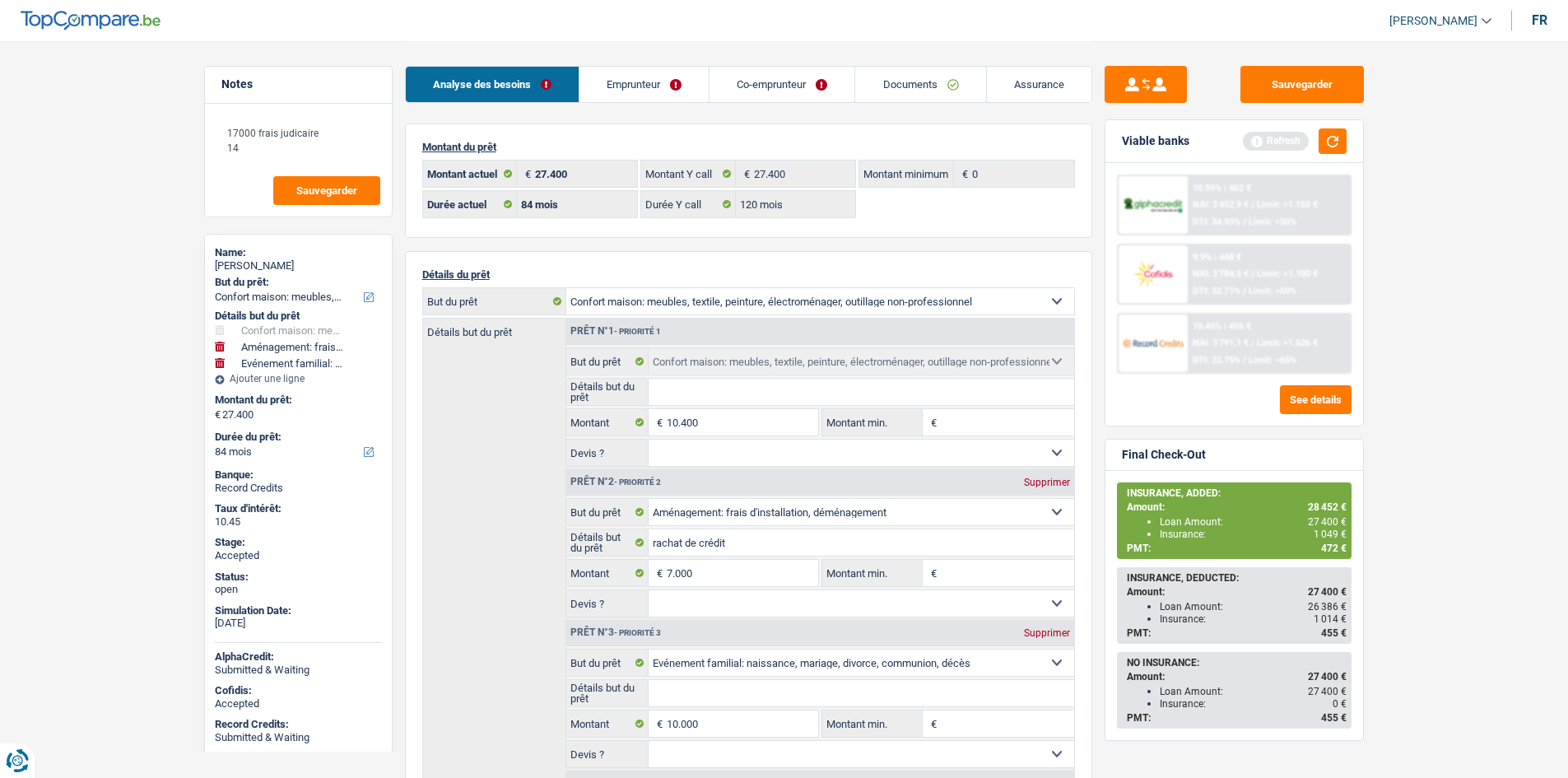
click at [514, 388] on div "Détails but du prêt Prêt n°1 - Priorité 1 Confort maison: meubles, textile, pei…" at bounding box center [748, 556] width 652 height 478
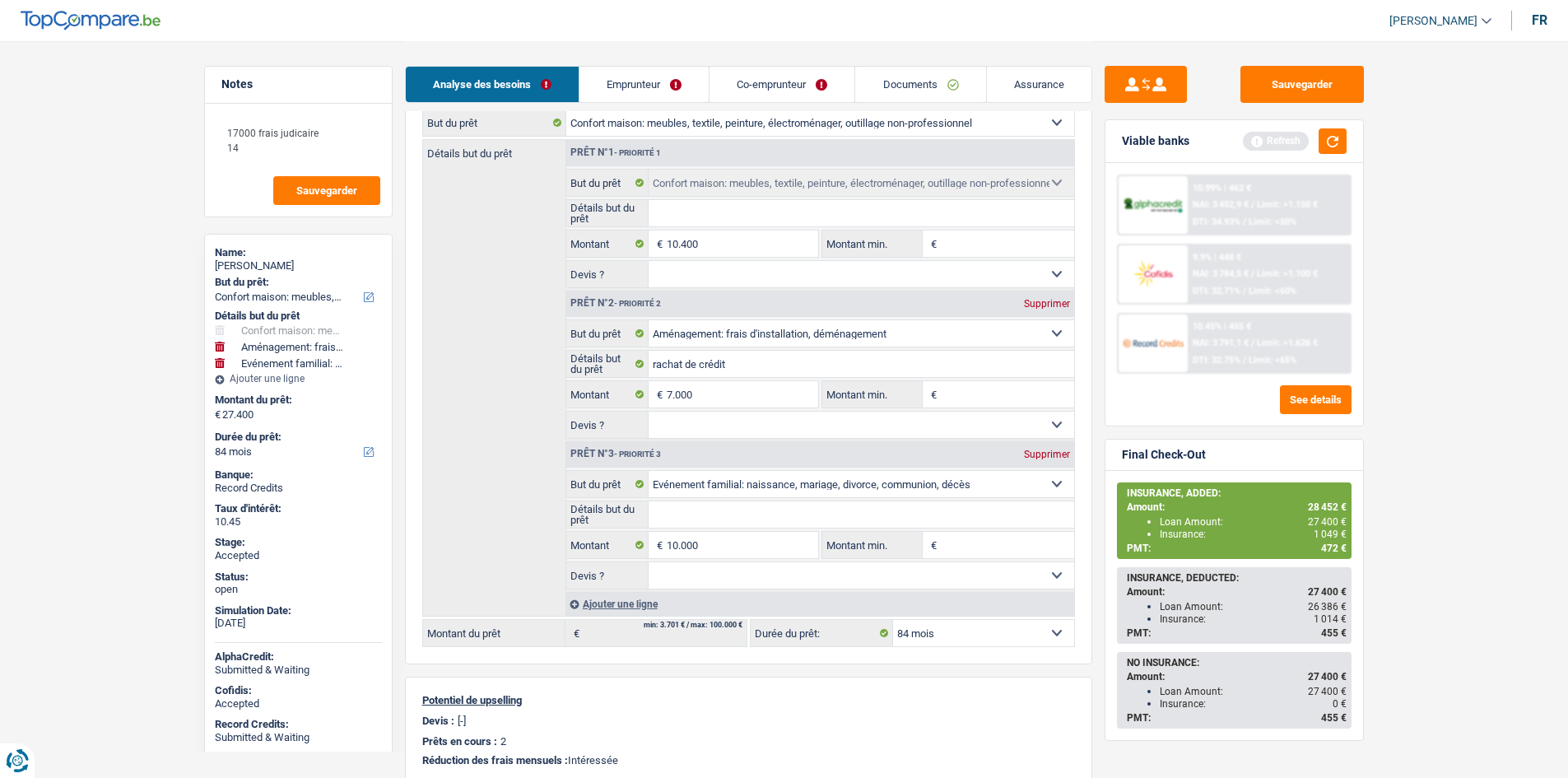
scroll to position [165, 0]
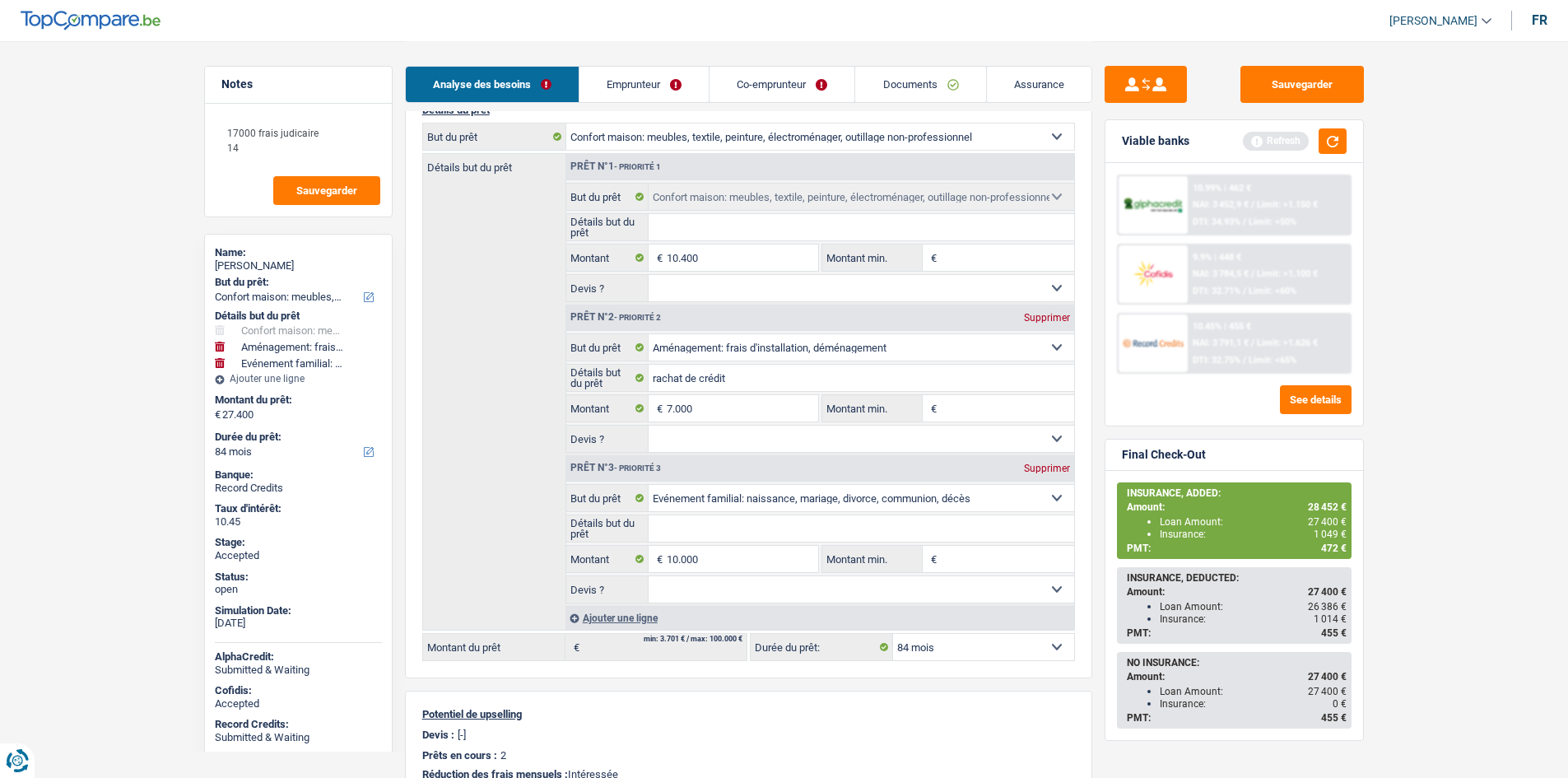
click at [141, 298] on main "Notes 17000 frais judicaire 14 Sauvegarder Name: [PERSON_NAME] But du prêt: Con…" at bounding box center [784, 511] width 1568 height 1352
click at [599, 89] on link "Emprunteur" at bounding box center [643, 84] width 129 height 35
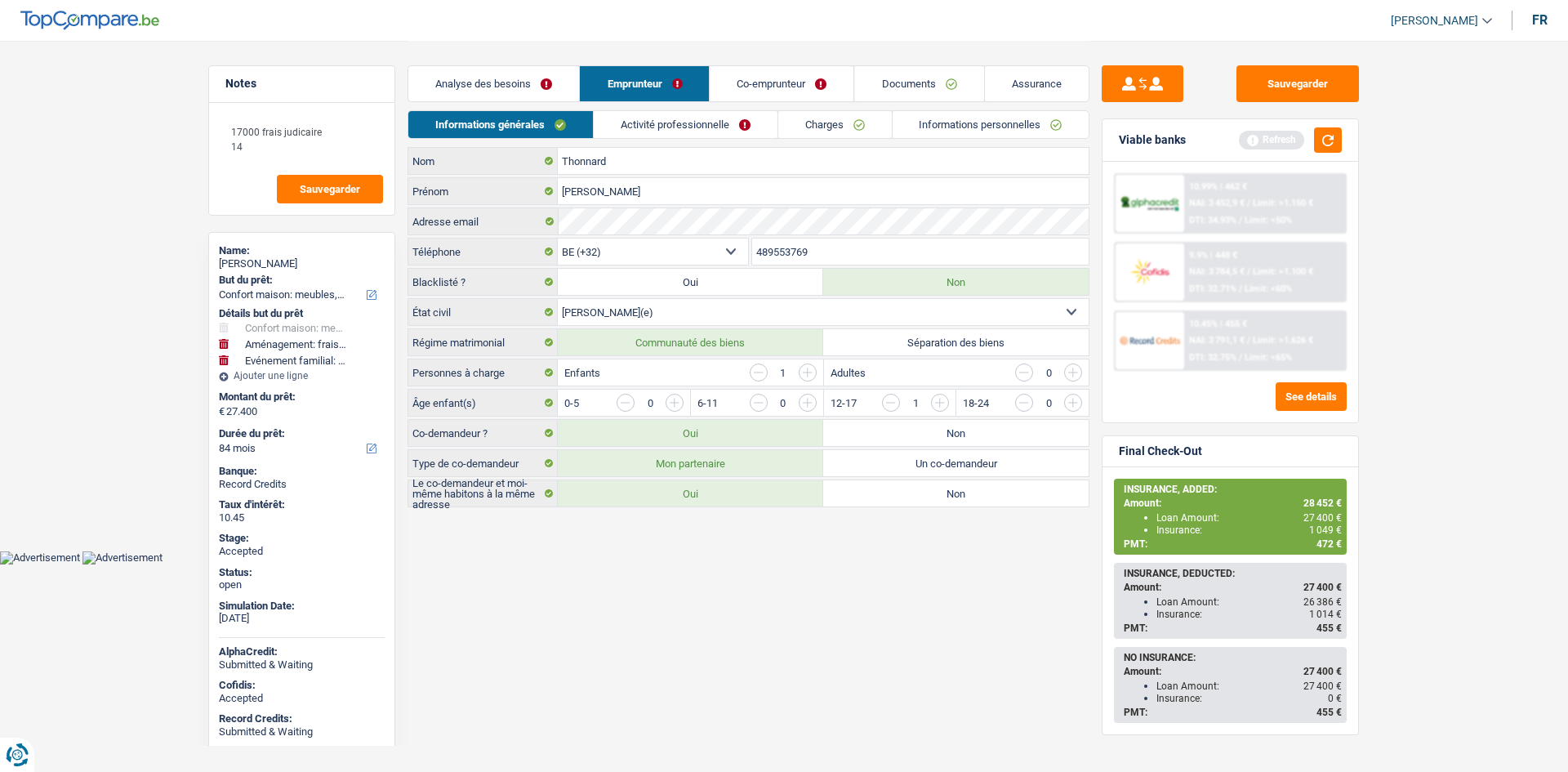
drag, startPoint x: 797, startPoint y: 110, endPoint x: 836, endPoint y: 176, distance: 76.7
click at [797, 111] on div "Analyse des besoins Emprunteur Co-emprunteur Documents Assurance Montant du prê…" at bounding box center [749, 273] width 683 height 466
drag, startPoint x: 809, startPoint y: 127, endPoint x: 799, endPoint y: 131, distance: 10.8
click at [810, 126] on link "Charges" at bounding box center [835, 125] width 113 height 27
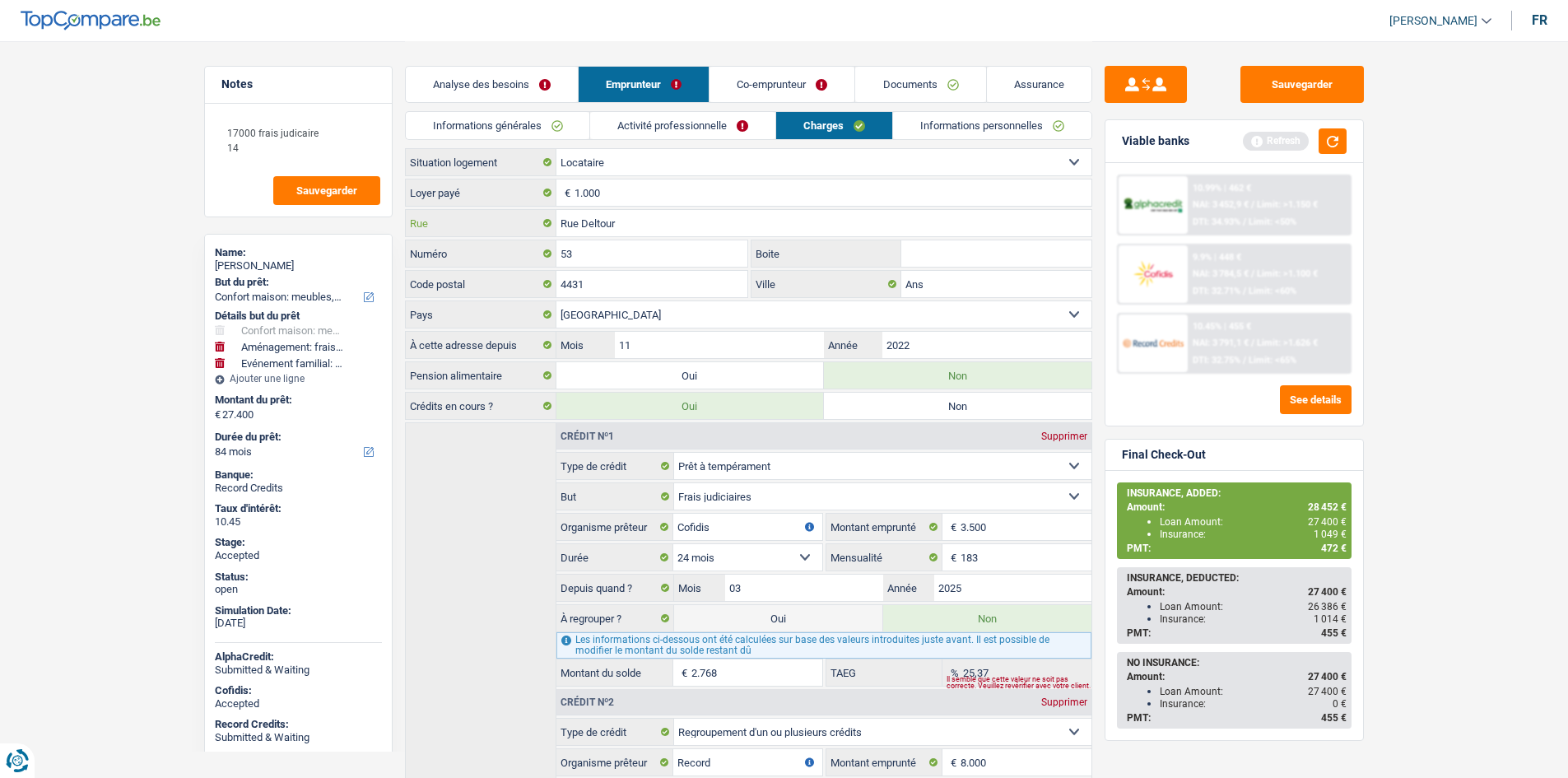
click at [693, 215] on input "Rue Deltour" at bounding box center [823, 223] width 535 height 26
click at [639, 260] on input "53" at bounding box center [652, 253] width 192 height 26
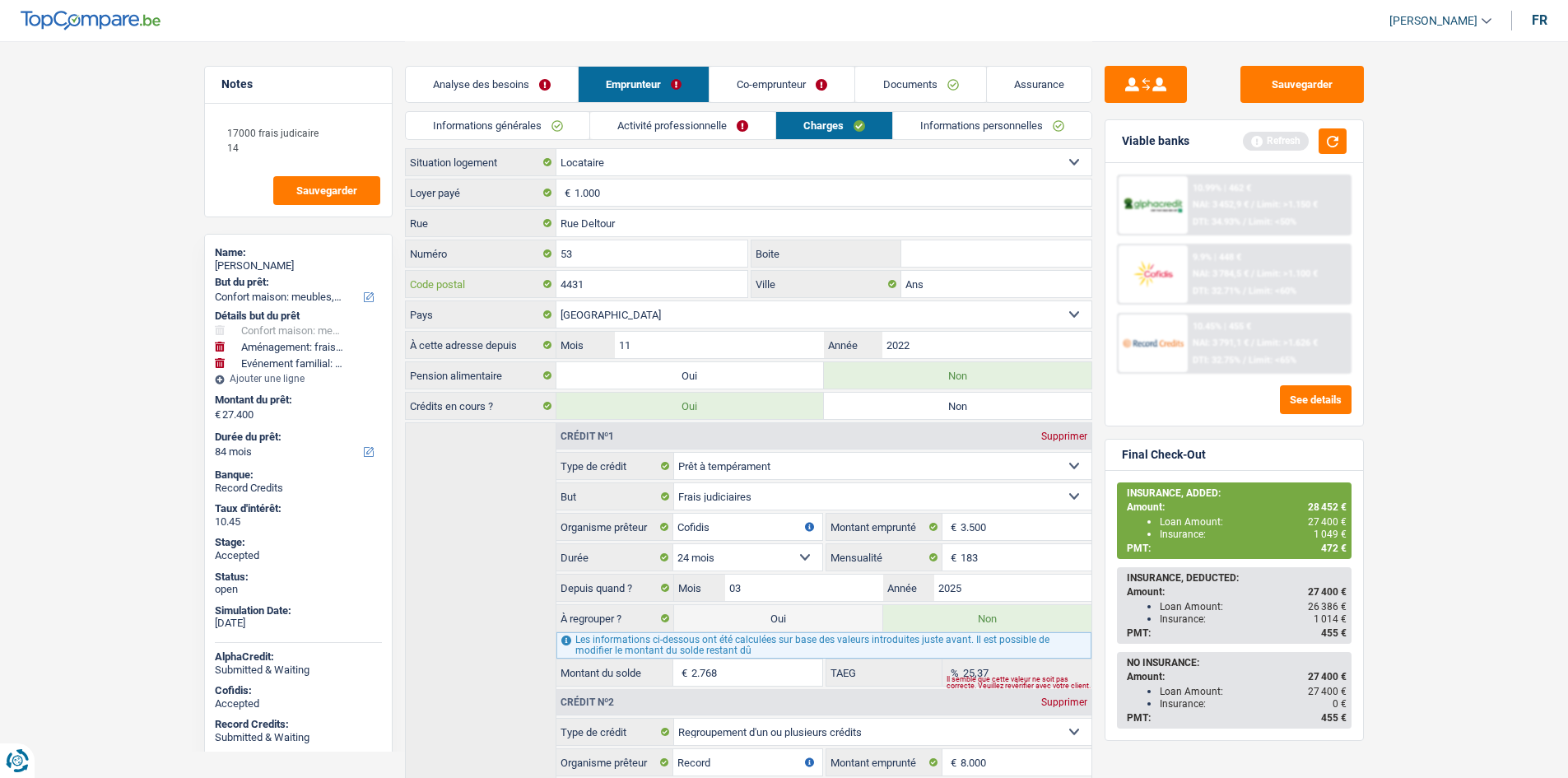
click at [703, 284] on input "4431" at bounding box center [652, 283] width 192 height 26
click at [1016, 287] on input "Ans" at bounding box center [996, 283] width 190 height 26
drag, startPoint x: 940, startPoint y: 127, endPoint x: 877, endPoint y: 166, distance: 74.1
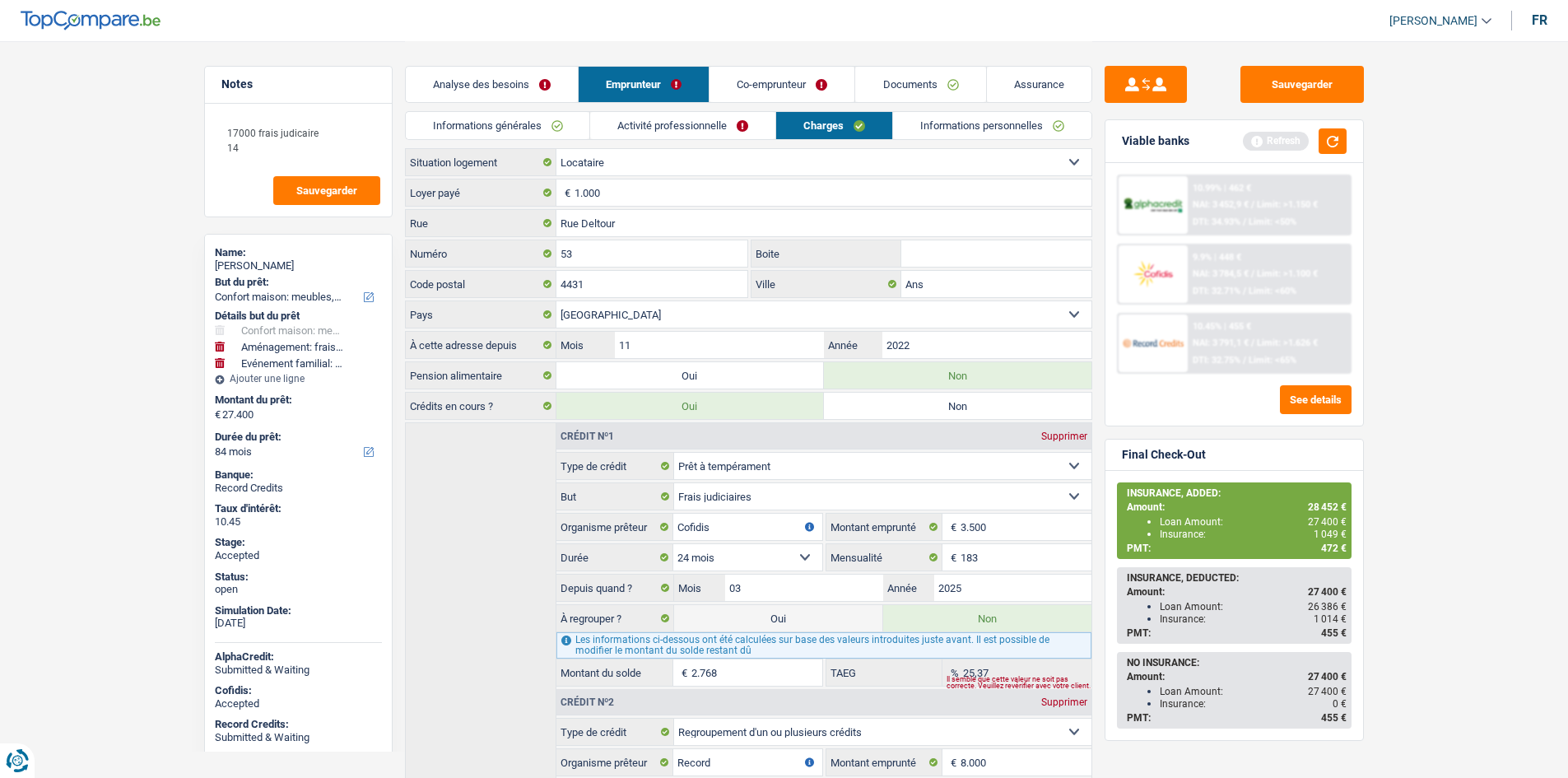
click at [940, 127] on link "Informations personnelles" at bounding box center [992, 126] width 198 height 27
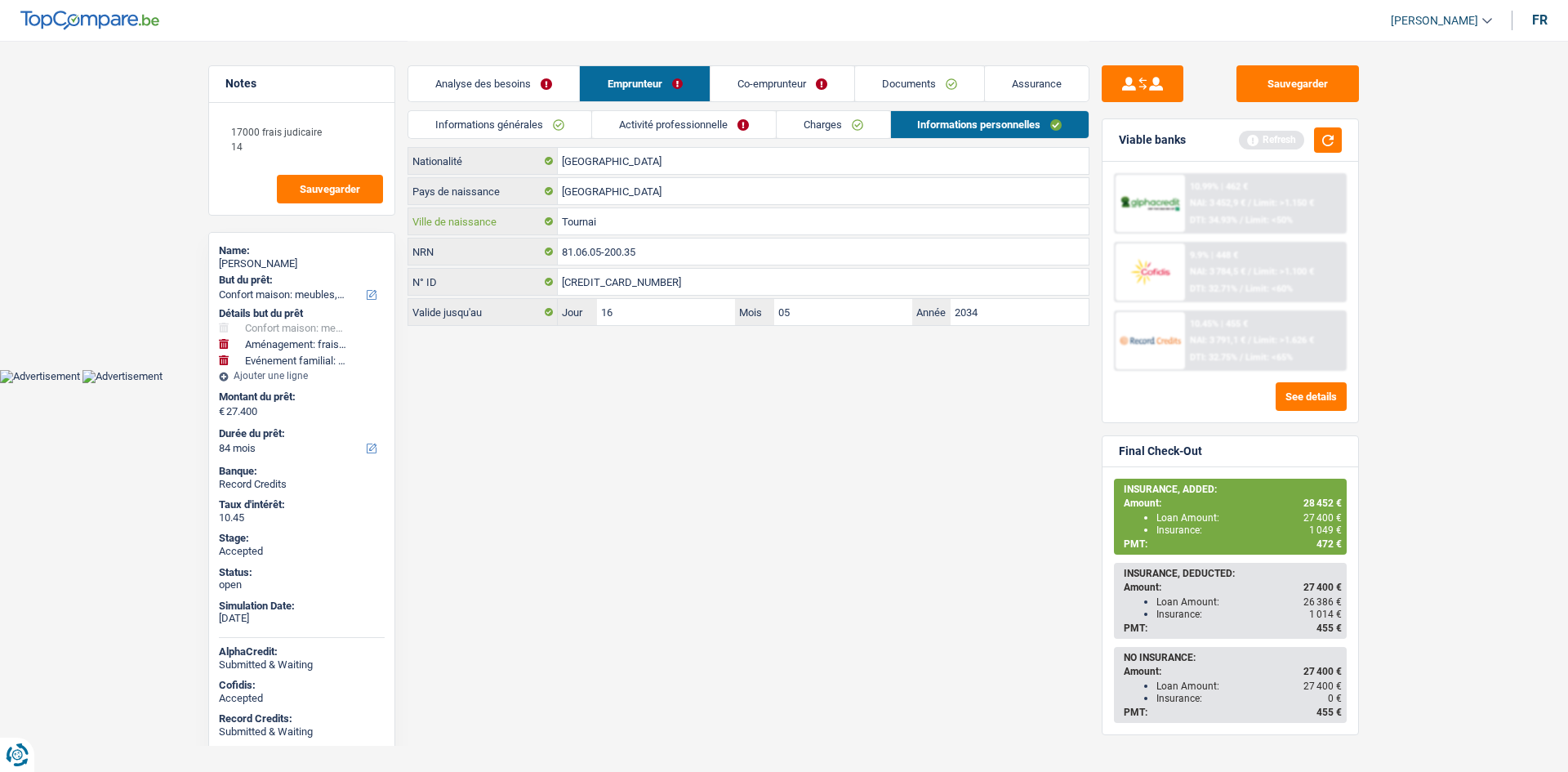
click at [709, 224] on input "Tournai" at bounding box center [823, 221] width 531 height 26
click at [815, 85] on link "Co-emprunteur" at bounding box center [782, 83] width 144 height 35
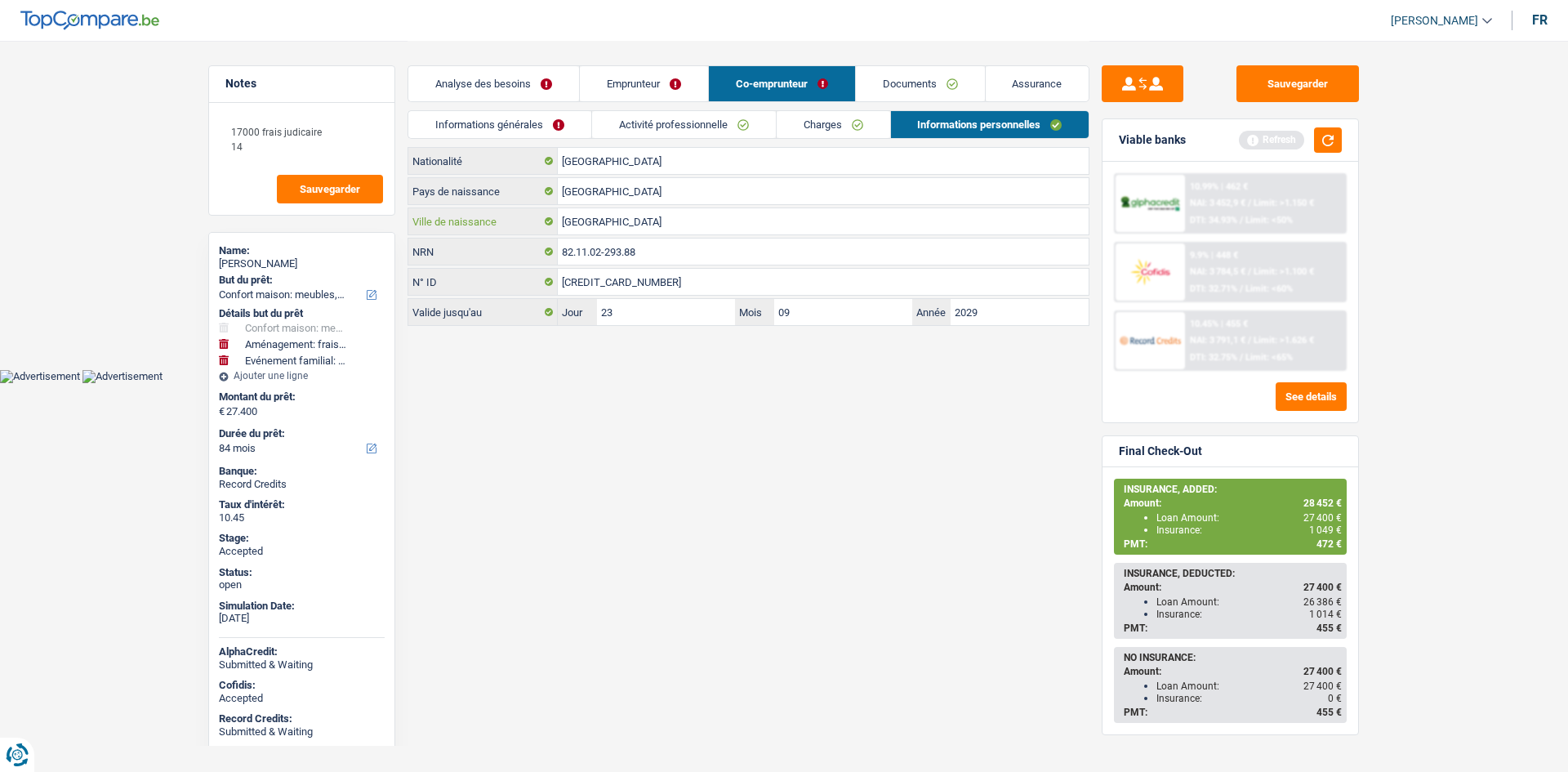
click at [720, 220] on input "[GEOGRAPHIC_DATA]" at bounding box center [823, 221] width 531 height 26
click at [956, 78] on link "Documents" at bounding box center [921, 83] width 129 height 35
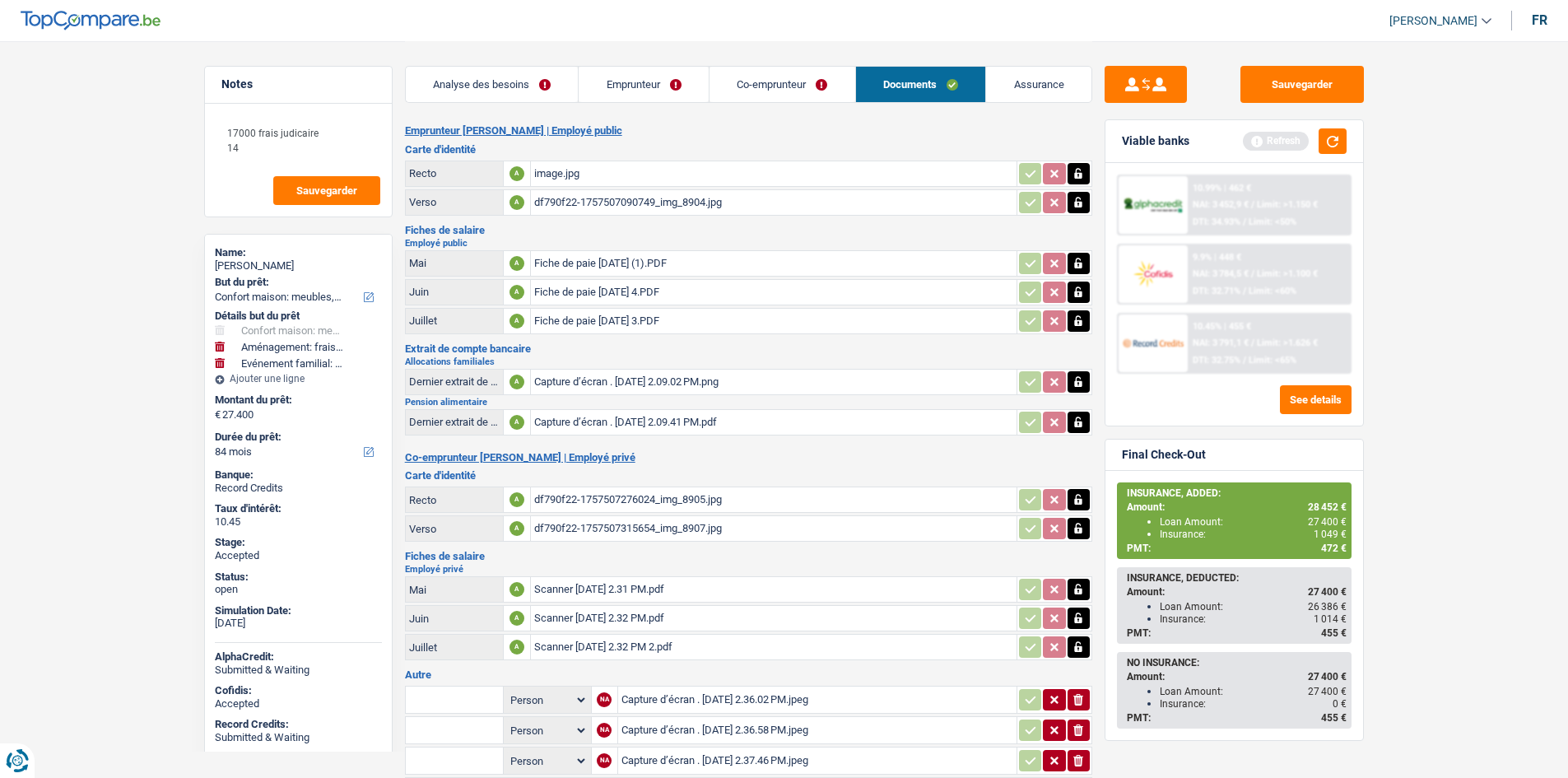
click at [1350, 138] on div "Viable banks Refresh" at bounding box center [1234, 141] width 258 height 43
click at [1344, 138] on button "button" at bounding box center [1332, 141] width 28 height 25
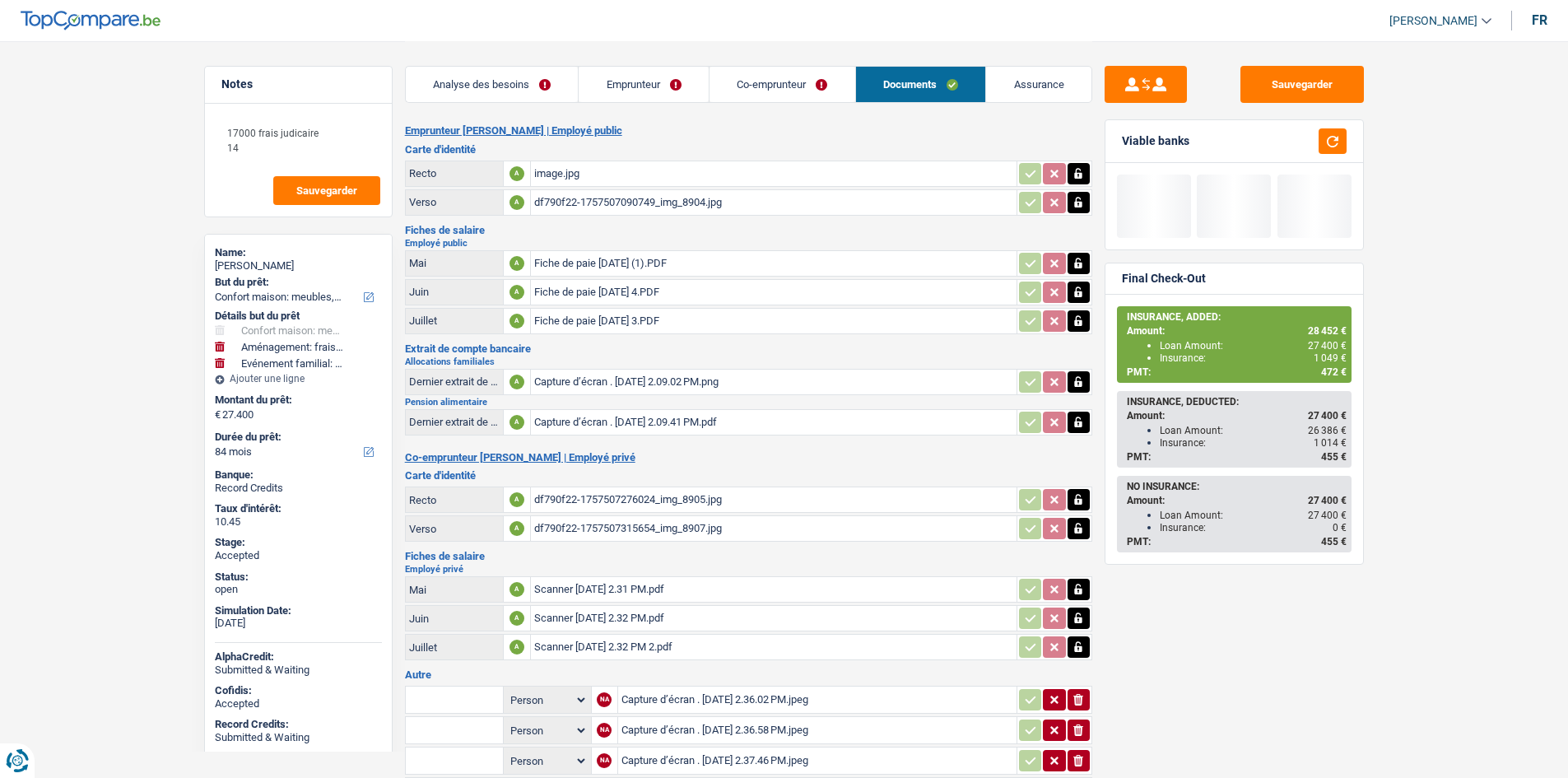
click at [1328, 359] on span "1 049 €" at bounding box center [1330, 357] width 33 height 12
copy span "1 049"
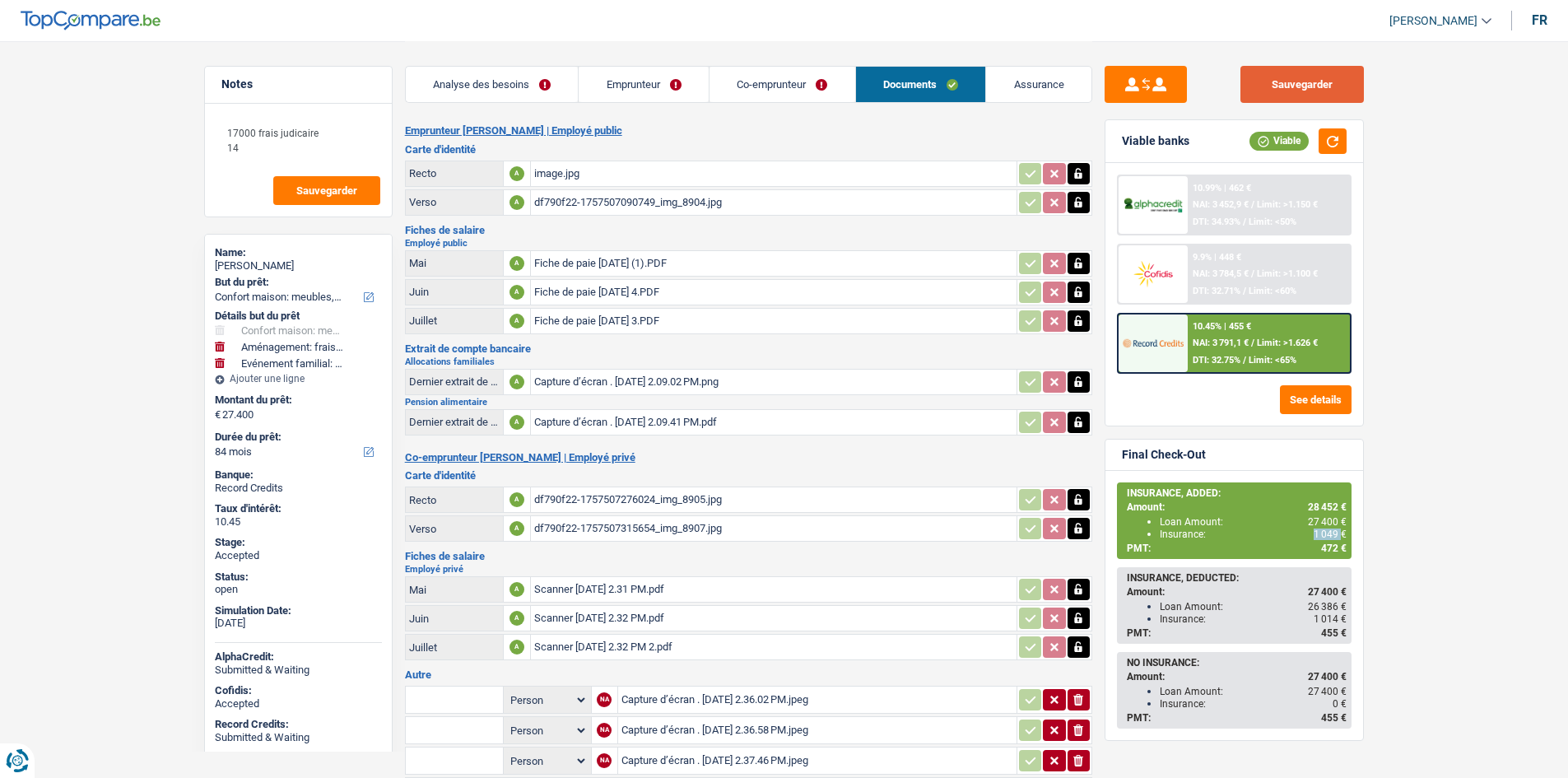
click at [1316, 78] on button "Sauvegarder" at bounding box center [1302, 84] width 123 height 37
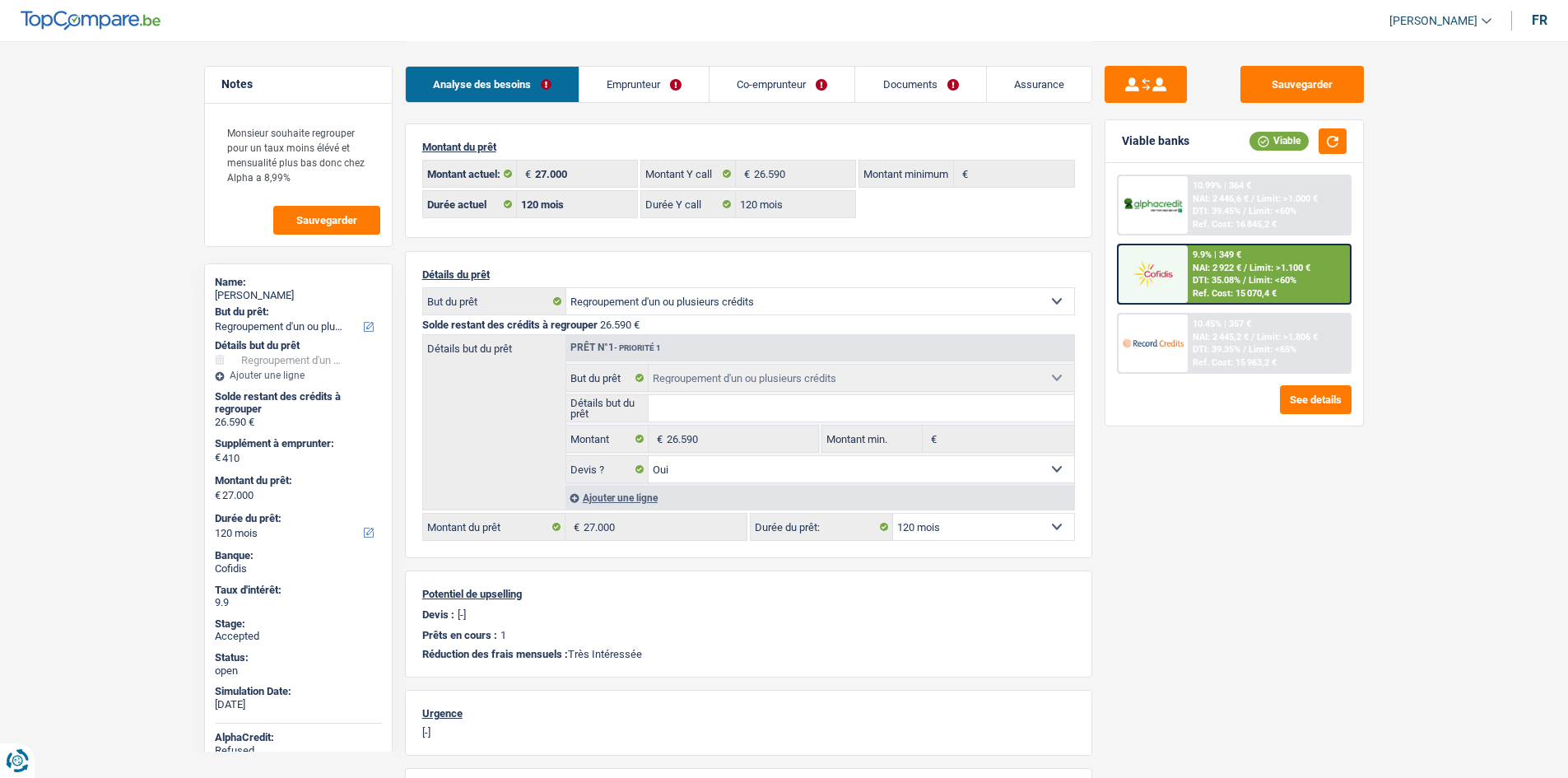
select select "refinancing"
select select "120"
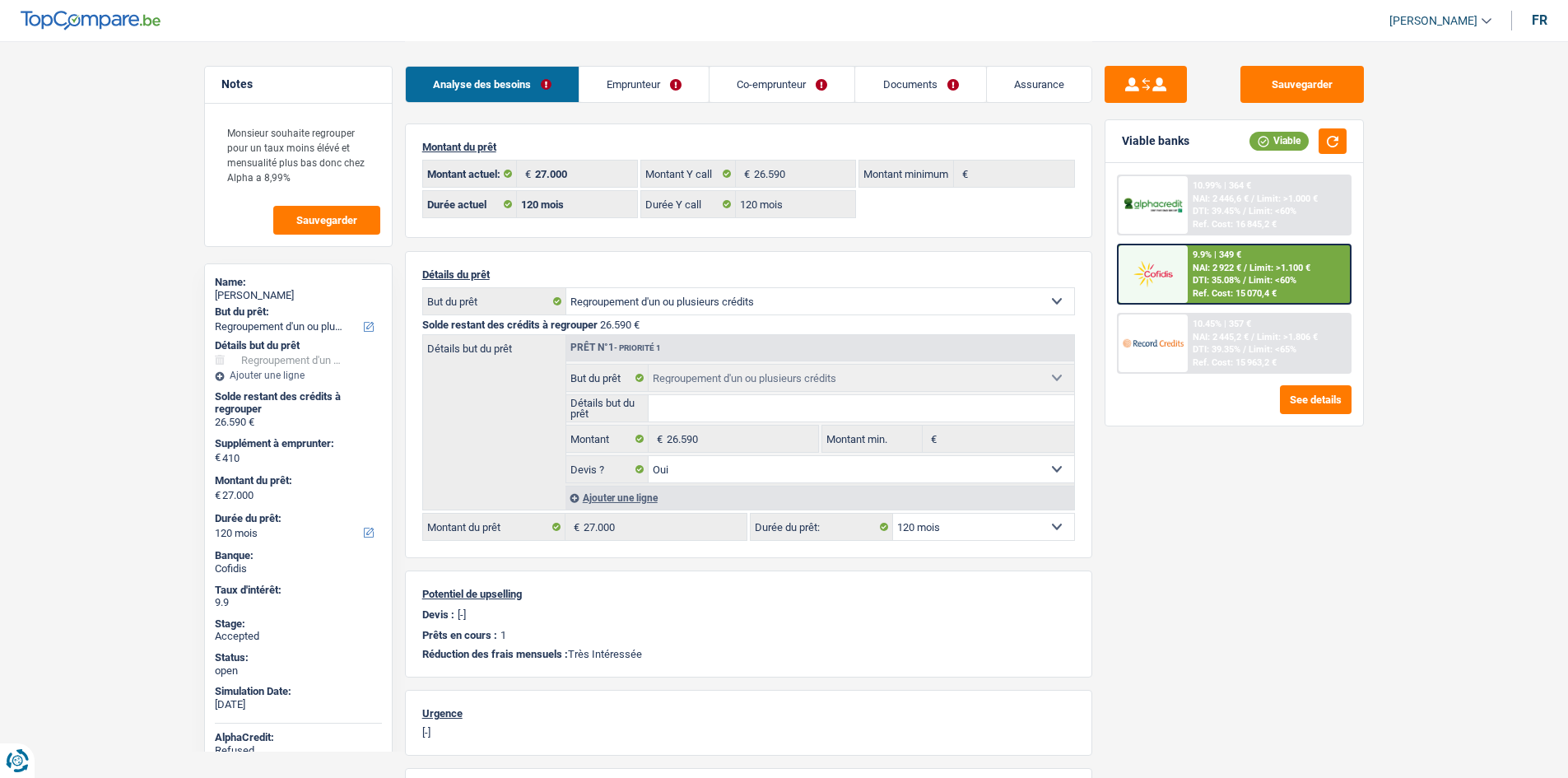
select select "refinancing"
select select "yes"
select select "120"
select select "refinancing"
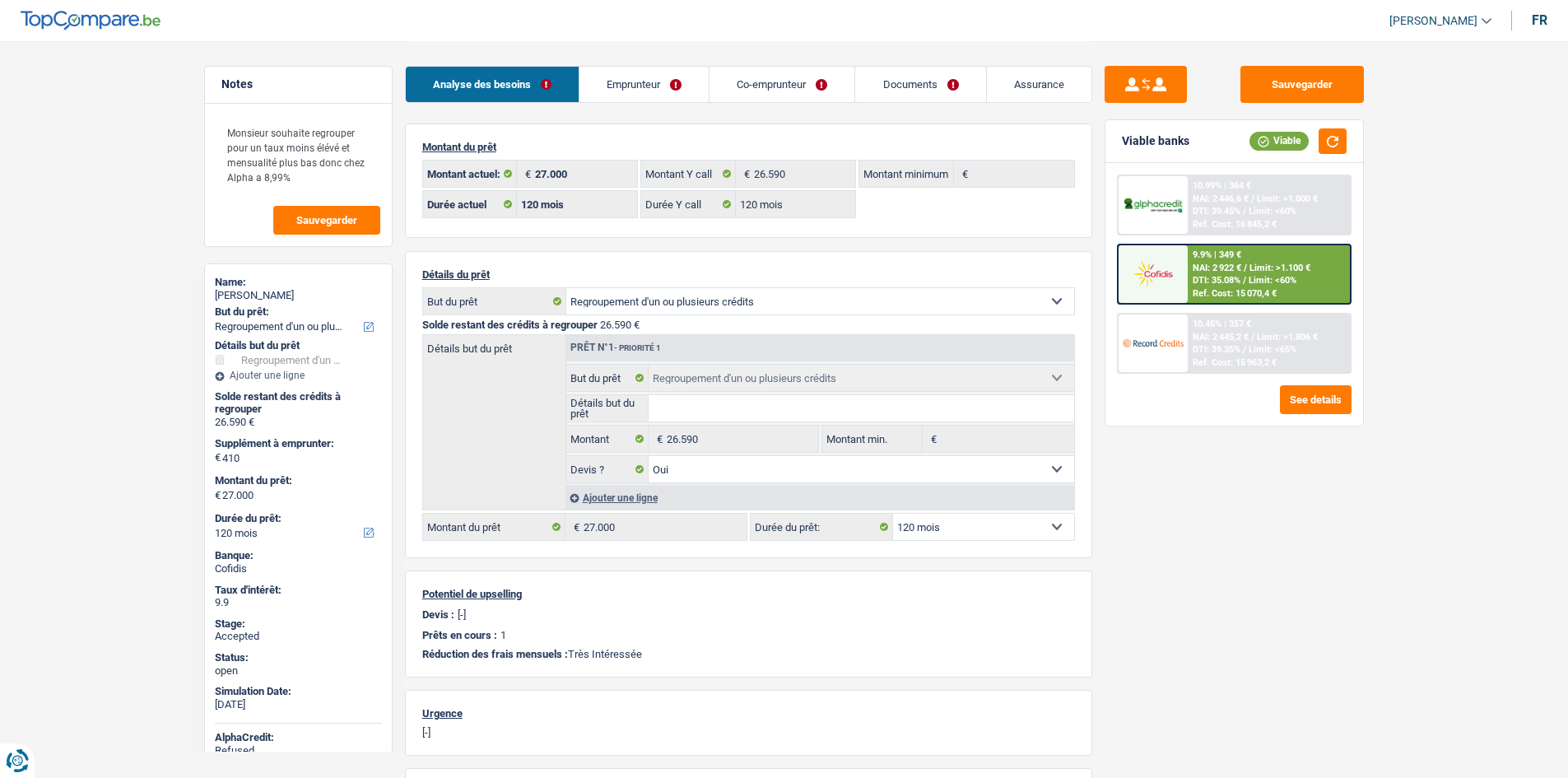
select select "refinancing"
select select "120"
select select "refinancing"
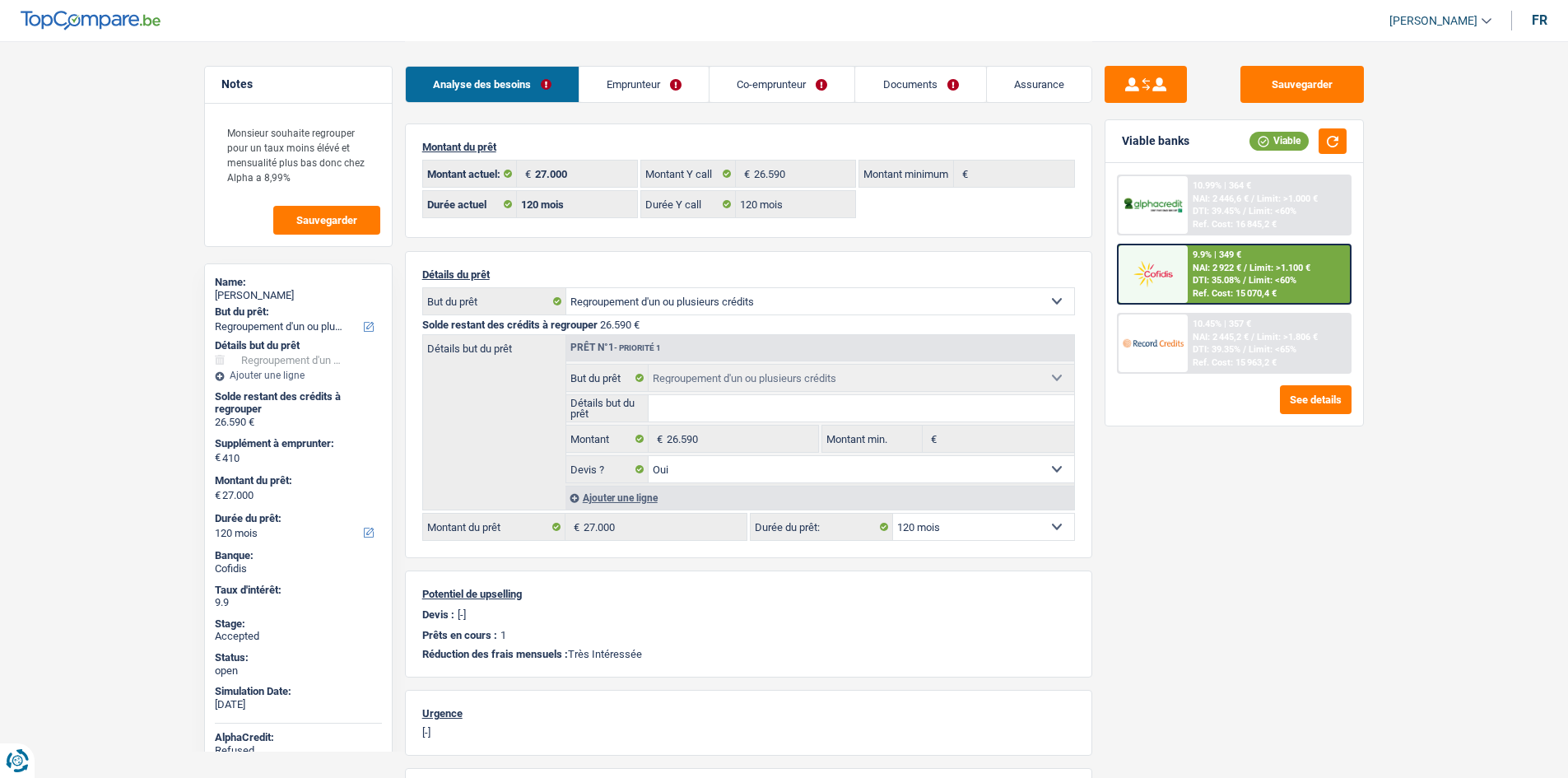
select select "refinancing"
select select "yes"
select select "120"
select select "rents"
select select "BE"
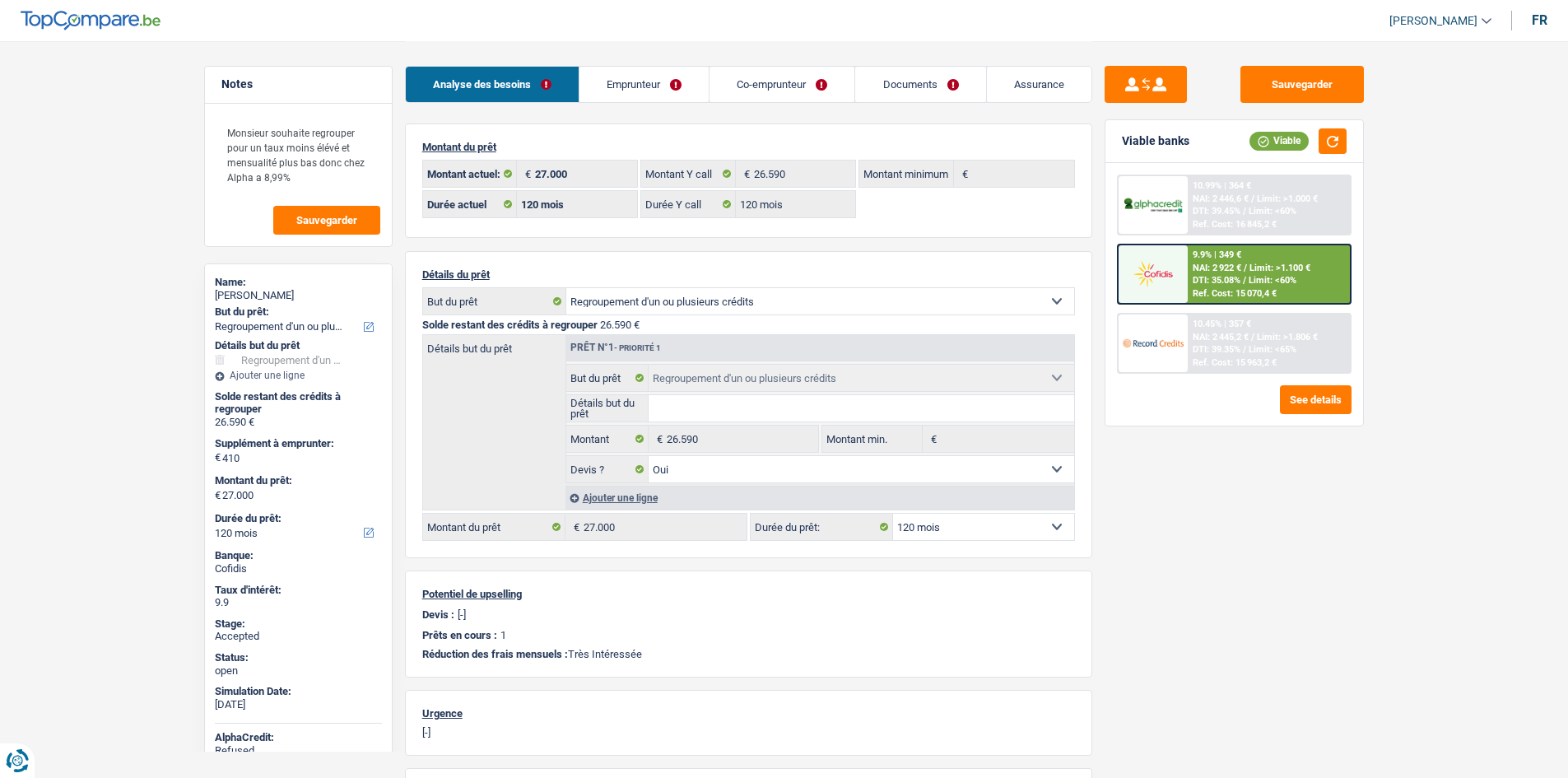
select select "carLoan"
select select "120"
click at [665, 78] on link "Emprunteur" at bounding box center [643, 84] width 129 height 35
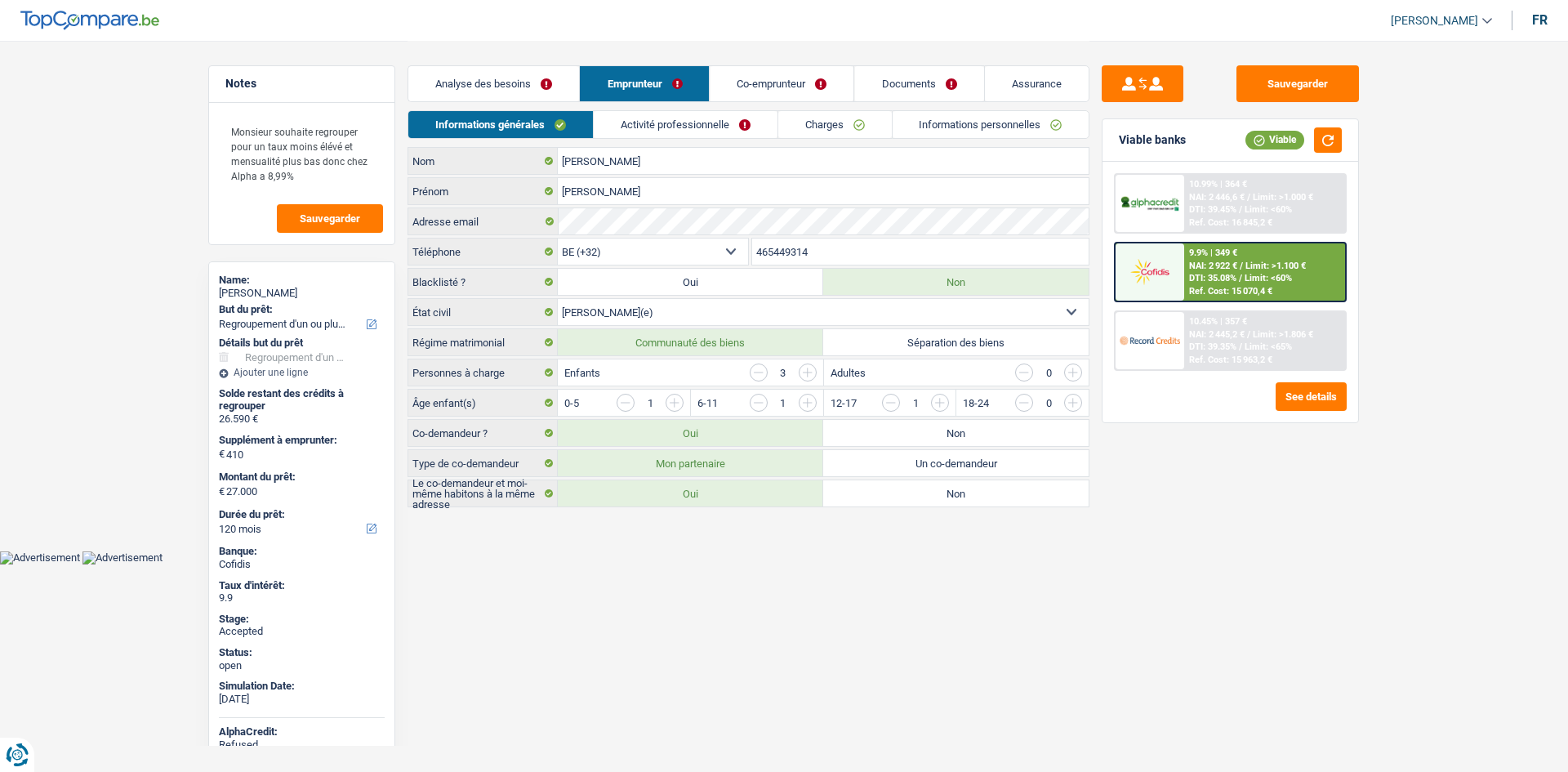
click at [854, 120] on link "Charges" at bounding box center [835, 125] width 113 height 27
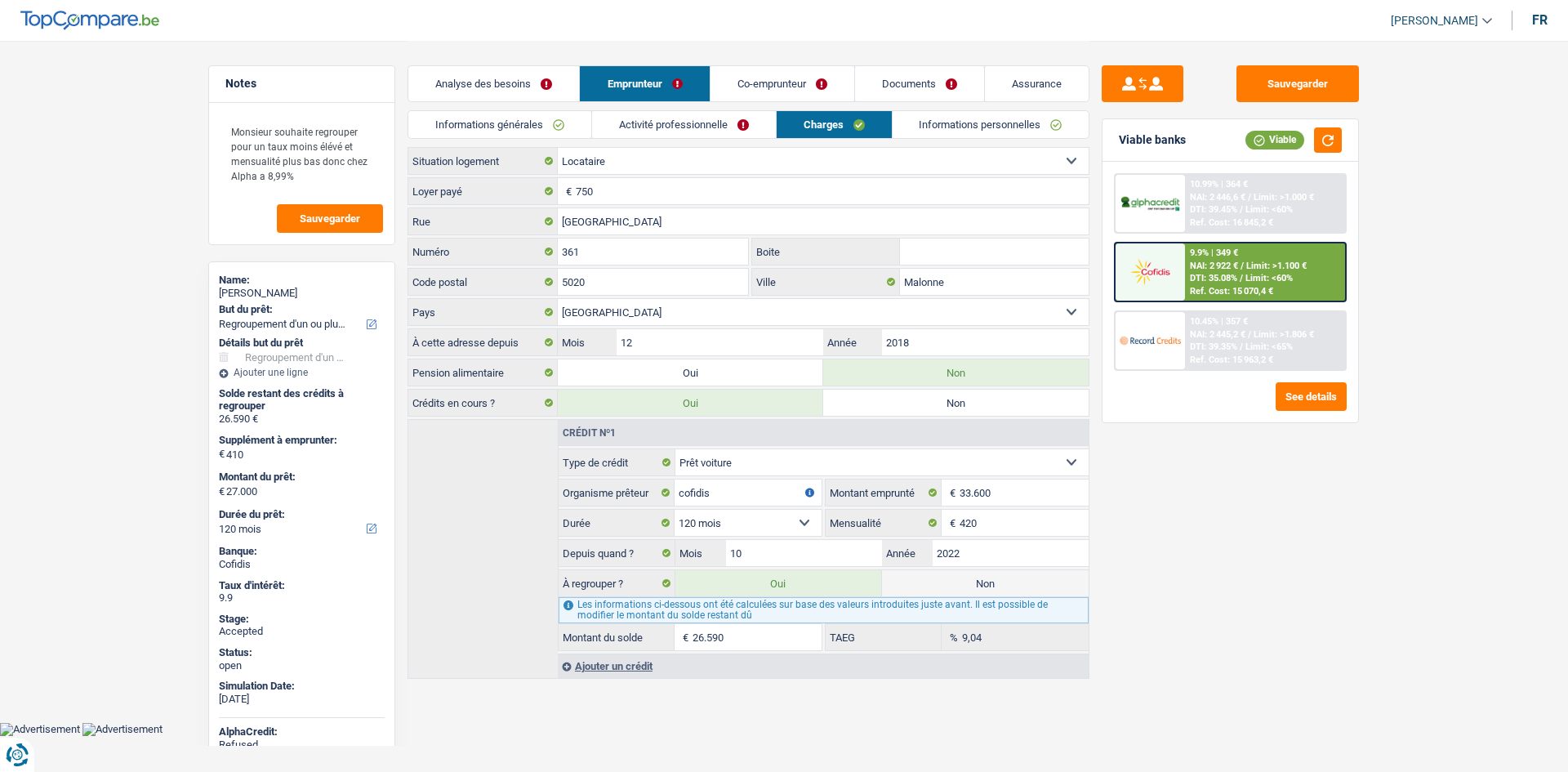
click at [1378, 620] on main "Notes Monsieur souhaite regrouper pour un taux moins élévé et mensualité plus b…" at bounding box center [784, 361] width 1568 height 722
drag, startPoint x: 1185, startPoint y: 553, endPoint x: 1077, endPoint y: 393, distance: 193.0
click at [1185, 553] on div "Sauvegarder Viable banks Viable 10.99% | 364 € NAI: 2 446,6 € / Limit: >1.000 €…" at bounding box center [1230, 406] width 282 height 680
click at [496, 85] on link "Analyse des besoins" at bounding box center [494, 83] width 171 height 35
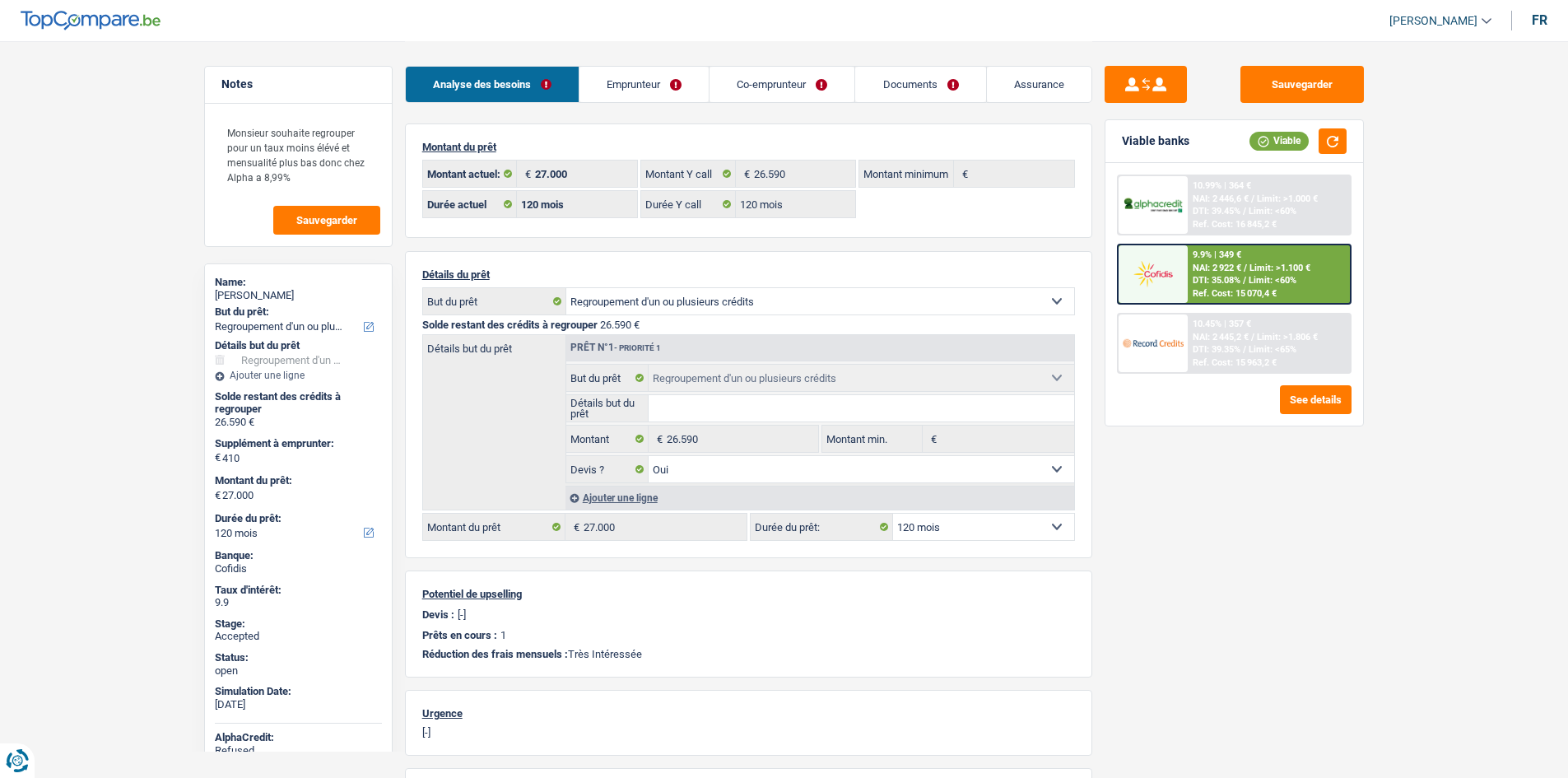
click at [656, 78] on link "Emprunteur" at bounding box center [643, 84] width 129 height 35
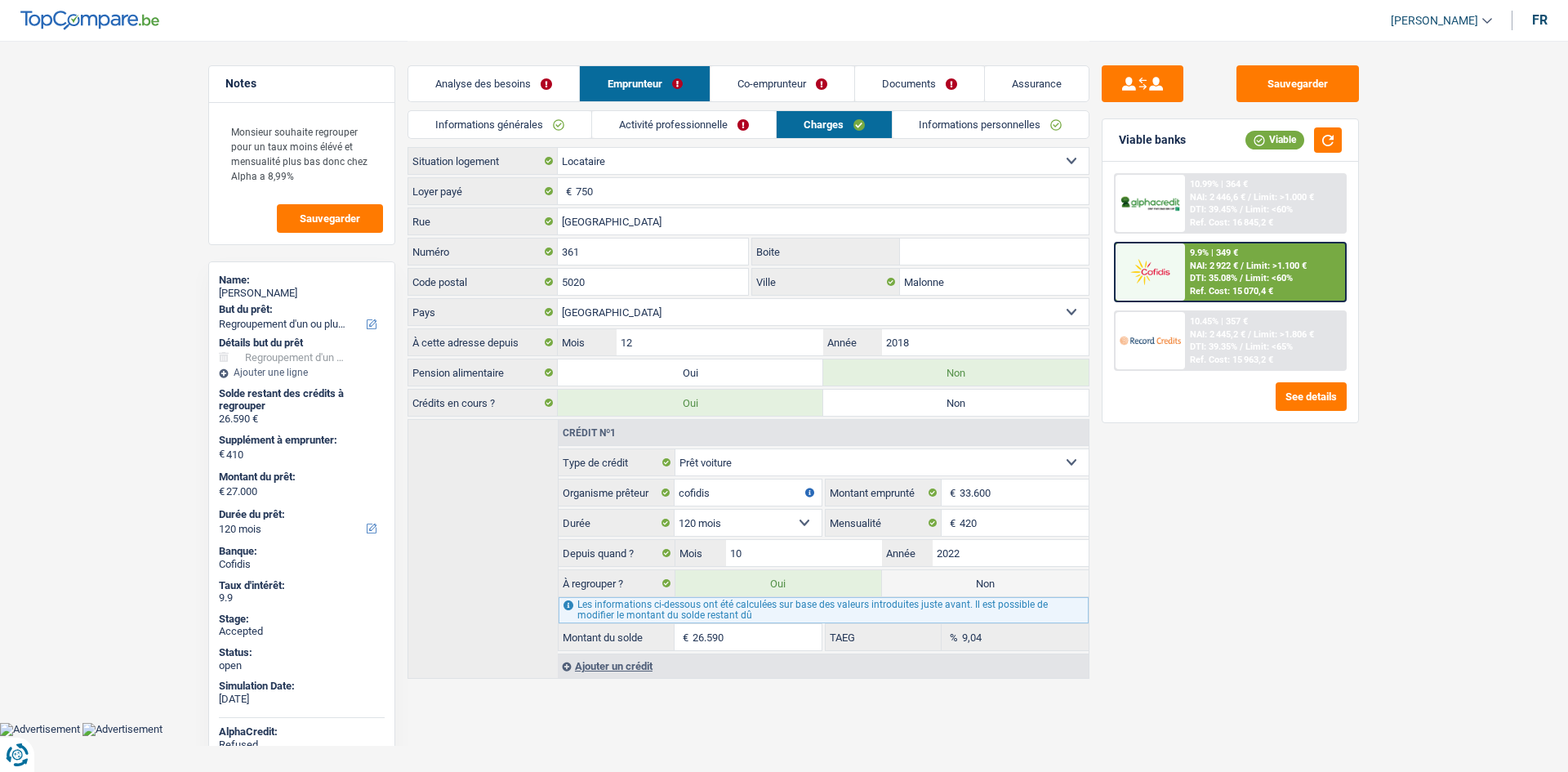
click at [810, 86] on link "Co-emprunteur" at bounding box center [782, 83] width 144 height 35
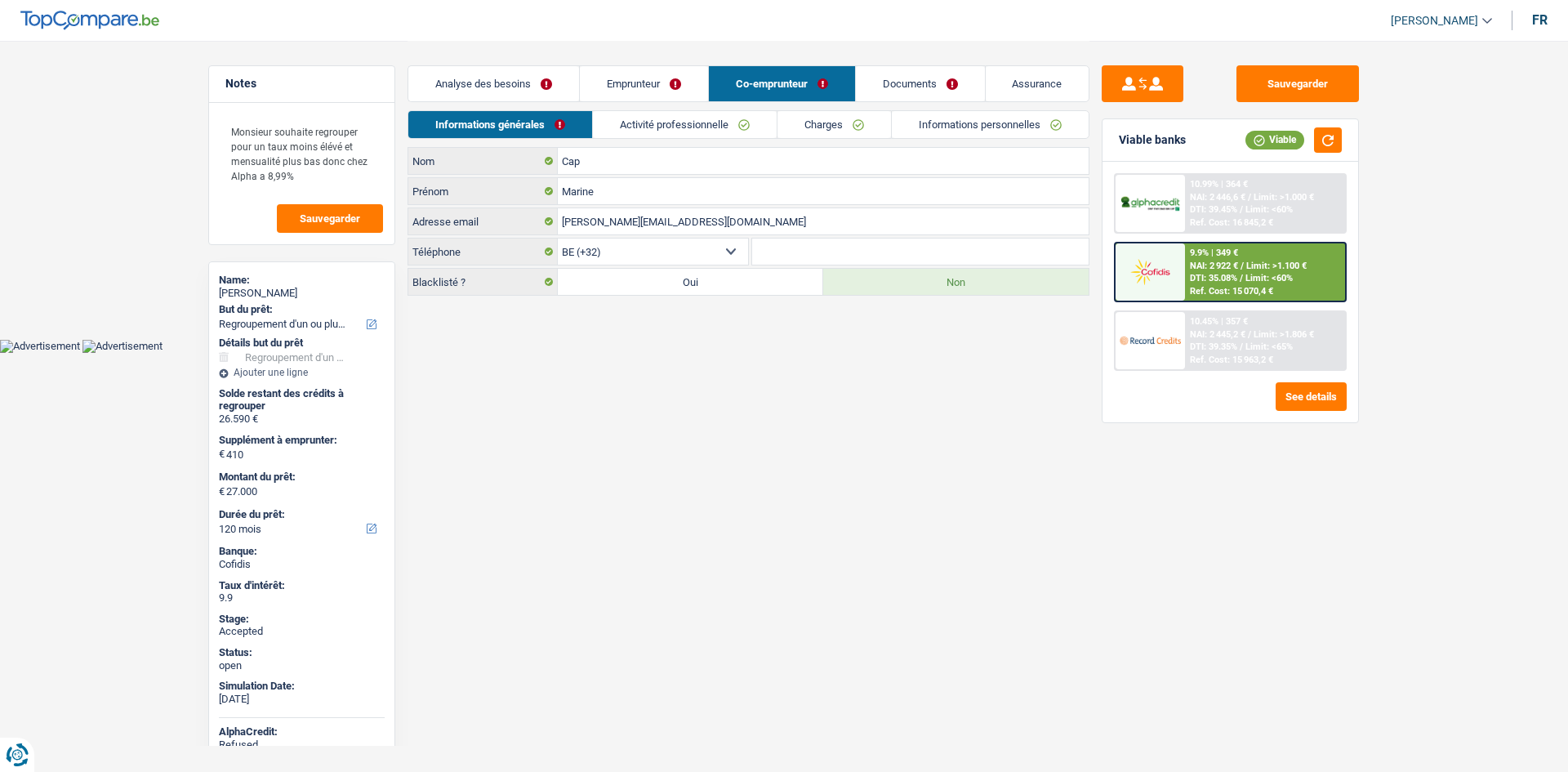
click at [862, 126] on link "Charges" at bounding box center [834, 125] width 113 height 27
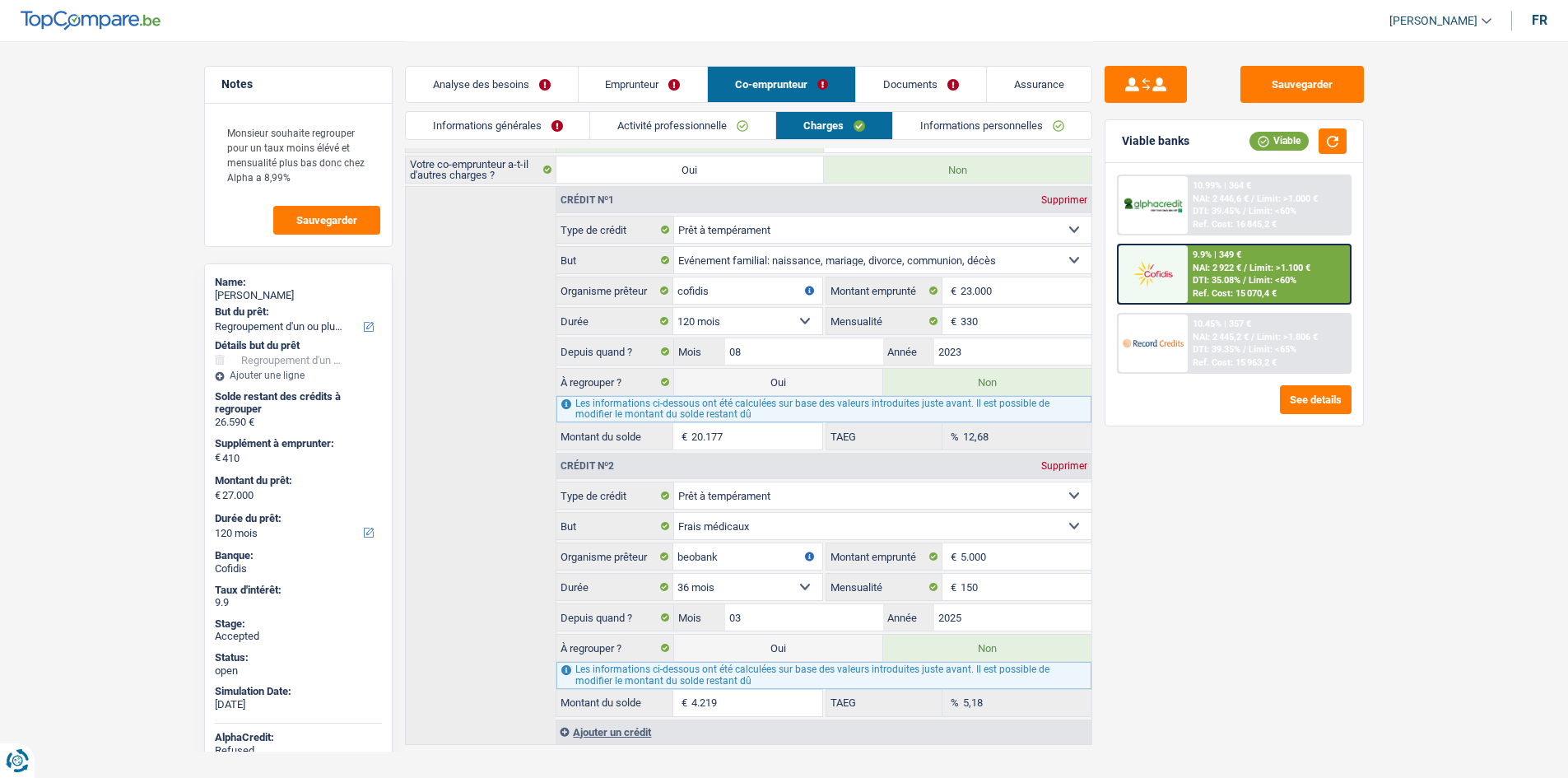
scroll to position [46, 0]
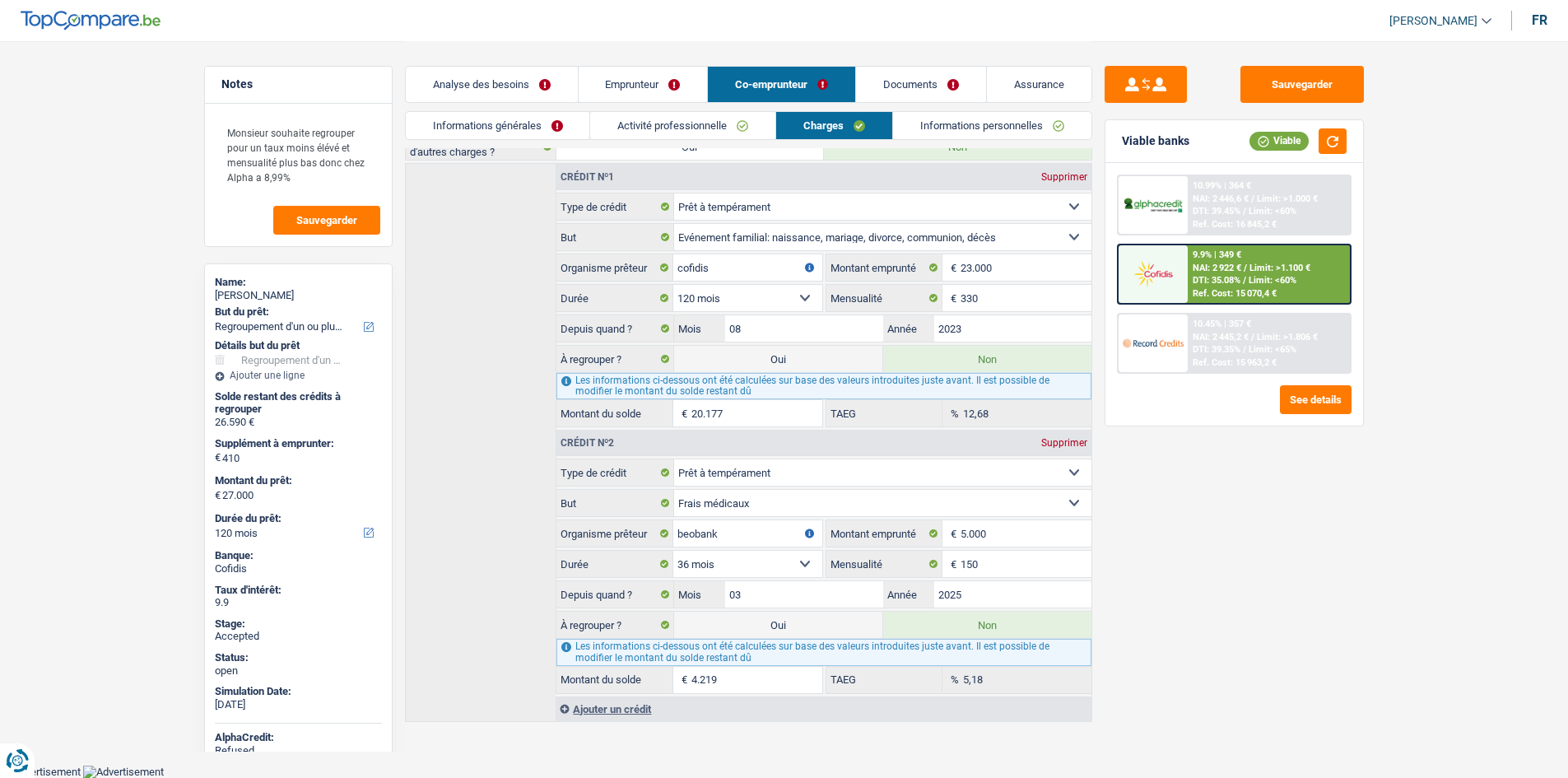
click at [688, 82] on link "Emprunteur" at bounding box center [642, 84] width 129 height 35
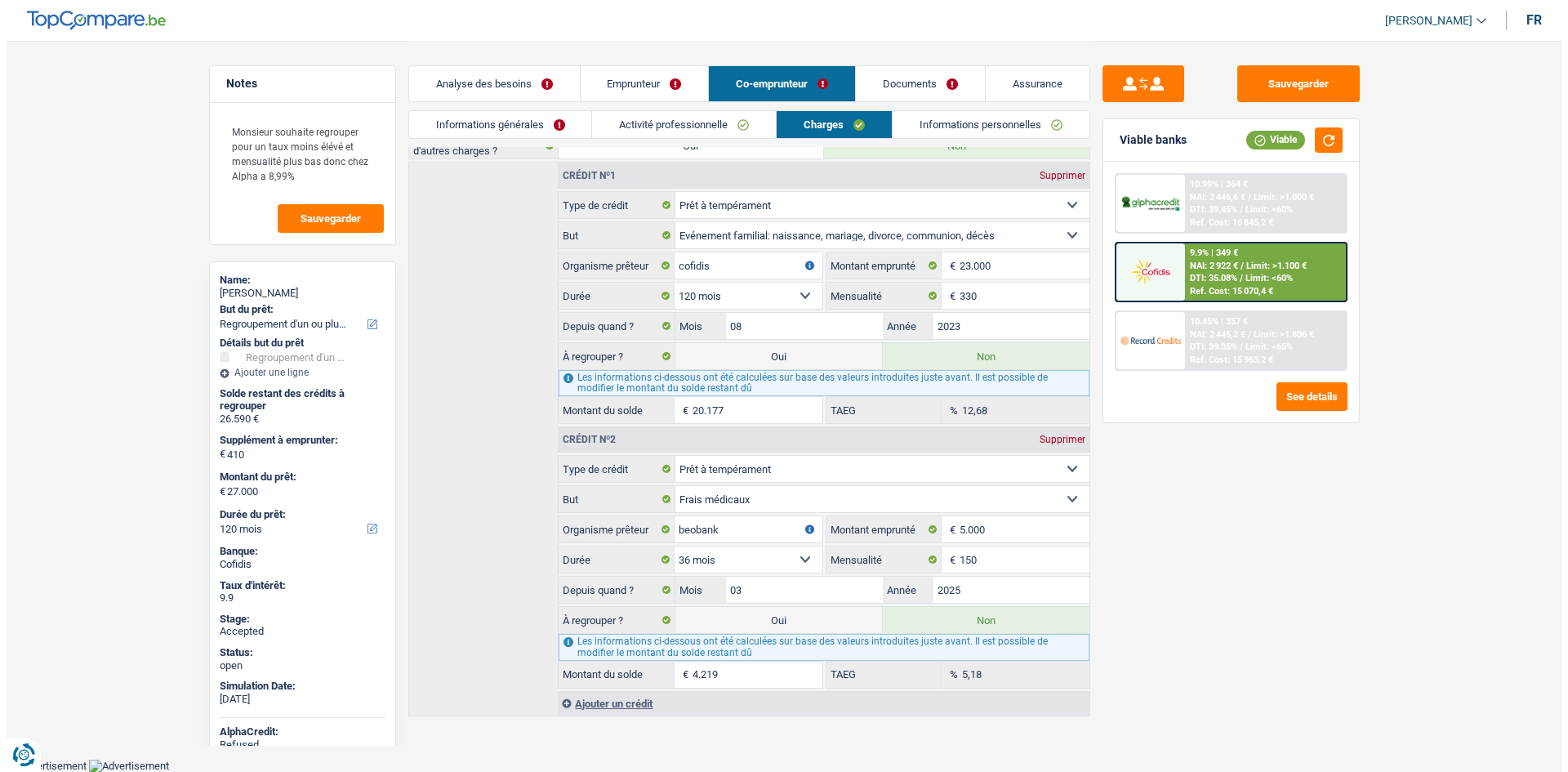
scroll to position [0, 0]
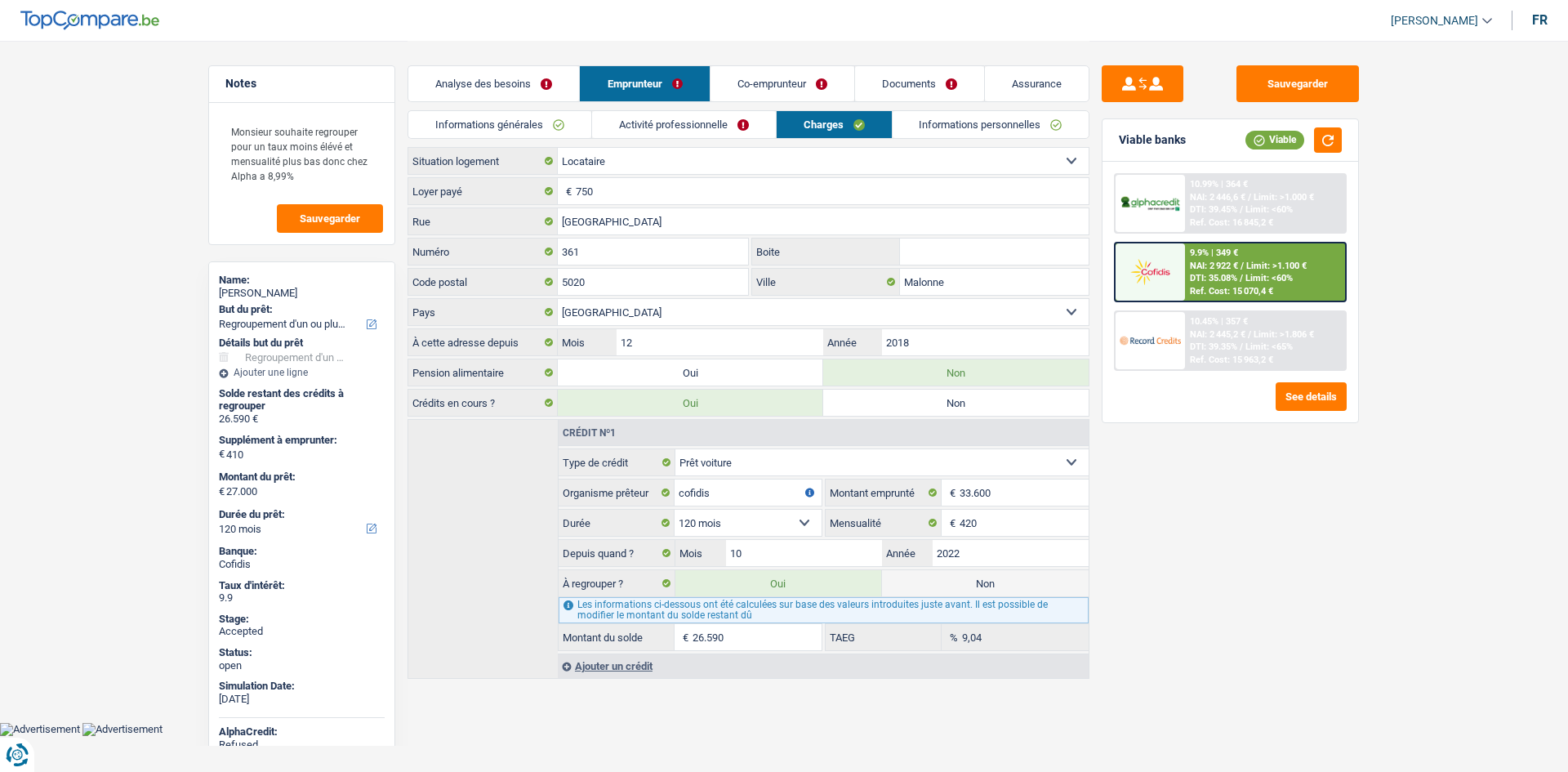
click at [1345, 606] on div "Sauvegarder Viable banks Viable 10.99% | 364 € NAI: 2 446,6 € / Limit: >1.000 €…" at bounding box center [1230, 406] width 282 height 680
click at [522, 100] on link "Analyse des besoins" at bounding box center [494, 83] width 171 height 35
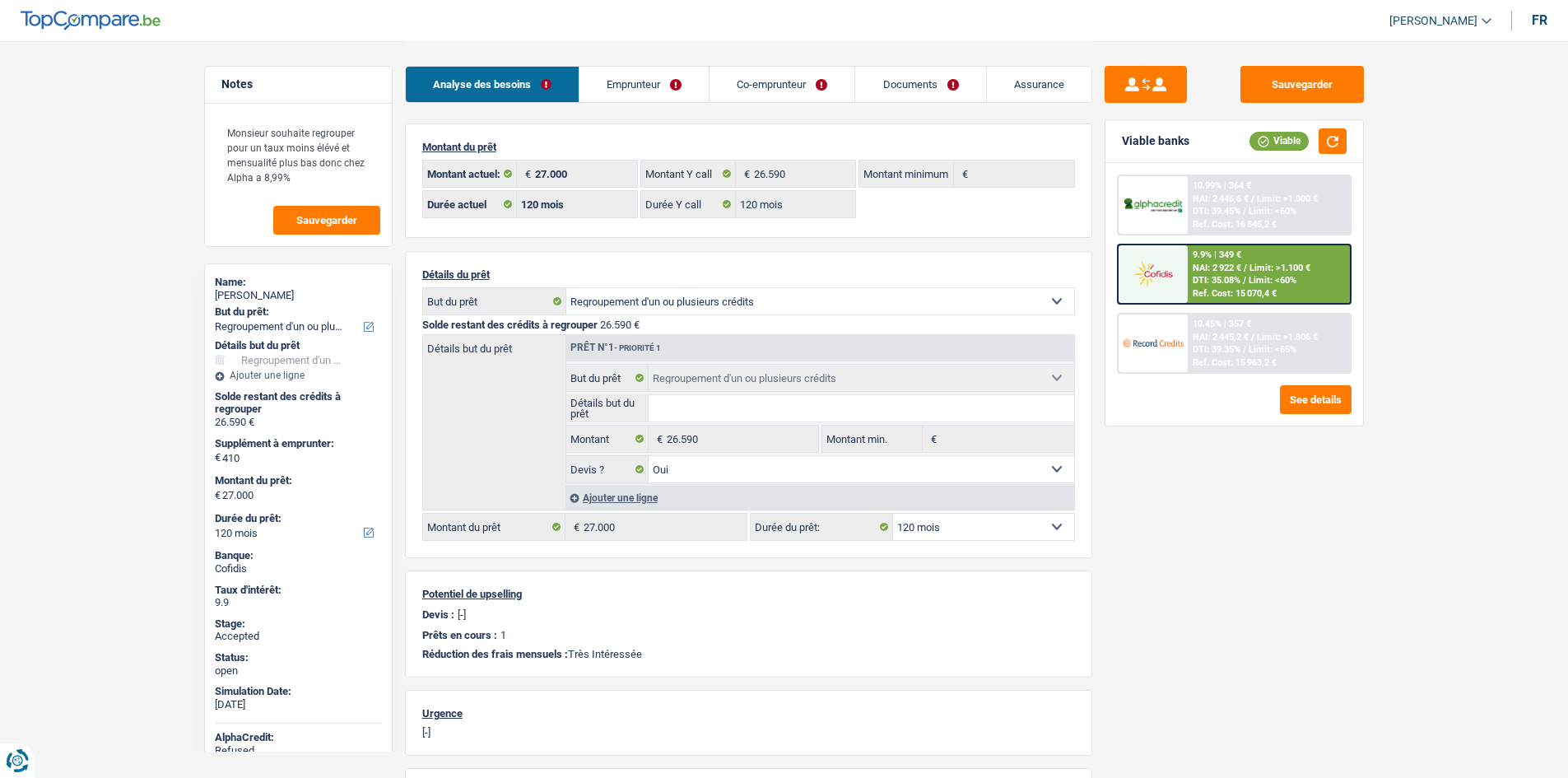
click at [613, 89] on link "Emprunteur" at bounding box center [643, 84] width 129 height 35
